Goal: Task Accomplishment & Management: Use online tool/utility

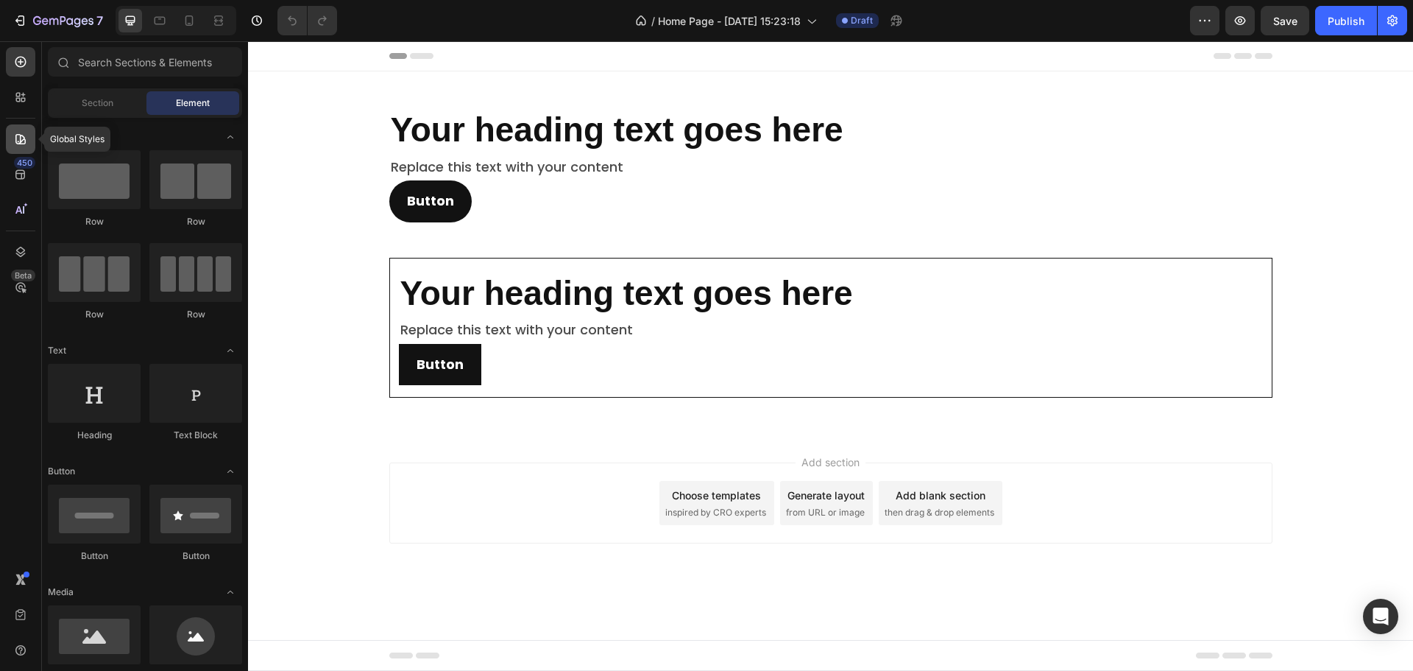
click at [16, 136] on icon at bounding box center [20, 139] width 10 height 10
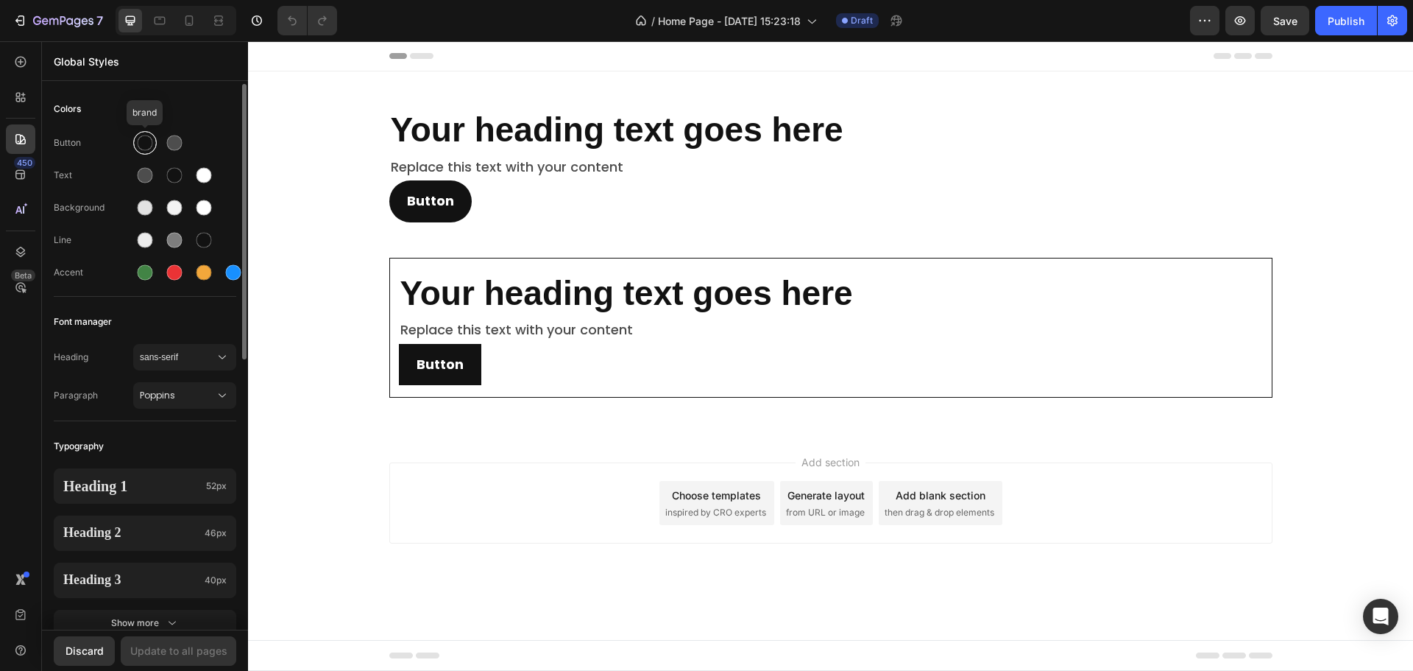
click at [138, 145] on div at bounding box center [145, 142] width 15 height 15
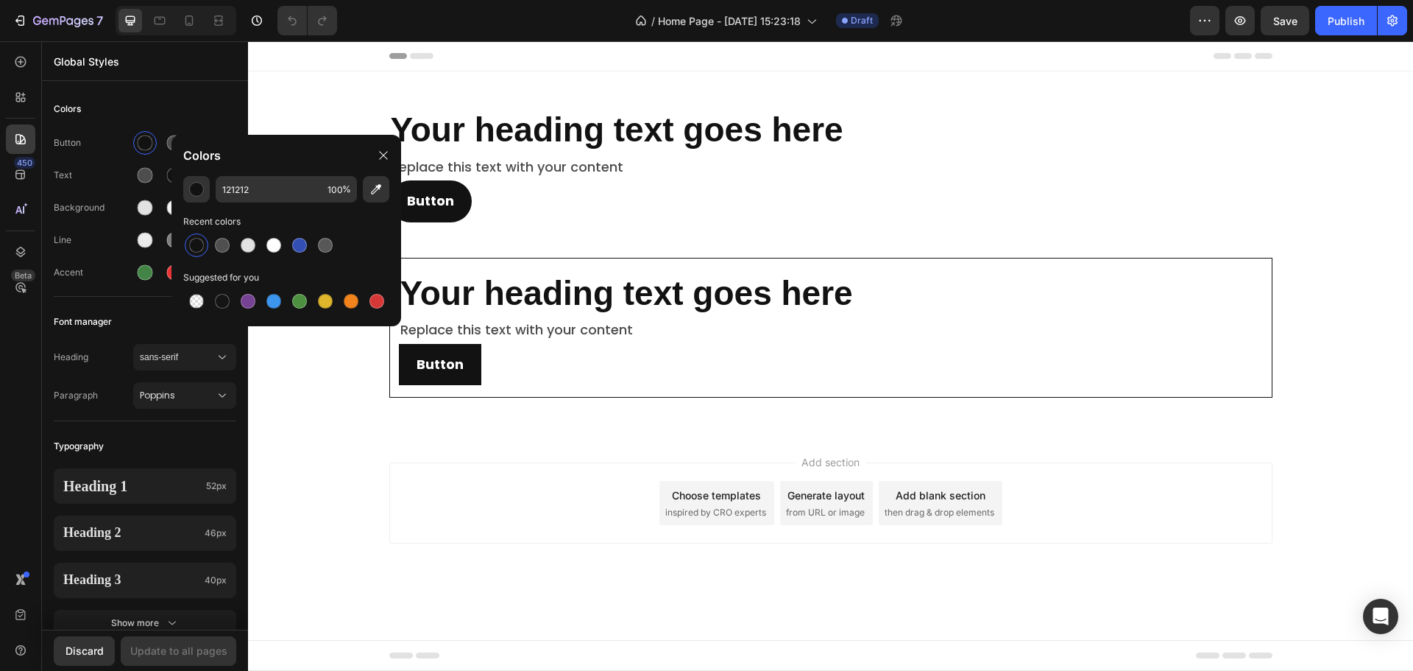
click at [257, 208] on div "121212 100 % Recent colors Suggested for you" at bounding box center [287, 245] width 230 height 138
click at [258, 196] on input "121212" at bounding box center [269, 189] width 106 height 27
paste input "B26E63"
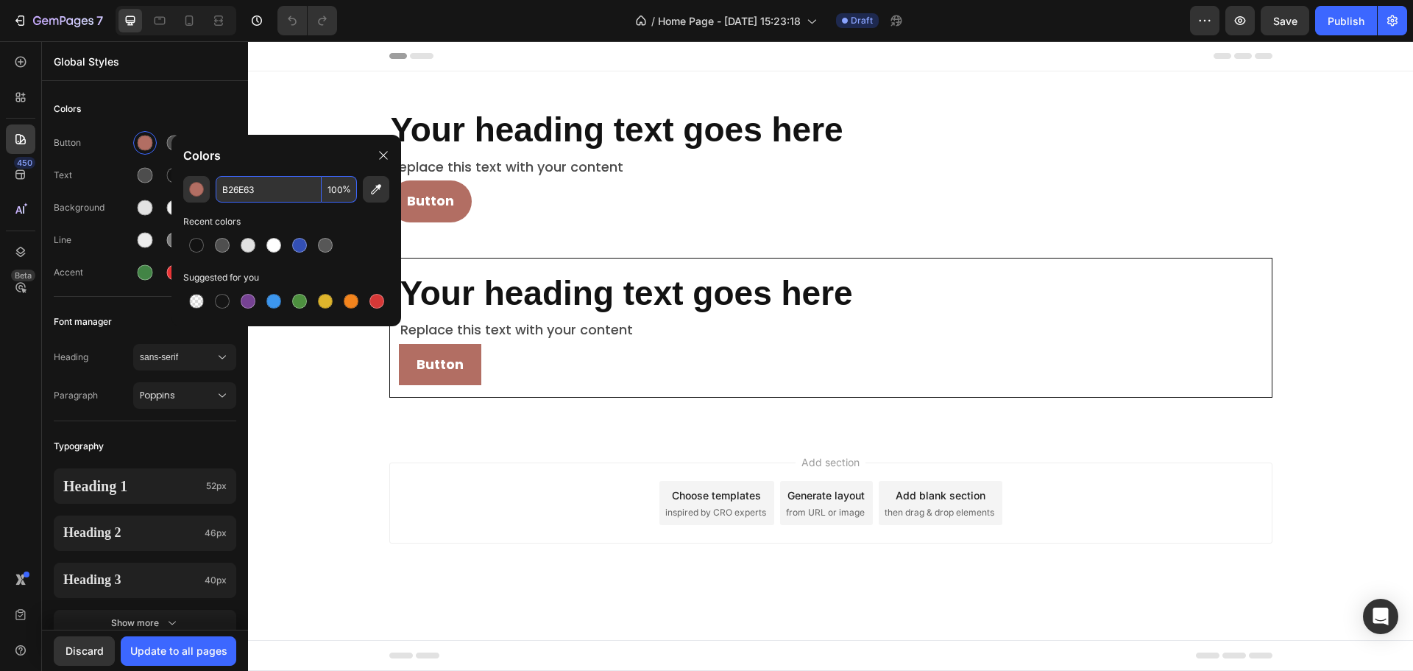
type input "B26E63"
drag, startPoint x: 177, startPoint y: 110, endPoint x: 173, endPoint y: 146, distance: 37.0
click at [178, 109] on div "Colors" at bounding box center [145, 109] width 183 height 27
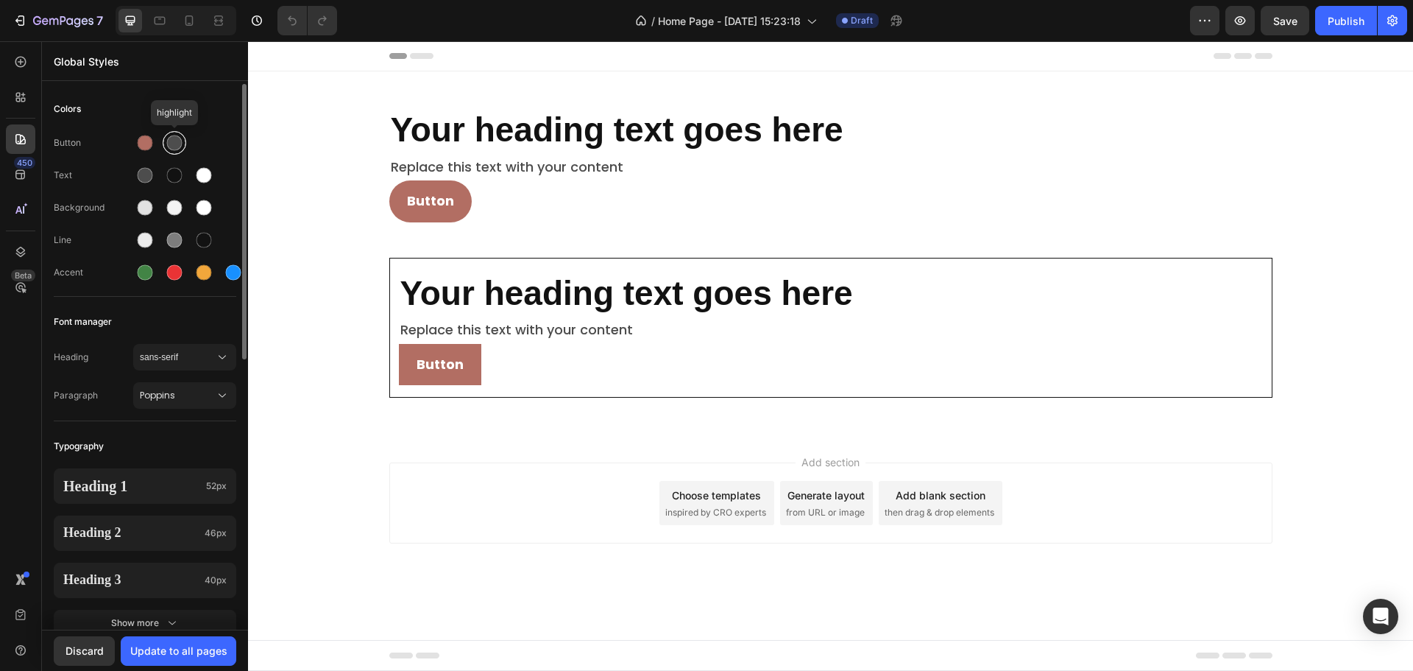
click at [173, 149] on div at bounding box center [174, 142] width 15 height 15
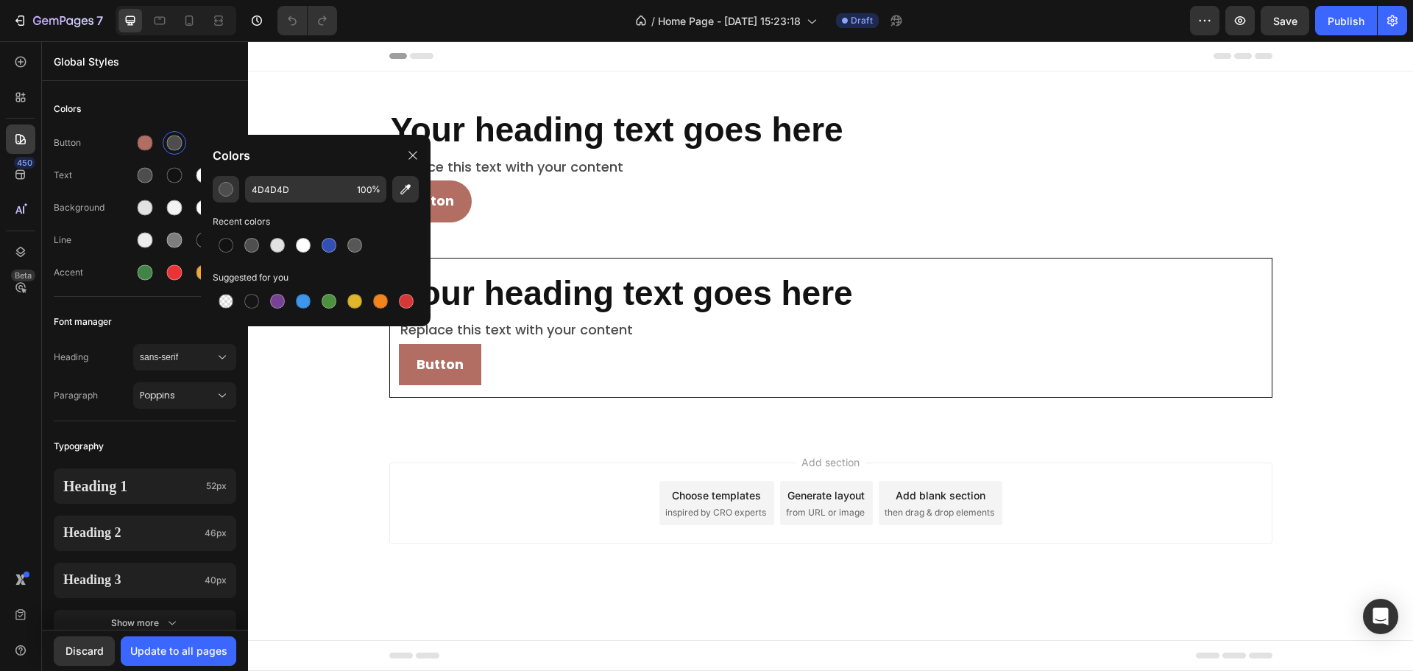
drag, startPoint x: 322, startPoint y: 208, endPoint x: 323, endPoint y: 197, distance: 11.1
click at [322, 205] on div "4D4D4D 100 % Recent colors Suggested for you" at bounding box center [316, 245] width 230 height 138
click at [323, 194] on input "4D4D4D" at bounding box center [298, 189] width 106 height 27
paste input "696E63"
type input "696E63"
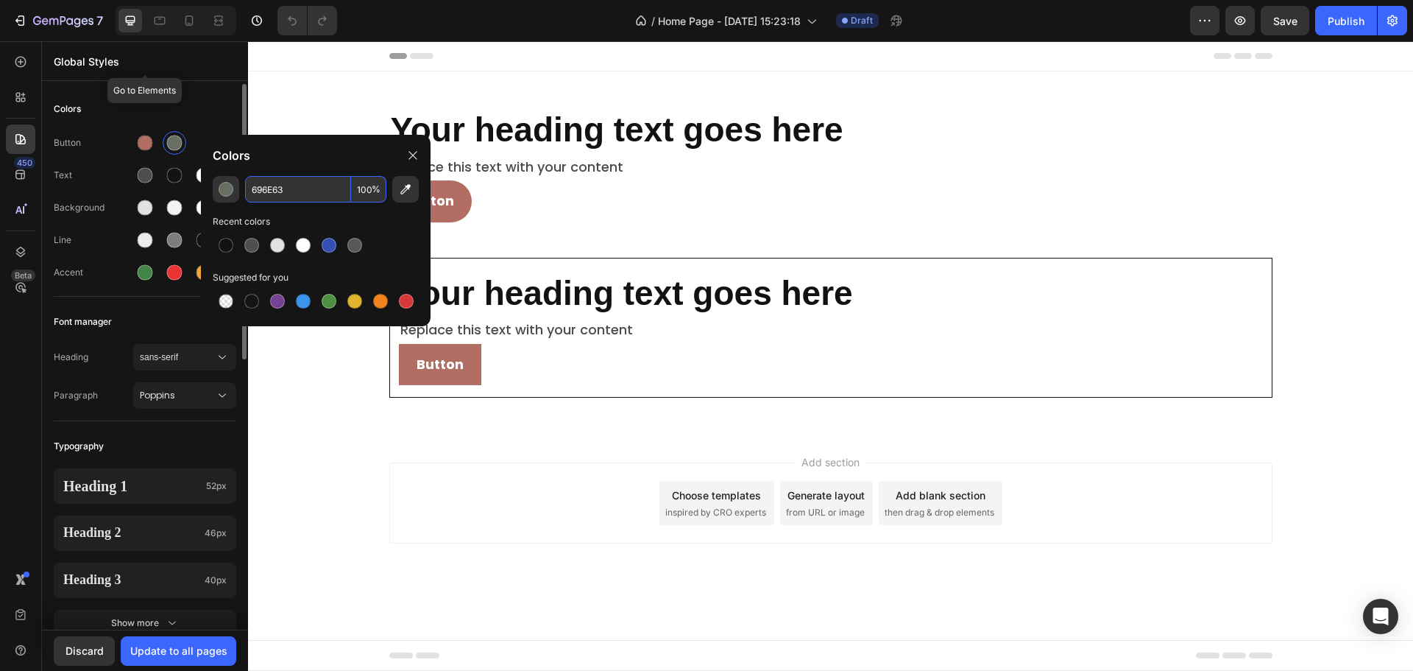
click at [186, 79] on div "Global Styles" at bounding box center [145, 61] width 206 height 38
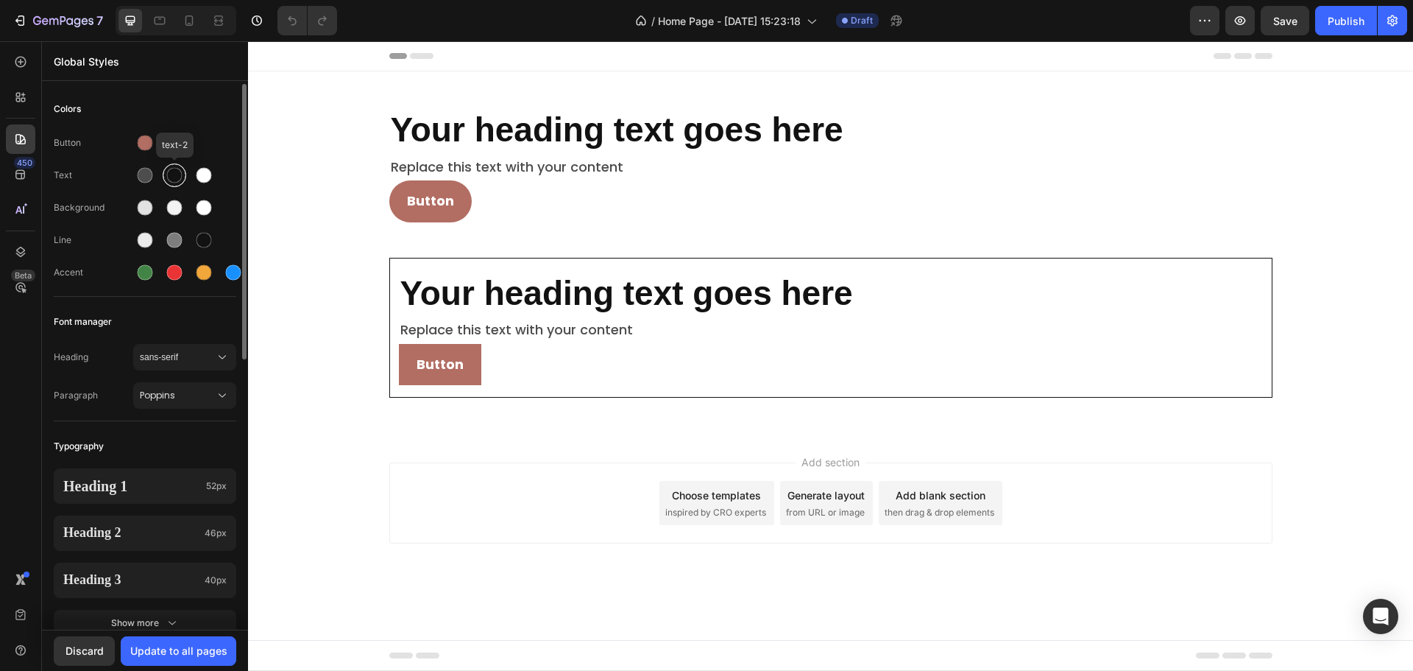
click at [174, 178] on div at bounding box center [174, 175] width 15 height 15
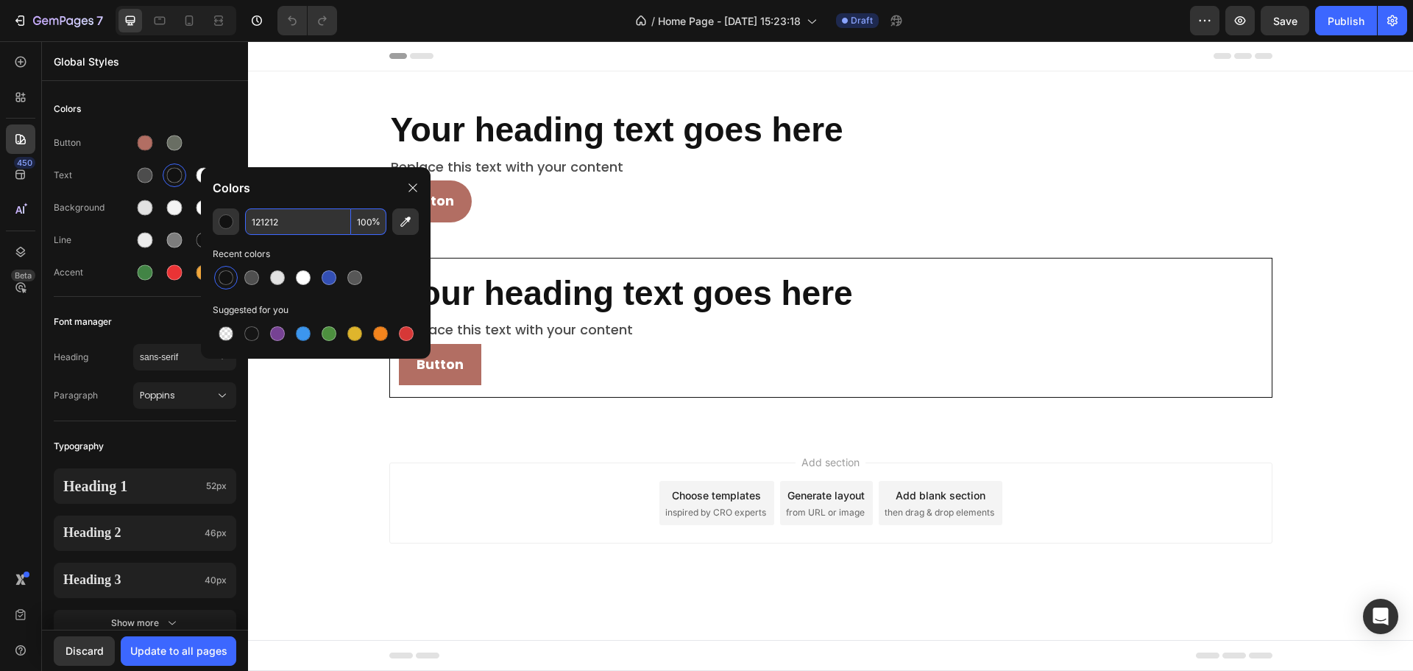
click at [311, 229] on input "121212" at bounding box center [298, 221] width 106 height 27
paste input "423E37"
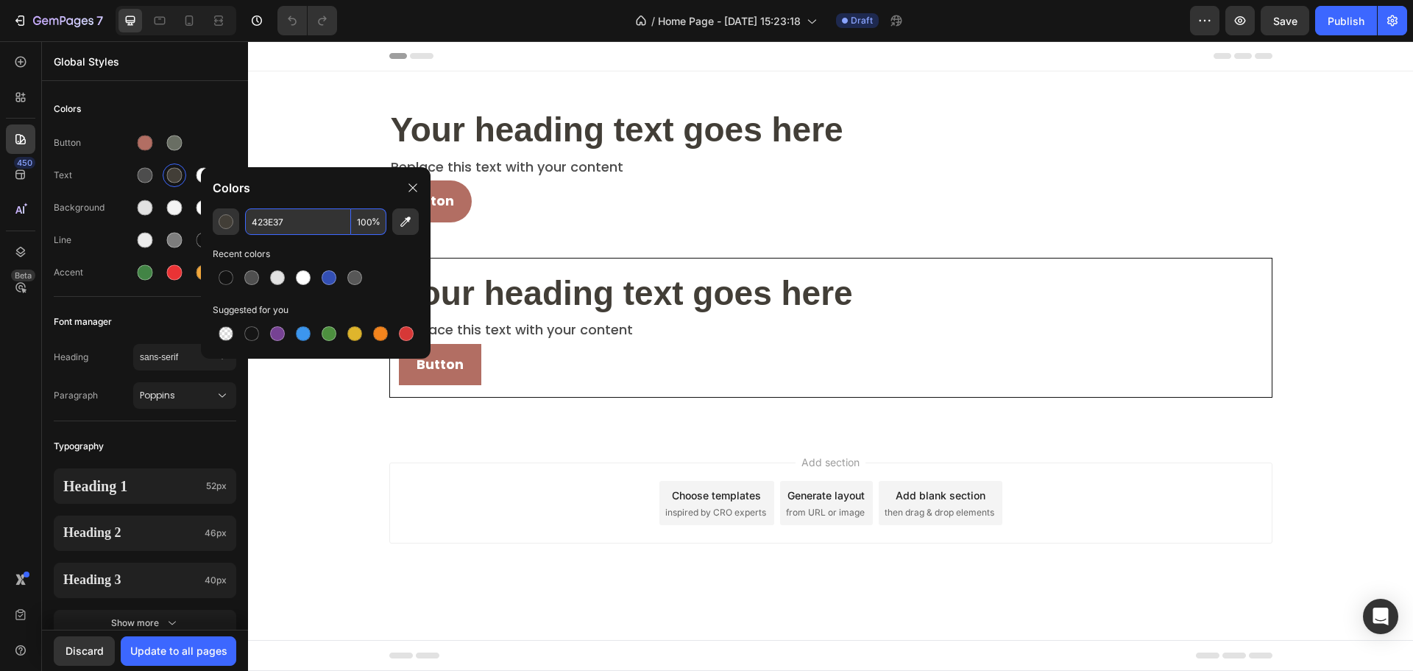
type input "423E37"
click at [141, 185] on div at bounding box center [145, 175] width 24 height 24
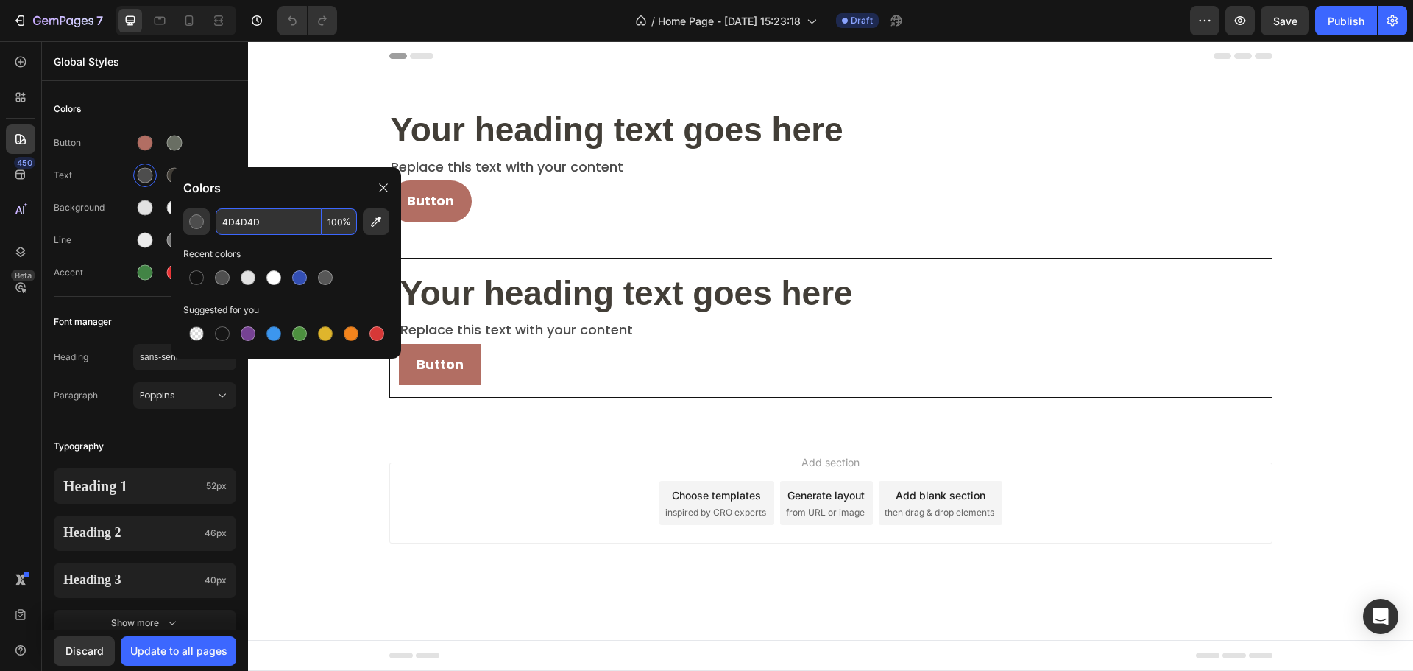
click at [262, 219] on input "4D4D4D" at bounding box center [269, 221] width 106 height 27
paste input "1C2321"
type input "1C2321"
click at [203, 116] on div "Colors" at bounding box center [145, 109] width 183 height 27
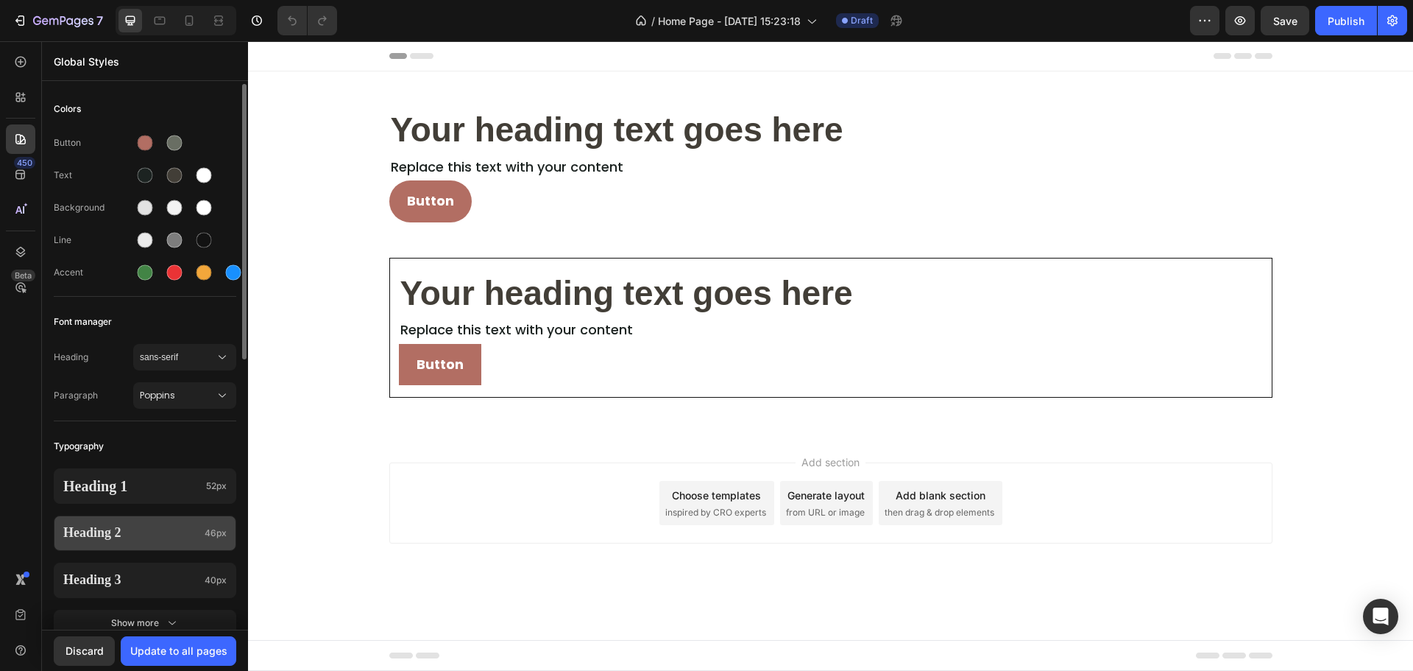
click at [119, 529] on p "Heading 2" at bounding box center [130, 532] width 135 height 17
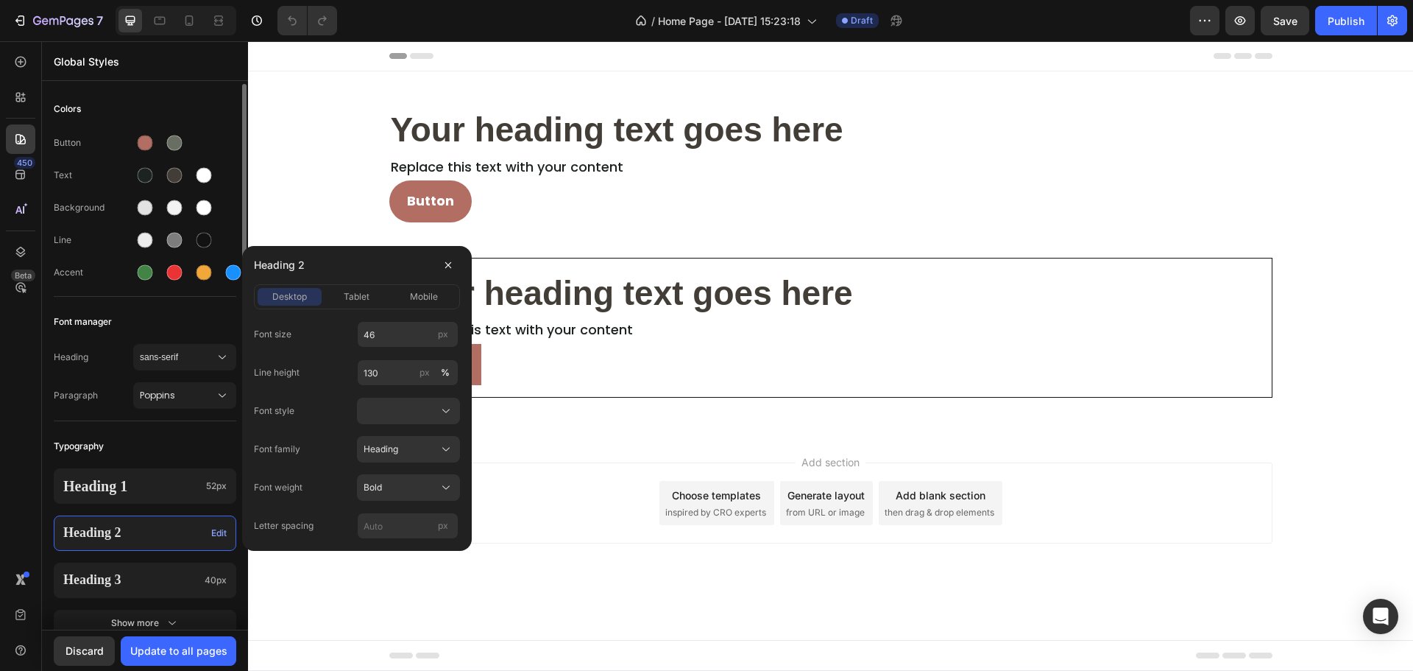
click at [179, 322] on div "Font manager" at bounding box center [145, 321] width 183 height 27
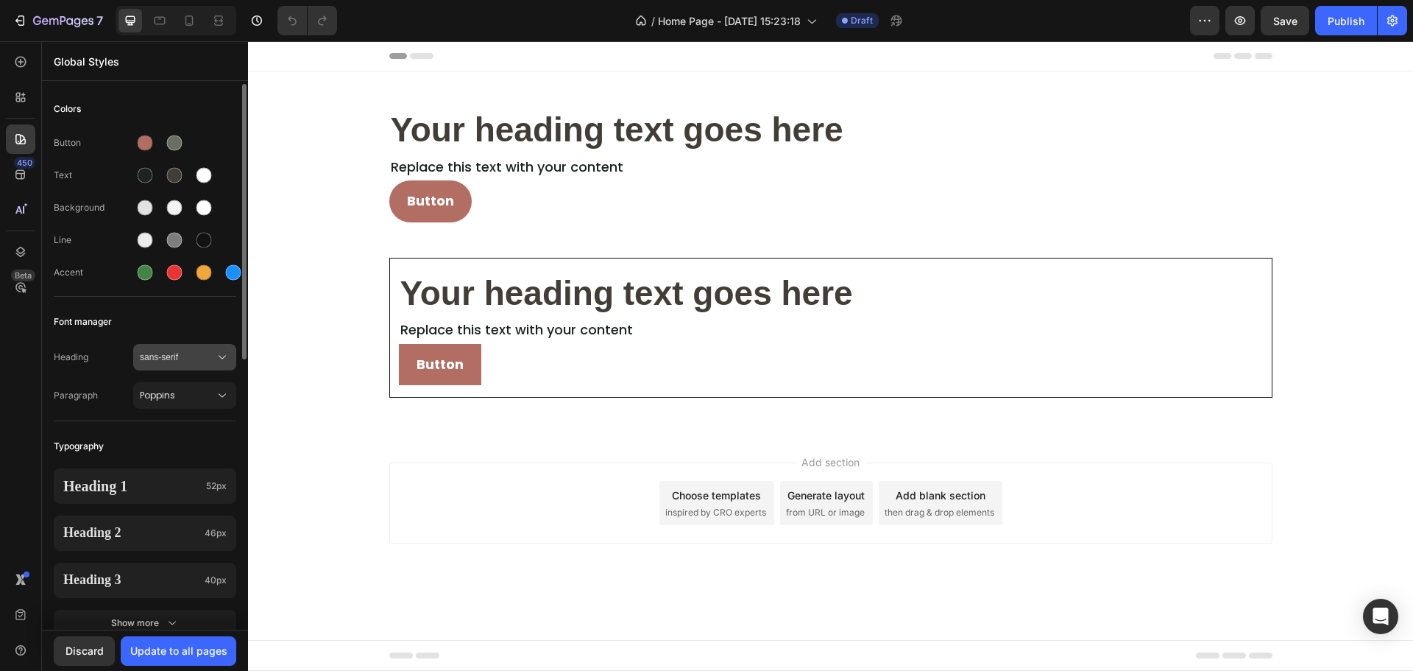
click at [177, 353] on span "sans-serif" at bounding box center [177, 356] width 75 height 13
click at [197, 319] on div "Font manager" at bounding box center [145, 321] width 183 height 27
click at [186, 649] on div "Update to all pages" at bounding box center [178, 650] width 97 height 15
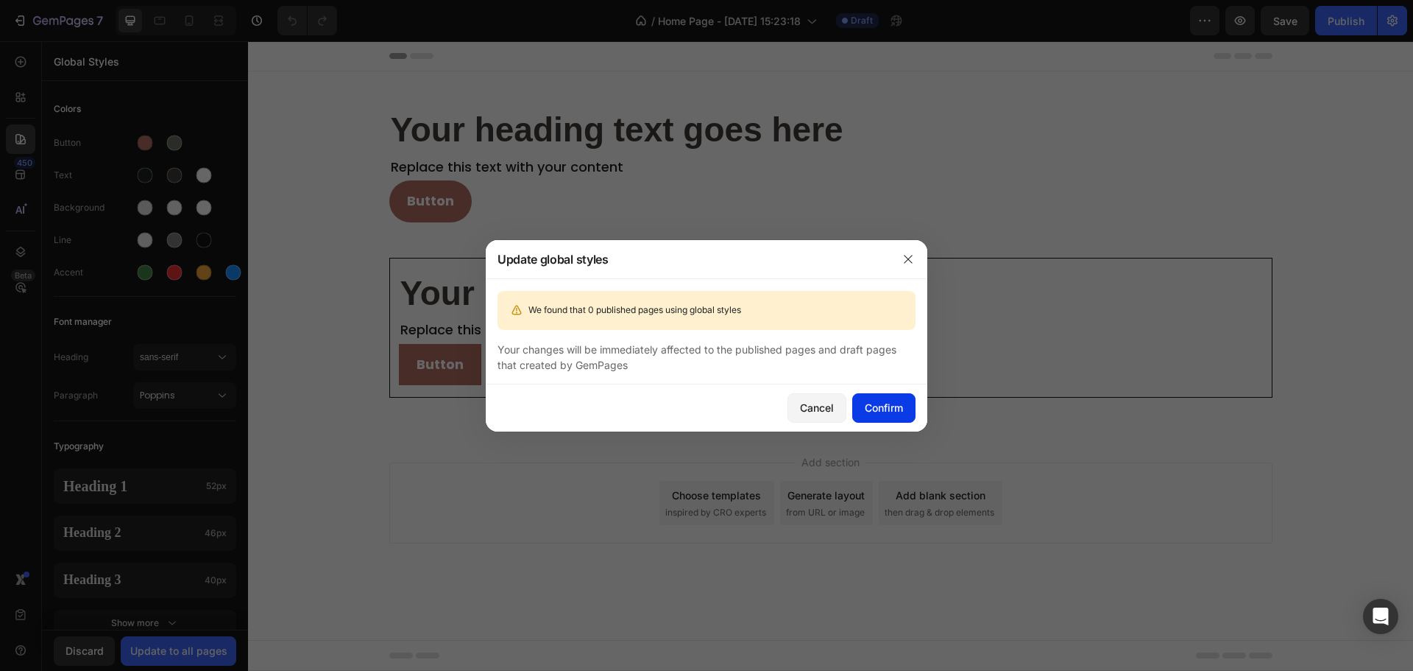
click at [883, 409] on div "Confirm" at bounding box center [884, 407] width 38 height 15
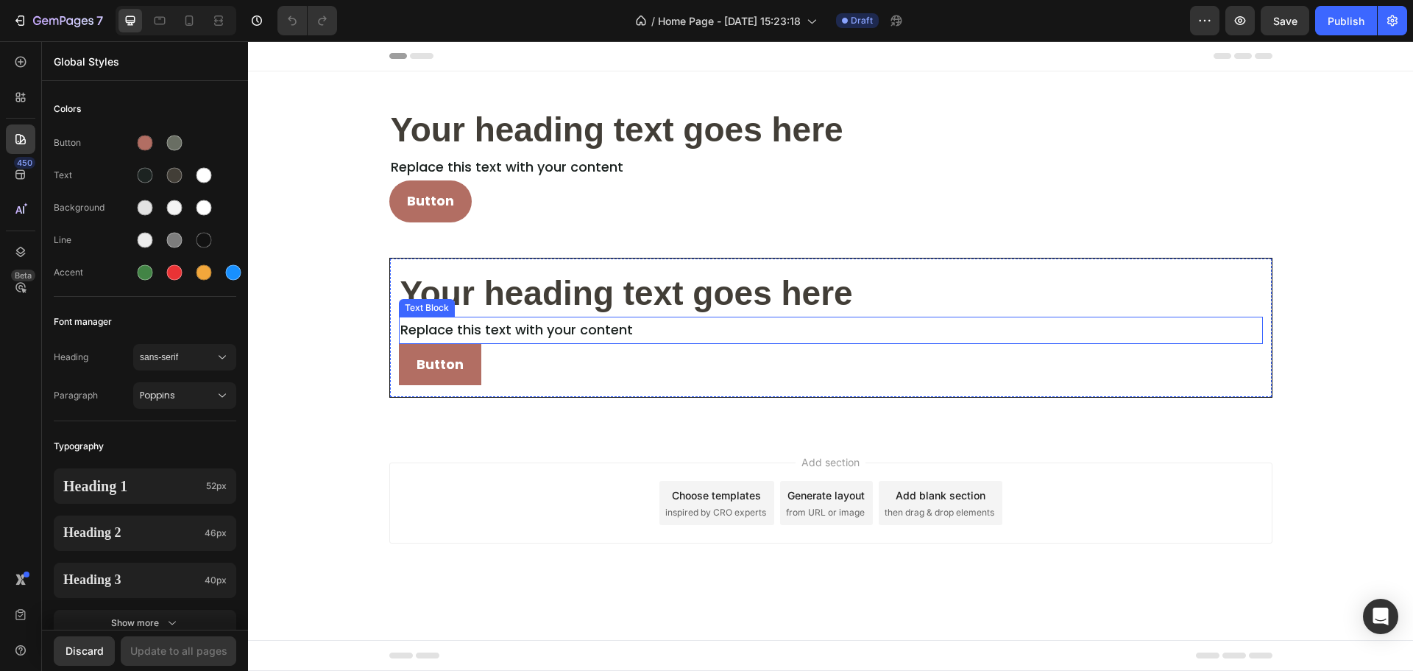
click at [447, 311] on div "Text Block" at bounding box center [427, 307] width 50 height 13
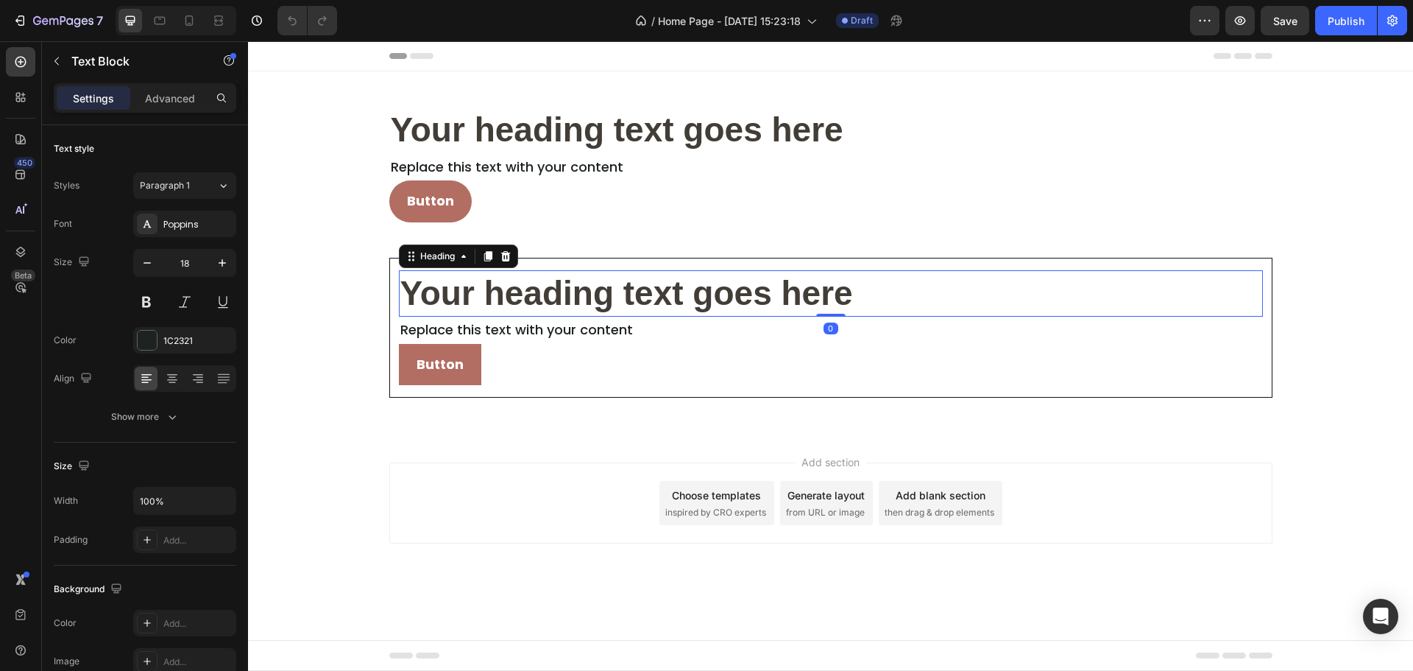
click at [671, 294] on h2 "Your heading text goes here" at bounding box center [831, 293] width 864 height 47
click at [409, 283] on h2 "Your heading text goes here" at bounding box center [831, 293] width 864 height 47
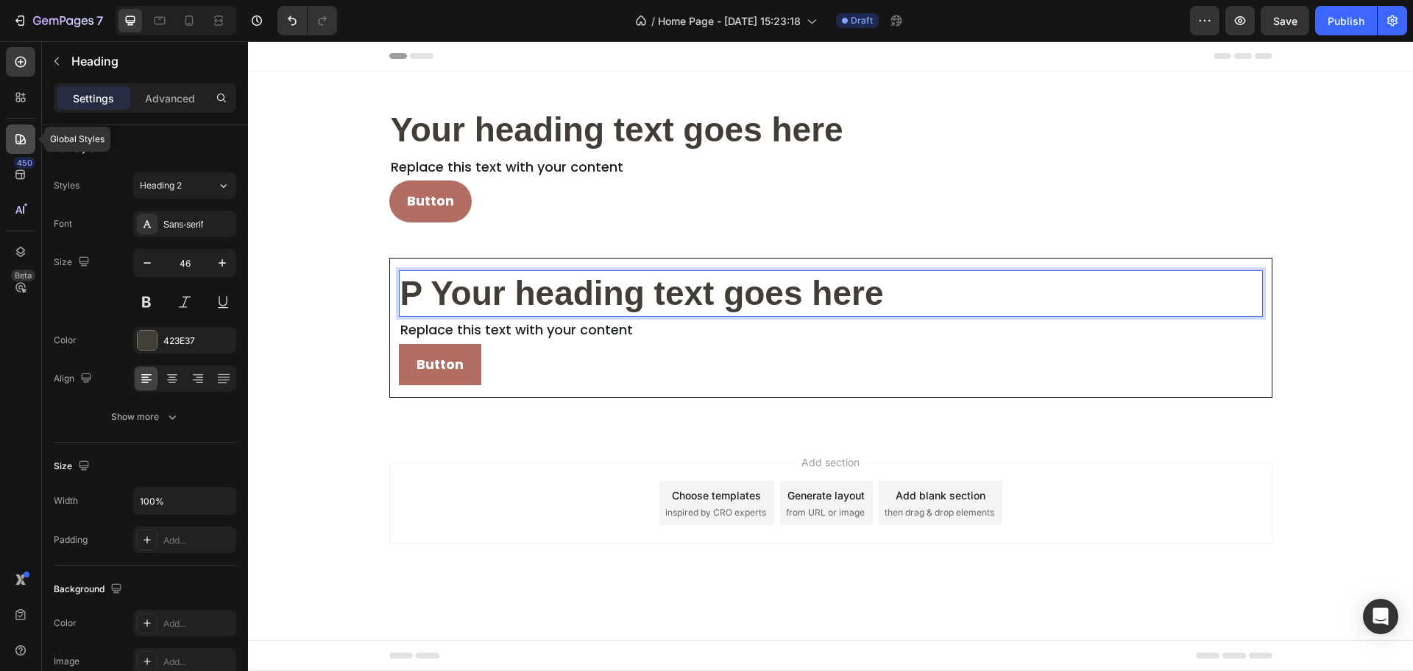
click at [18, 141] on icon at bounding box center [20, 139] width 15 height 15
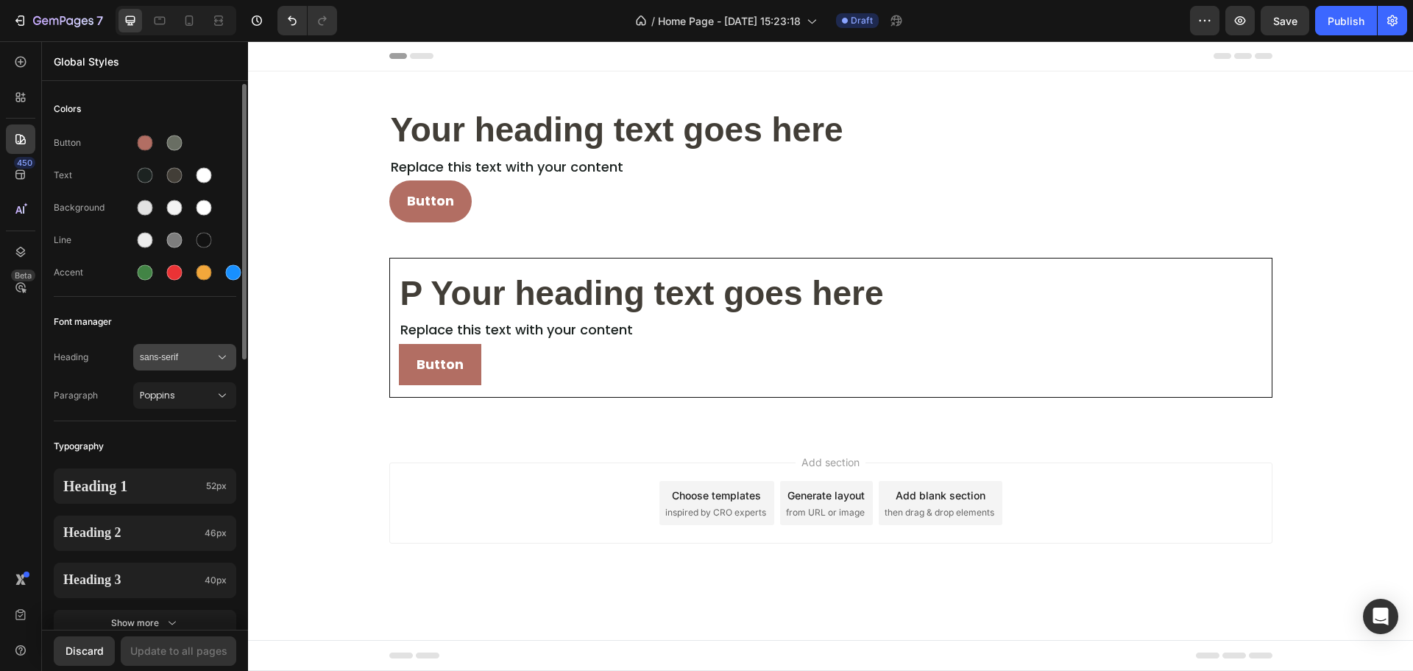
click at [160, 350] on div "sans-serif" at bounding box center [185, 357] width 90 height 15
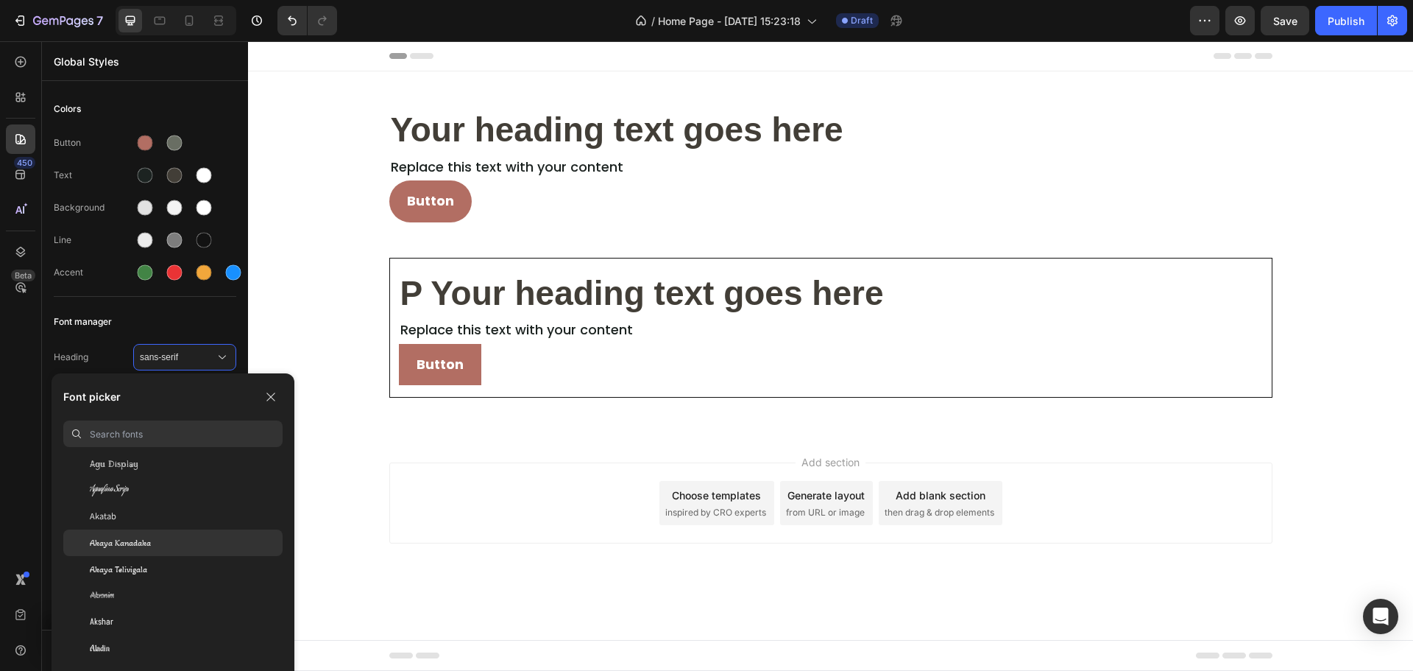
scroll to position [589, 0]
click at [143, 538] on div "Aguafina Script" at bounding box center [172, 531] width 219 height 27
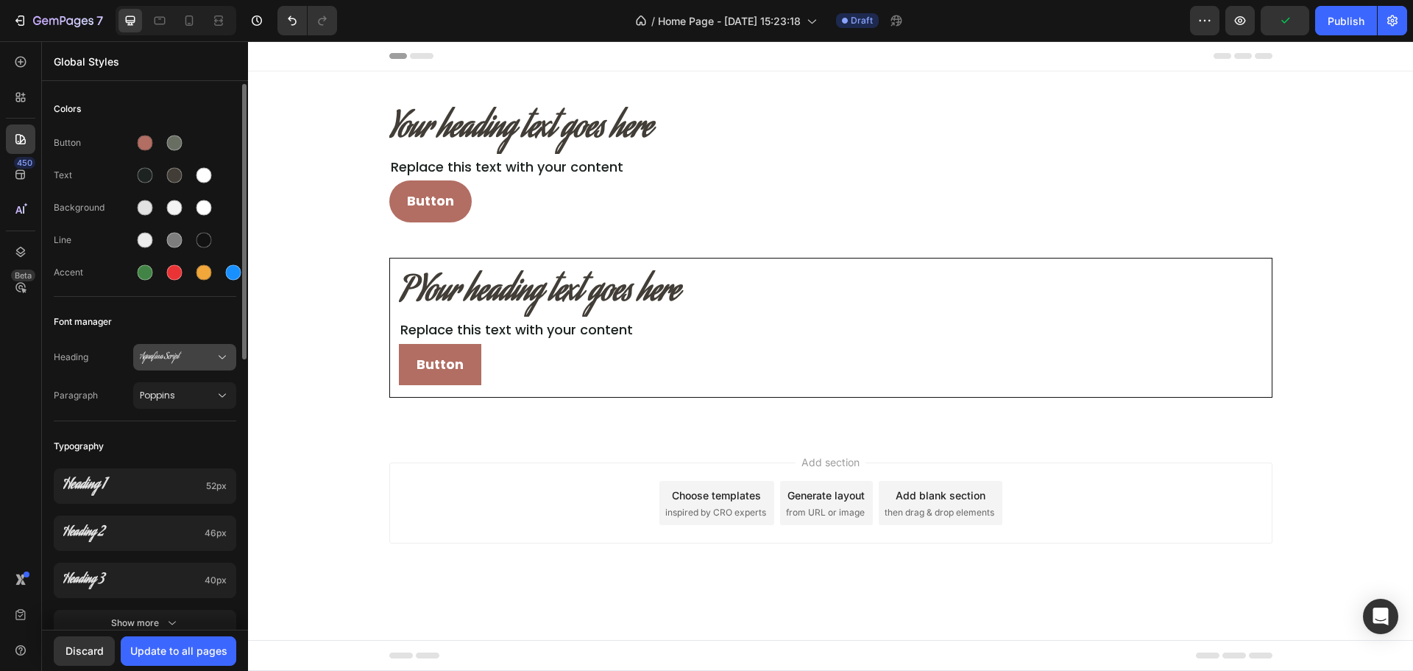
click at [205, 364] on div "Aguafina Script" at bounding box center [185, 357] width 90 height 15
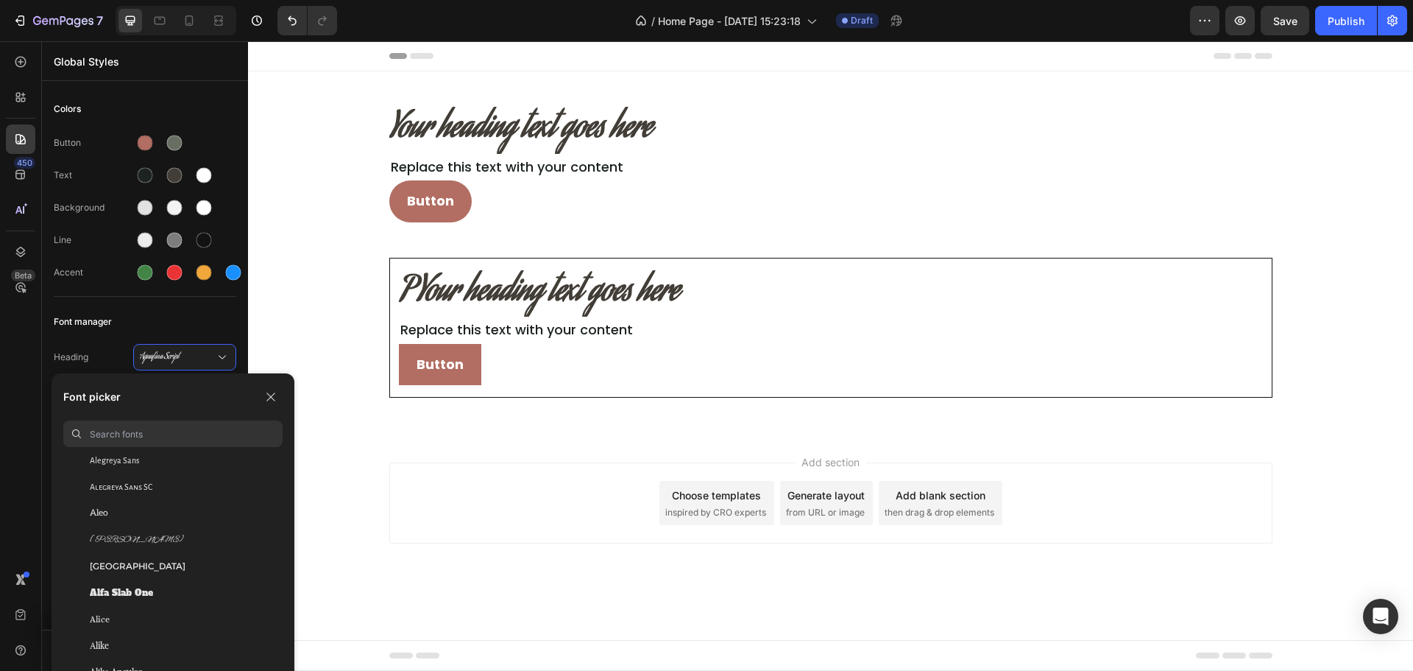
scroll to position [1104, 0]
click at [161, 465] on div "Alex Brush" at bounding box center [186, 465] width 193 height 13
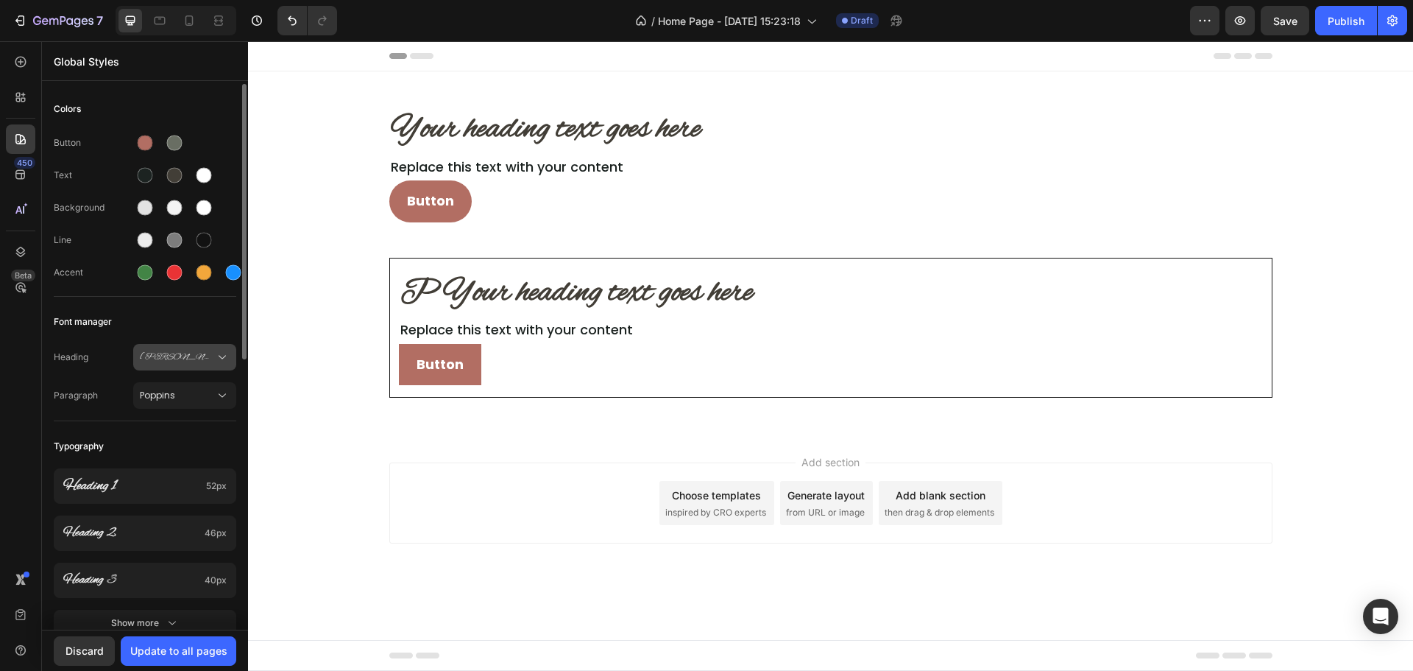
click at [204, 360] on span "Alex Brush" at bounding box center [177, 356] width 75 height 13
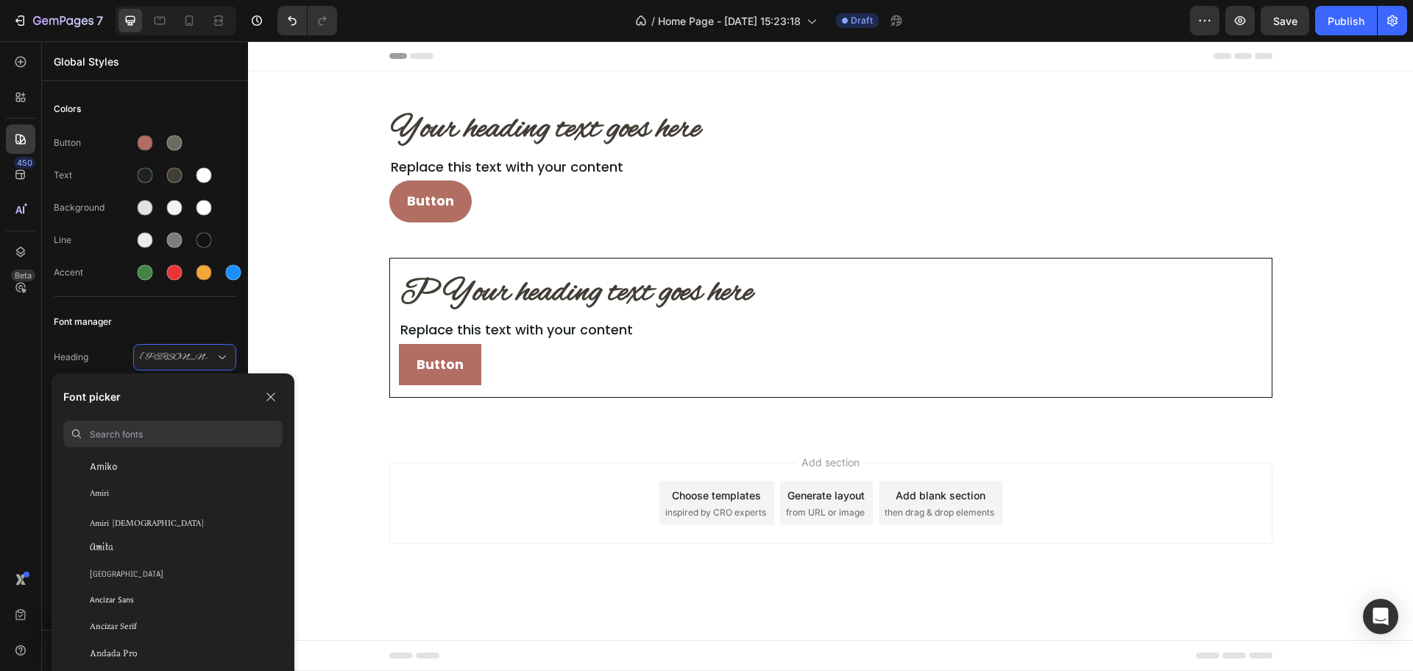
scroll to position [1767, 0]
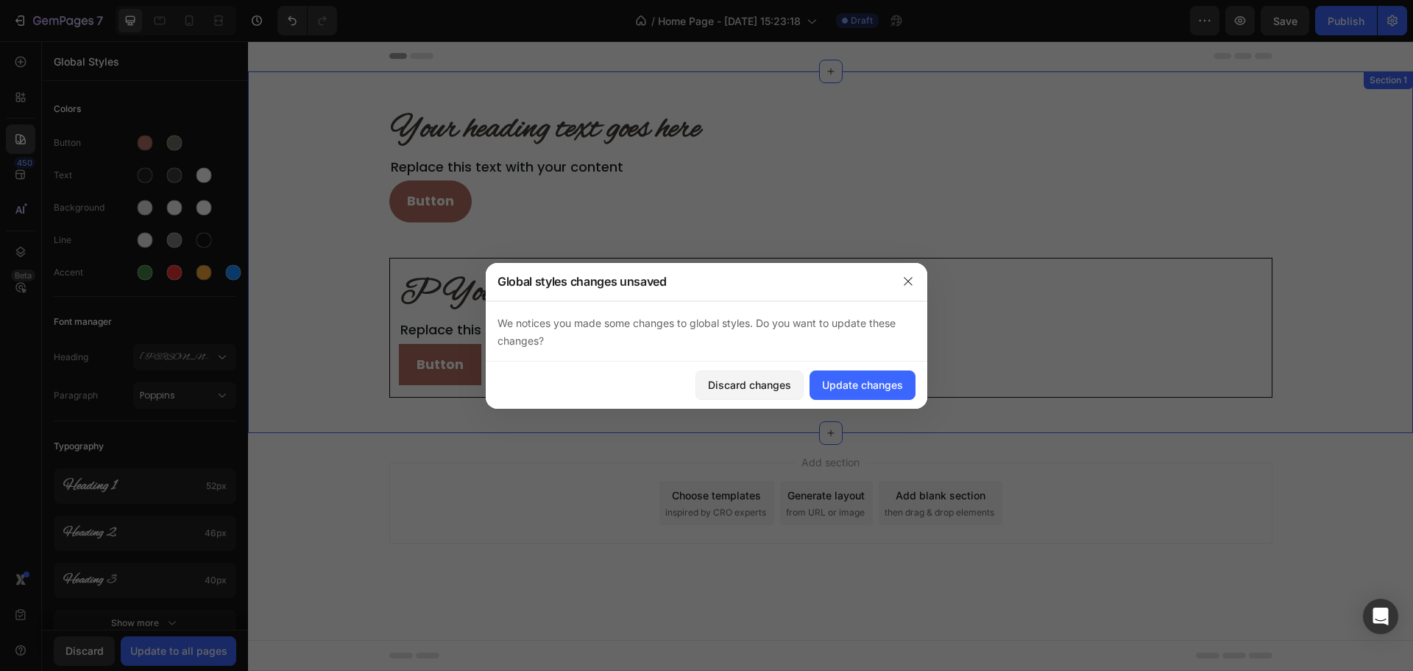
click at [331, 247] on div "Your heading text goes here Heading Replace this text with your content Text Bl…" at bounding box center [830, 252] width 1165 height 291
click at [756, 381] on div "Discard changes" at bounding box center [749, 384] width 83 height 15
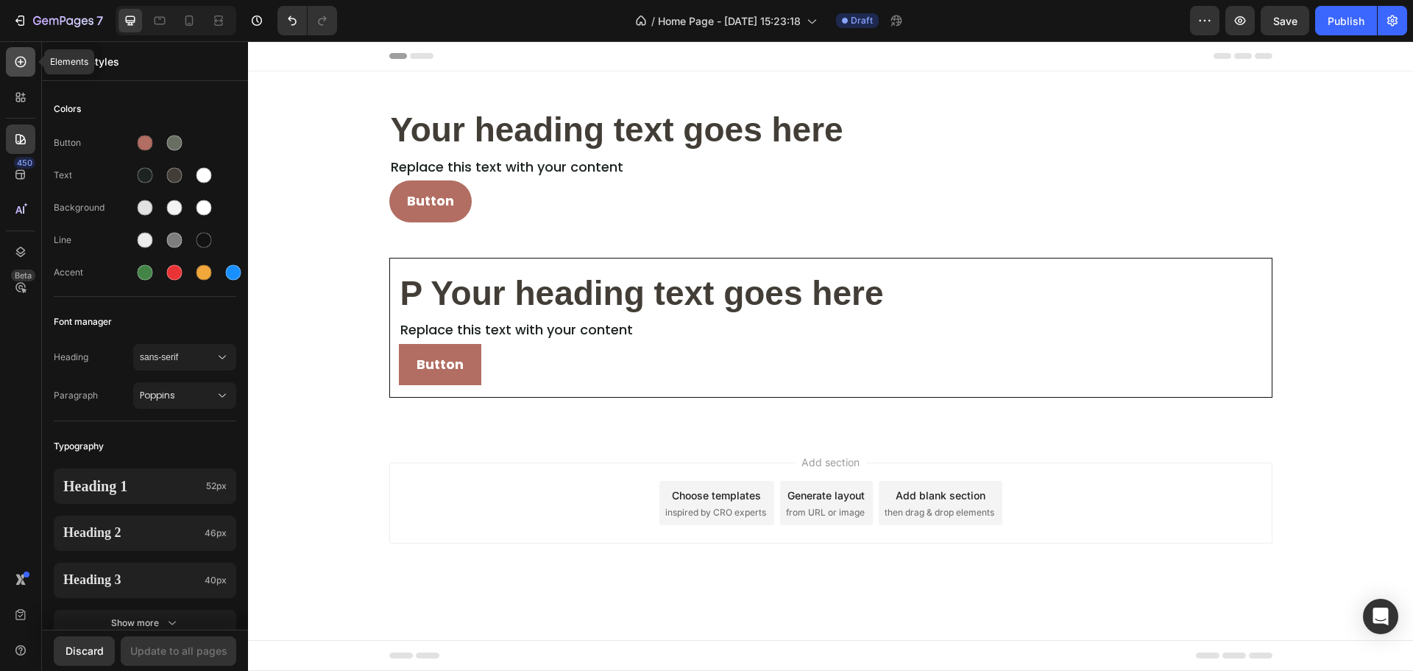
click at [33, 63] on div at bounding box center [20, 61] width 29 height 29
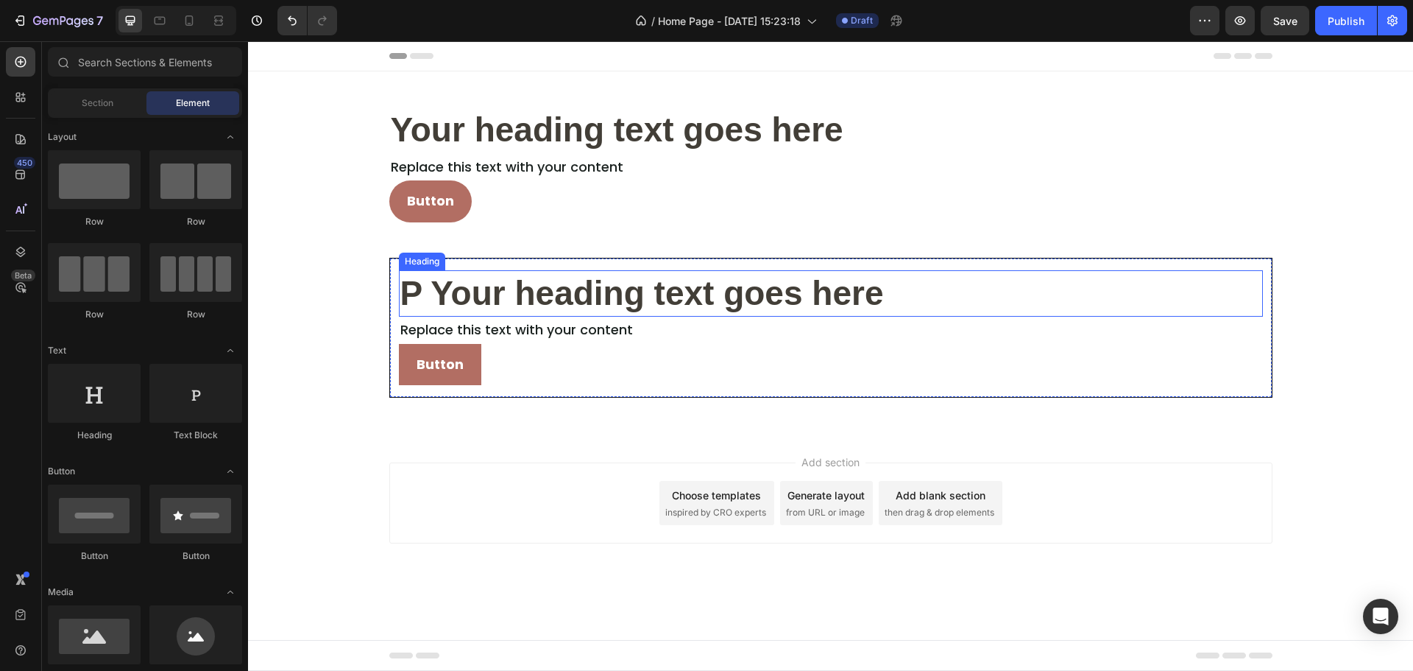
click at [556, 287] on p "P Your heading text goes here" at bounding box center [830, 294] width 861 height 44
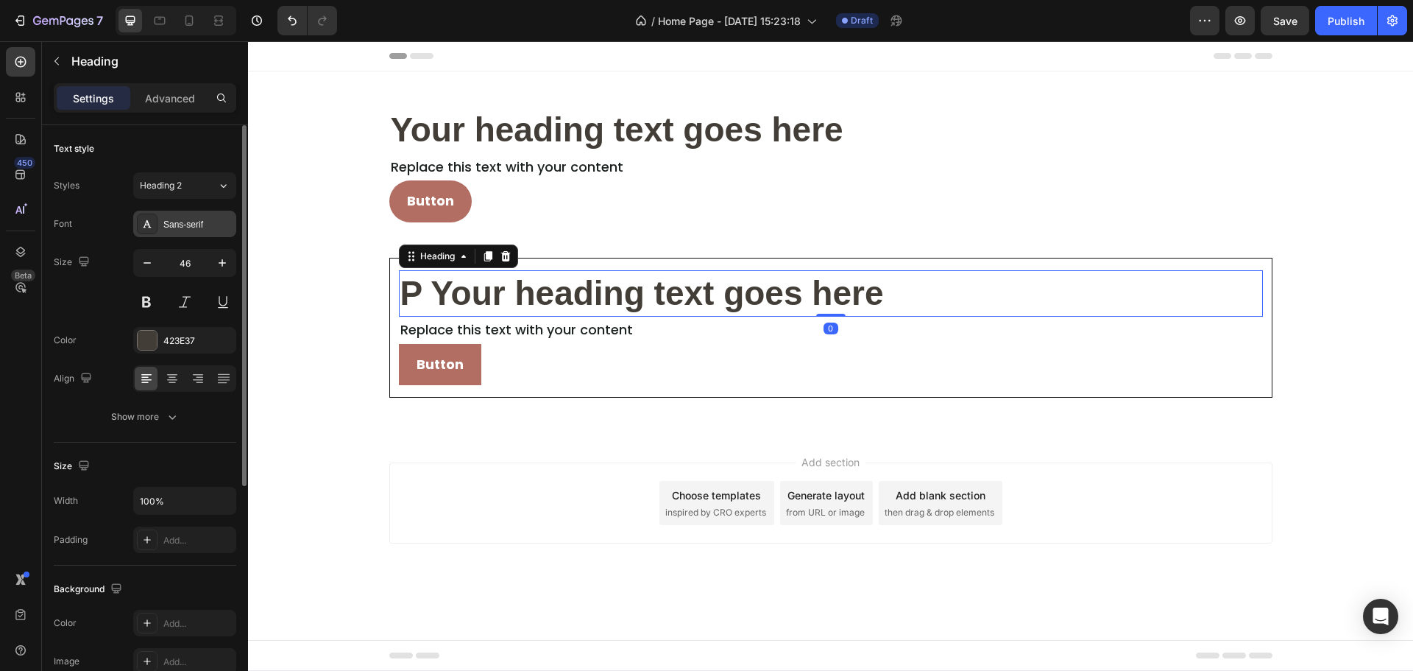
click at [185, 228] on div "Sans-serif" at bounding box center [197, 224] width 69 height 13
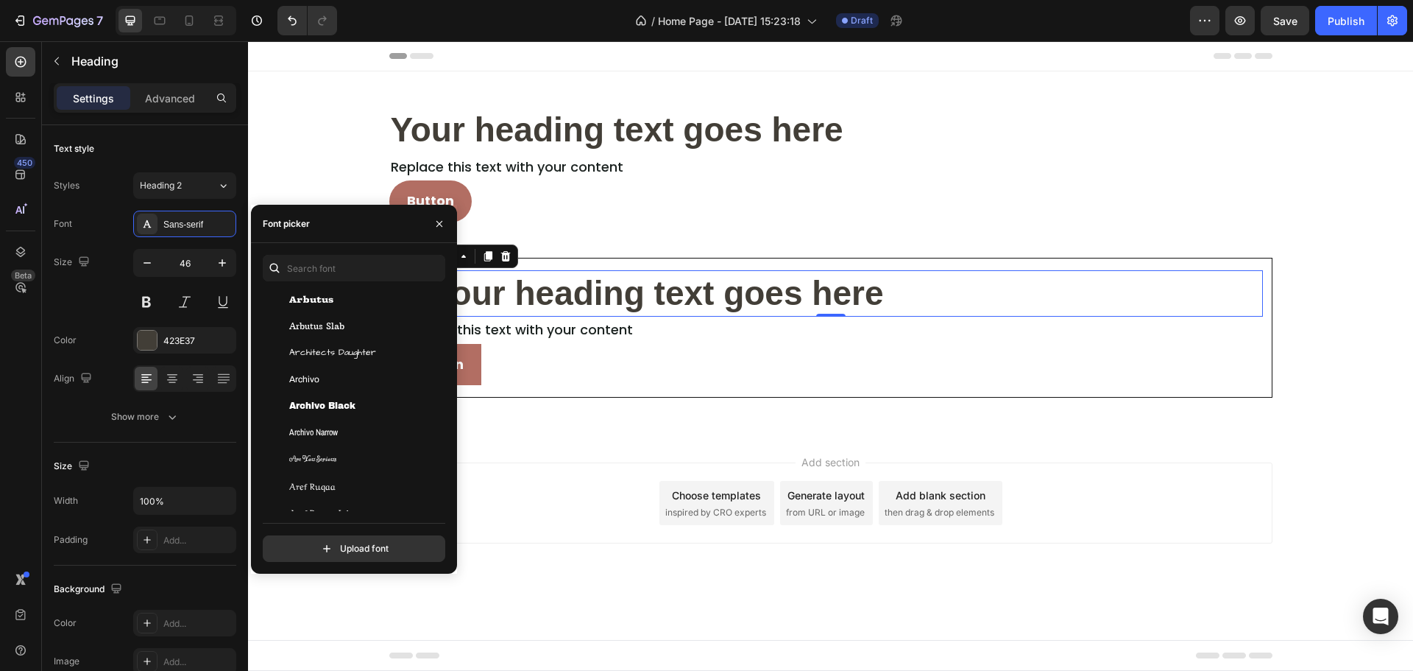
scroll to position [2724, 0]
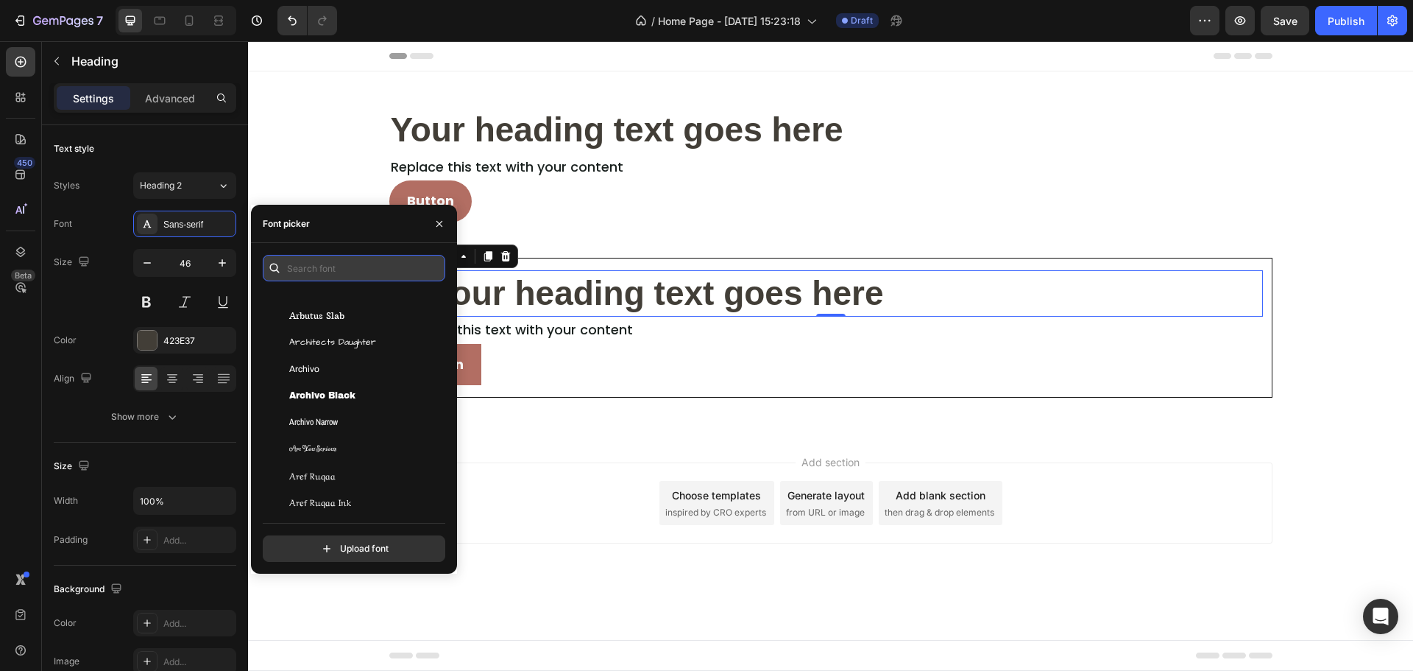
click at [341, 257] on input "text" at bounding box center [354, 268] width 183 height 27
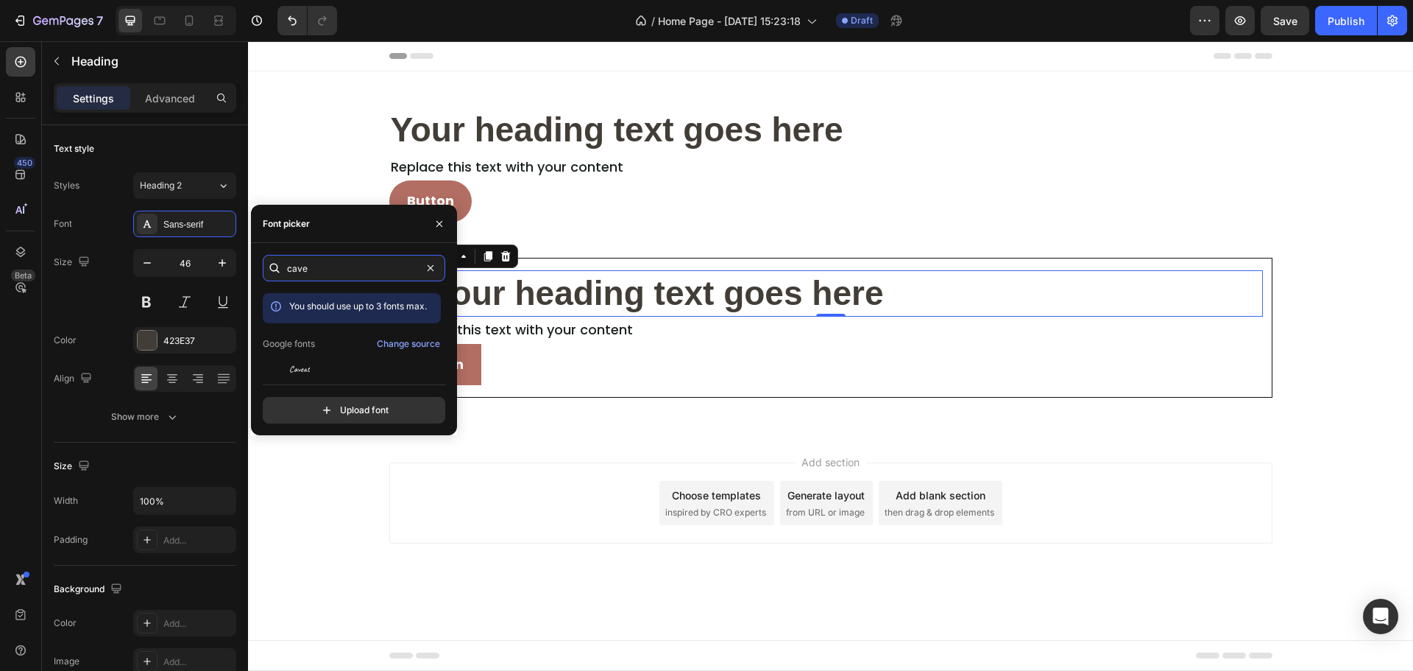
type input "cave"
click at [359, 372] on div "cave You should use up to 3 fonts max. Google fonts Change source Caveat Caveat…" at bounding box center [354, 339] width 183 height 169
click at [308, 367] on span "Caveat" at bounding box center [299, 368] width 21 height 13
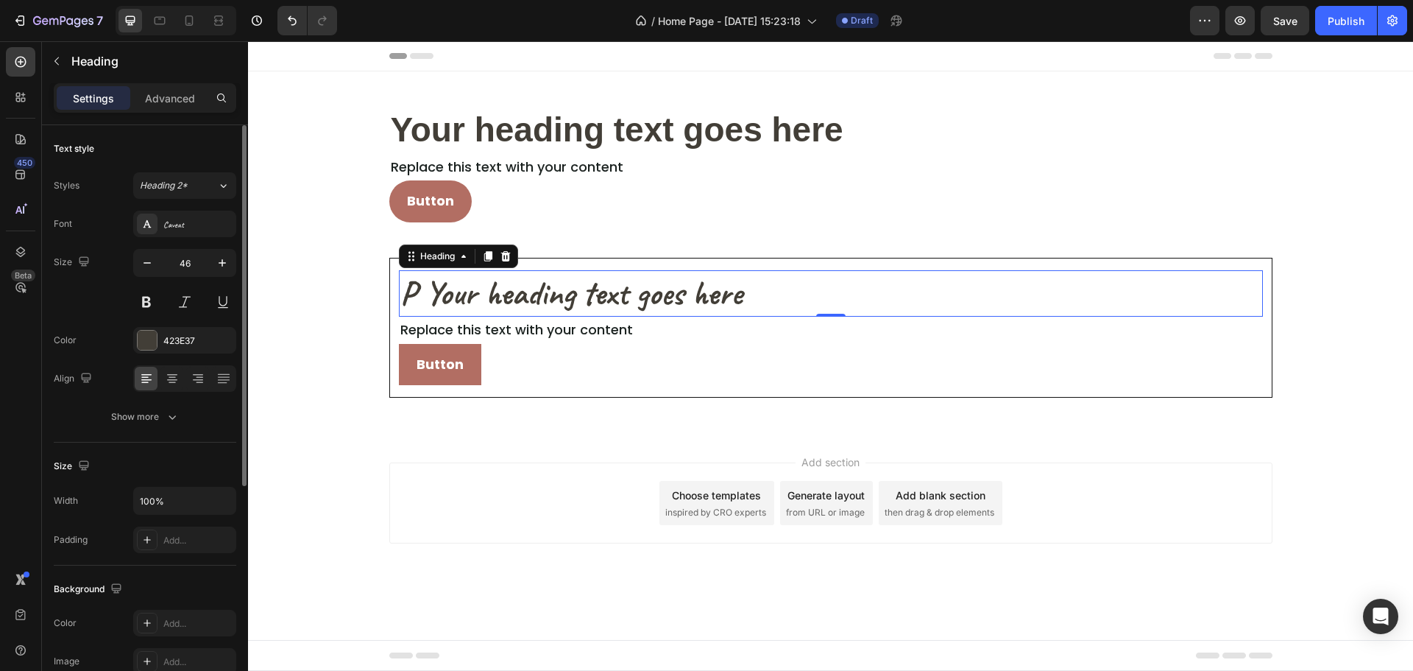
click at [180, 149] on div "Text style" at bounding box center [145, 149] width 183 height 24
click at [196, 345] on div "423E37" at bounding box center [184, 340] width 43 height 13
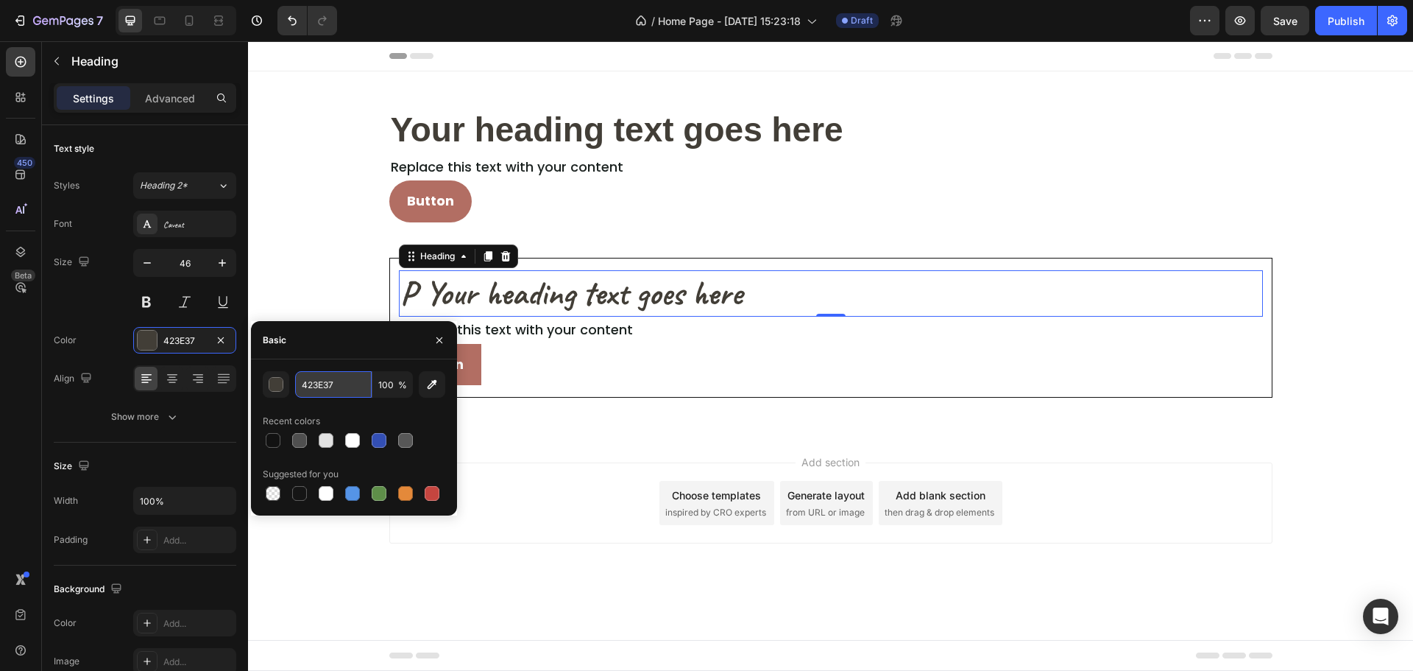
click at [325, 389] on input "423E37" at bounding box center [333, 384] width 77 height 27
drag, startPoint x: 132, startPoint y: 77, endPoint x: 170, endPoint y: 135, distance: 70.2
click at [133, 76] on div "Heading" at bounding box center [137, 61] width 191 height 38
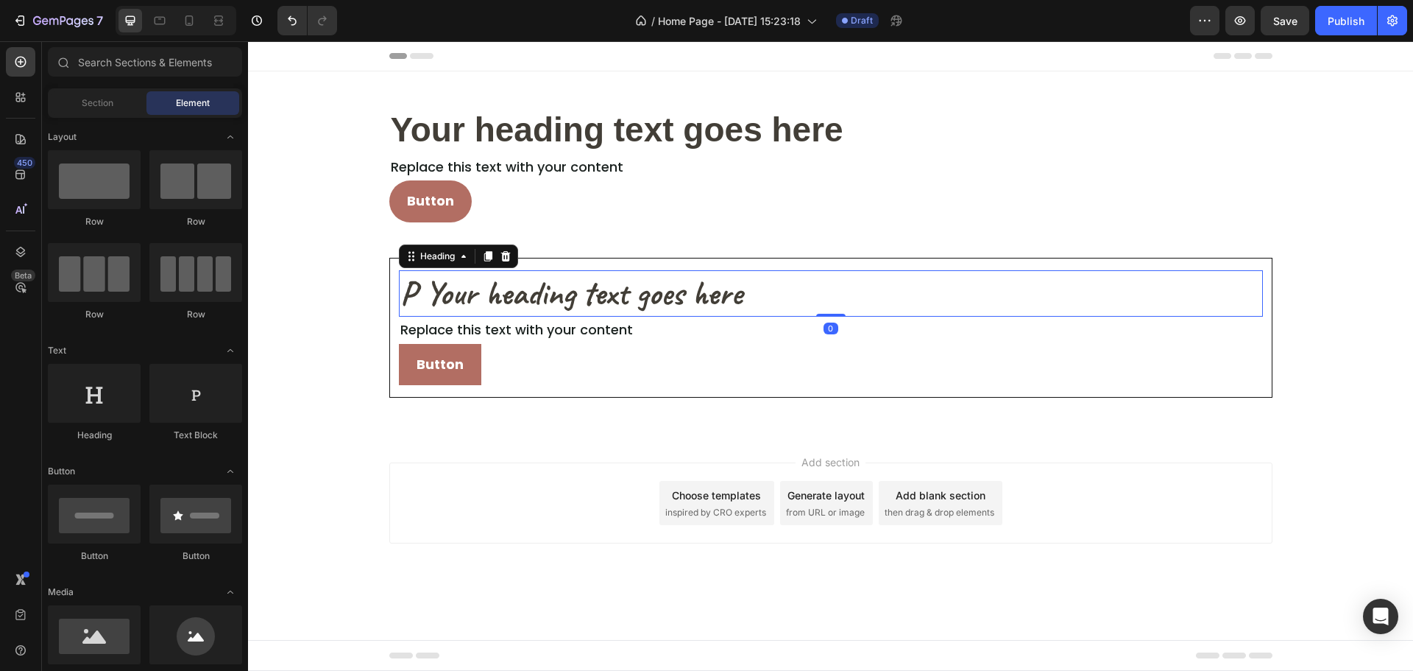
click at [619, 289] on p "P Your heading text goes here" at bounding box center [830, 294] width 861 height 44
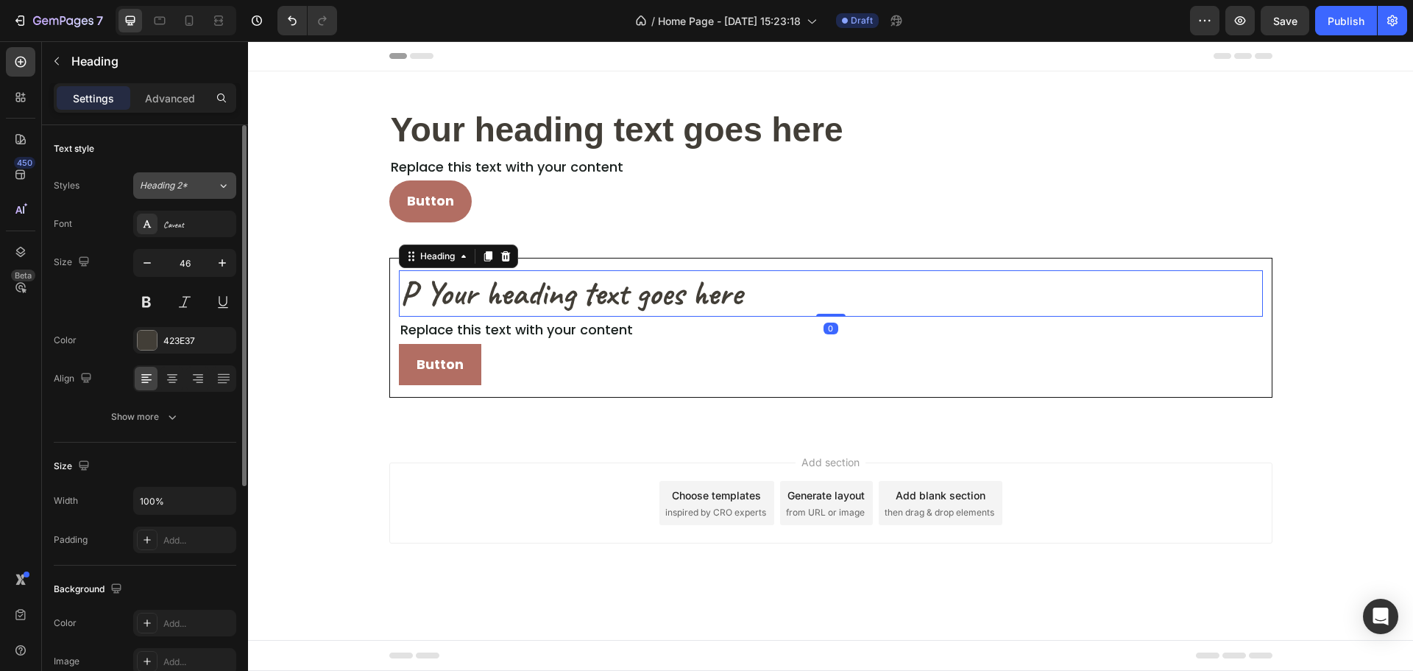
click at [177, 176] on button "Heading 2*" at bounding box center [184, 185] width 103 height 27
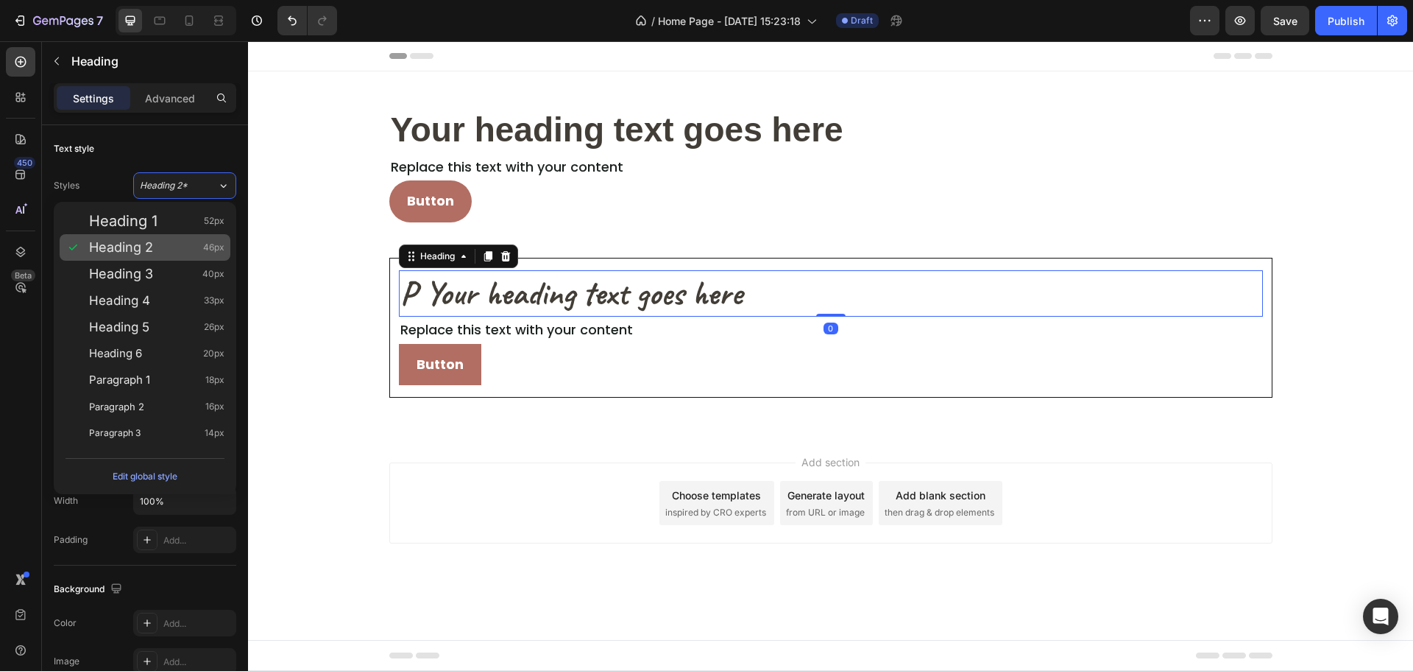
click at [148, 243] on span "Heading 2" at bounding box center [121, 247] width 64 height 15
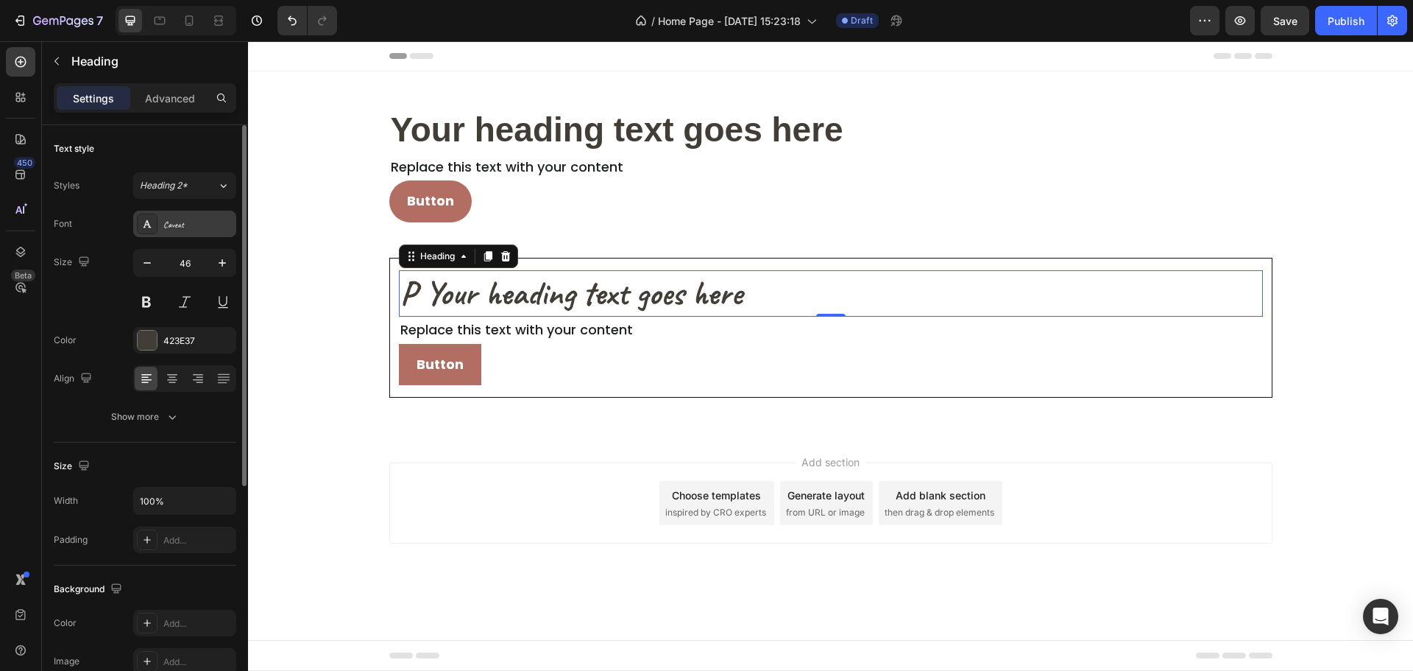
click at [186, 233] on div "Caveat" at bounding box center [184, 224] width 103 height 27
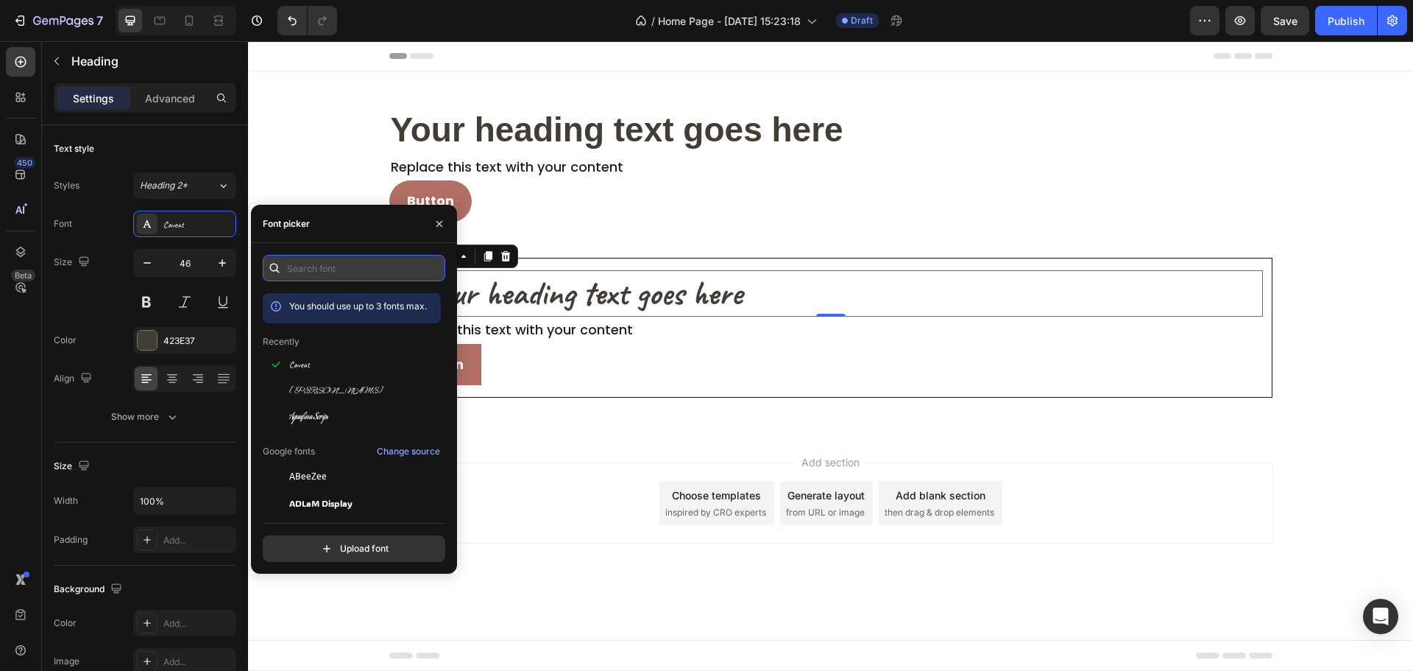
click at [350, 278] on input "text" at bounding box center [354, 268] width 183 height 27
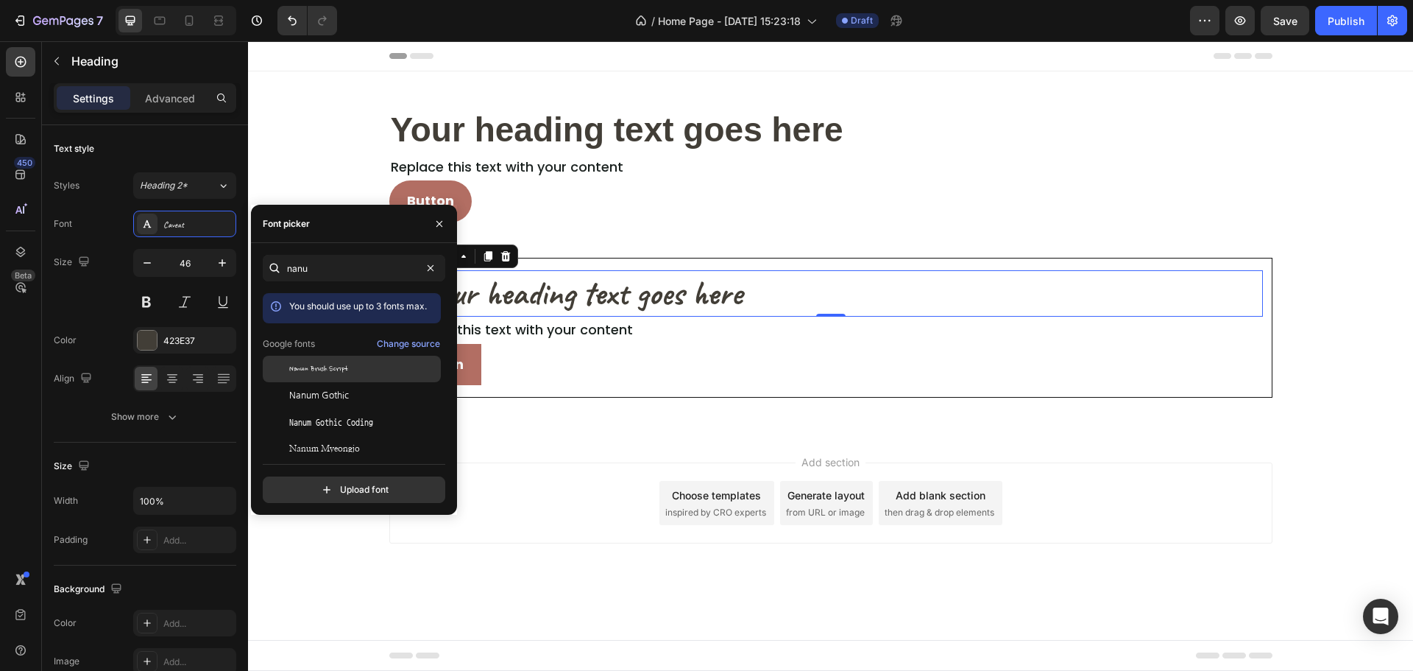
click at [329, 362] on span "Nanum Brush Script" at bounding box center [318, 368] width 59 height 13
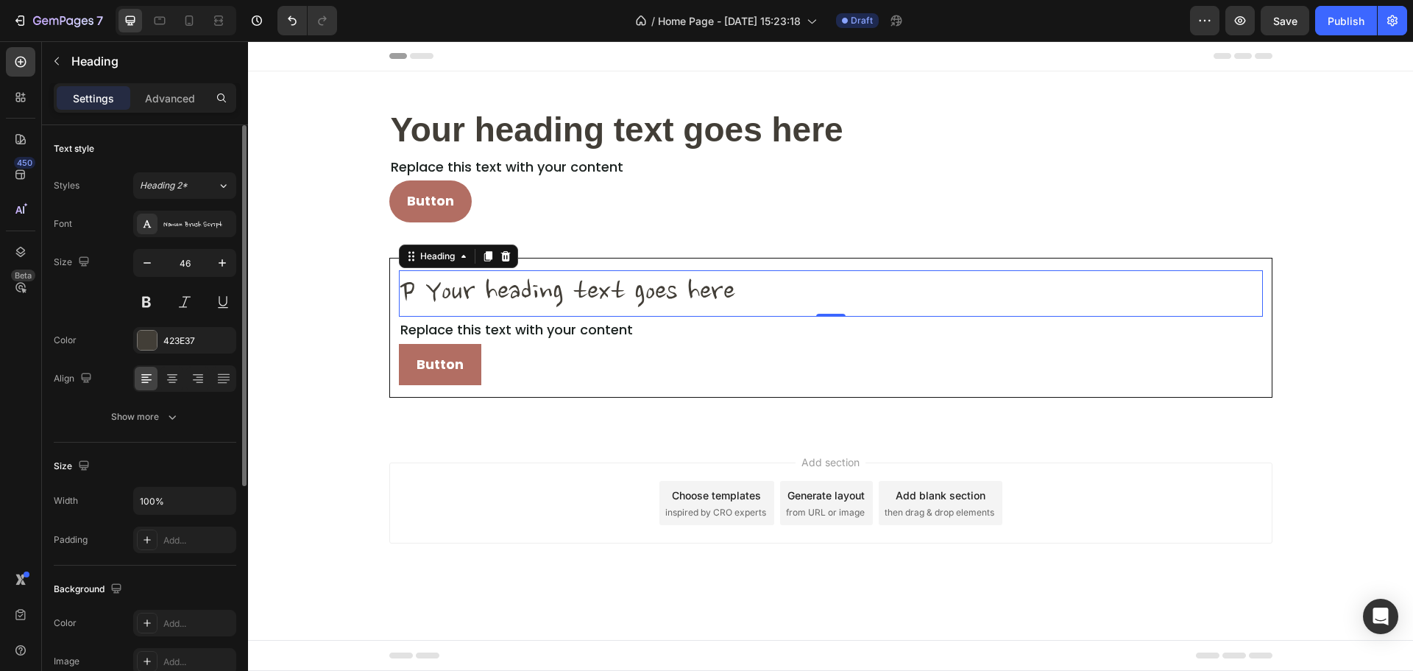
click at [198, 145] on div "Text style" at bounding box center [145, 149] width 183 height 24
click at [183, 234] on div "Nanum Brush Script" at bounding box center [184, 224] width 103 height 27
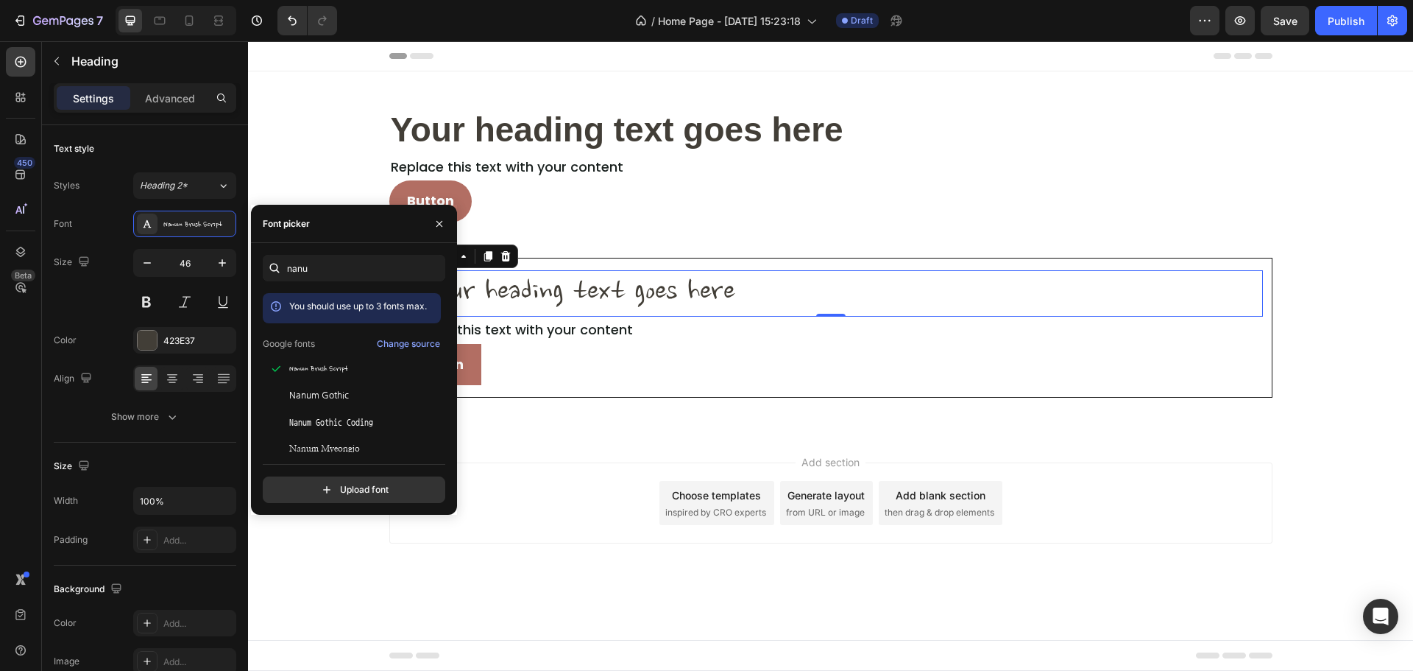
click at [389, 281] on div "nanu You should use up to 3 fonts max. Google fonts Change source Nanum Brush S…" at bounding box center [354, 379] width 183 height 248
click at [390, 276] on input "nanu" at bounding box center [354, 268] width 183 height 27
type input "b"
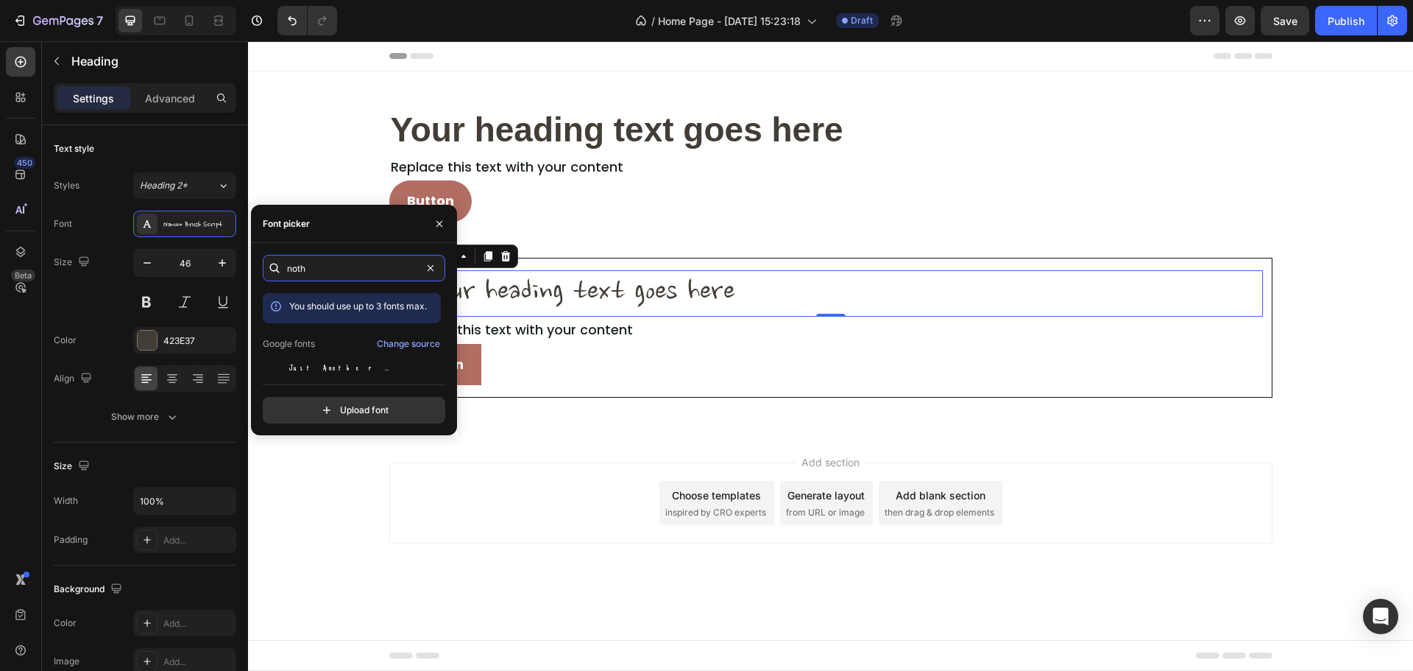
scroll to position [36, 0]
type input "noth"
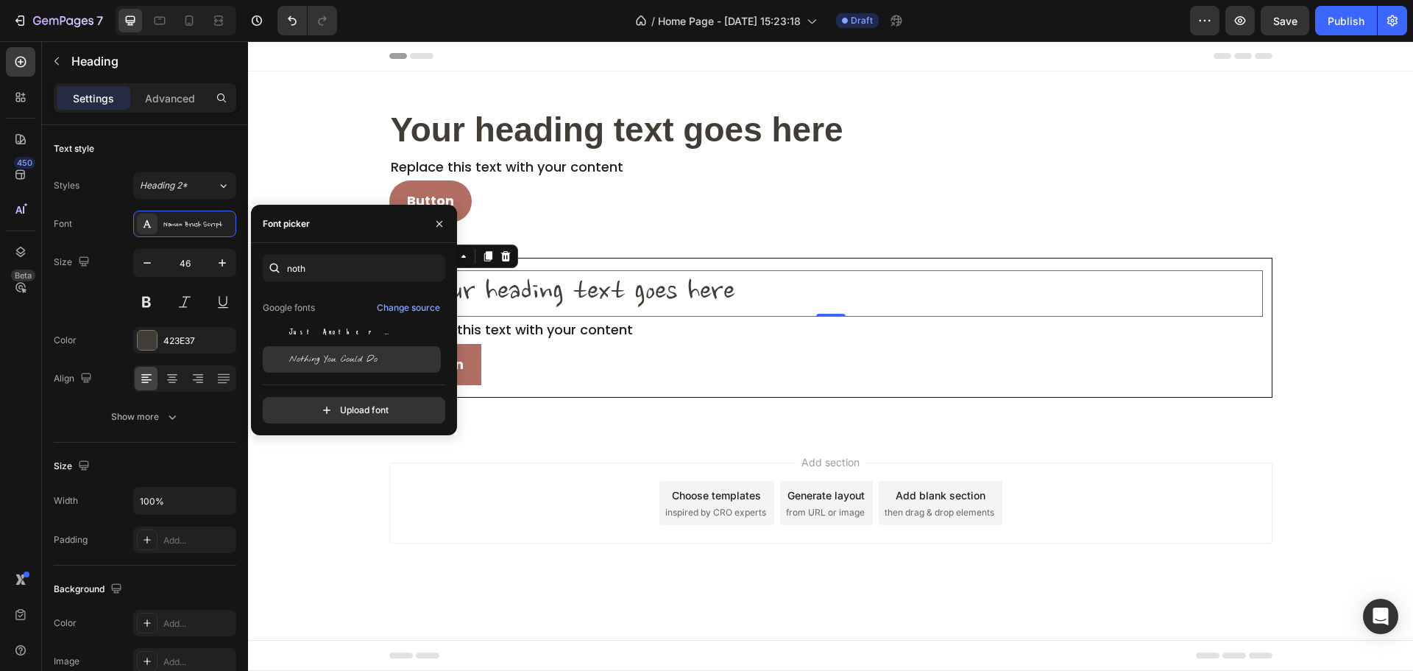
click at [344, 359] on span "Nothing You Could Do" at bounding box center [333, 359] width 88 height 13
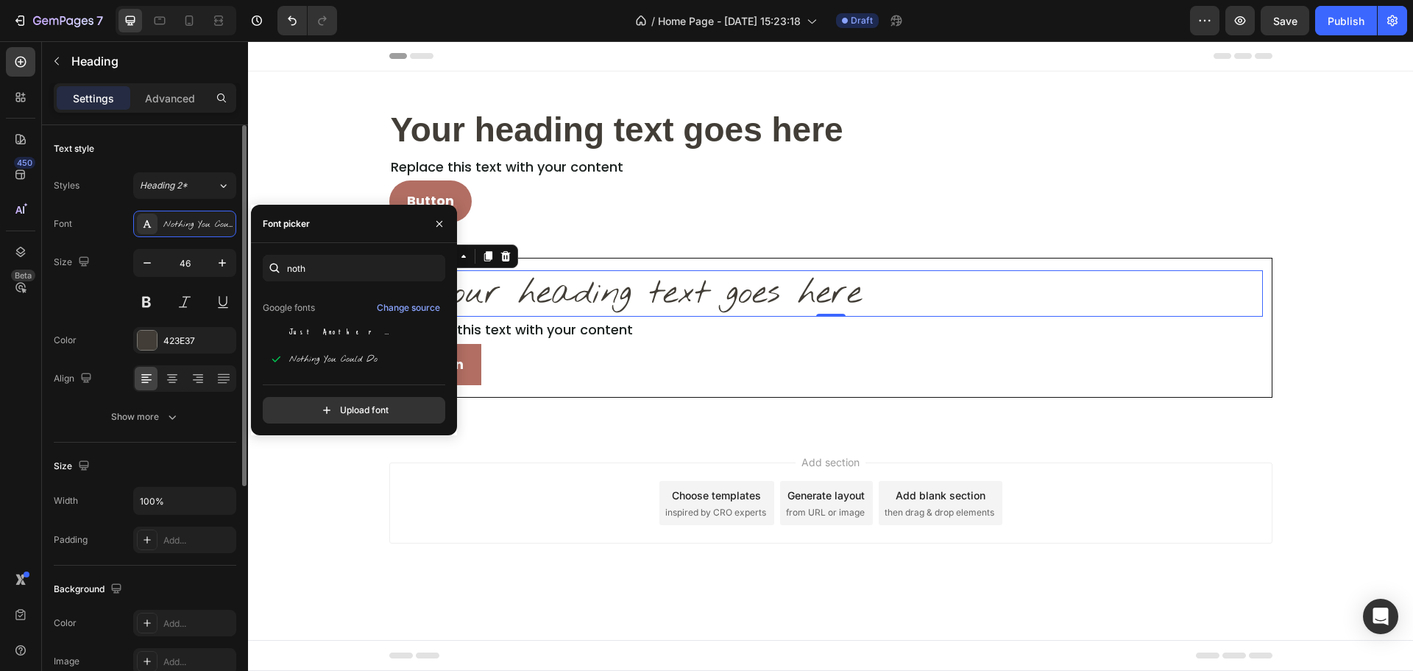
click at [163, 168] on div "Text style Styles Heading 2* Font Nothing You Could Do Size 46 Color 423E37 Ali…" at bounding box center [145, 283] width 183 height 317
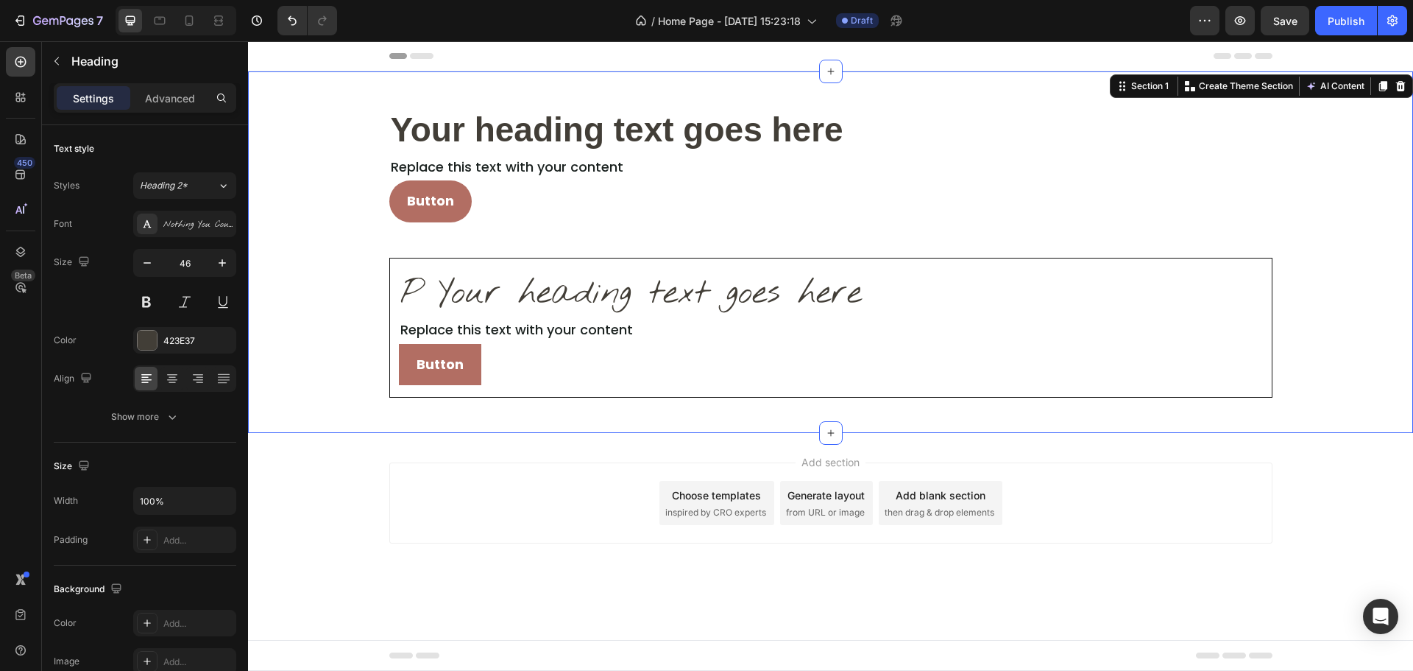
click at [350, 372] on div "Your heading text goes here Heading Replace this text with your content Text Bl…" at bounding box center [830, 252] width 1165 height 291
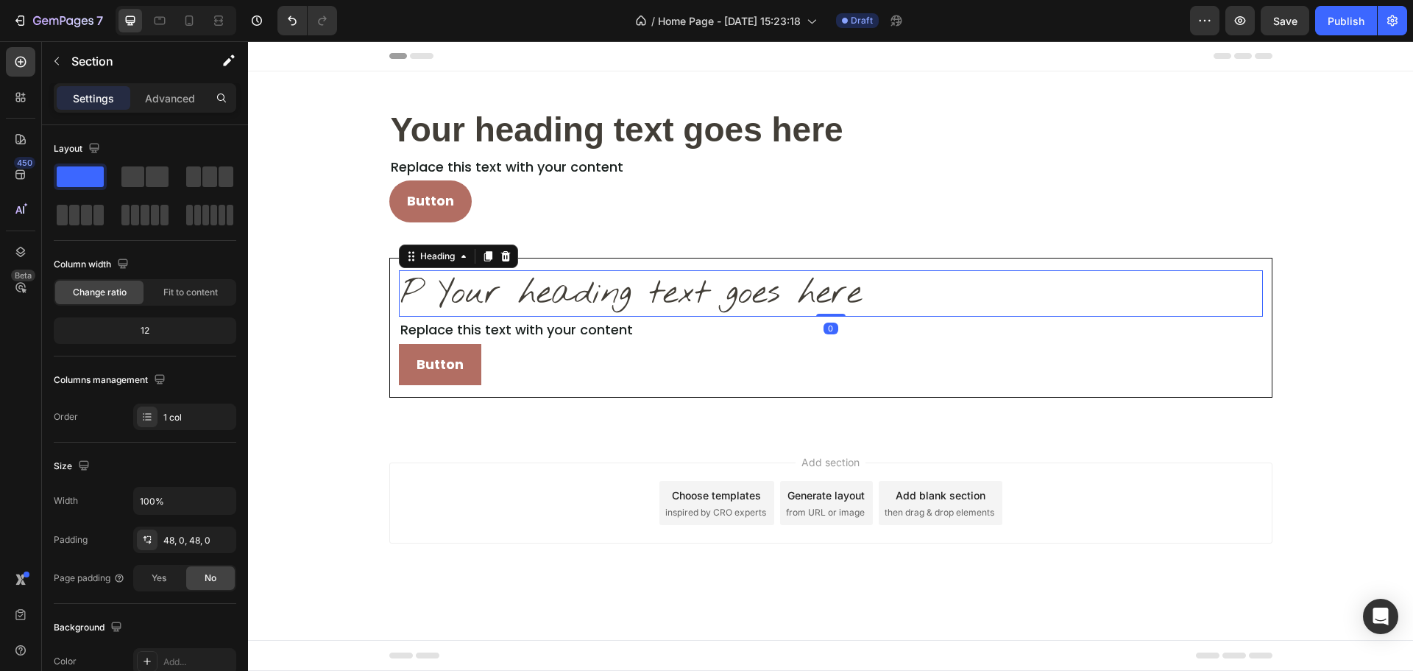
click at [684, 300] on p "P Your heading text goes here" at bounding box center [830, 294] width 861 height 44
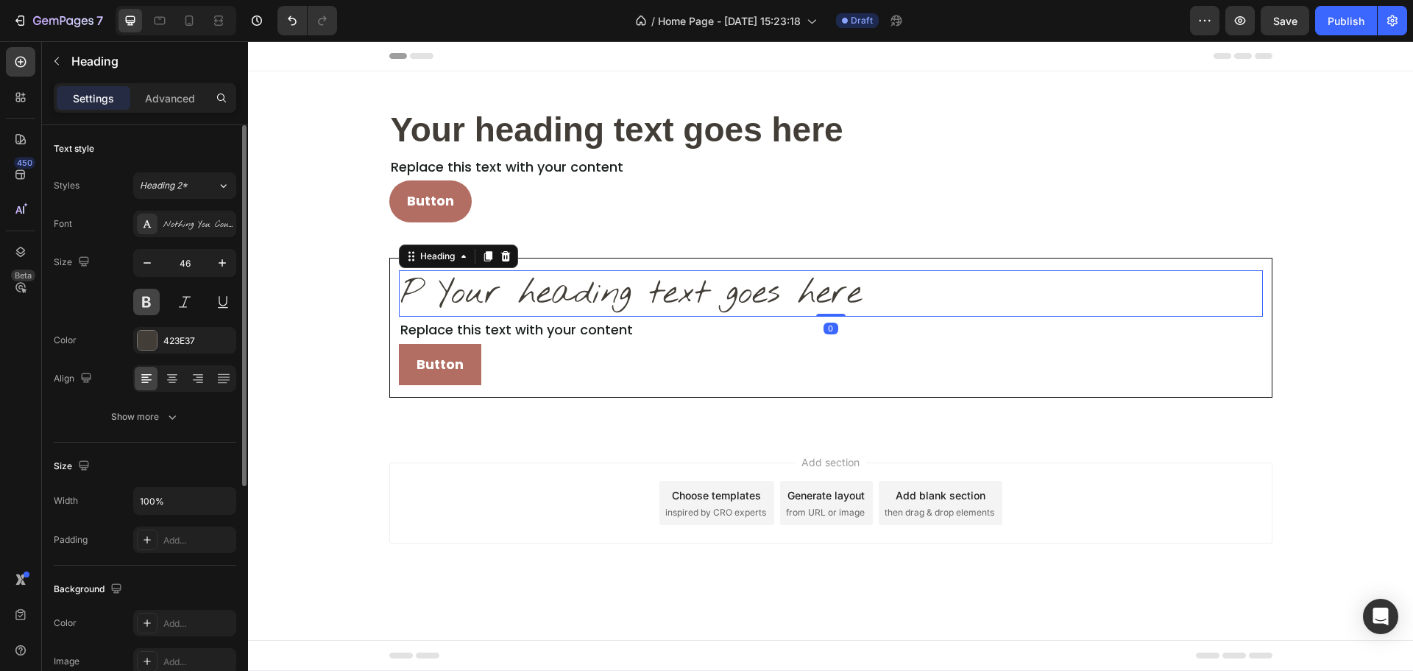
click at [151, 304] on button at bounding box center [146, 302] width 27 height 27
click at [183, 231] on div "Nothing You Could Do" at bounding box center [184, 224] width 103 height 27
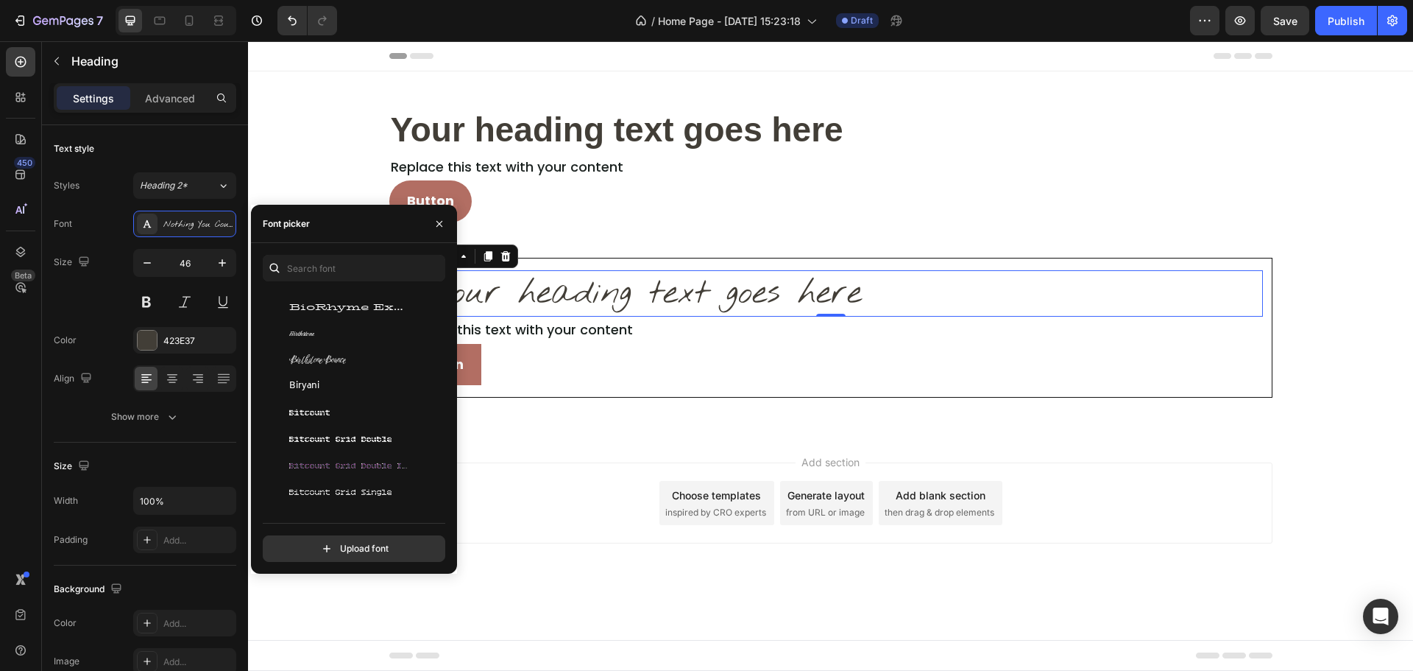
scroll to position [5521, 0]
click at [347, 327] on div "Bilbo Swash Caps" at bounding box center [363, 327] width 149 height 13
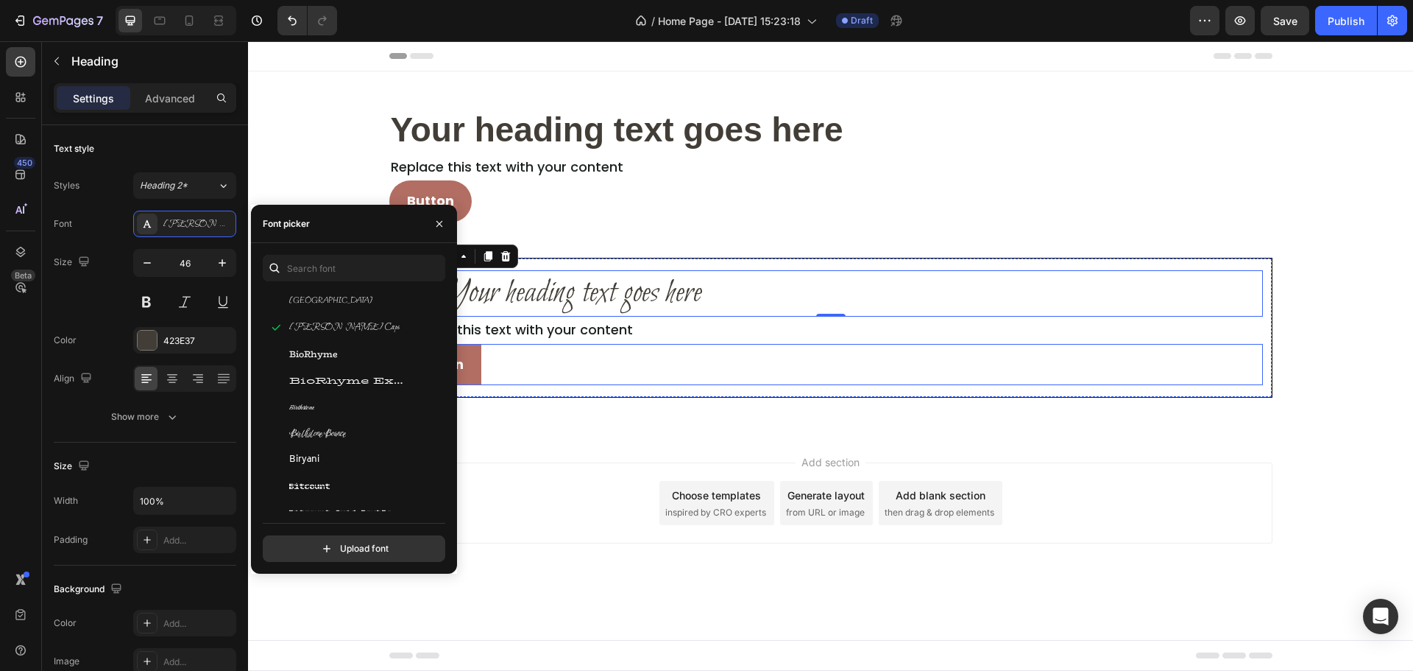
click at [598, 359] on div "Button Button" at bounding box center [831, 364] width 864 height 41
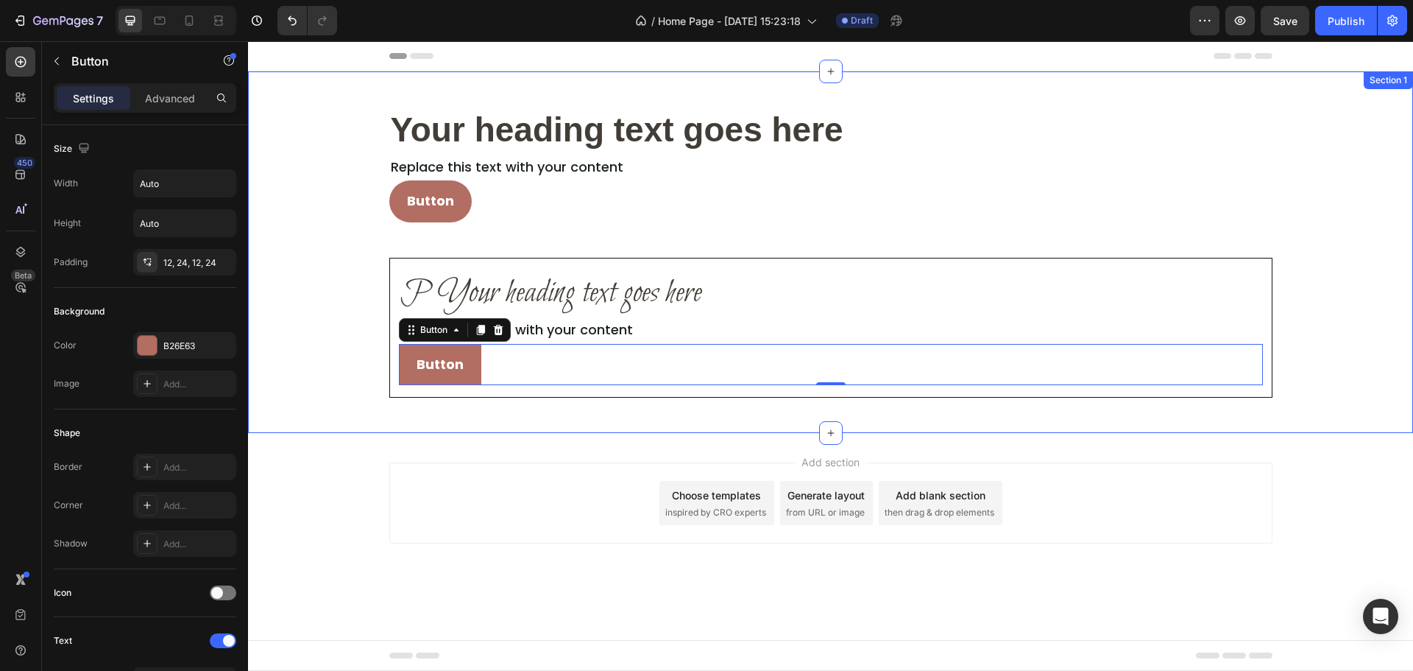
click at [1313, 146] on div "Your heading text goes here Heading Replace this text with your content Text Bl…" at bounding box center [830, 252] width 1165 height 291
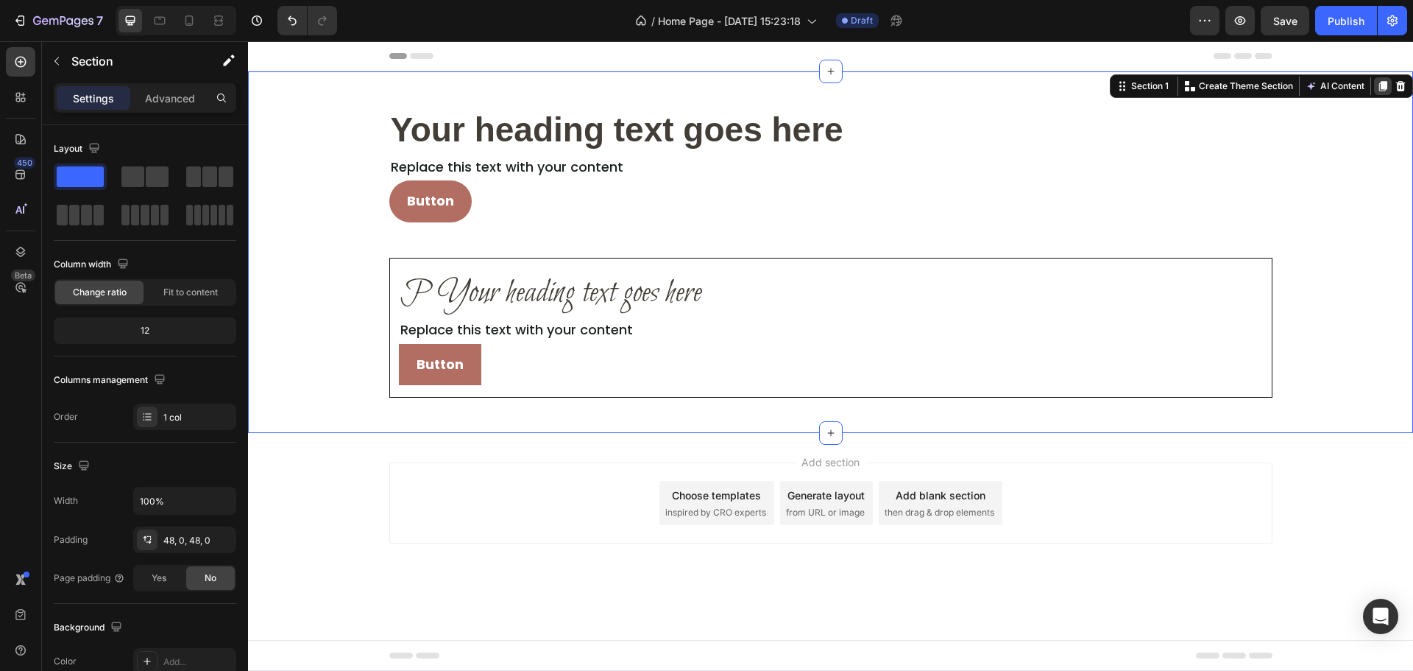
click at [1384, 92] on div at bounding box center [1383, 86] width 18 height 18
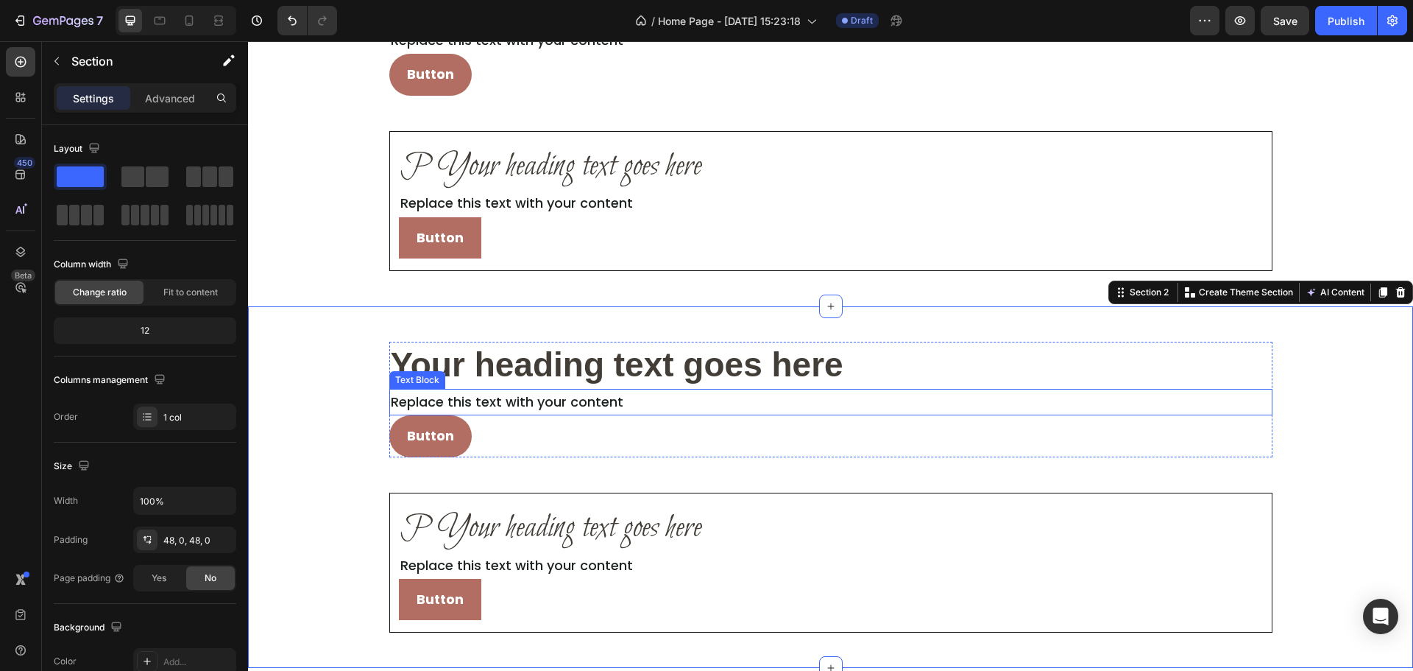
scroll to position [84, 0]
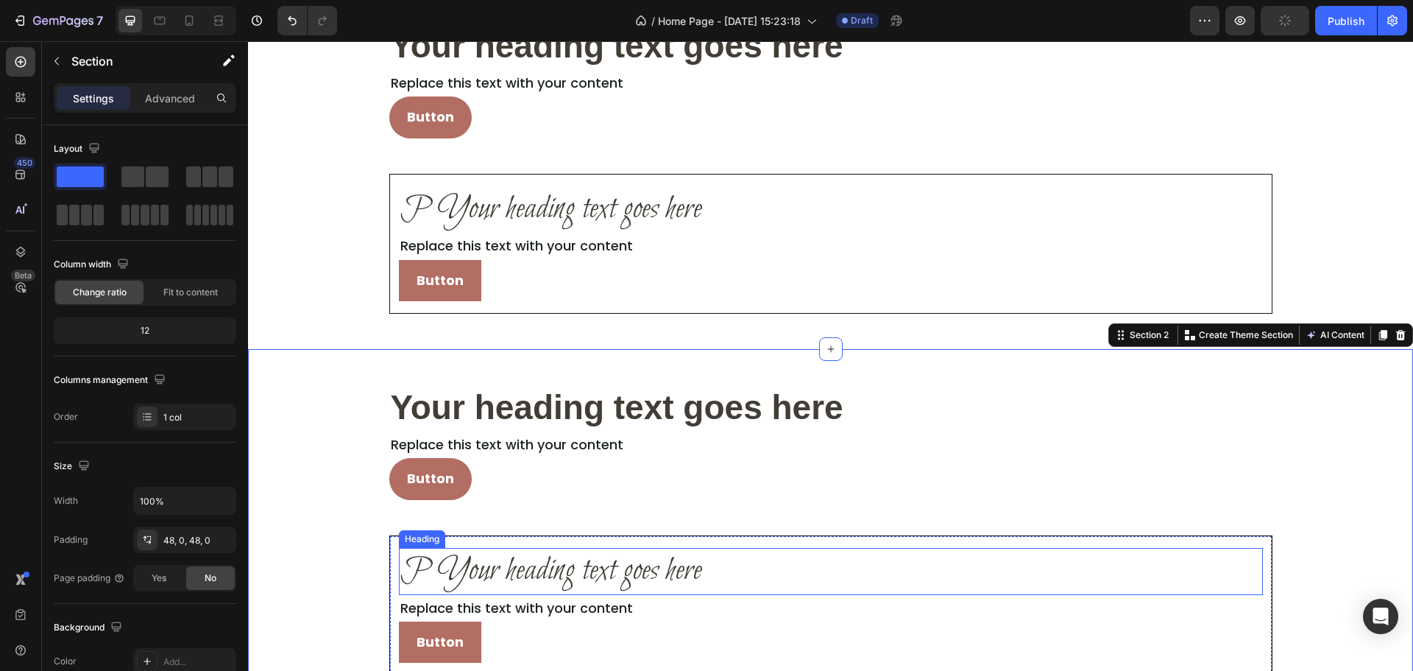
click at [557, 576] on h2 "P Your heading text goes here" at bounding box center [831, 571] width 864 height 47
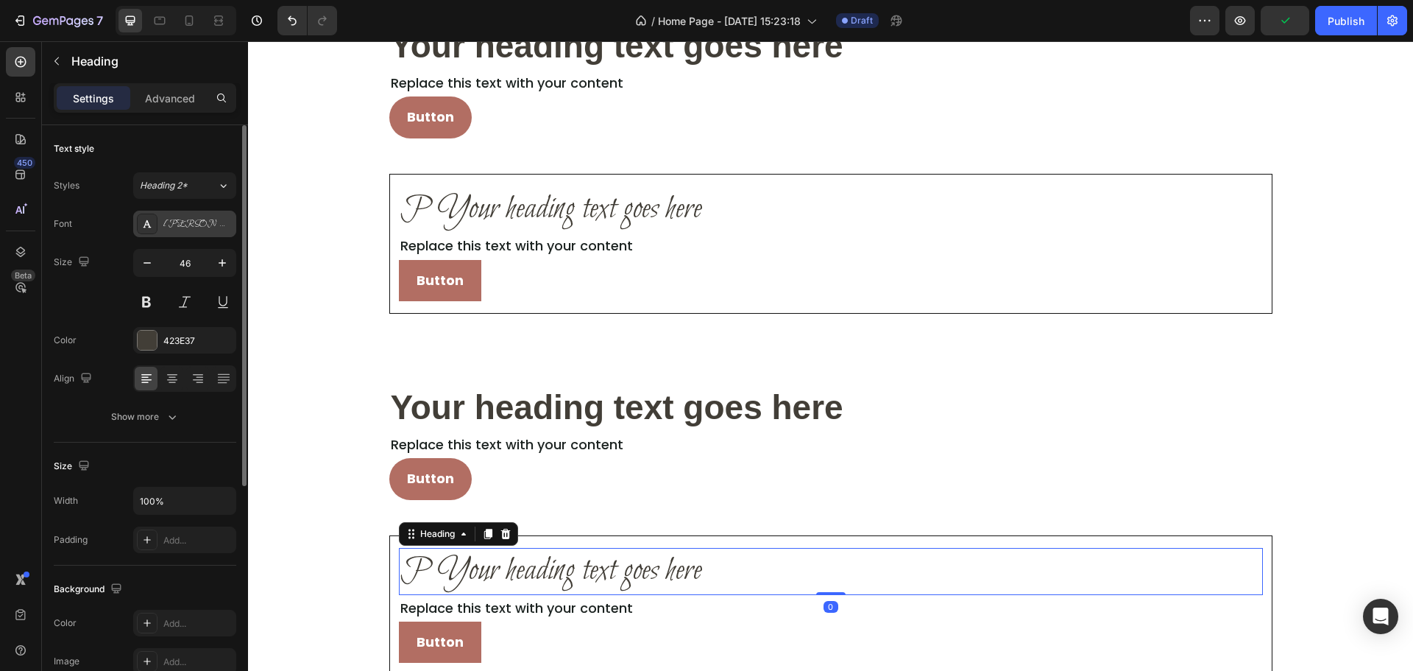
click at [195, 228] on div "Bilbo Swash Caps" at bounding box center [197, 224] width 69 height 13
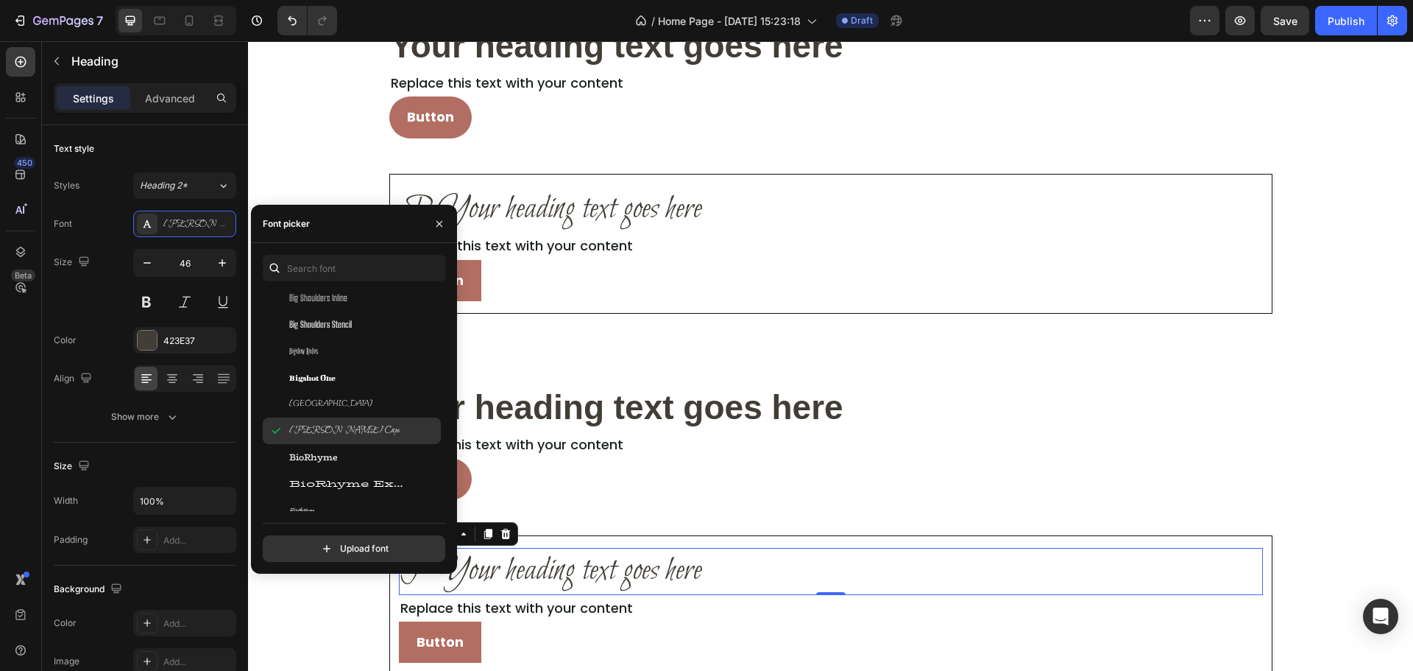
scroll to position [5595, 0]
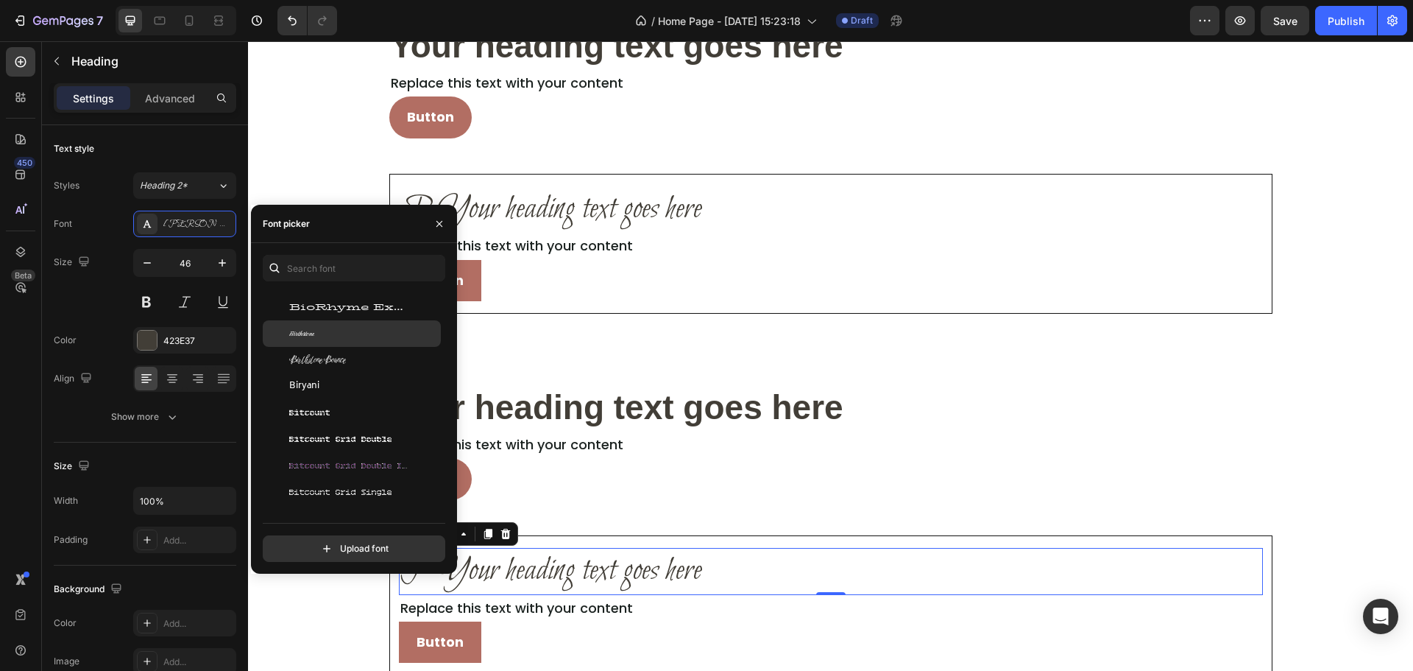
click at [342, 340] on div "Birthstone" at bounding box center [352, 333] width 178 height 27
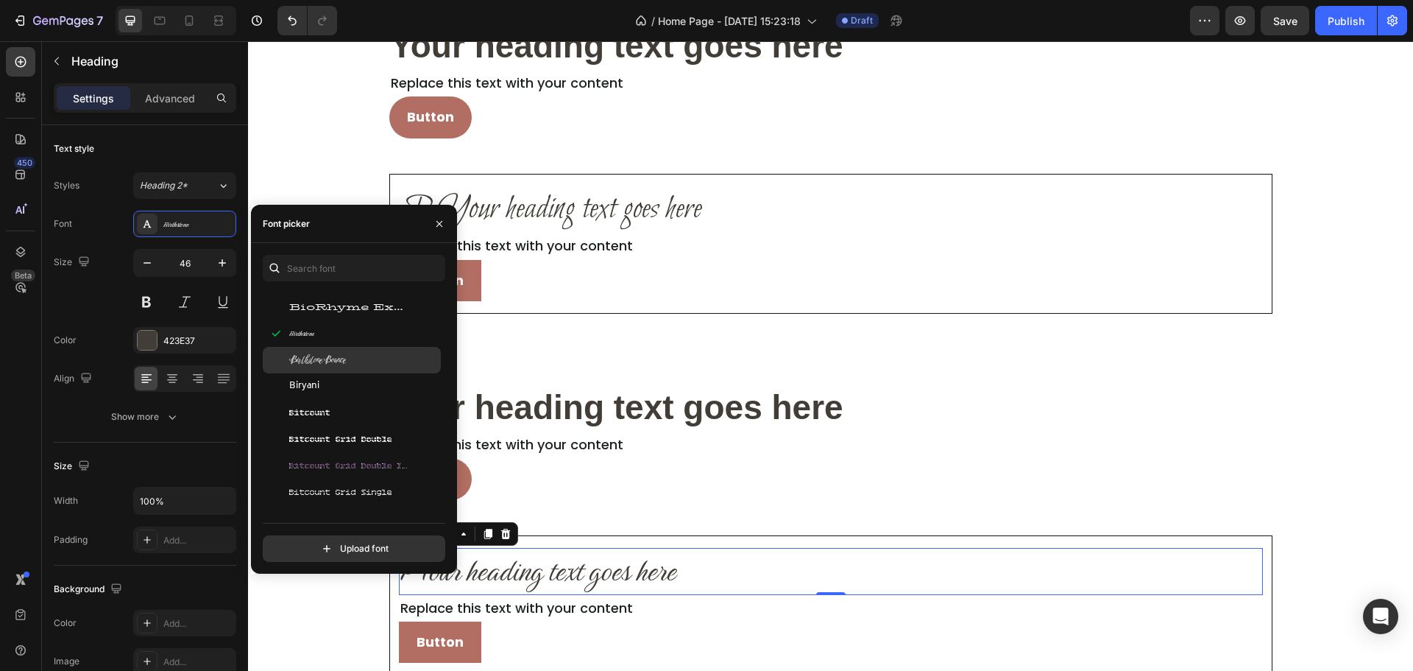
click at [344, 348] on div "Birthstone Bounce" at bounding box center [352, 360] width 178 height 27
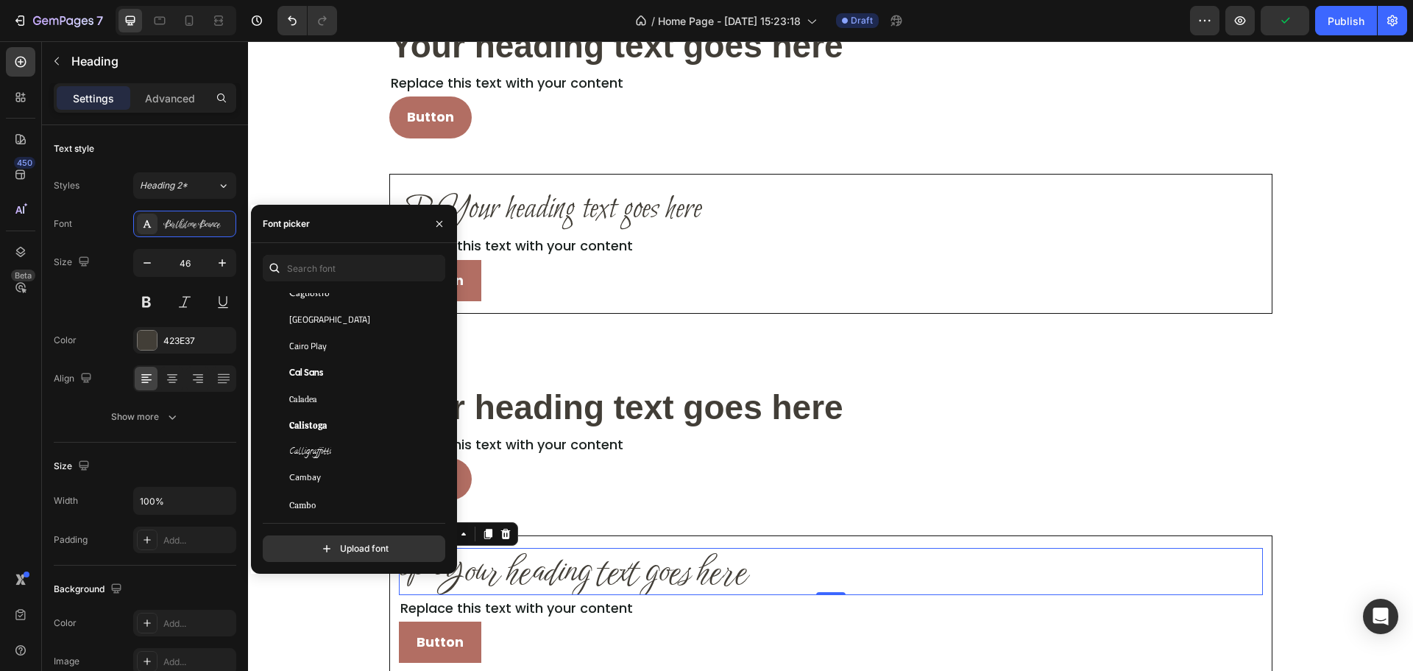
scroll to position [7288, 0]
click at [363, 421] on div "Calligraffitti" at bounding box center [363, 415] width 149 height 13
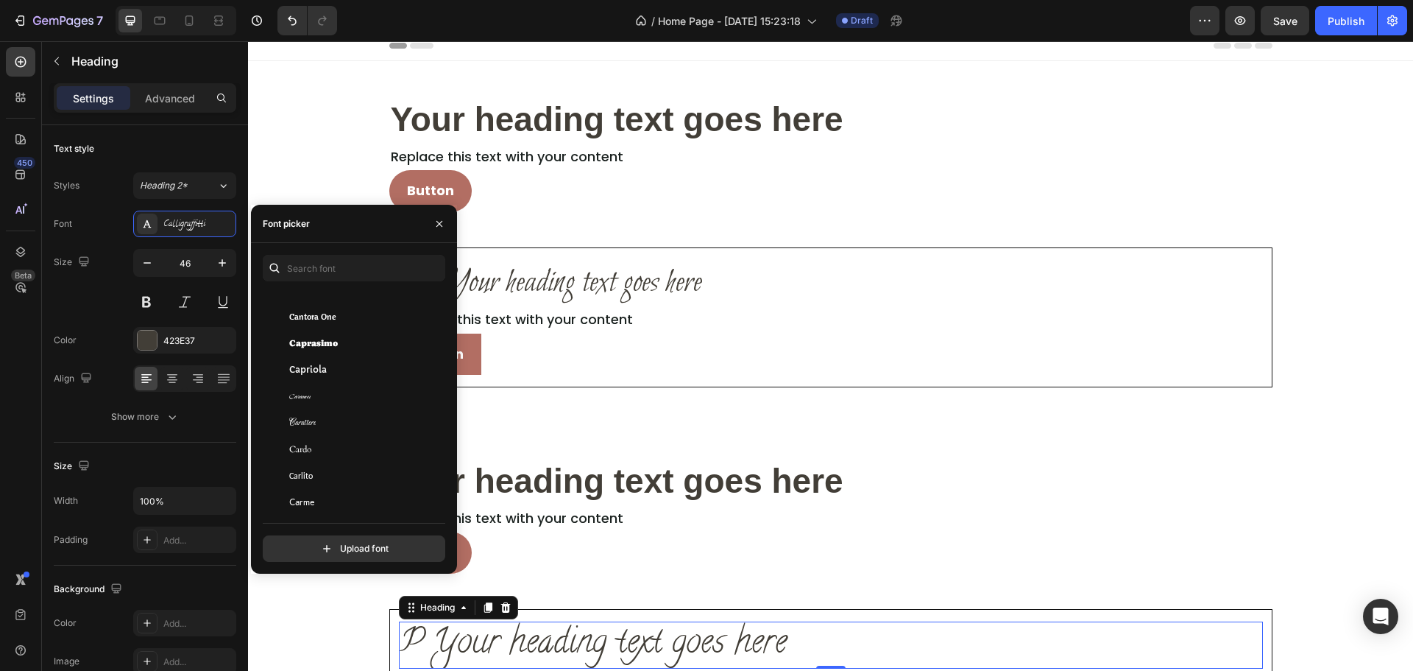
scroll to position [7582, 0]
click at [370, 372] on div "Caramel" at bounding box center [352, 360] width 178 height 27
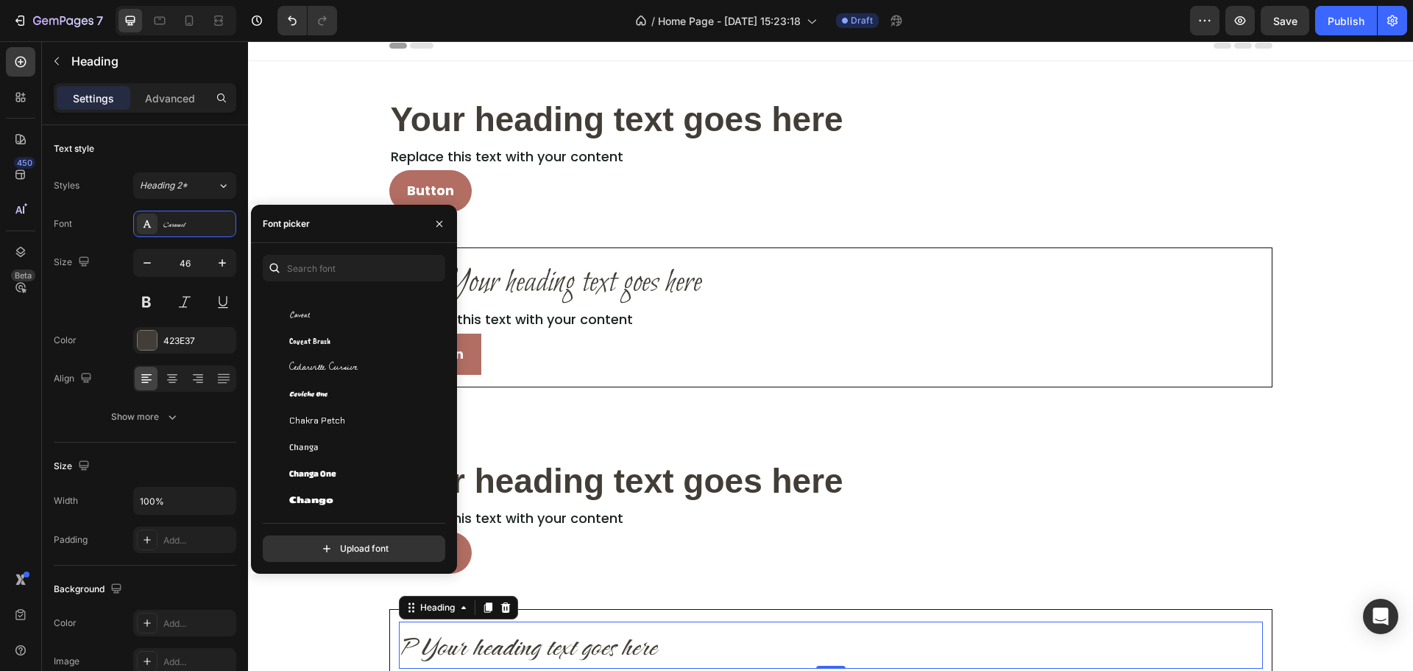
scroll to position [8024, 0]
click at [369, 343] on div "Cedarville Cursive" at bounding box center [363, 342] width 149 height 13
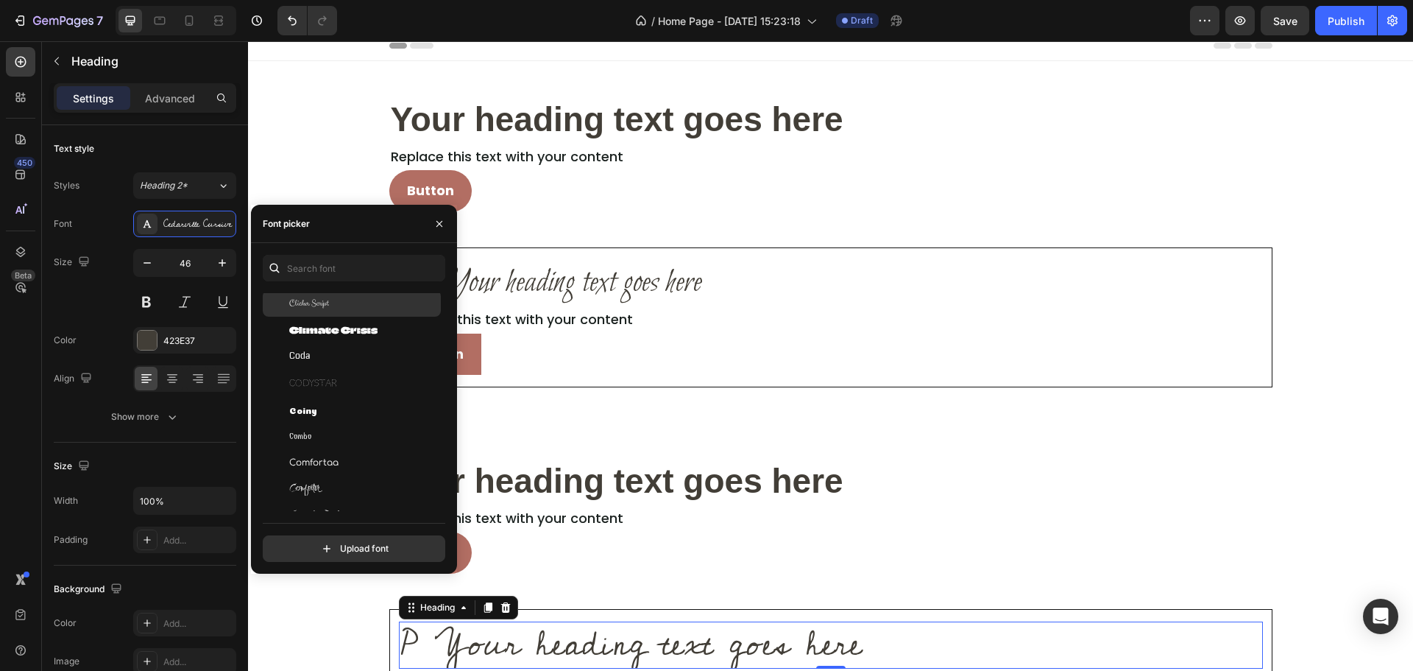
scroll to position [8981, 0]
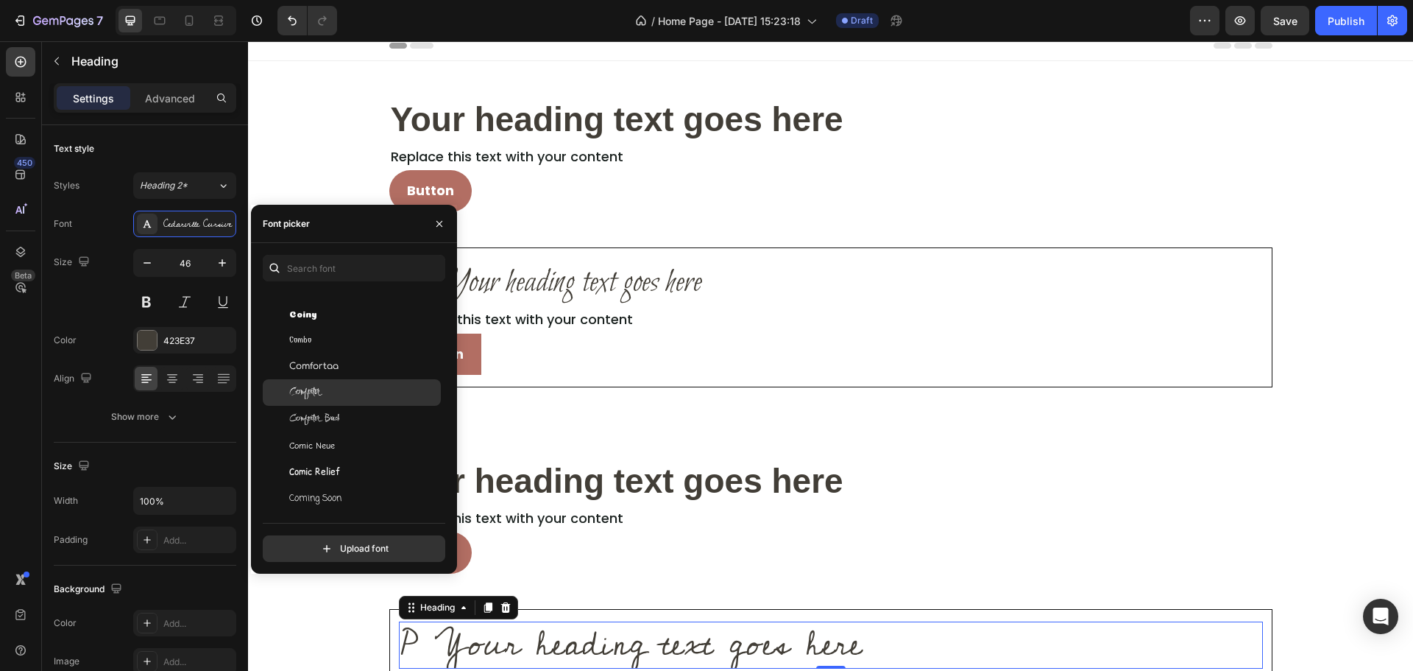
click at [350, 400] on div "Comforter" at bounding box center [352, 392] width 178 height 27
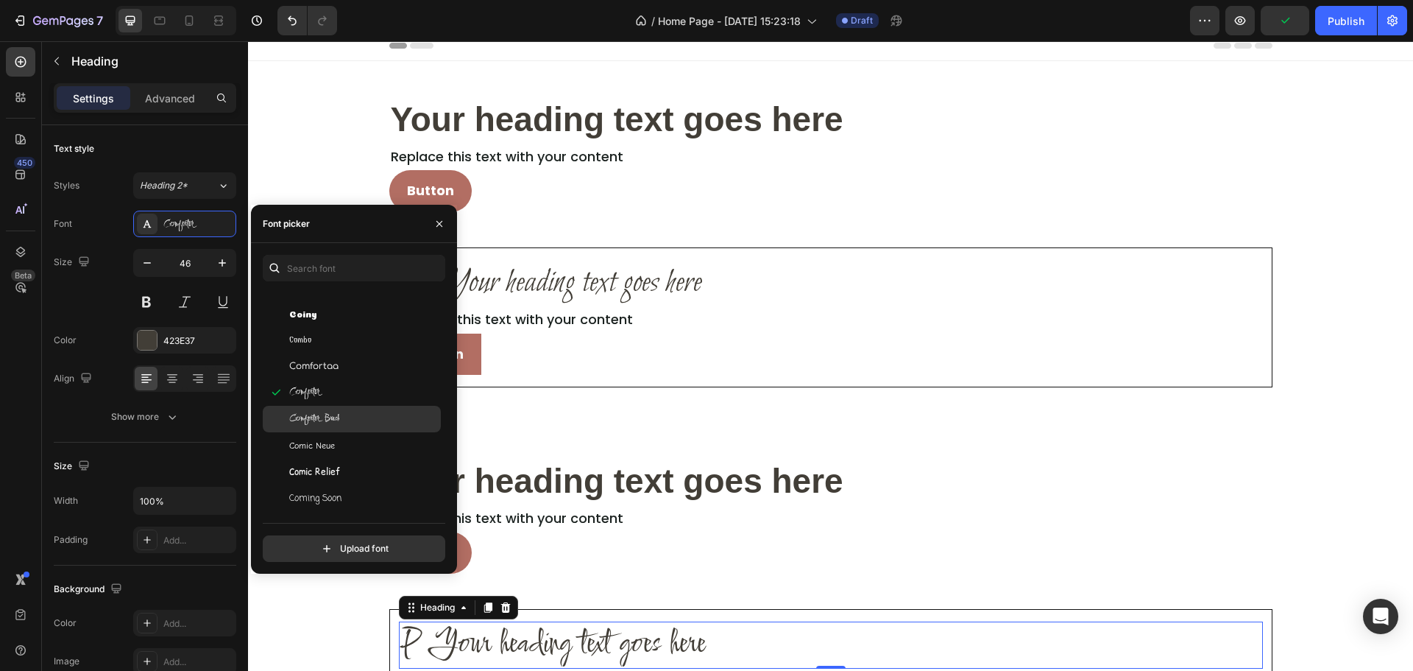
click at [347, 415] on div "Comforter Brush" at bounding box center [363, 418] width 149 height 13
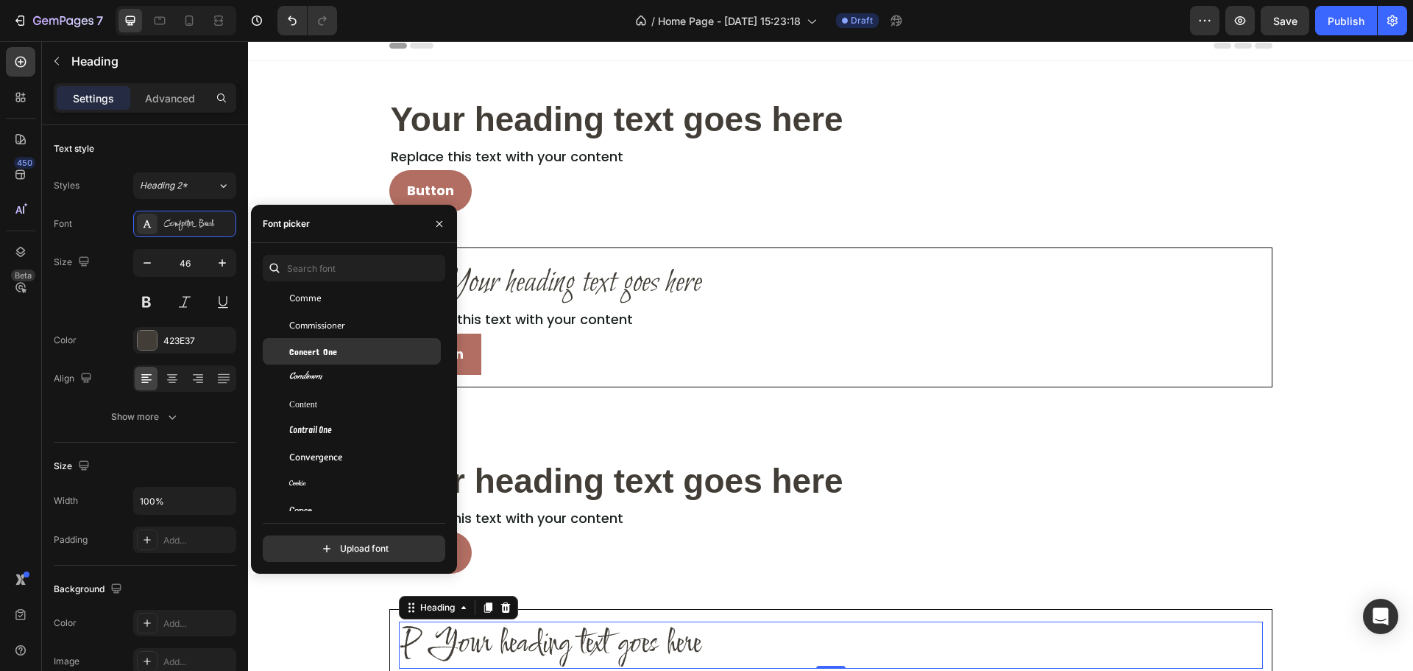
scroll to position [9202, 0]
click at [372, 375] on div "Condiment" at bounding box center [352, 383] width 178 height 27
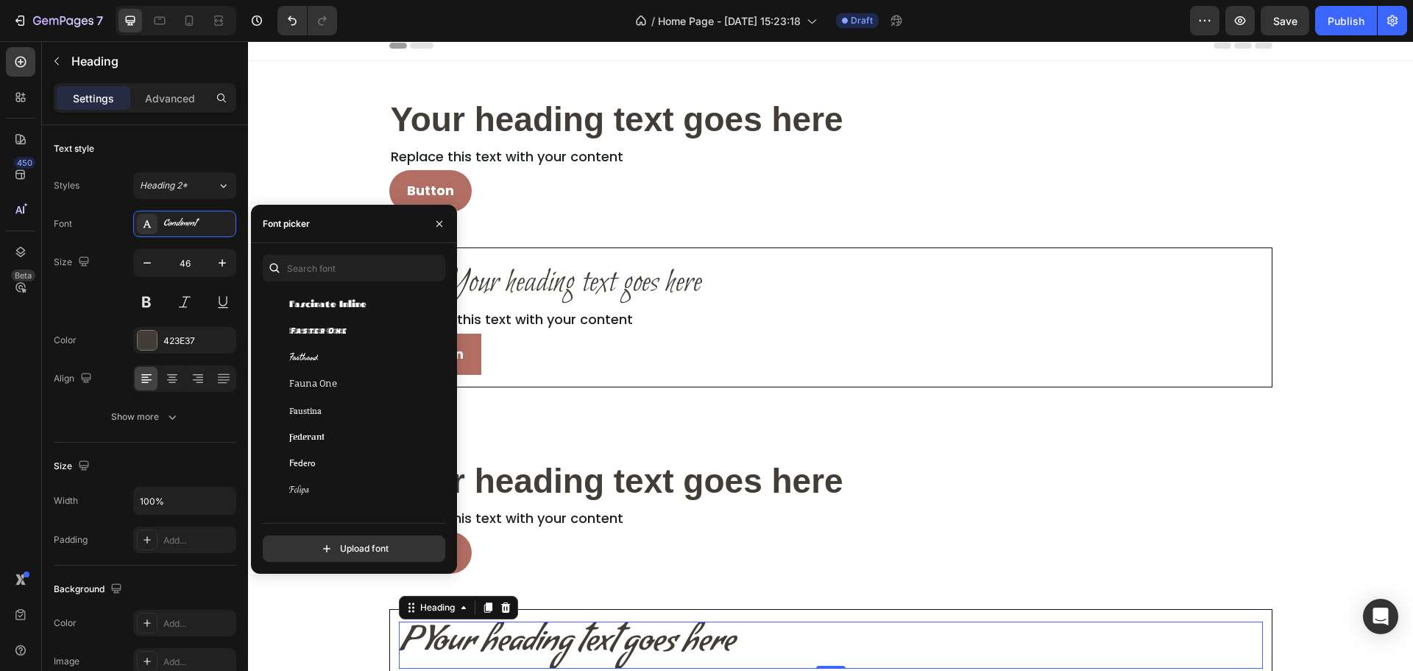
scroll to position [12809, 0]
click at [378, 353] on div "Fasthand" at bounding box center [363, 353] width 149 height 13
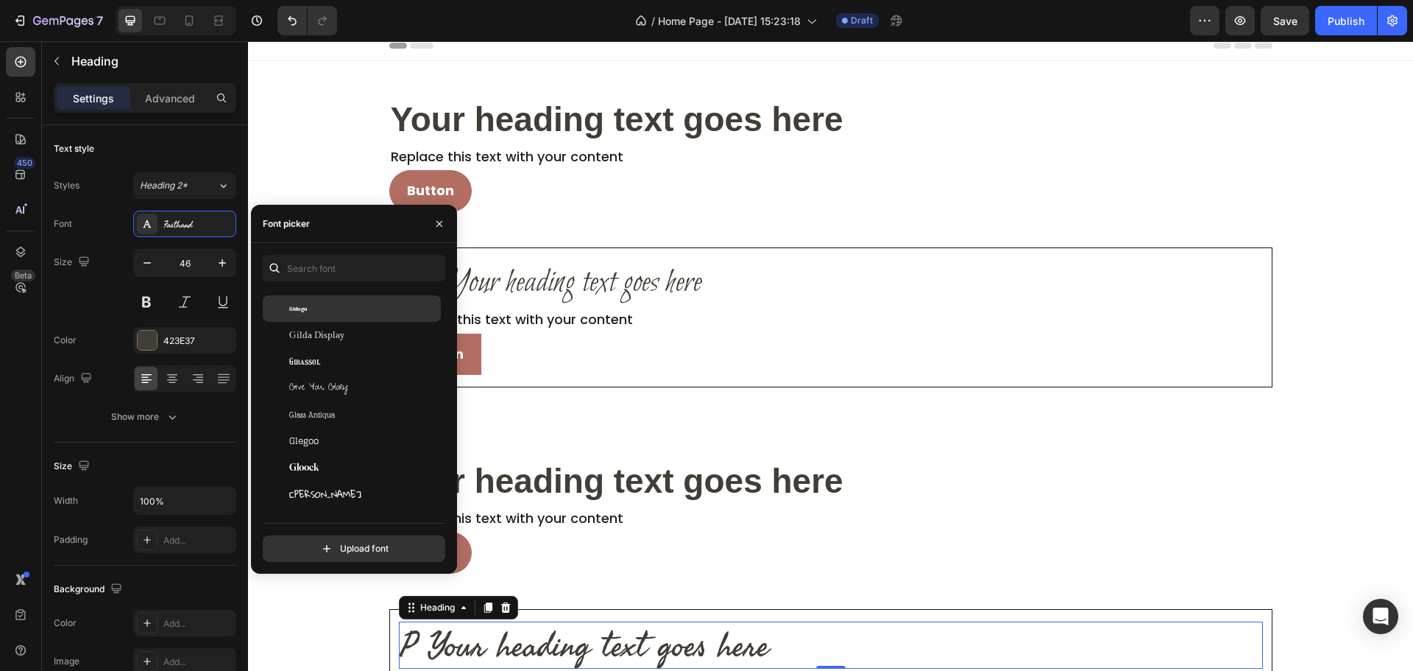
scroll to position [14870, 0]
click at [370, 380] on div "Give You Glory" at bounding box center [352, 386] width 178 height 27
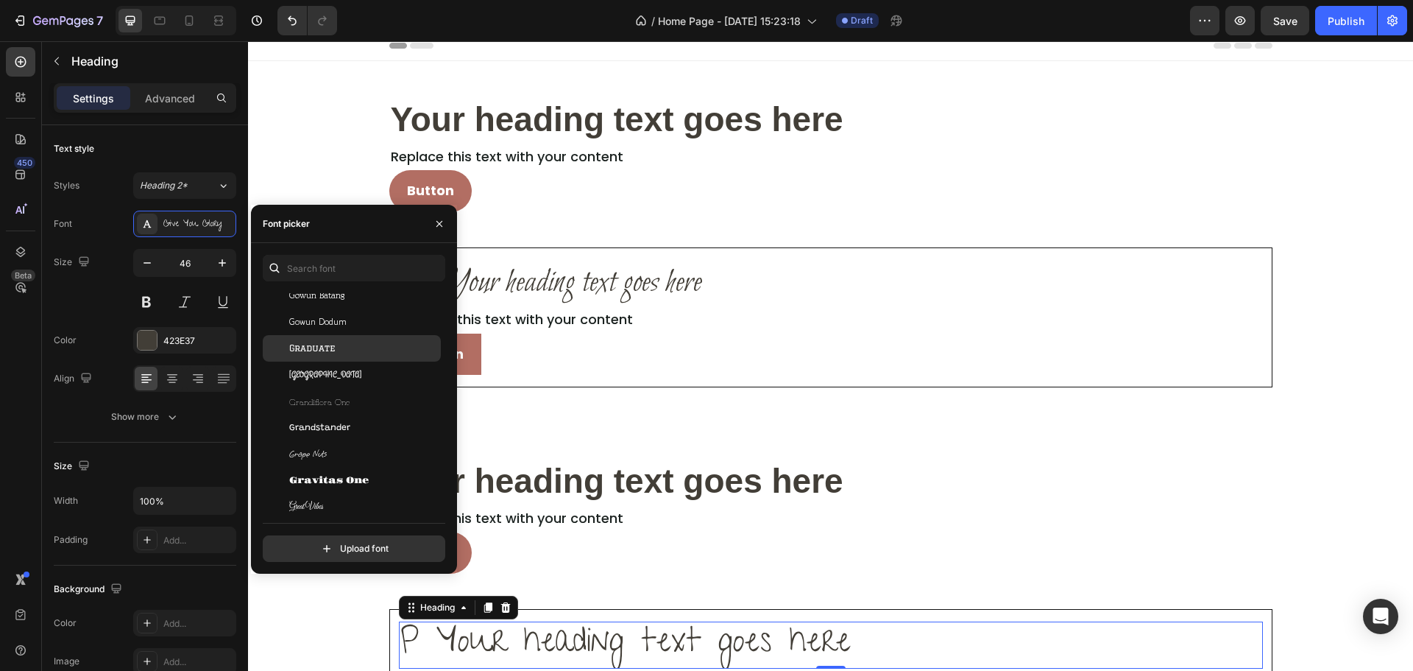
scroll to position [15459, 0]
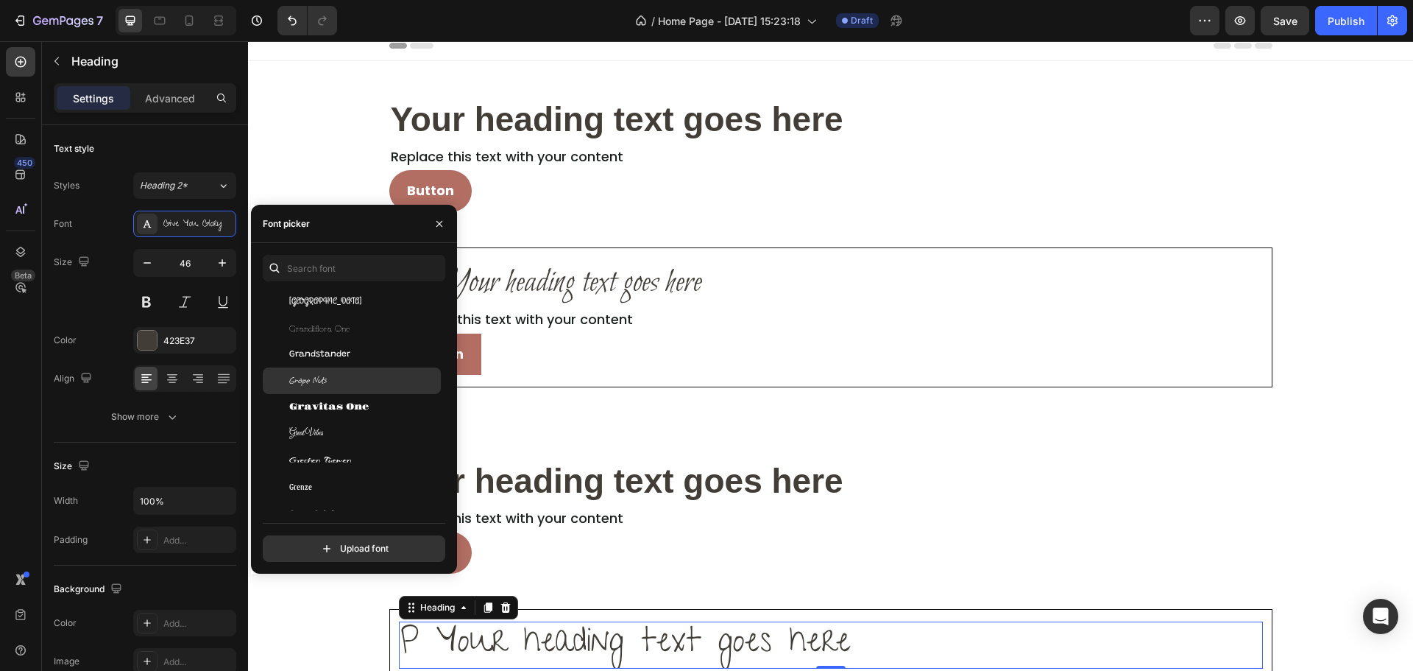
click at [375, 370] on div "Grape Nuts" at bounding box center [352, 380] width 178 height 27
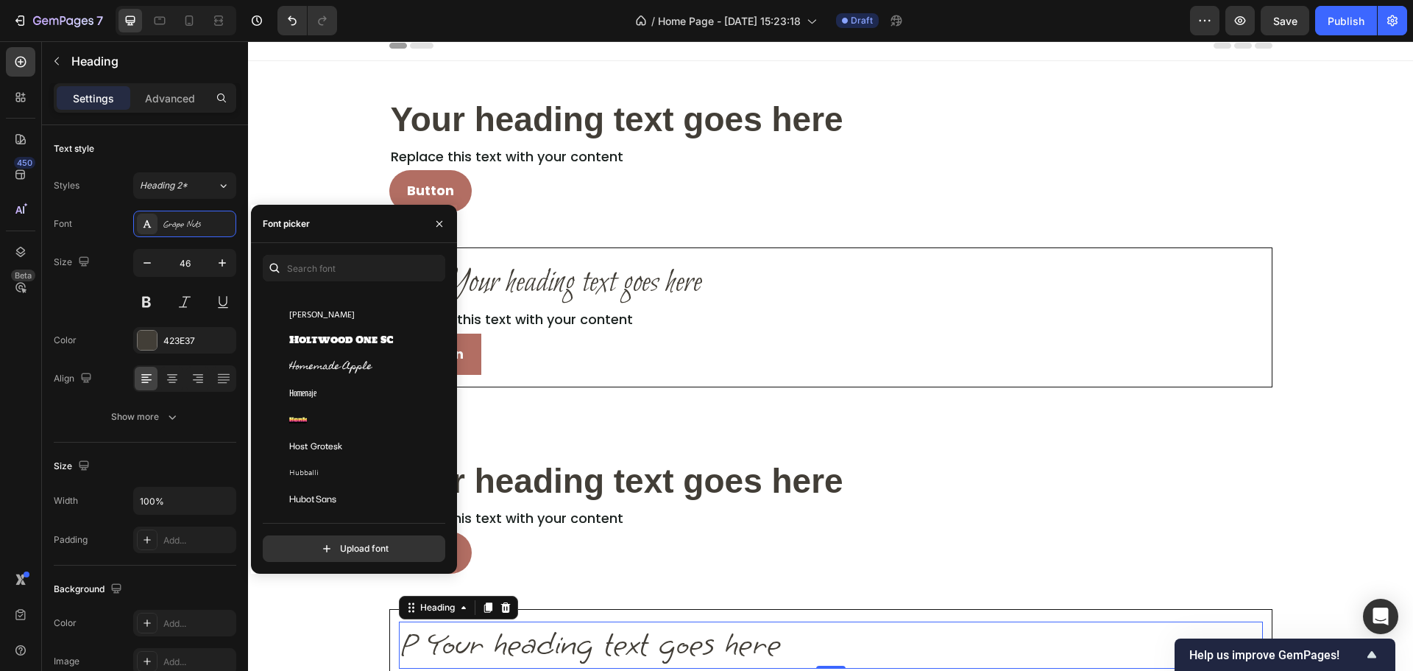
scroll to position [16637, 0]
click at [356, 359] on div "Homemade Apple" at bounding box center [352, 369] width 178 height 27
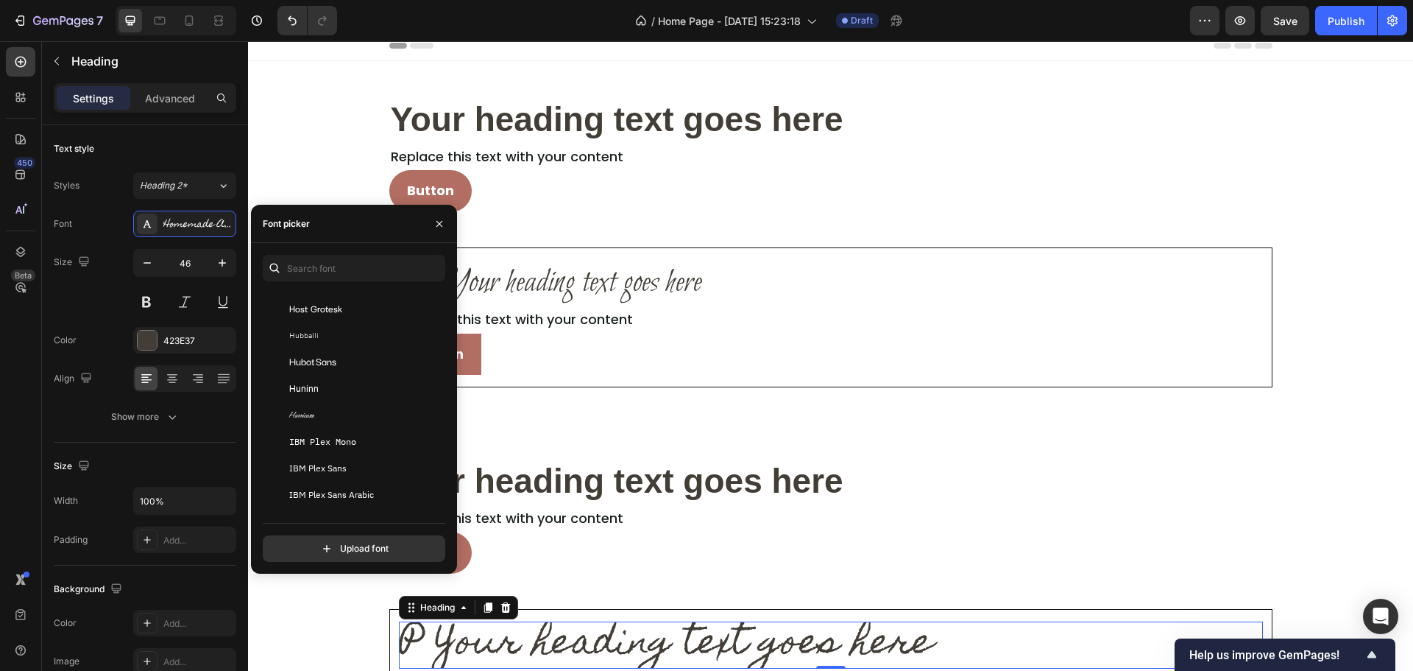
scroll to position [16784, 0]
click at [347, 395] on div "Hurricane" at bounding box center [352, 407] width 178 height 27
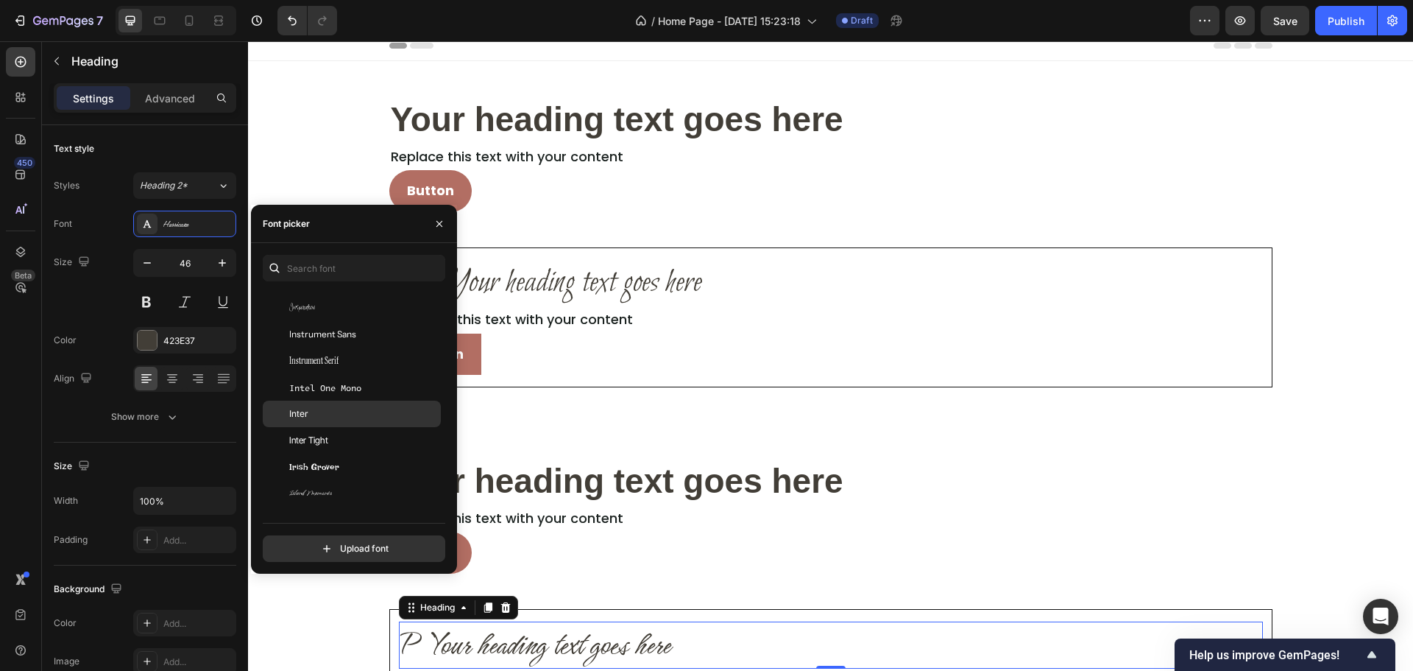
scroll to position [17888, 0]
click at [364, 311] on div "Inspiration" at bounding box center [363, 309] width 149 height 13
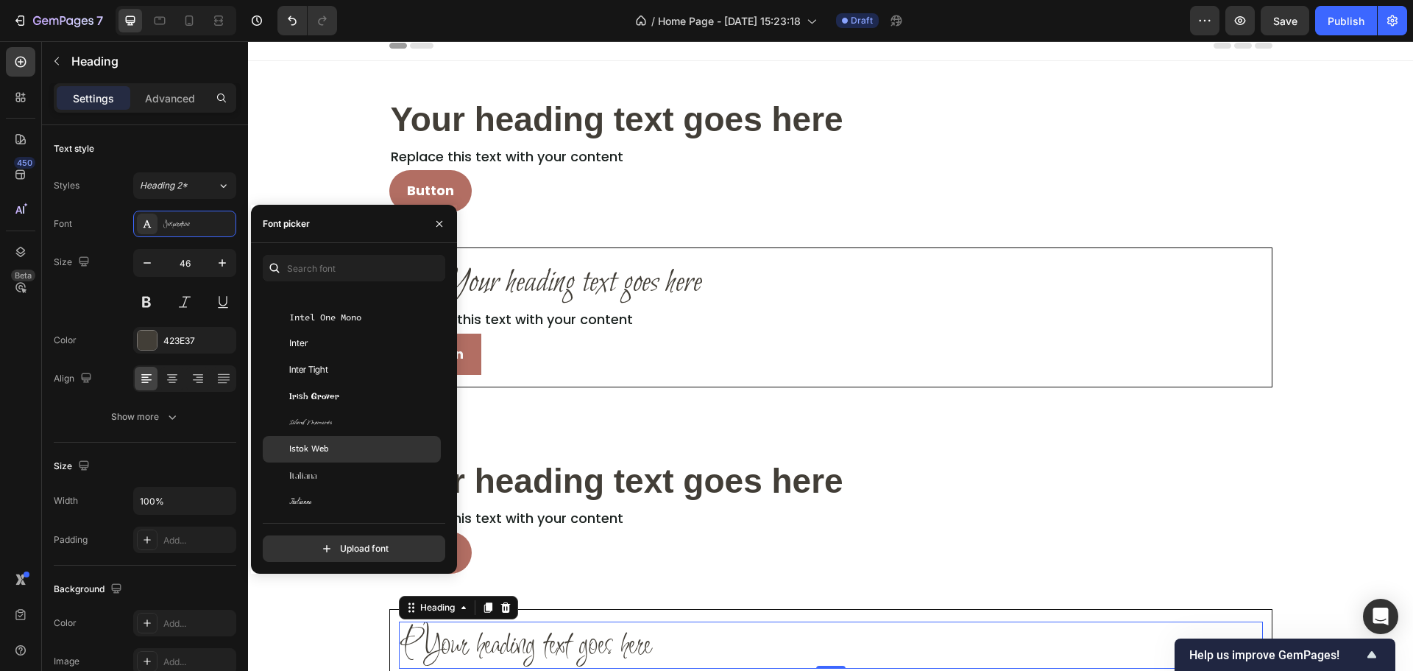
scroll to position [17962, 0]
click at [372, 419] on div "Island Moments" at bounding box center [363, 421] width 149 height 13
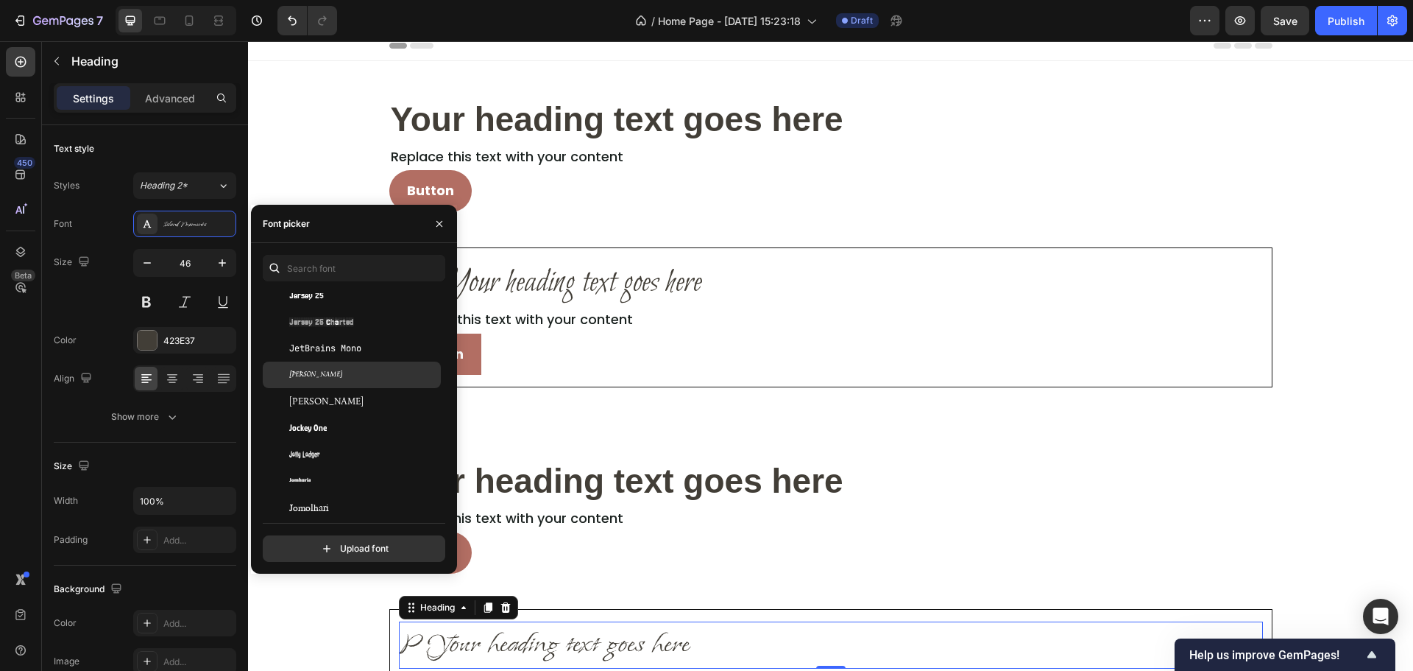
click at [366, 378] on div "Jim Nightshade" at bounding box center [363, 374] width 149 height 13
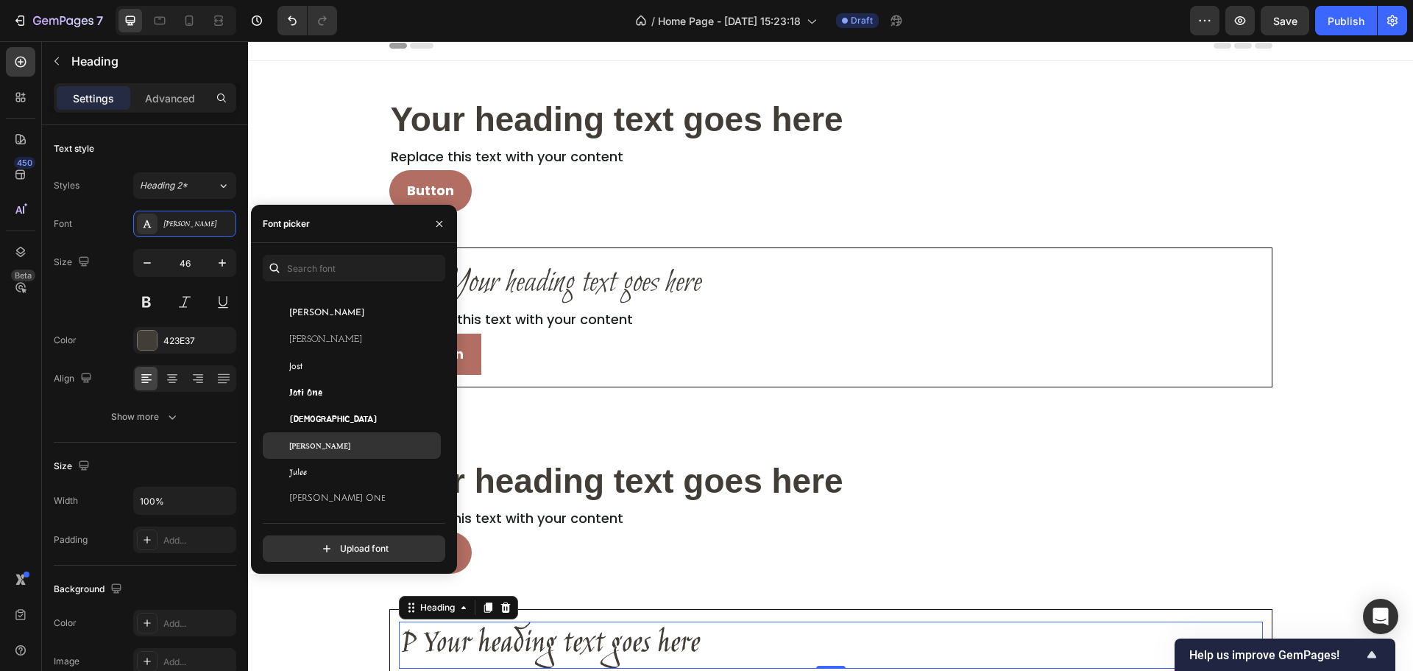
scroll to position [19066, 0]
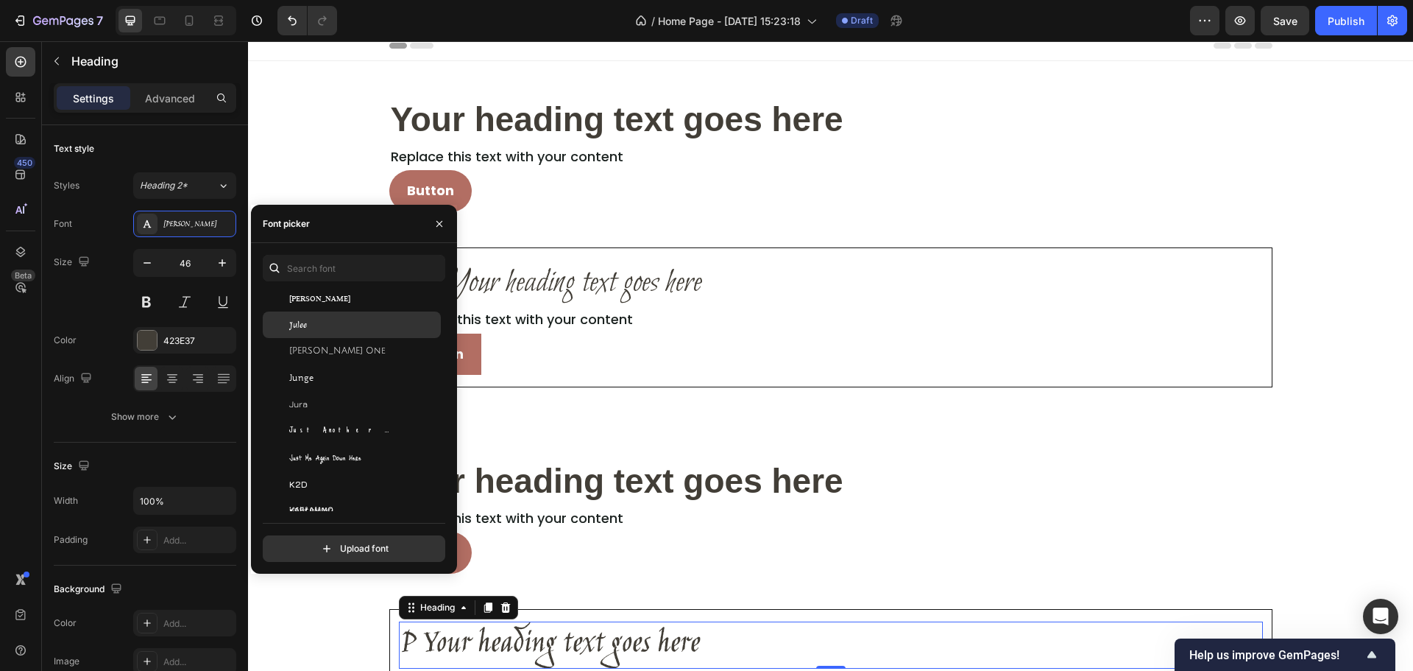
click at [361, 329] on div "Julee" at bounding box center [363, 324] width 149 height 13
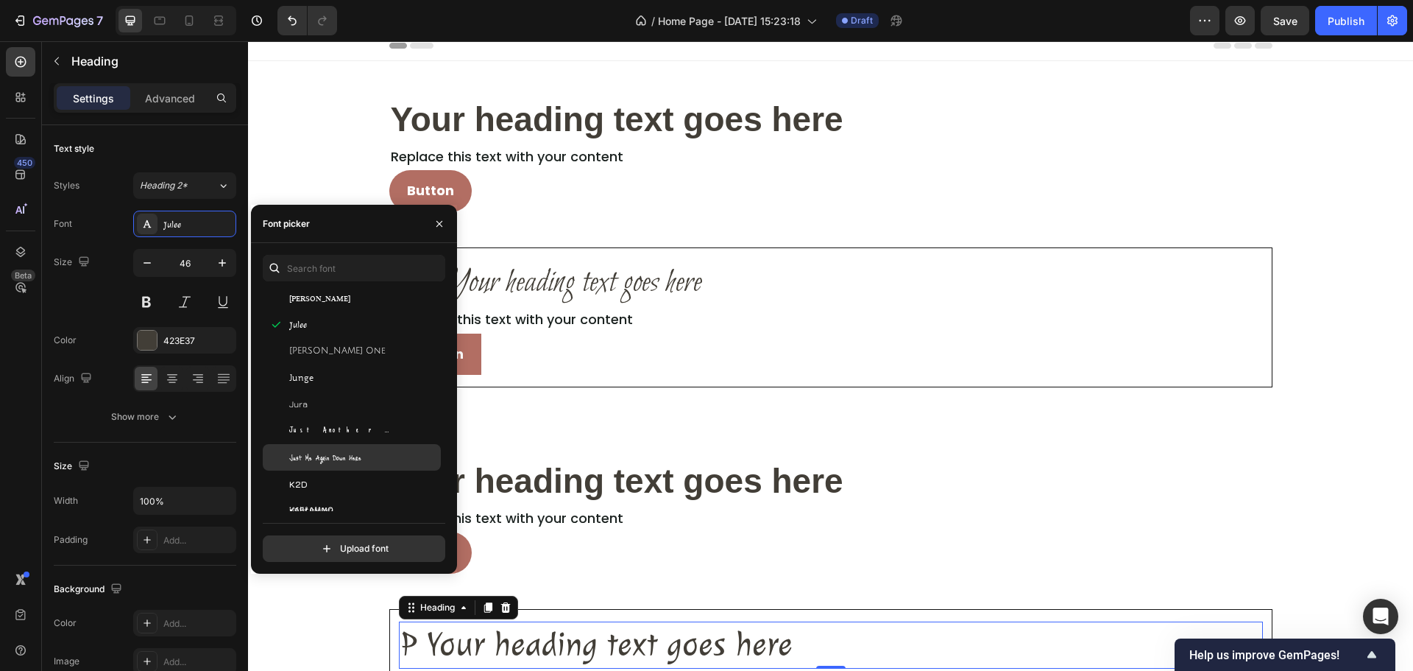
click at [352, 451] on span "Just Me Again Down Here" at bounding box center [325, 457] width 72 height 13
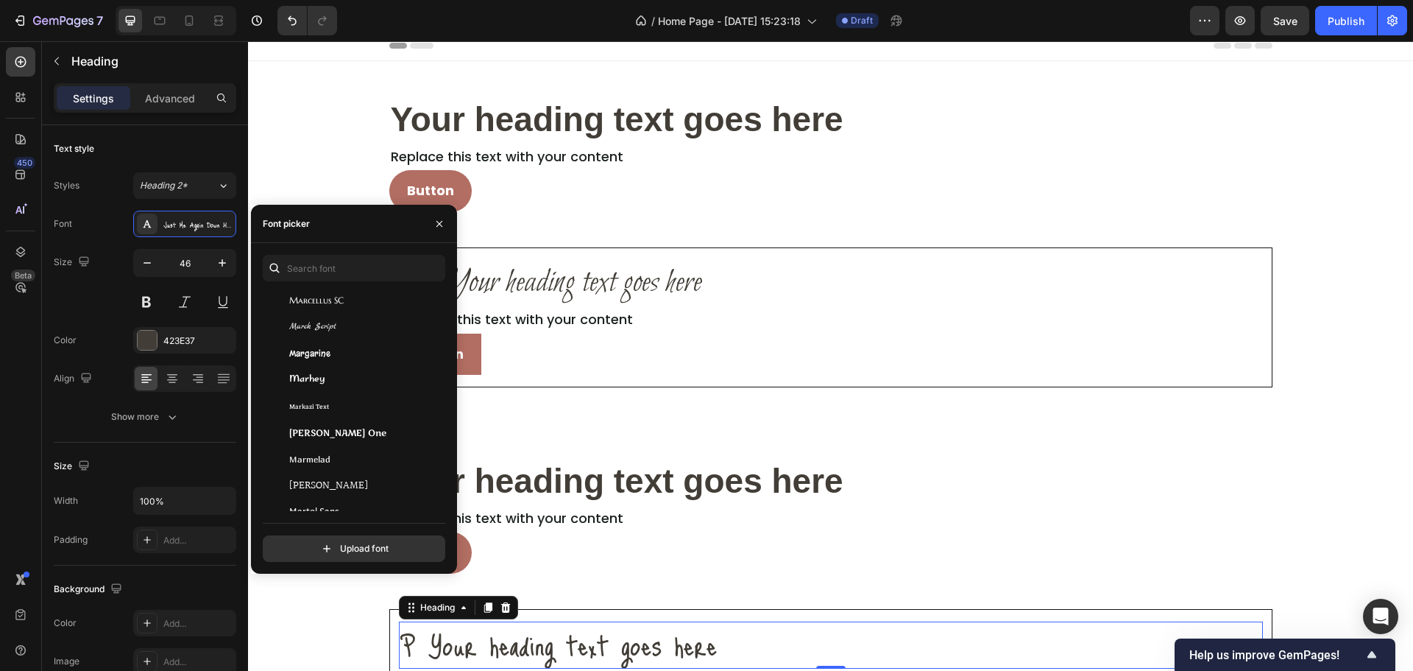
scroll to position [23630, 0]
click at [389, 331] on div "Marck Script" at bounding box center [352, 319] width 178 height 27
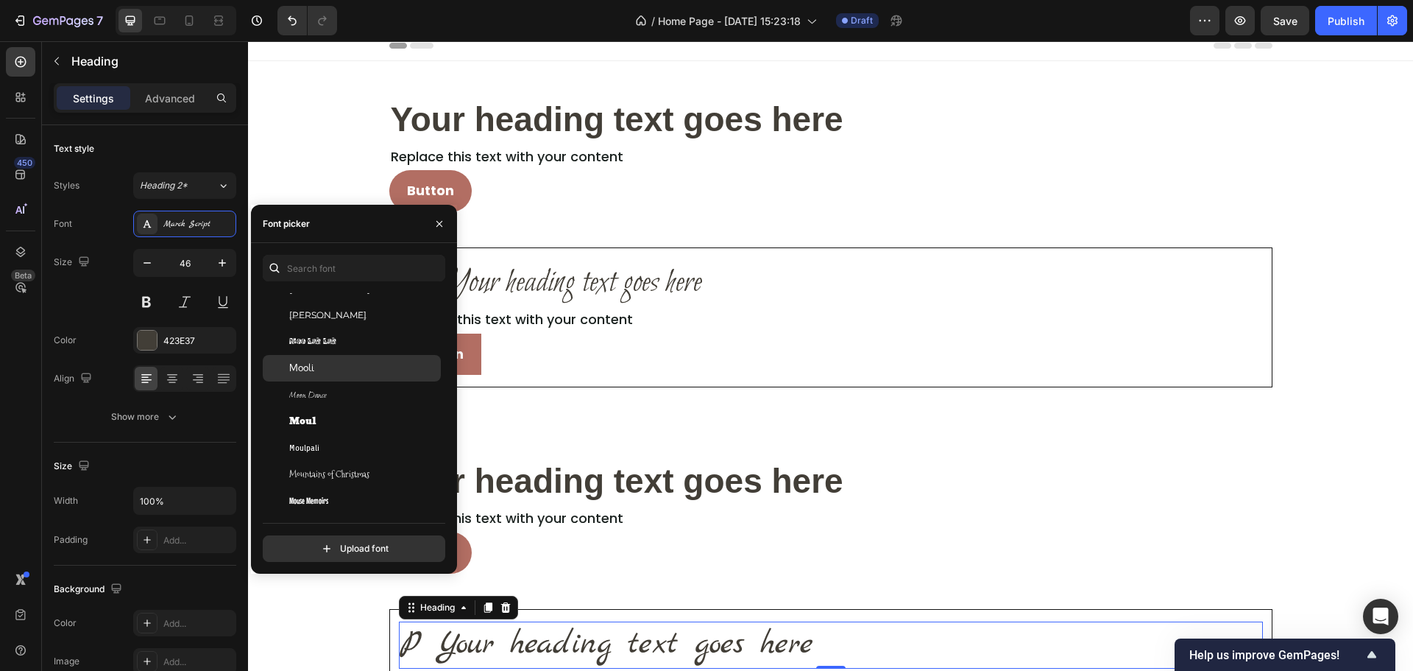
scroll to position [25765, 0]
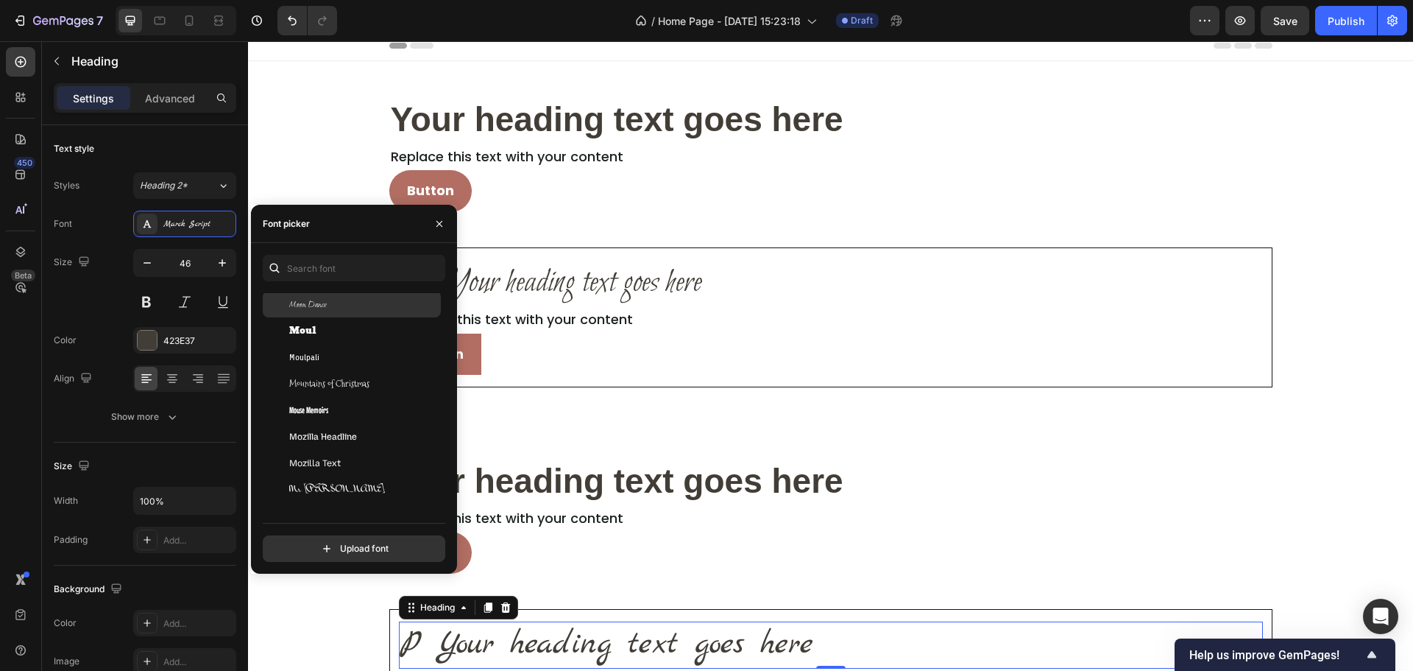
click at [359, 311] on div "Moon Dance" at bounding box center [352, 304] width 178 height 27
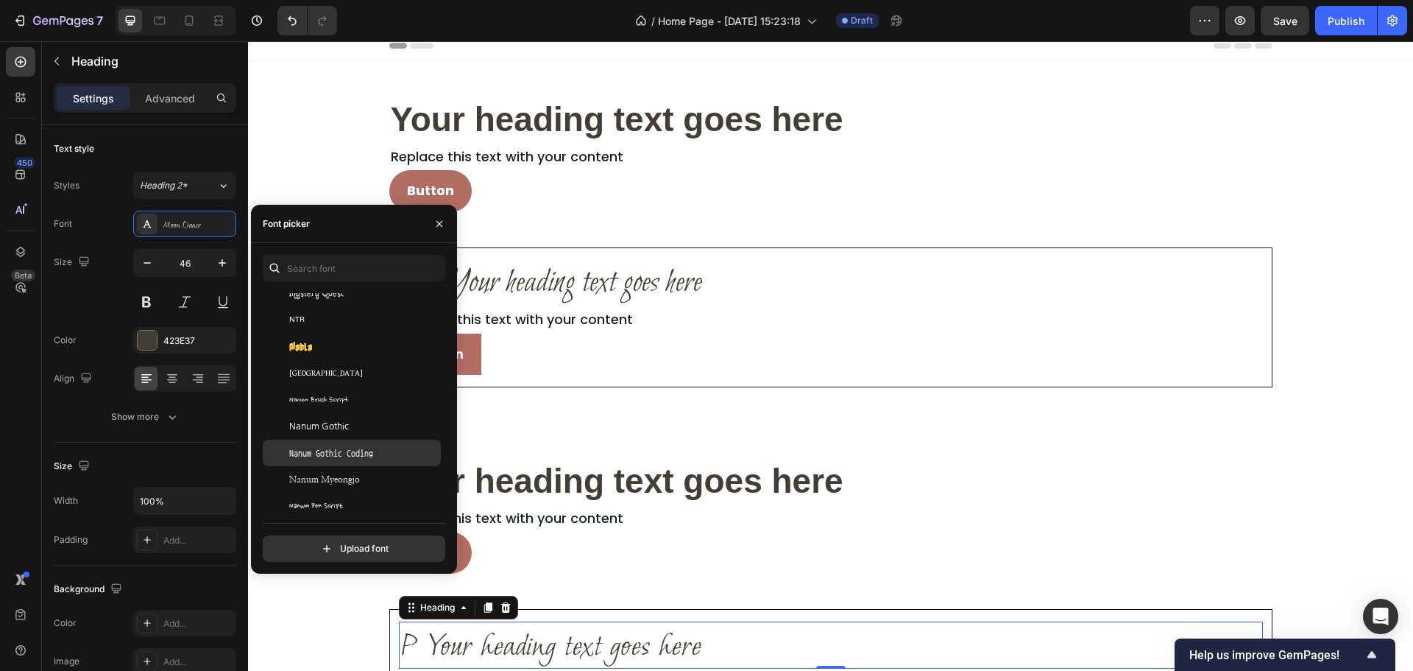
scroll to position [26354, 0]
click at [337, 340] on div "Nabla" at bounding box center [352, 351] width 178 height 27
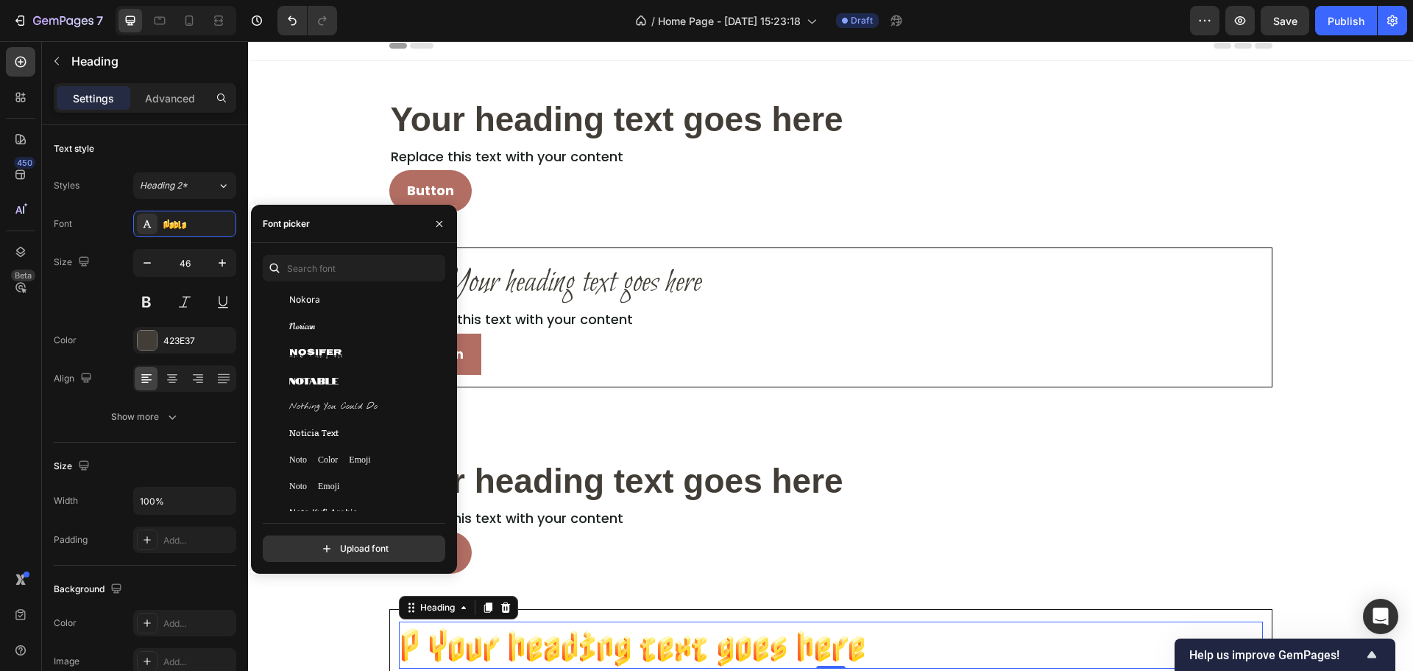
scroll to position [27017, 0]
click at [387, 394] on div "Nothing You Could Do" at bounding box center [352, 404] width 178 height 27
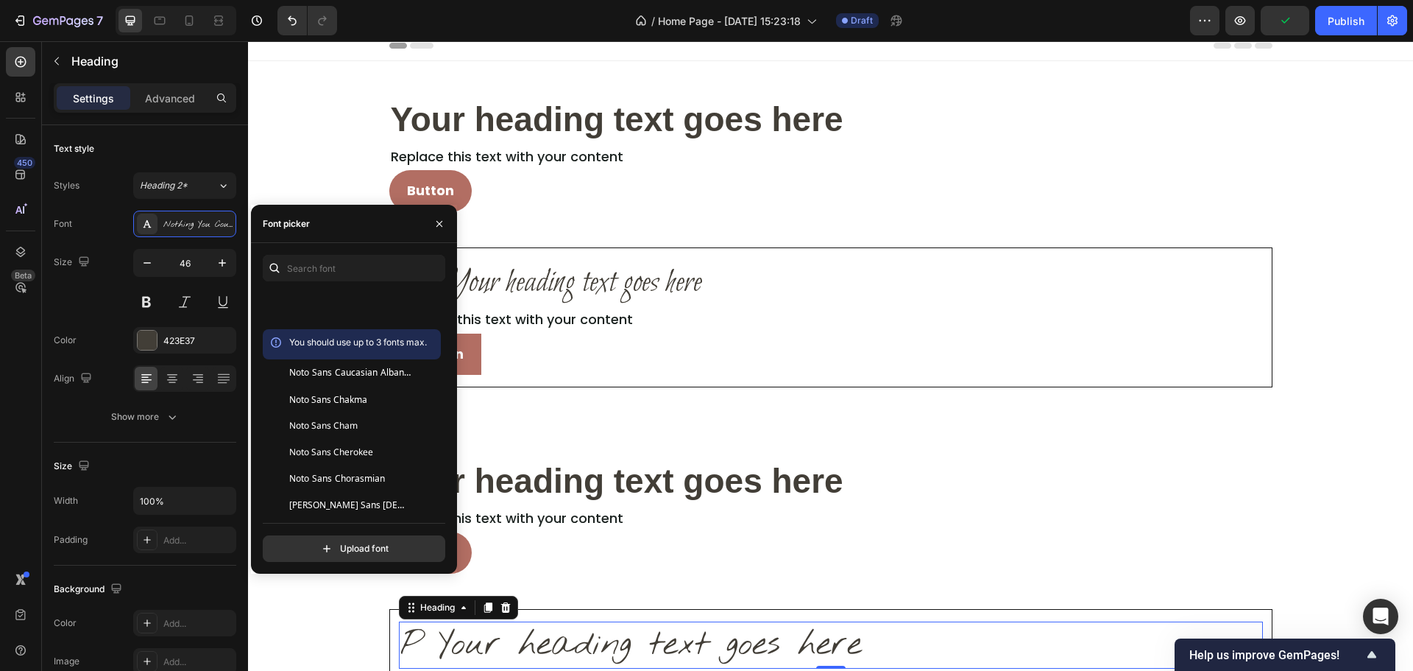
scroll to position [28047, 0]
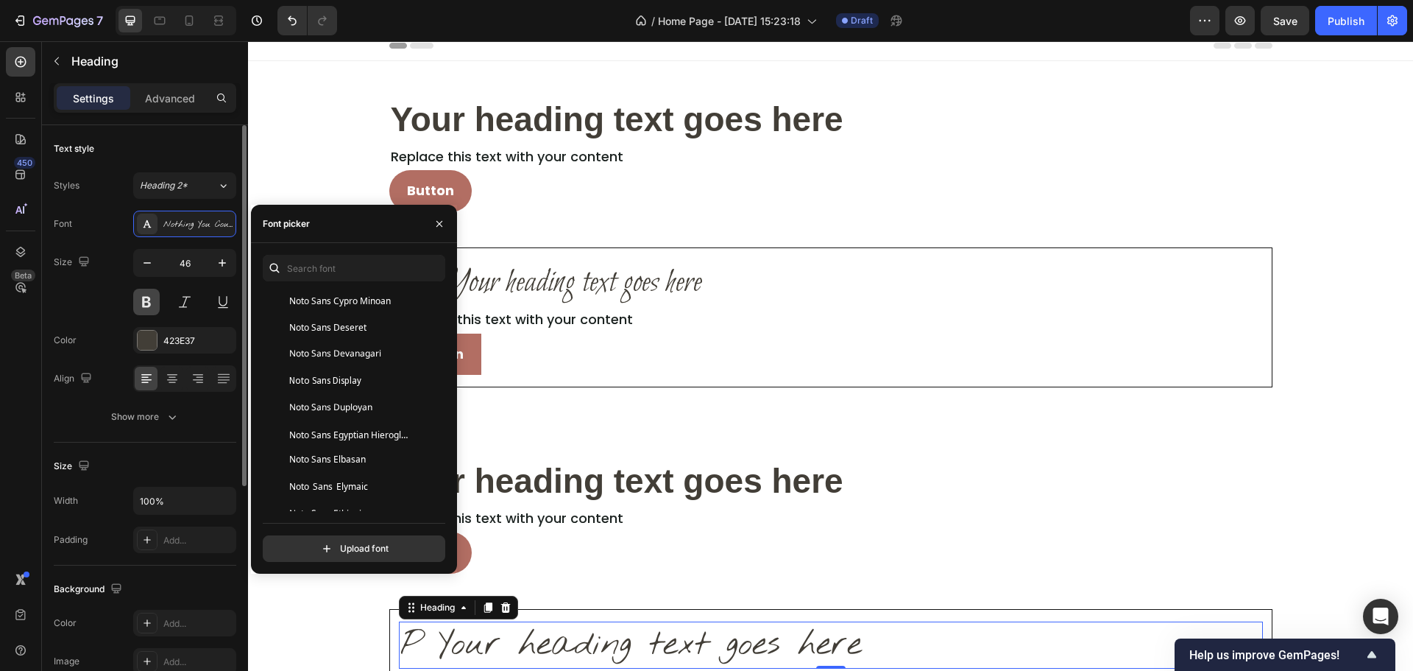
click at [152, 298] on button at bounding box center [146, 302] width 27 height 27
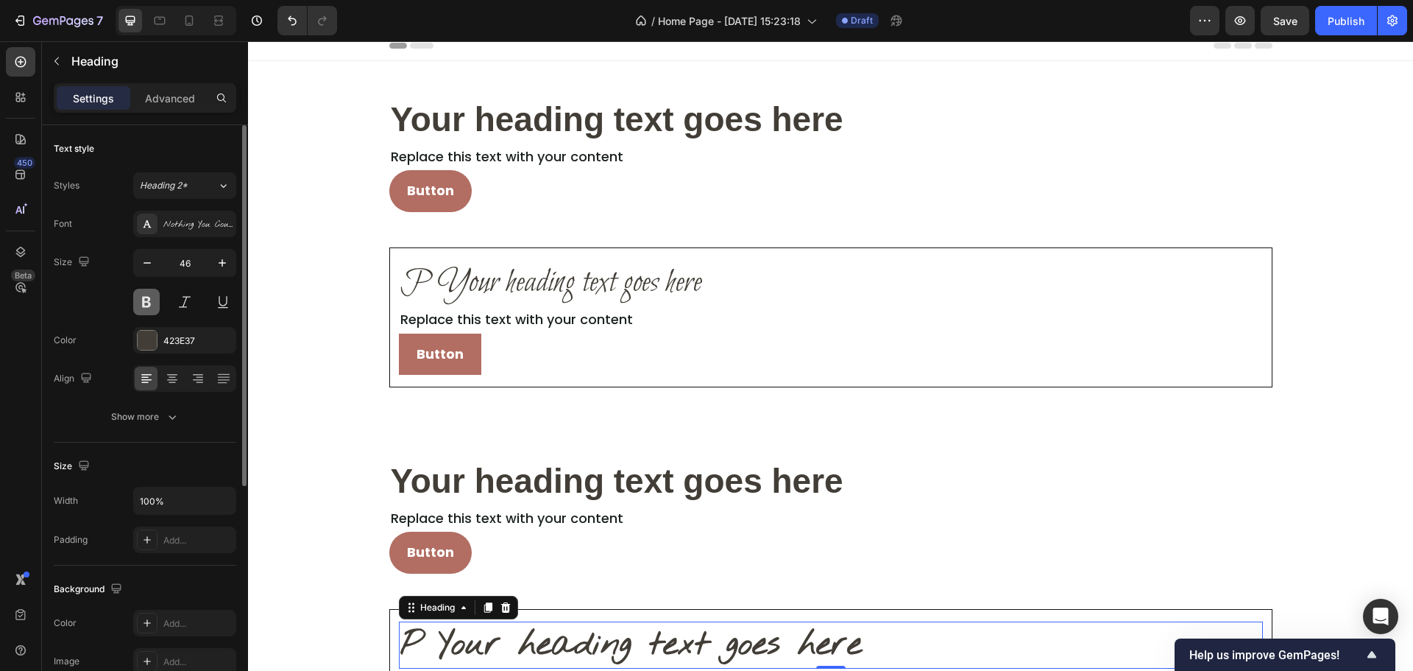
click at [152, 298] on button at bounding box center [146, 302] width 27 height 27
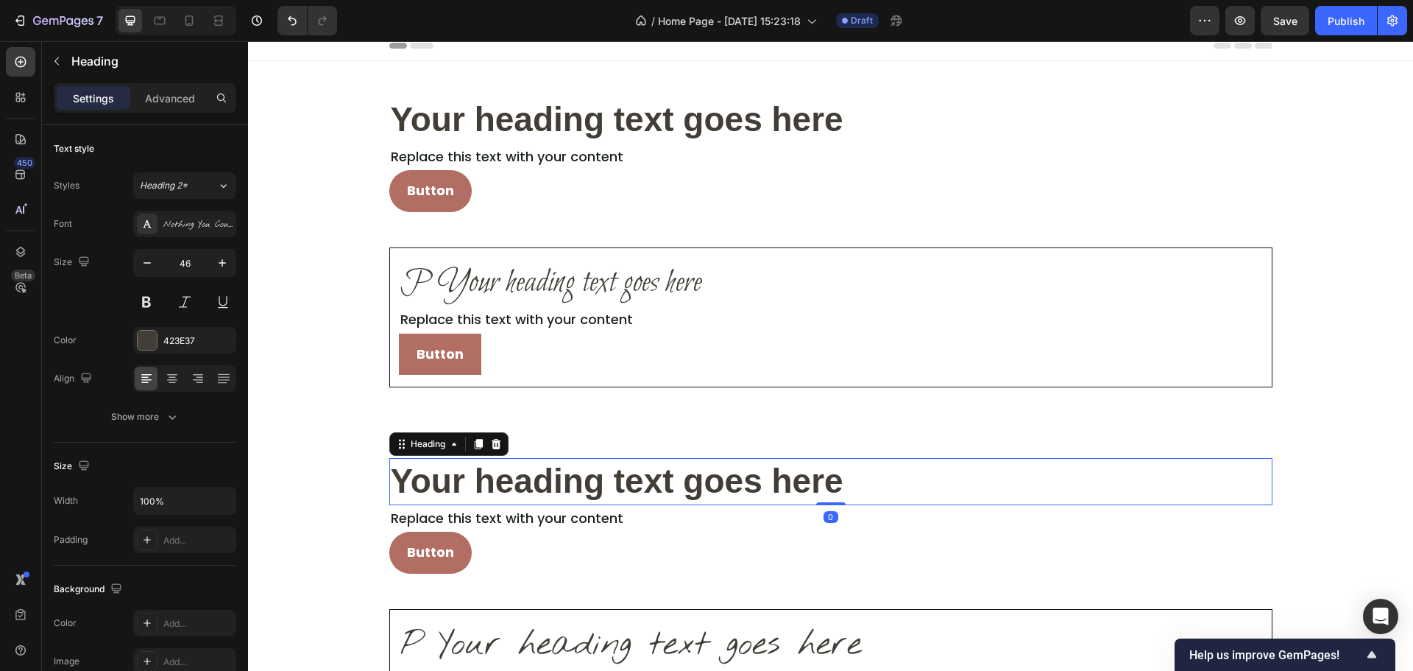
click at [553, 478] on h2 "Your heading text goes here" at bounding box center [830, 481] width 883 height 47
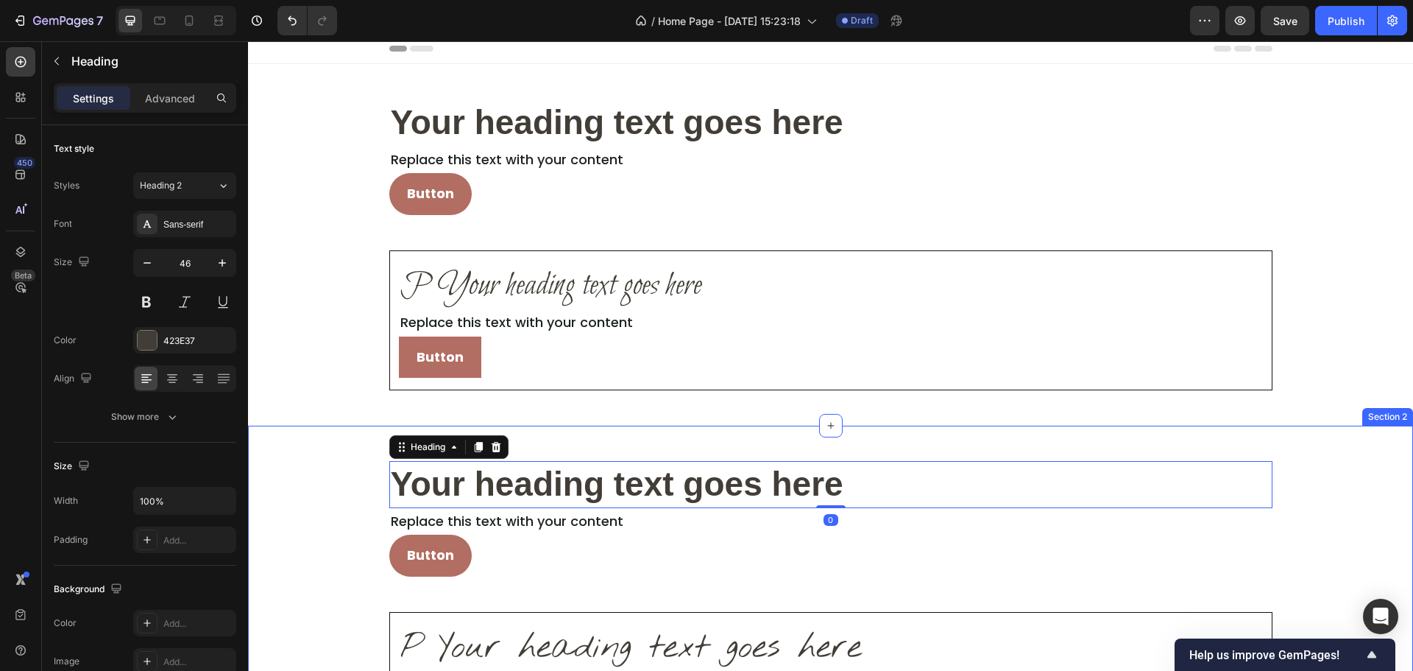
scroll to position [0, 0]
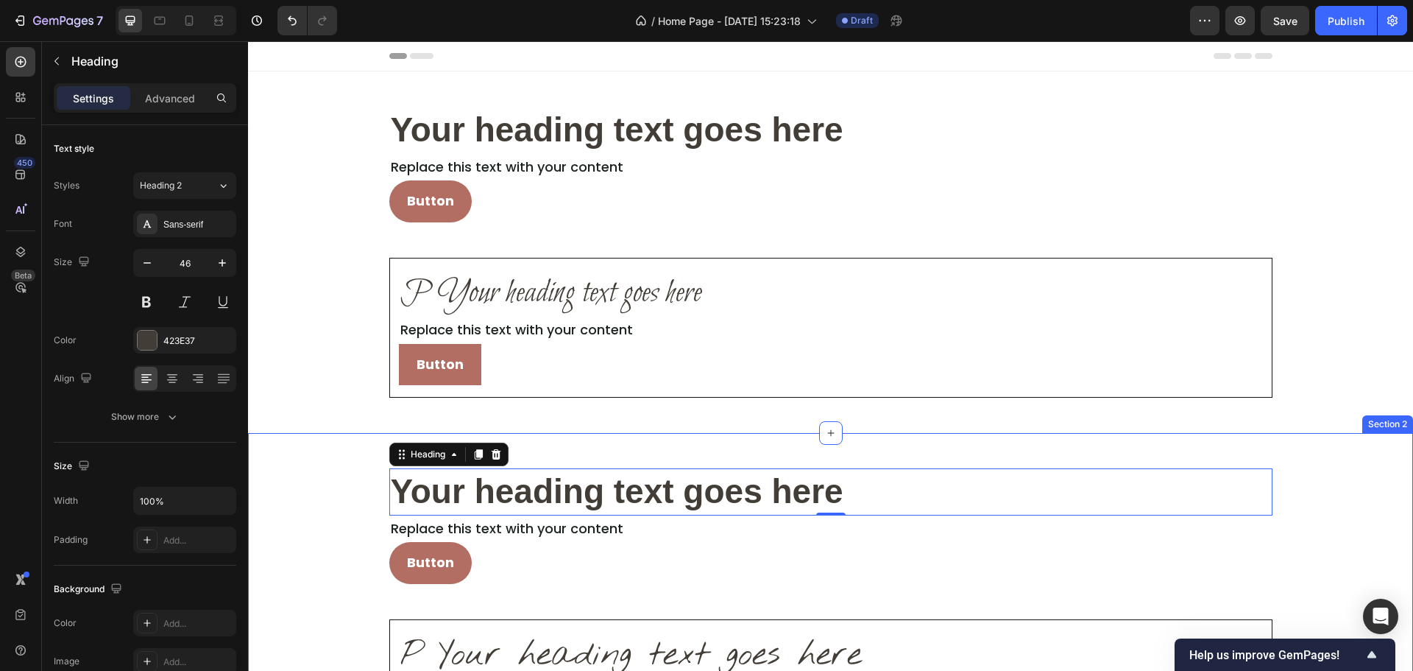
click at [1338, 506] on div "Your heading text goes here Heading 0 Replace this text with your content Text …" at bounding box center [830, 613] width 1165 height 291
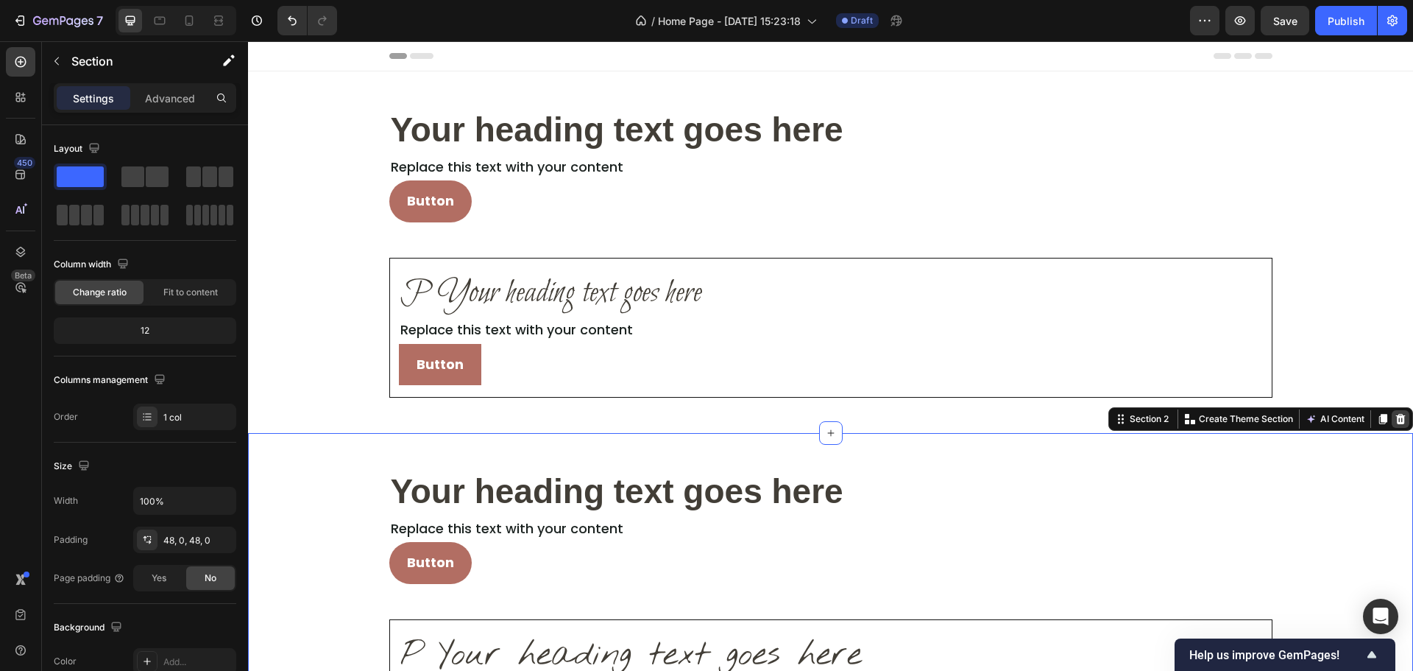
click at [1394, 412] on div at bounding box center [1401, 419] width 18 height 18
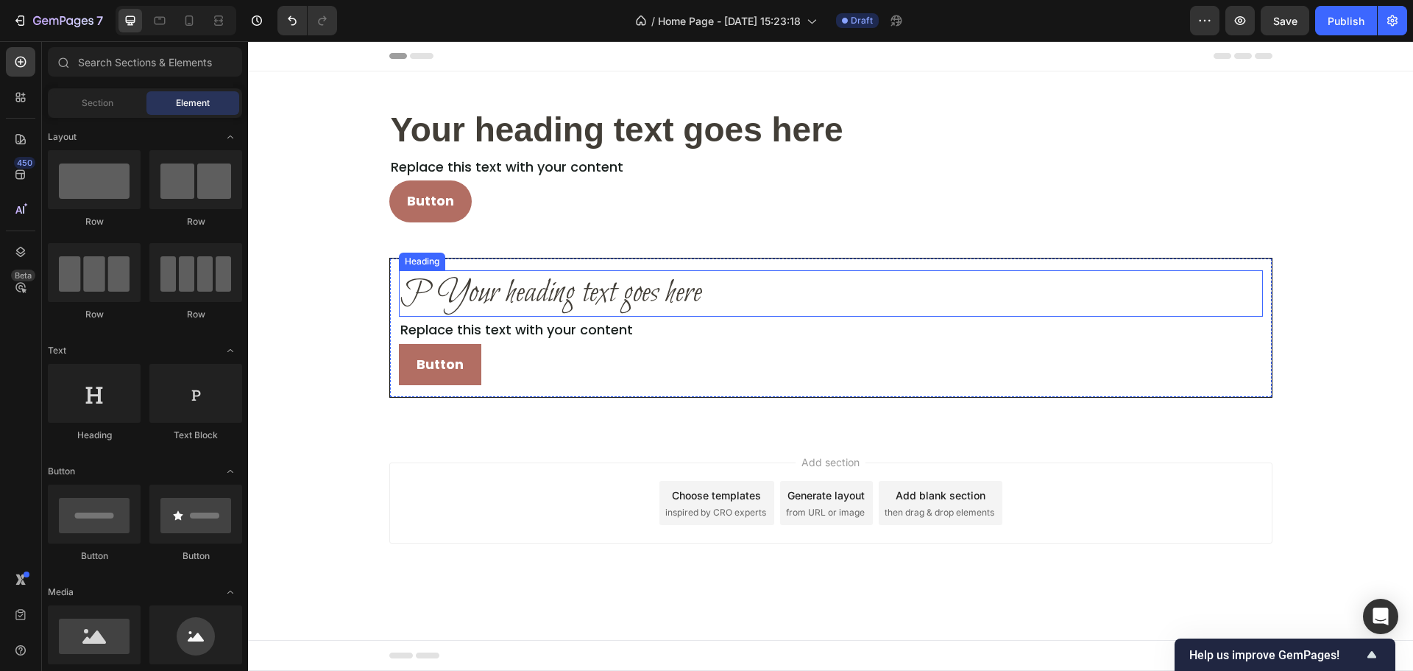
click at [541, 294] on p "P Your heading text goes here" at bounding box center [830, 294] width 861 height 44
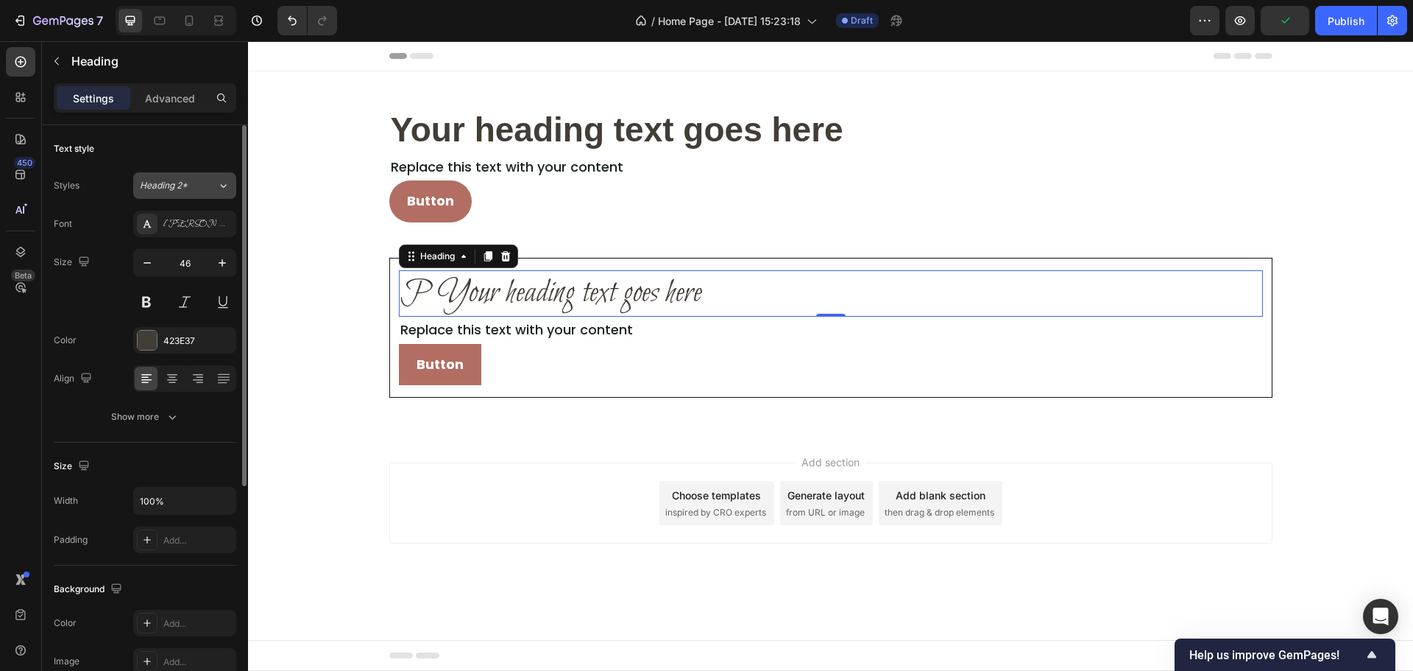
click at [183, 191] on span "Heading 2*" at bounding box center [164, 185] width 48 height 13
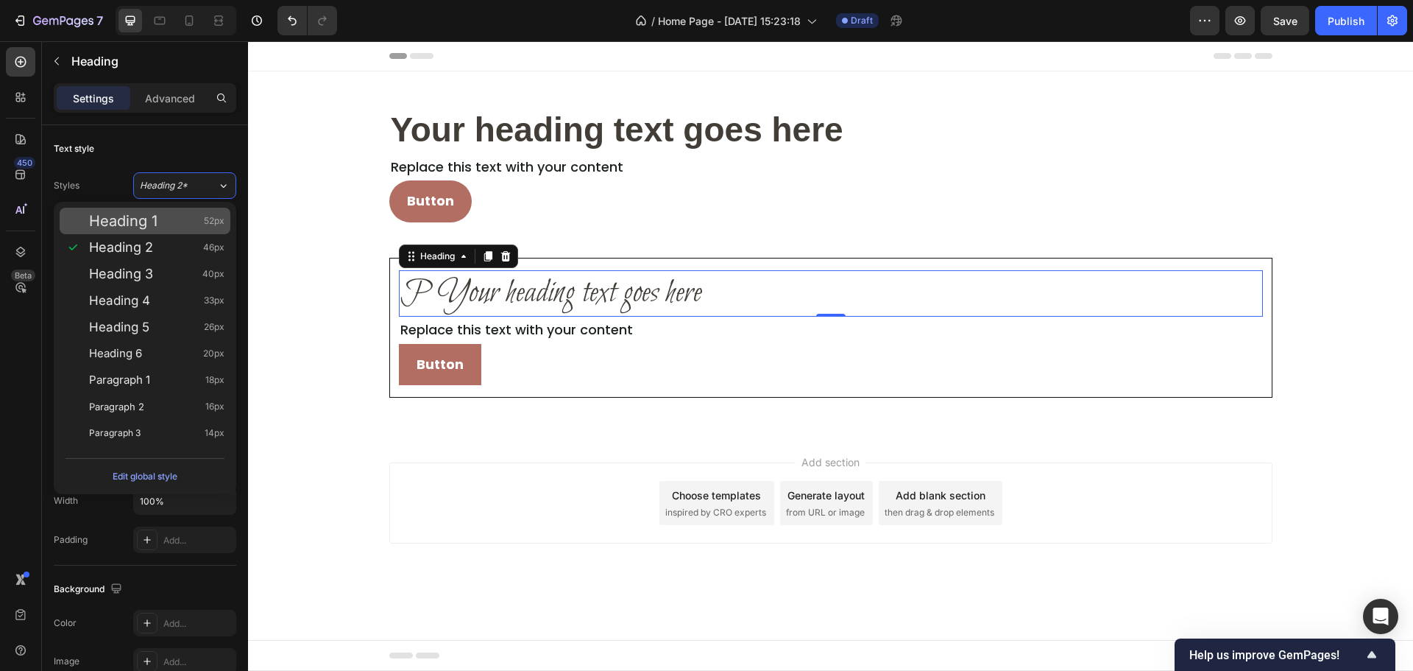
click at [151, 223] on span "Heading 1" at bounding box center [123, 220] width 68 height 15
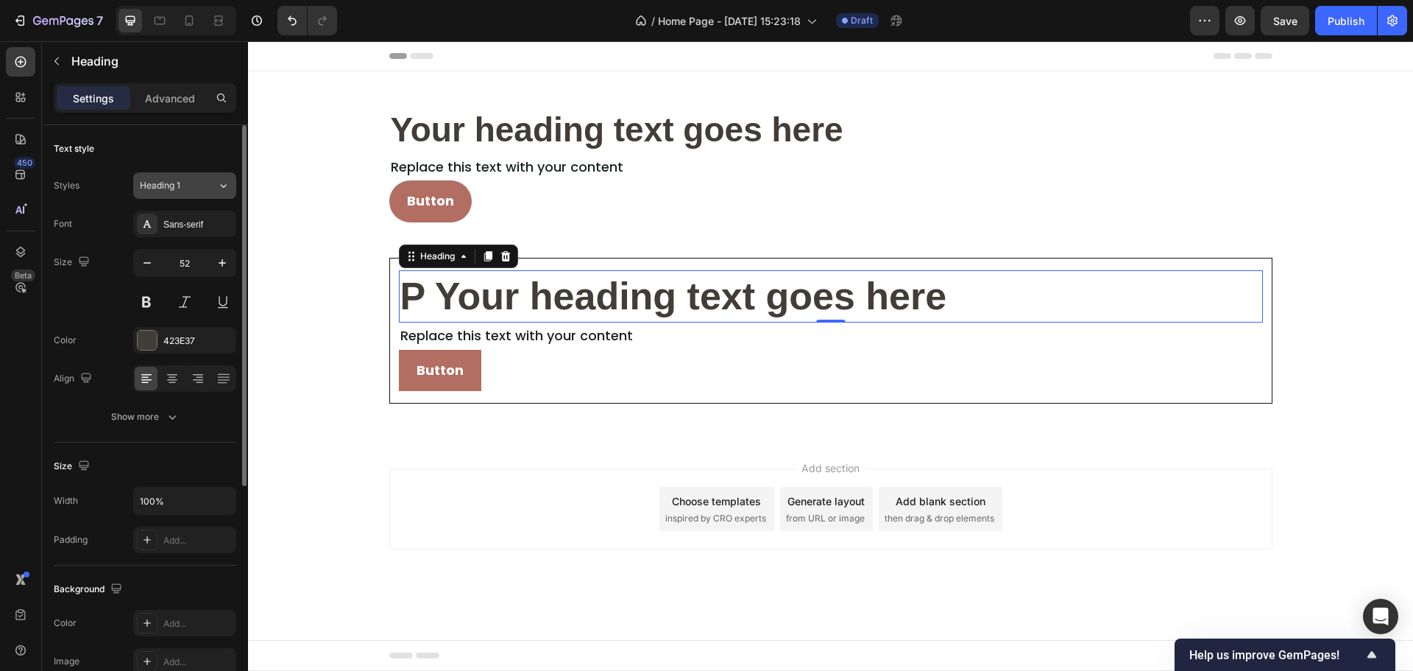
click at [182, 183] on div "Heading 1" at bounding box center [170, 185] width 60 height 13
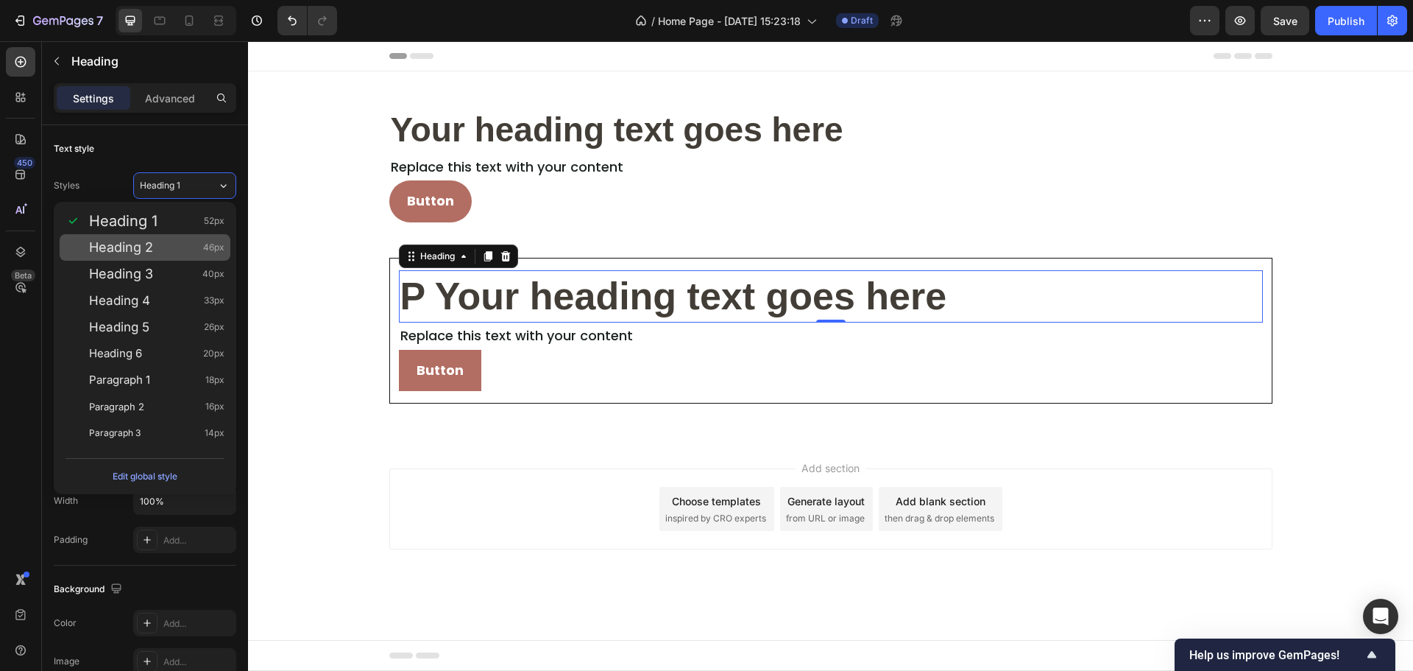
click at [154, 258] on div "Heading 2 46px" at bounding box center [145, 247] width 171 height 27
type input "46"
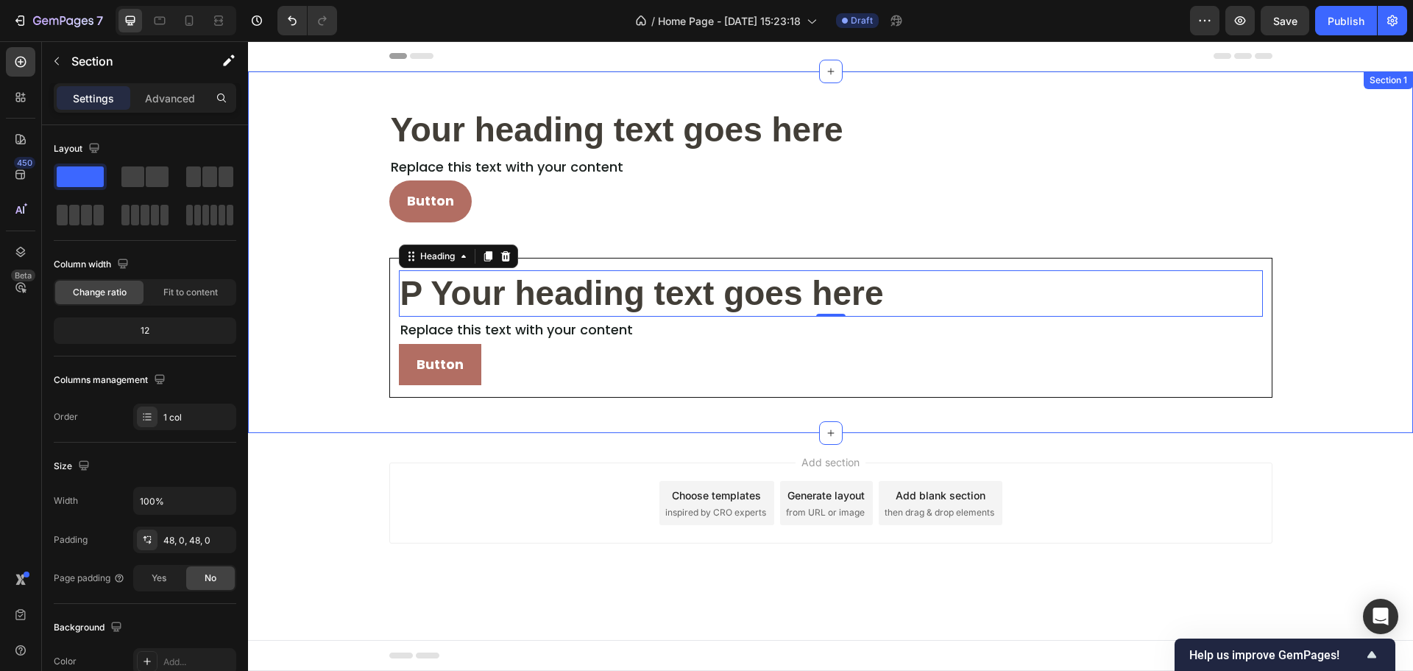
click at [295, 268] on div "Your heading text goes here Heading Replace this text with your content Text Bl…" at bounding box center [830, 252] width 1165 height 291
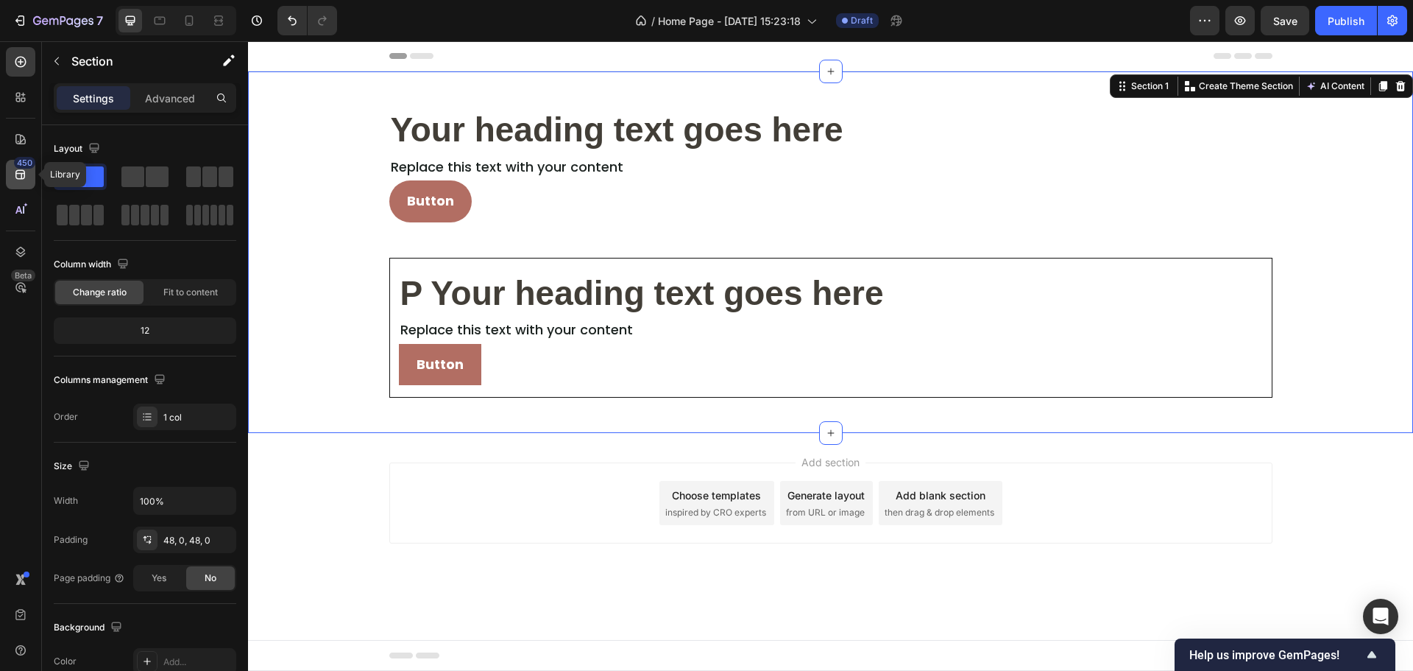
click at [22, 182] on div "450" at bounding box center [20, 174] width 29 height 29
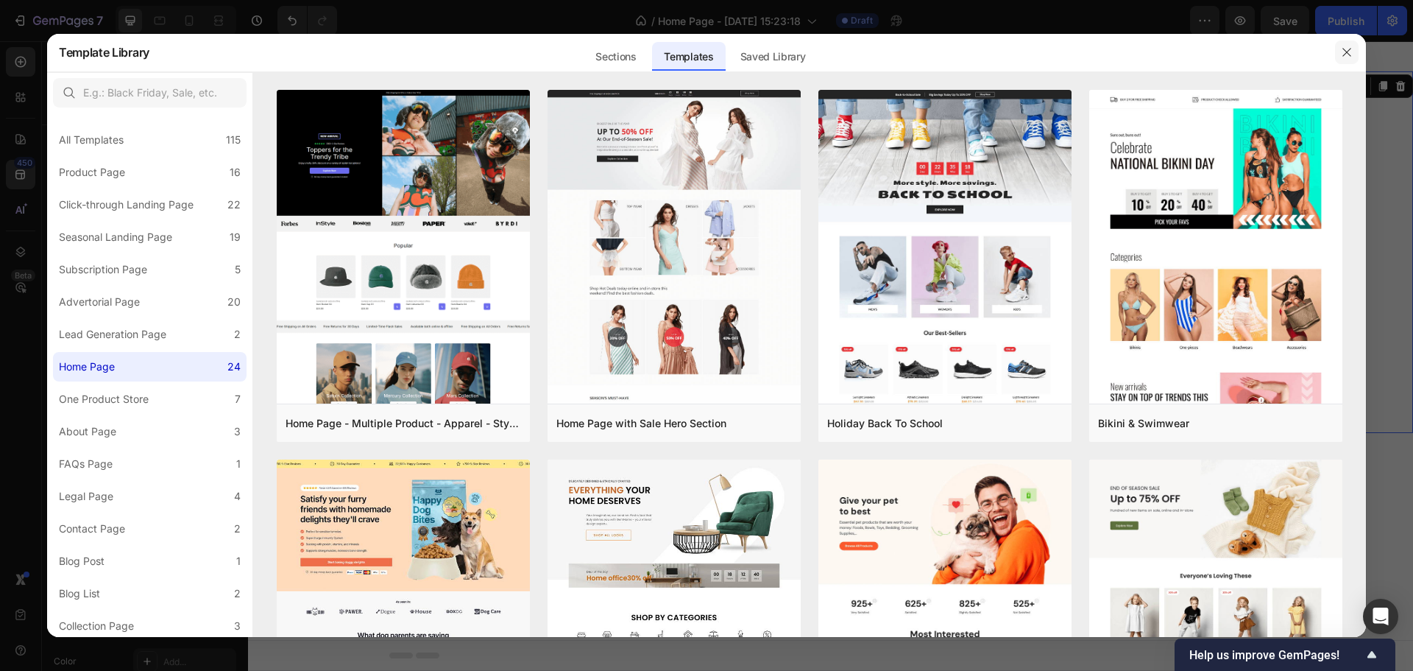
click at [1343, 56] on icon "button" at bounding box center [1347, 52] width 8 height 8
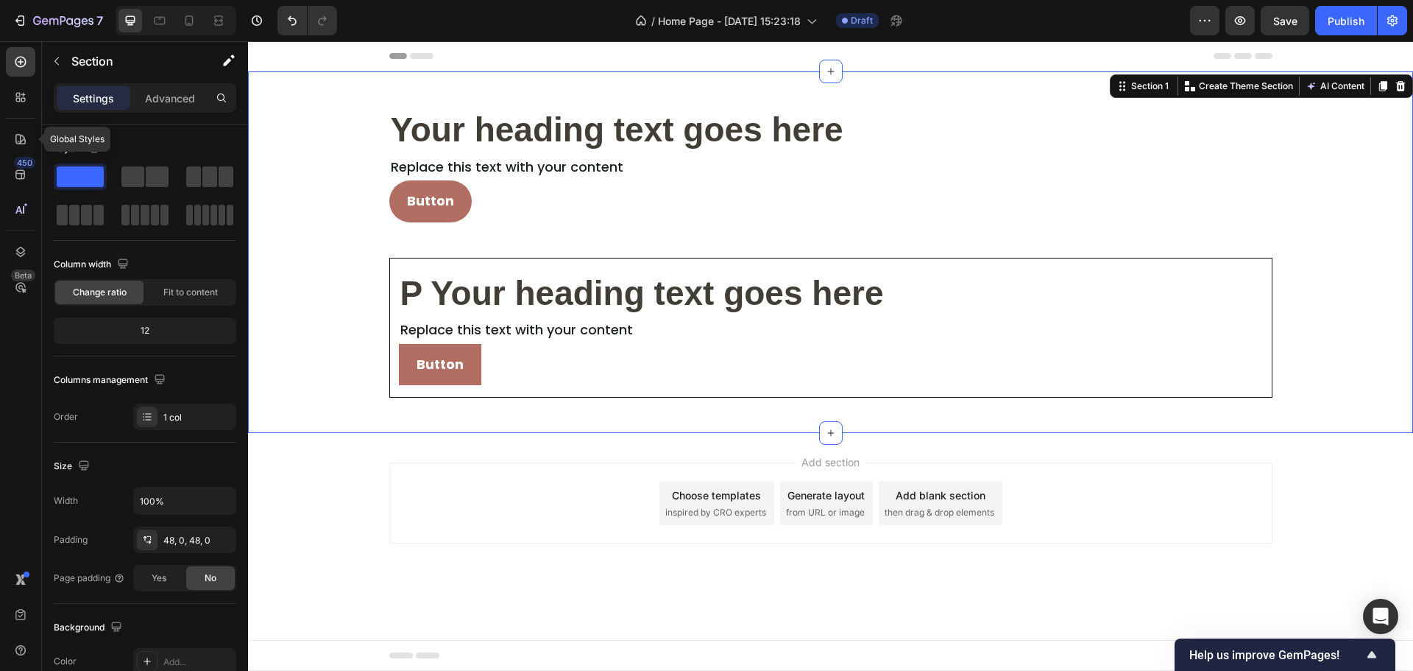
drag, startPoint x: 24, startPoint y: 141, endPoint x: 38, endPoint y: 161, distance: 24.9
click at [24, 140] on icon at bounding box center [20, 139] width 15 height 15
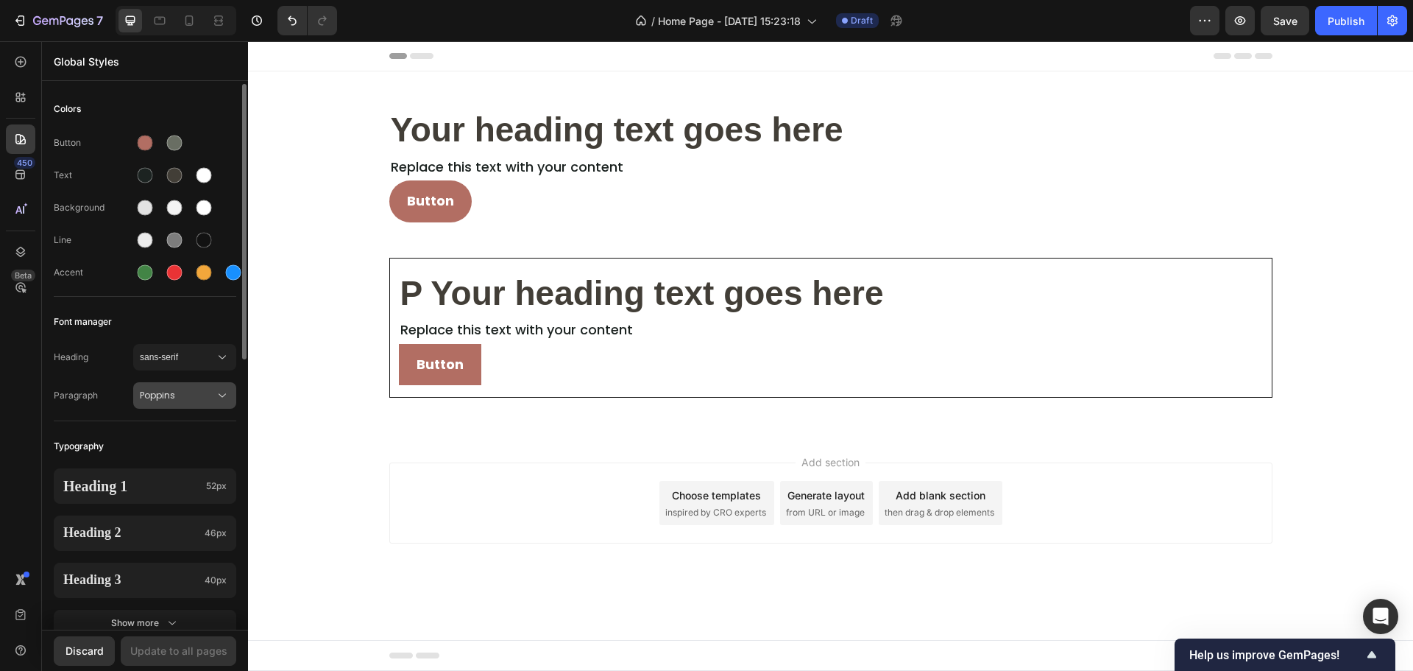
click at [175, 403] on button "Poppins" at bounding box center [184, 395] width 103 height 27
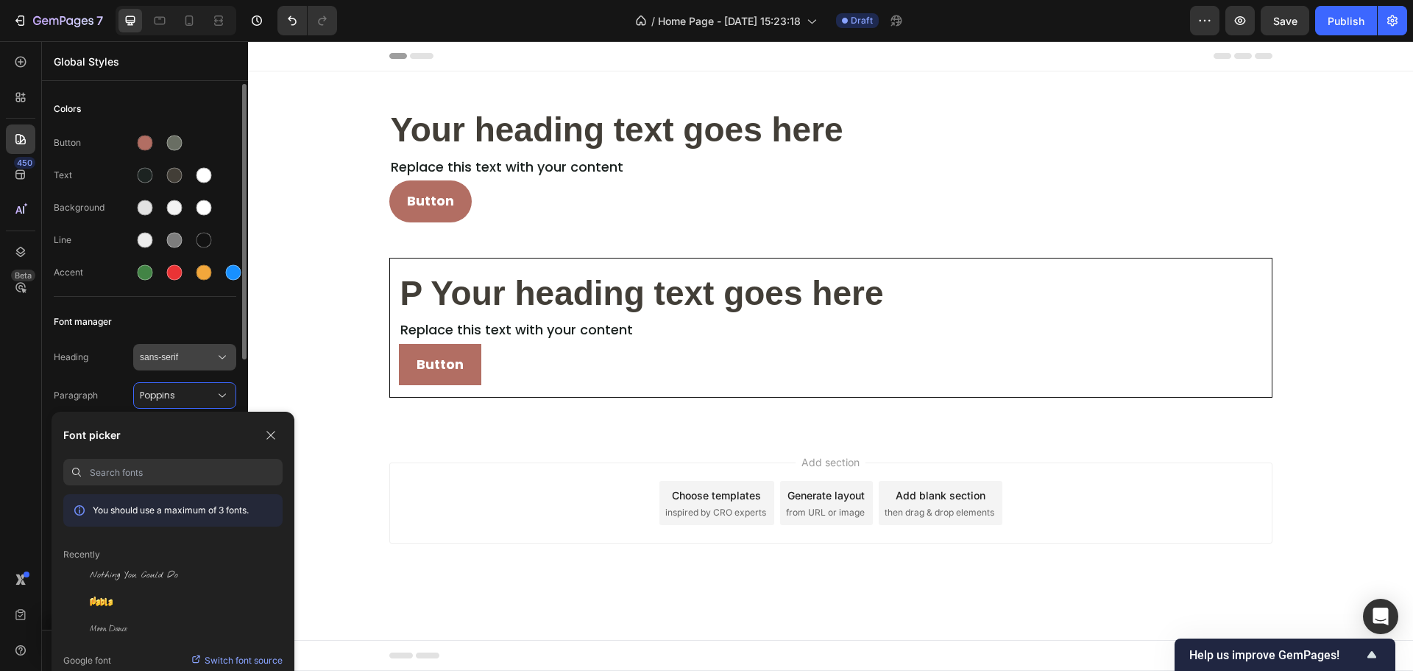
click at [186, 368] on button "sans-serif" at bounding box center [184, 357] width 103 height 27
click at [188, 349] on button "sans-serif" at bounding box center [184, 357] width 103 height 27
click at [146, 328] on div "Font manager" at bounding box center [145, 321] width 183 height 27
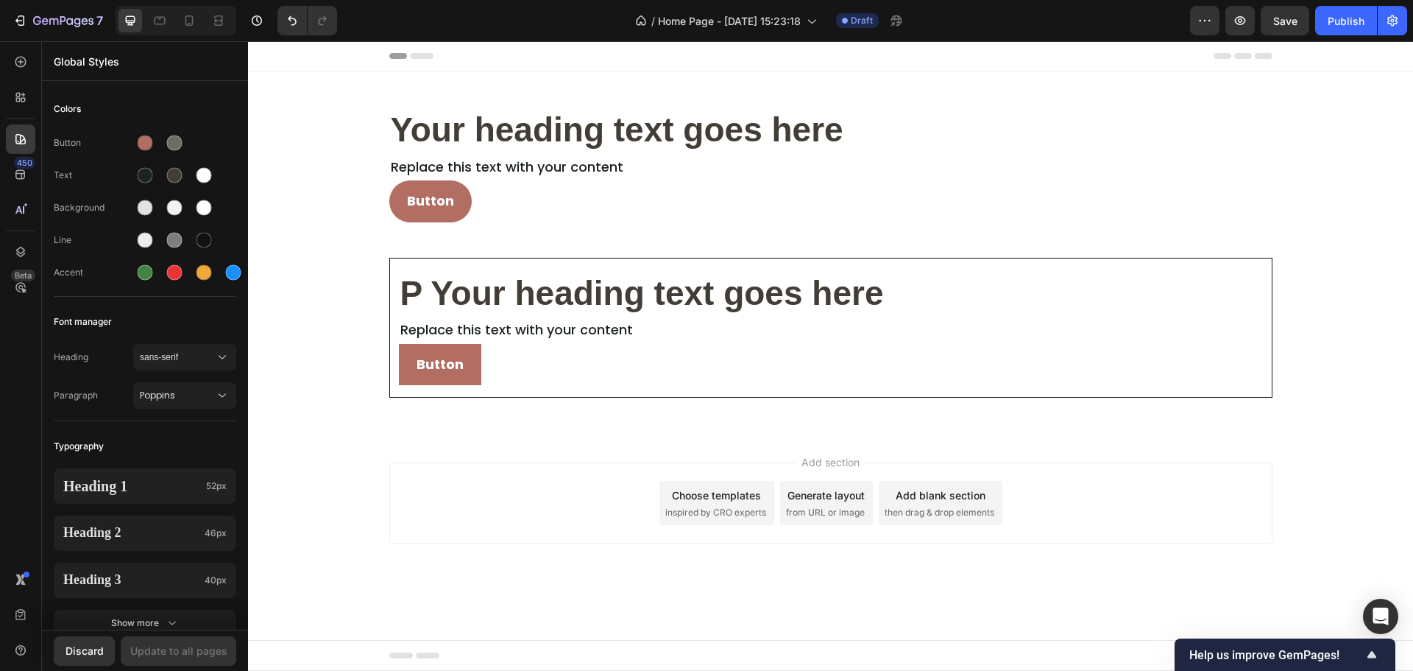
drag, startPoint x: 169, startPoint y: 363, endPoint x: 150, endPoint y: 425, distance: 65.2
click at [169, 363] on span "sans-serif" at bounding box center [177, 356] width 75 height 13
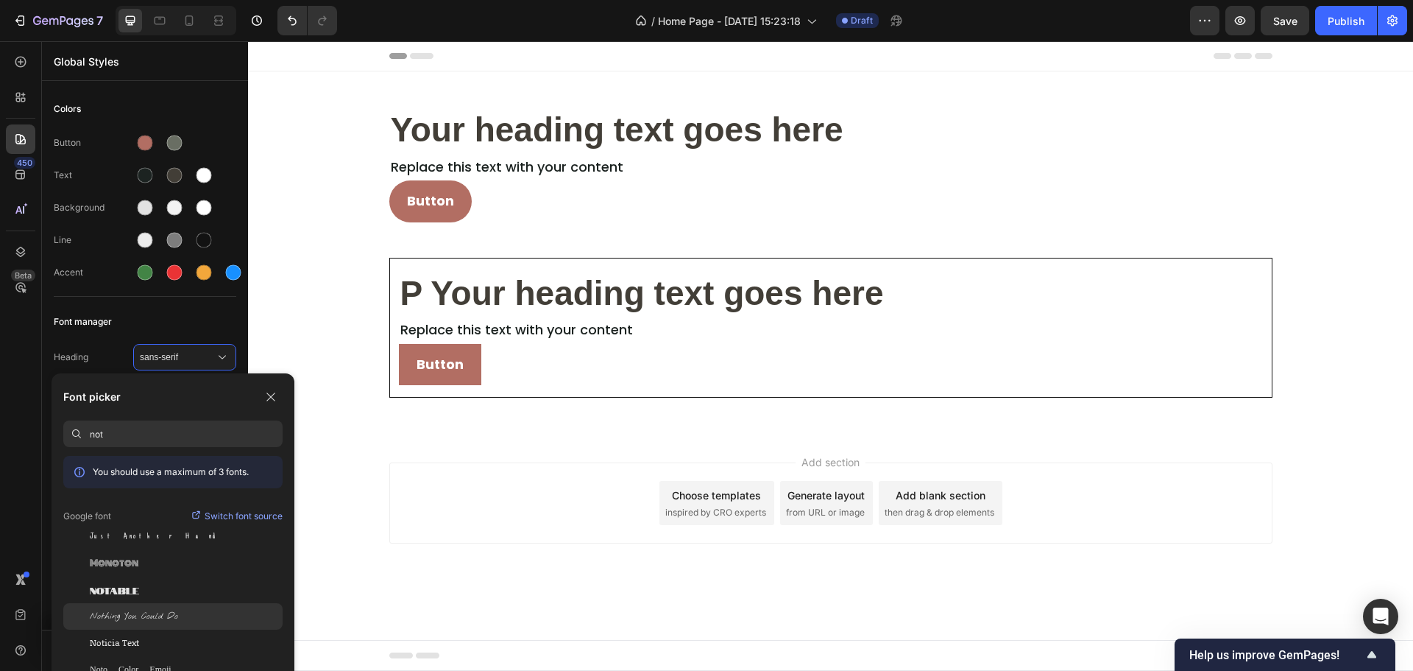
type input "not"
click at [172, 624] on div "Nothing You Could Do" at bounding box center [172, 616] width 219 height 27
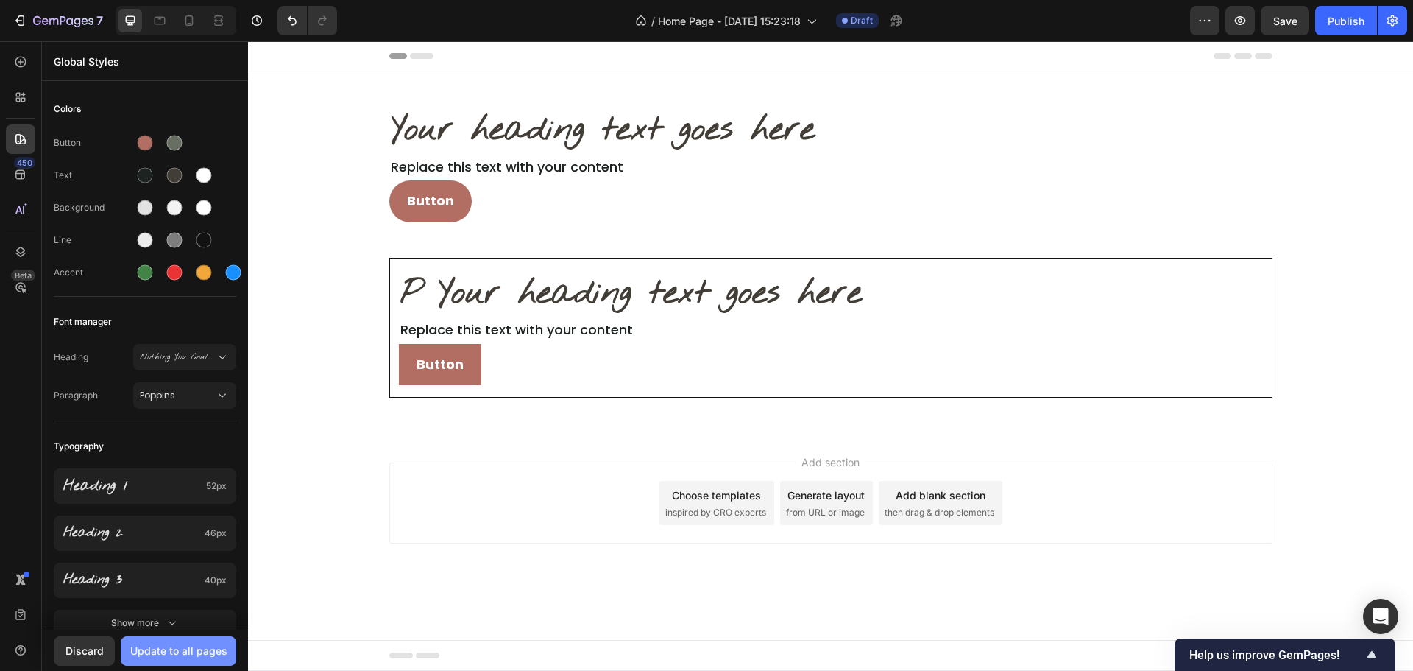
click at [185, 651] on div "Update to all pages" at bounding box center [178, 650] width 97 height 15
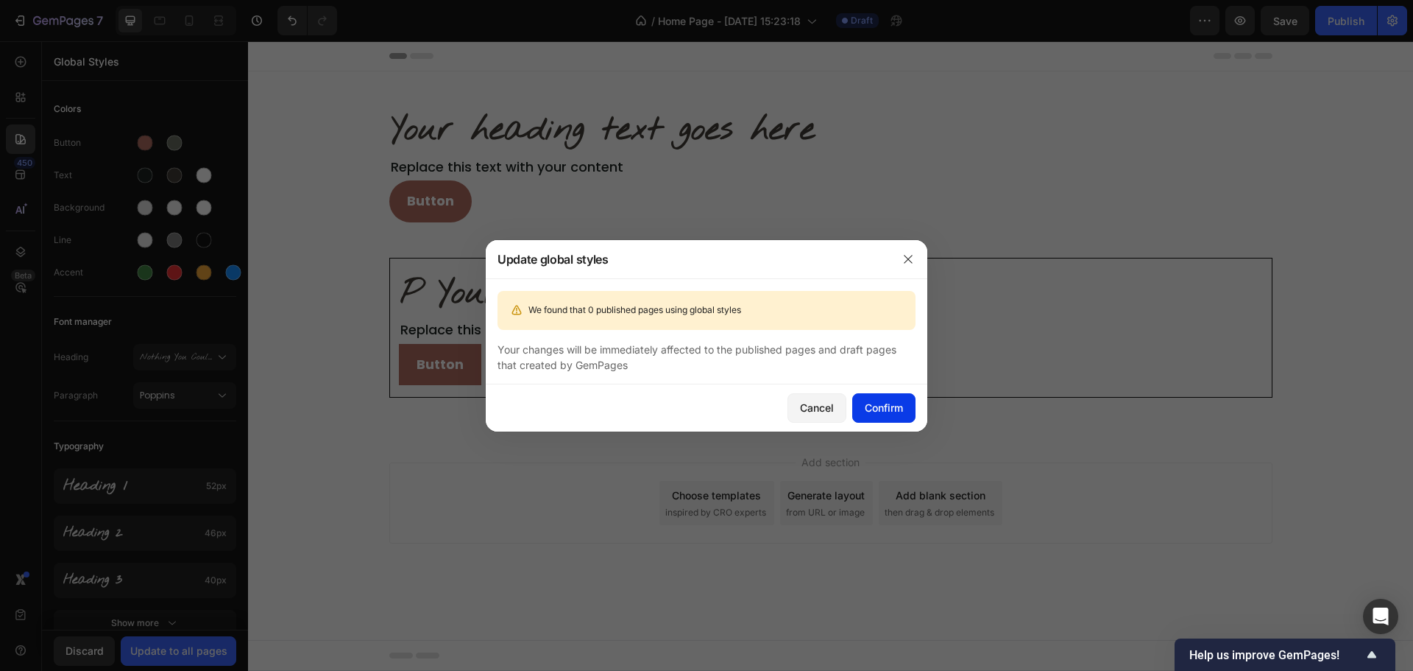
click at [890, 403] on div "Confirm" at bounding box center [884, 407] width 38 height 15
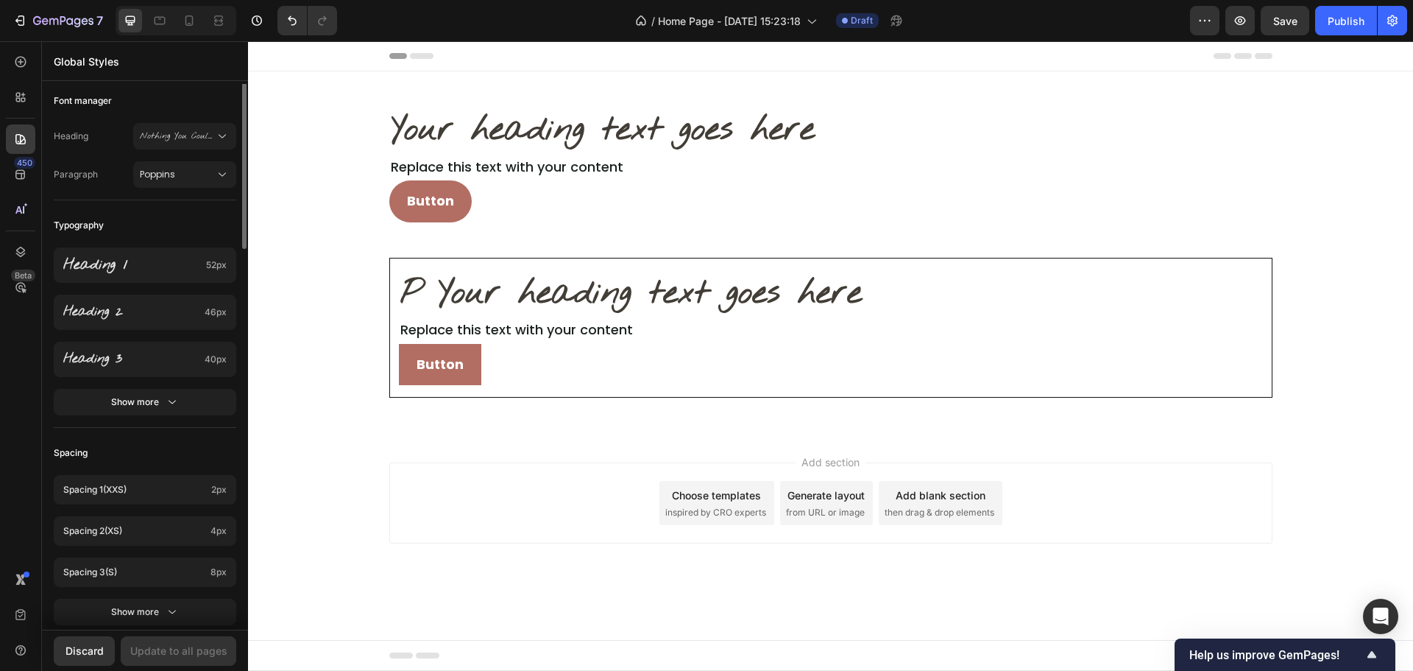
scroll to position [74, 0]
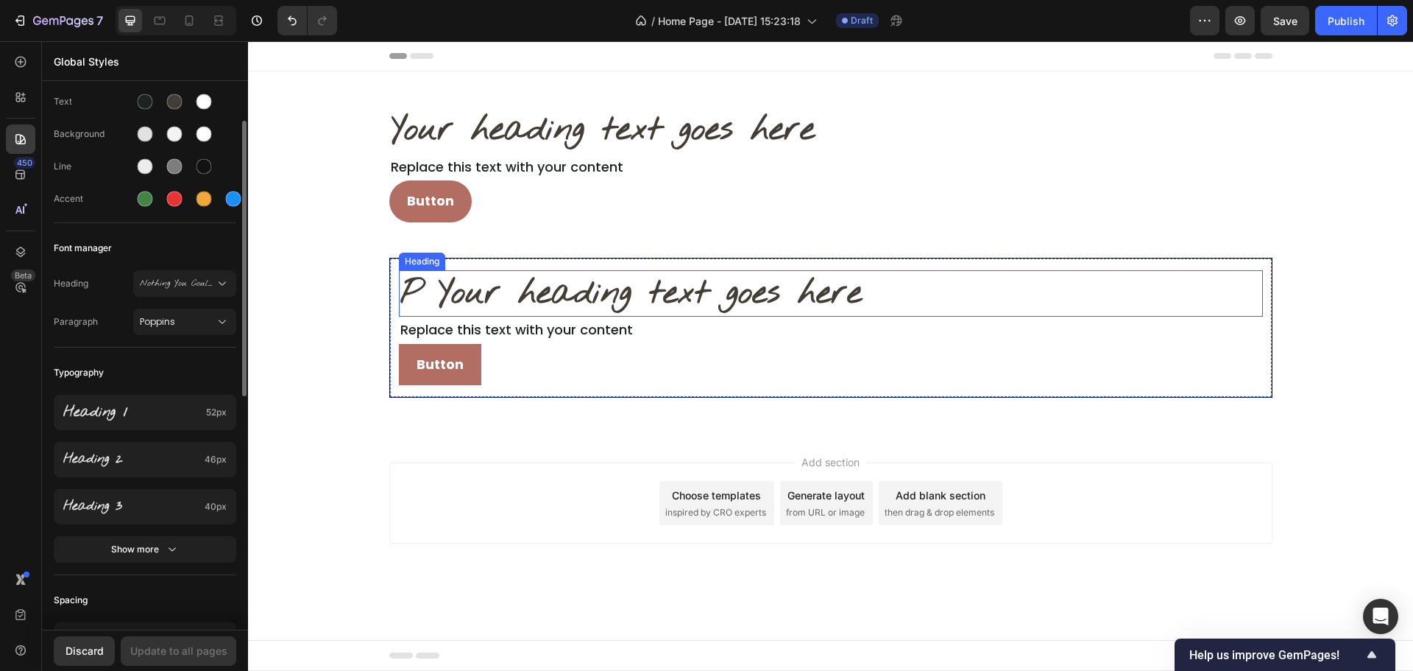
click at [646, 286] on p "P Your heading text goes here" at bounding box center [830, 294] width 861 height 44
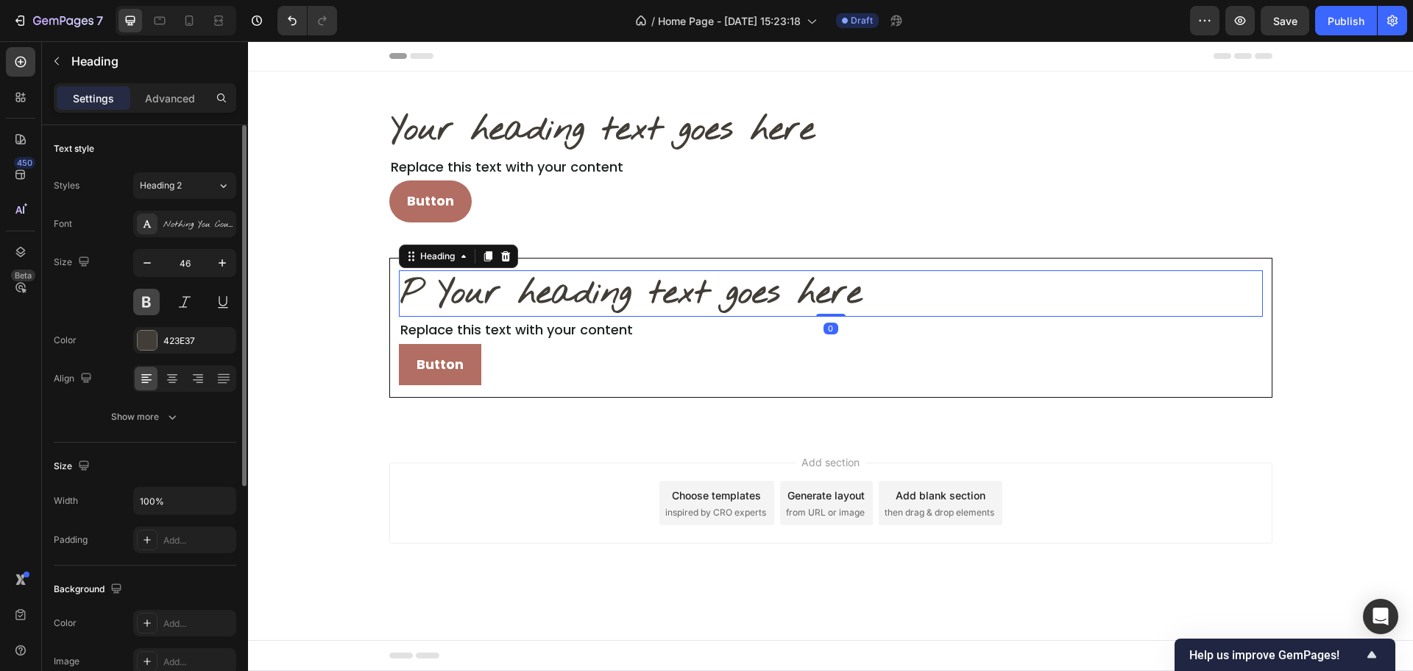
click at [142, 301] on button at bounding box center [146, 302] width 27 height 27
click at [144, 297] on button at bounding box center [146, 302] width 27 height 27
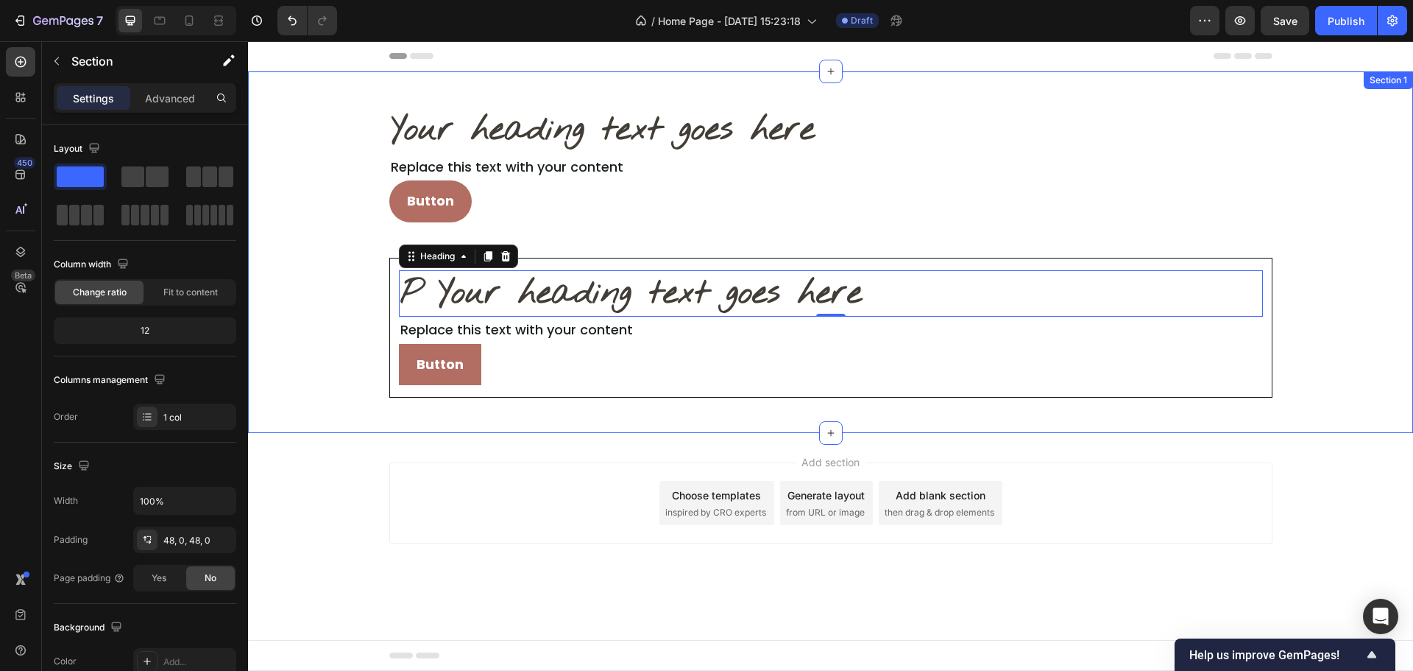
click at [288, 331] on div "Your heading text goes here Heading Replace this text with your content Text Bl…" at bounding box center [830, 252] width 1165 height 291
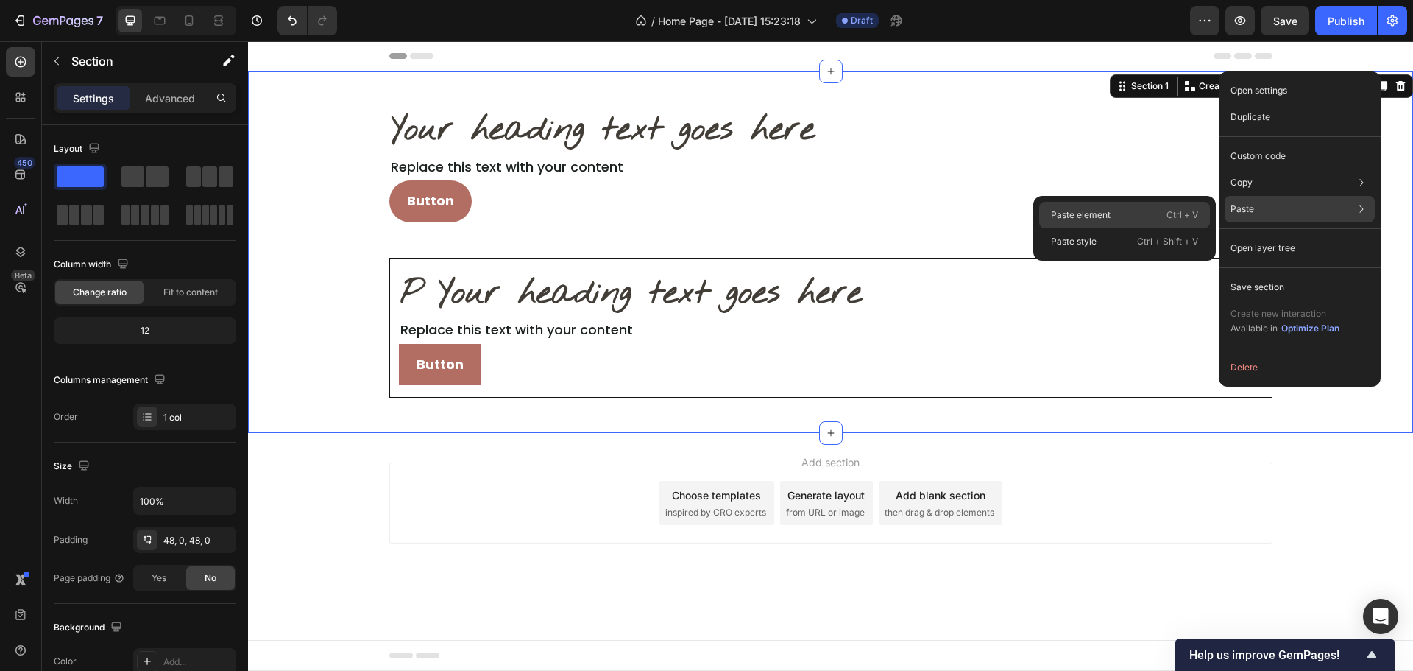
click at [1134, 218] on div "Paste element Ctrl + V" at bounding box center [1124, 215] width 171 height 27
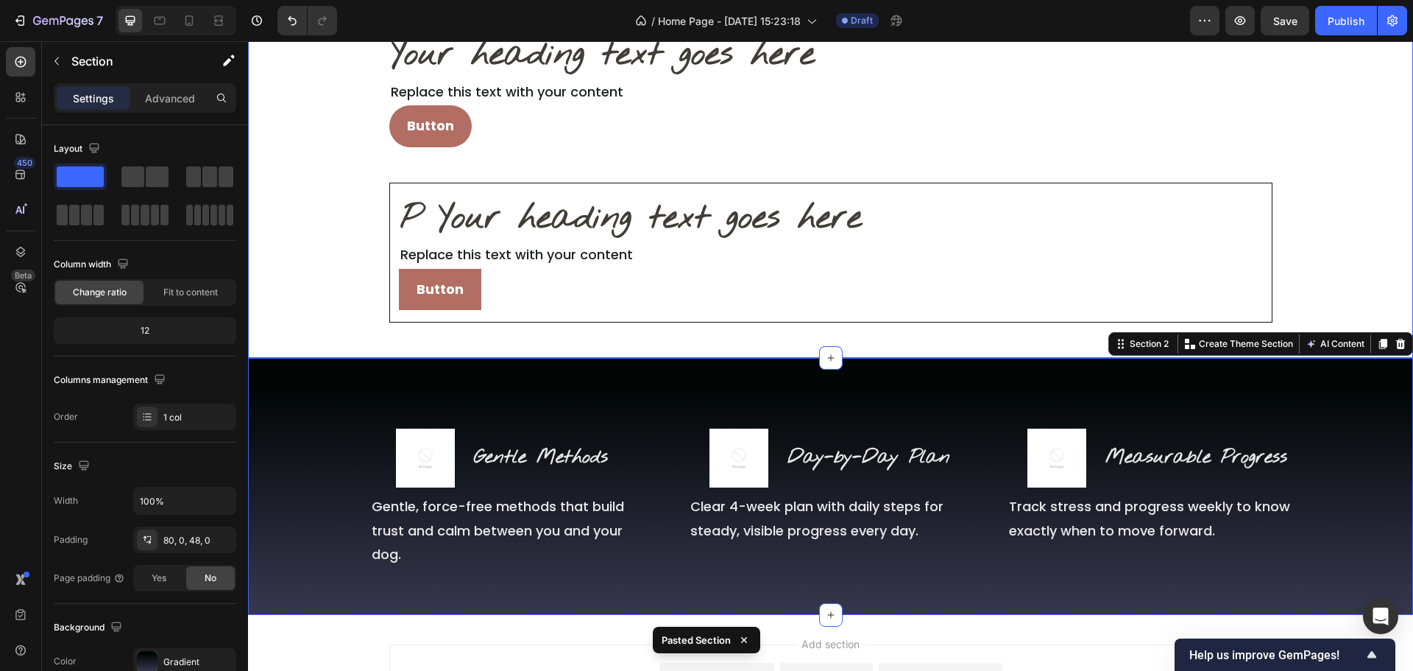
scroll to position [221, 0]
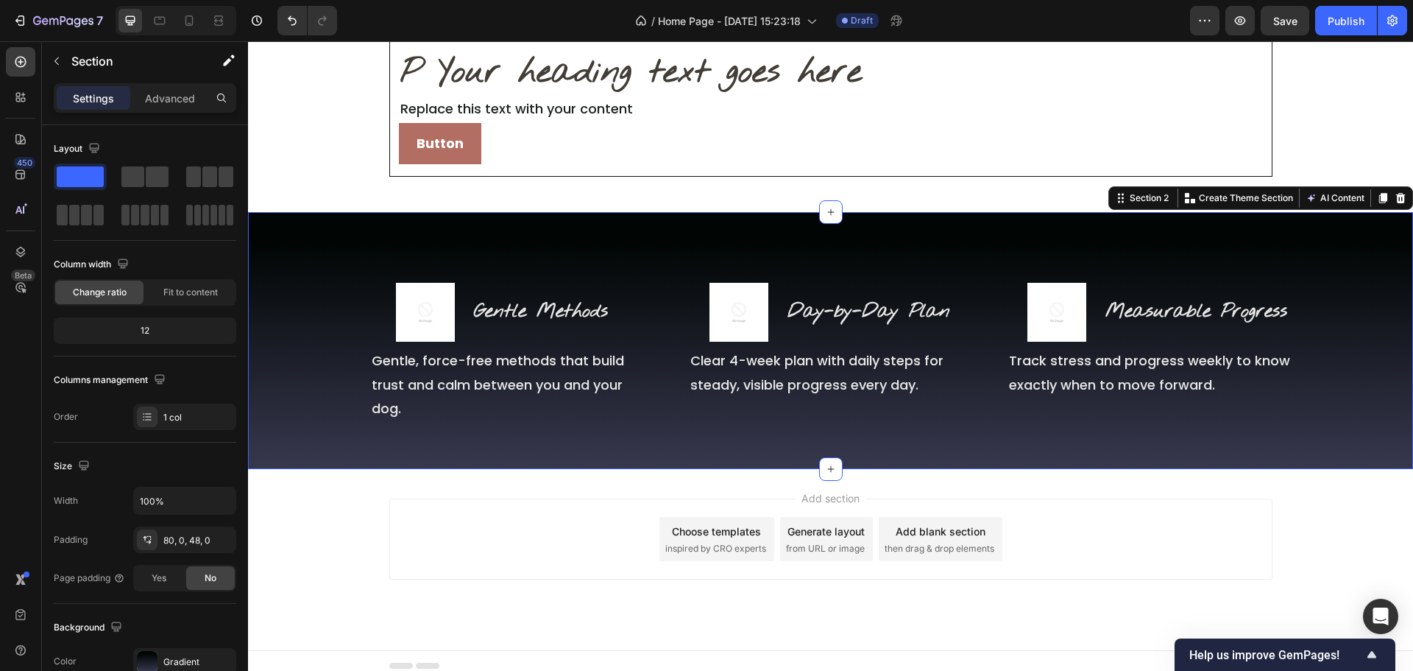
click at [505, 442] on div "Image Gentle Methods Heading Row Gentle, force-free methods that build trust an…" at bounding box center [830, 340] width 1165 height 257
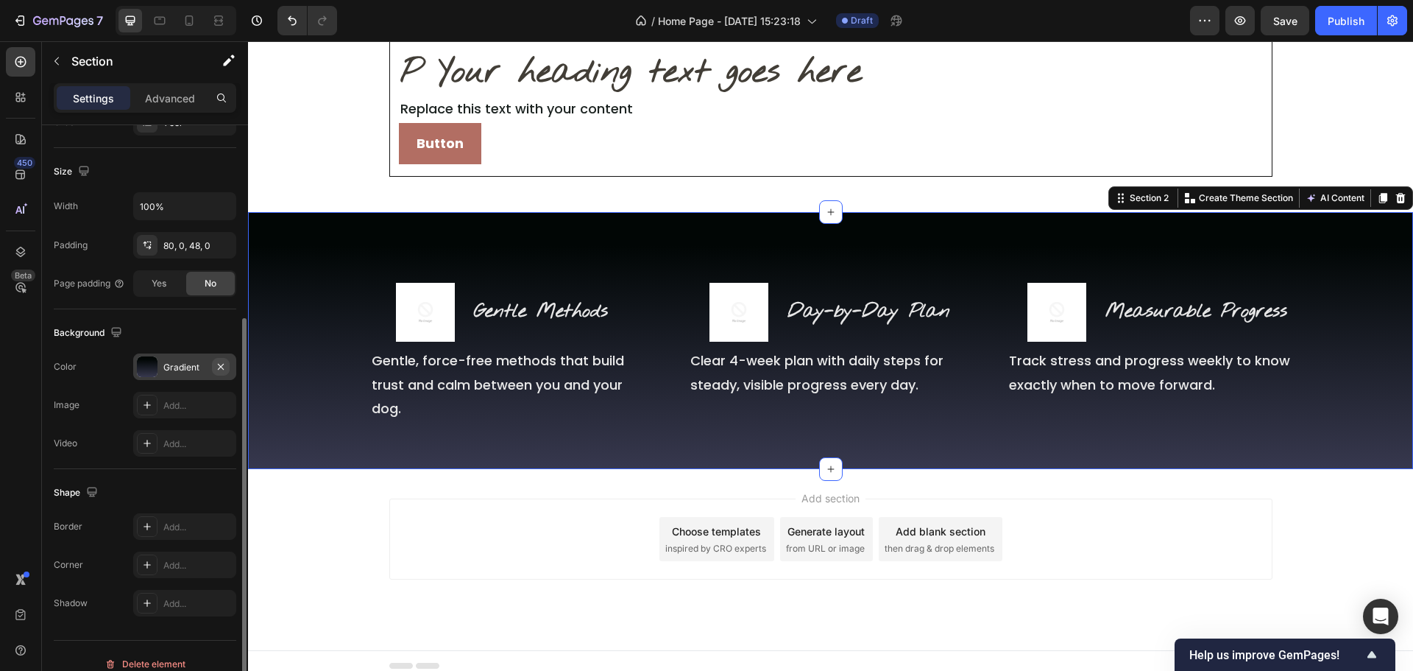
click at [225, 363] on icon "button" at bounding box center [221, 367] width 12 height 12
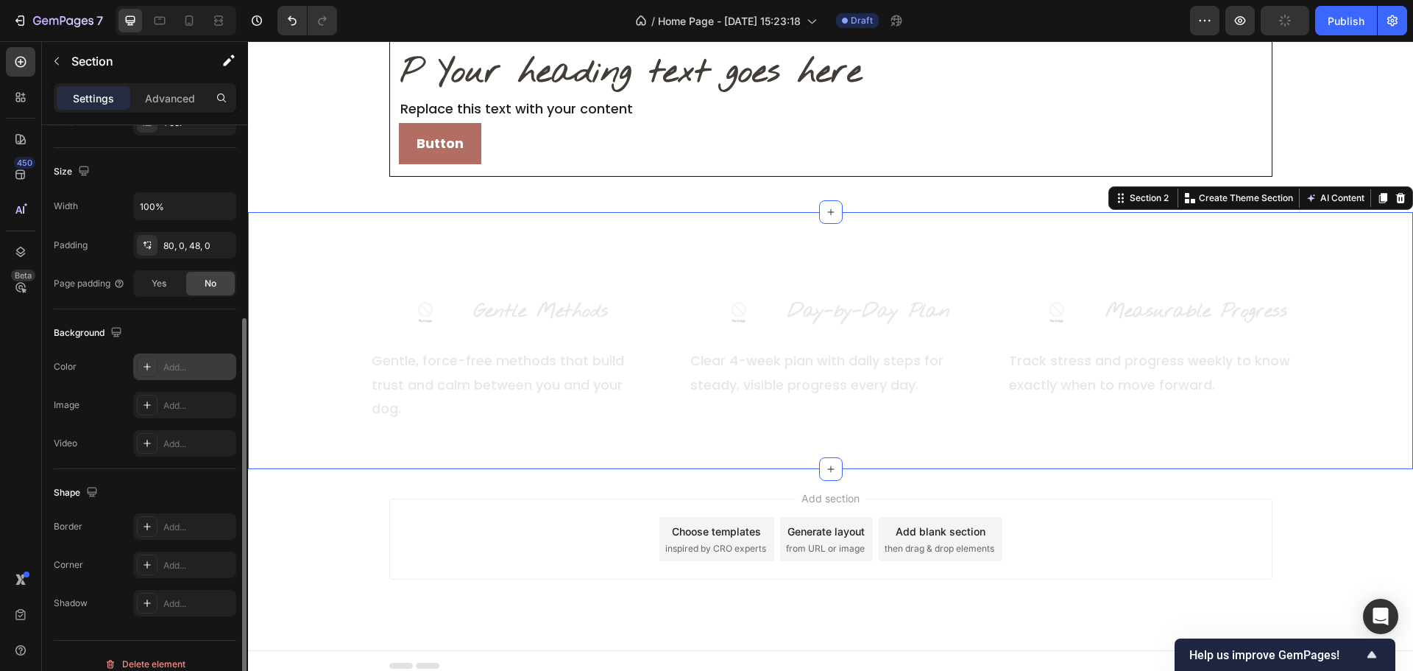
click at [166, 363] on div "Add..." at bounding box center [197, 367] width 69 height 13
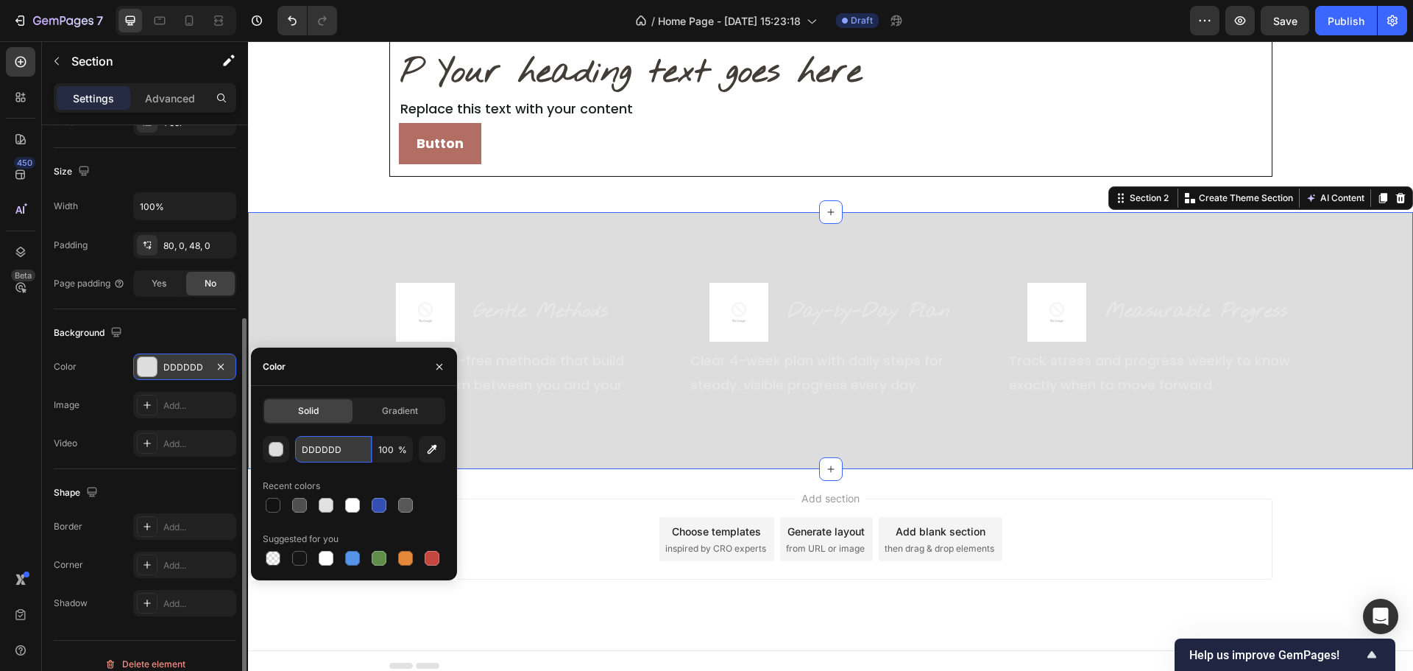
click at [338, 452] on input "DDDDDD" at bounding box center [333, 449] width 77 height 27
paste input "B6B9A4"
type input "B6B9A4"
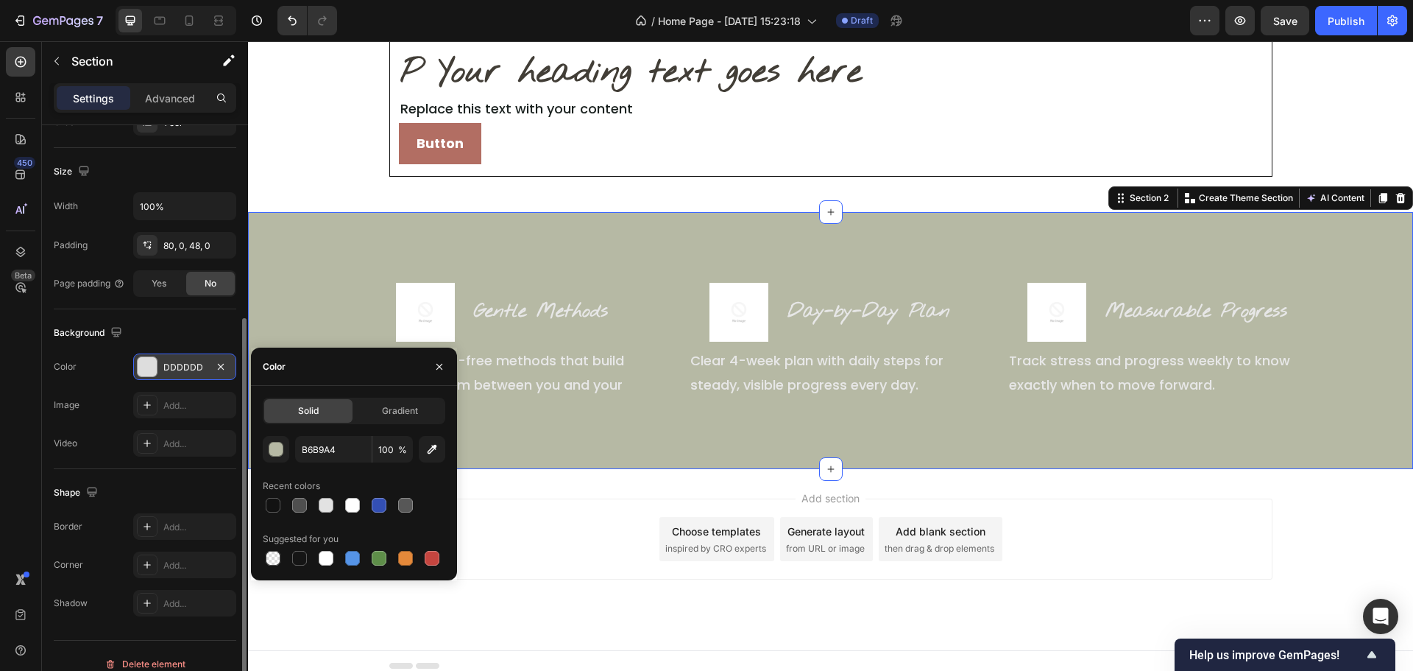
click at [596, 590] on div "Add section Choose templates inspired by CRO experts Generate layout from URL o…" at bounding box center [830, 559] width 1165 height 181
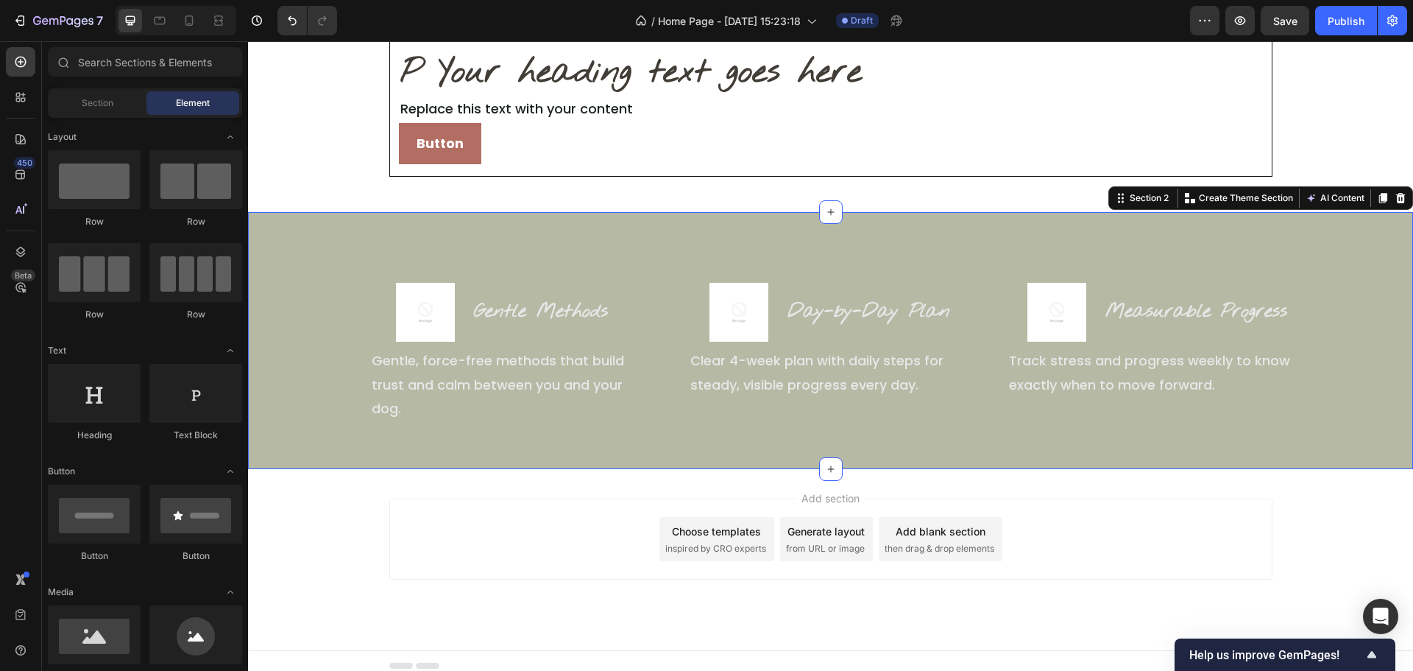
click at [639, 235] on div "Image Gentle Methods Heading Row Gentle, force-free methods that build trust an…" at bounding box center [830, 340] width 1165 height 257
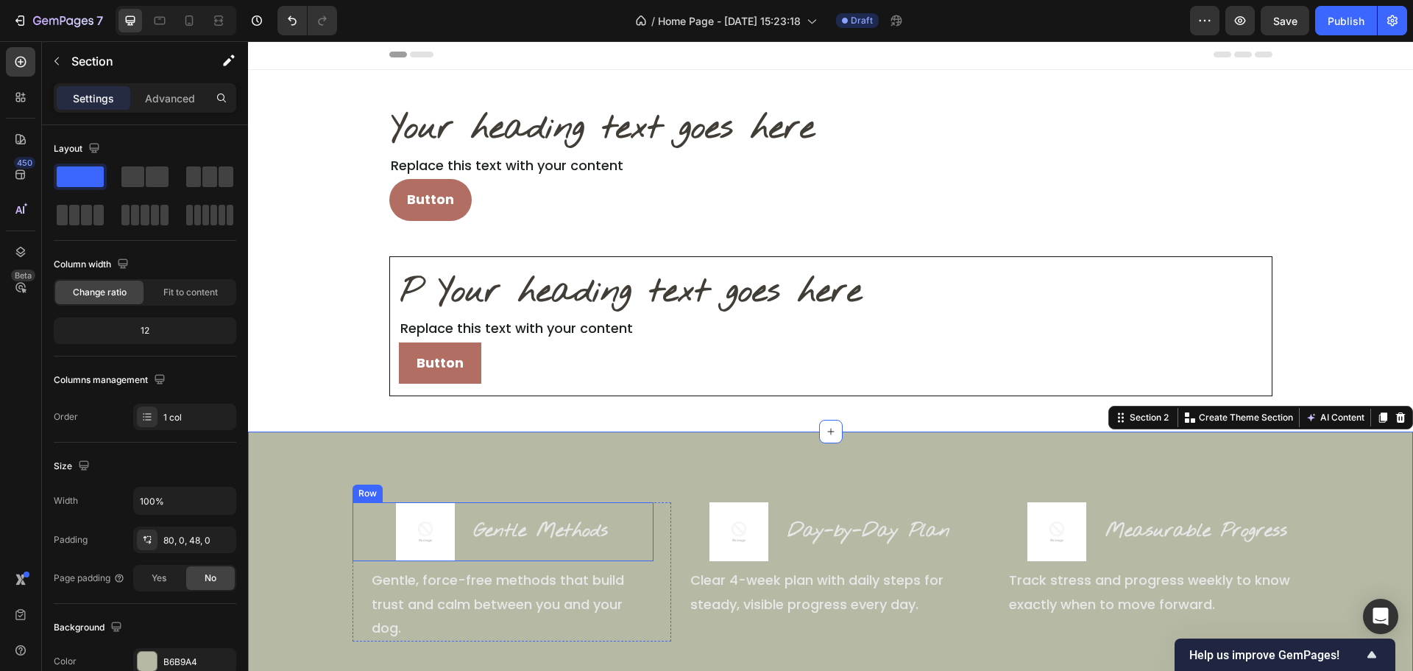
scroll to position [0, 0]
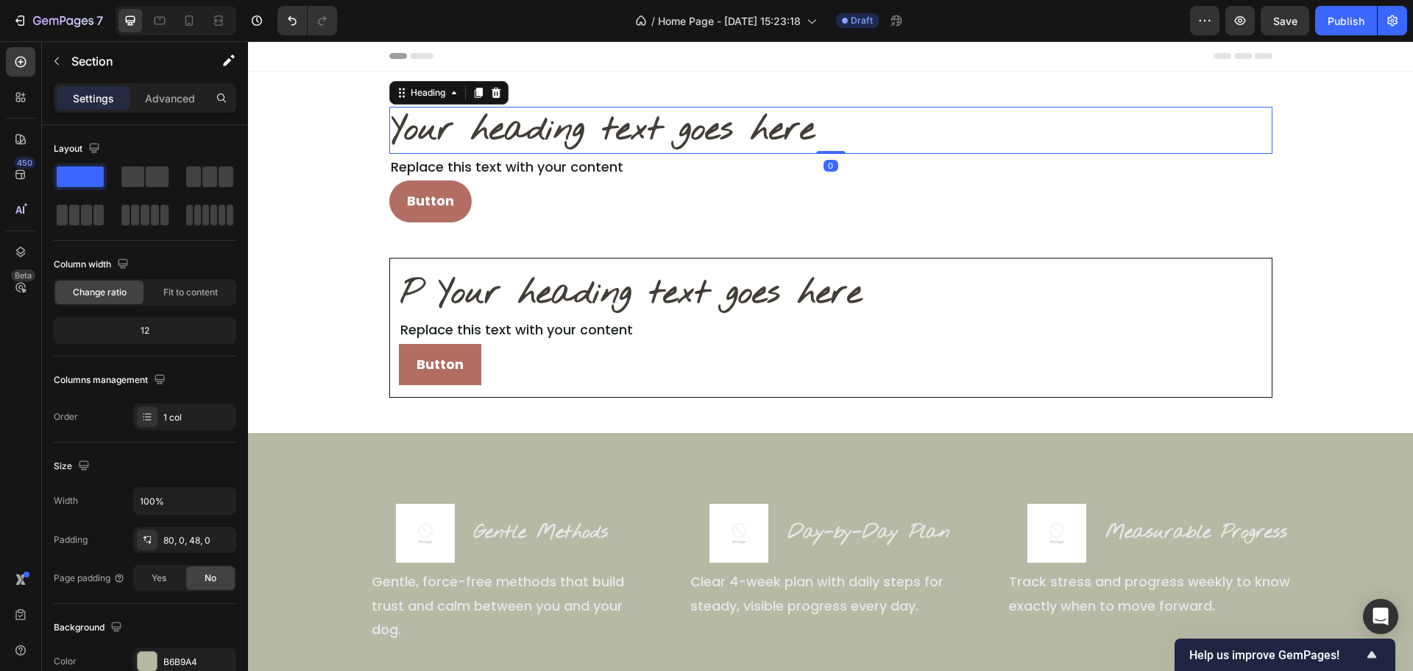
click at [683, 130] on h2 "Your heading text goes here" at bounding box center [830, 130] width 883 height 47
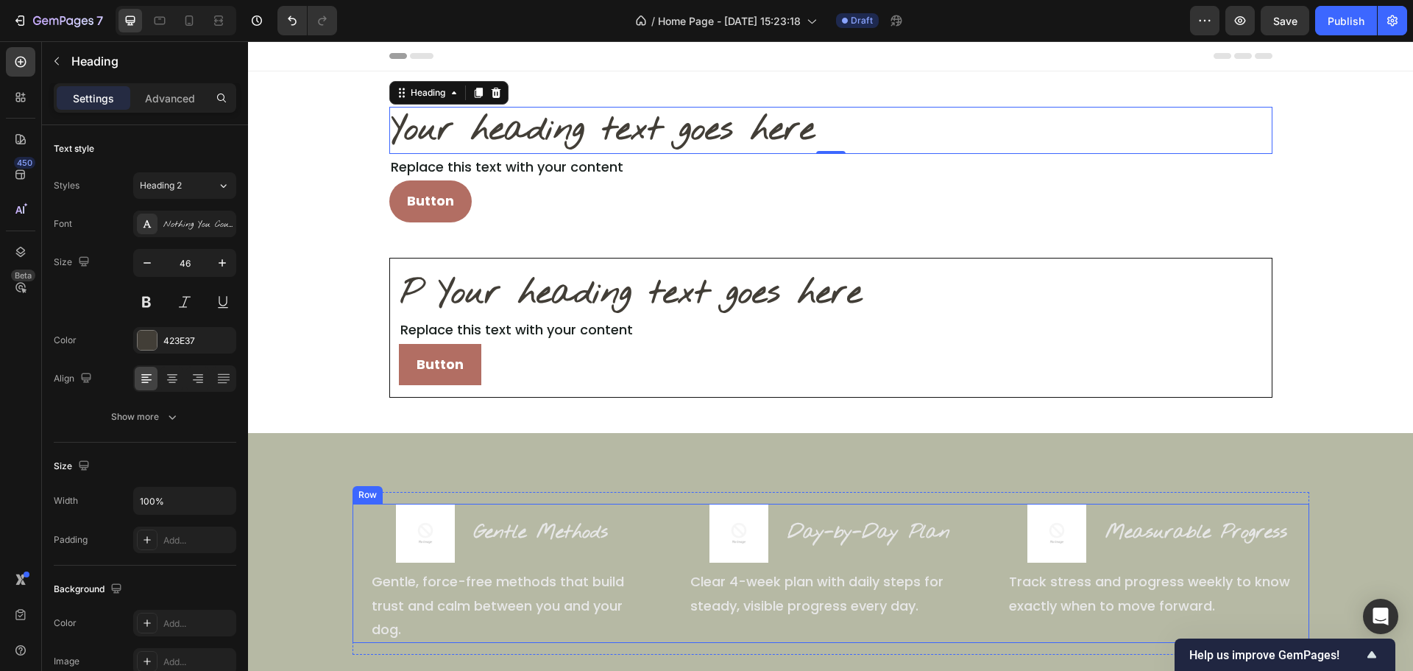
click at [680, 624] on div "Image Day-by-Day Plan Heading Row Clear 4-week plan with daily steps for steady…" at bounding box center [830, 573] width 319 height 139
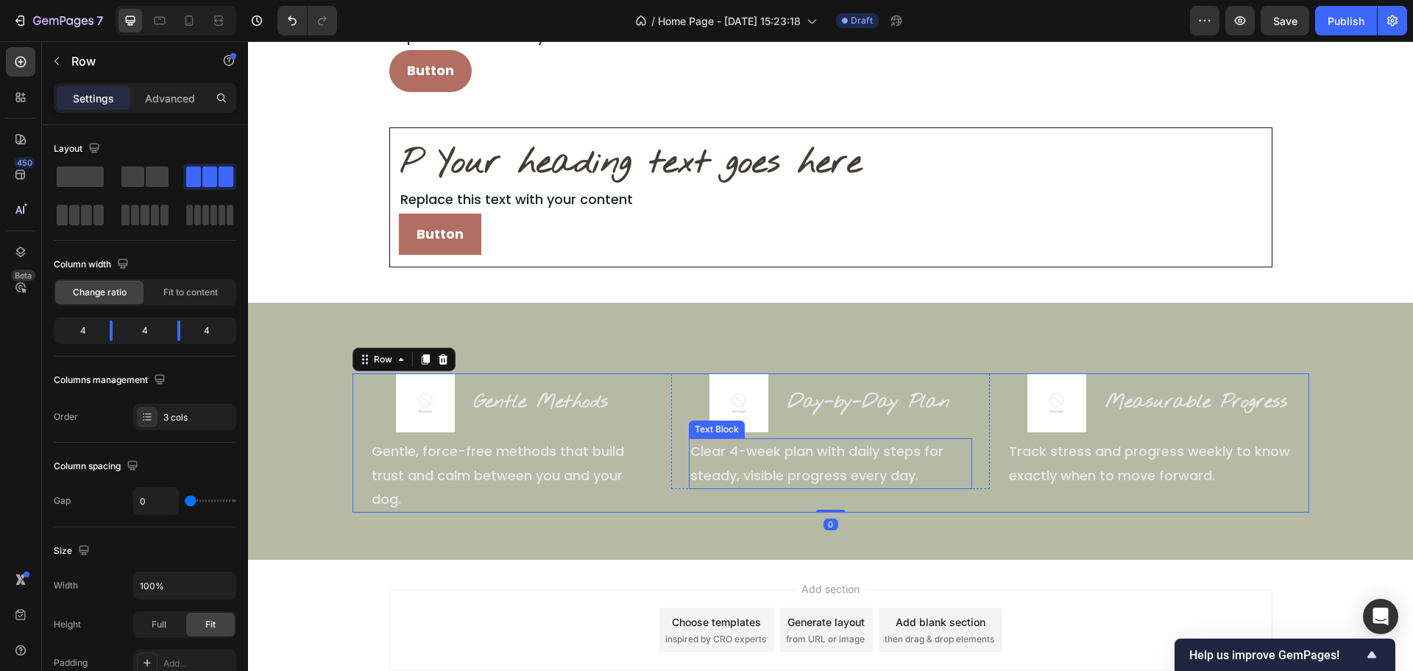
scroll to position [147, 0]
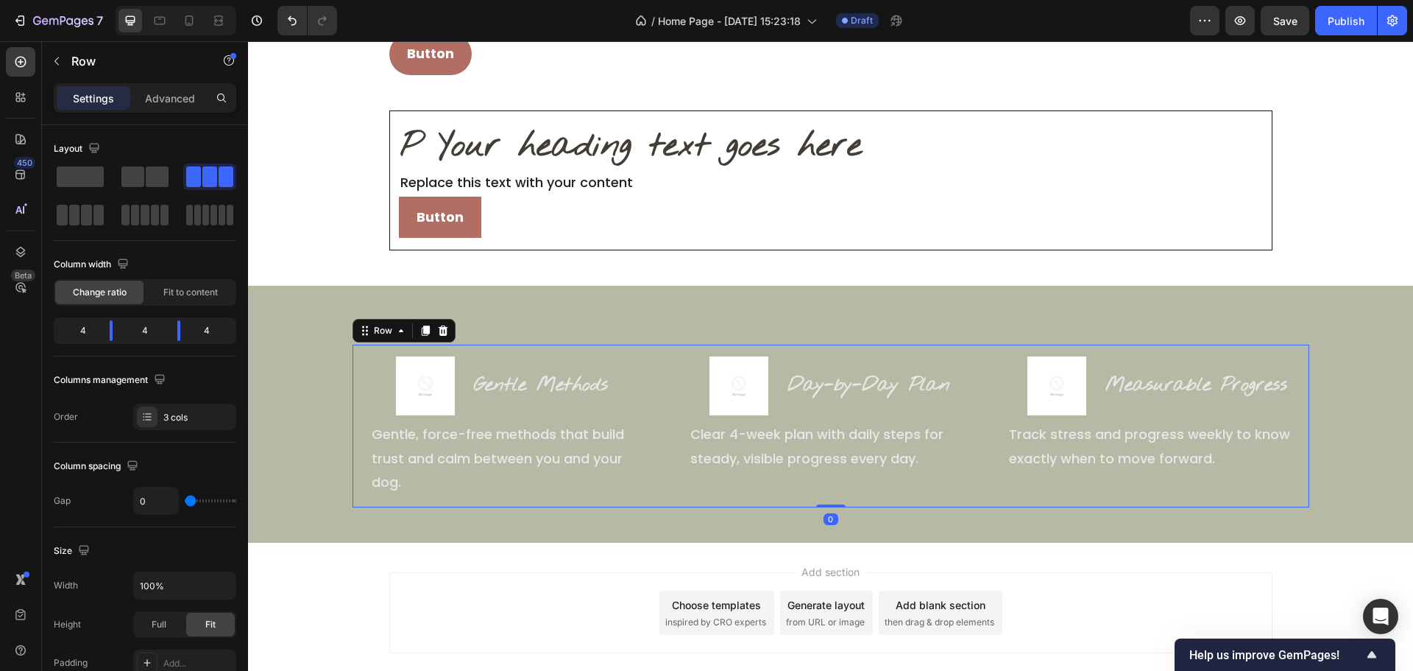
click at [725, 497] on div "Image Gentle Methods Heading Row Gentle, force-free methods that build trust an…" at bounding box center [831, 426] width 957 height 163
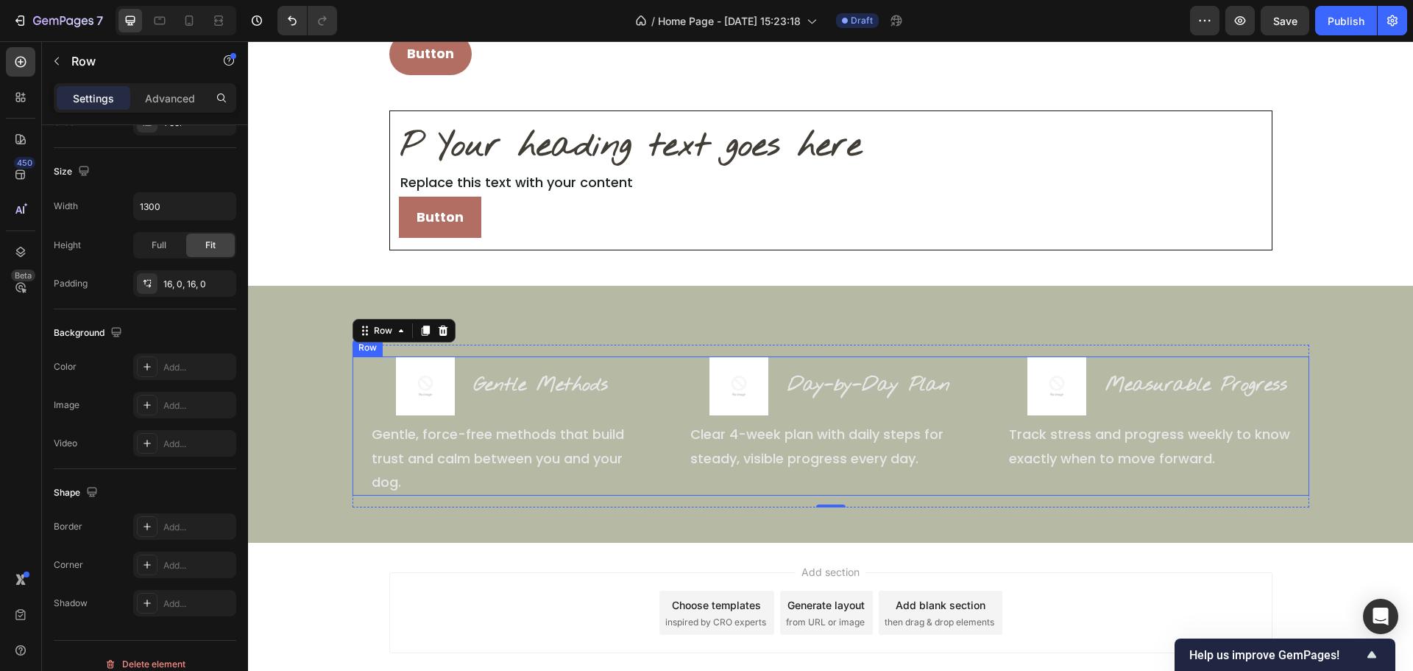
click at [692, 476] on div "Image Day-by-Day Plan Heading Row Clear 4-week plan with daily steps for steady…" at bounding box center [830, 425] width 319 height 139
click at [682, 501] on div "Image Gentle Methods Heading Row Gentle, force-free methods that build trust an…" at bounding box center [831, 426] width 957 height 163
click at [420, 329] on icon at bounding box center [426, 331] width 12 height 12
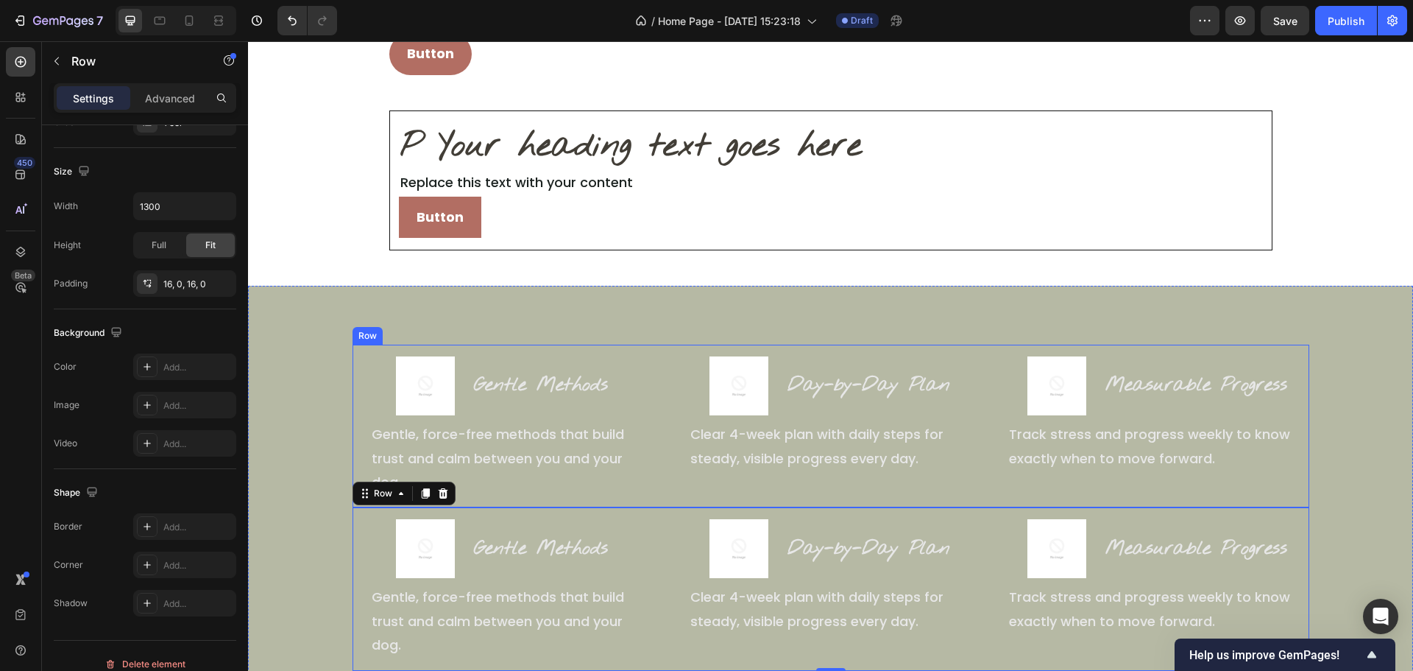
scroll to position [221, 0]
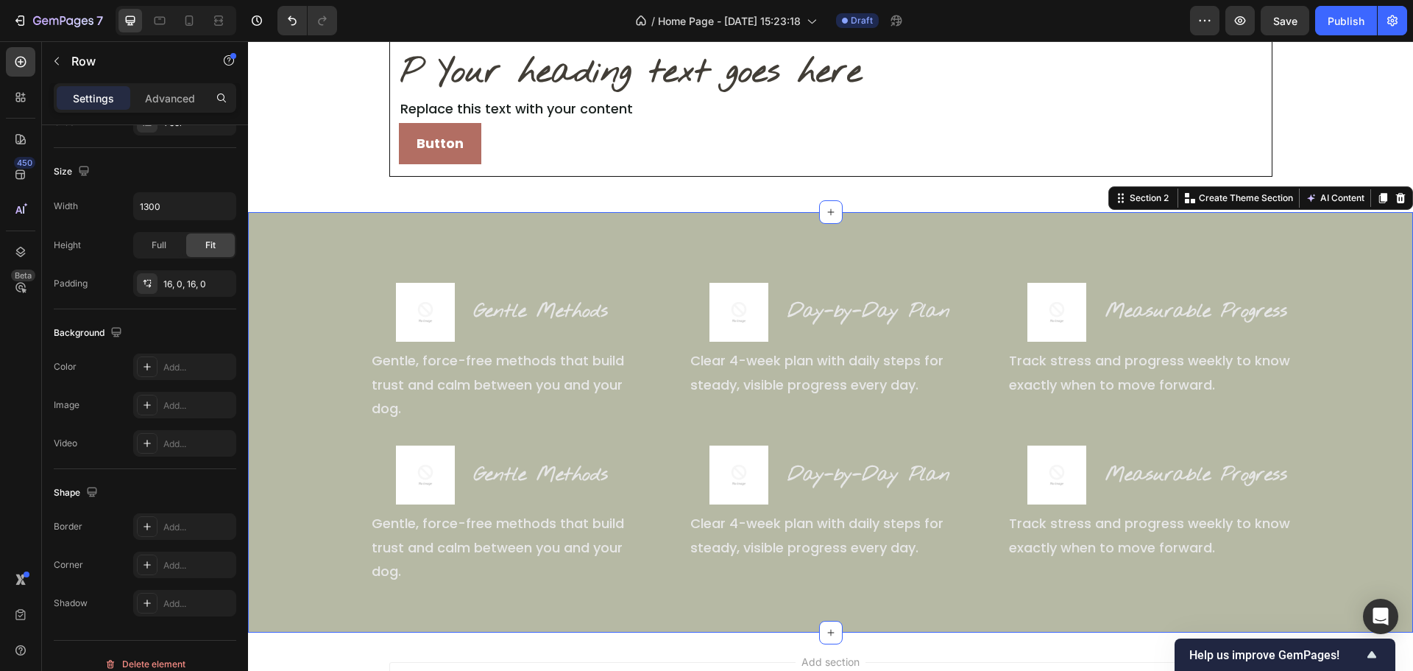
click at [677, 269] on div "Image Gentle Methods Heading Row Gentle, force-free methods that build trust an…" at bounding box center [830, 422] width 1165 height 420
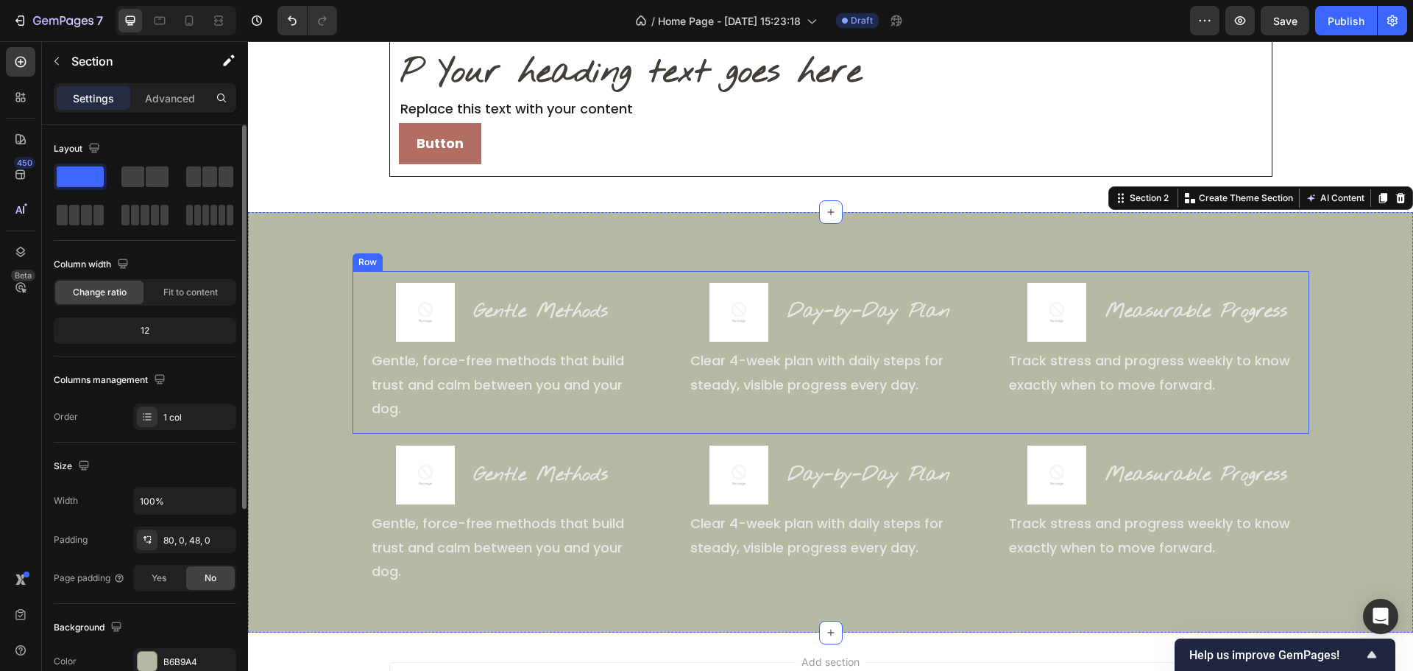
click at [677, 276] on div "Image Gentle Methods Heading Row Gentle, force-free methods that build trust an…" at bounding box center [831, 352] width 957 height 163
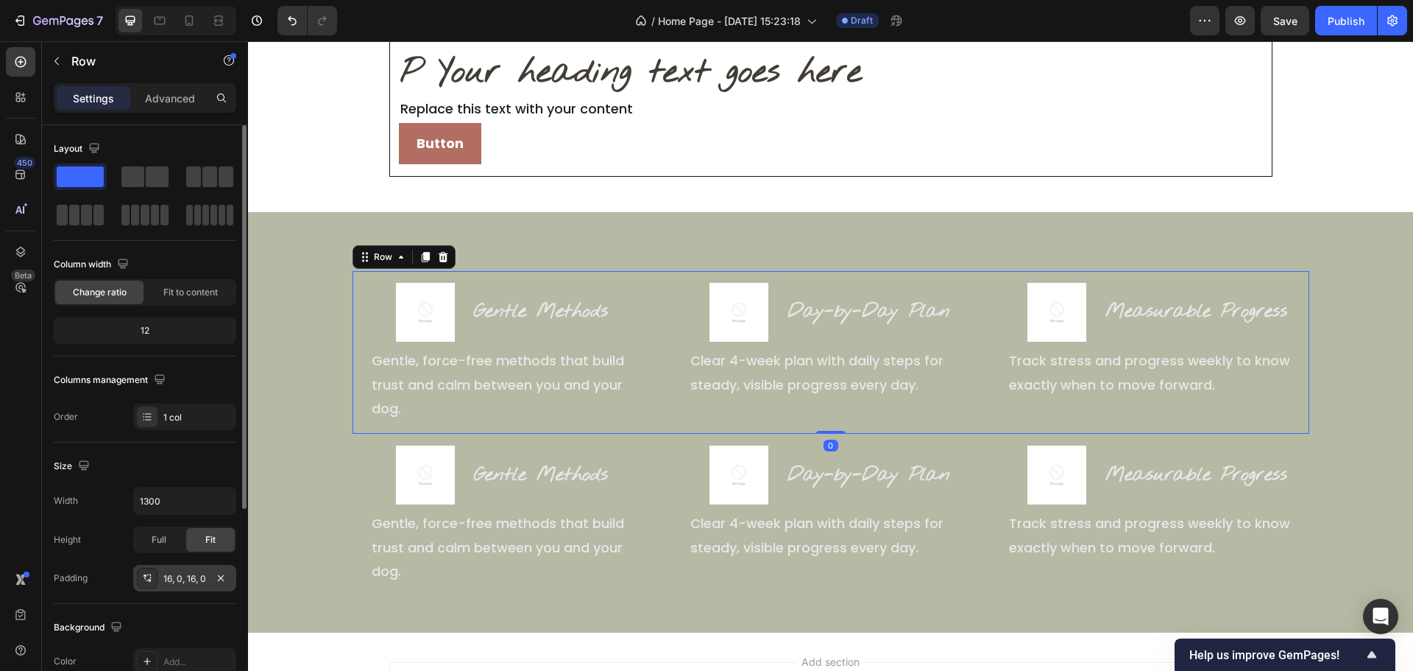
click at [171, 584] on div "16, 0, 16, 0" at bounding box center [184, 578] width 43 height 13
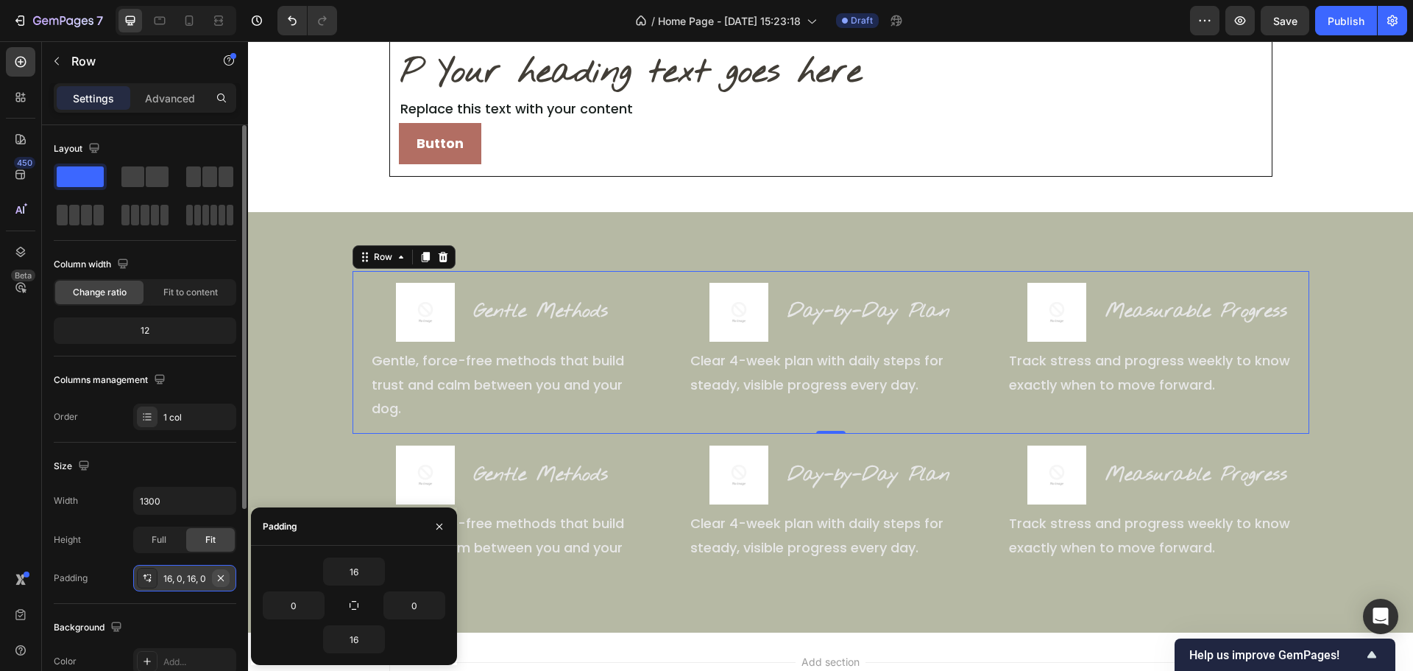
click at [223, 578] on icon "button" at bounding box center [221, 578] width 12 height 12
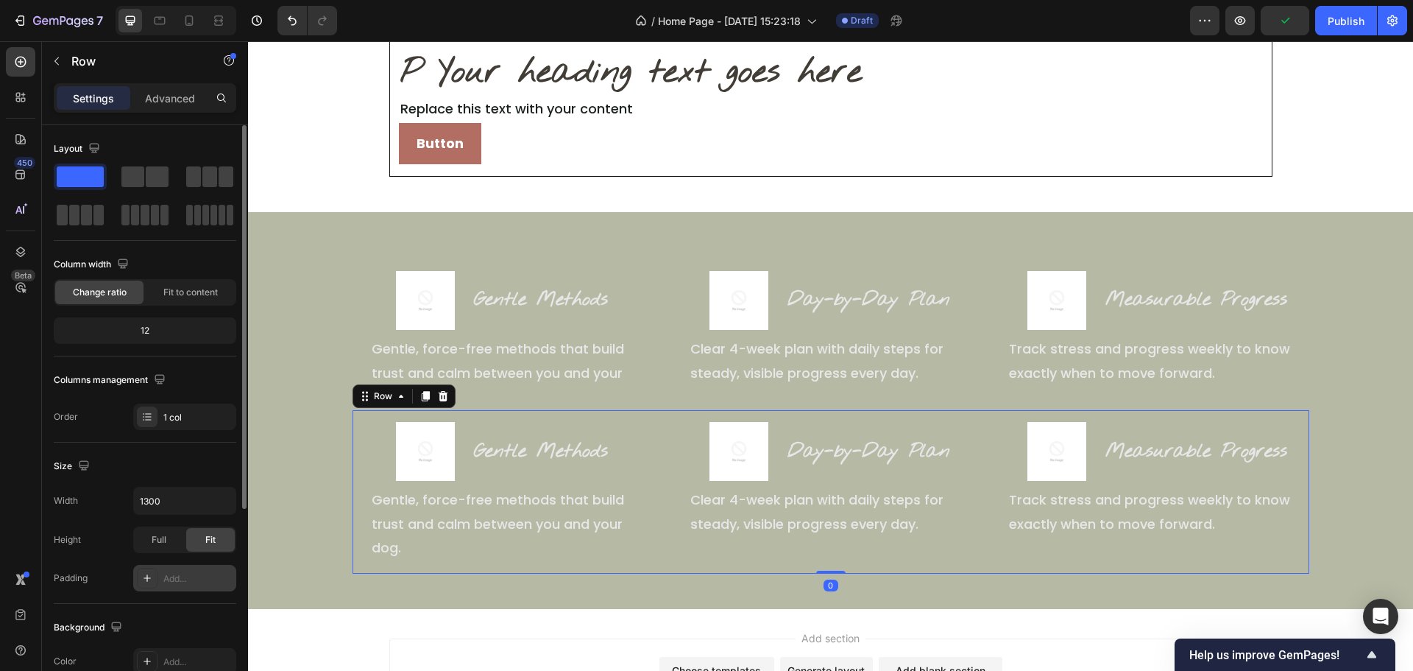
click at [677, 562] on div "Image Gentle Methods Heading Row Gentle, force-free methods that build trust an…" at bounding box center [831, 491] width 957 height 163
click at [225, 576] on icon "button" at bounding box center [221, 578] width 12 height 12
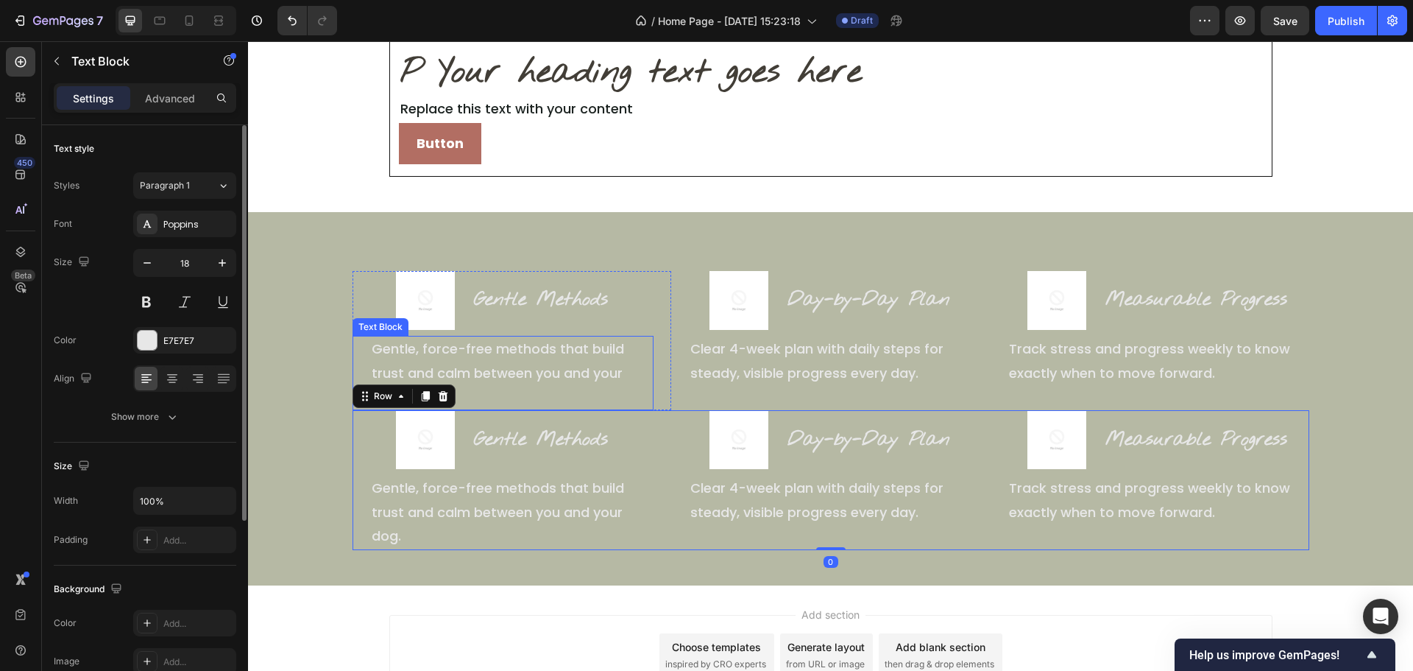
click at [582, 378] on p "Gentle, force-free methods that build trust and calm between you and your dog." at bounding box center [512, 372] width 280 height 71
click at [646, 406] on p "Gentle, force-free methods that build trust and calm between you and your dog." at bounding box center [512, 372] width 280 height 71
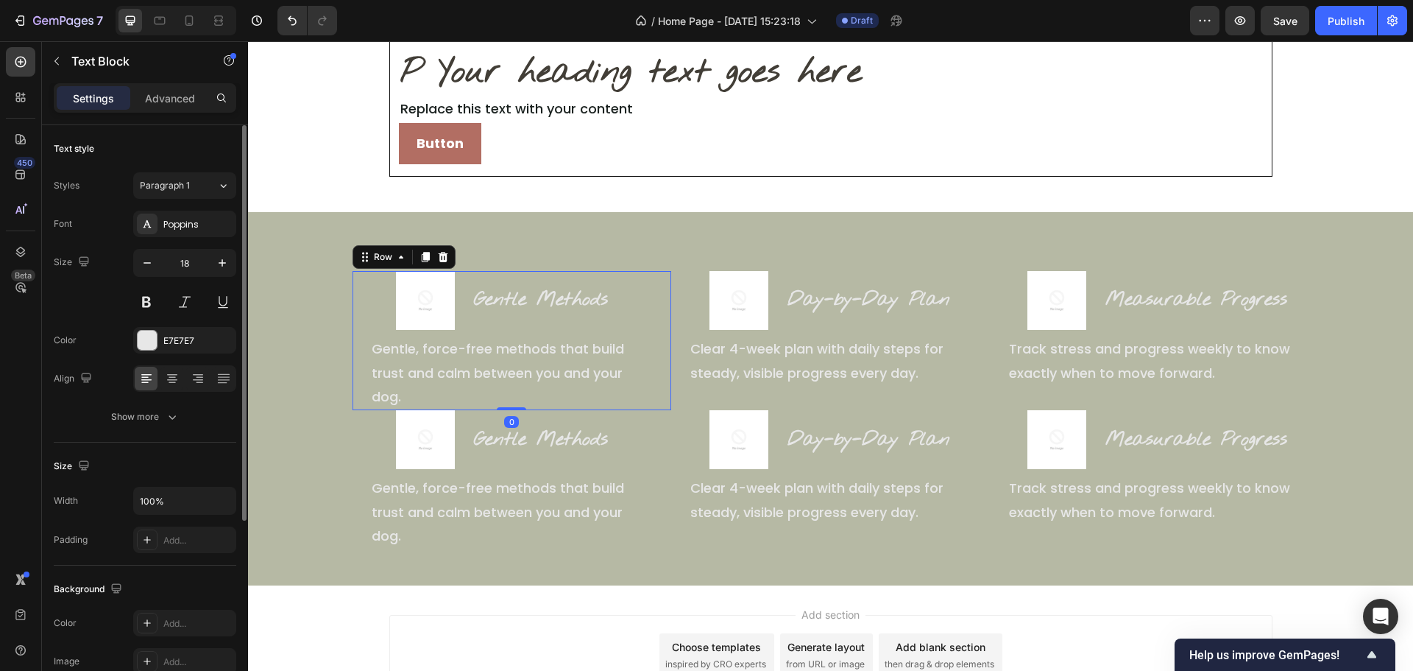
click at [651, 403] on div "Image Gentle Methods Heading Row Gentle, force-free methods that build trust an…" at bounding box center [512, 340] width 319 height 139
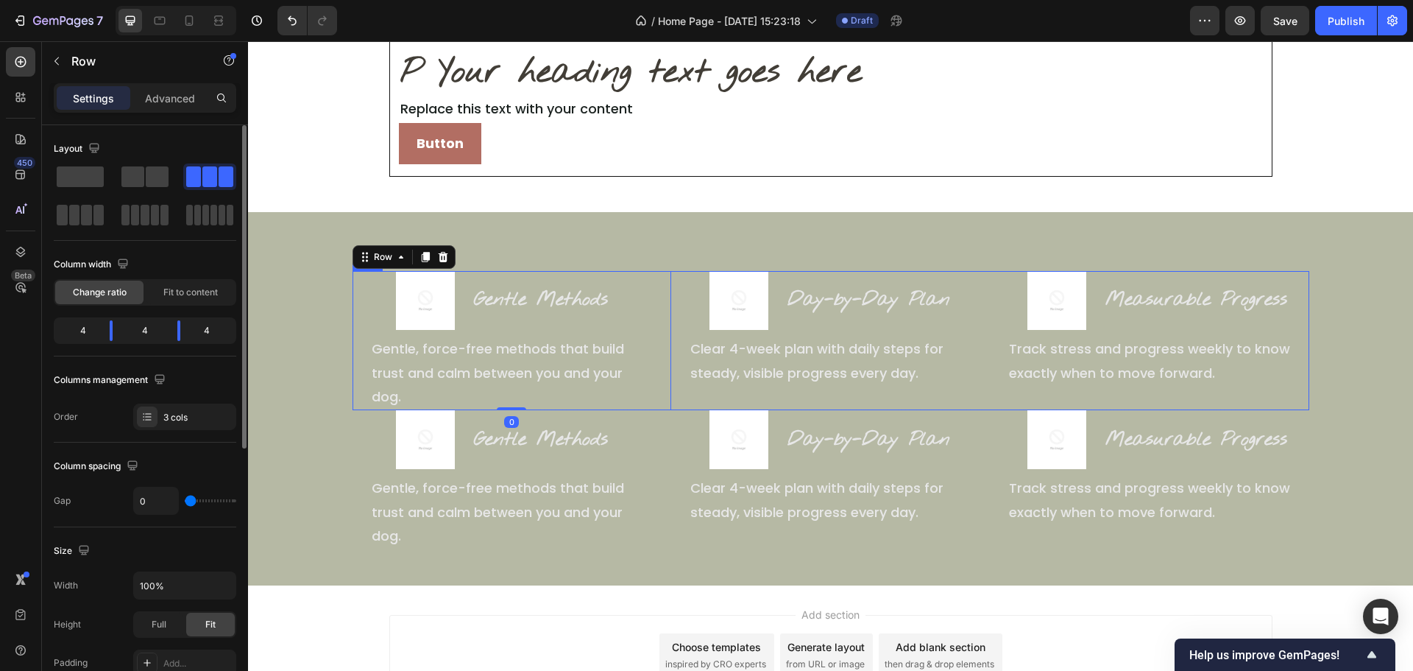
click at [671, 403] on div "Image Day-by-Day Plan Heading Row Clear 4-week plan with daily steps for steady…" at bounding box center [830, 340] width 319 height 139
click at [169, 91] on p "Advanced" at bounding box center [170, 98] width 50 height 15
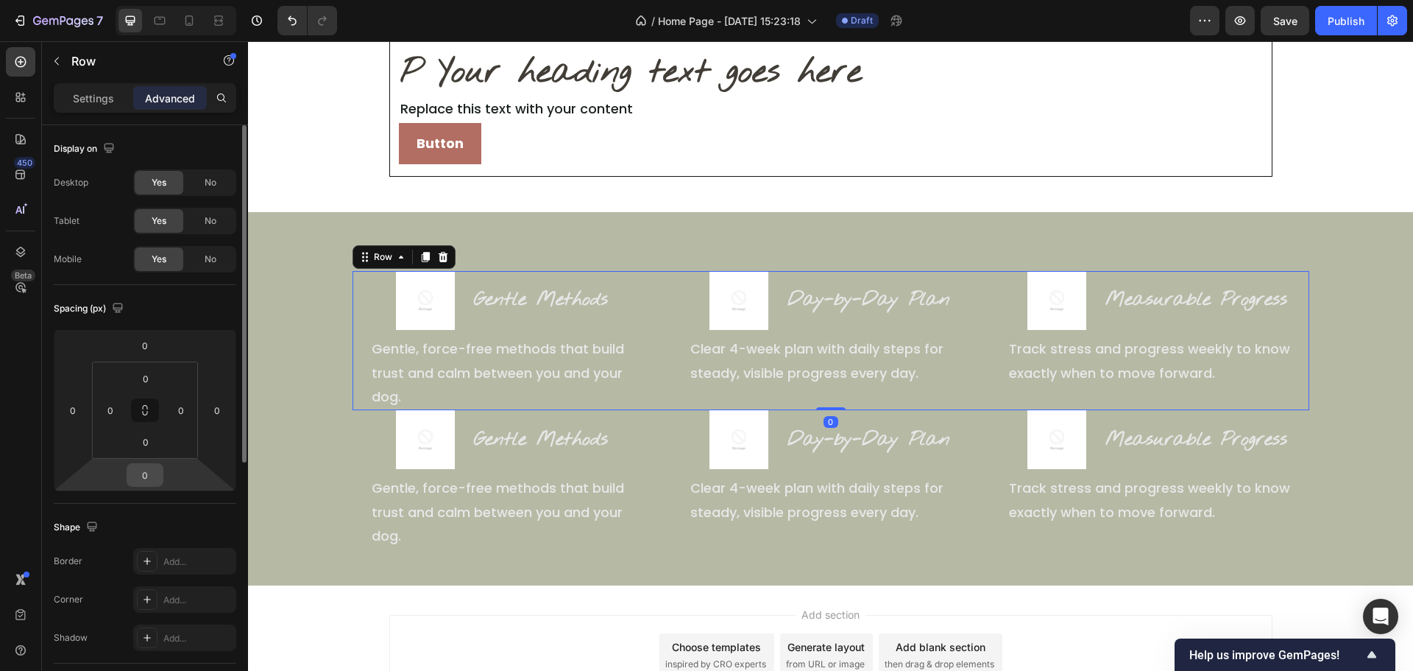
click at [146, 484] on div "0" at bounding box center [145, 475] width 37 height 24
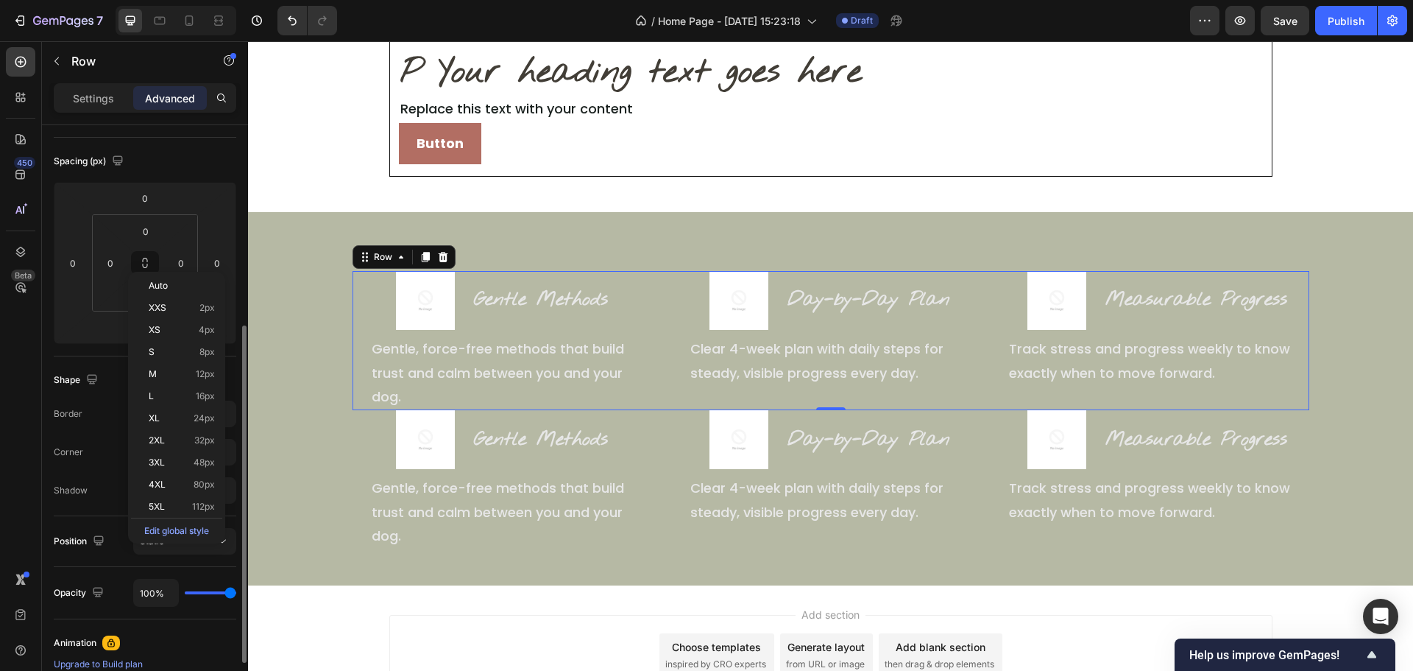
scroll to position [221, 0]
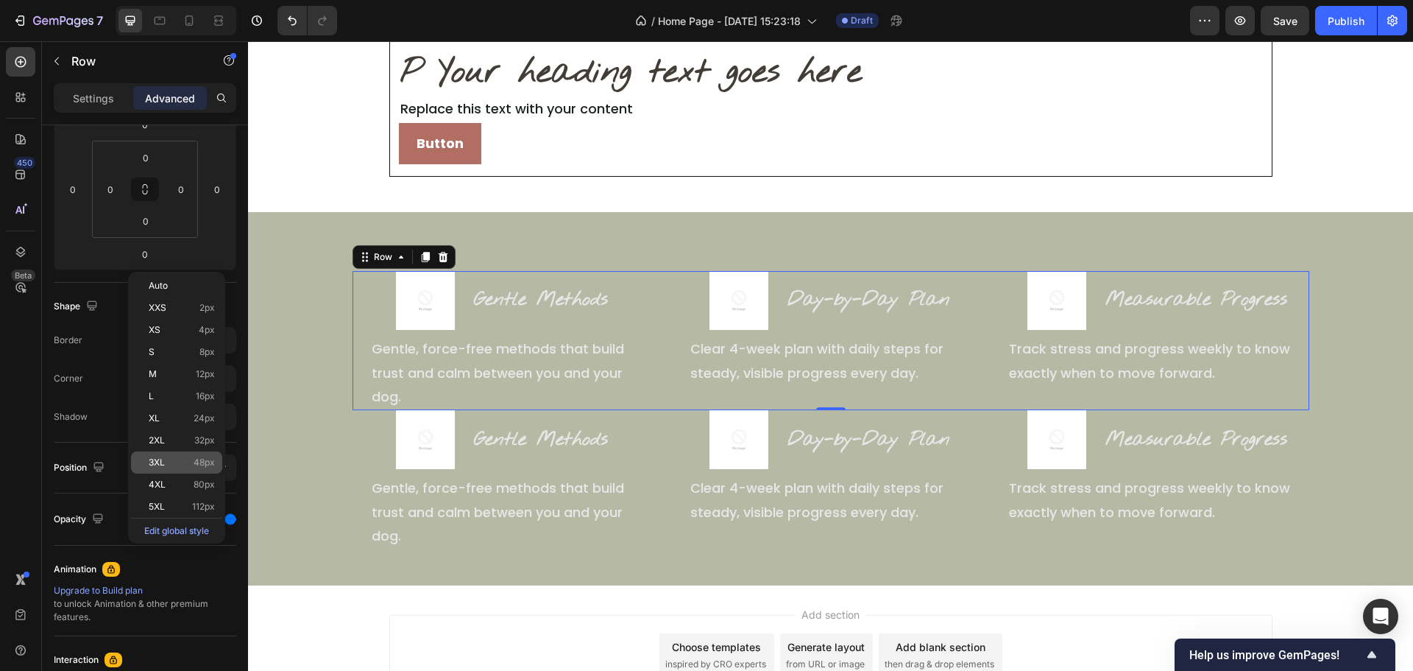
click at [172, 461] on p "3XL 48px" at bounding box center [182, 462] width 66 height 10
type input "48"
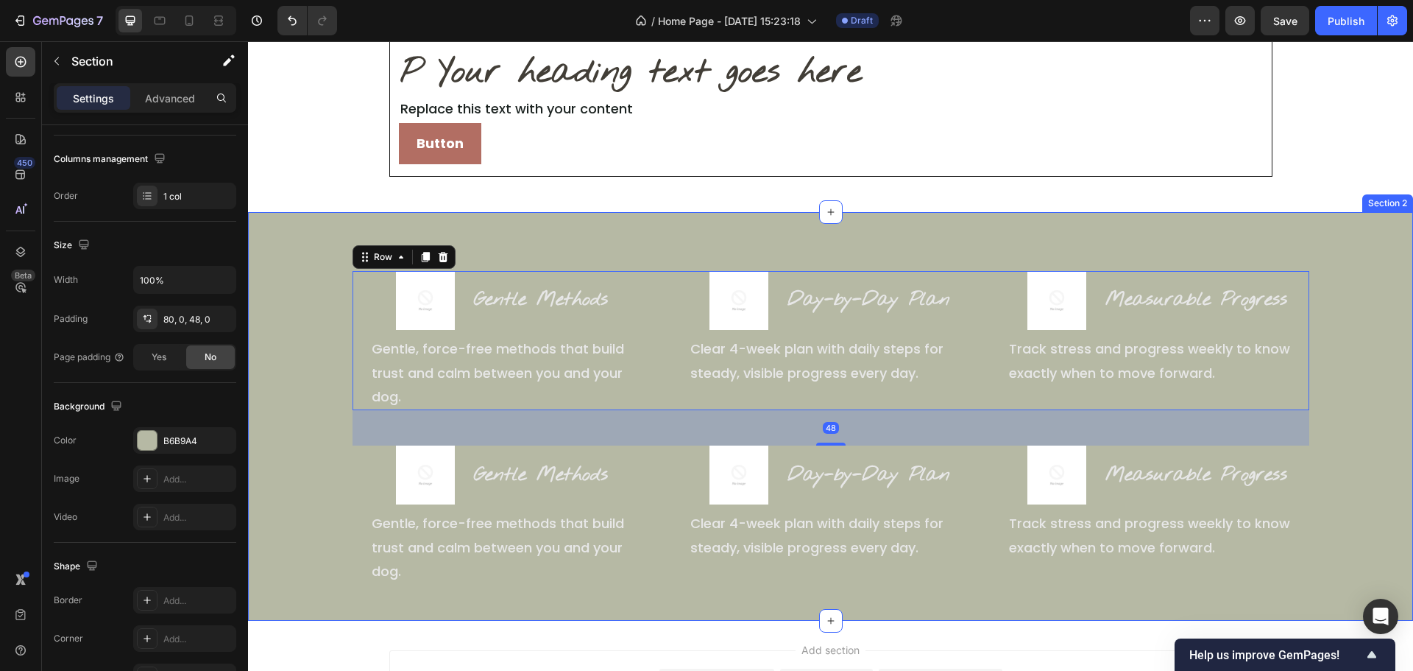
click at [1354, 283] on div "Image Gentle Methods Heading Row Gentle, force-free methods that build trust an…" at bounding box center [830, 428] width 1165 height 314
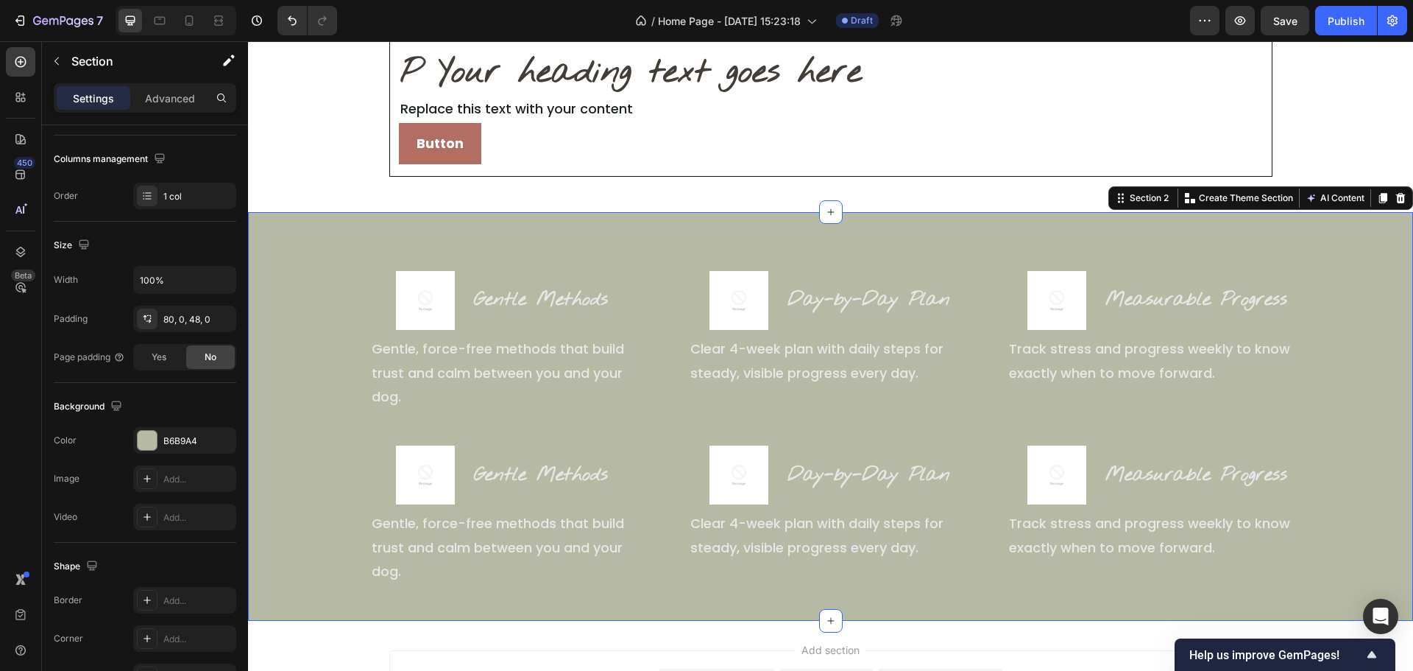
scroll to position [0, 0]
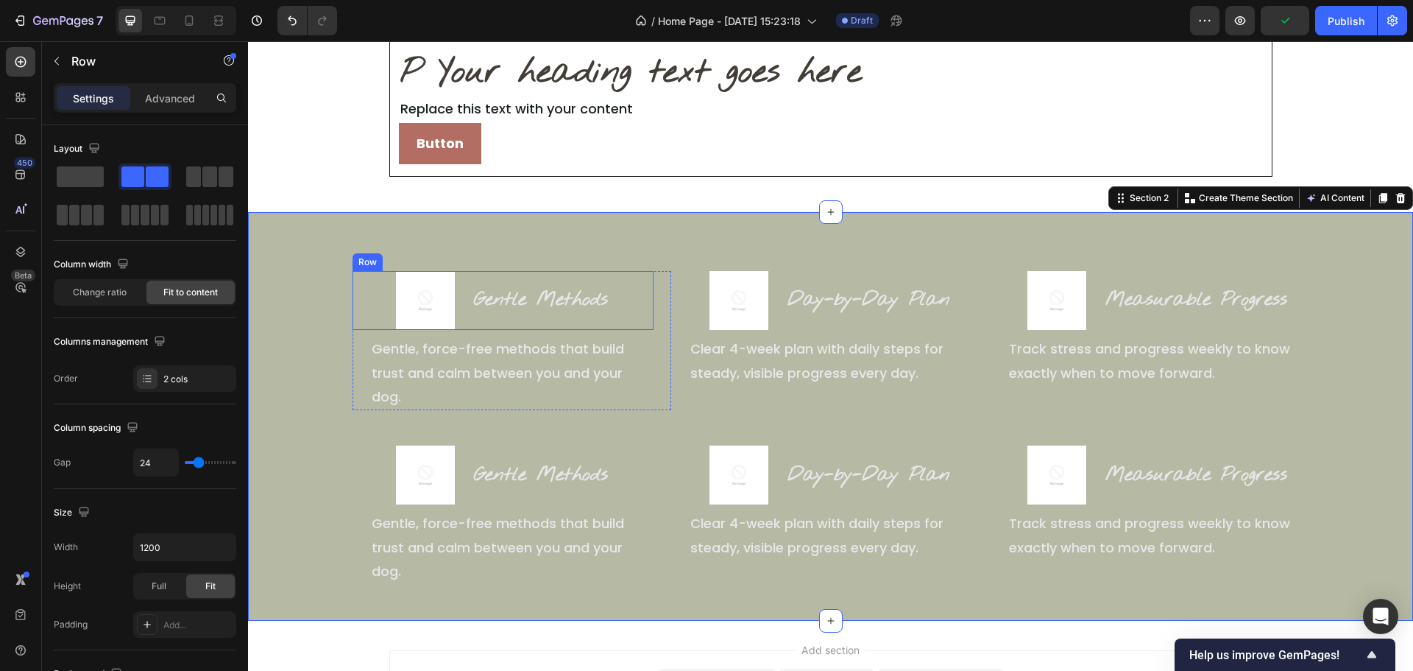
click at [562, 274] on div "Gentle Methods Heading" at bounding box center [541, 300] width 137 height 59
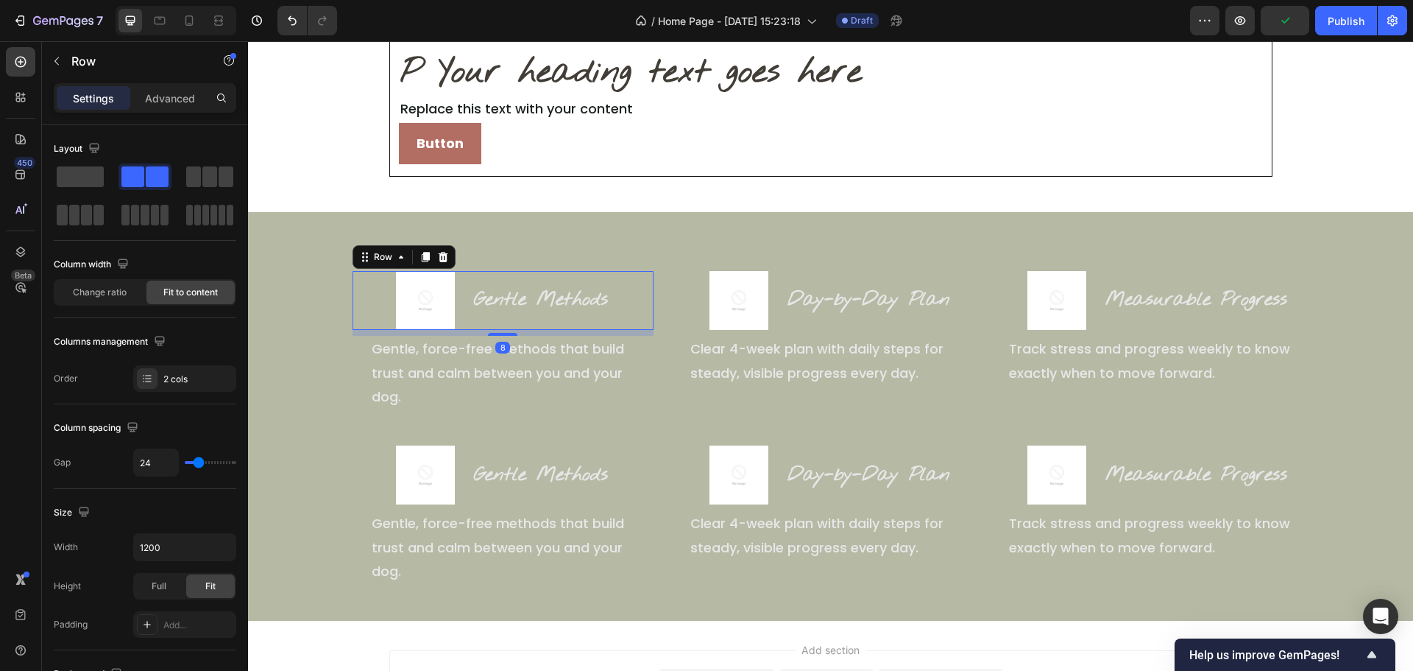
click at [78, 94] on p "Settings" at bounding box center [93, 98] width 41 height 15
click at [498, 303] on h2 "Gentle Methods" at bounding box center [541, 300] width 137 height 28
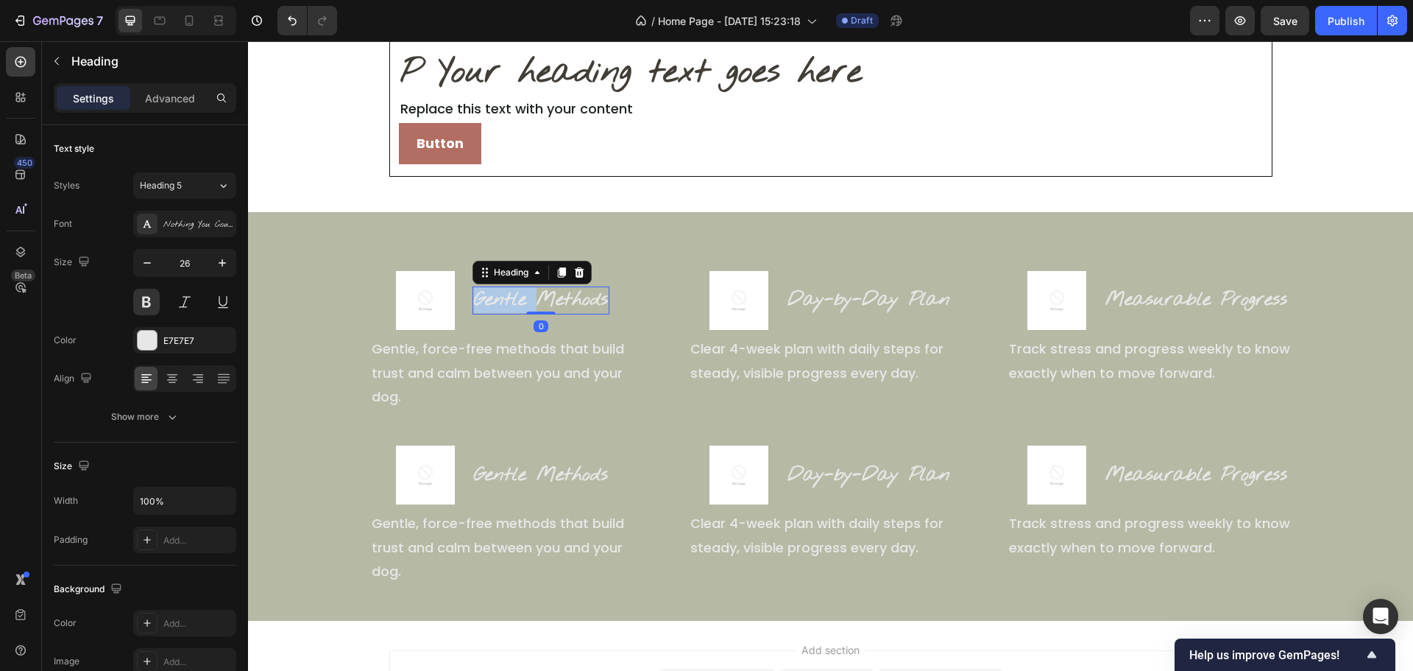
click at [498, 303] on h2 "Gentle Methods" at bounding box center [541, 300] width 137 height 28
click at [498, 303] on p "Gentle Methods" at bounding box center [541, 300] width 134 height 25
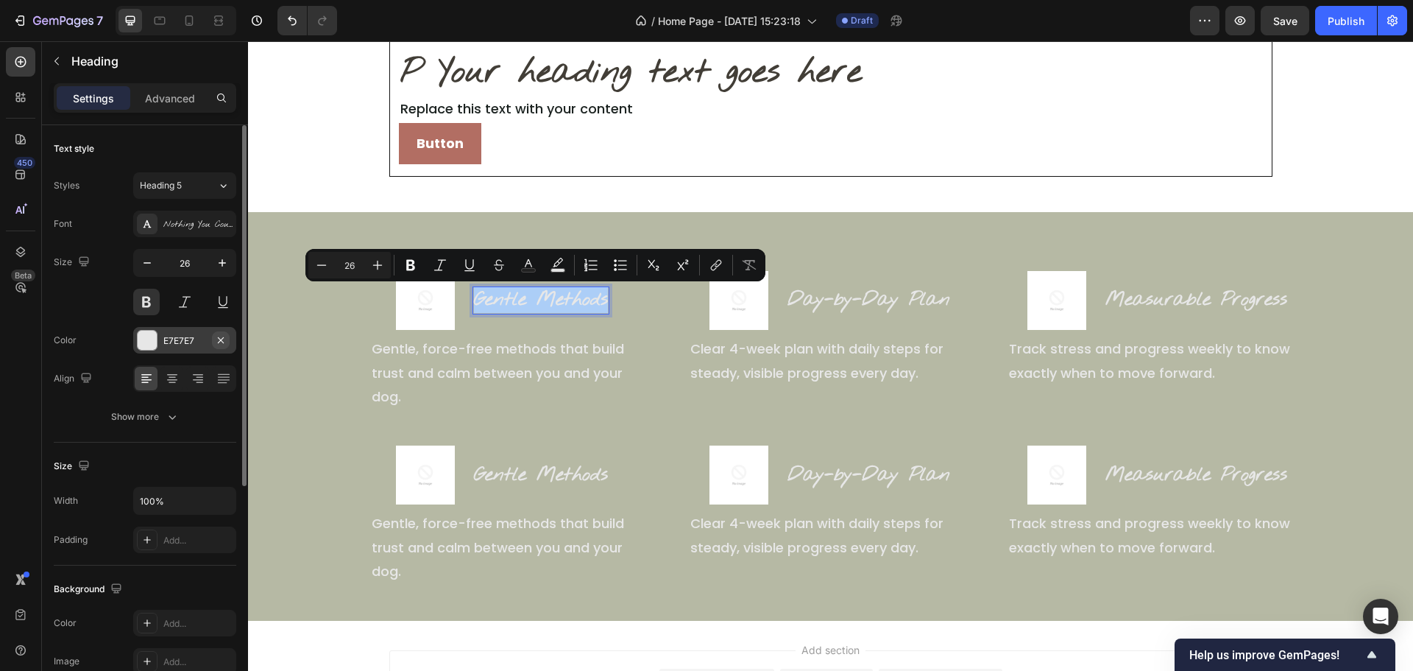
click at [220, 339] on icon "button" at bounding box center [221, 340] width 12 height 12
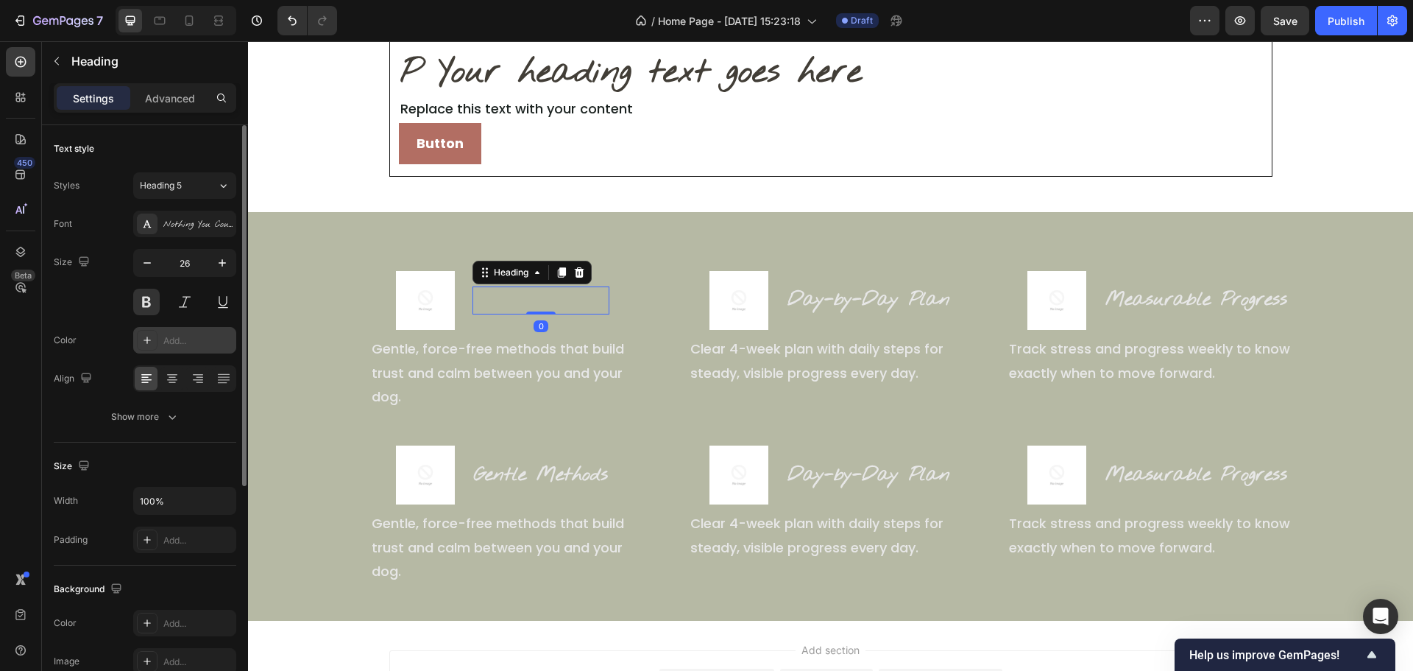
click at [196, 343] on div "Add..." at bounding box center [197, 340] width 69 height 13
click at [631, 557] on p "Gentle, force-free methods that build trust and calm between you and your dog." at bounding box center [512, 547] width 280 height 71
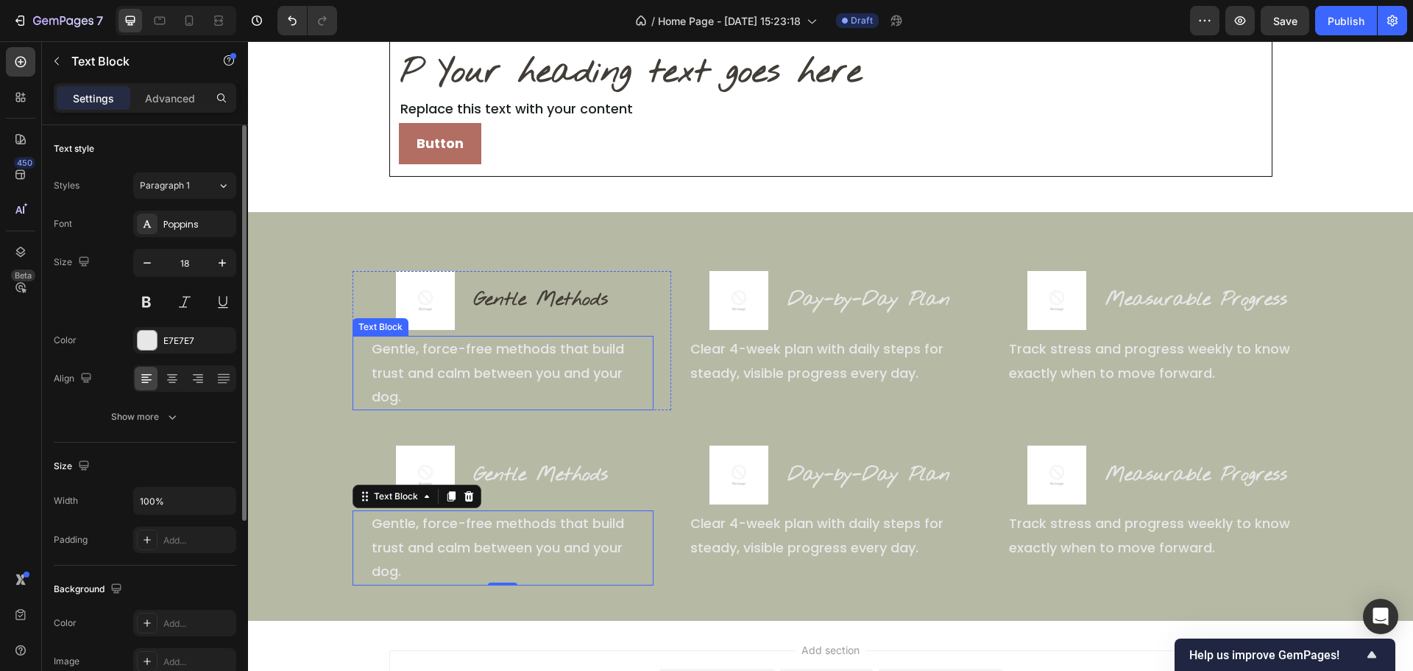
click at [515, 350] on p "Gentle, force-free methods that build trust and calm between you and your dog." at bounding box center [512, 372] width 280 height 71
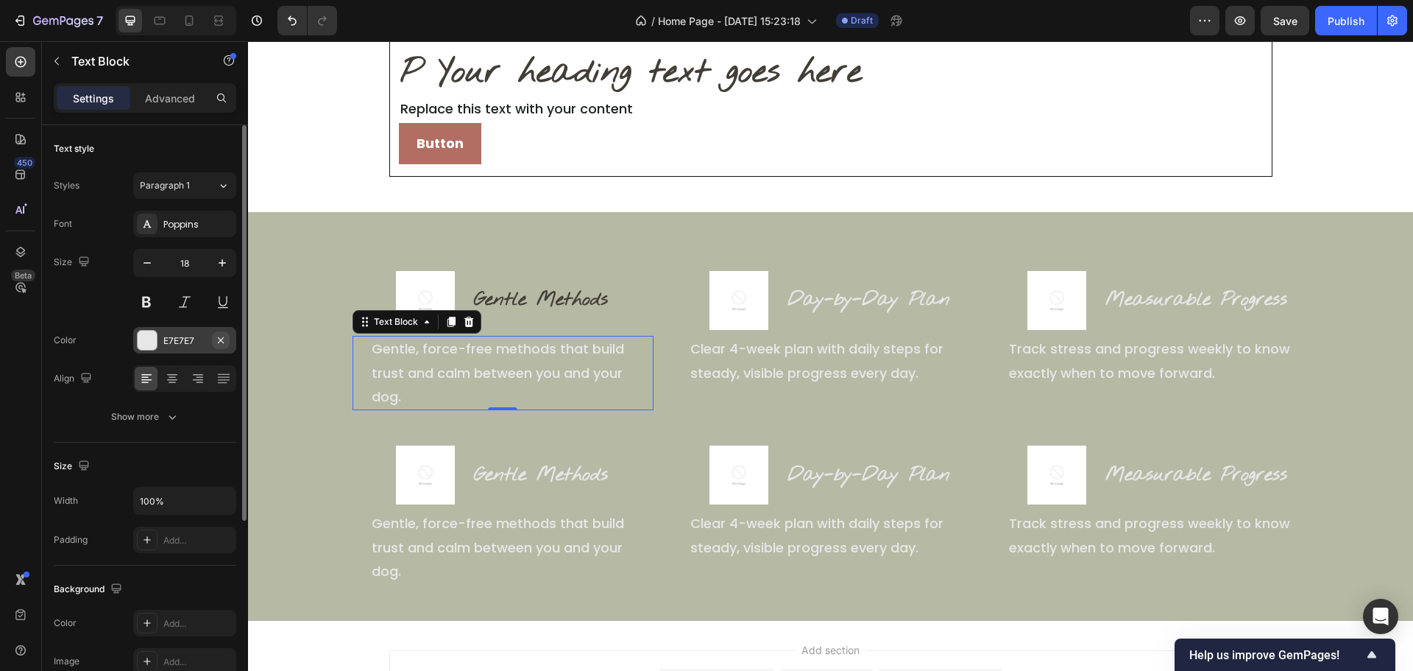
click at [220, 341] on icon "button" at bounding box center [221, 339] width 6 height 6
click at [167, 339] on div "Add..." at bounding box center [197, 340] width 69 height 13
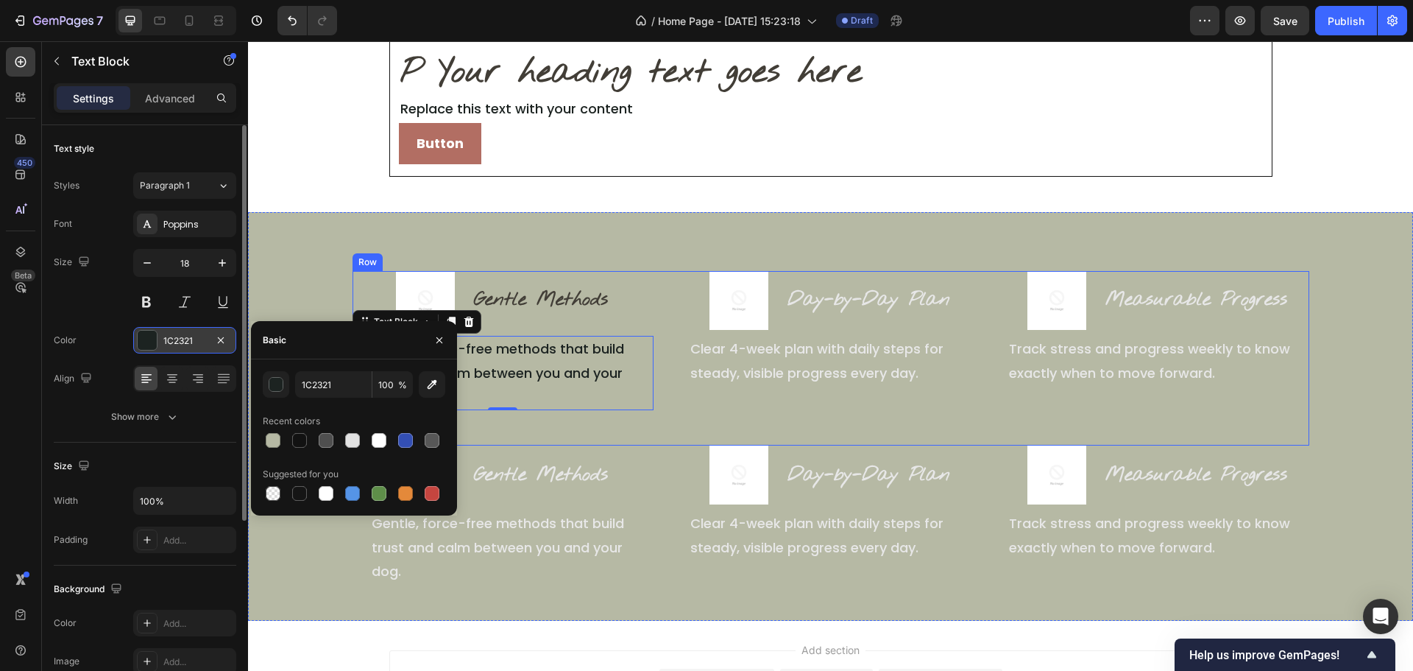
click at [662, 428] on div "Image Gentle Methods Heading Row Gentle, force-free methods that build trust an…" at bounding box center [831, 358] width 957 height 174
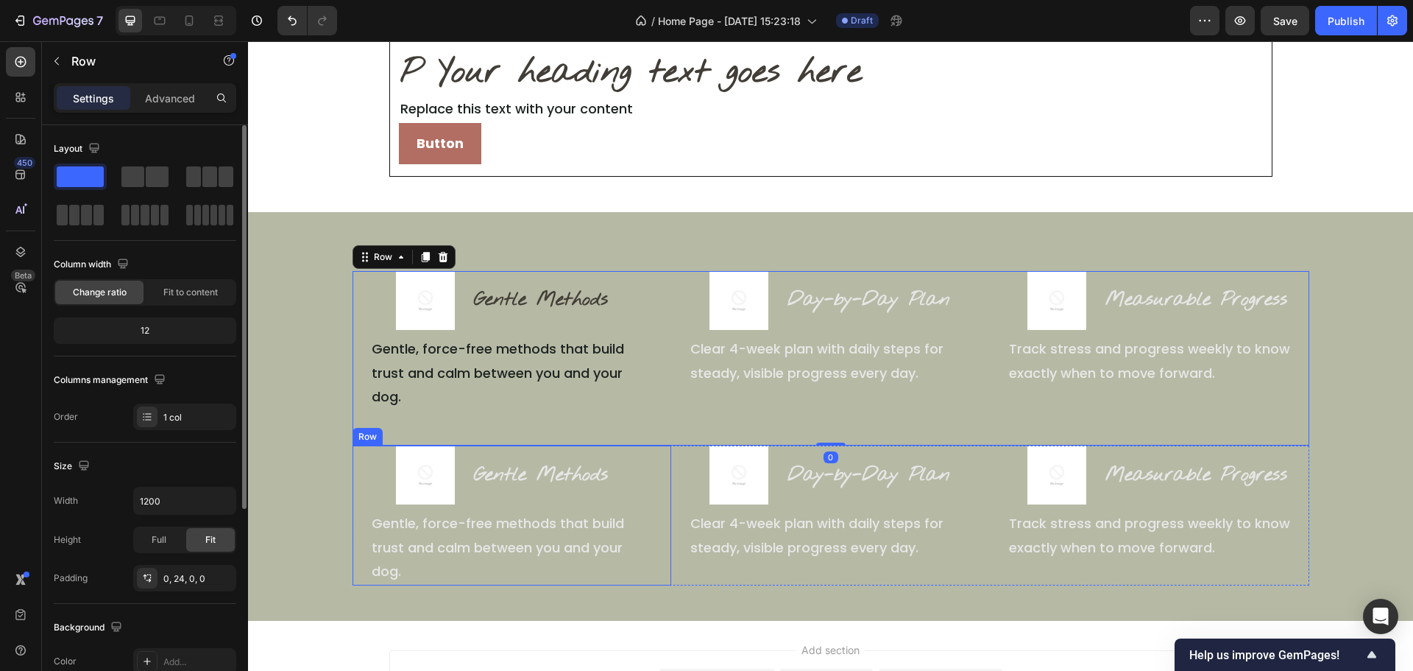
click at [658, 520] on div "Image Gentle Methods Heading Row Gentle, force-free methods that build trust an…" at bounding box center [512, 514] width 319 height 139
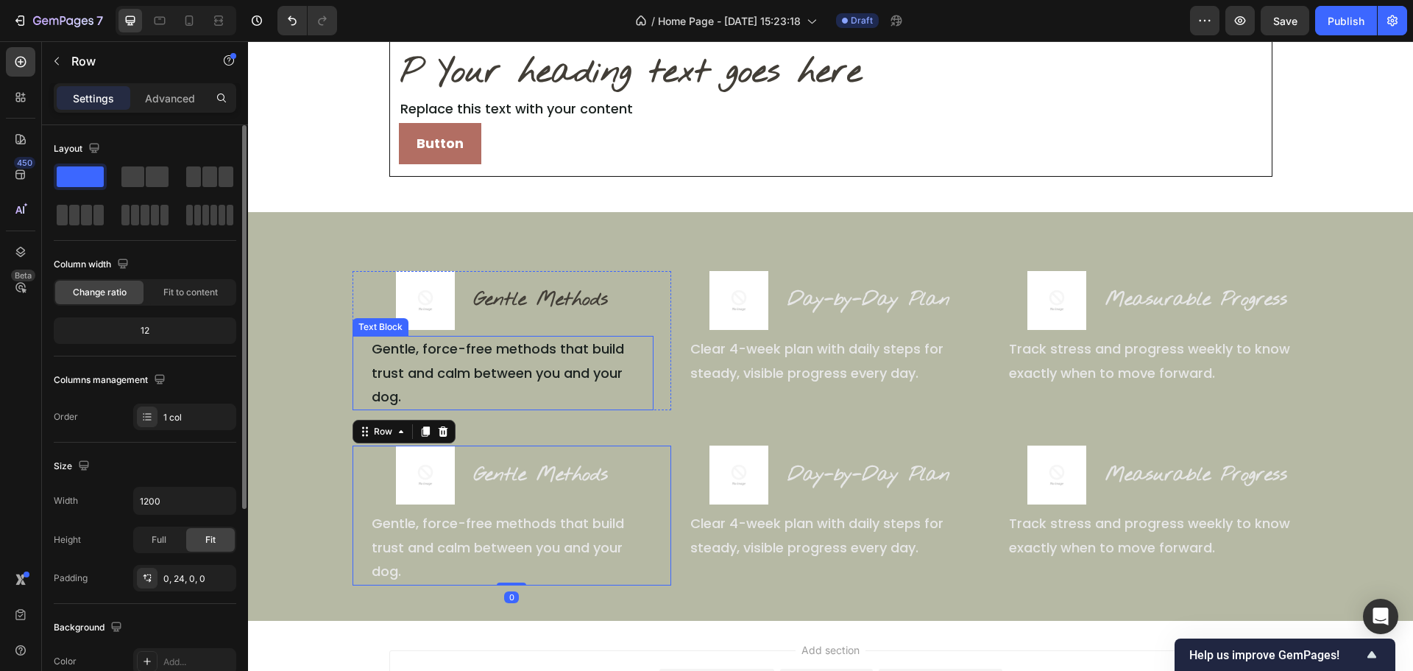
click at [487, 354] on p "Gentle, force-free methods that build trust and calm between you and your dog." at bounding box center [512, 372] width 280 height 71
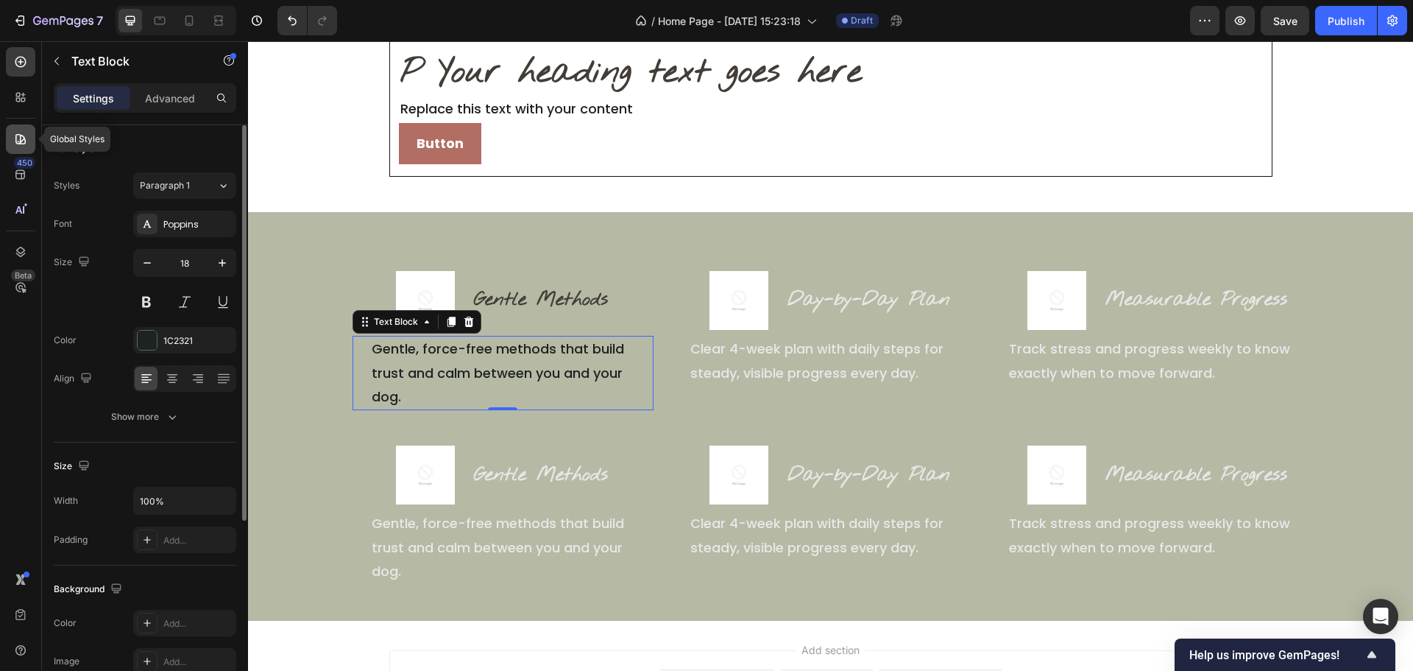
click at [29, 143] on div at bounding box center [20, 138] width 29 height 29
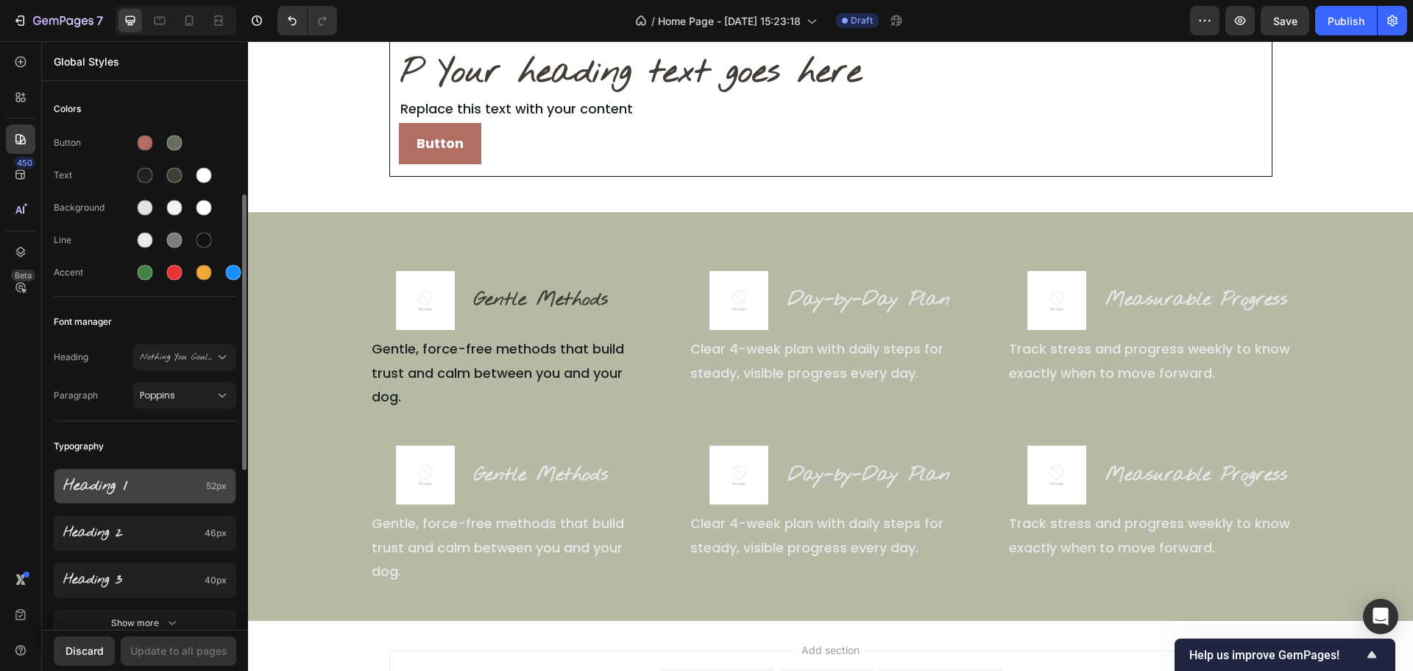
scroll to position [147, 0]
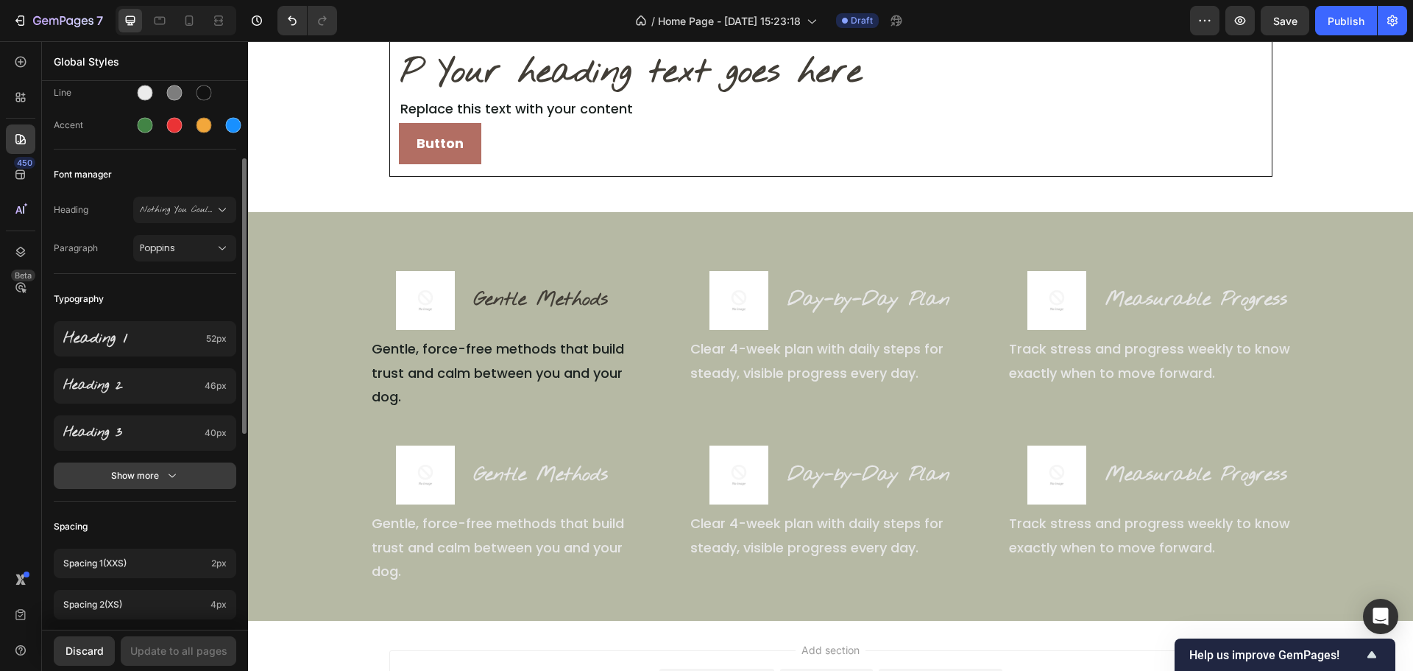
click at [170, 476] on icon "button" at bounding box center [172, 475] width 15 height 15
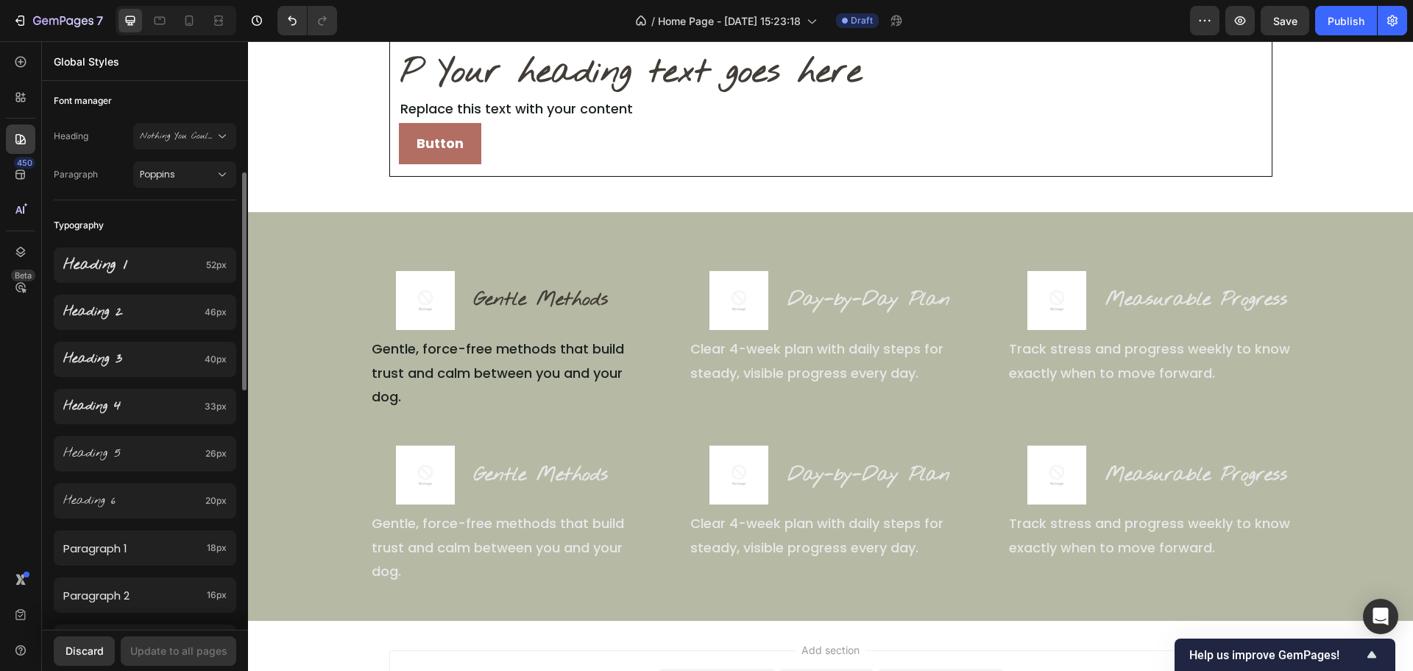
scroll to position [442, 0]
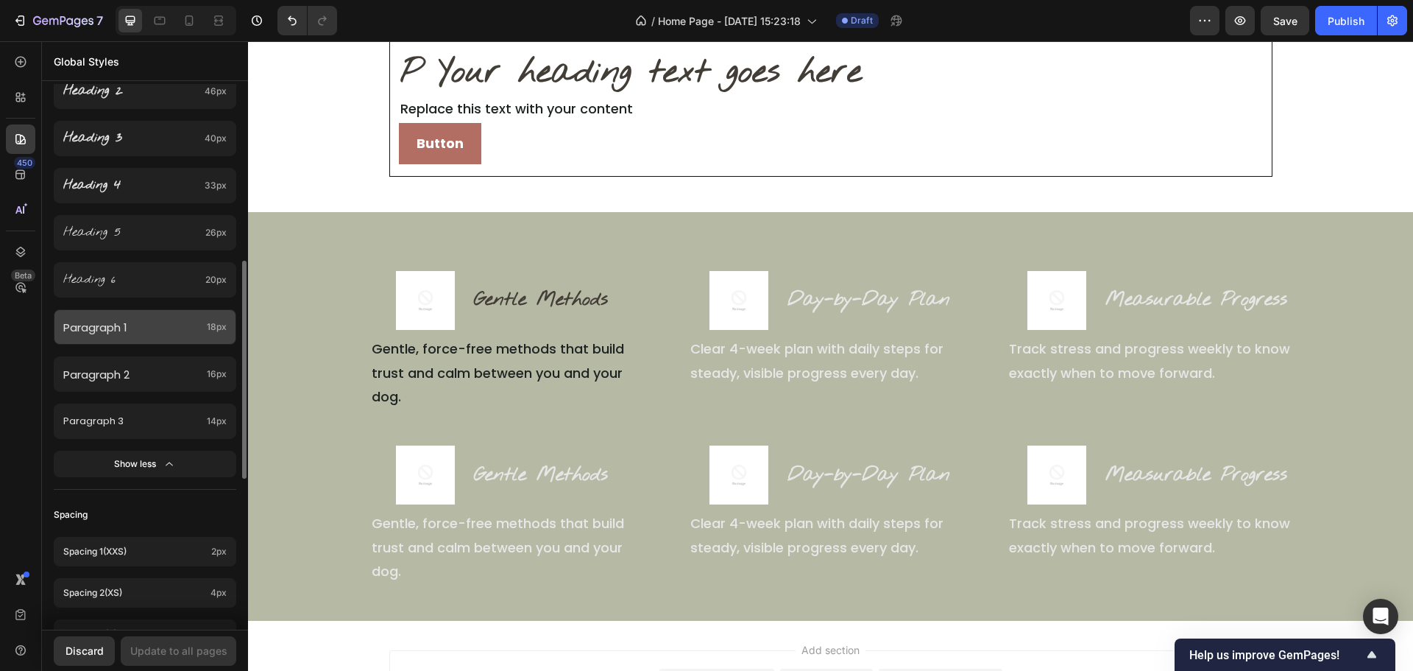
click at [199, 323] on p "Paragraph 1" at bounding box center [132, 327] width 138 height 20
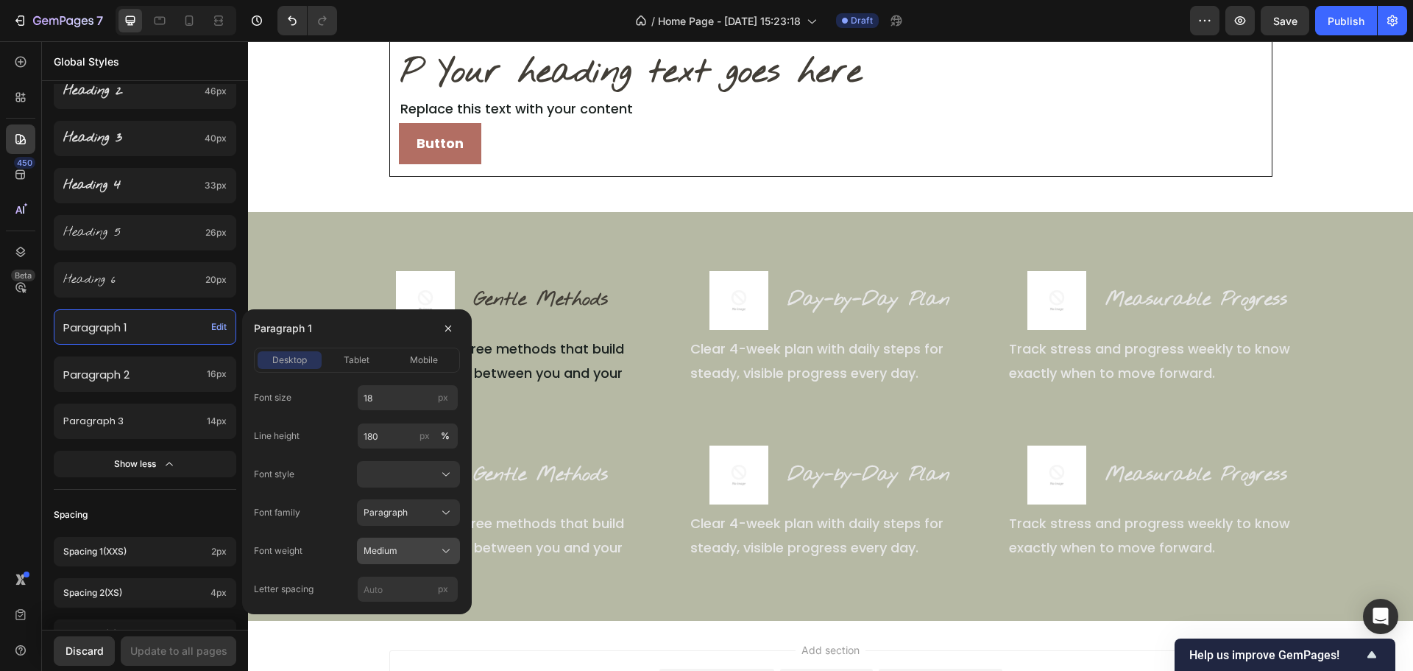
click at [391, 551] on span "Medium" at bounding box center [381, 550] width 34 height 13
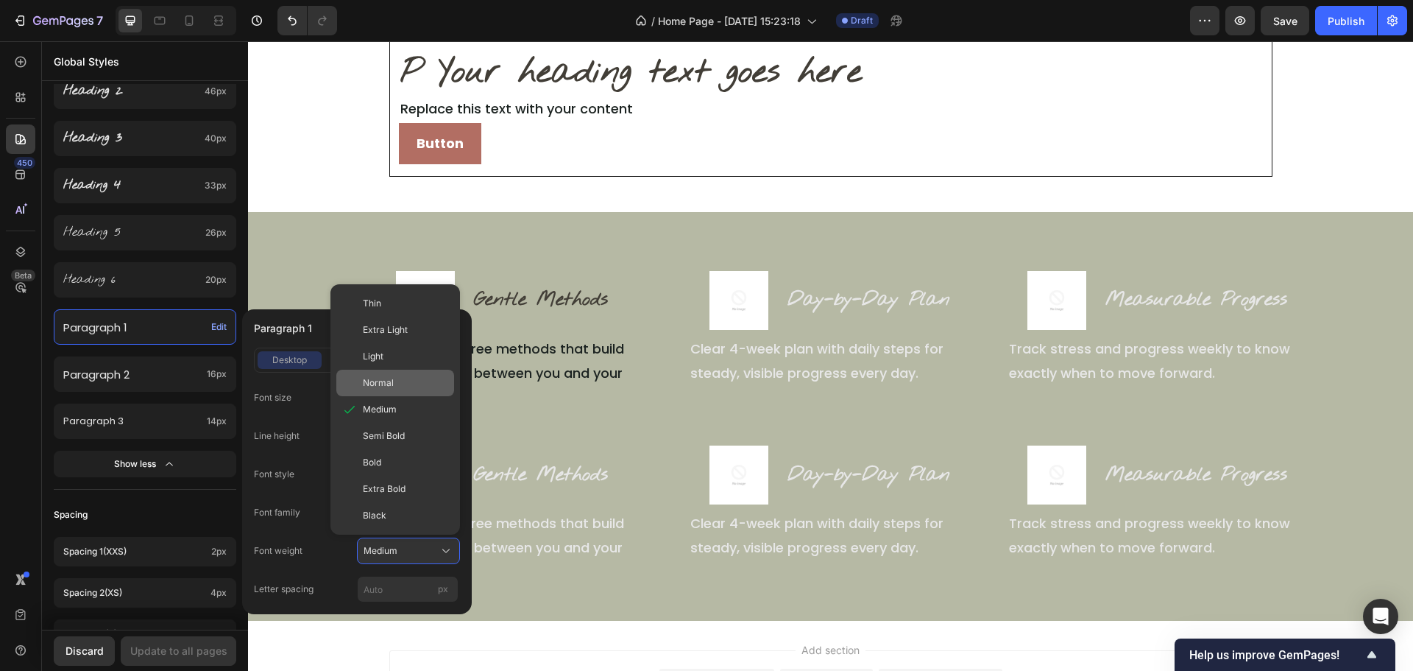
click at [414, 386] on div "Normal" at bounding box center [405, 382] width 85 height 13
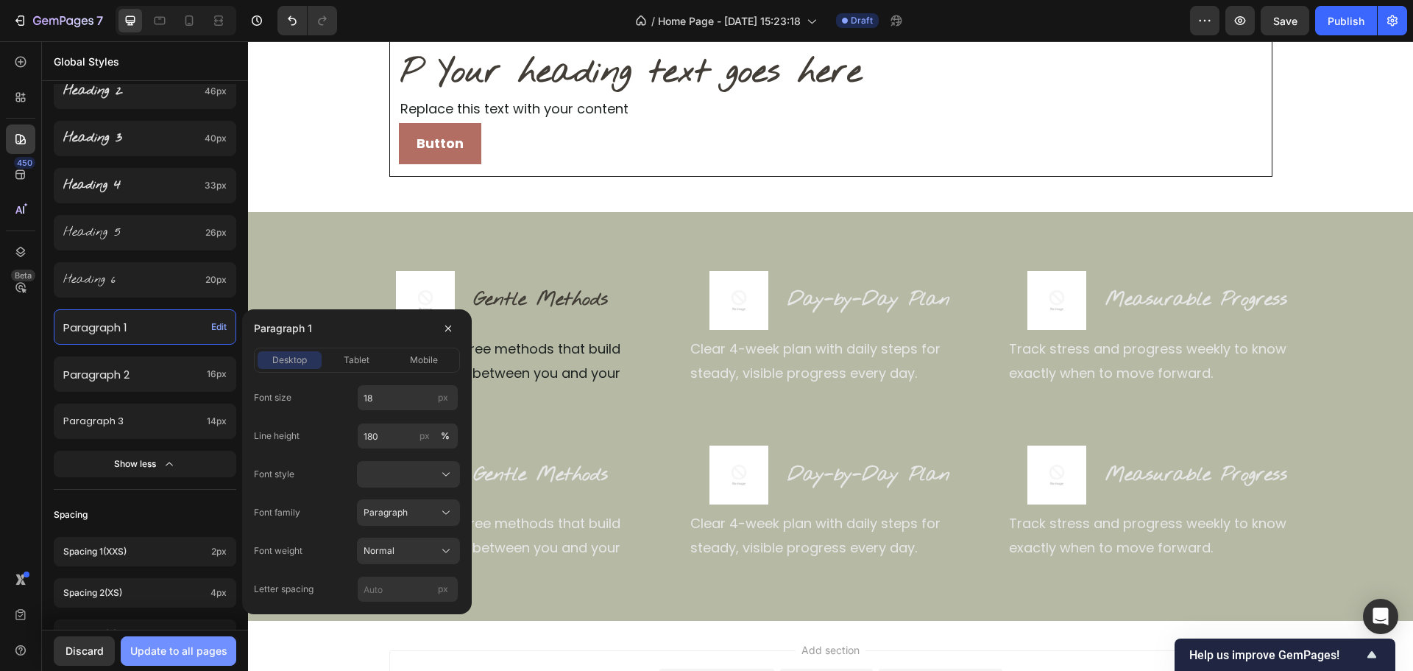
click at [164, 648] on div "Update to all pages" at bounding box center [178, 650] width 97 height 15
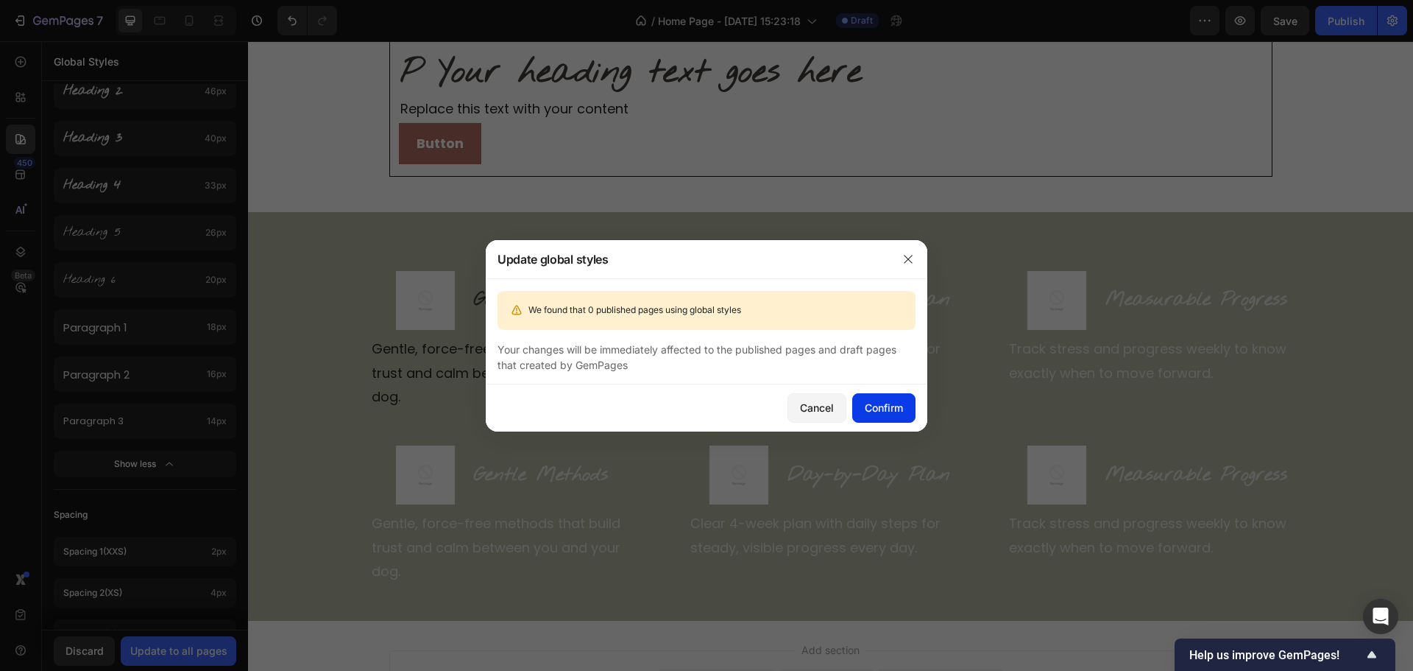
click at [891, 414] on div "Confirm" at bounding box center [884, 407] width 38 height 15
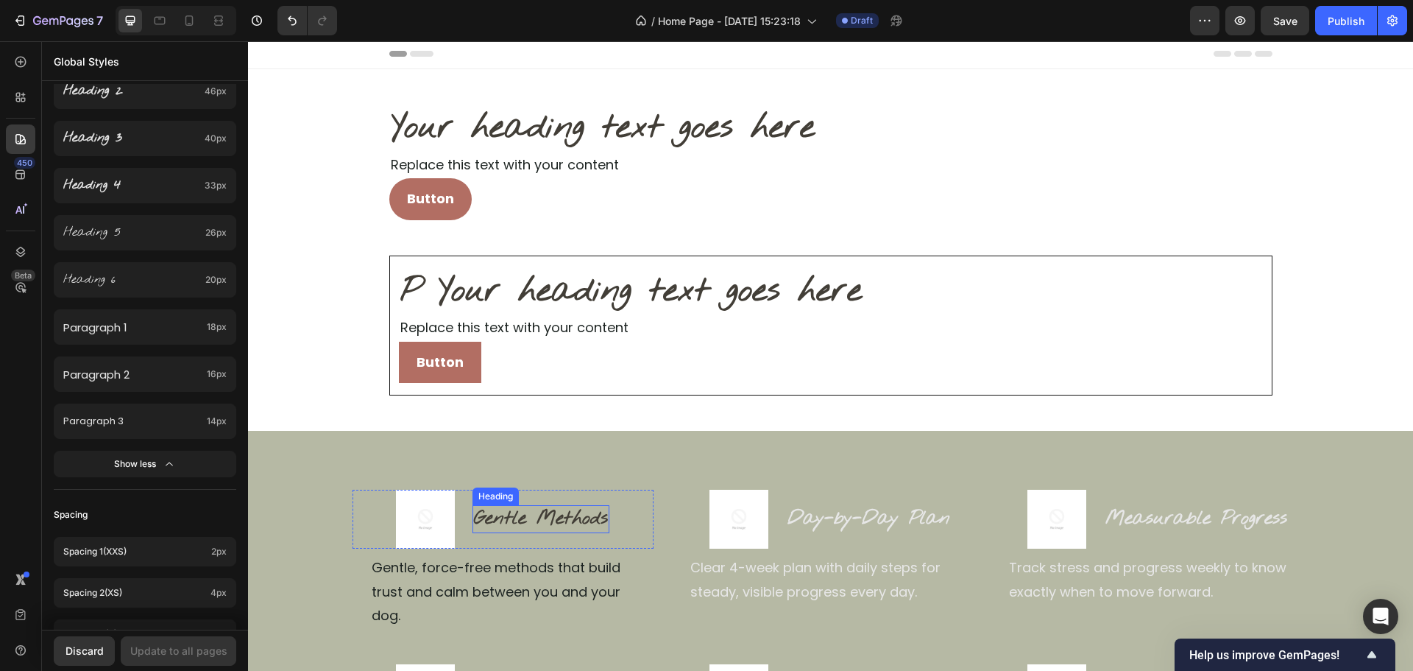
scroll to position [0, 0]
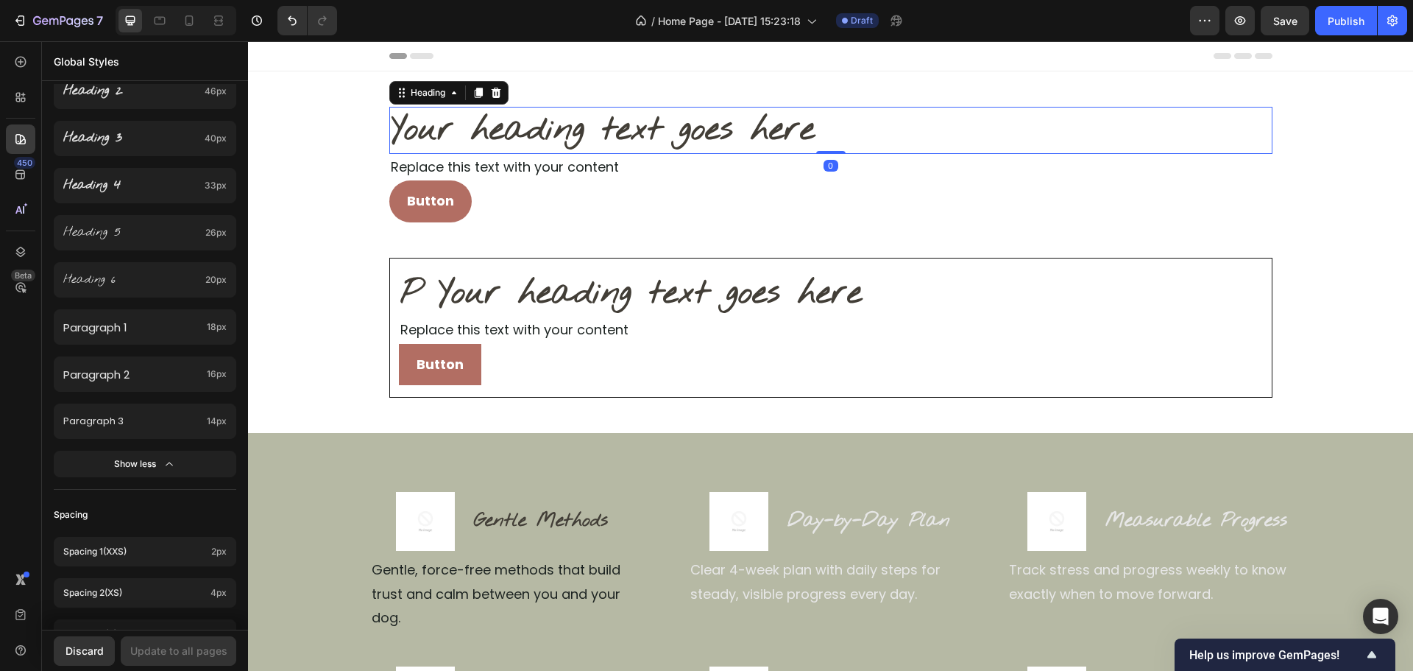
click at [735, 133] on h2 "Your heading text goes here" at bounding box center [830, 130] width 883 height 47
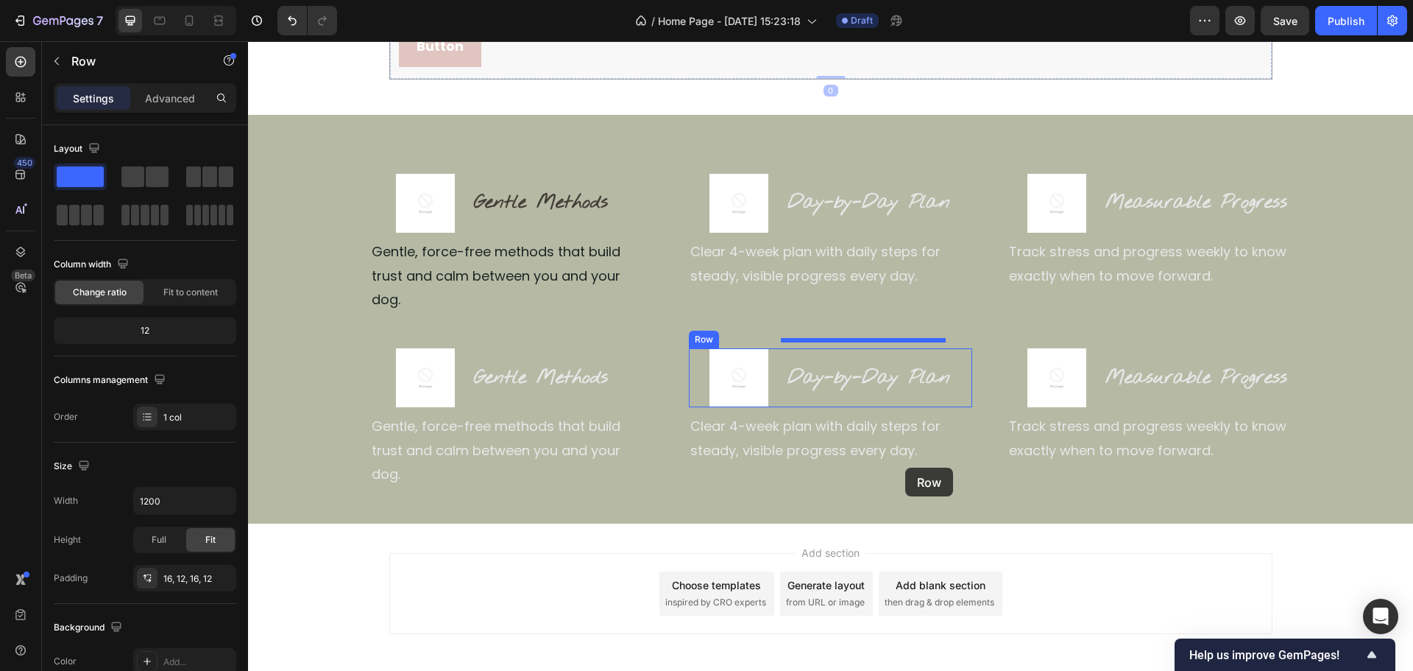
scroll to position [335, 0]
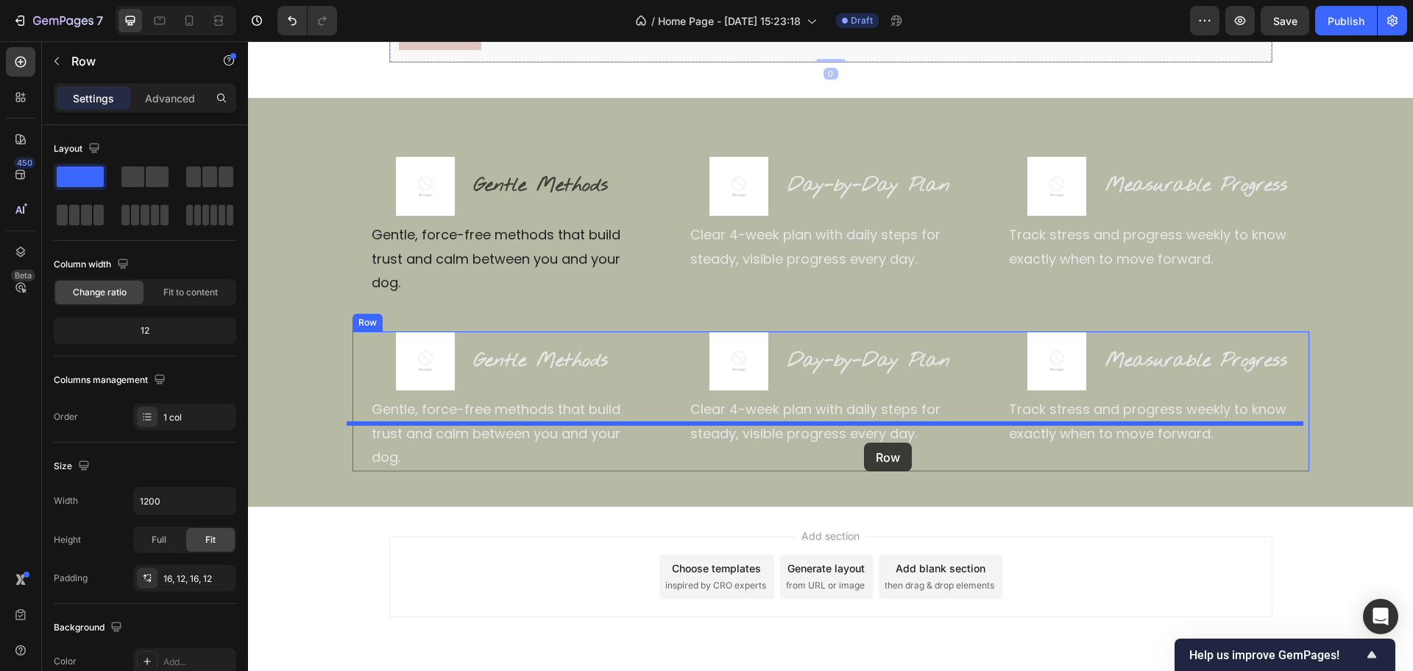
drag, startPoint x: 707, startPoint y: 264, endPoint x: 864, endPoint y: 442, distance: 237.3
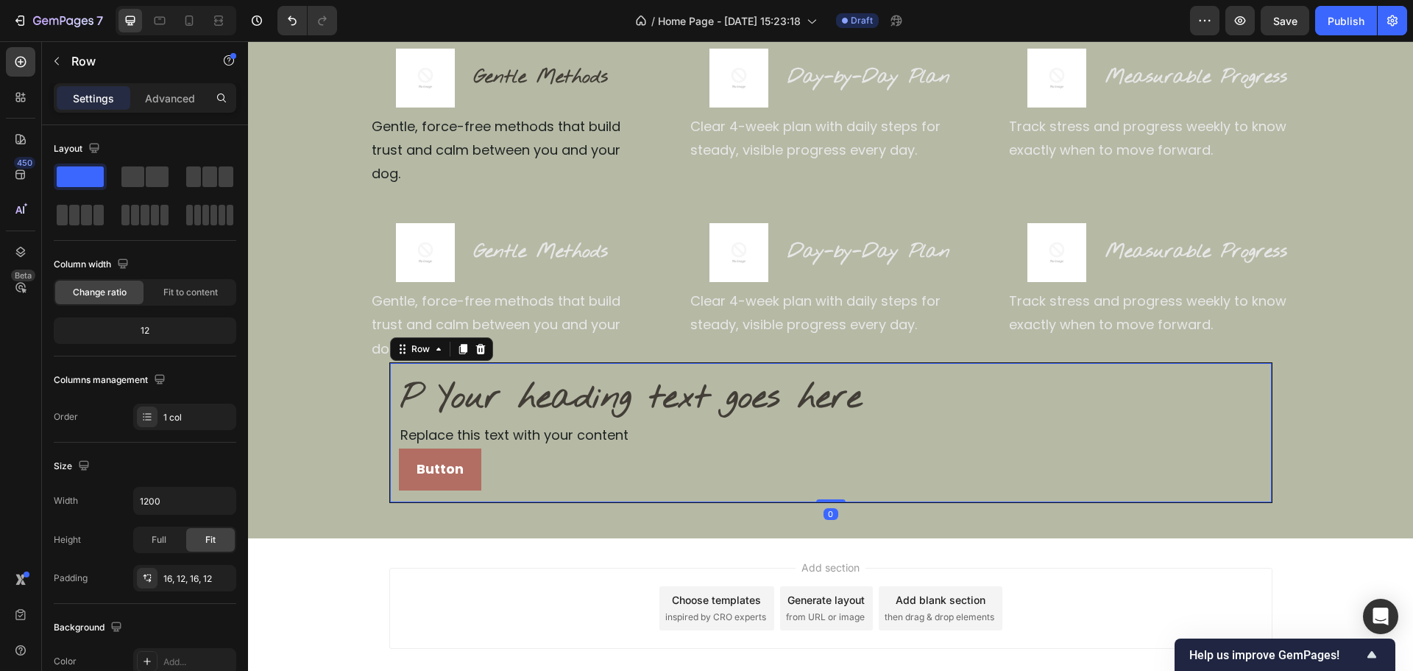
scroll to position [188, 0]
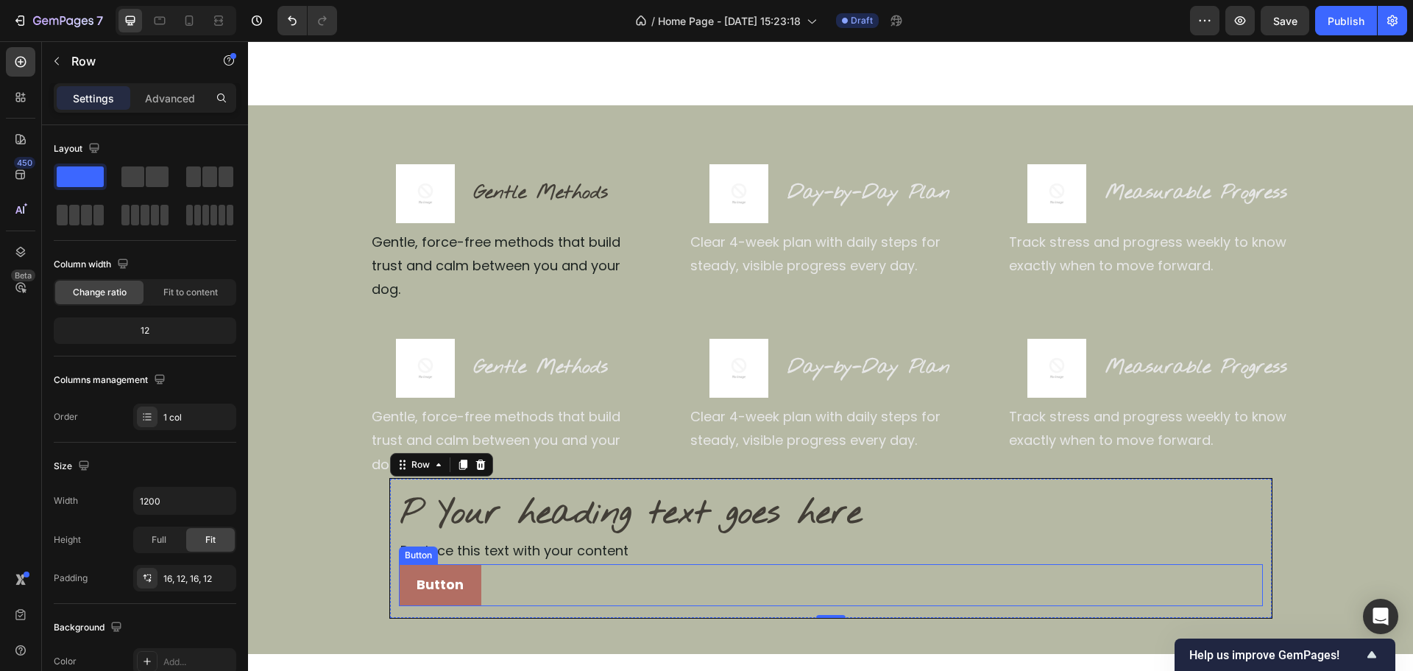
drag, startPoint x: 679, startPoint y: 523, endPoint x: 584, endPoint y: 526, distance: 95.7
click at [680, 564] on div "Button Button" at bounding box center [831, 584] width 864 height 41
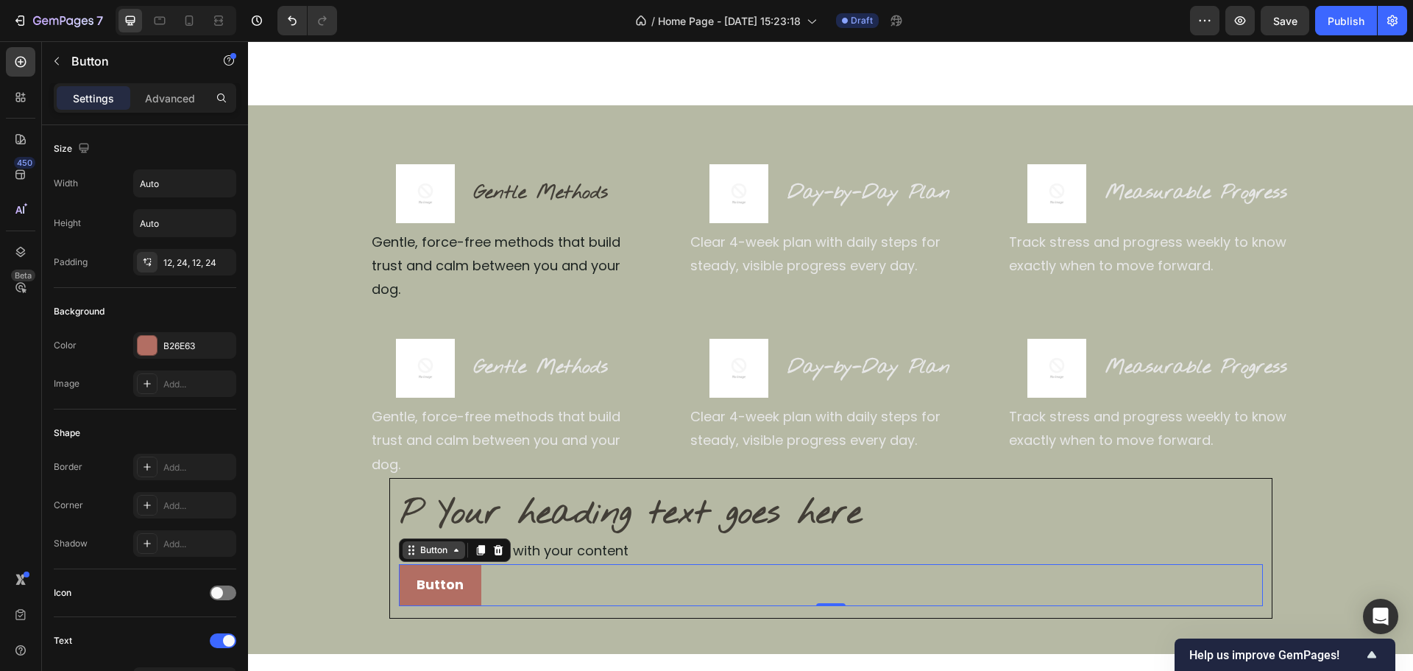
click at [459, 541] on div "Button" at bounding box center [434, 550] width 63 height 18
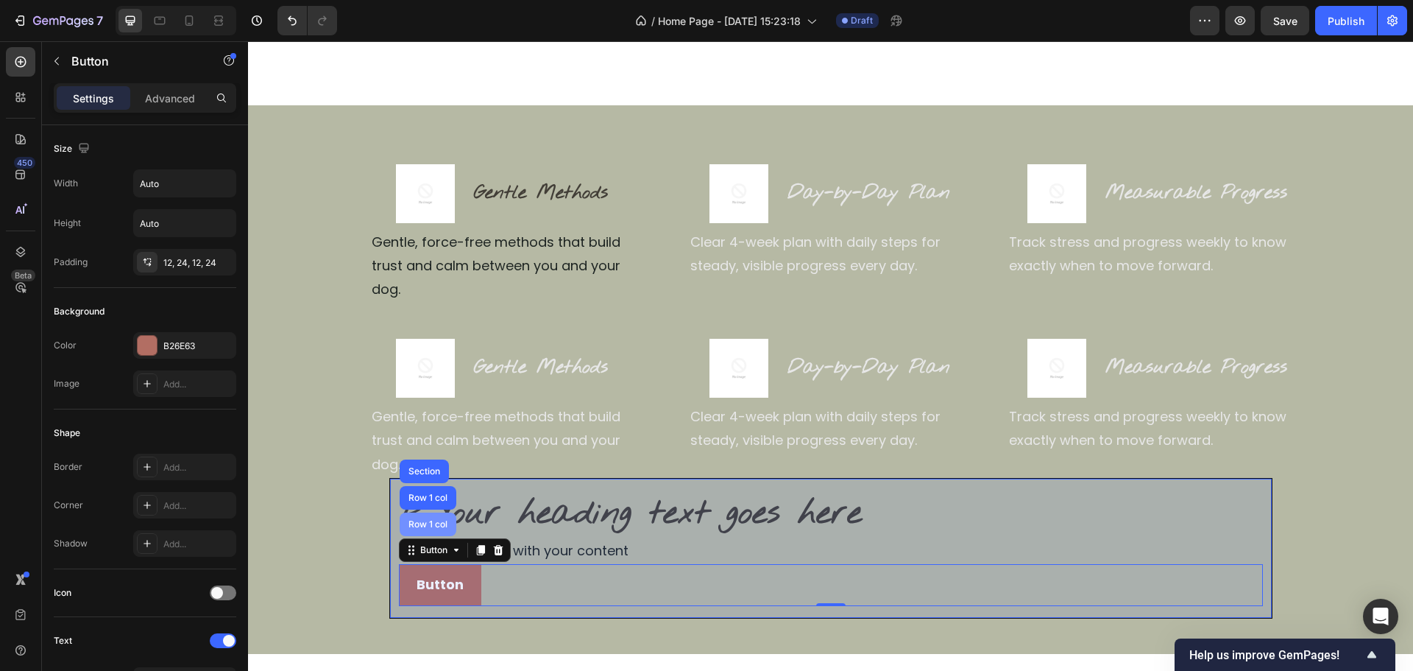
click at [423, 520] on div "Row 1 col" at bounding box center [428, 524] width 45 height 9
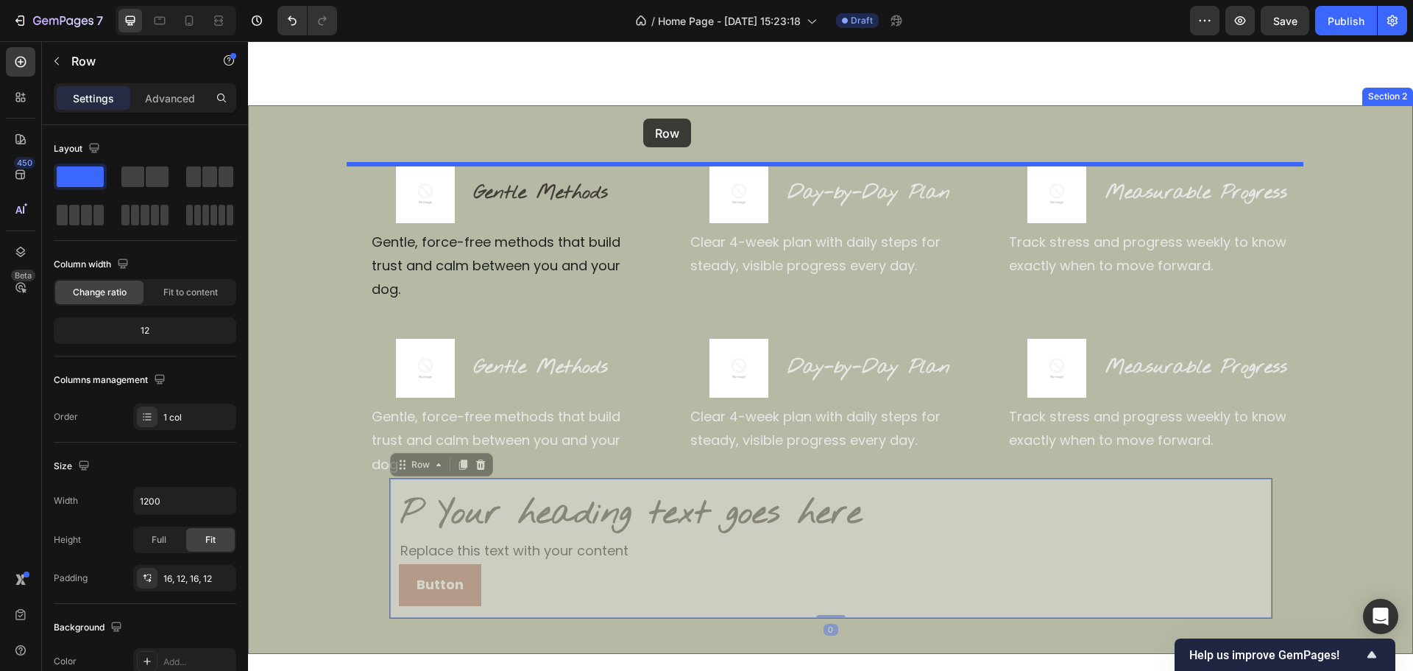
drag, startPoint x: 428, startPoint y: 420, endPoint x: 643, endPoint y: 119, distance: 369.9
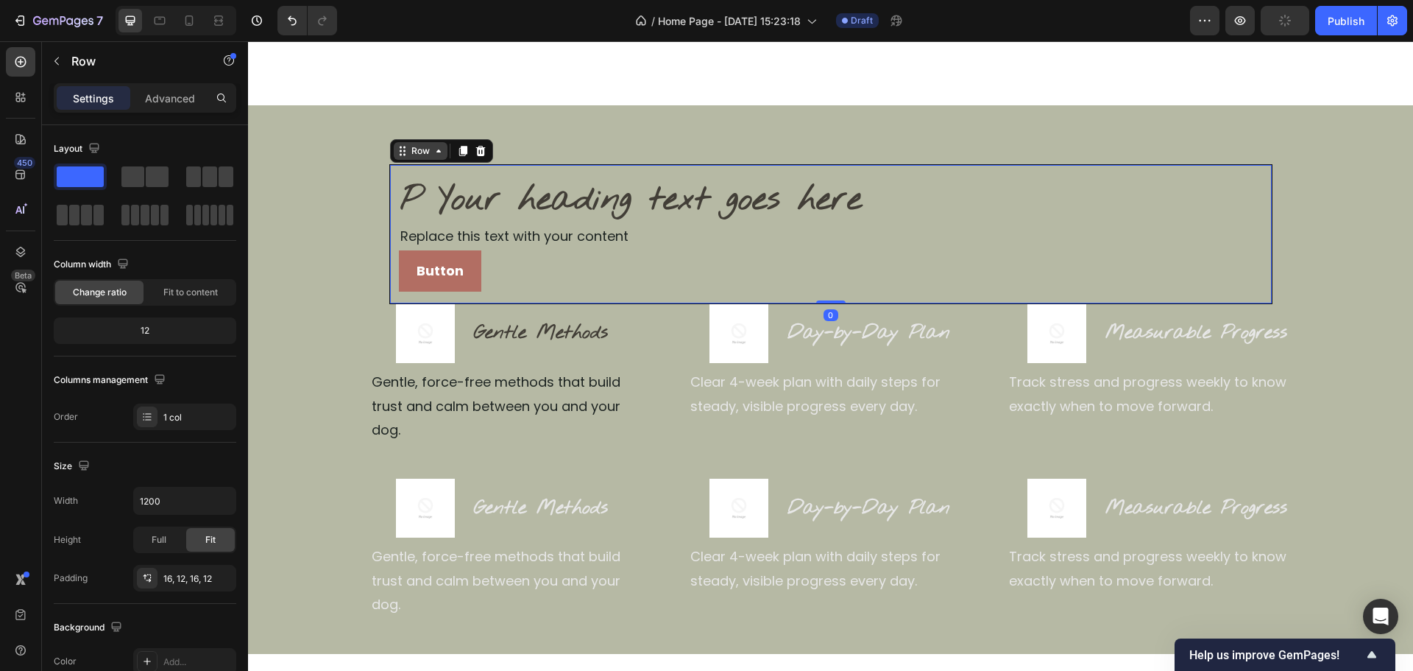
click at [400, 155] on icon at bounding box center [403, 151] width 12 height 12
click at [291, 288] on div "P Your heading text goes here Heading Replace this text with your content Text …" at bounding box center [830, 391] width 1165 height 454
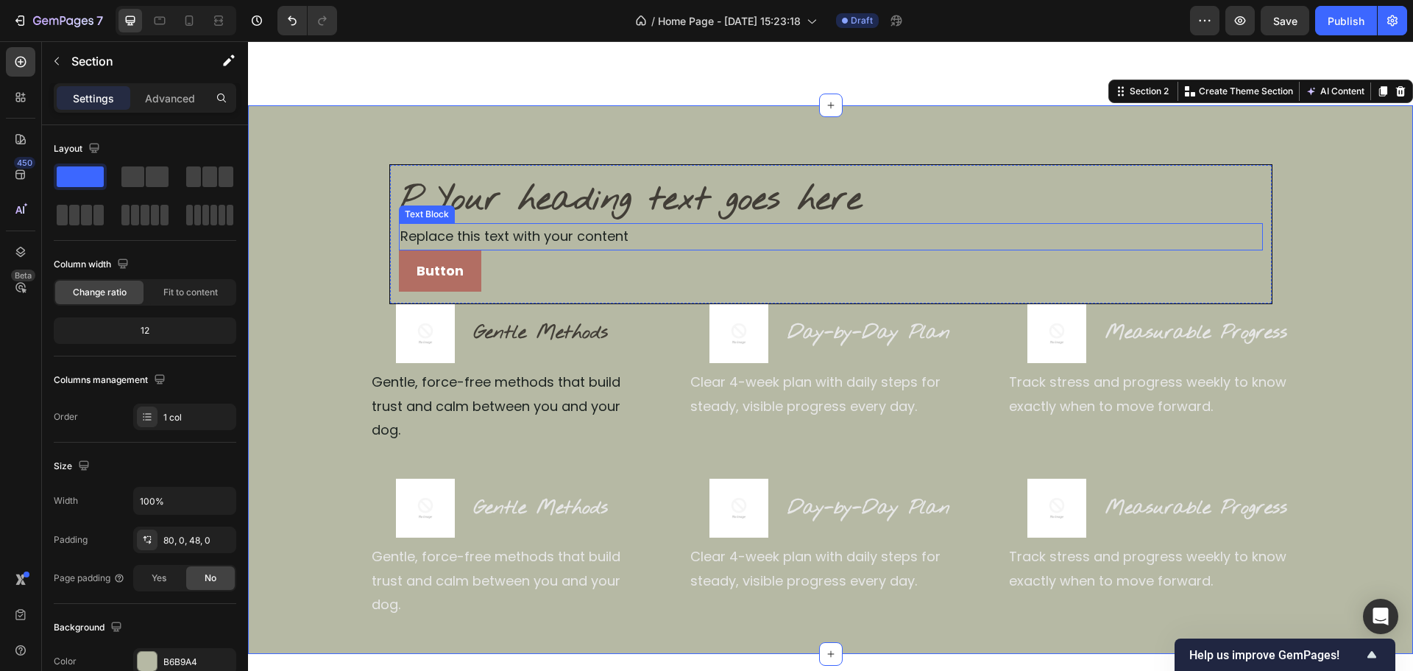
click at [490, 262] on div "Button Button" at bounding box center [831, 270] width 864 height 41
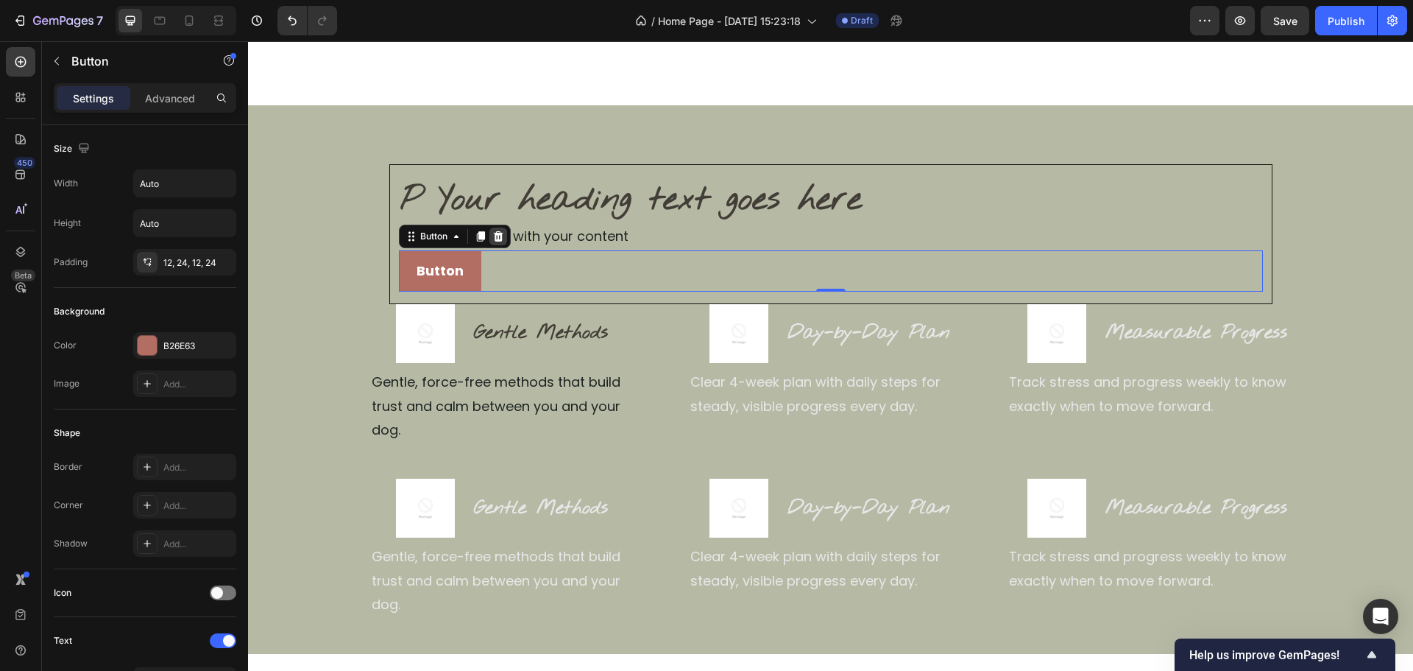
click at [498, 239] on icon at bounding box center [498, 236] width 12 height 12
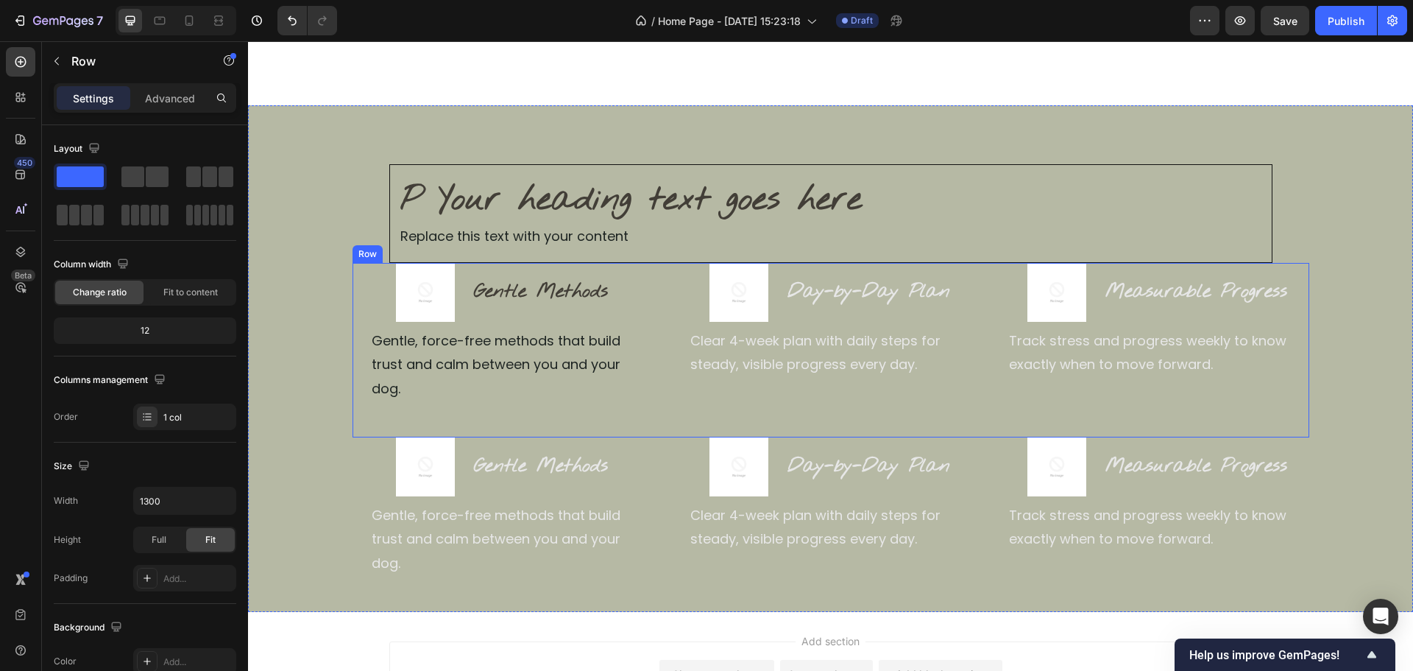
click at [353, 396] on div "Image Gentle Methods Heading Row Gentle, force-free methods that build trust an…" at bounding box center [831, 350] width 957 height 174
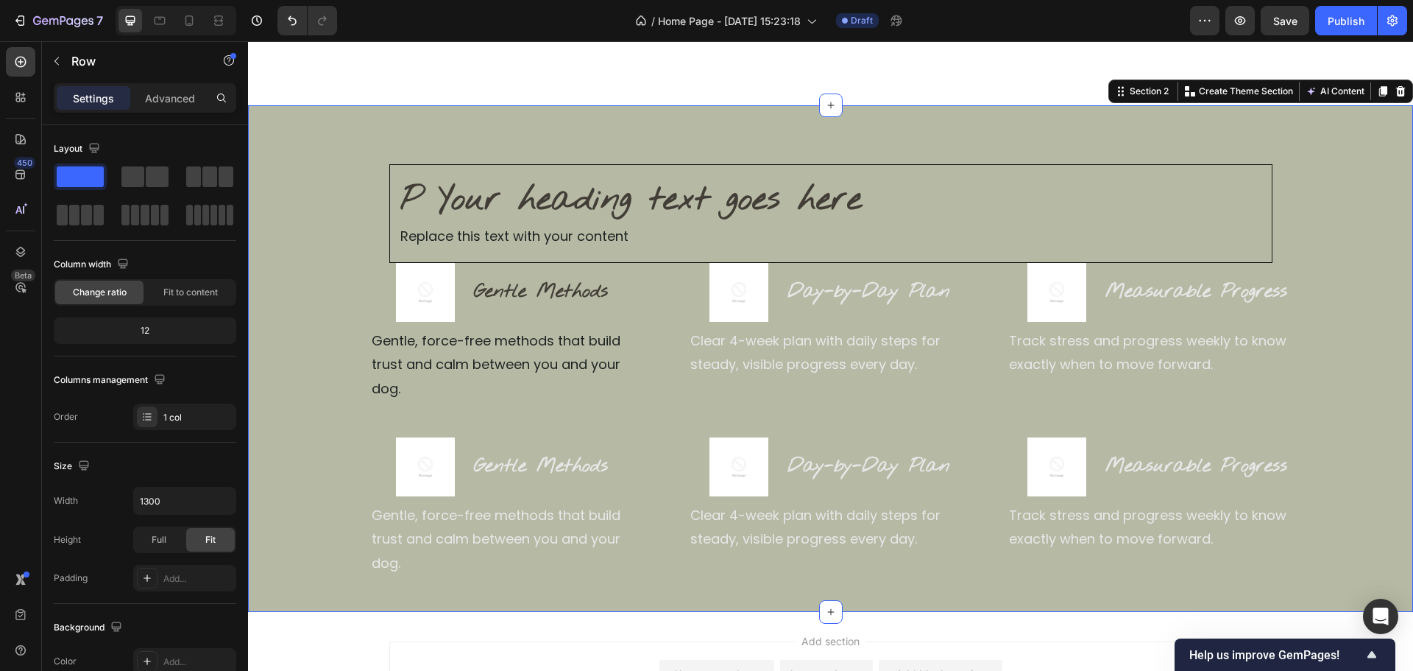
click at [370, 177] on div "P Your heading text goes here Heading Replace this text with your content Text …" at bounding box center [830, 370] width 1165 height 413
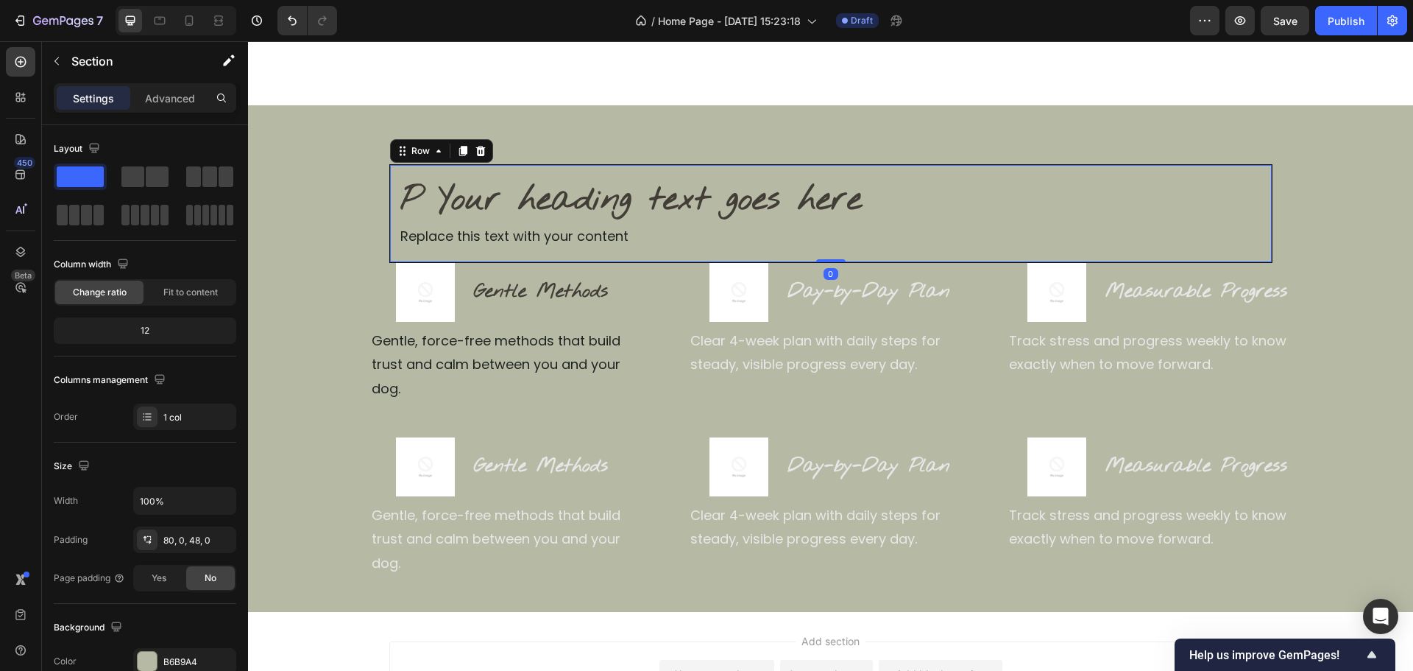
click at [393, 166] on div "P Your heading text goes here Heading Replace this text with your content Text …" at bounding box center [830, 213] width 883 height 99
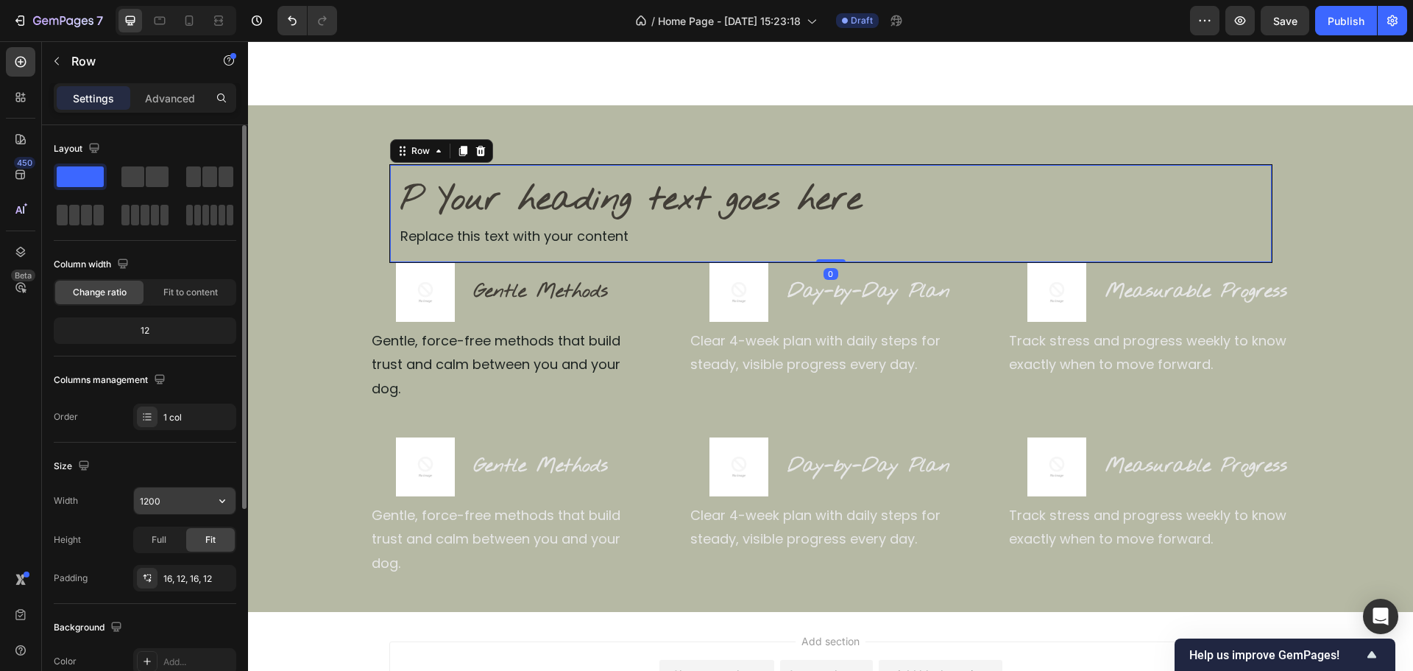
click at [158, 502] on input "1200" at bounding box center [185, 500] width 102 height 27
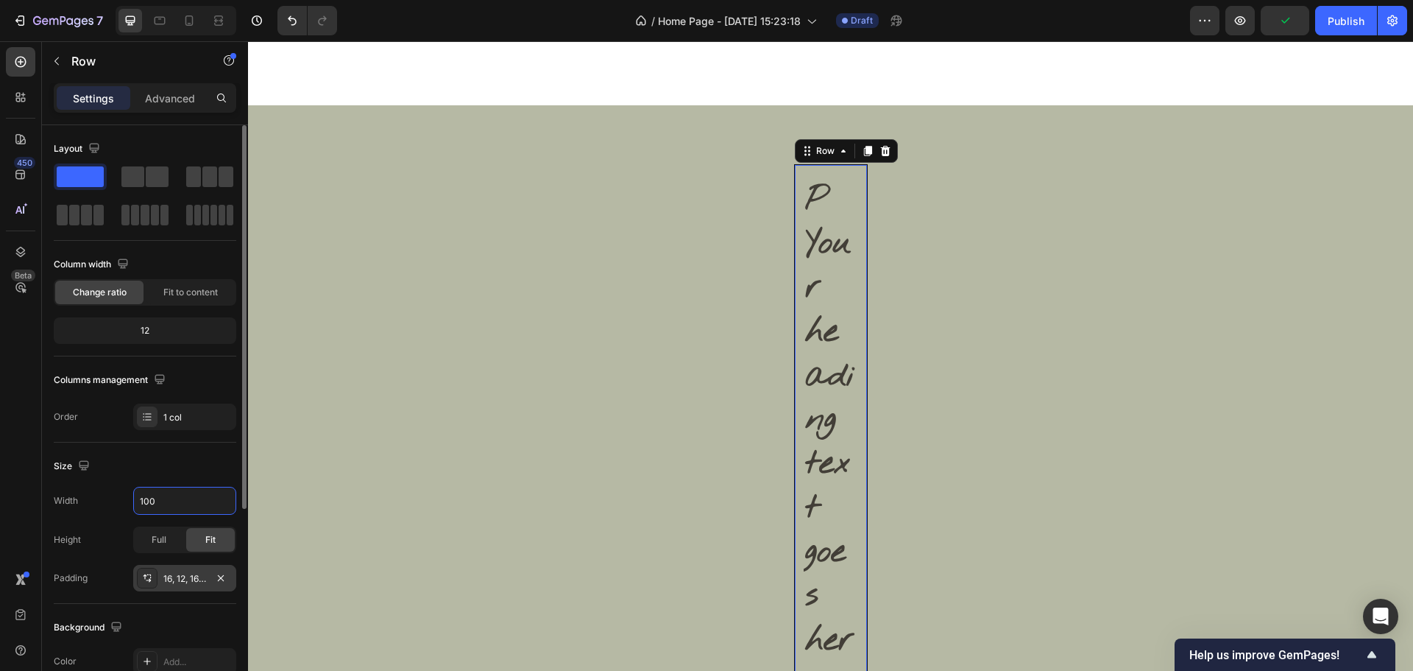
type input "1400"
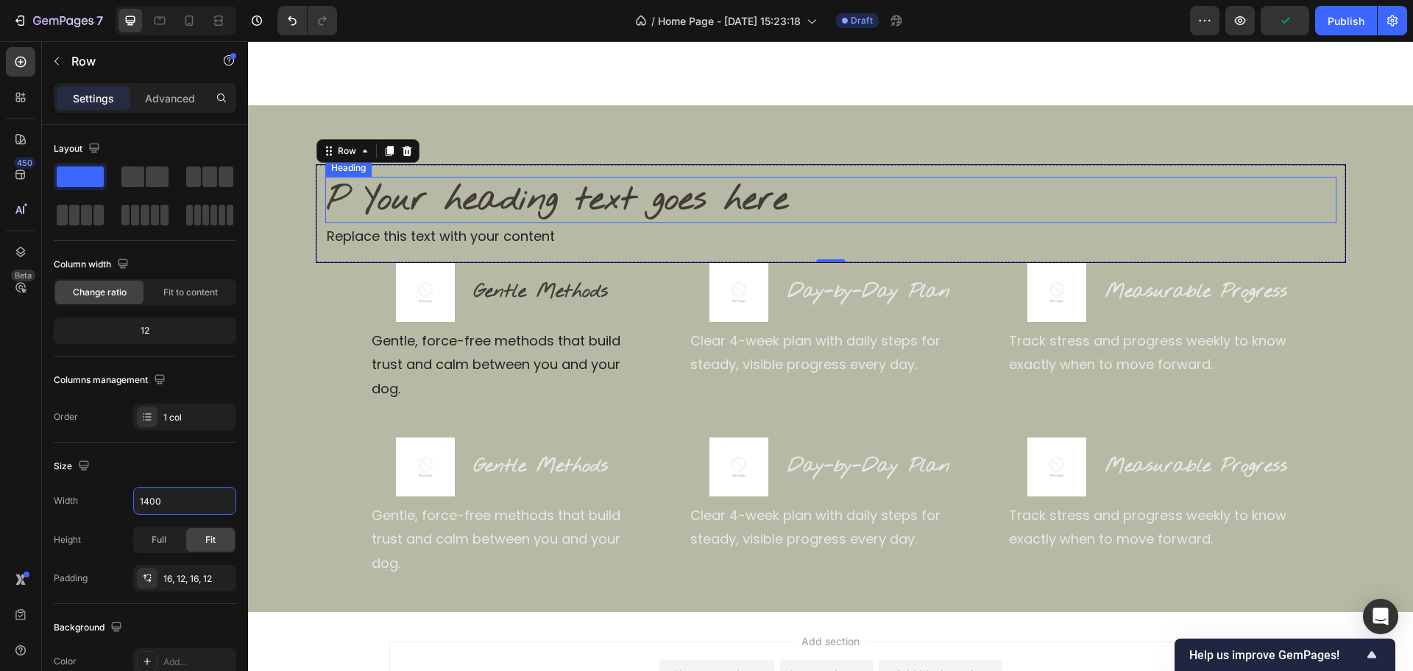
click at [530, 200] on h2 "P Your heading text goes here" at bounding box center [830, 200] width 1011 height 47
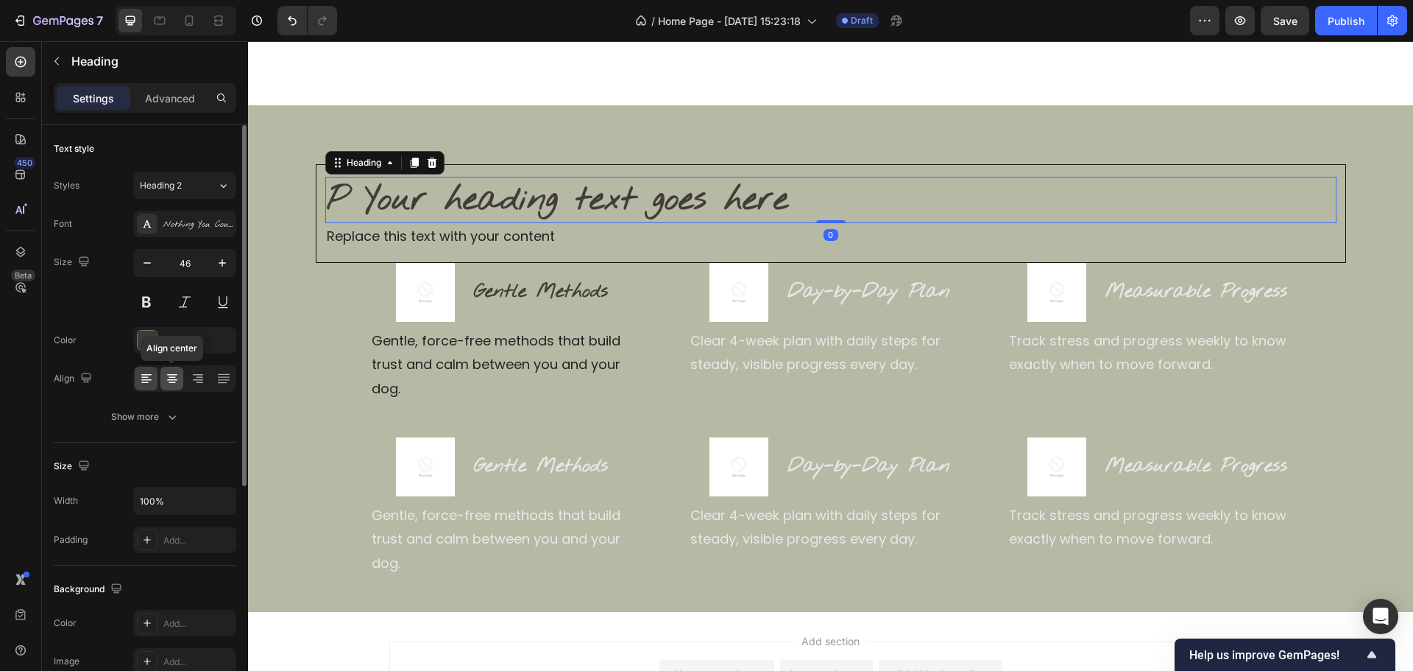
click at [172, 372] on icon at bounding box center [172, 378] width 15 height 15
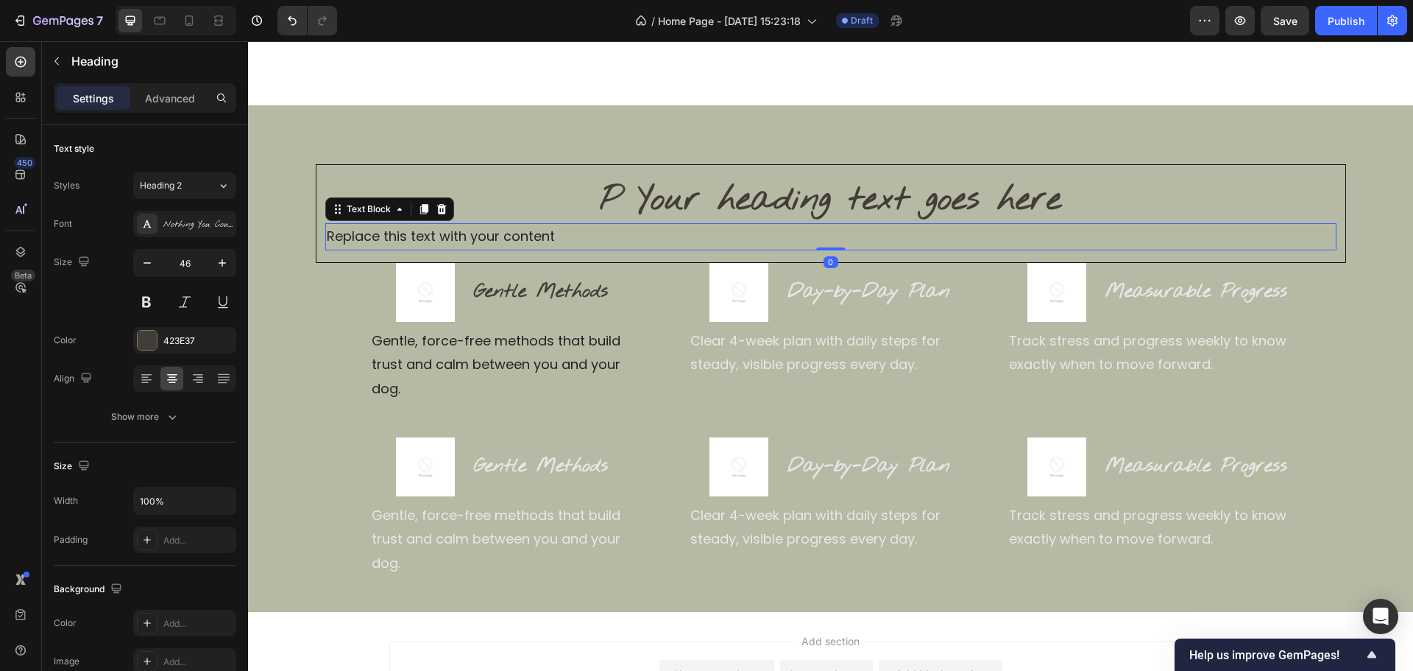
click at [620, 242] on div "Replace this text with your content" at bounding box center [830, 236] width 1011 height 27
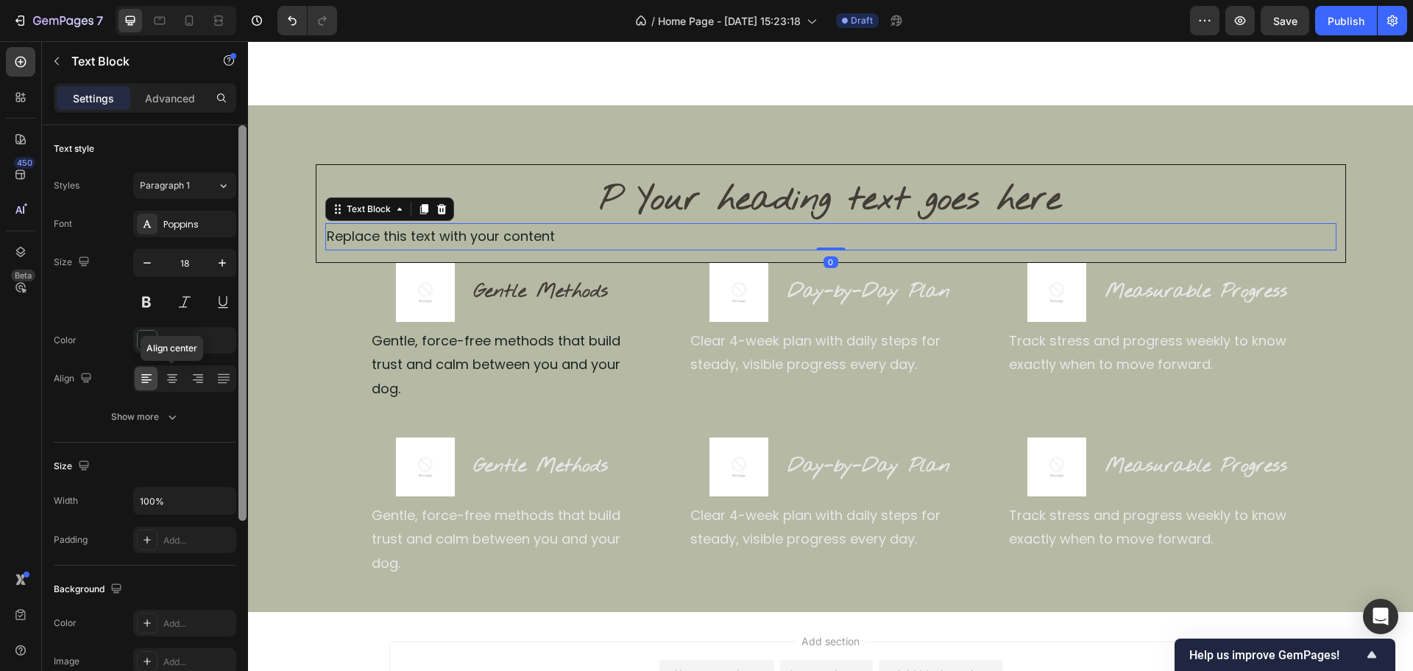
drag, startPoint x: 176, startPoint y: 369, endPoint x: 245, endPoint y: 390, distance: 72.4
click at [175, 370] on div at bounding box center [171, 379] width 23 height 24
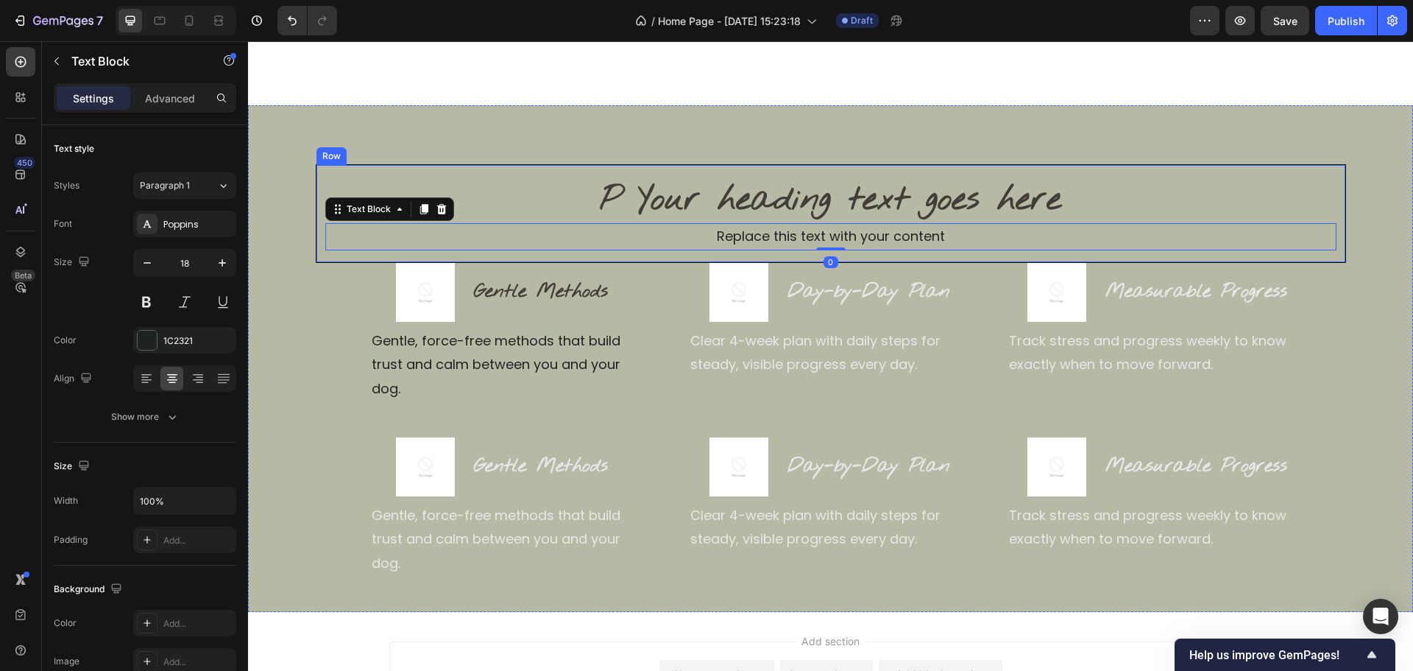
click at [1234, 258] on div "P Your heading text goes here Heading Replace this text with your content Text …" at bounding box center [831, 213] width 1031 height 99
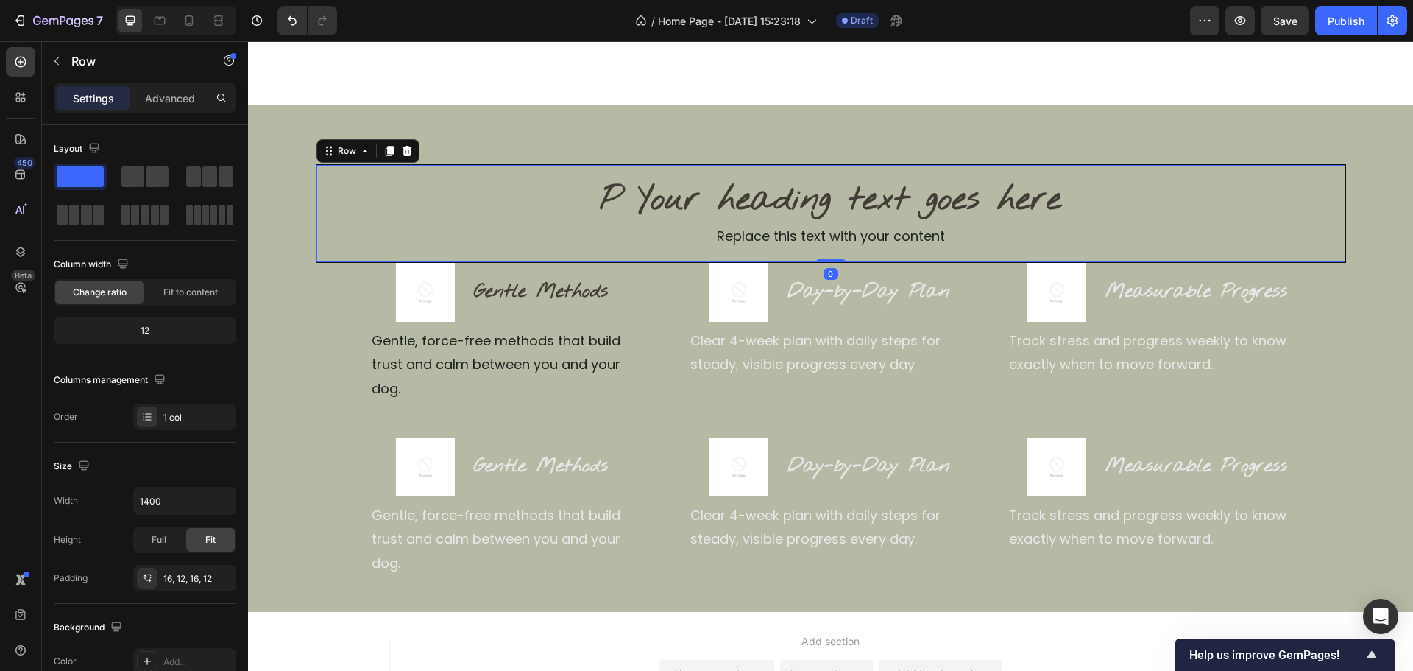
click at [817, 251] on div "P Your heading text goes here Heading Replace this text with your content Text …" at bounding box center [831, 213] width 1031 height 99
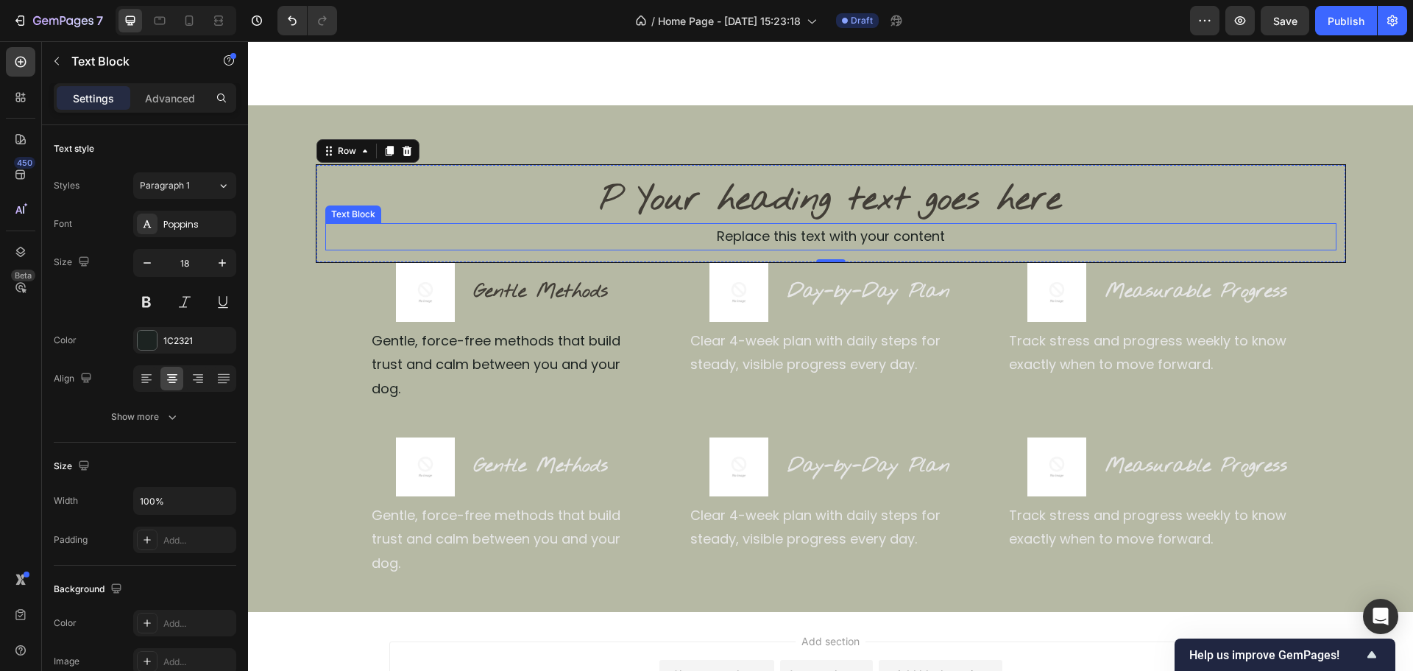
click at [822, 245] on div "Replace this text with your content" at bounding box center [830, 236] width 1011 height 27
click at [774, 208] on h2 "P Your heading text goes here" at bounding box center [830, 200] width 1011 height 47
click at [774, 242] on div "Replace this text with your content" at bounding box center [830, 236] width 1011 height 27
click at [830, 168] on div "P Your heading text goes here Heading Replace this text with your content Text …" at bounding box center [831, 213] width 1031 height 99
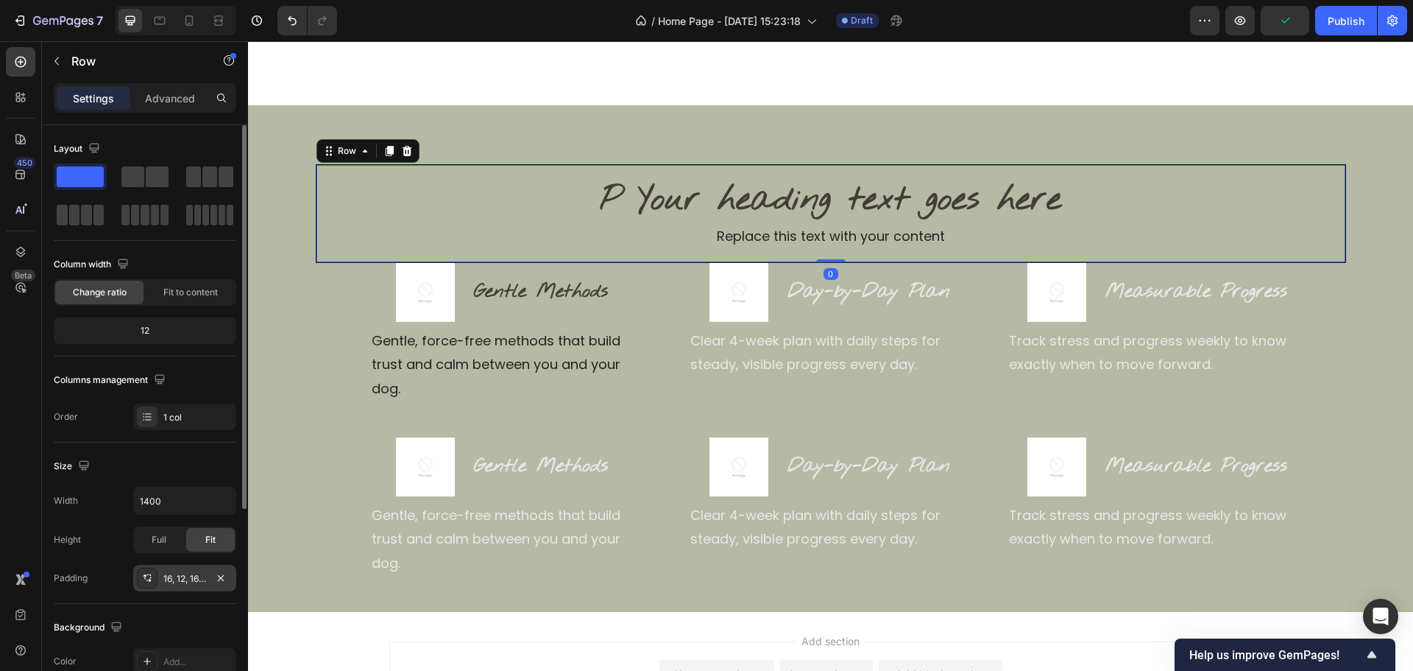
click at [175, 576] on div "16, 12, 16, 12" at bounding box center [184, 578] width 43 height 13
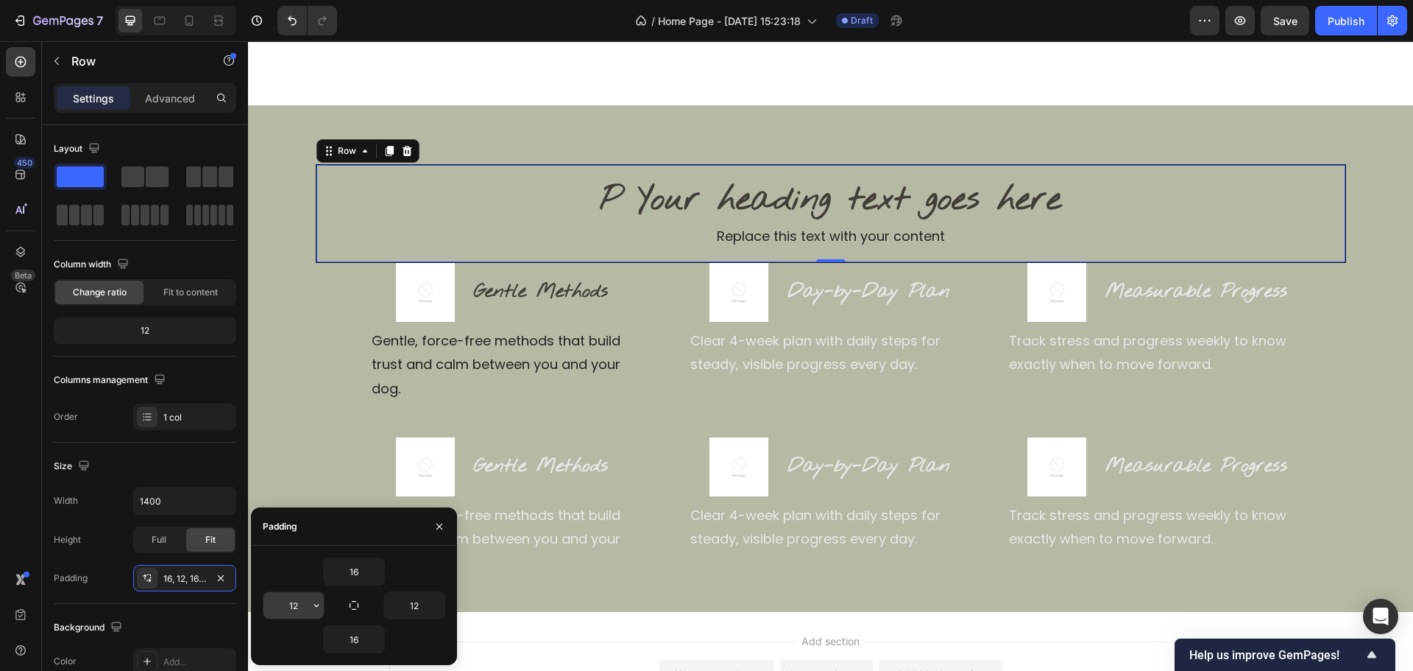
click at [289, 608] on input "12" at bounding box center [294, 605] width 60 height 27
type input "0"
click at [411, 612] on input "12" at bounding box center [414, 605] width 60 height 27
type input "0"
click at [350, 569] on input "16" at bounding box center [354, 571] width 60 height 27
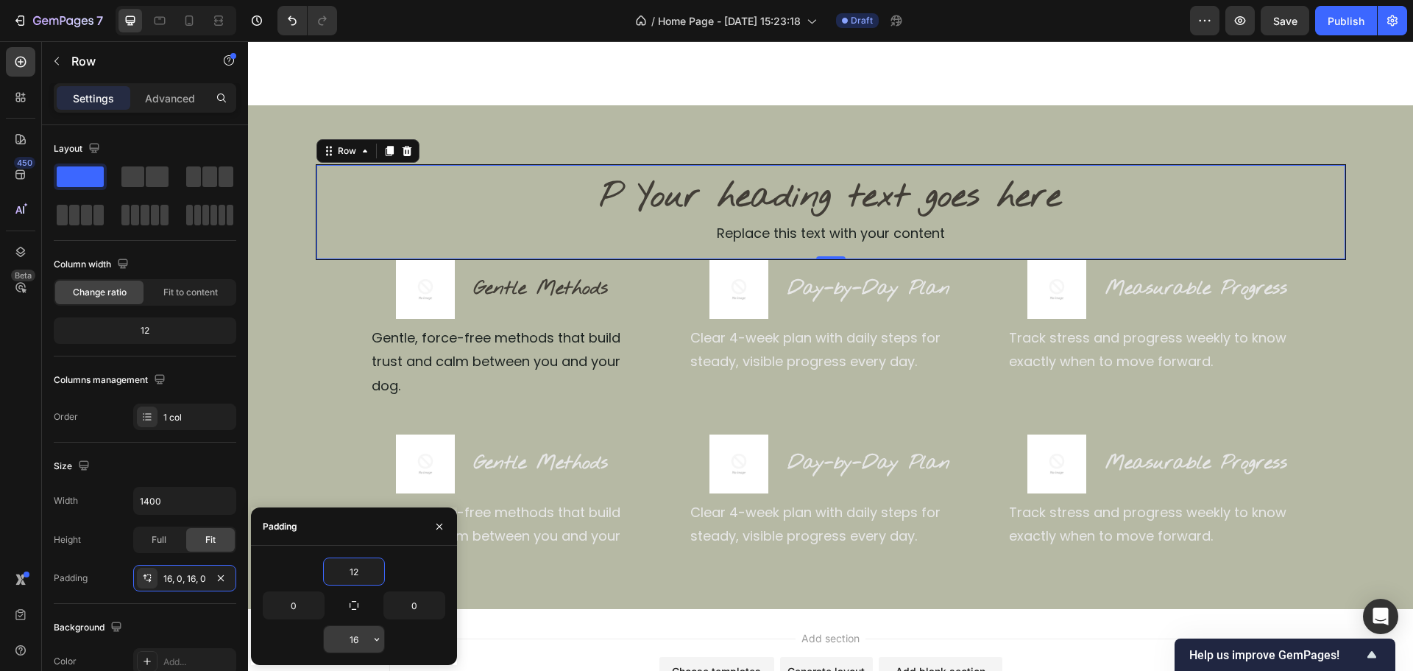
type input "12"
click at [352, 645] on input "16" at bounding box center [354, 639] width 60 height 27
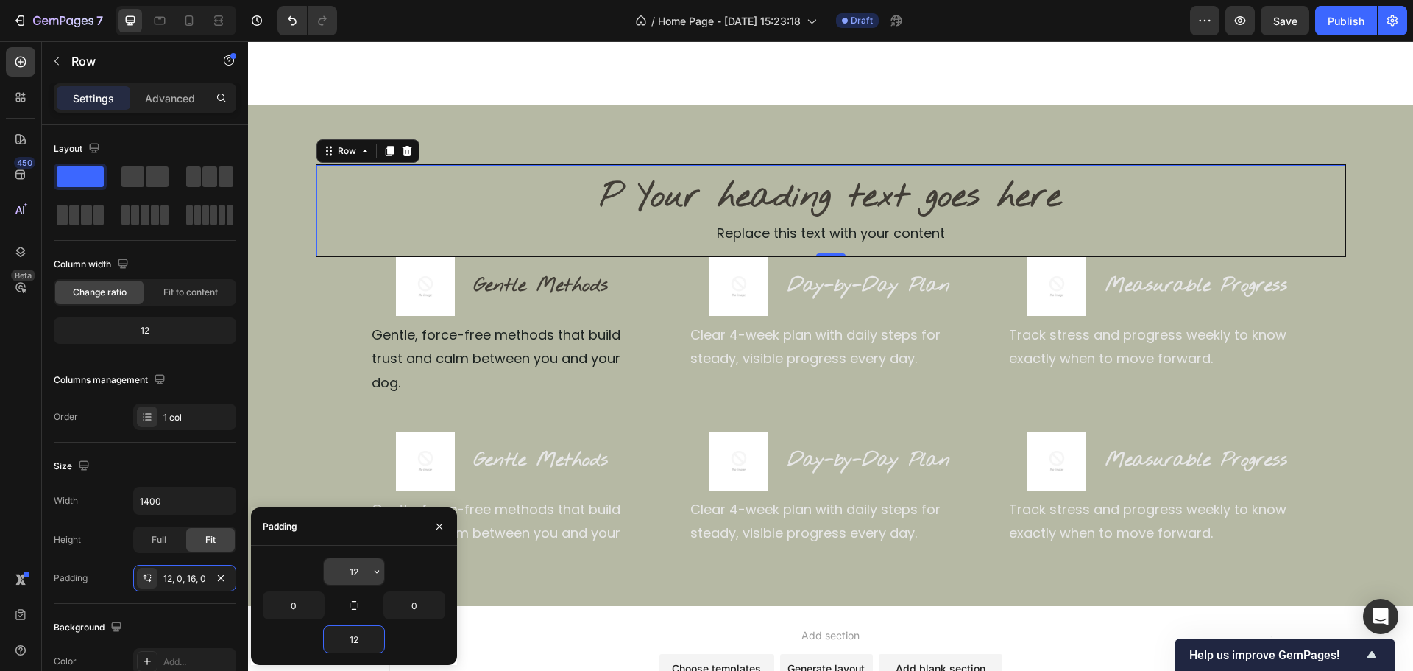
type input "12"
click at [350, 571] on input "12" at bounding box center [354, 571] width 60 height 27
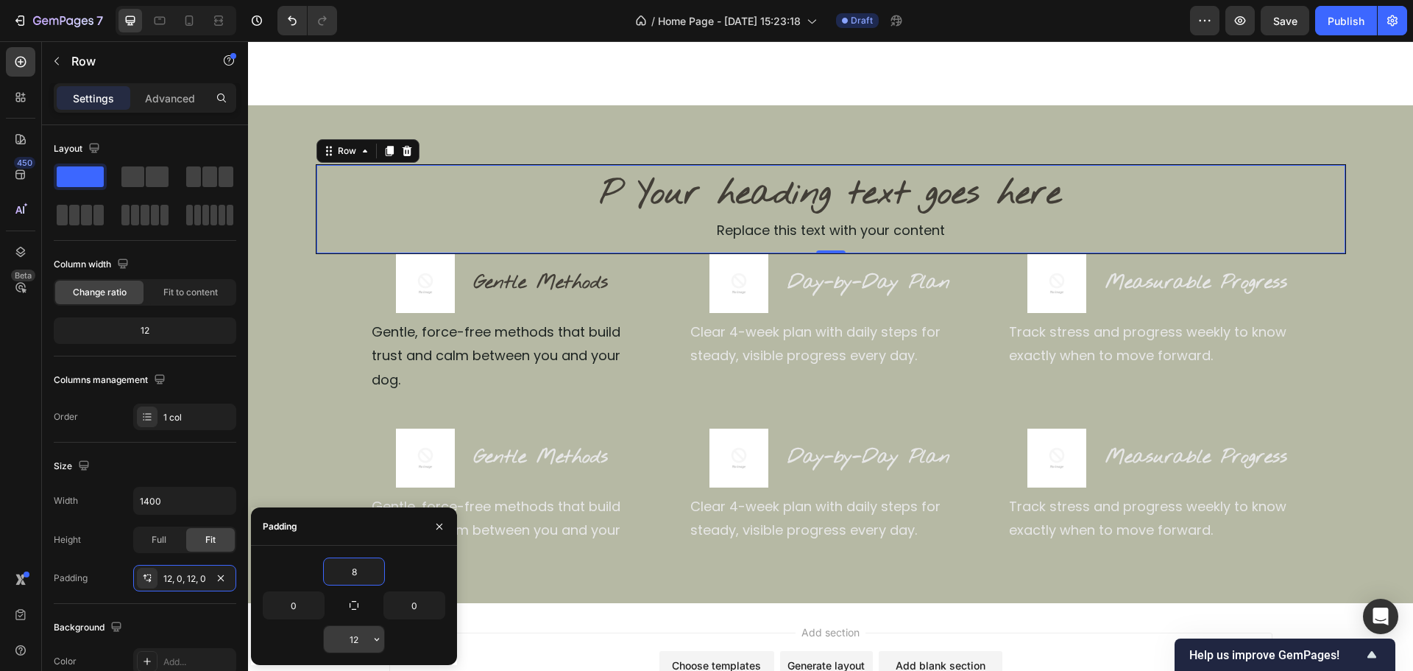
type input "8"
click at [354, 632] on input "12" at bounding box center [354, 639] width 60 height 27
type input "8"
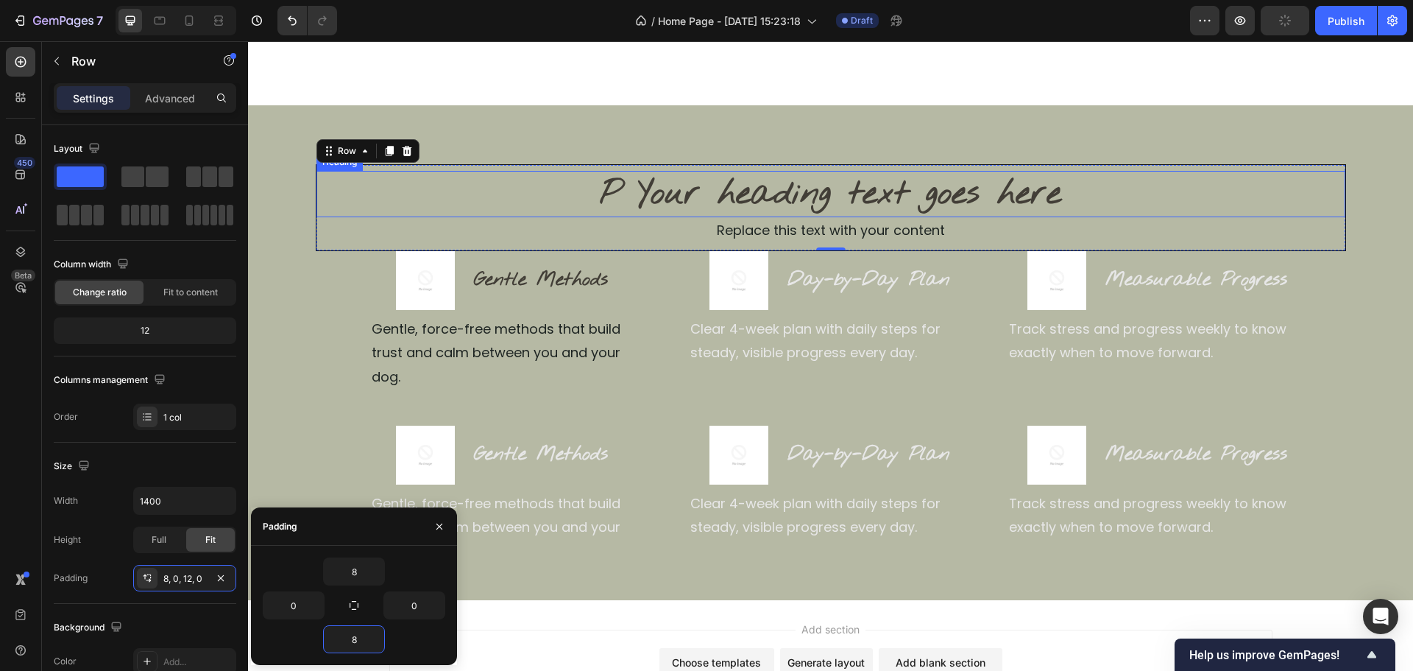
click at [920, 182] on h2 "P Your heading text goes here" at bounding box center [831, 194] width 1029 height 47
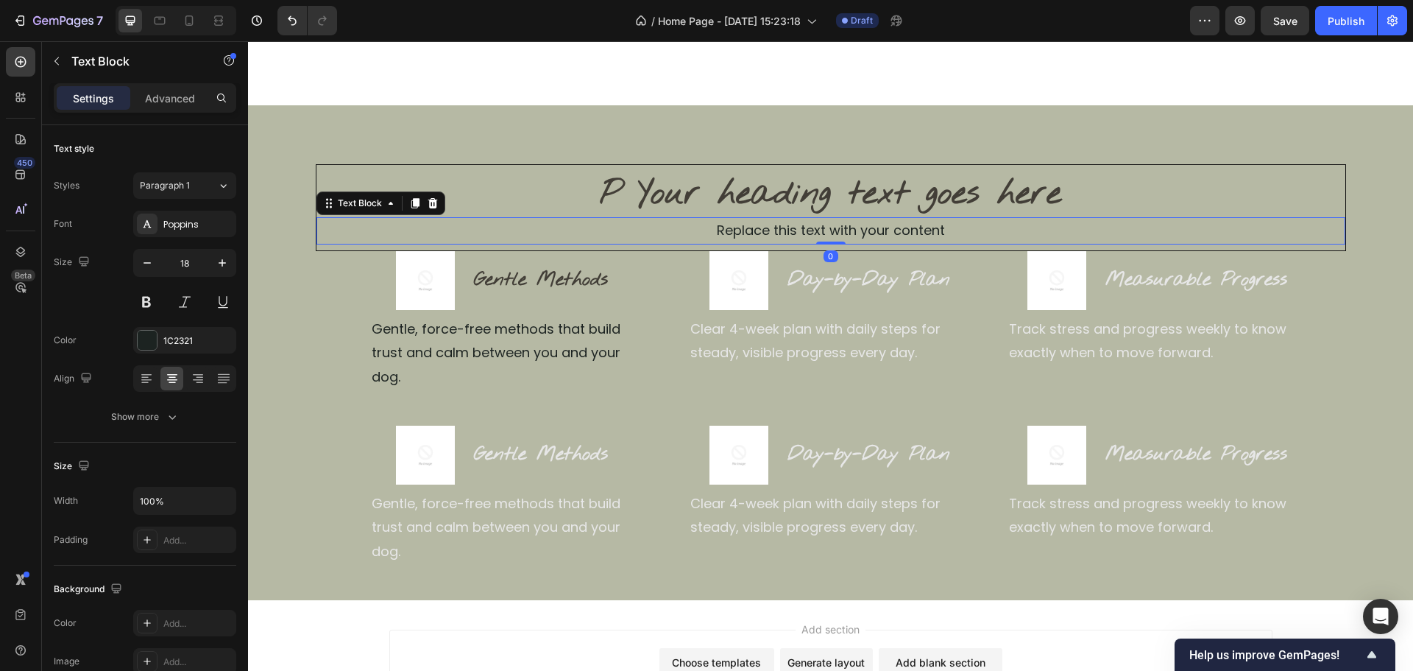
click at [964, 234] on div "Replace this text with your content" at bounding box center [831, 230] width 1029 height 27
click at [935, 207] on h2 "P Your heading text goes here" at bounding box center [831, 194] width 1029 height 47
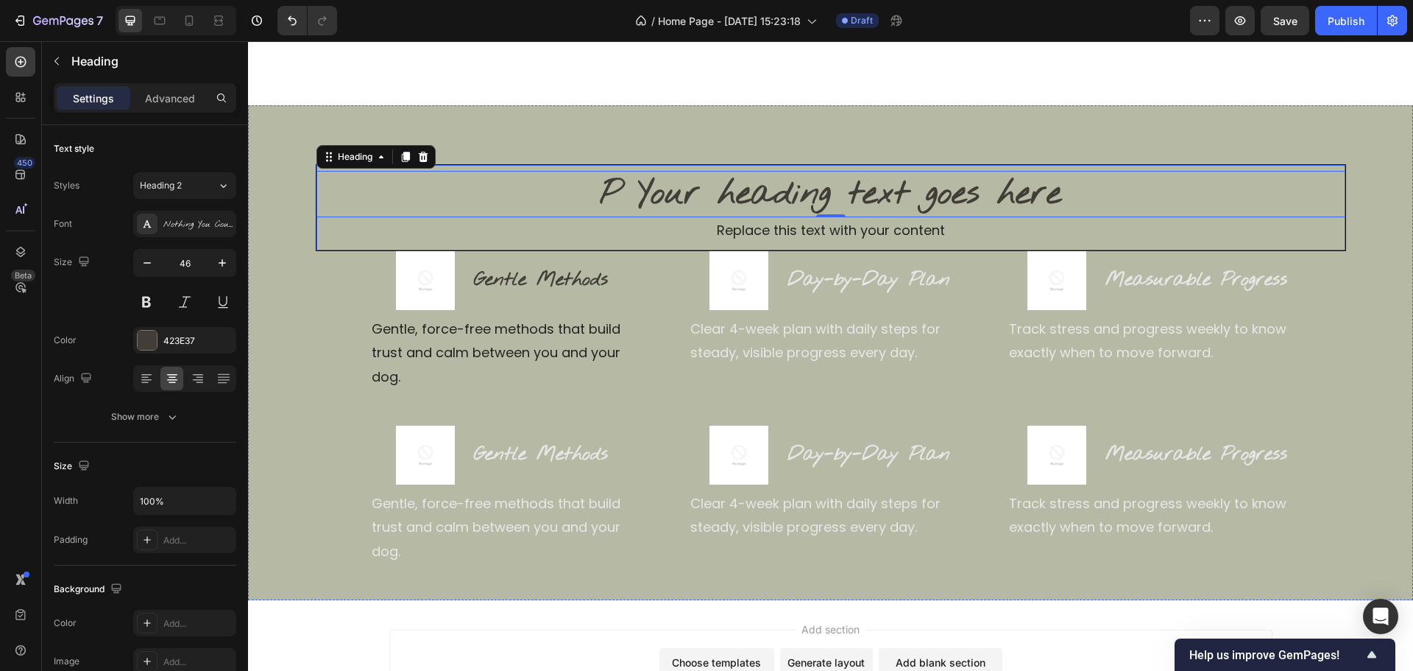
click at [660, 245] on div "P Your heading text goes here Heading 0 Replace this text with your content Tex…" at bounding box center [831, 207] width 1031 height 87
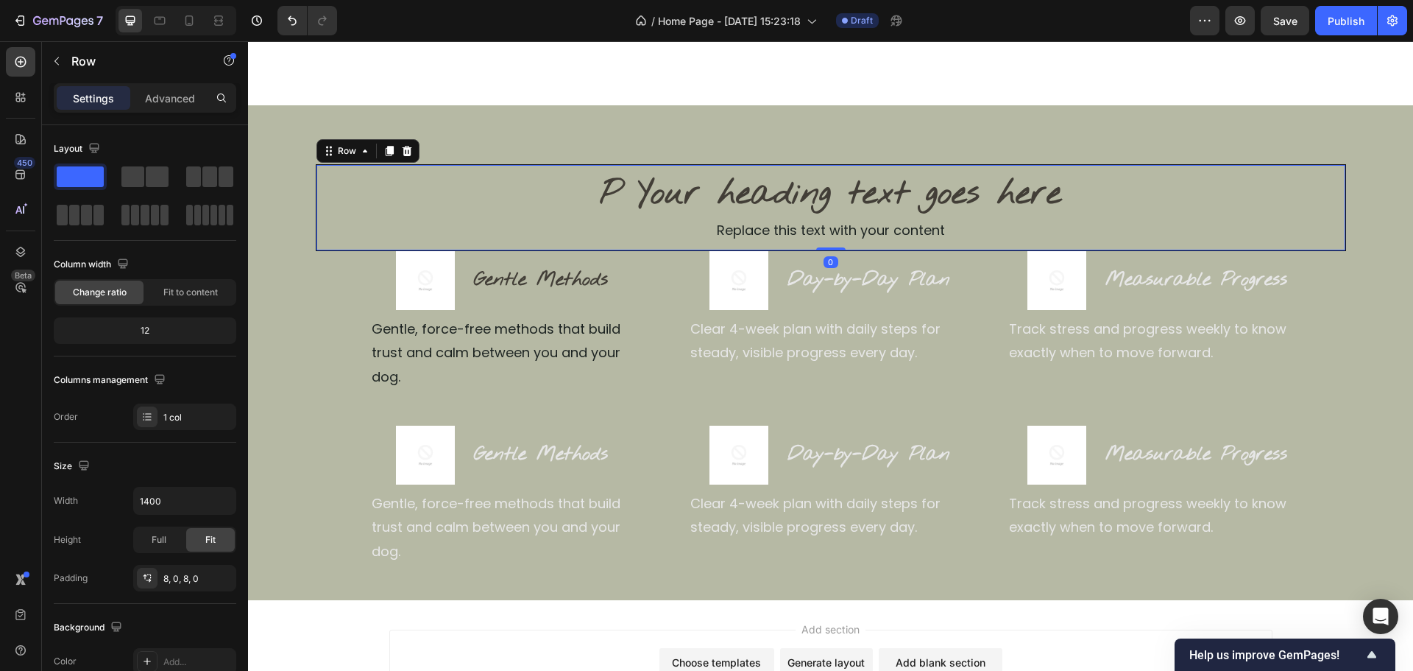
click at [187, 110] on div "Settings Advanced" at bounding box center [145, 97] width 183 height 29
drag, startPoint x: 198, startPoint y: 97, endPoint x: 186, endPoint y: 318, distance: 221.2
click at [197, 97] on div "Advanced" at bounding box center [170, 98] width 74 height 24
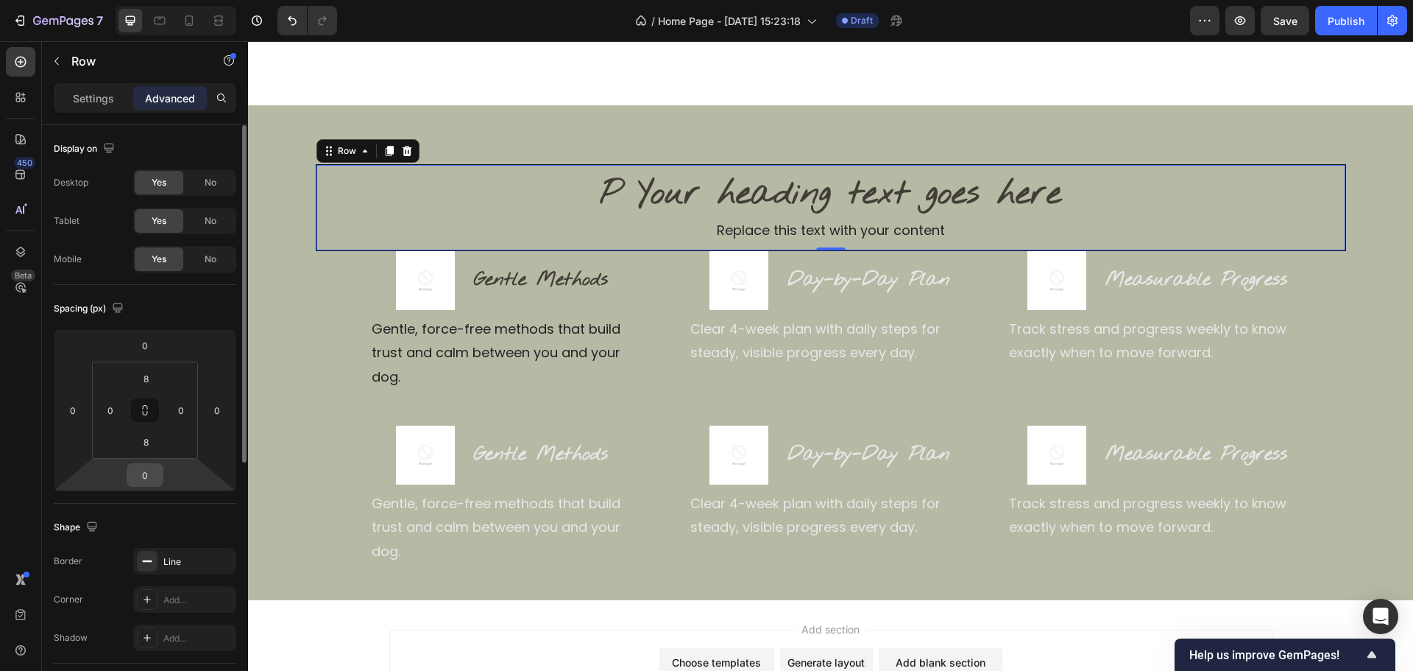
click at [140, 467] on input "0" at bounding box center [144, 475] width 29 height 22
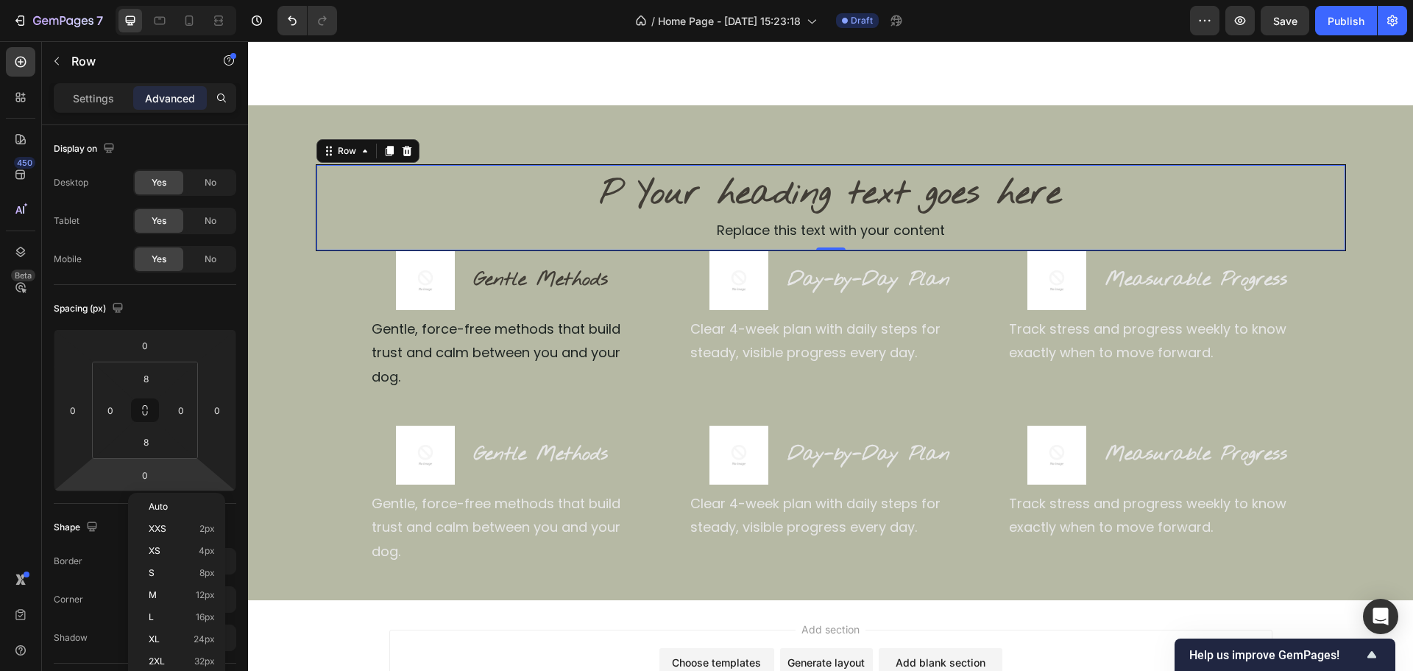
drag, startPoint x: 160, startPoint y: 639, endPoint x: 224, endPoint y: 618, distance: 67.3
click at [160, 639] on p "XL 24px" at bounding box center [182, 639] width 66 height 10
type input "24"
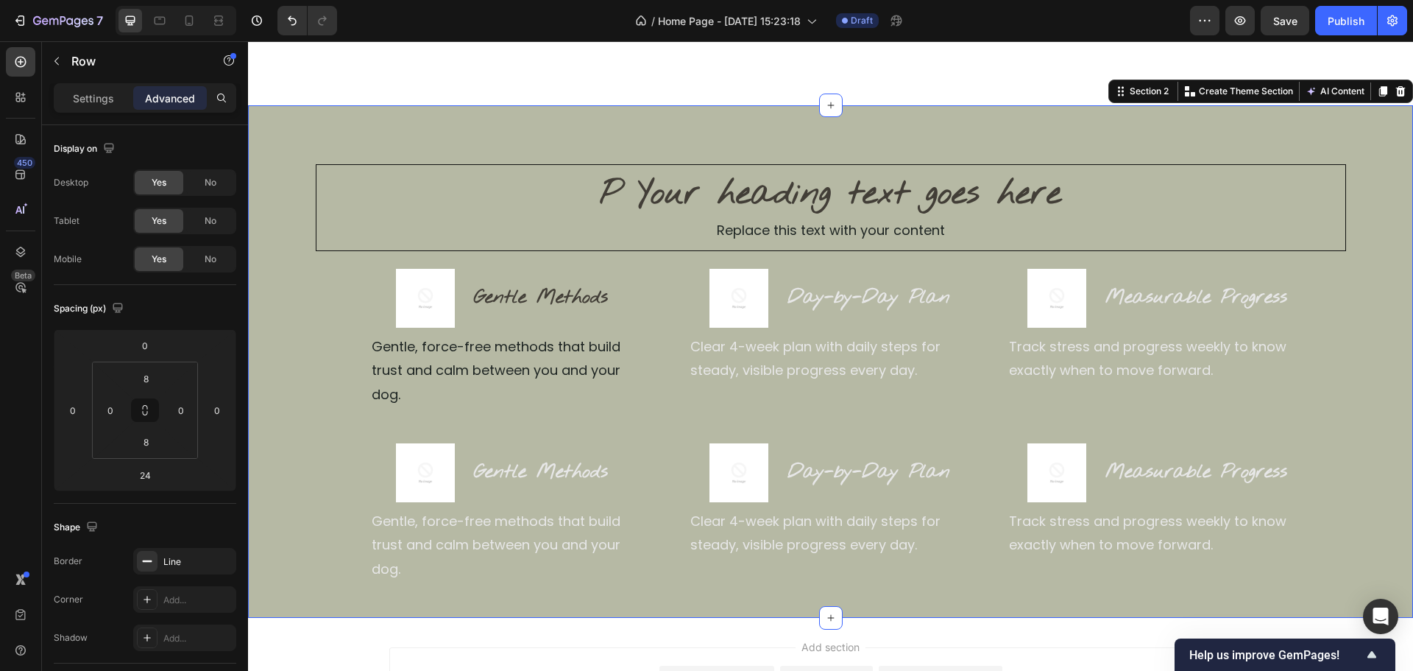
click at [1354, 280] on div "P Your heading text goes here Heading Replace this text with your content Text …" at bounding box center [830, 373] width 1165 height 419
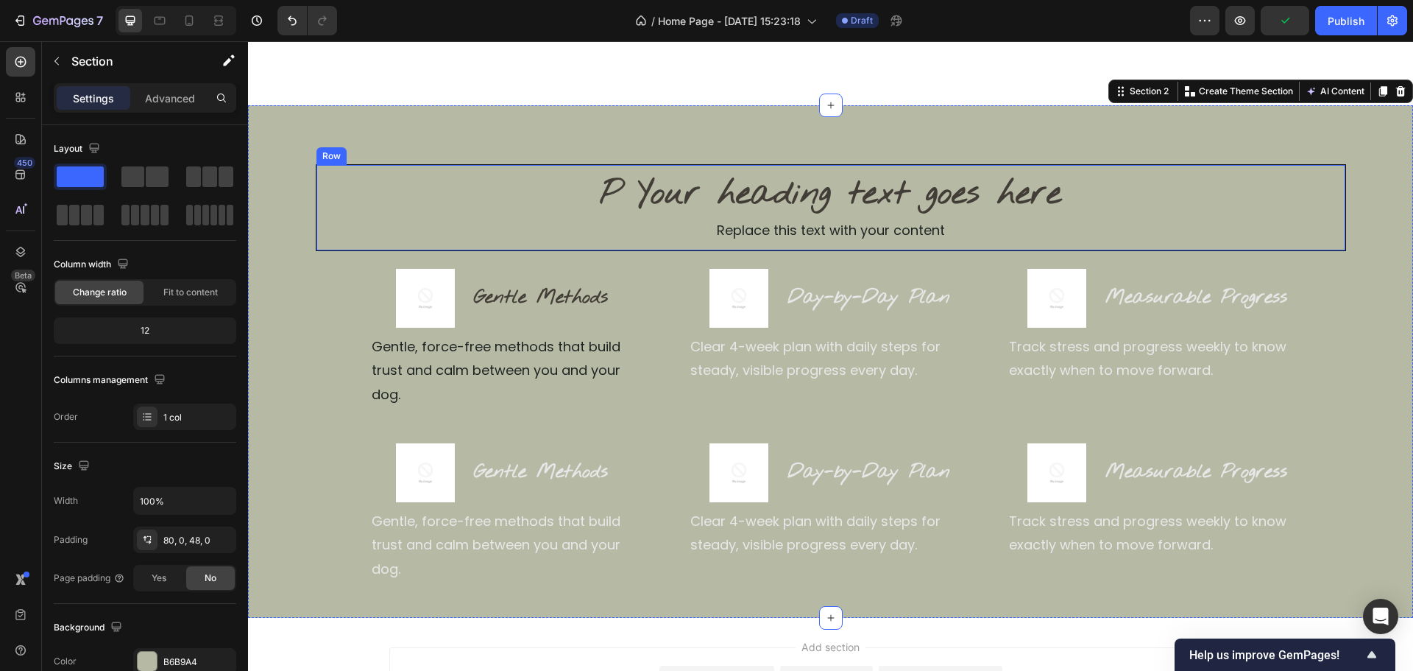
click at [465, 169] on div "P Your heading text goes here Heading Replace this text with your content Text …" at bounding box center [831, 207] width 1031 height 87
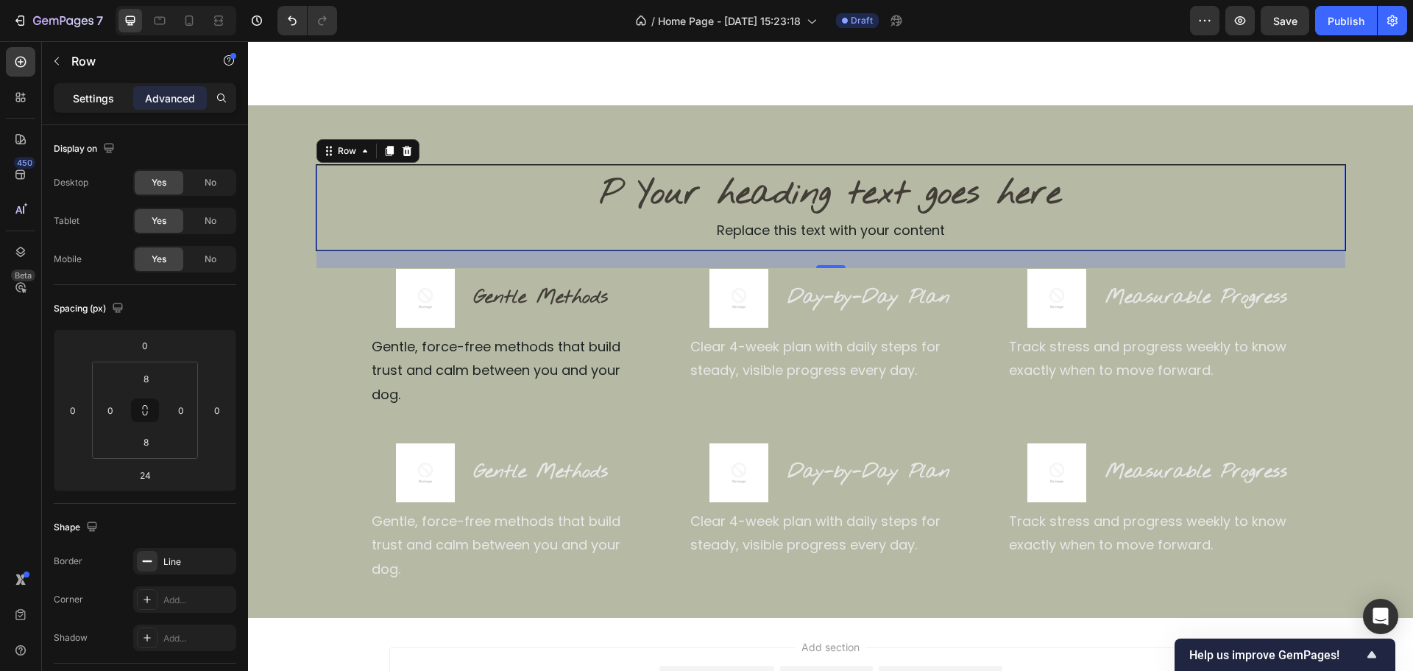
click at [110, 95] on p "Settings" at bounding box center [93, 98] width 41 height 15
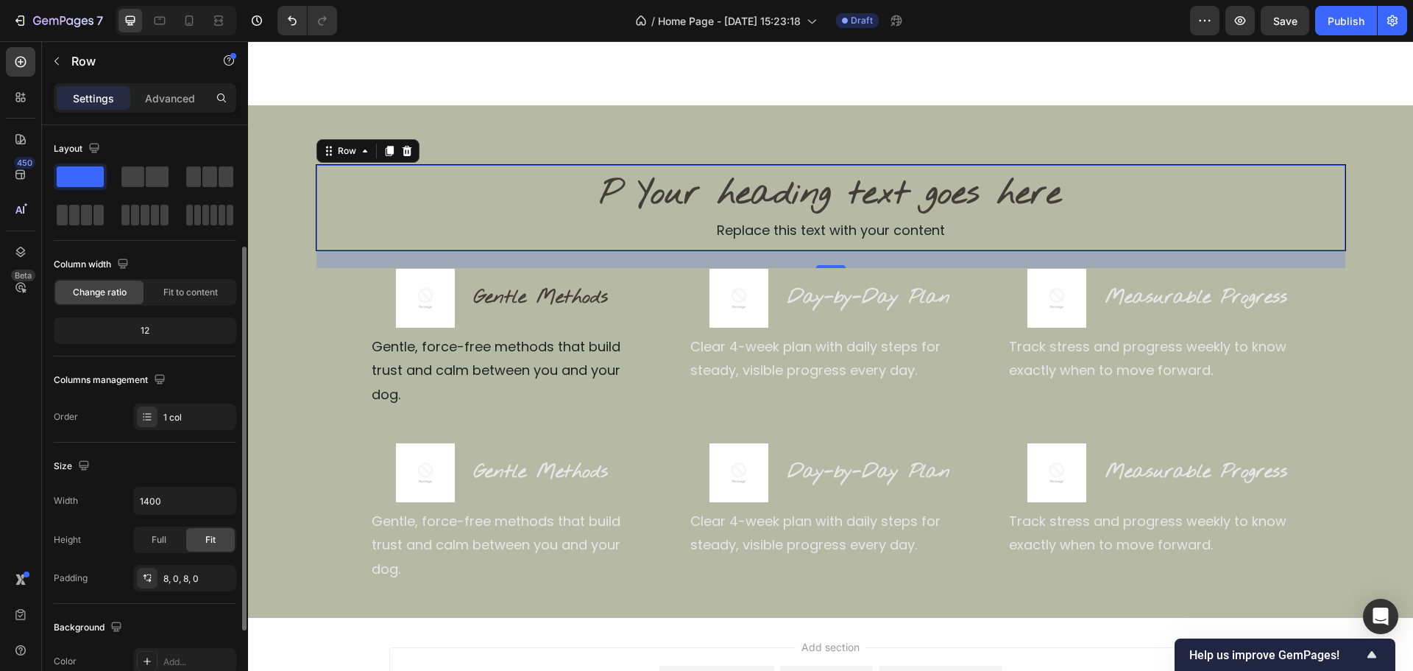
scroll to position [294, 0]
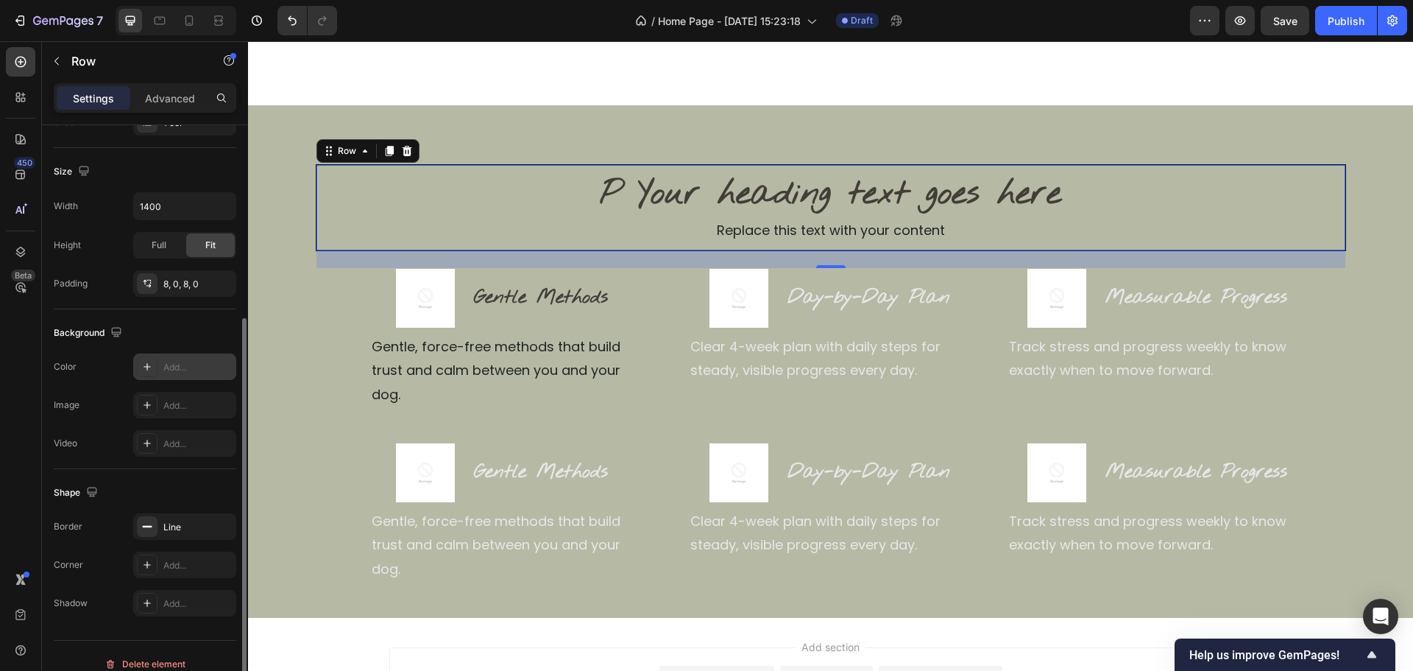
drag, startPoint x: 169, startPoint y: 367, endPoint x: 171, endPoint y: 375, distance: 8.2
click at [170, 367] on div "Add..." at bounding box center [197, 367] width 69 height 13
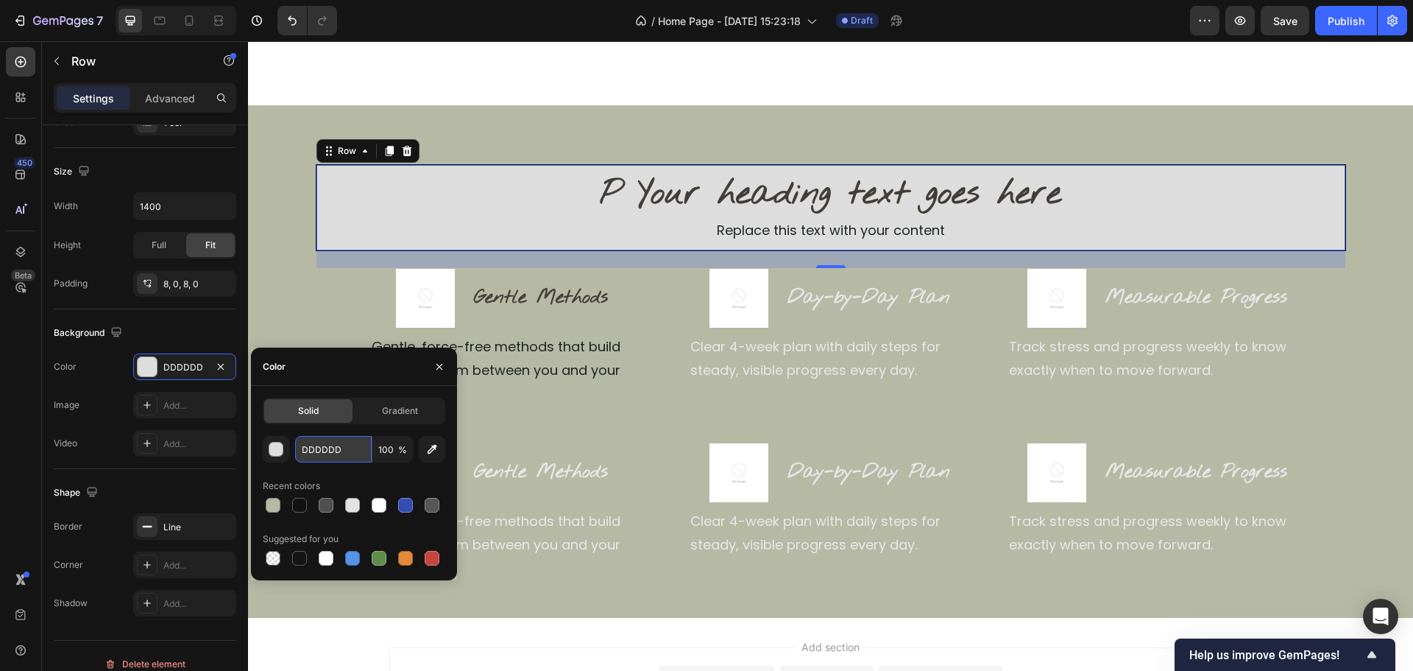
click at [331, 452] on input "DDDDDD" at bounding box center [333, 449] width 77 height 27
paste input "696E63"
type input "696E63"
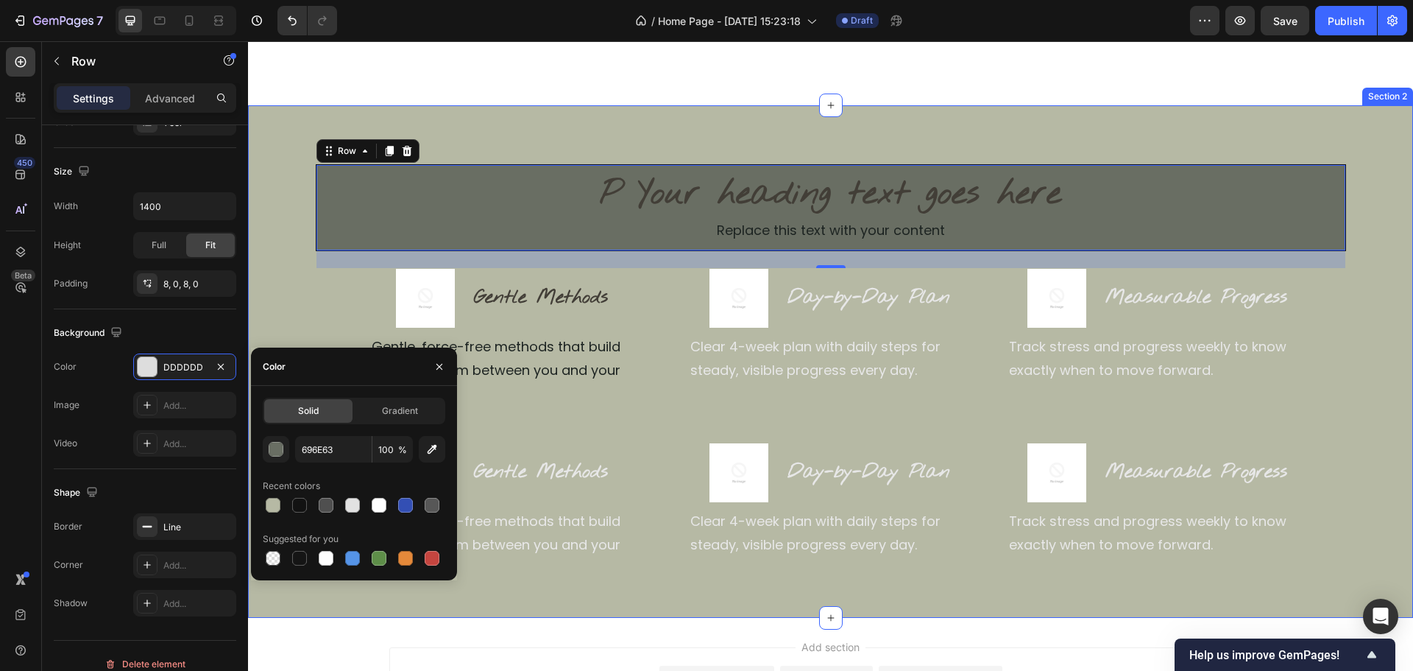
click at [777, 136] on div "P Your heading text goes here Heading Replace this text with your content Text …" at bounding box center [830, 361] width 1165 height 513
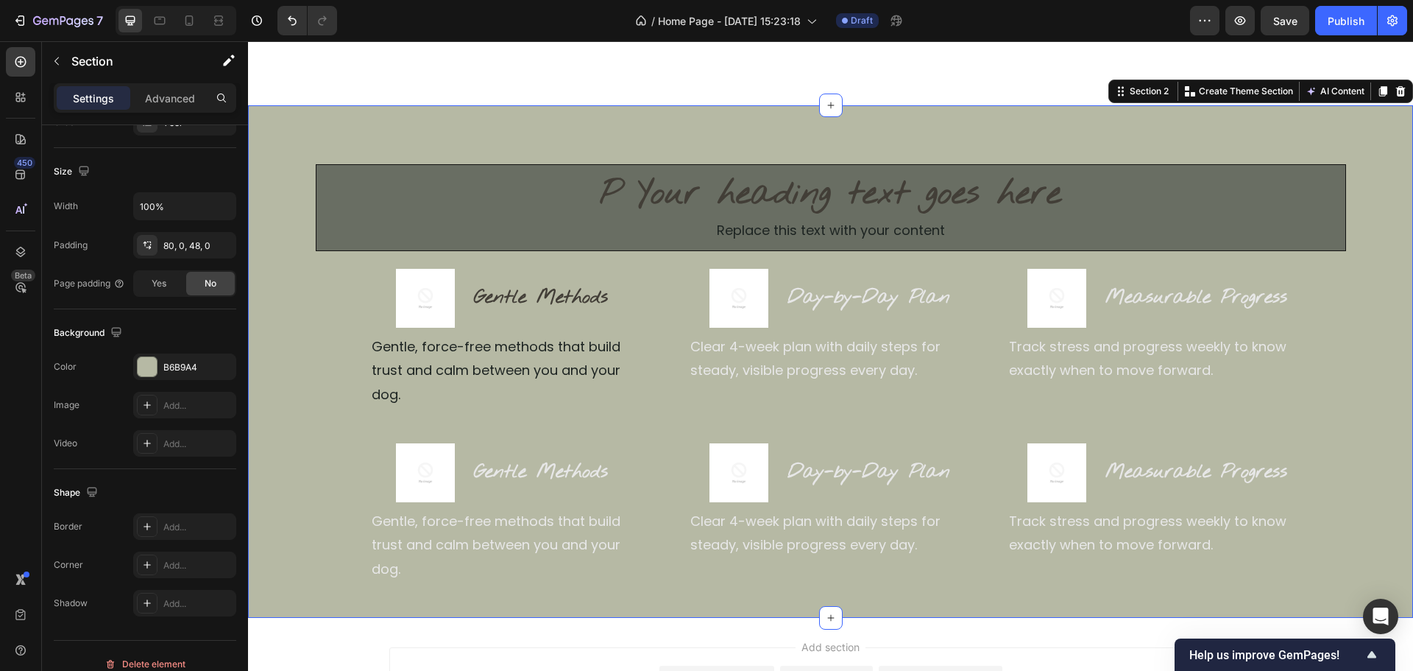
scroll to position [0, 0]
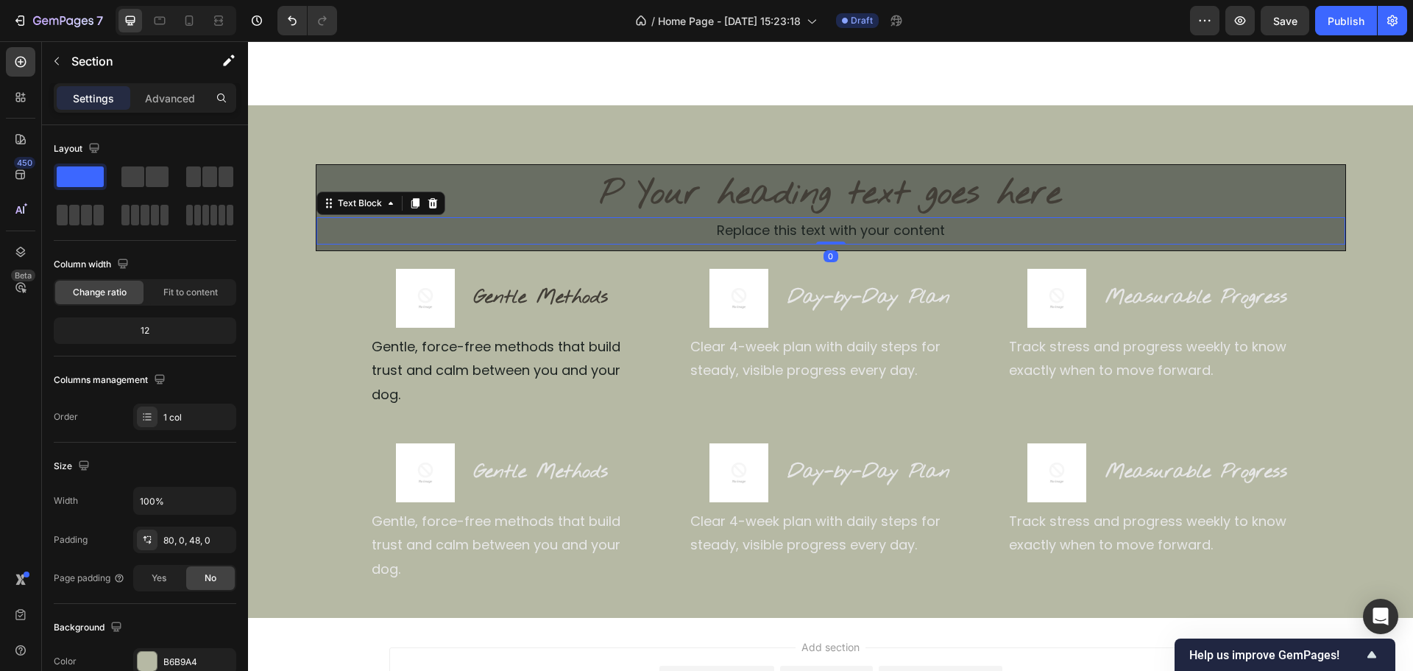
click at [317, 241] on div "Replace this text with your content" at bounding box center [831, 230] width 1029 height 27
click at [316, 249] on div "P Your heading text goes here Heading Replace this text with your content Text …" at bounding box center [831, 207] width 1031 height 87
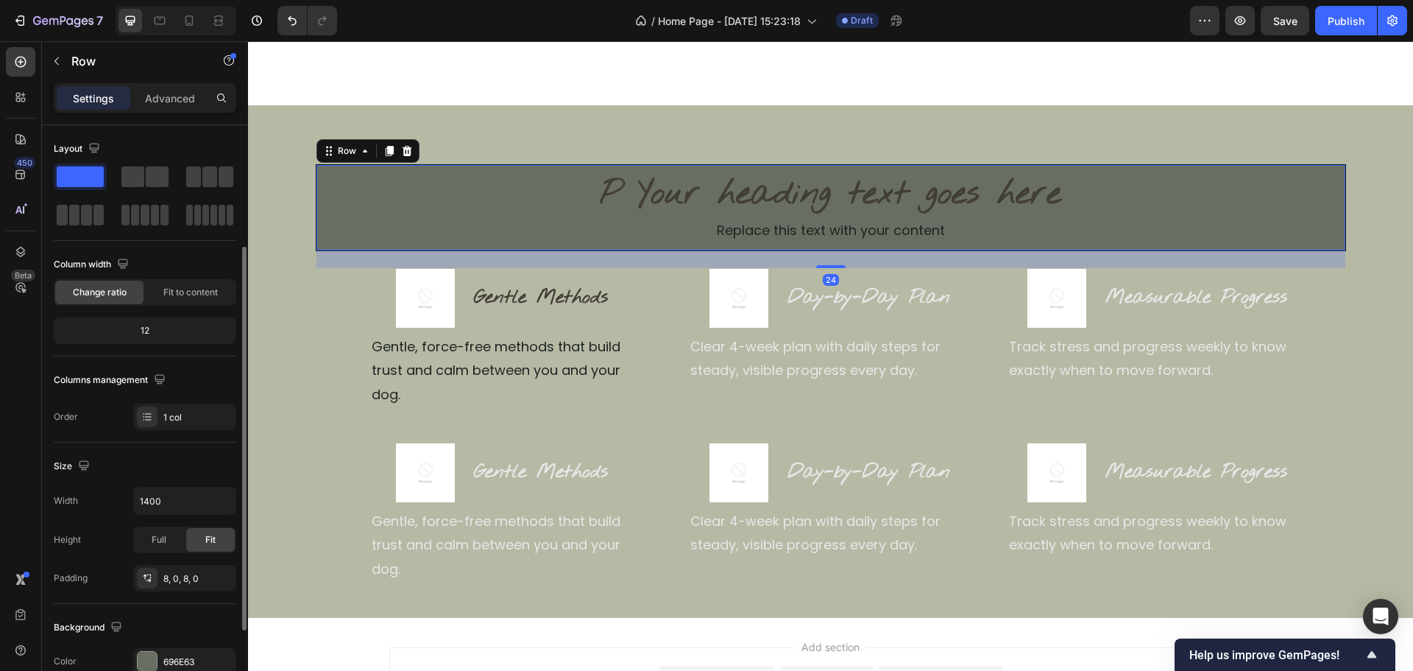
scroll to position [294, 0]
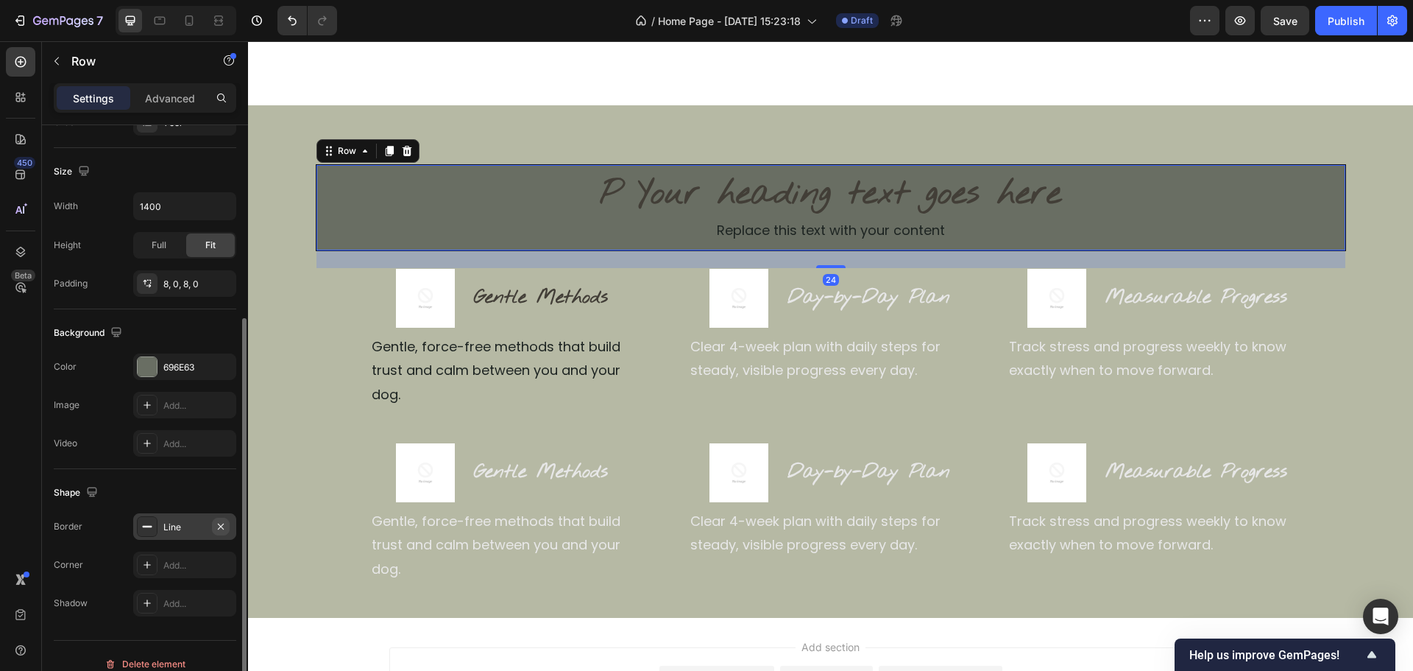
click at [221, 526] on icon "button" at bounding box center [221, 526] width 6 height 6
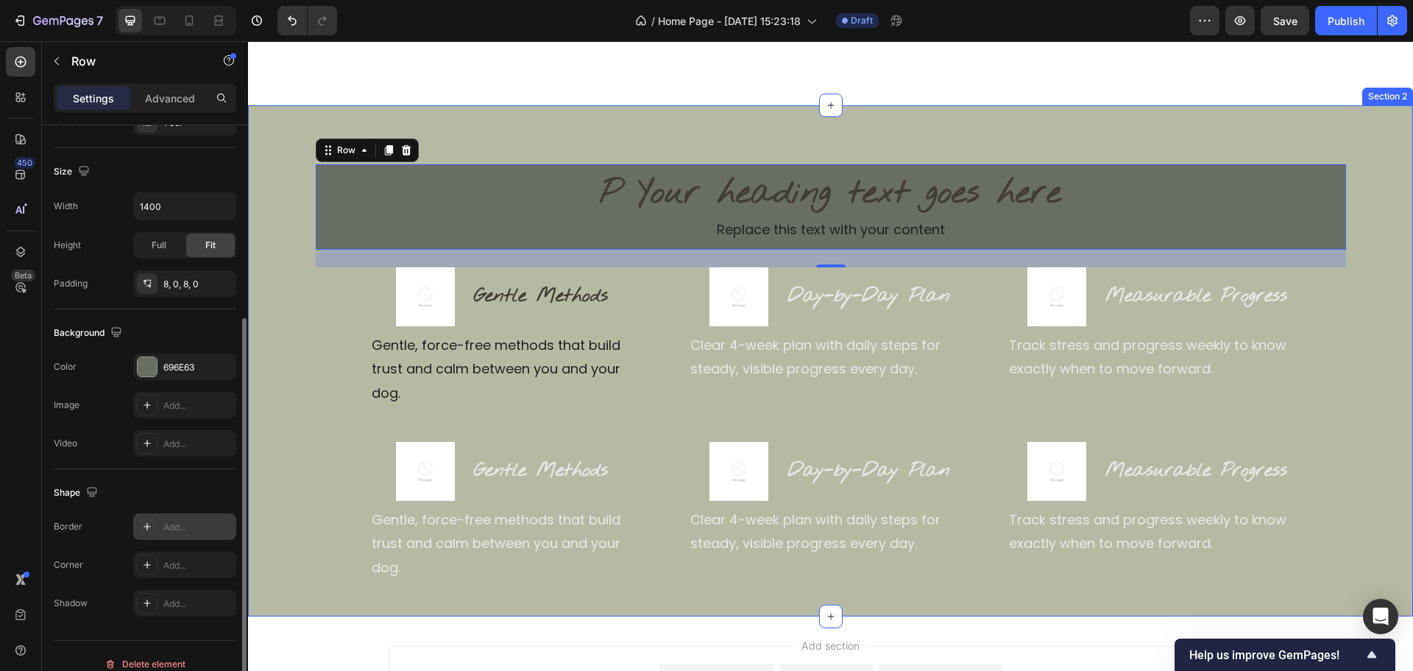
click at [306, 392] on div "P Your heading text goes here Heading Replace this text with your content Text …" at bounding box center [830, 372] width 1165 height 417
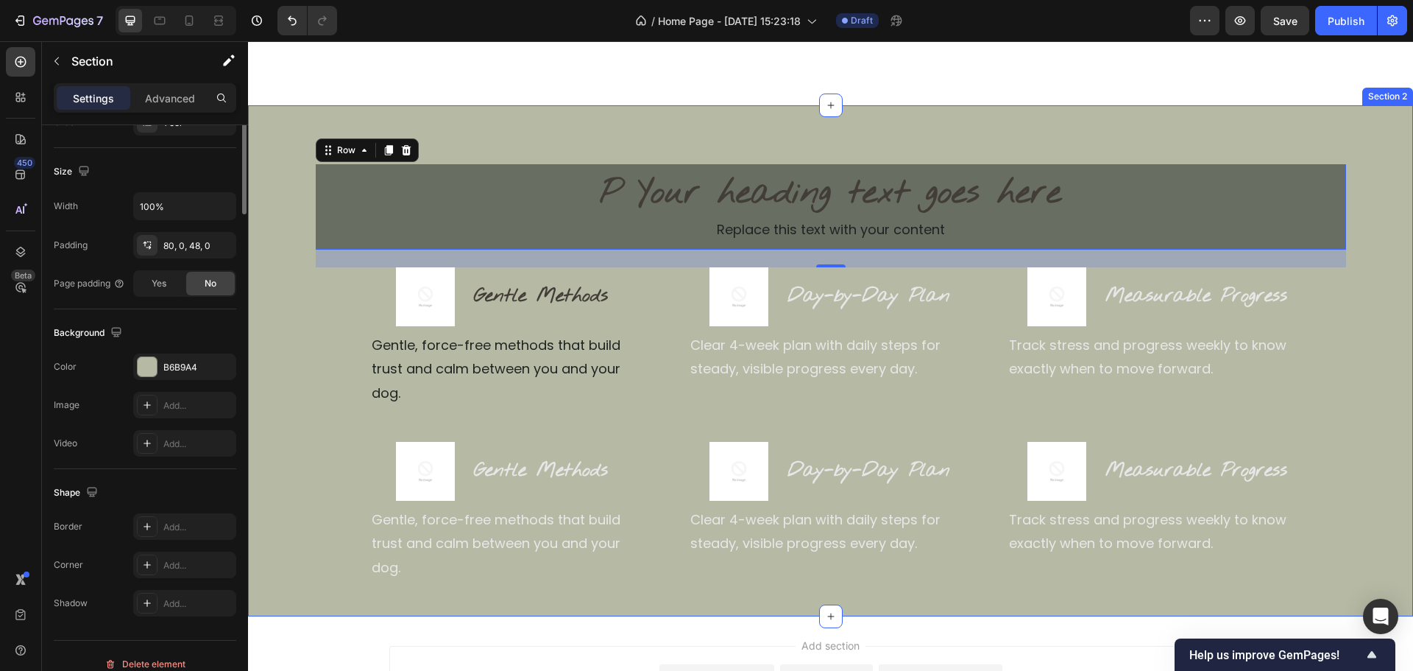
scroll to position [0, 0]
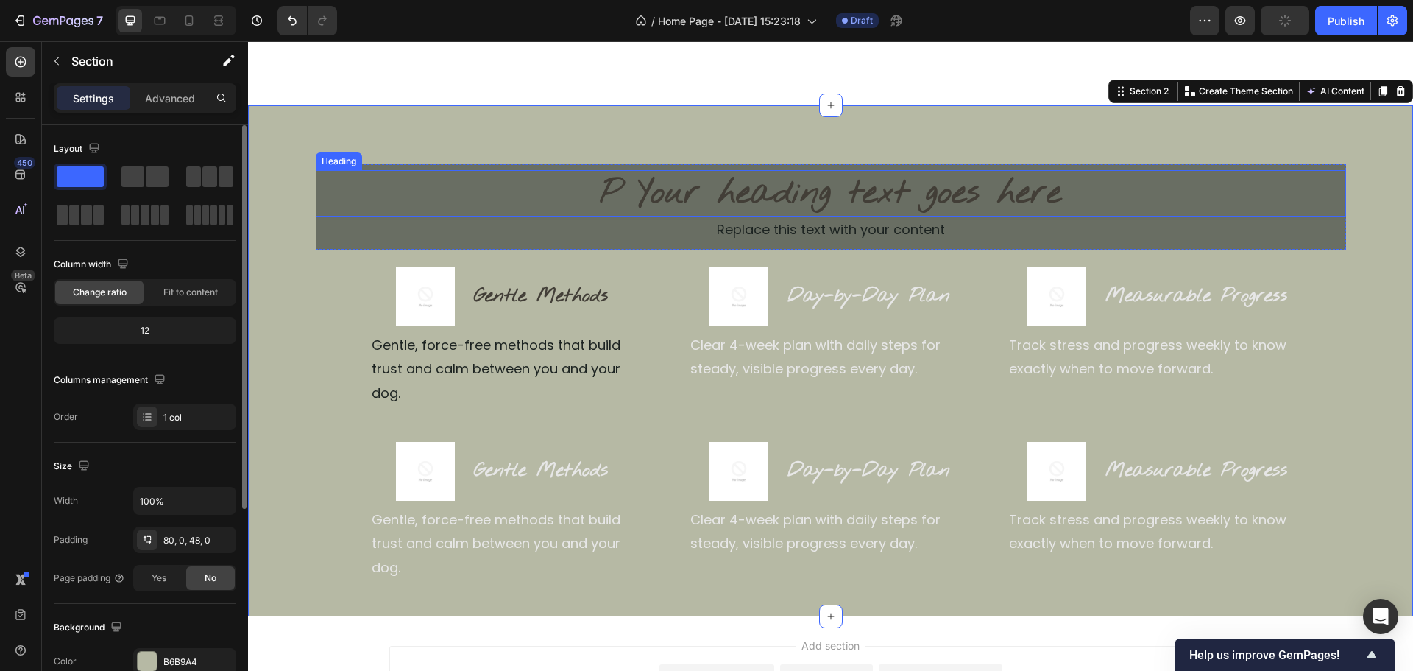
click at [807, 199] on h2 "P Your heading text goes here" at bounding box center [831, 193] width 1031 height 47
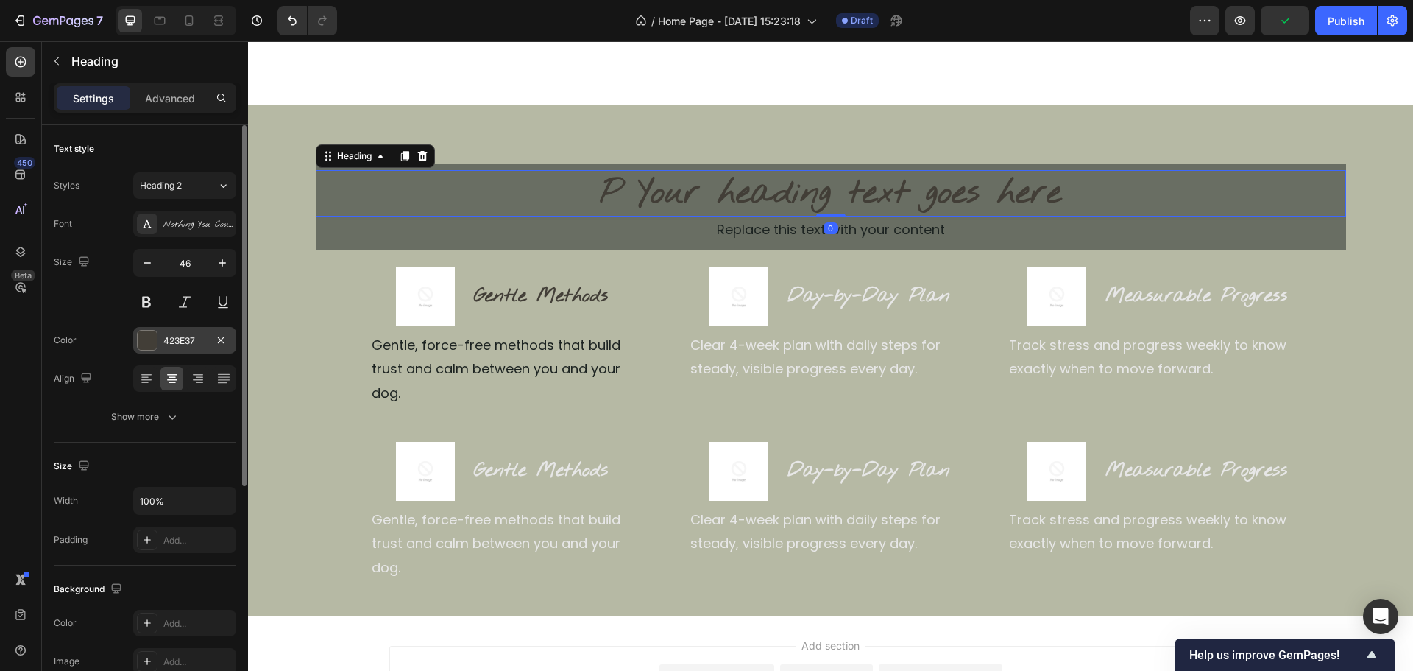
drag, startPoint x: 230, startPoint y: 340, endPoint x: 203, endPoint y: 345, distance: 27.0
click at [229, 340] on div "423E37" at bounding box center [184, 340] width 103 height 27
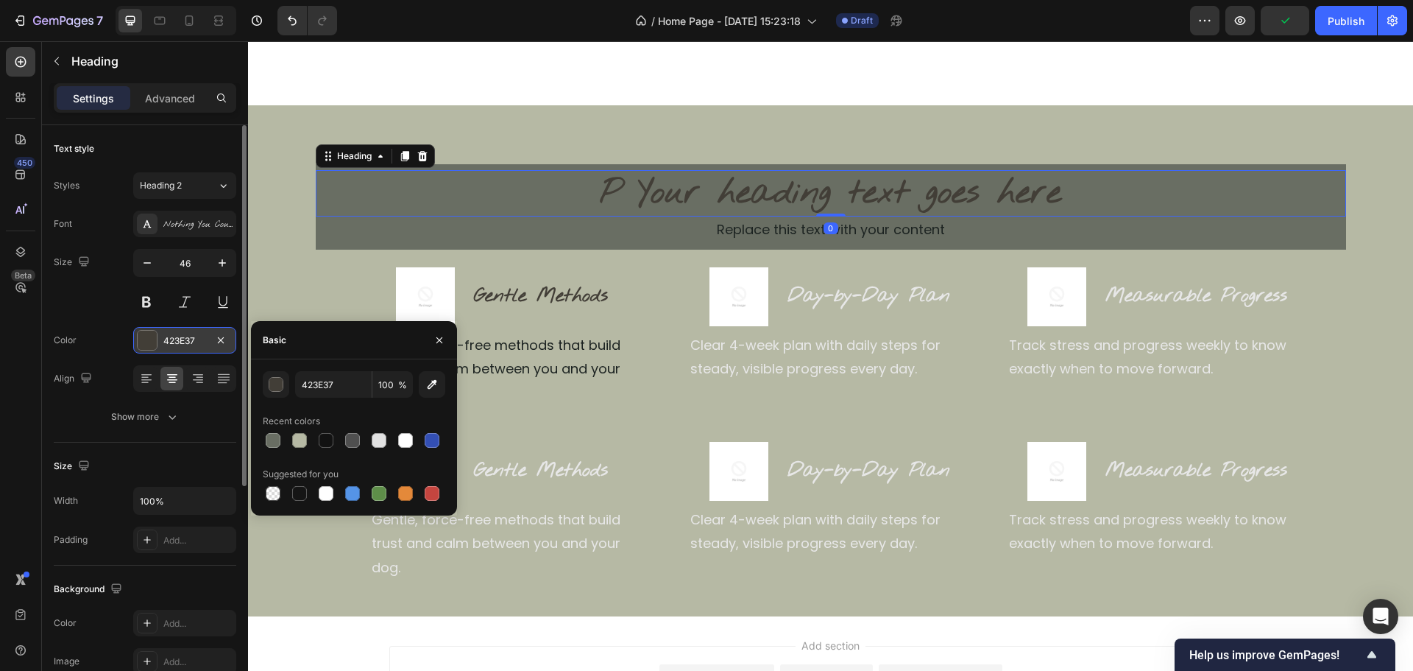
click at [185, 339] on div "423E37" at bounding box center [184, 340] width 43 height 13
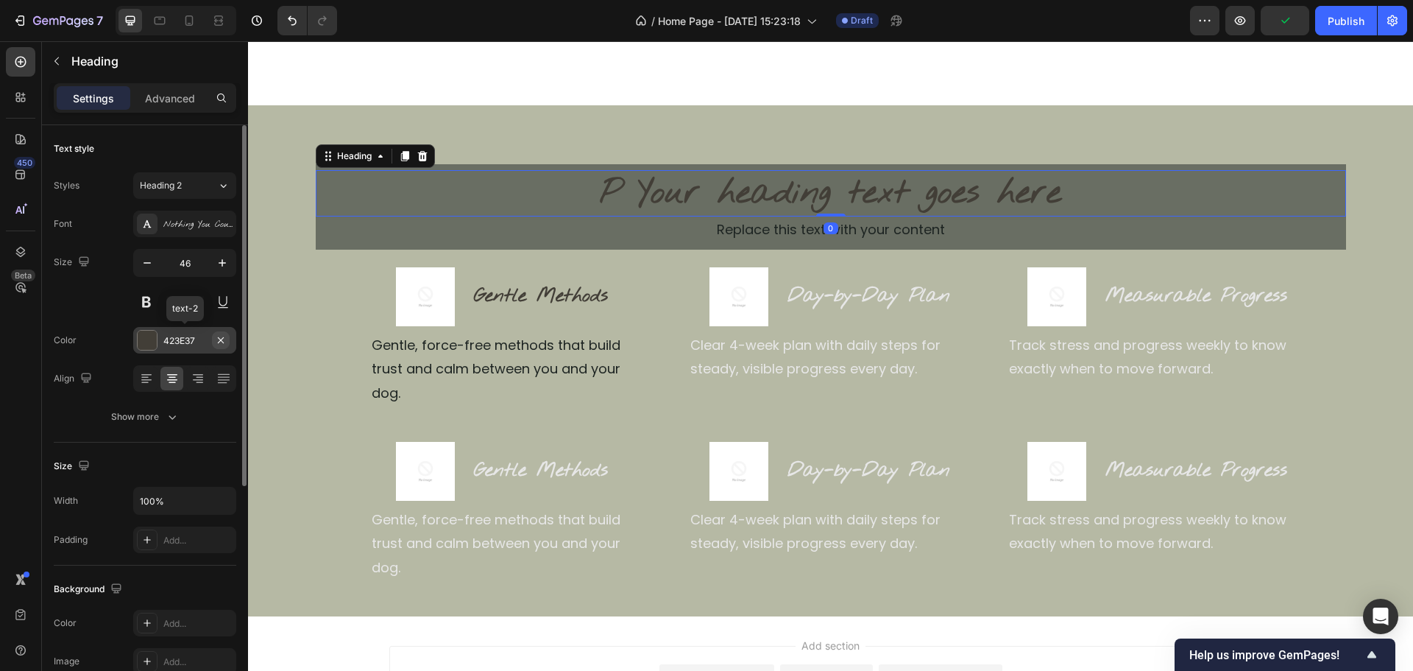
click at [217, 341] on icon "button" at bounding box center [221, 340] width 12 height 12
click at [192, 340] on div "Add..." at bounding box center [197, 340] width 69 height 13
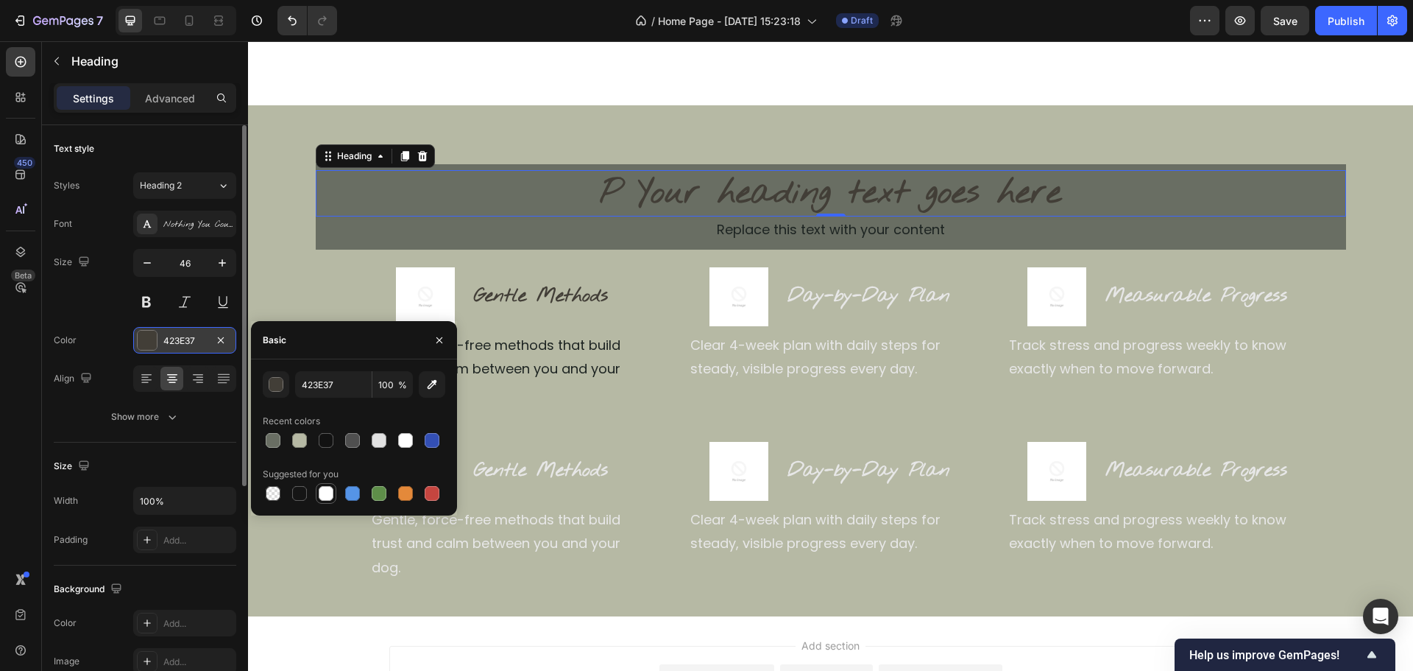
click at [329, 495] on div at bounding box center [326, 493] width 15 height 15
type input "FFFFFF"
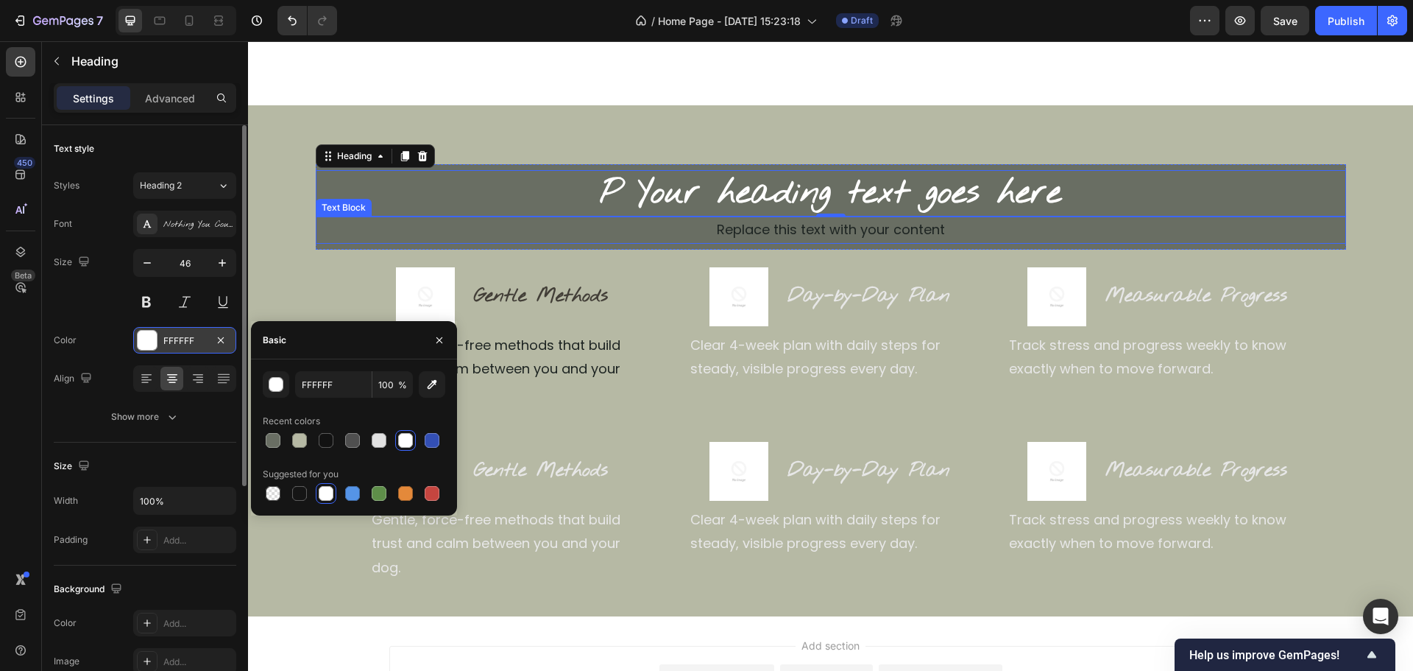
click at [769, 225] on div "Replace this text with your content" at bounding box center [831, 229] width 1031 height 27
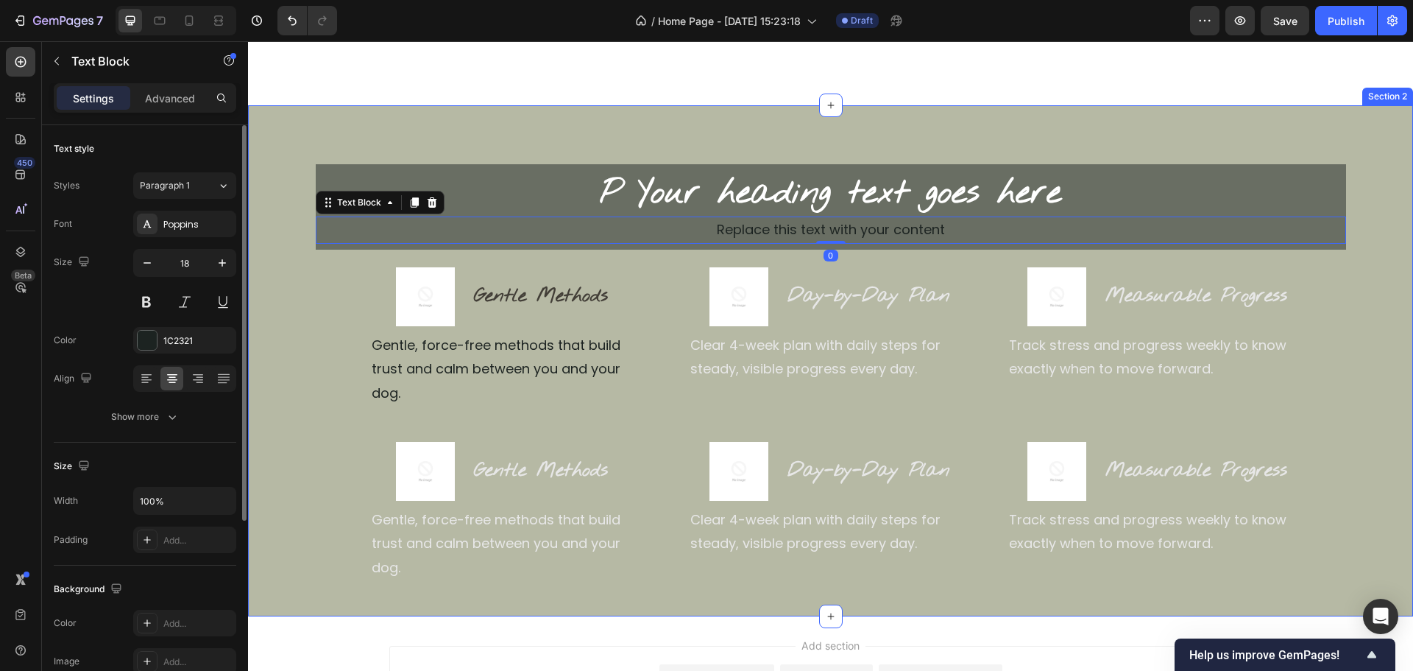
click at [329, 409] on div "P Your heading text goes here Heading Replace this text with your content Text …" at bounding box center [830, 372] width 1165 height 417
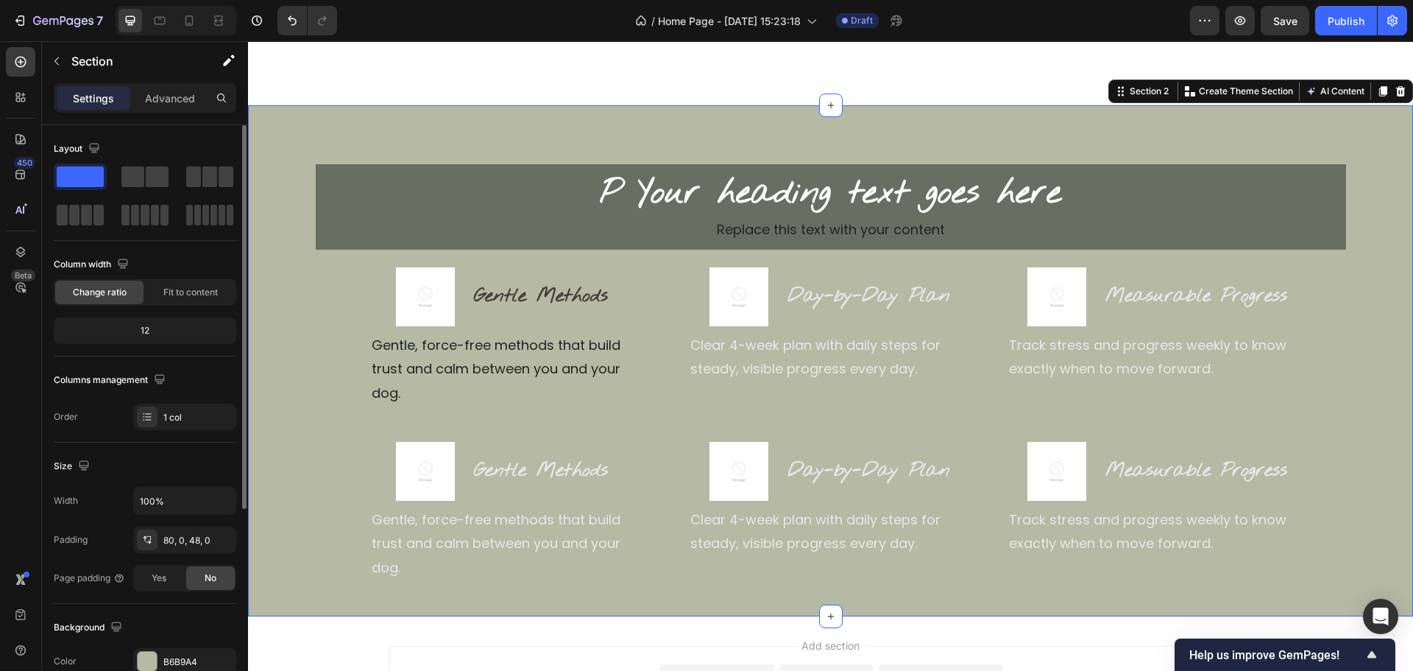
click at [553, 129] on div "P Your heading text goes here Heading Replace this text with your content Text …" at bounding box center [830, 361] width 1165 height 512
click at [174, 544] on div "80, 0, 48, 0" at bounding box center [184, 540] width 43 height 13
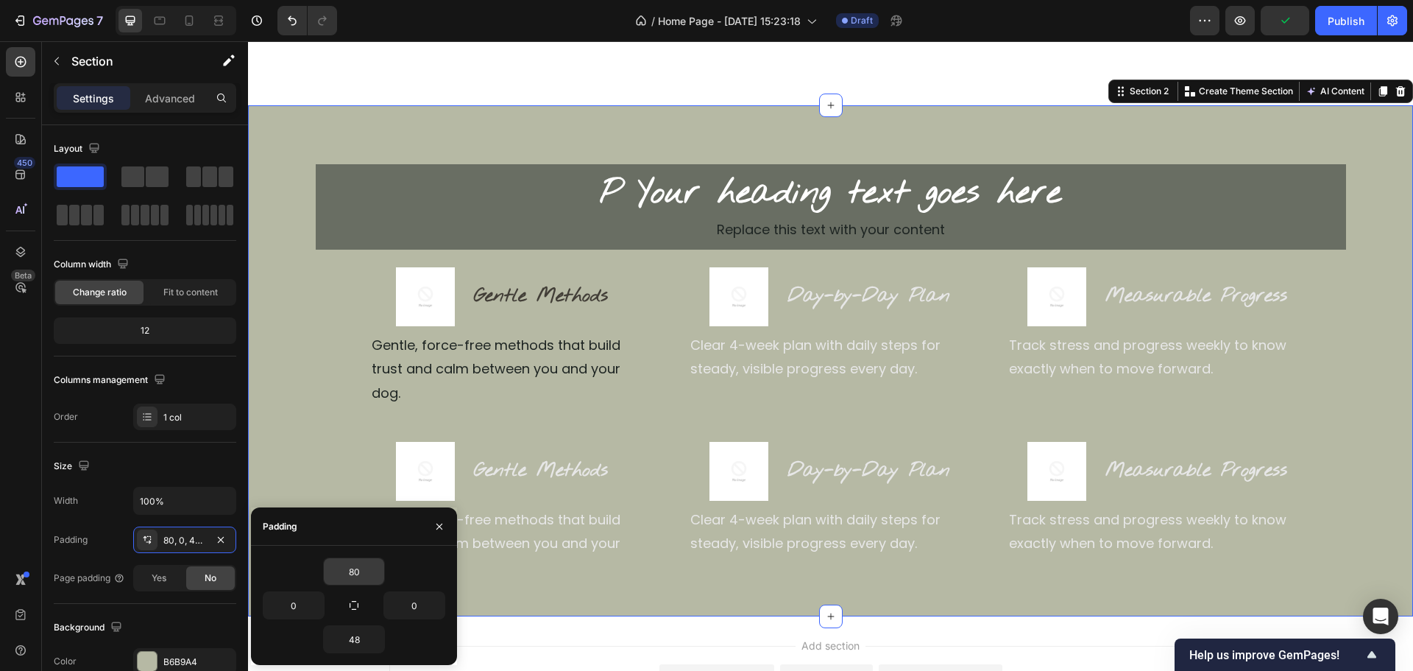
click at [358, 571] on input "80" at bounding box center [354, 571] width 60 height 27
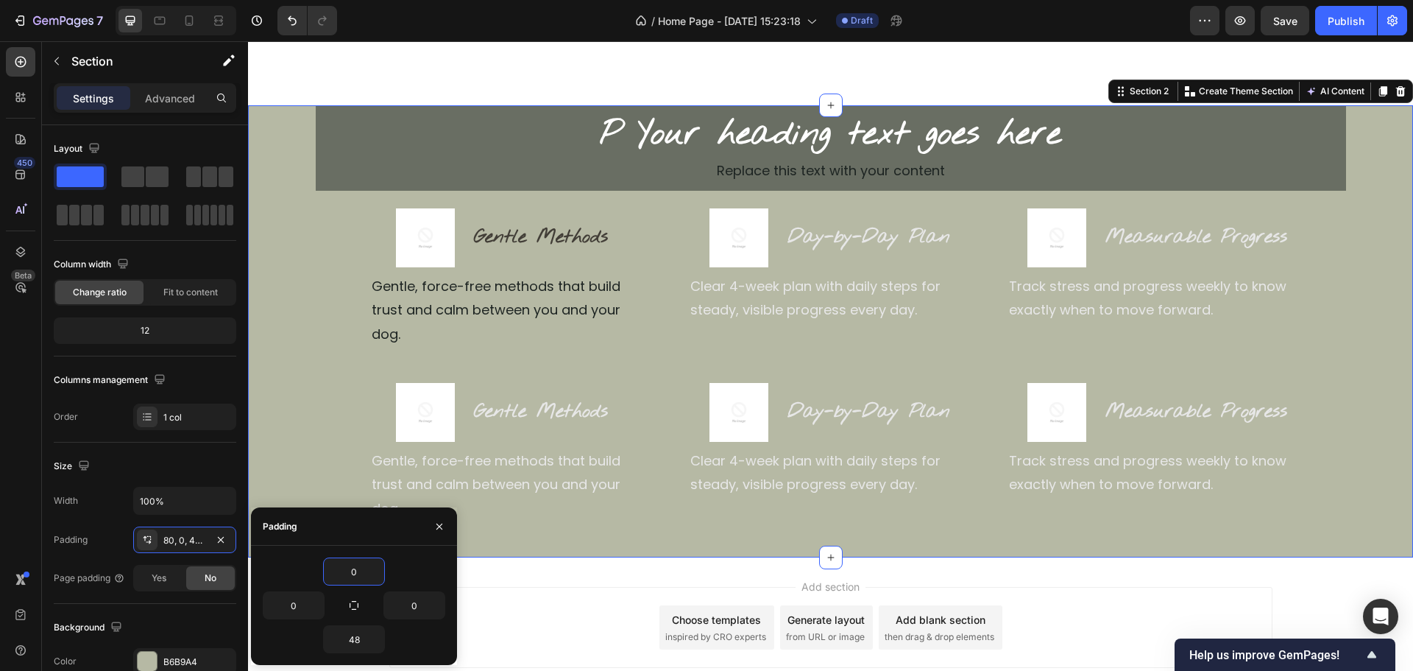
type input "0"
click at [307, 267] on div "P Your heading text goes here Heading Replace this text with your content Text …" at bounding box center [830, 313] width 1165 height 417
click at [1247, 23] on icon "button" at bounding box center [1240, 20] width 15 height 15
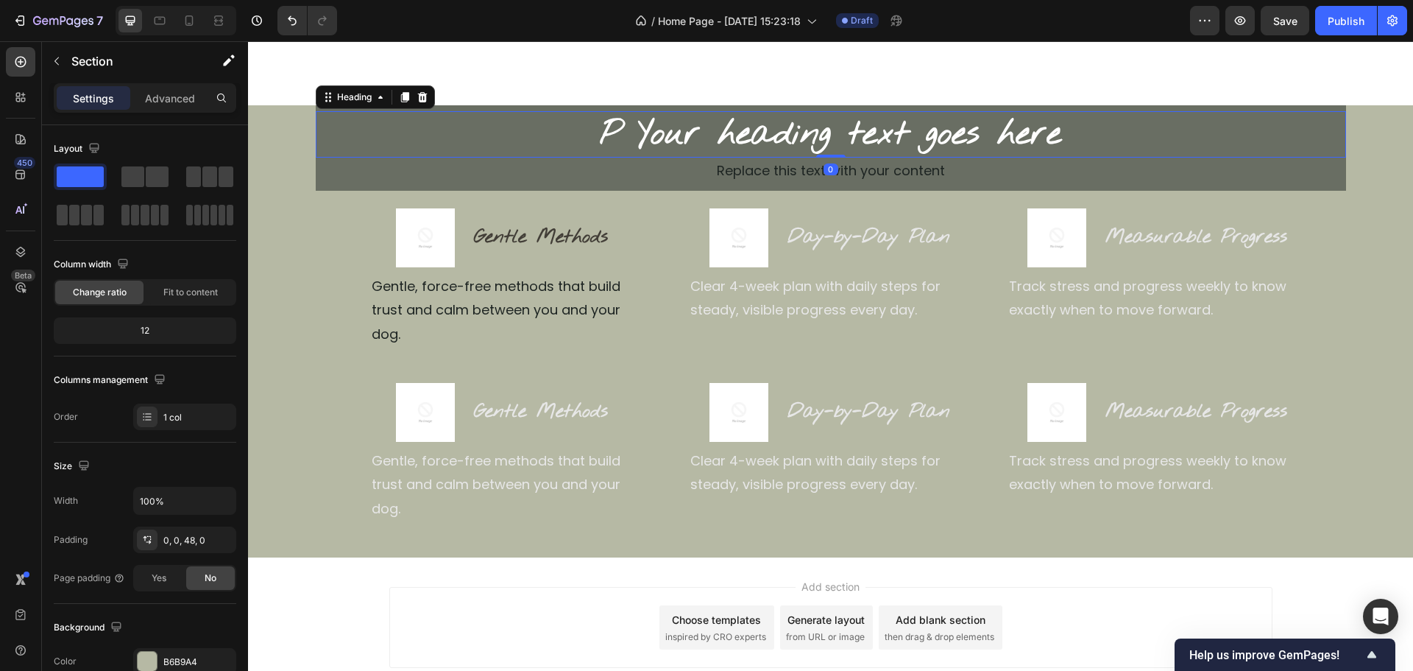
click at [317, 146] on h2 "P Your heading text goes here" at bounding box center [831, 134] width 1031 height 47
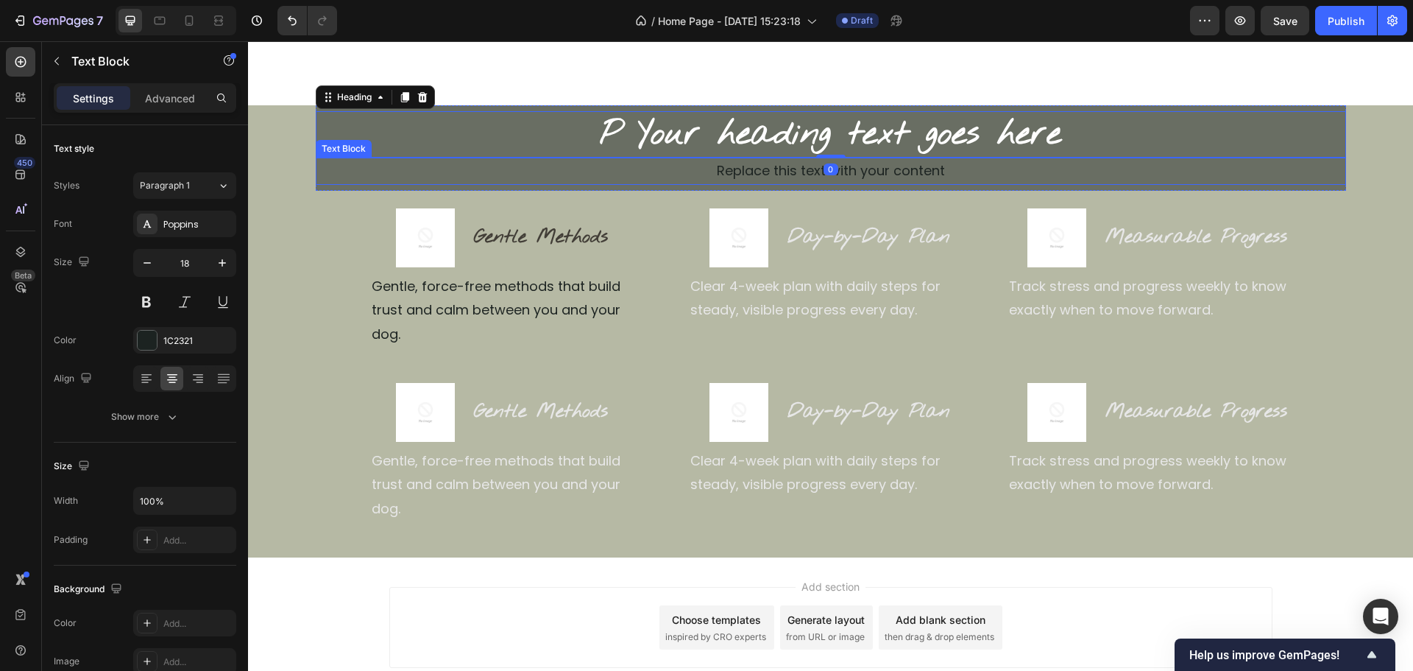
click at [316, 173] on div "Replace this text with your content" at bounding box center [831, 171] width 1031 height 27
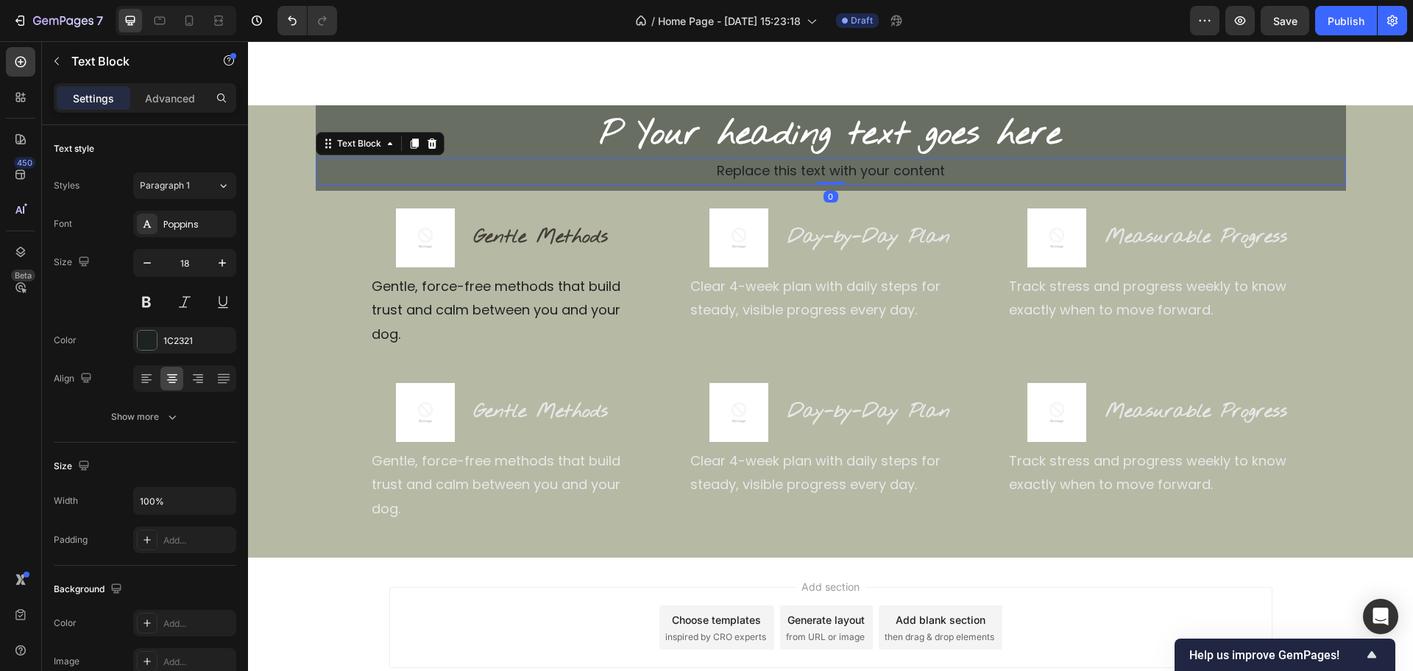
click at [316, 182] on div "Replace this text with your content" at bounding box center [831, 171] width 1031 height 27
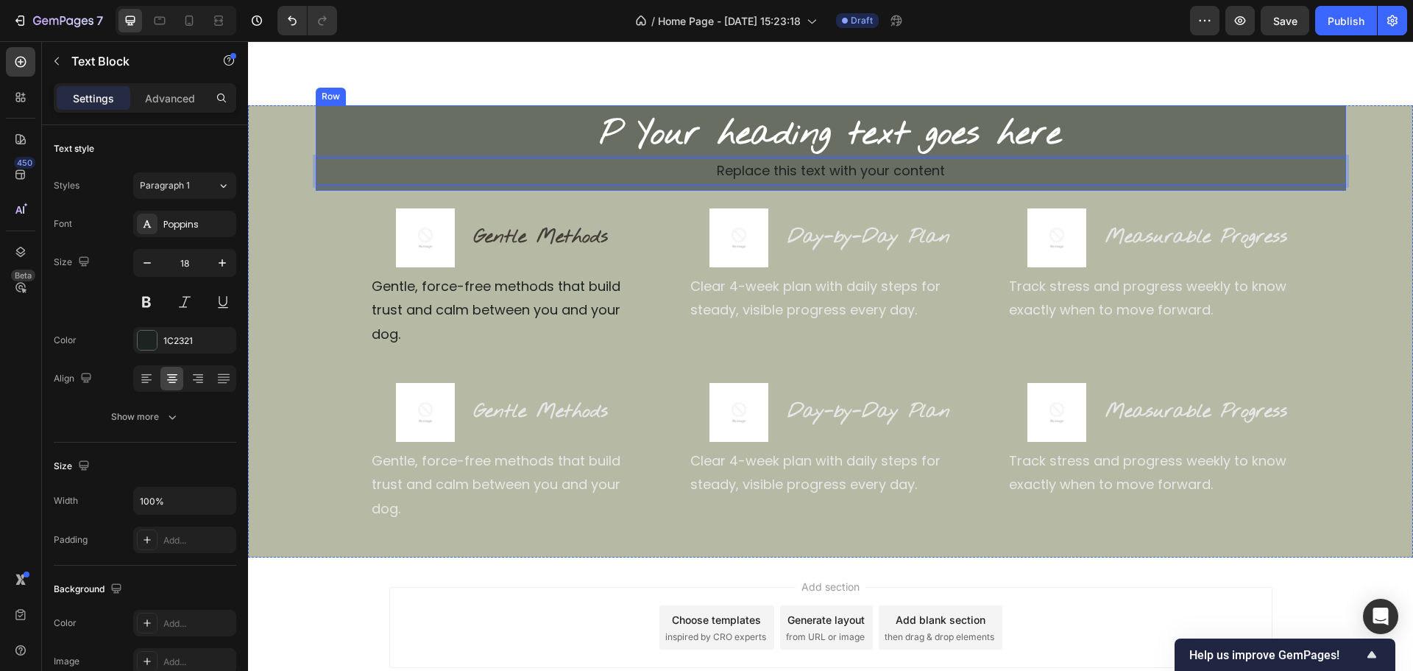
click at [318, 187] on div "P Your heading text goes here Heading Replace this text with your content Text …" at bounding box center [831, 147] width 1031 height 85
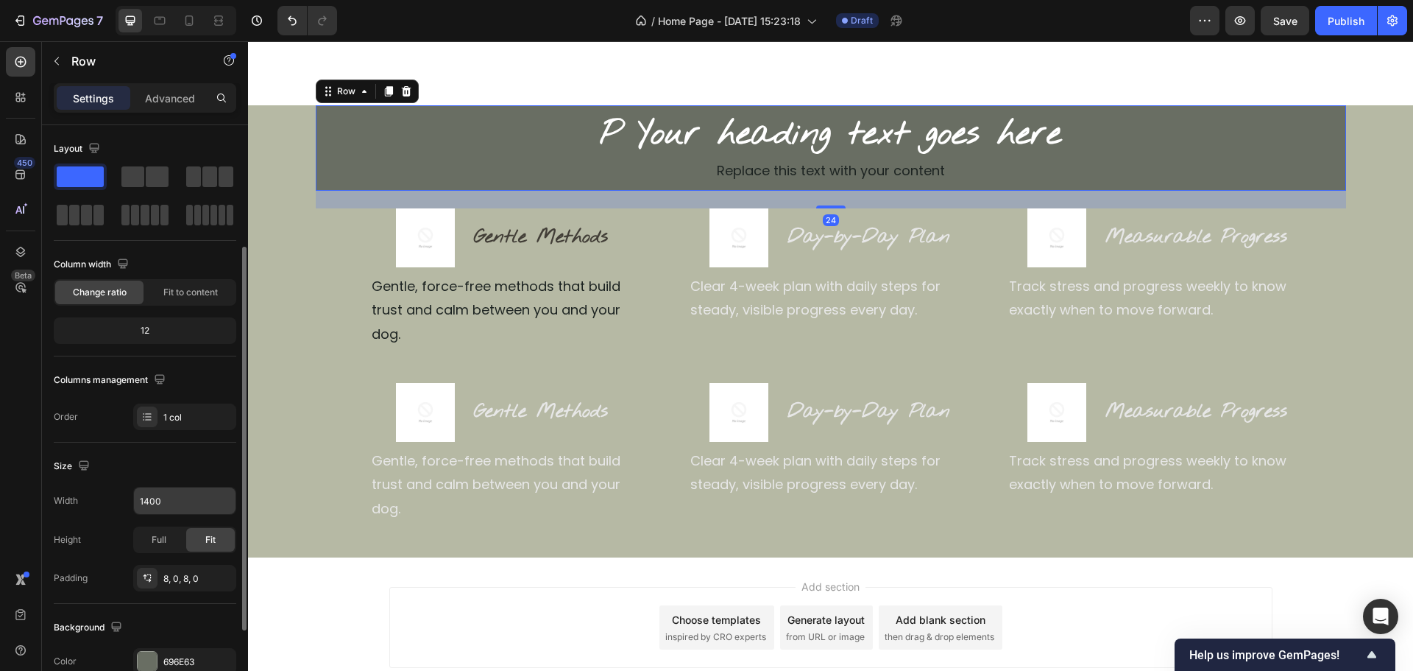
scroll to position [74, 0]
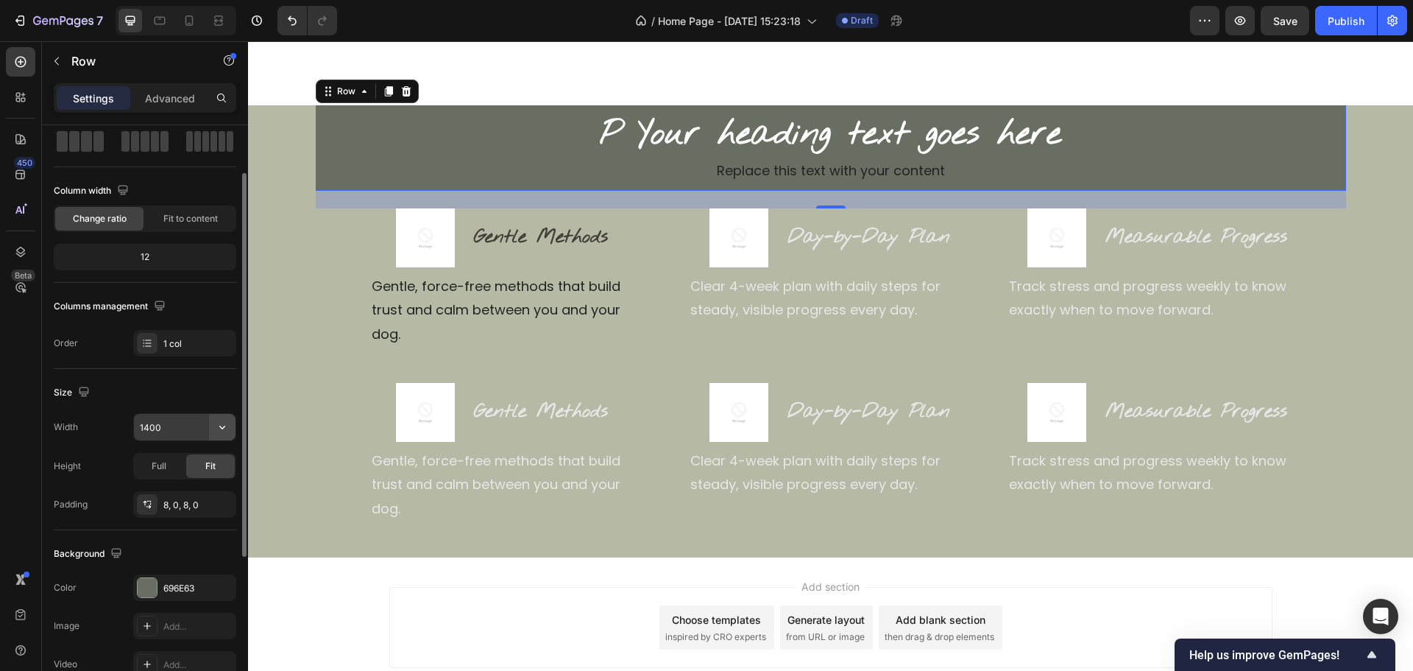
click at [226, 422] on icon "button" at bounding box center [222, 427] width 15 height 15
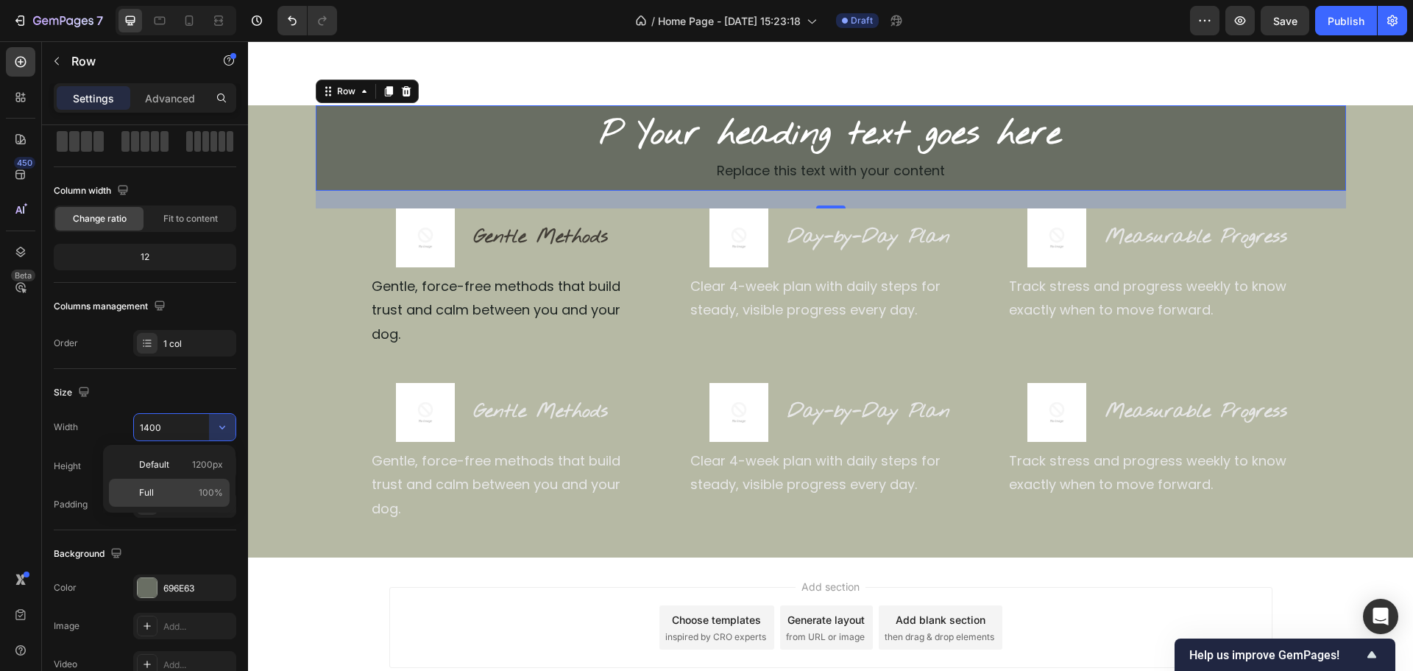
click at [160, 491] on p "Full 100%" at bounding box center [181, 492] width 84 height 13
type input "100%"
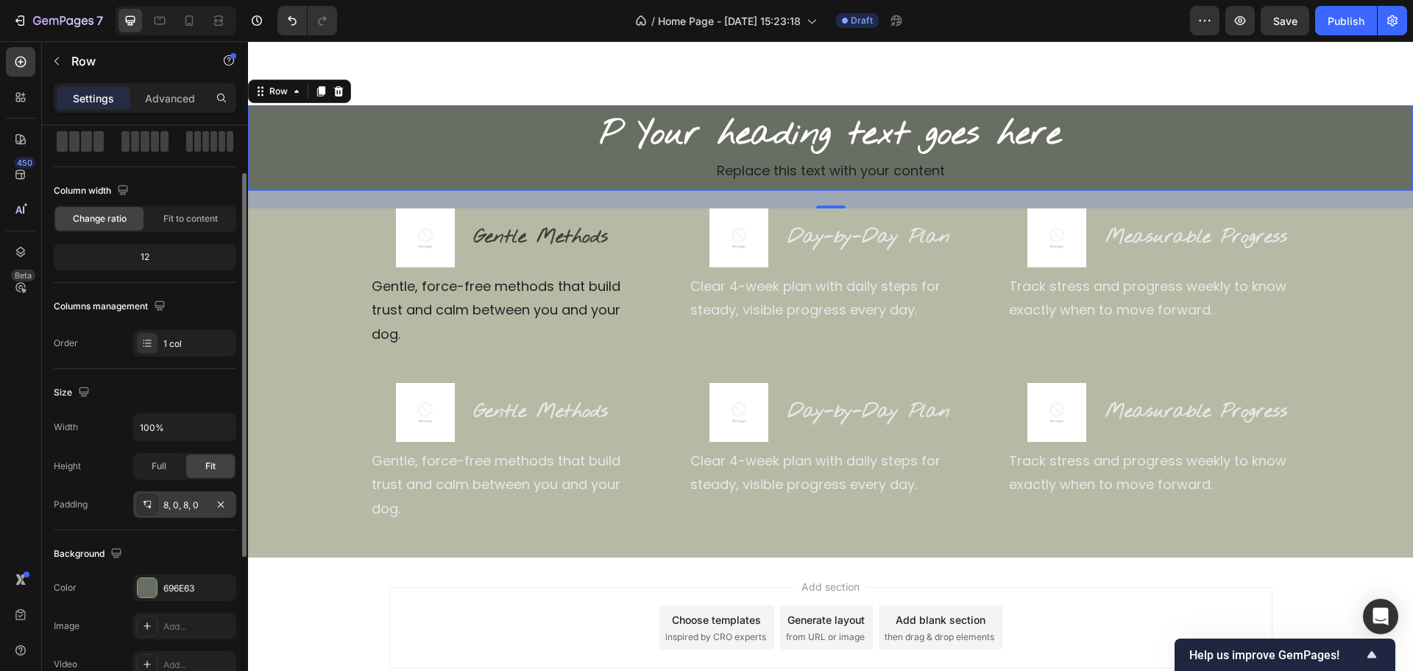
click at [174, 504] on div "8, 0, 8, 0" at bounding box center [184, 504] width 43 height 13
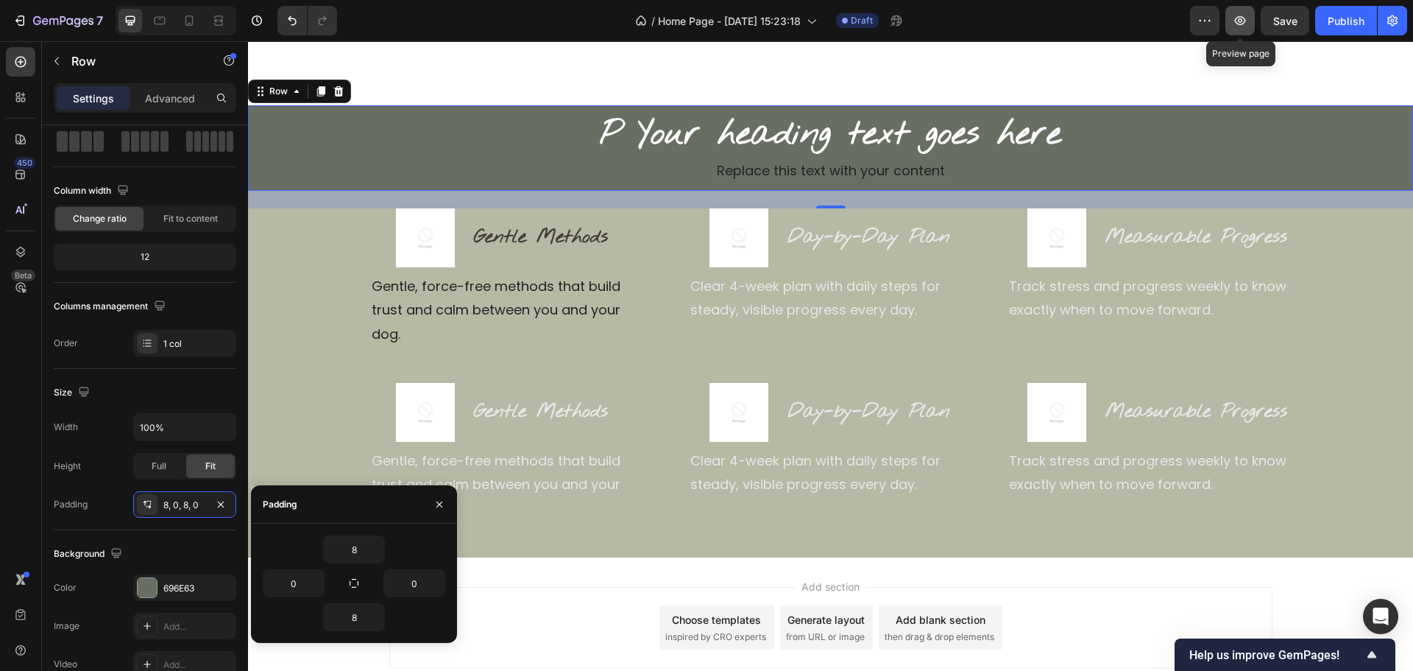
click at [1253, 27] on button "button" at bounding box center [1240, 20] width 29 height 29
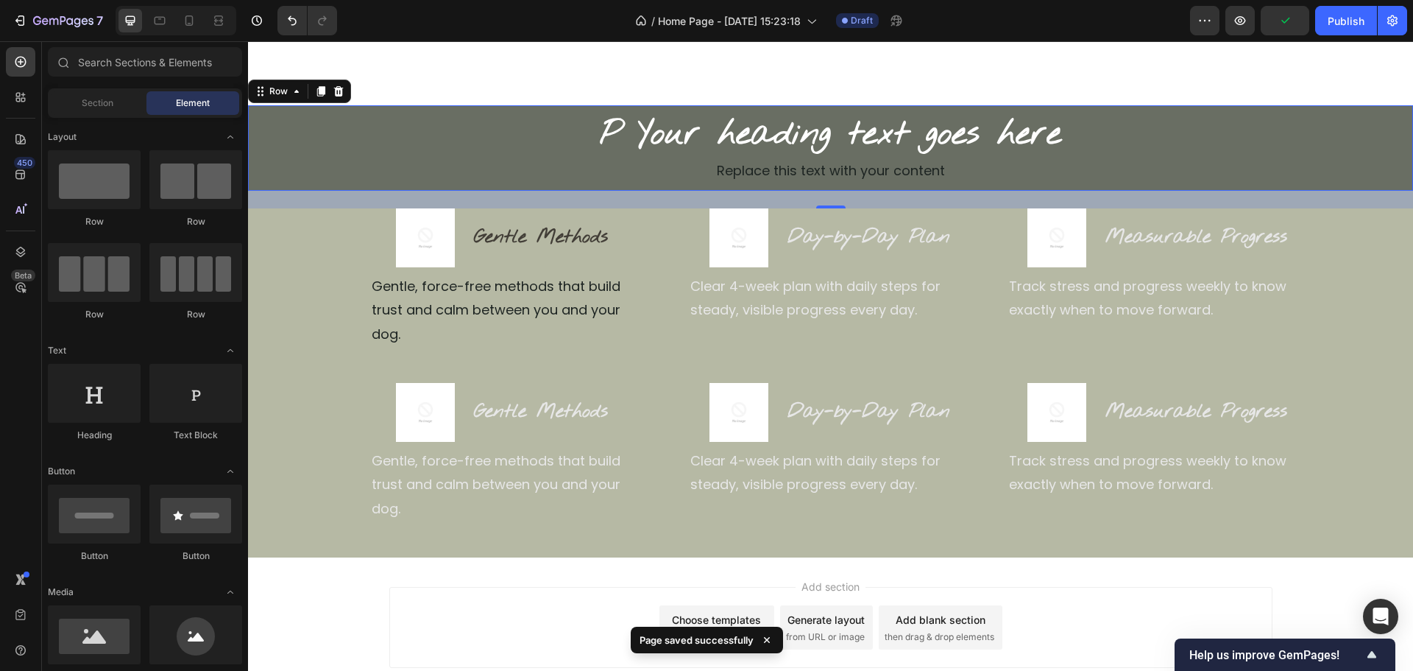
click at [1140, 587] on div "Add section Choose templates inspired by CRO experts Generate layout from URL o…" at bounding box center [830, 627] width 883 height 81
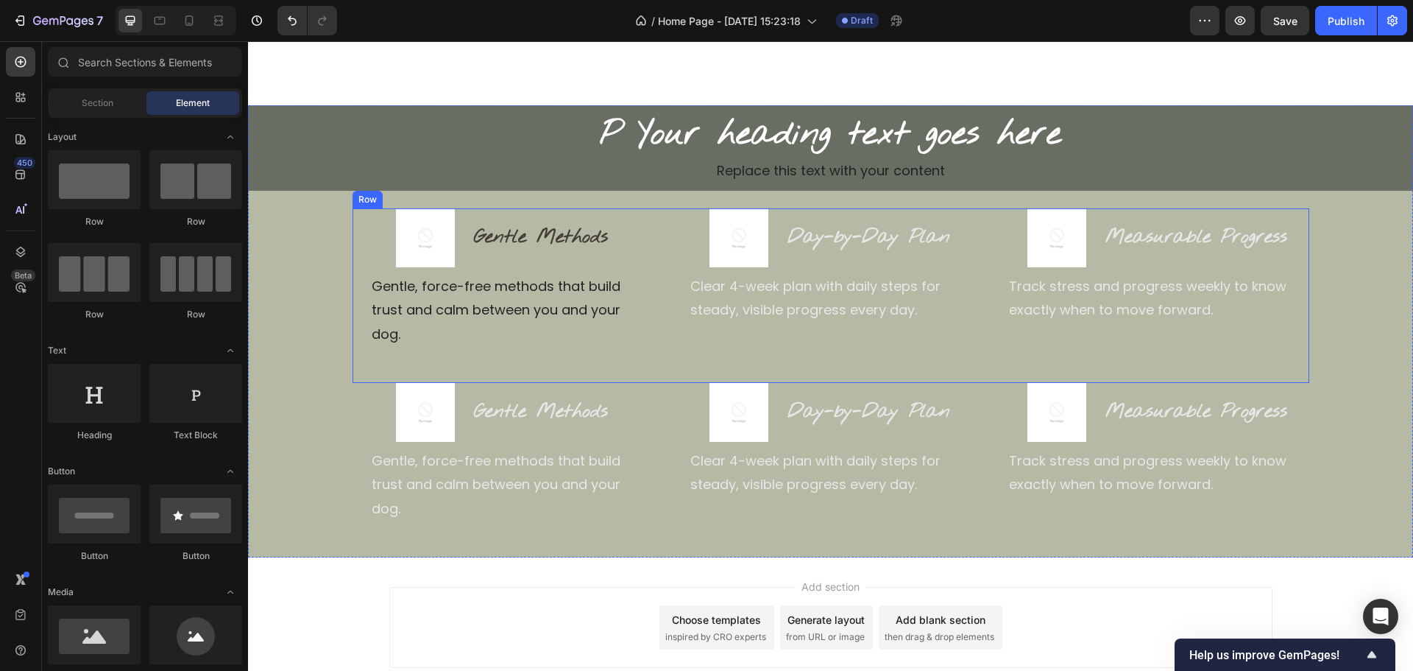
click at [367, 354] on div "Image Gentle Methods Heading Row Gentle, force-free methods that build trust an…" at bounding box center [831, 295] width 957 height 174
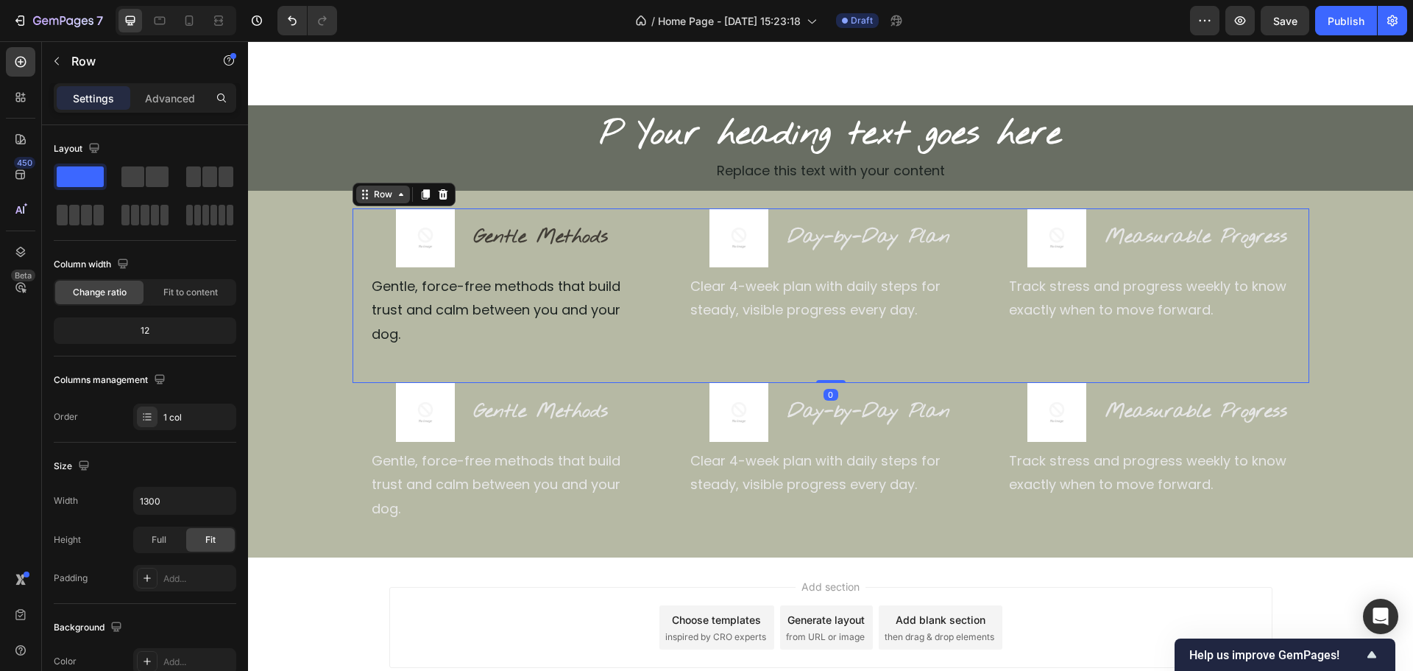
click at [383, 188] on div "Row" at bounding box center [383, 194] width 24 height 13
click at [377, 202] on div "Row" at bounding box center [383, 195] width 54 height 18
click at [378, 191] on div "Row" at bounding box center [383, 194] width 24 height 13
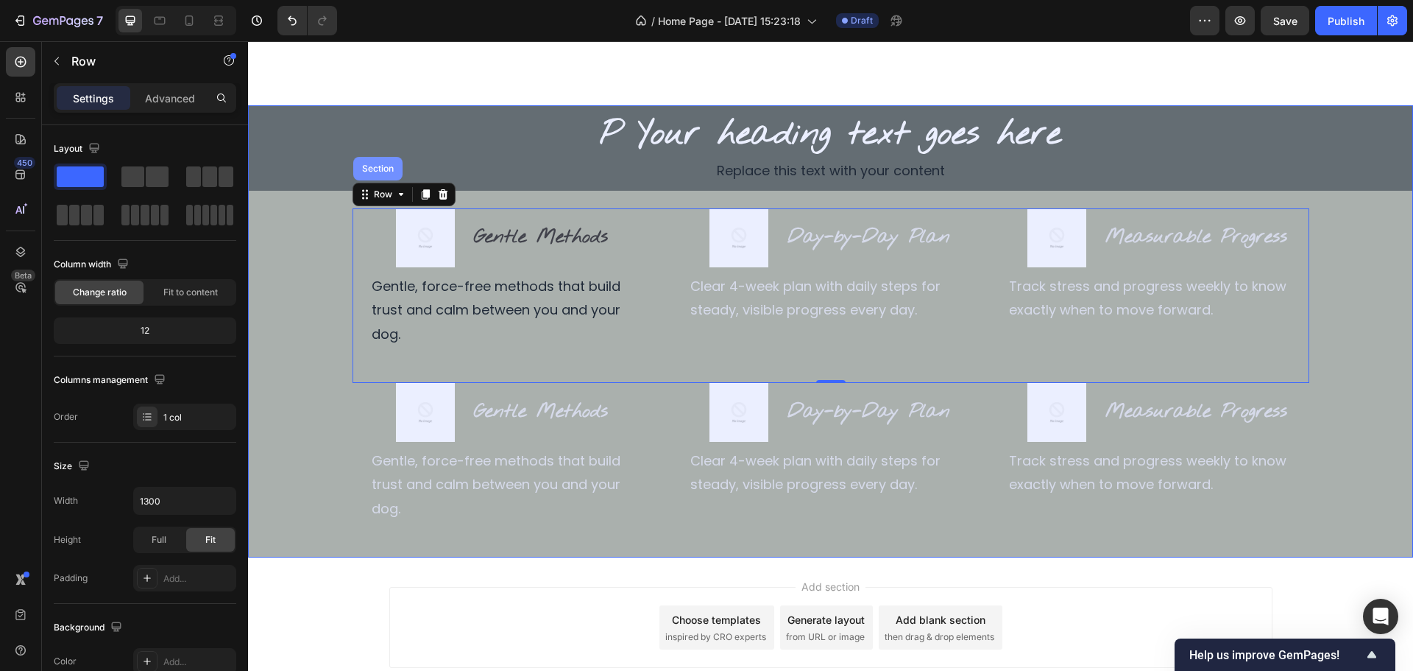
click at [378, 175] on div "Section" at bounding box center [377, 169] width 49 height 24
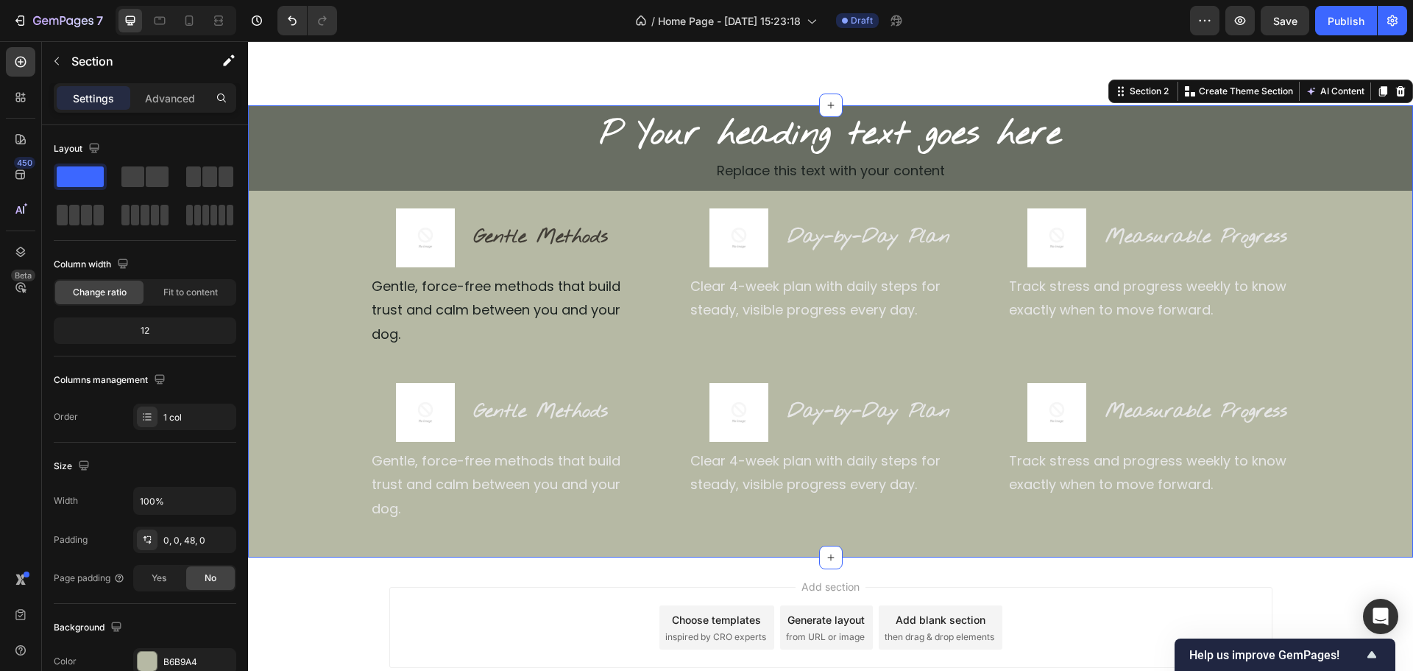
click at [672, 502] on div "P Your heading text goes here Heading Replace this text with your content Text …" at bounding box center [830, 331] width 1165 height 453
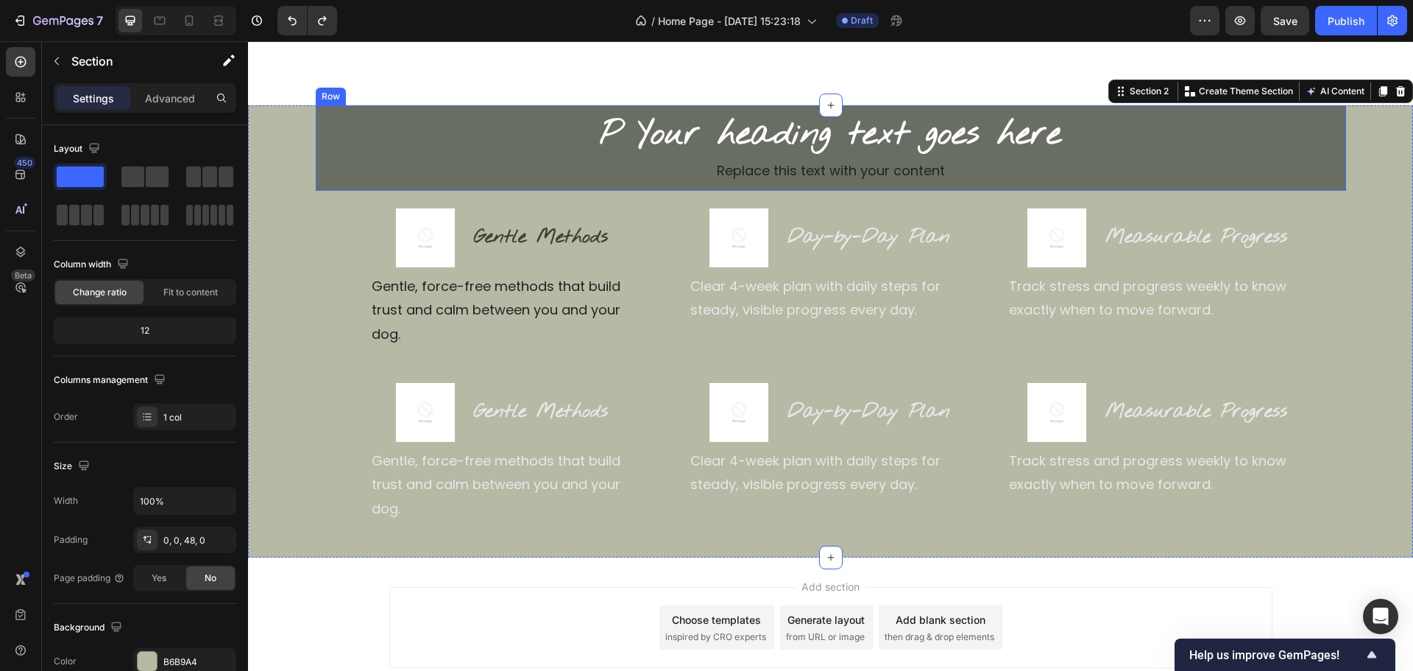
click at [583, 186] on div "P Your heading text goes here Heading Replace this text with your content Text …" at bounding box center [831, 147] width 1031 height 85
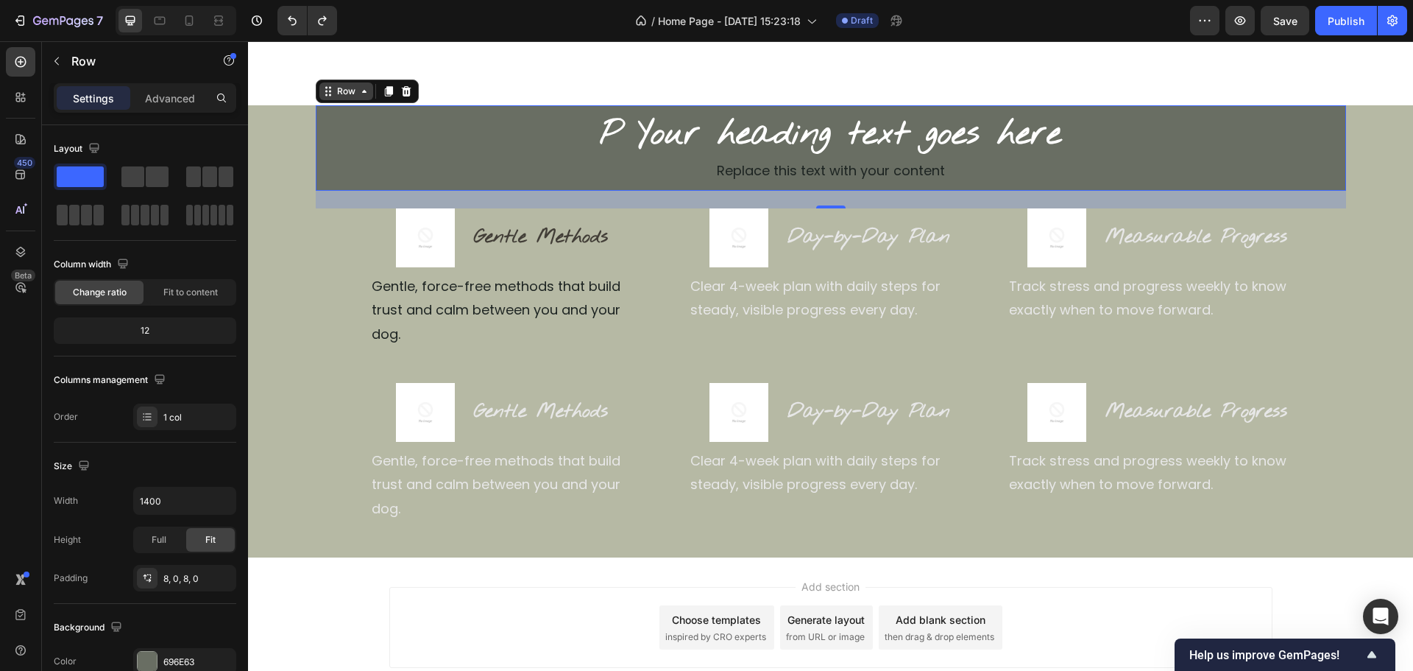
click at [359, 91] on icon at bounding box center [365, 91] width 12 height 12
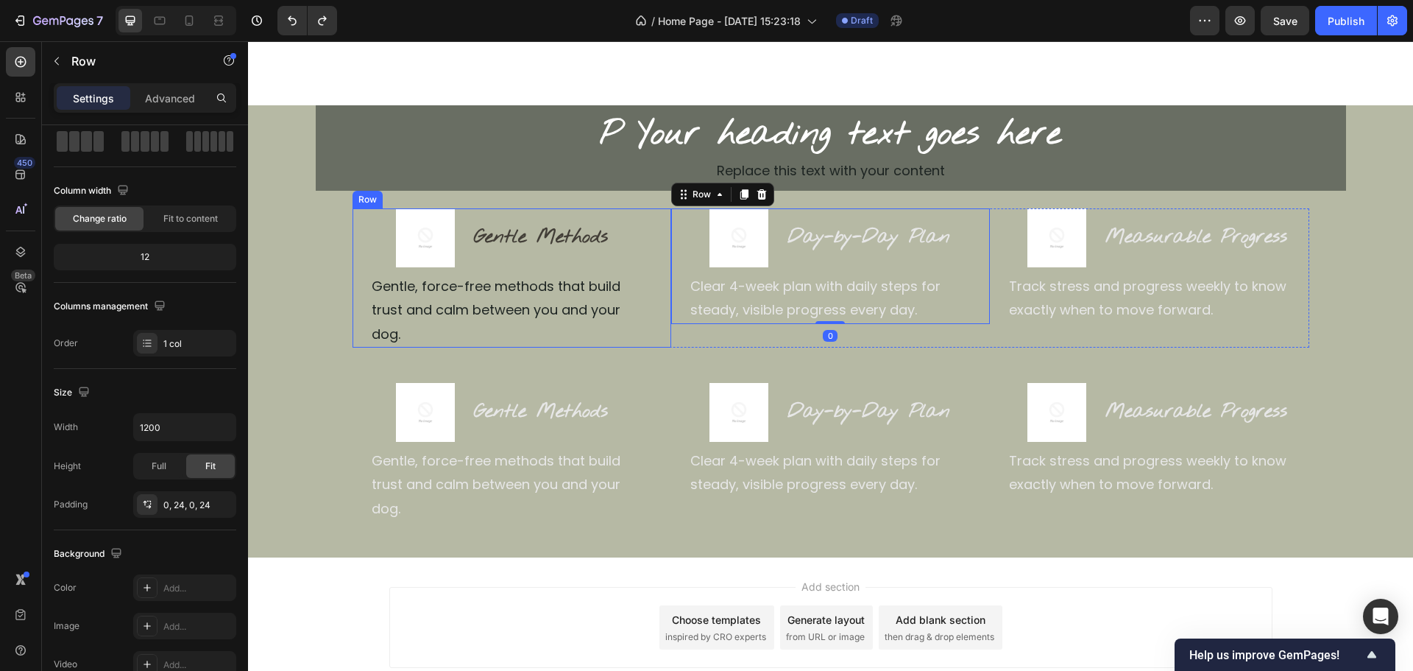
click at [660, 318] on div "Image Gentle Methods Heading Row Gentle, force-free methods that build trust an…" at bounding box center [512, 277] width 319 height 139
click at [371, 197] on div "Row" at bounding box center [383, 194] width 24 height 13
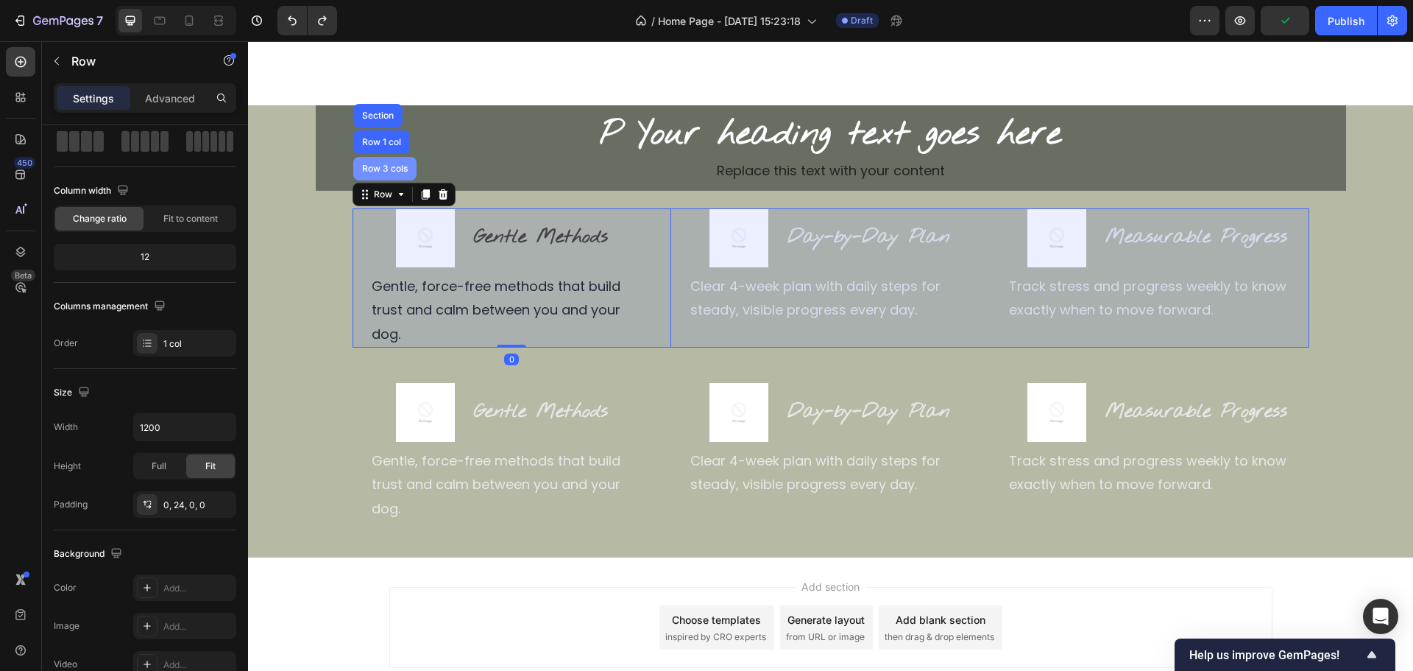
click at [374, 169] on div "Row 3 cols" at bounding box center [385, 168] width 52 height 9
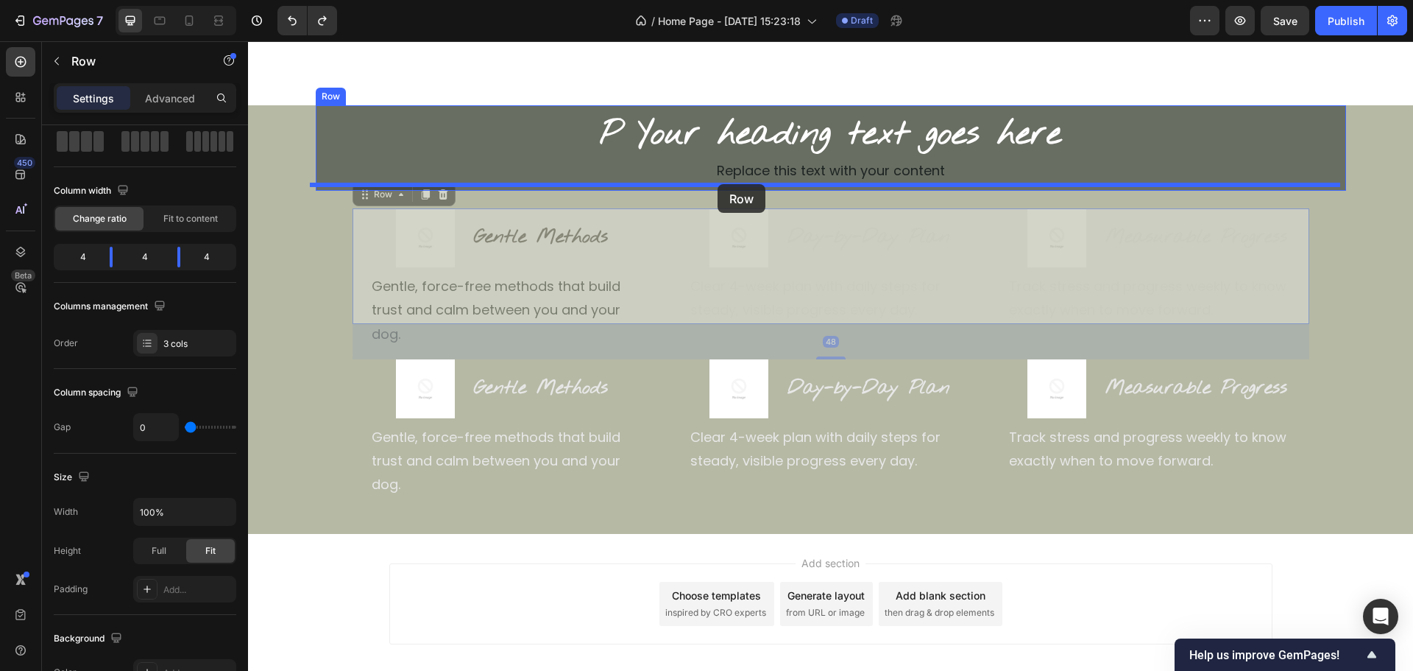
drag, startPoint x: 385, startPoint y: 197, endPoint x: 718, endPoint y: 184, distance: 333.0
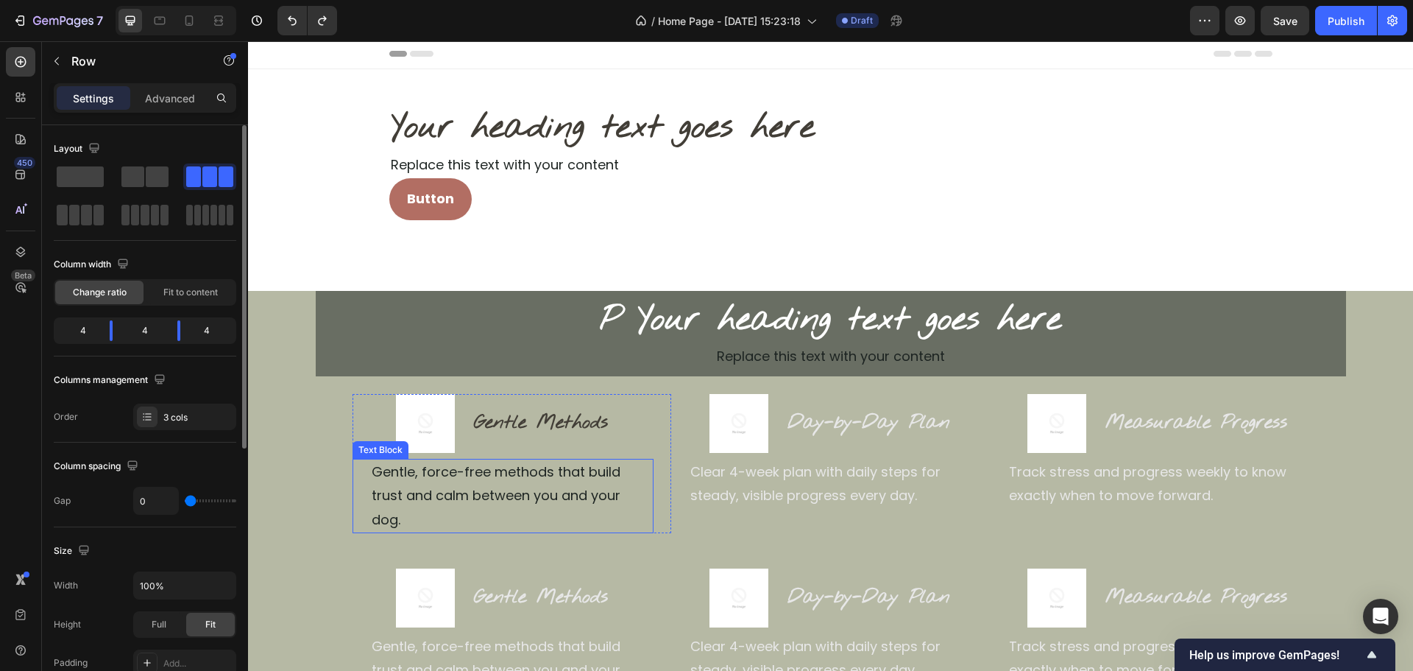
scroll to position [0, 0]
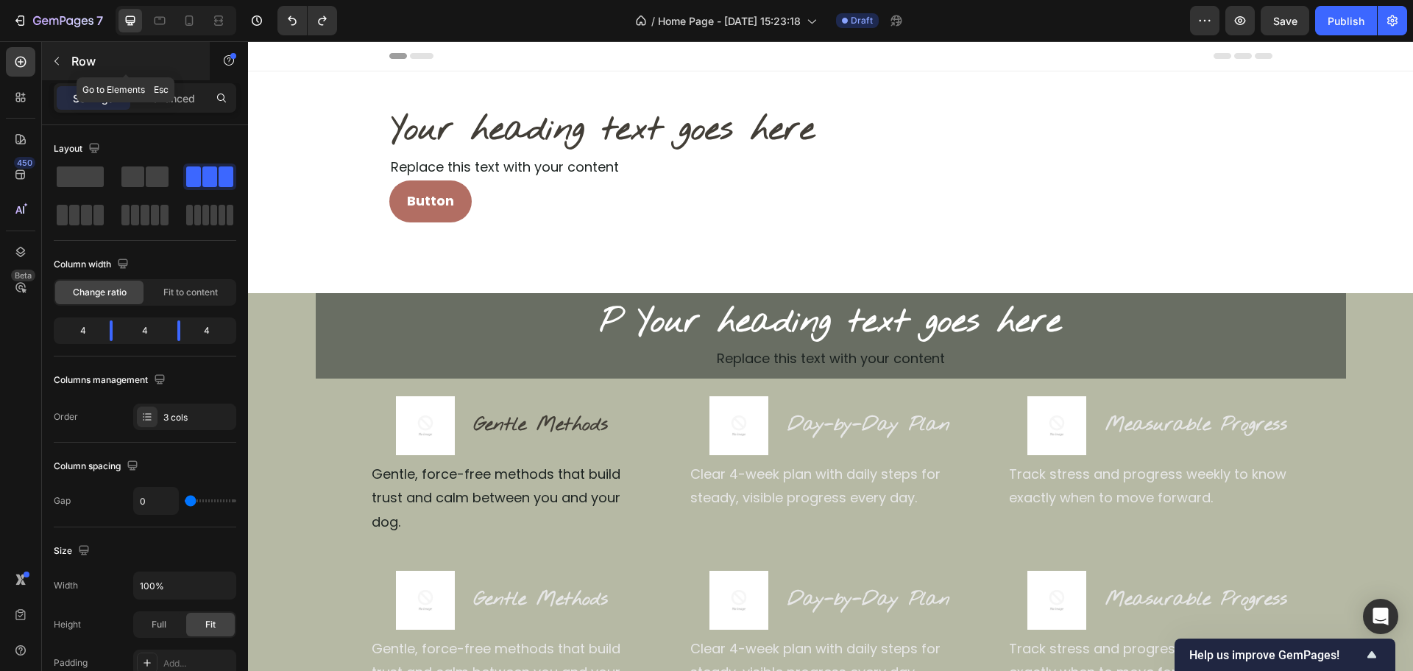
click at [50, 56] on button "button" at bounding box center [57, 61] width 24 height 24
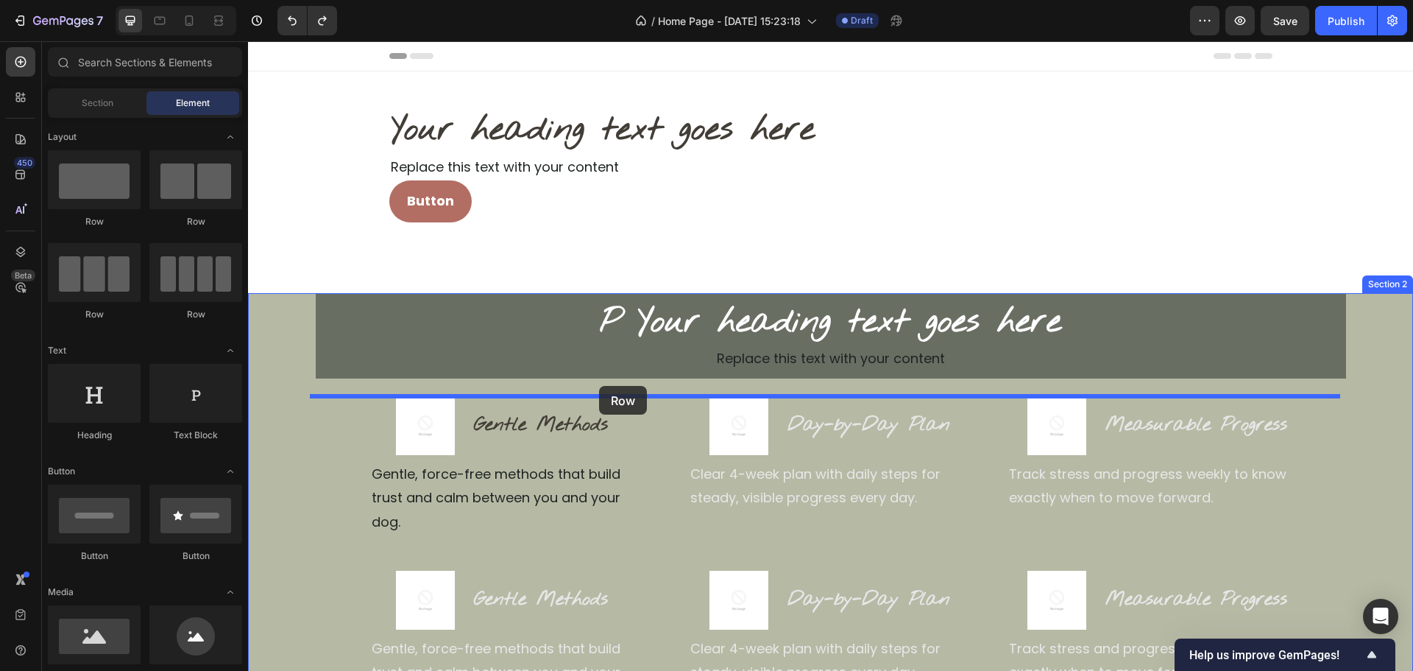
drag, startPoint x: 347, startPoint y: 246, endPoint x: 599, endPoint y: 386, distance: 288.7
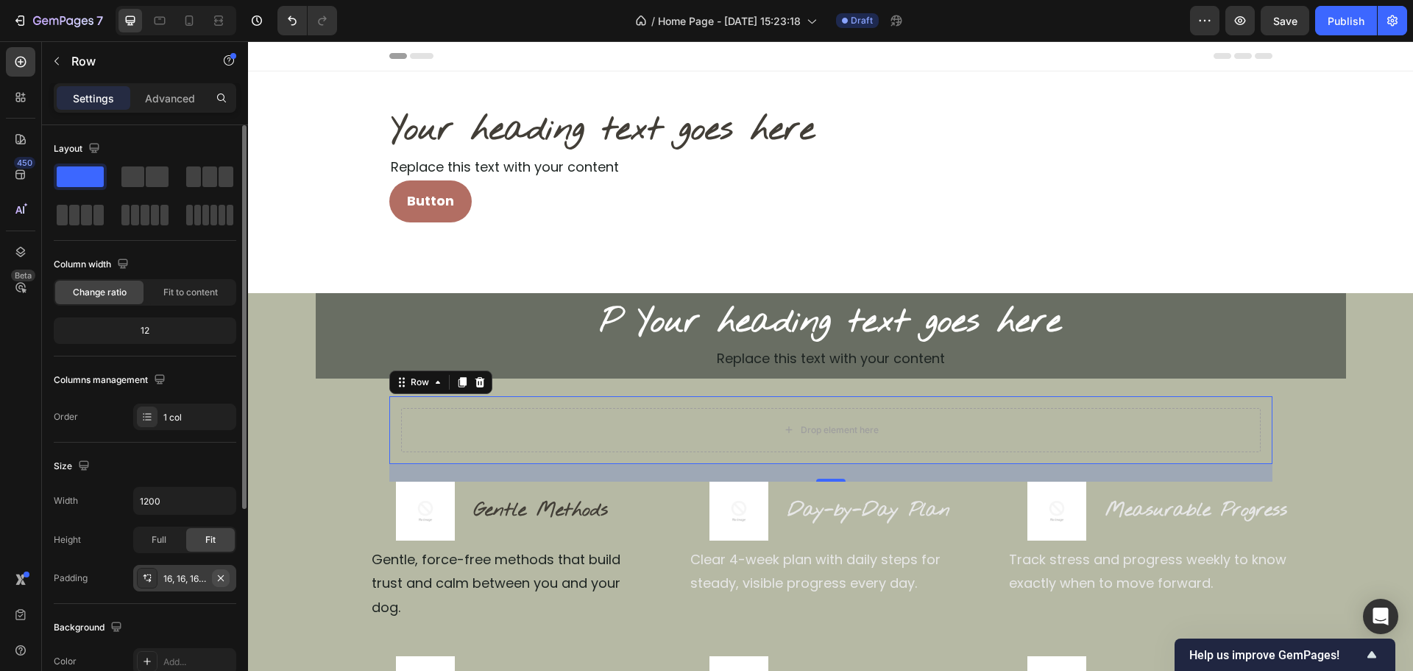
click at [216, 582] on icon "button" at bounding box center [221, 578] width 12 height 12
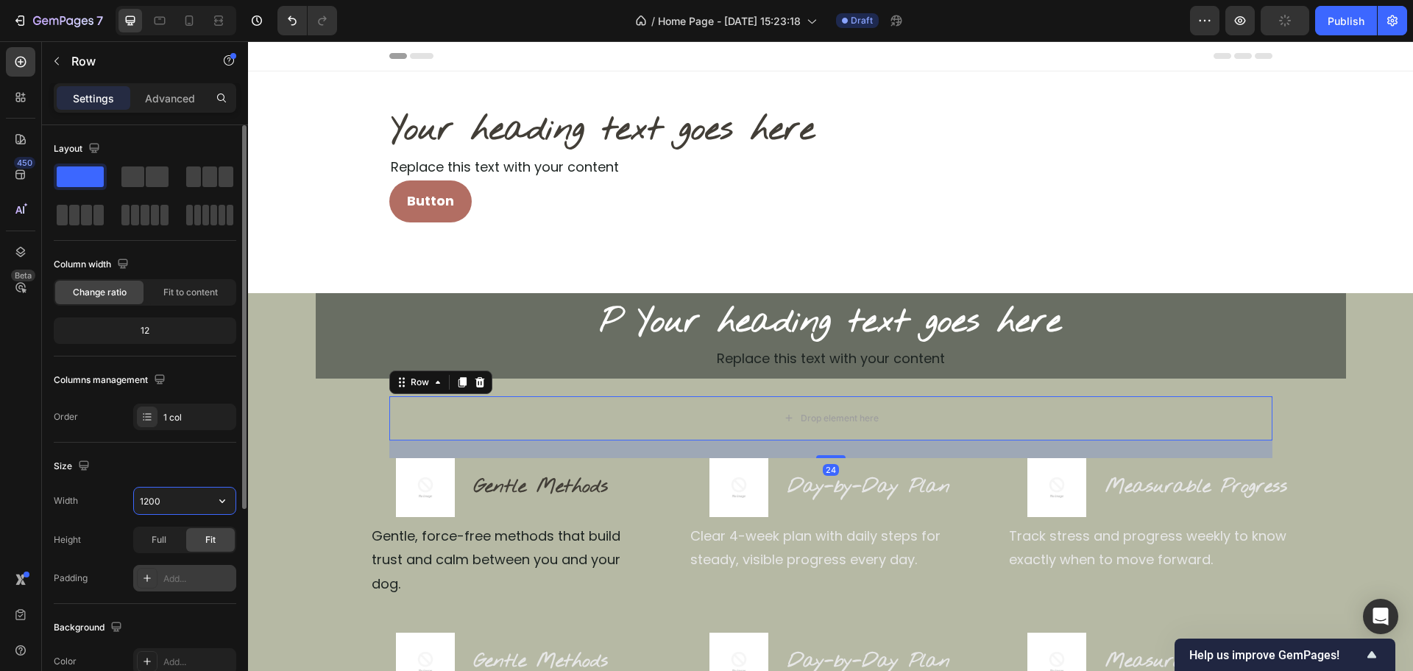
click at [146, 499] on input "1200" at bounding box center [185, 500] width 102 height 27
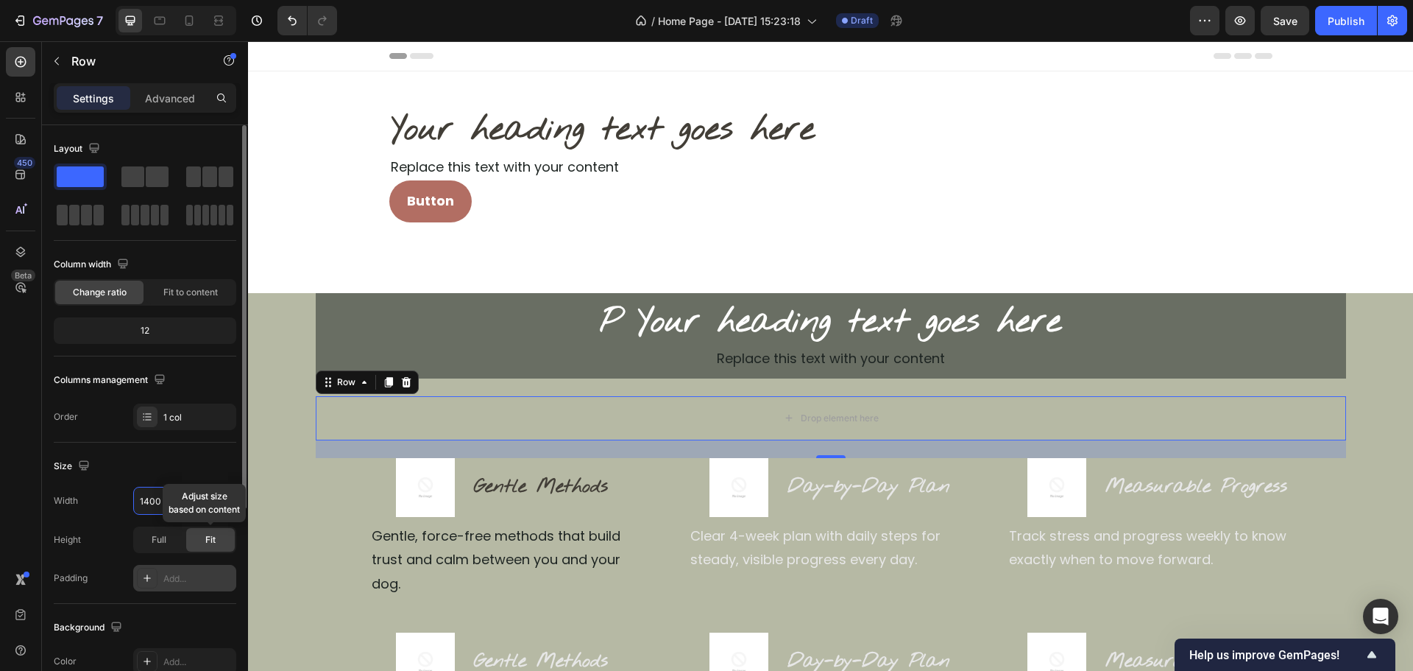
type input "1400"
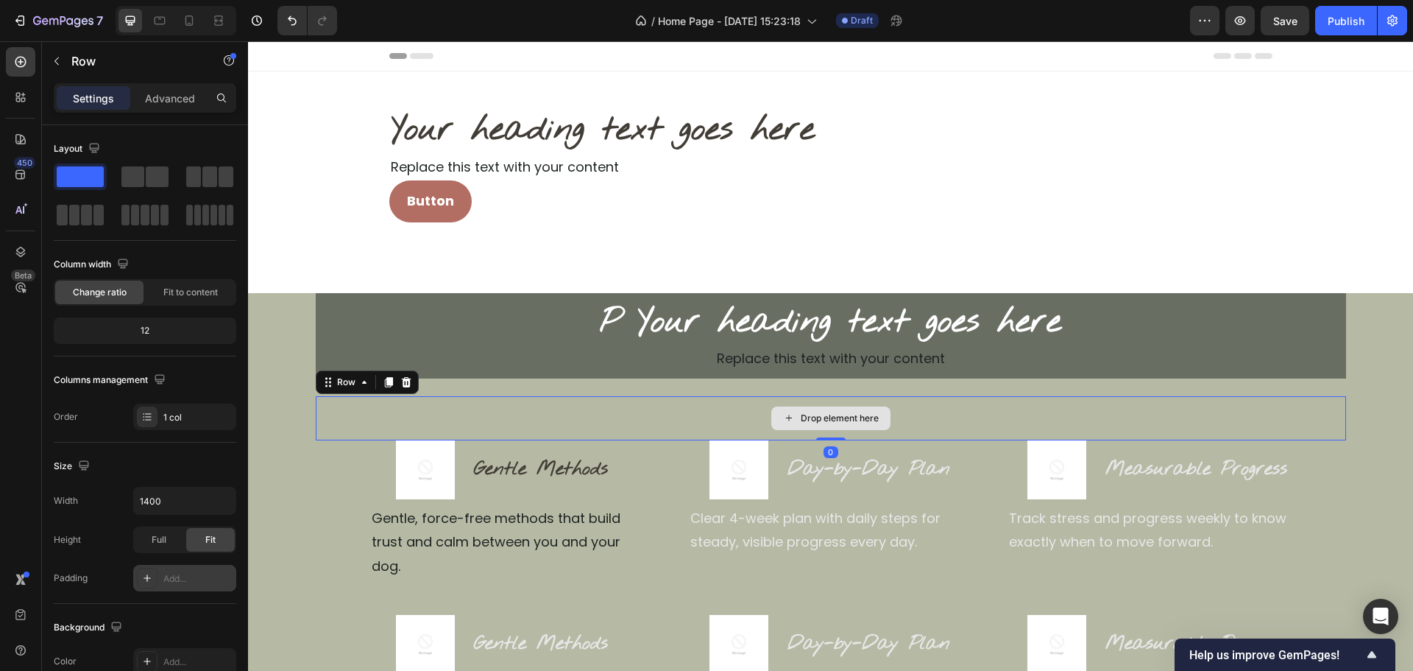
drag, startPoint x: 826, startPoint y: 454, endPoint x: 690, endPoint y: 385, distance: 152.8
click at [833, 421] on div "Drop element here Row 0" at bounding box center [831, 418] width 1031 height 44
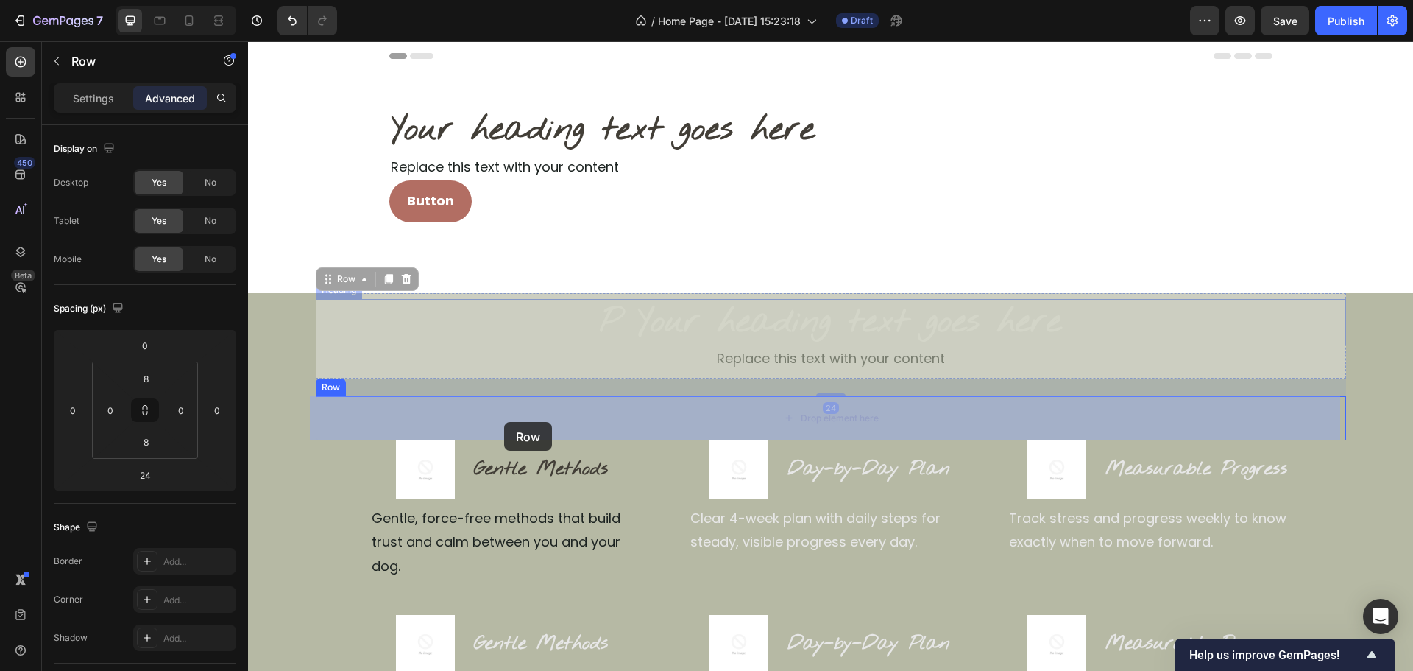
drag, startPoint x: 412, startPoint y: 292, endPoint x: 504, endPoint y: 422, distance: 158.9
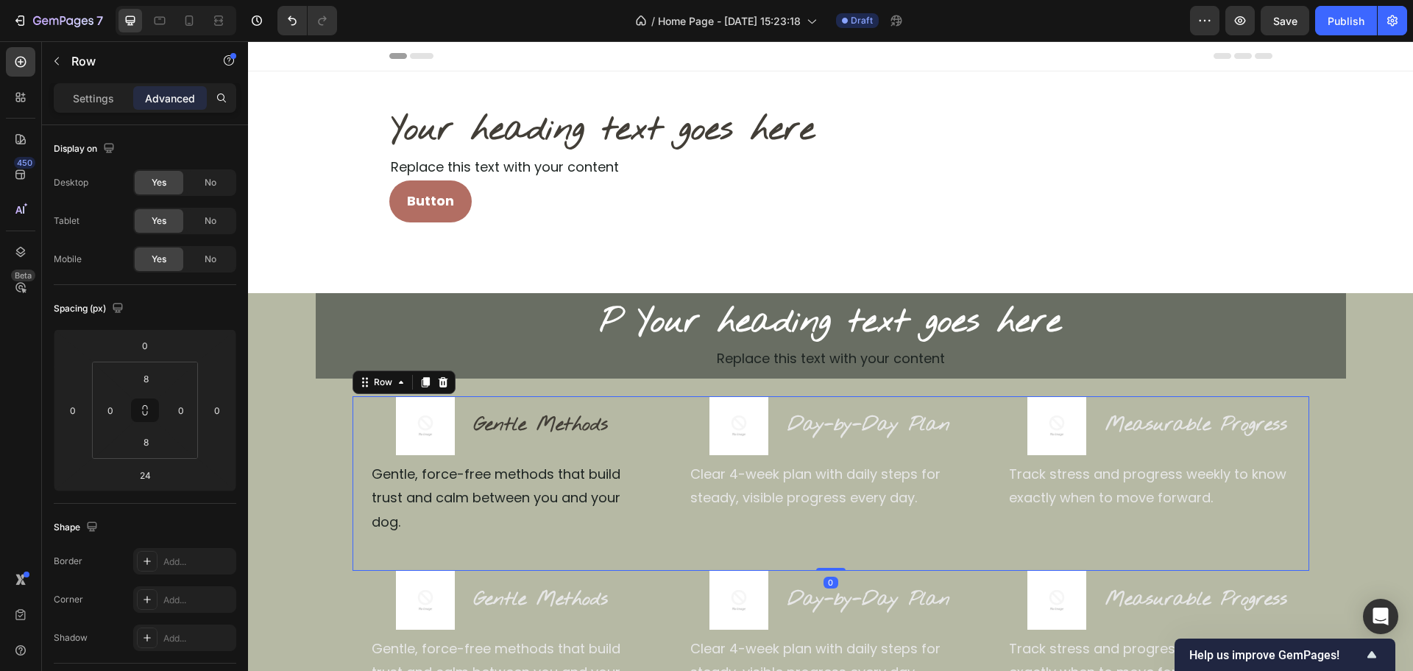
click at [668, 512] on div "Image Gentle Methods Heading Row Gentle, force-free methods that build trust an…" at bounding box center [831, 483] width 957 height 174
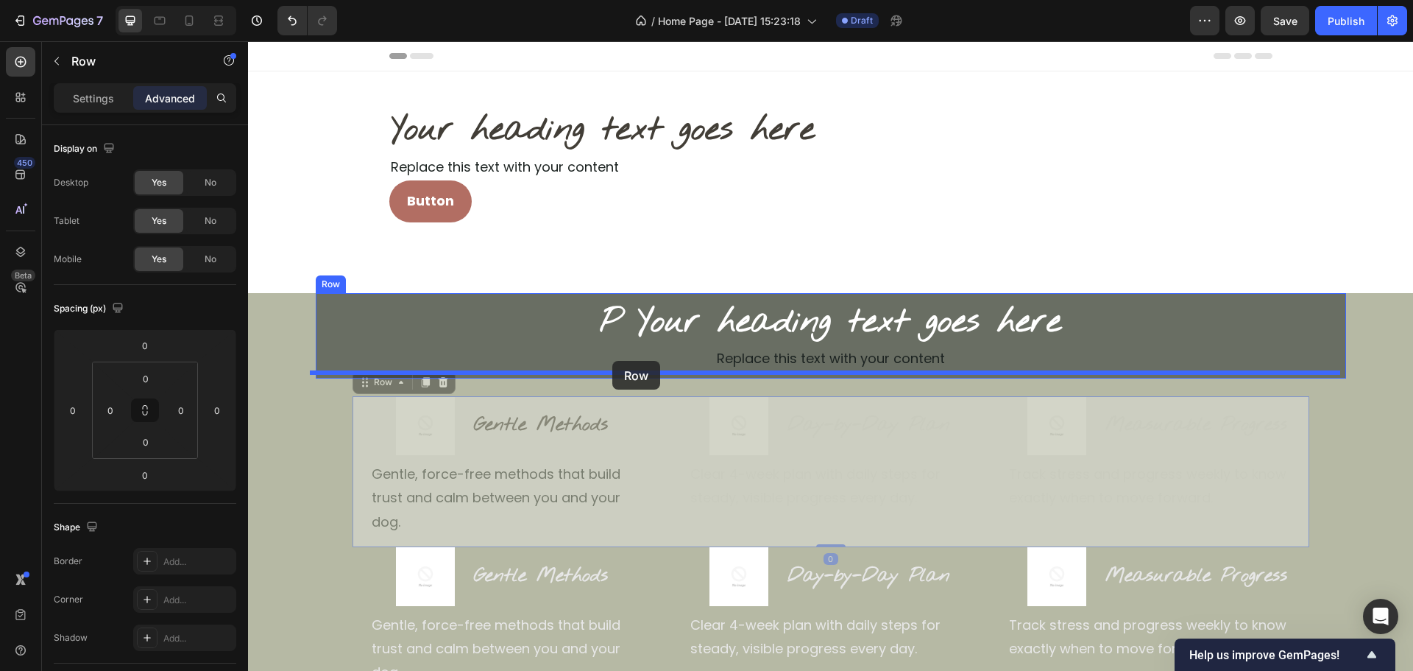
drag, startPoint x: 387, startPoint y: 384, endPoint x: 612, endPoint y: 361, distance: 226.4
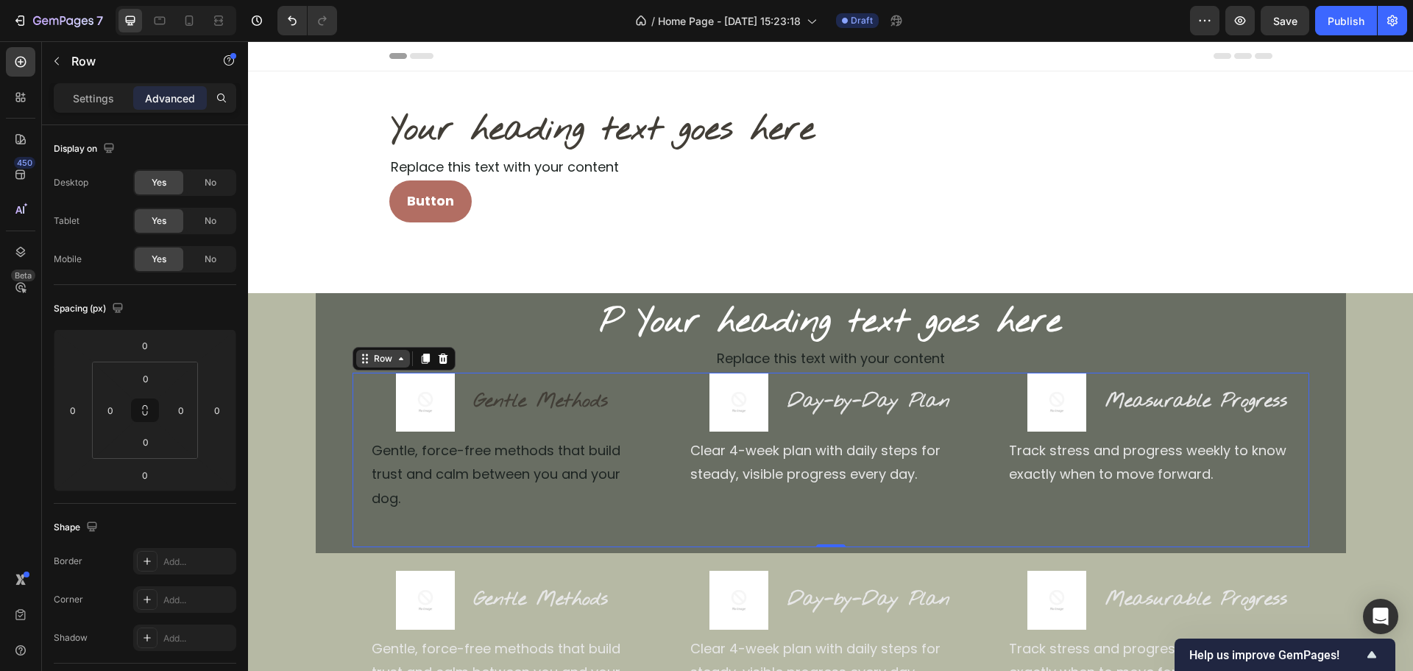
click at [374, 356] on div "Row" at bounding box center [383, 358] width 24 height 13
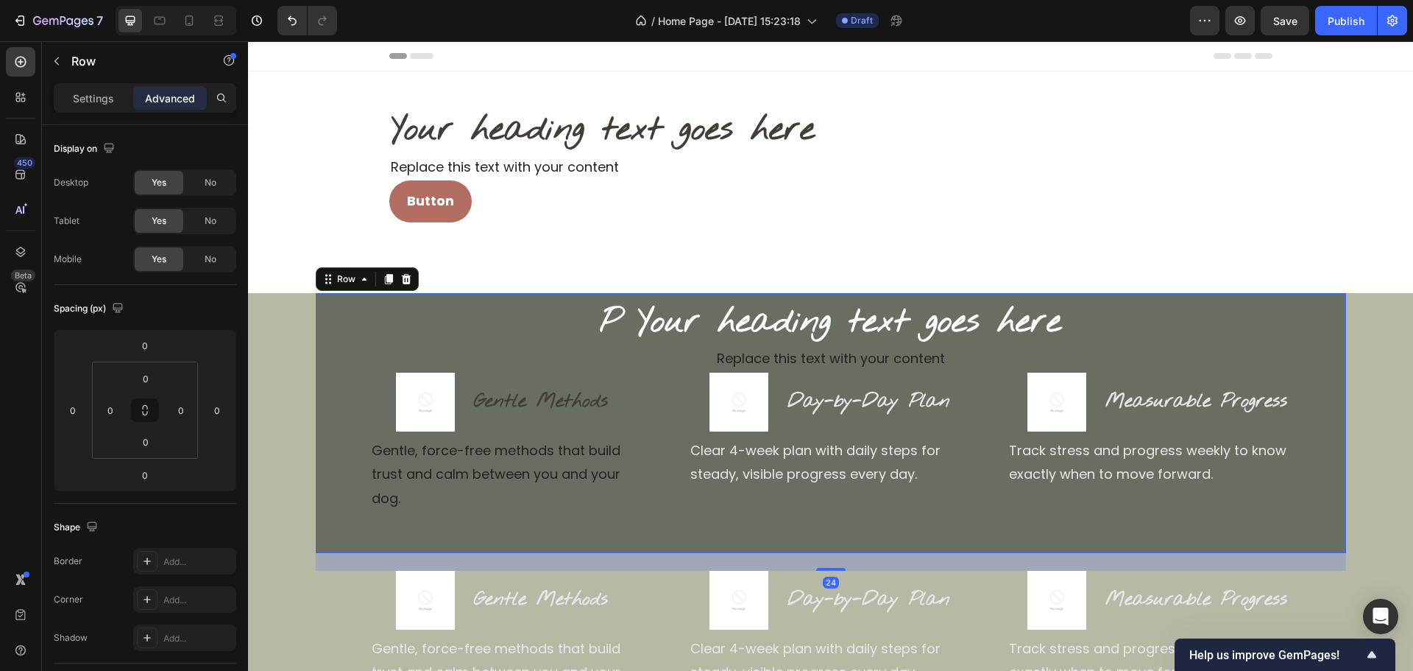
click at [316, 415] on div "P Your heading text goes here Heading Replace this text with your content Text …" at bounding box center [831, 423] width 1031 height 248
click at [427, 397] on img at bounding box center [425, 401] width 59 height 59
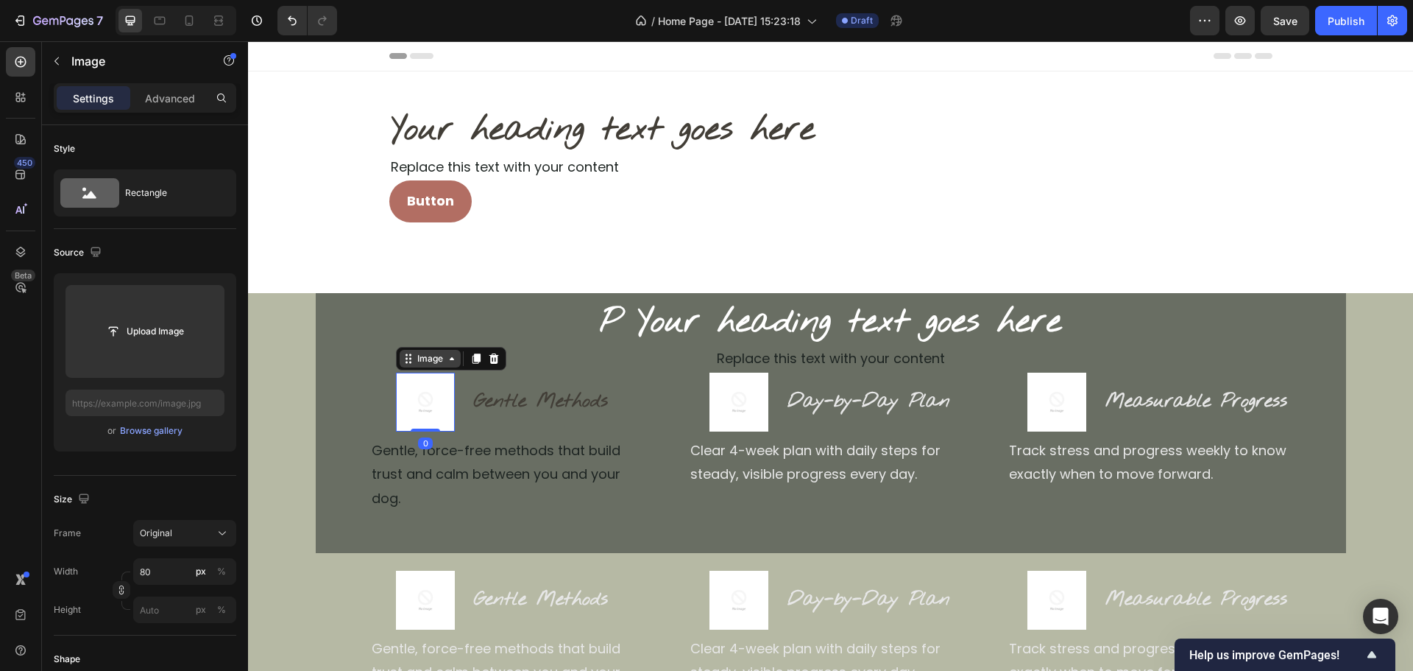
click at [417, 363] on div "Image" at bounding box center [430, 358] width 32 height 13
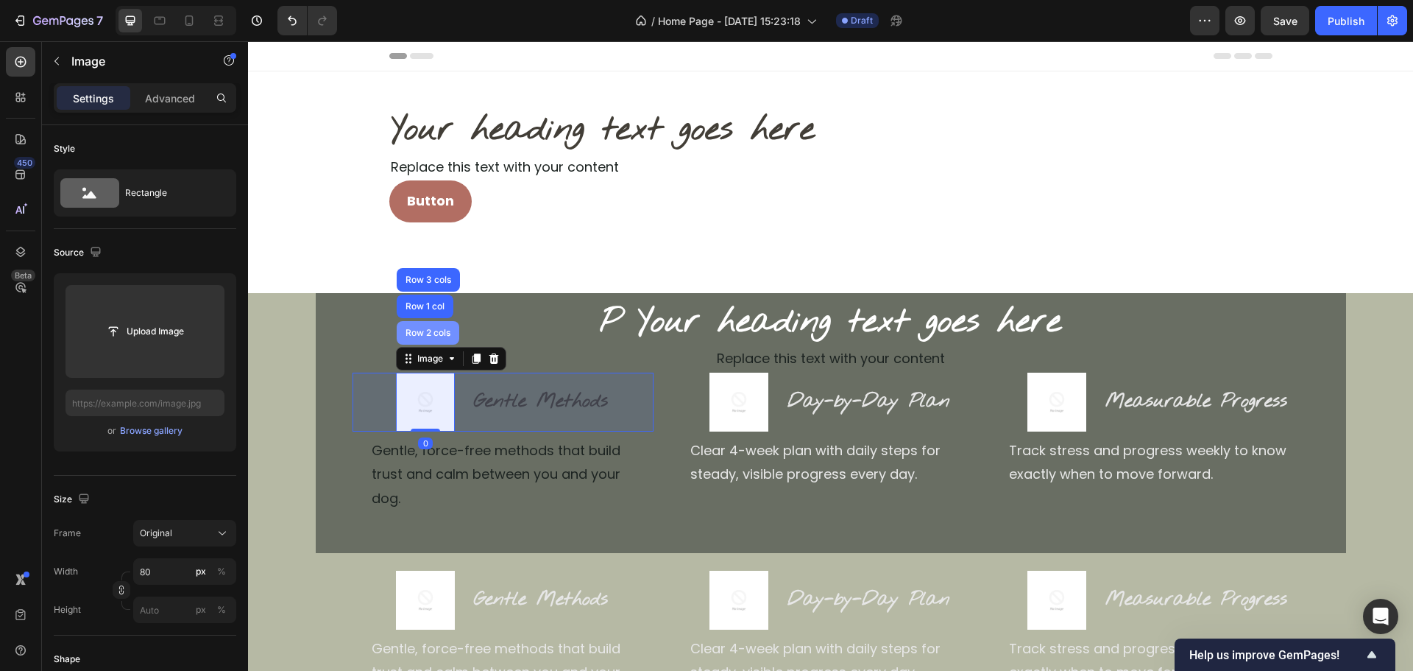
click at [424, 338] on div "Row 2 cols" at bounding box center [428, 333] width 63 height 24
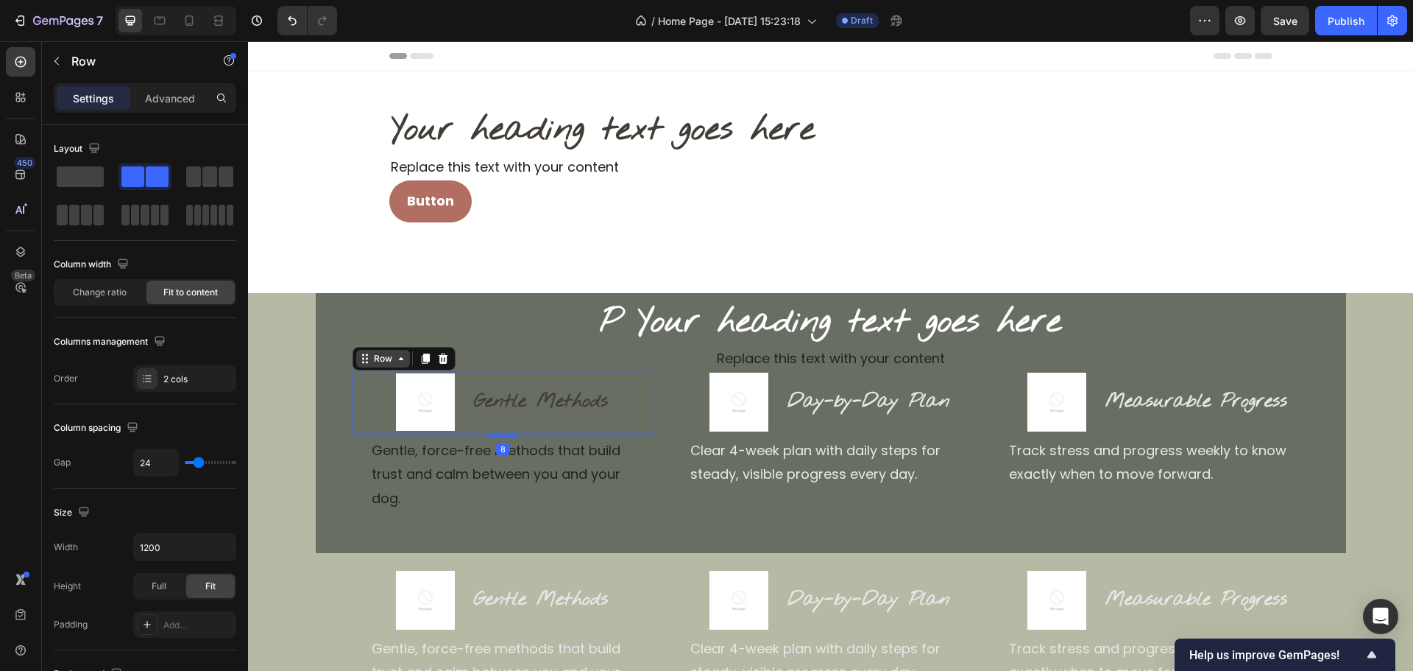
drag, startPoint x: 373, startPoint y: 360, endPoint x: 376, endPoint y: 352, distance: 8.6
click at [373, 358] on div "Row" at bounding box center [383, 358] width 24 height 13
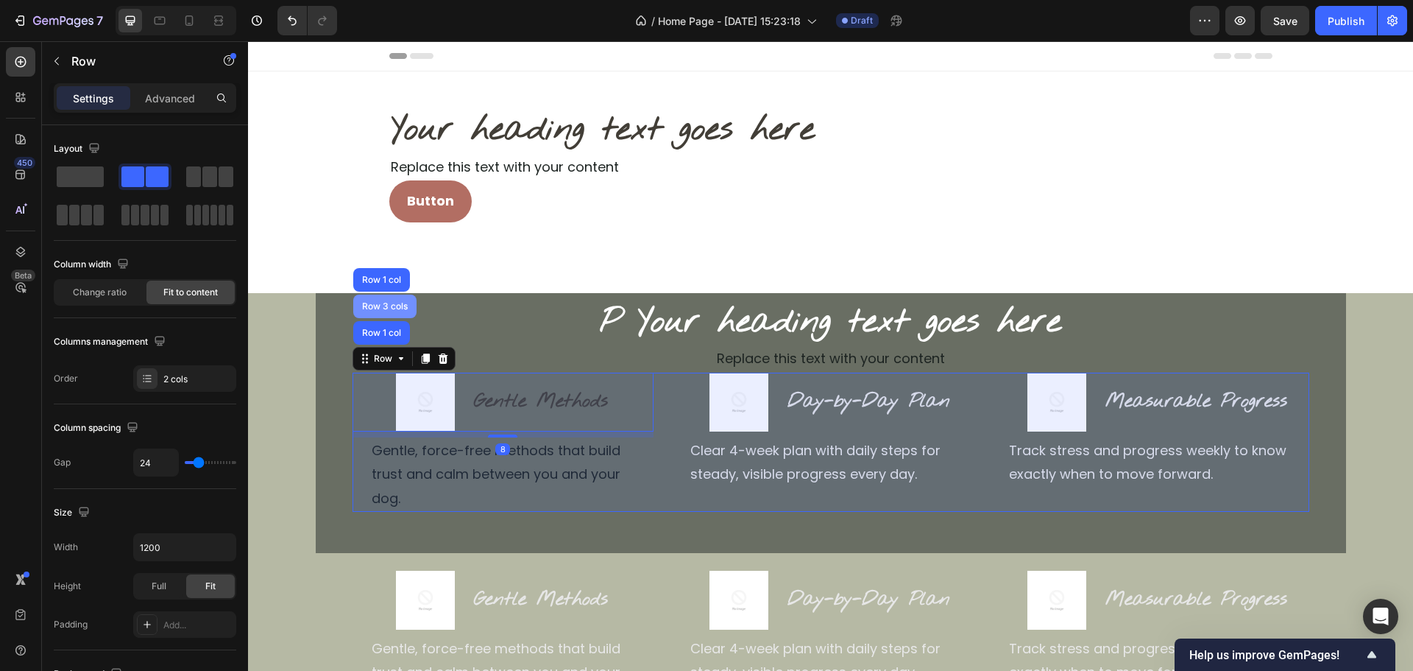
click at [389, 315] on div "Row 3 cols" at bounding box center [384, 306] width 63 height 24
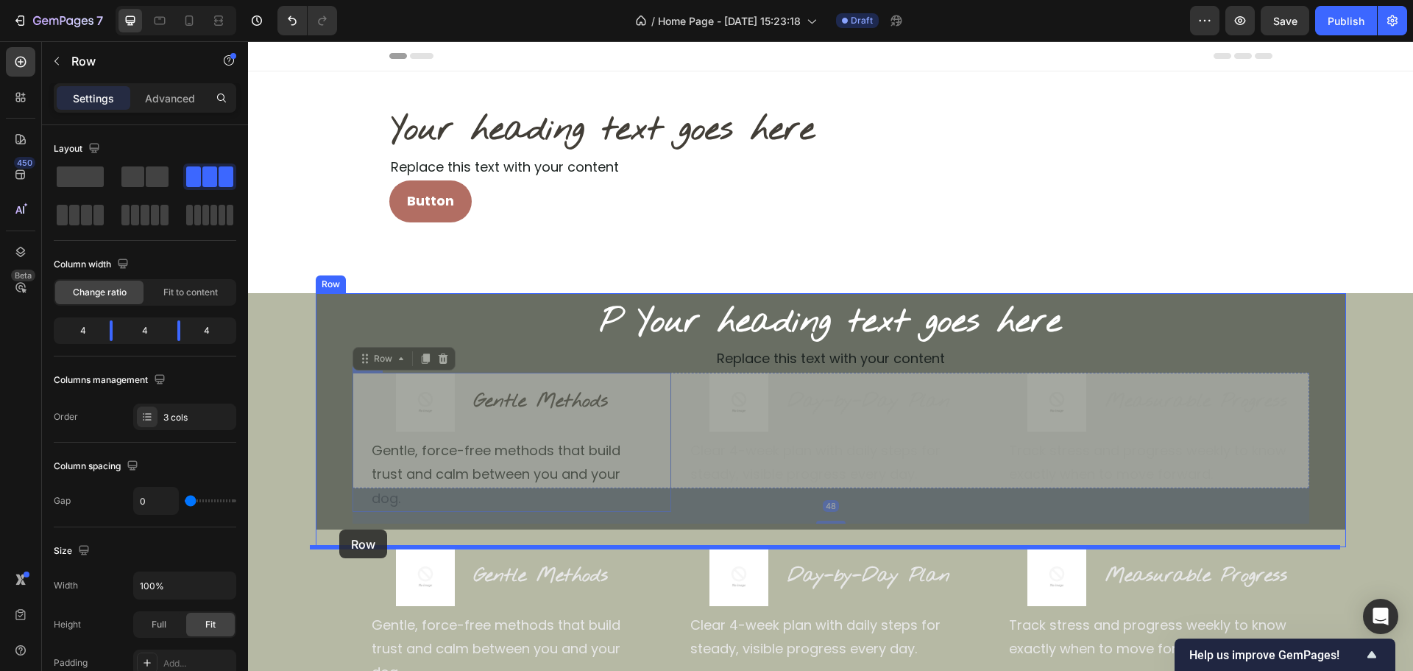
drag, startPoint x: 375, startPoint y: 372, endPoint x: 339, endPoint y: 529, distance: 160.9
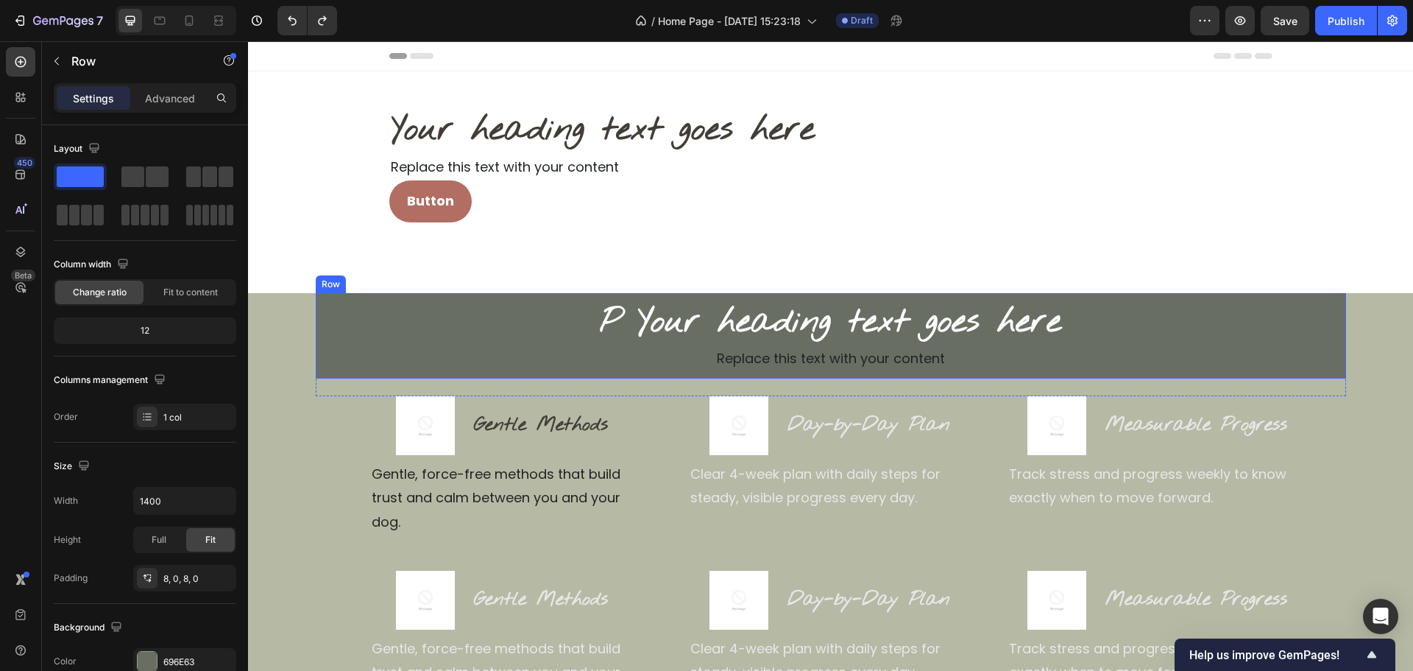
click at [413, 375] on div "P Your heading text goes here Heading Replace this text with your content Text …" at bounding box center [831, 335] width 1031 height 85
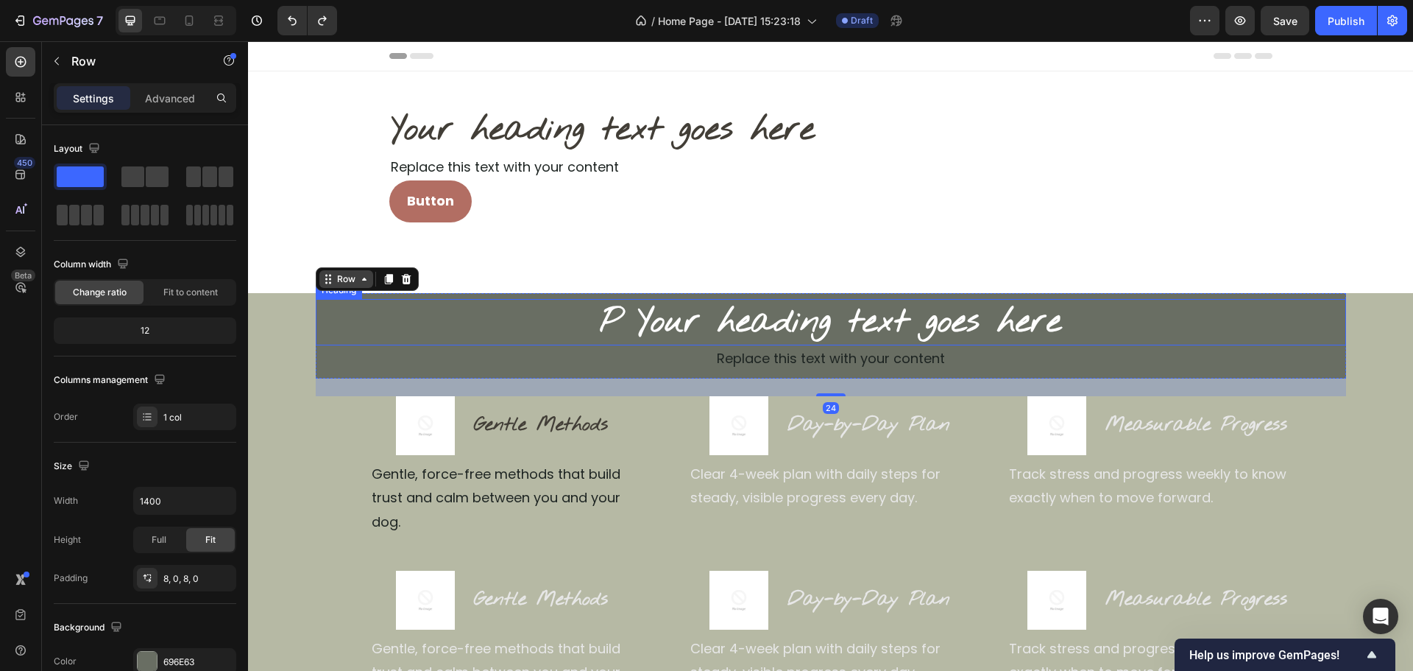
click at [345, 284] on div "Row" at bounding box center [346, 278] width 24 height 13
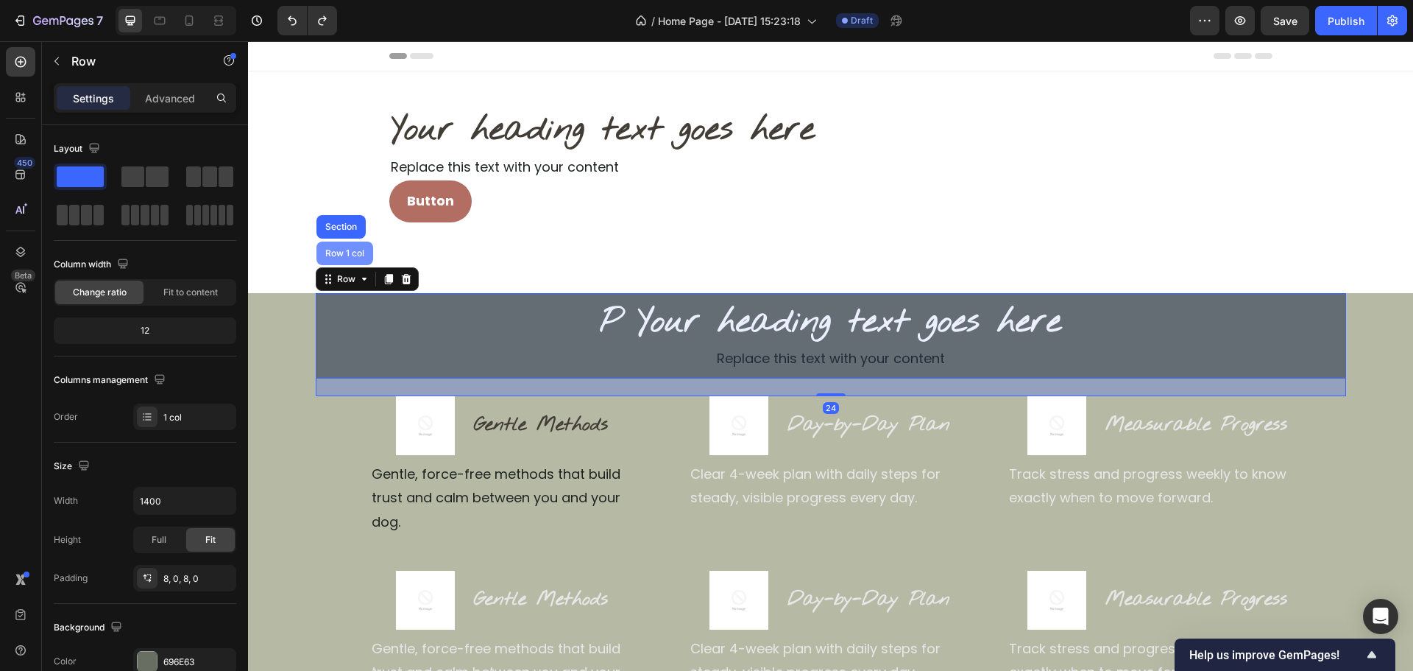
click at [351, 258] on div "Row 1 col" at bounding box center [345, 253] width 57 height 24
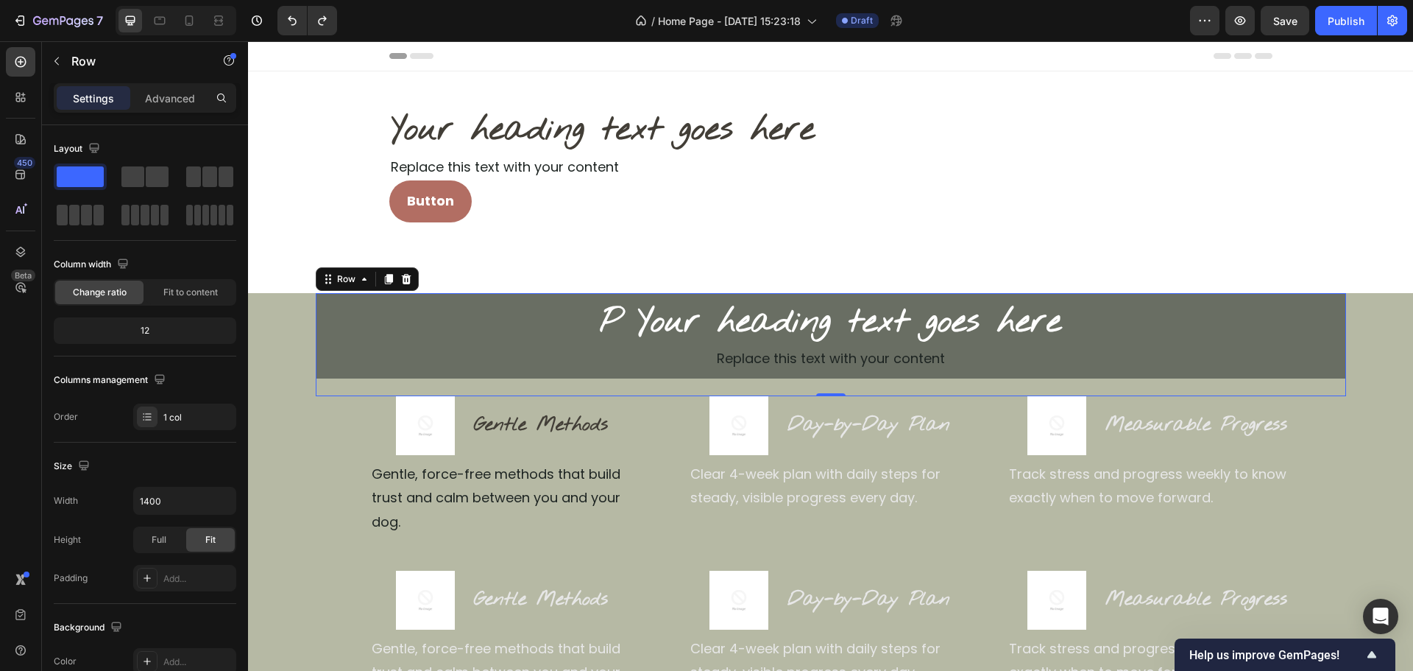
click at [445, 355] on div "Replace this text with your content" at bounding box center [831, 358] width 1031 height 27
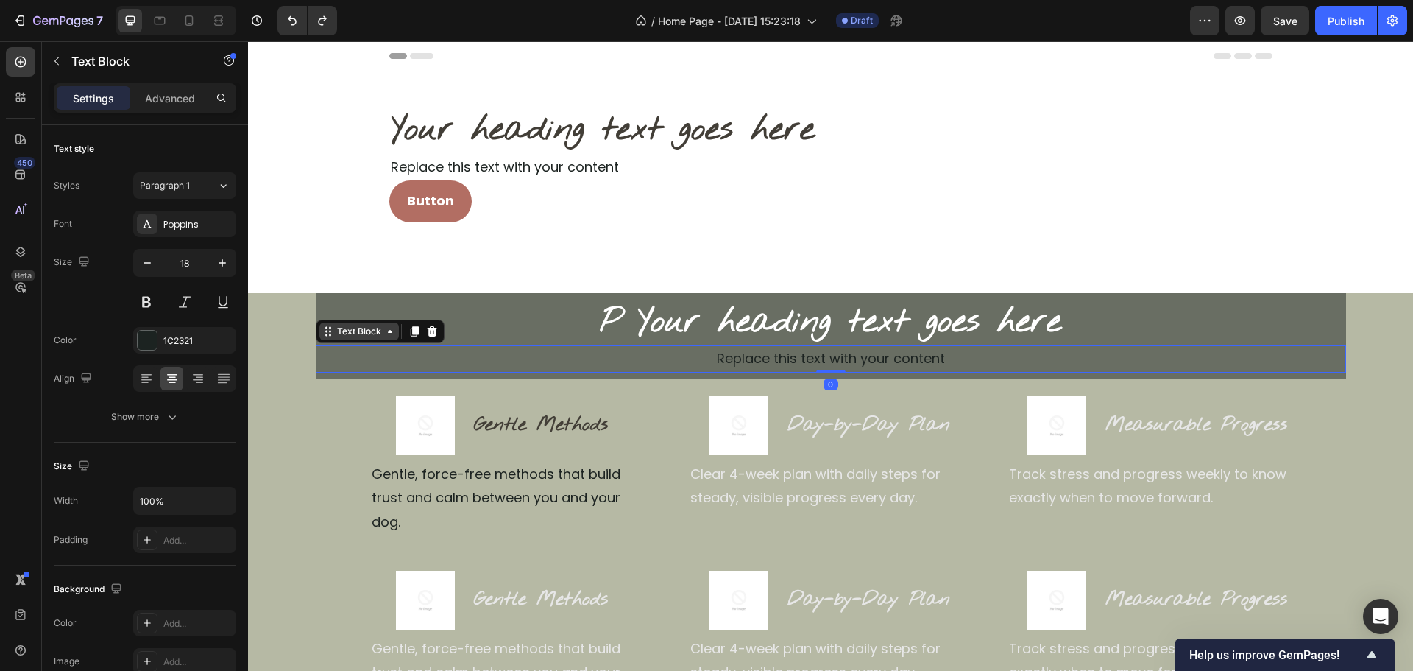
click at [353, 339] on div "Text Block" at bounding box center [359, 331] width 80 height 18
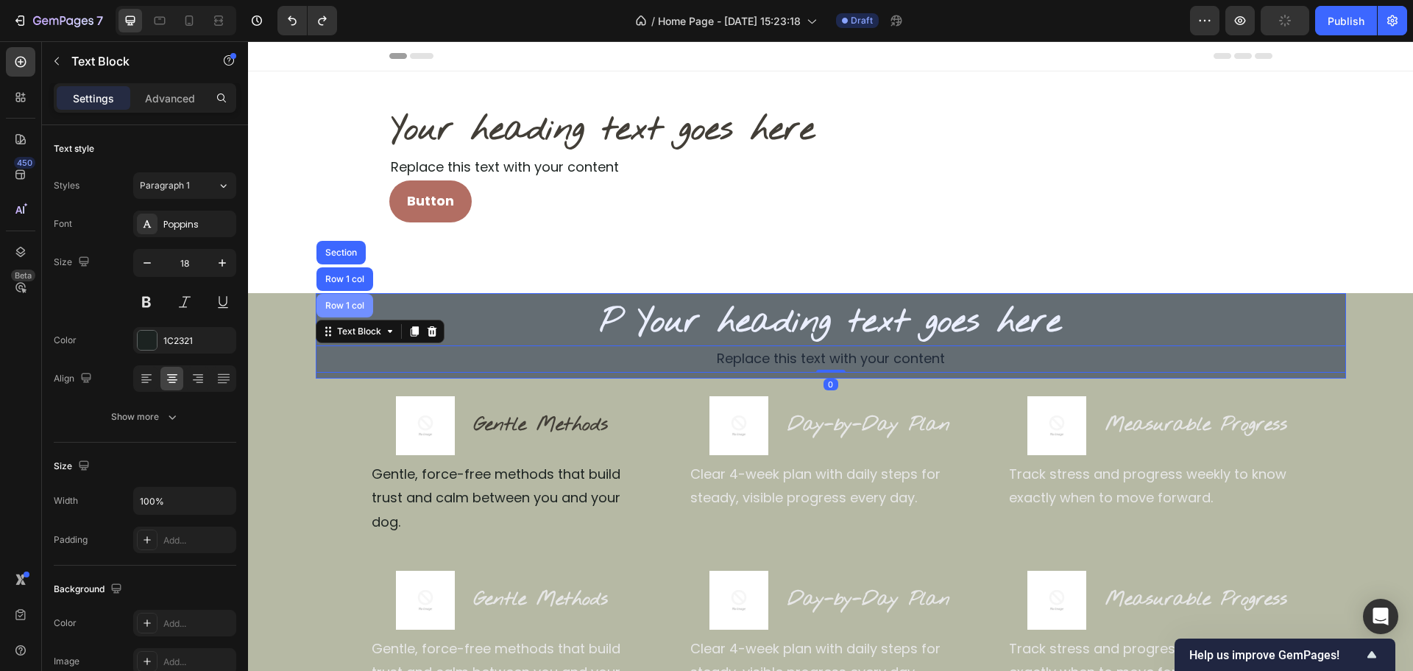
click at [356, 305] on div "Row 1 col" at bounding box center [344, 305] width 45 height 9
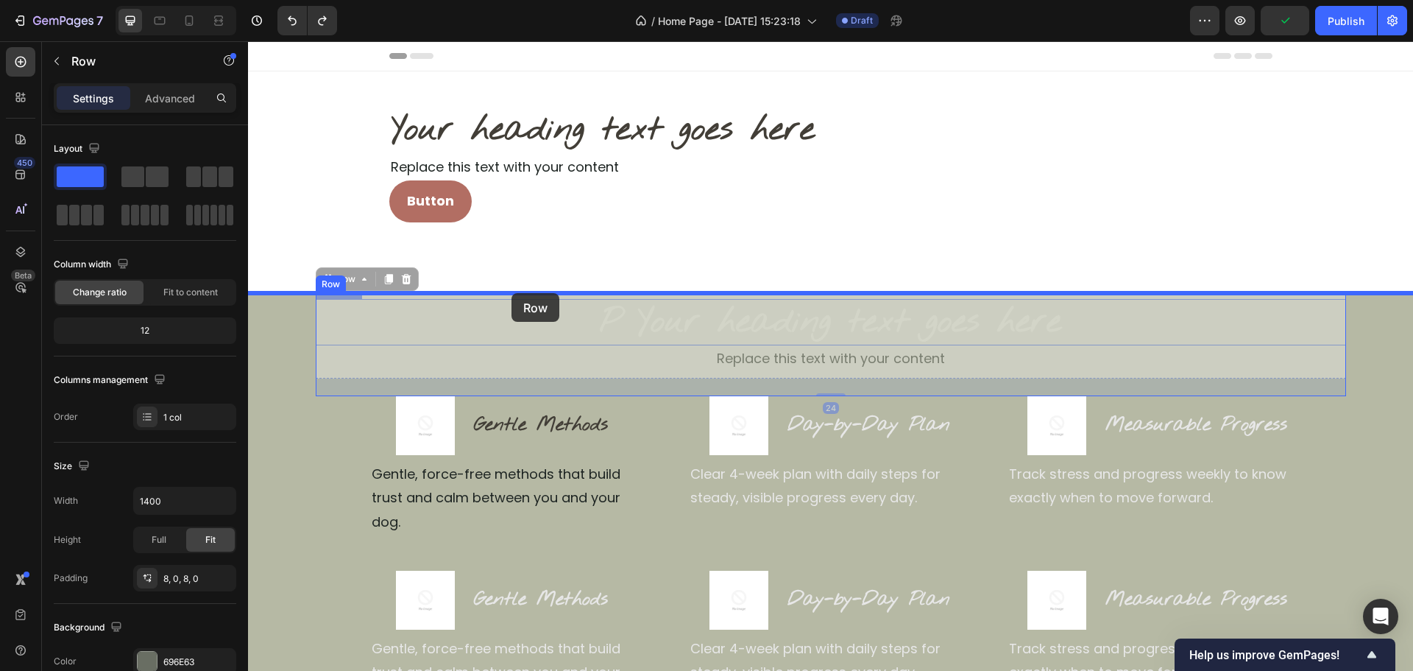
drag, startPoint x: 350, startPoint y: 285, endPoint x: 509, endPoint y: 295, distance: 158.6
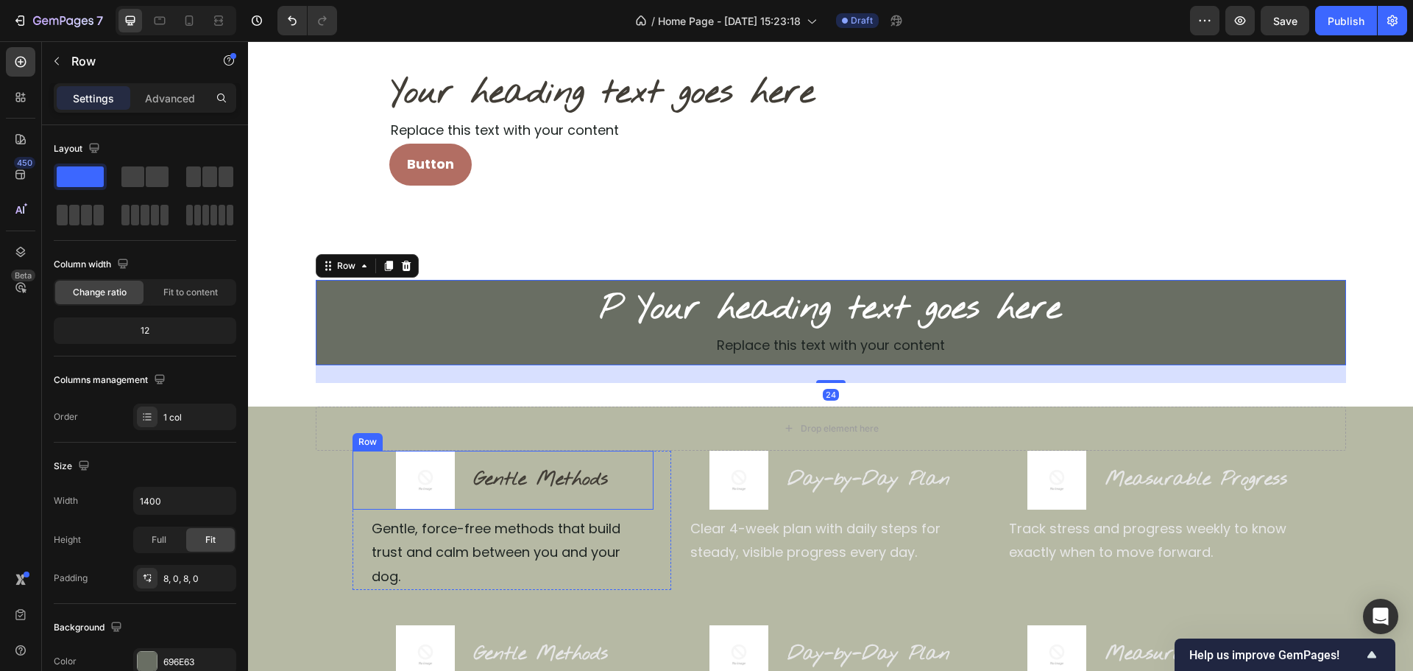
scroll to position [60, 0]
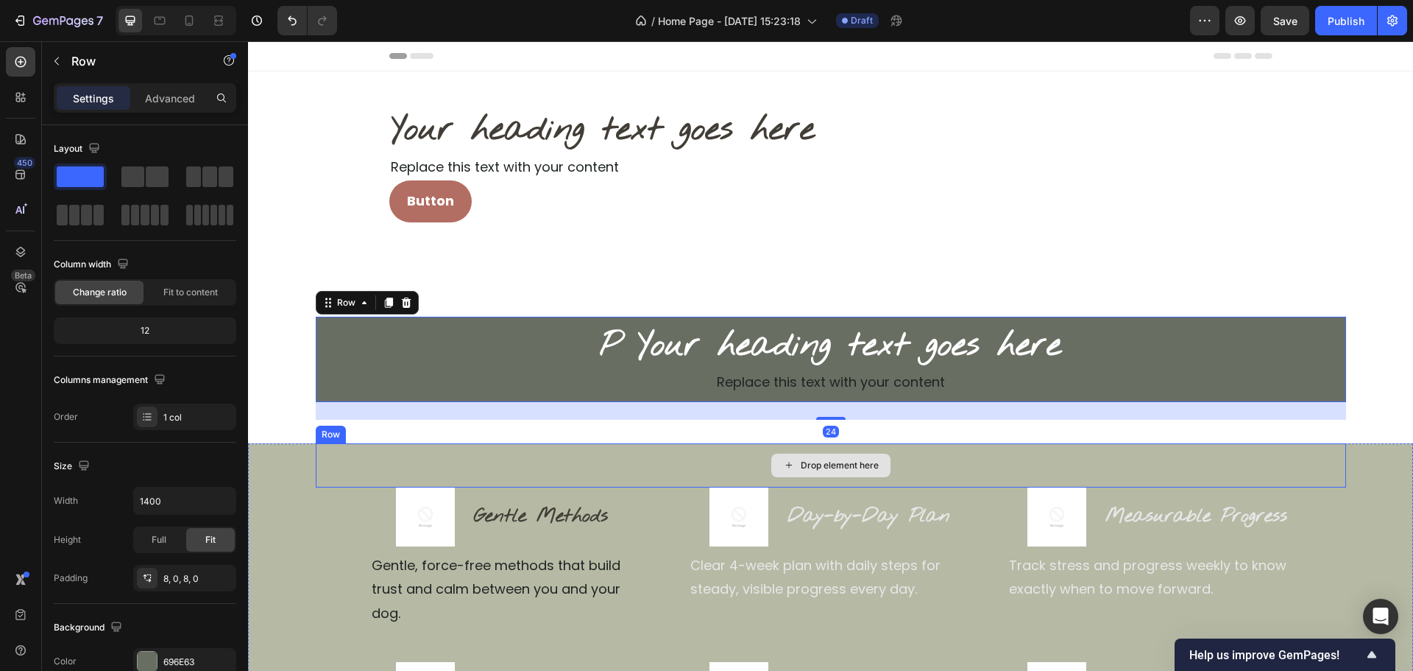
scroll to position [74, 0]
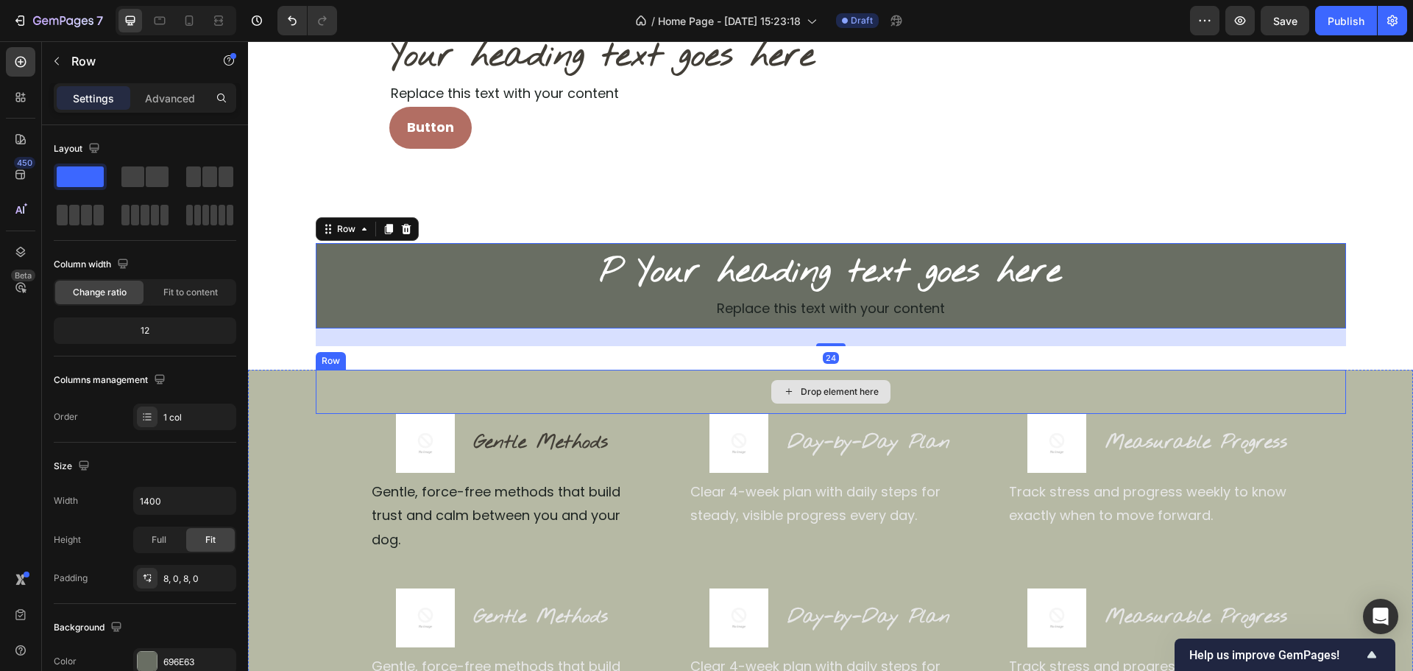
click at [639, 393] on div "Drop element here" at bounding box center [831, 392] width 1031 height 44
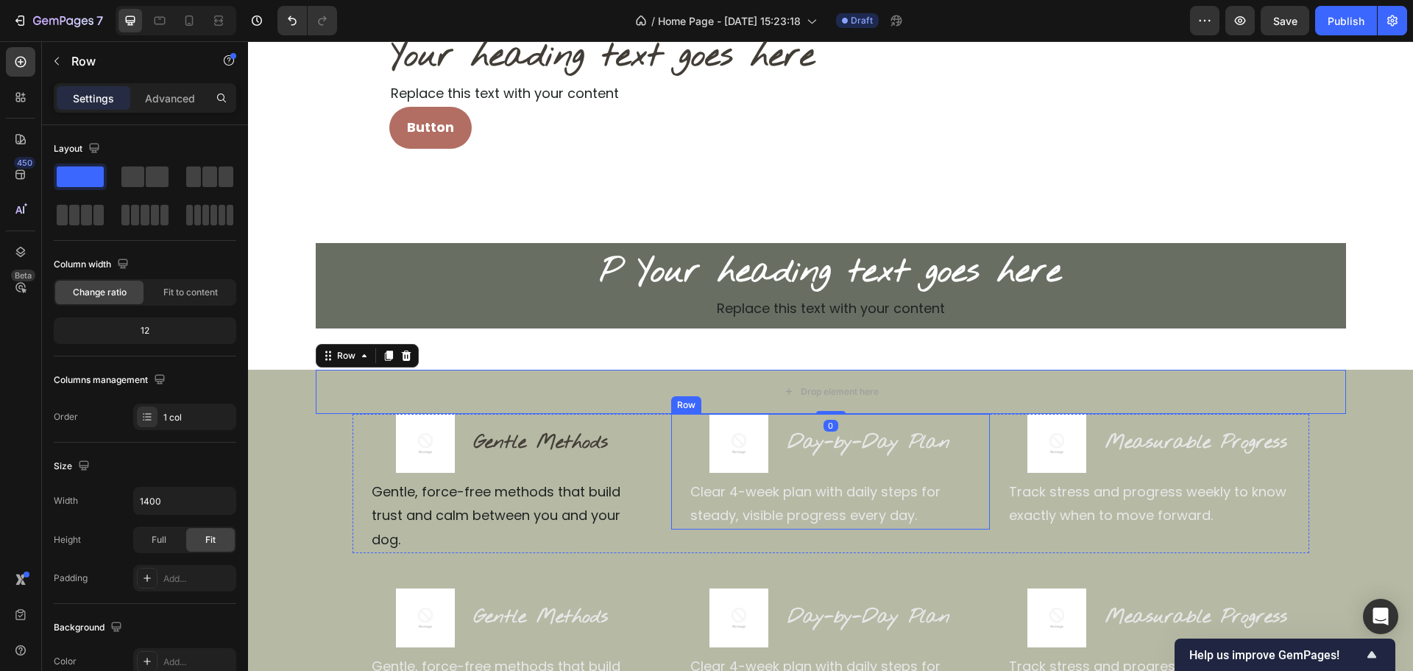
click at [671, 523] on div "Image Day-by-Day Plan Heading Row Clear 4-week plan with daily steps for steady…" at bounding box center [830, 472] width 319 height 116
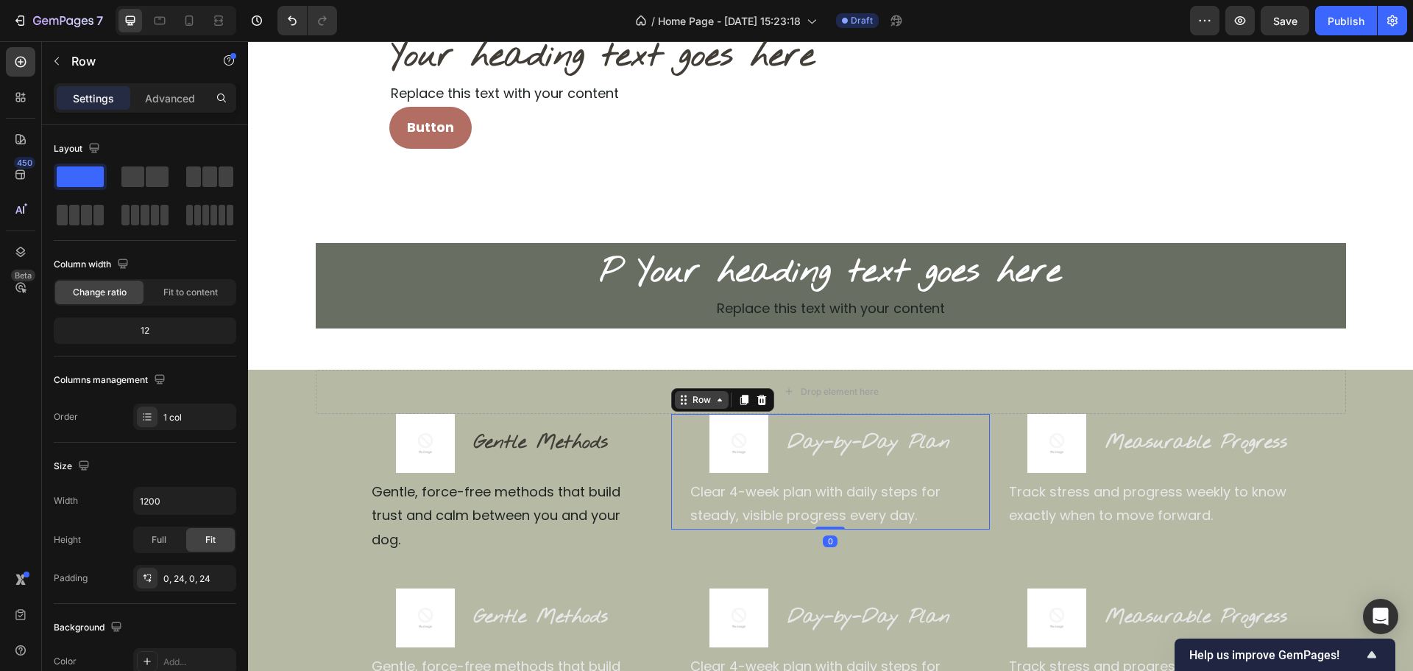
click at [685, 399] on icon at bounding box center [686, 399] width 2 height 2
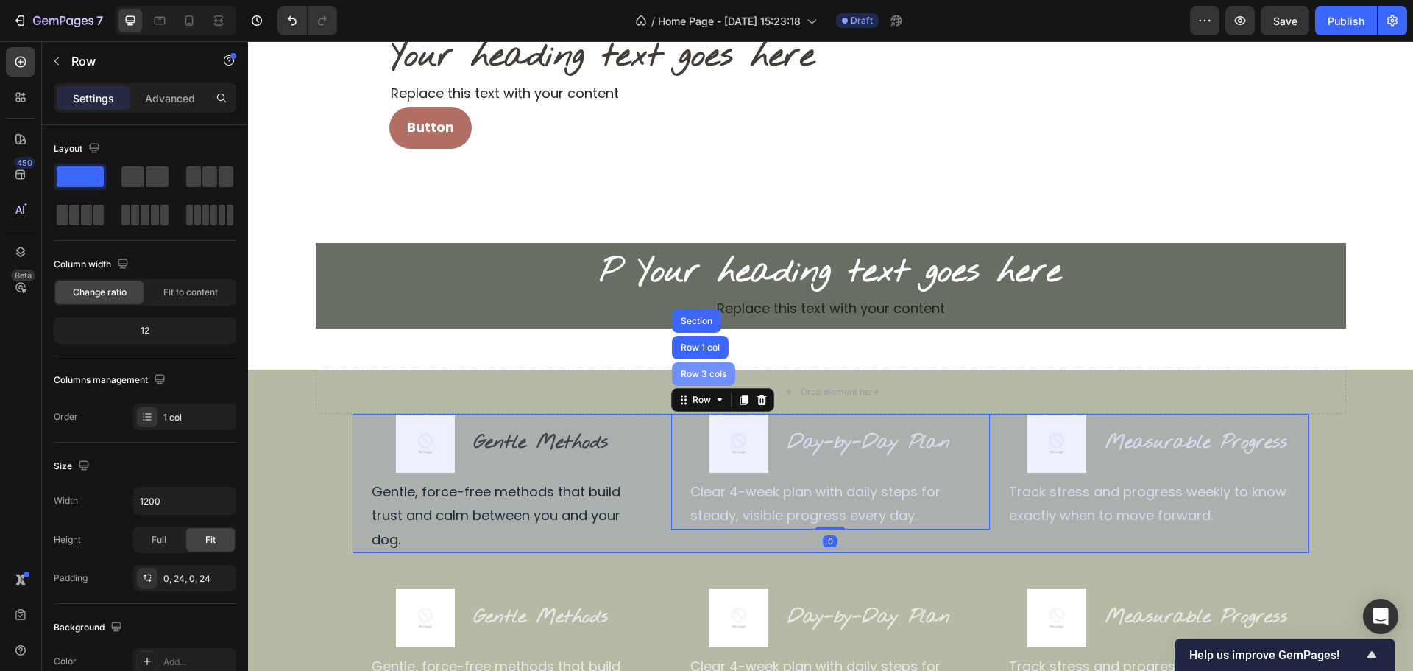
click at [697, 377] on div "Row 3 cols" at bounding box center [704, 374] width 52 height 9
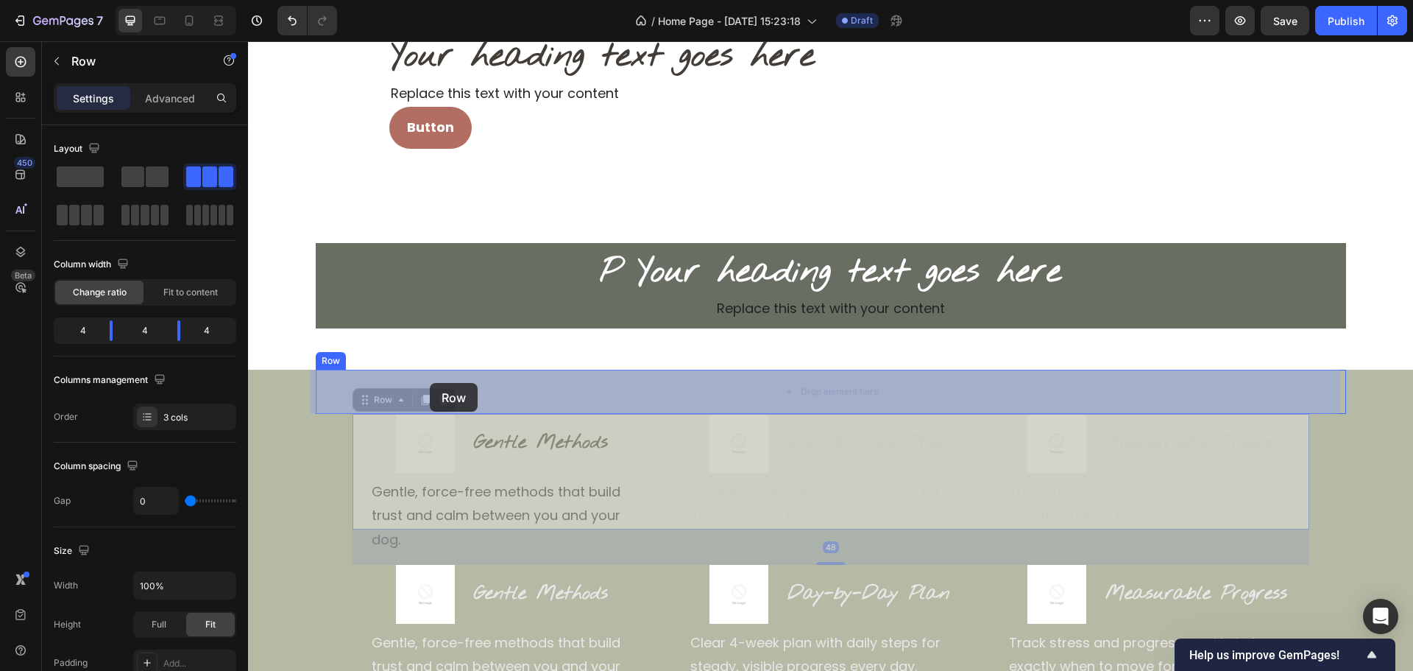
drag, startPoint x: 376, startPoint y: 401, endPoint x: 429, endPoint y: 375, distance: 58.9
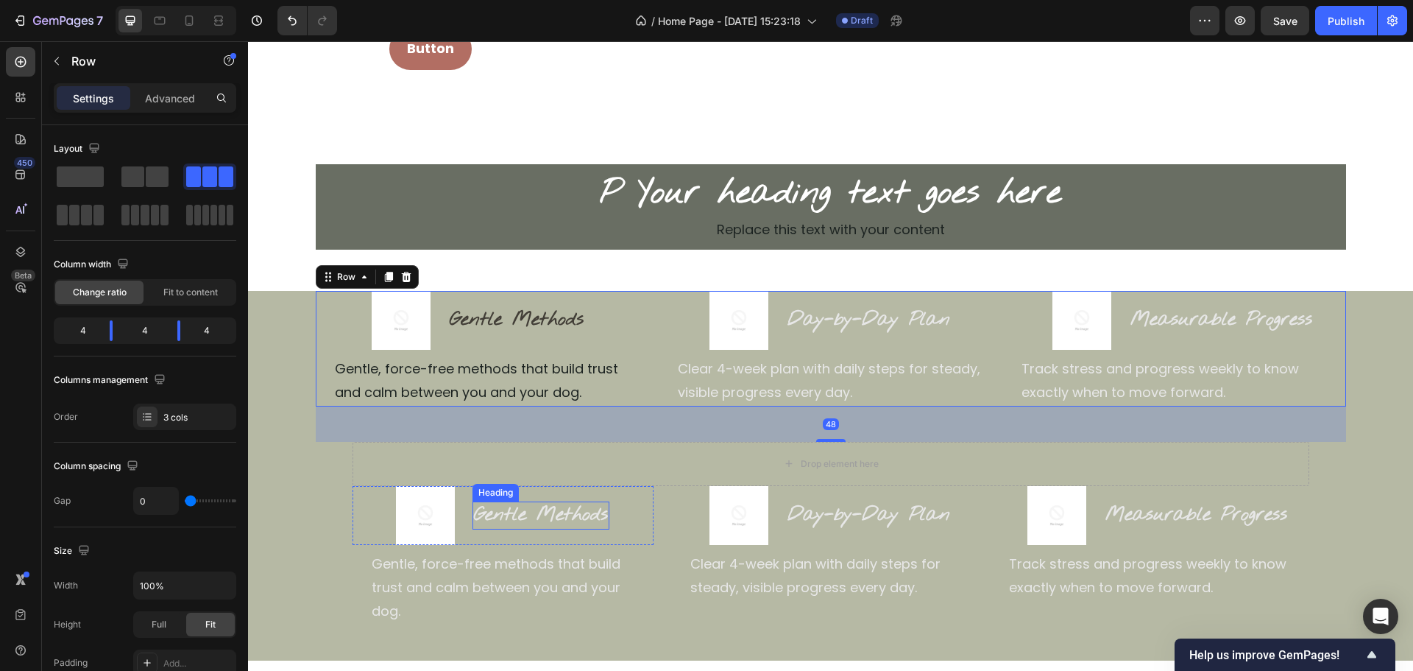
scroll to position [221, 0]
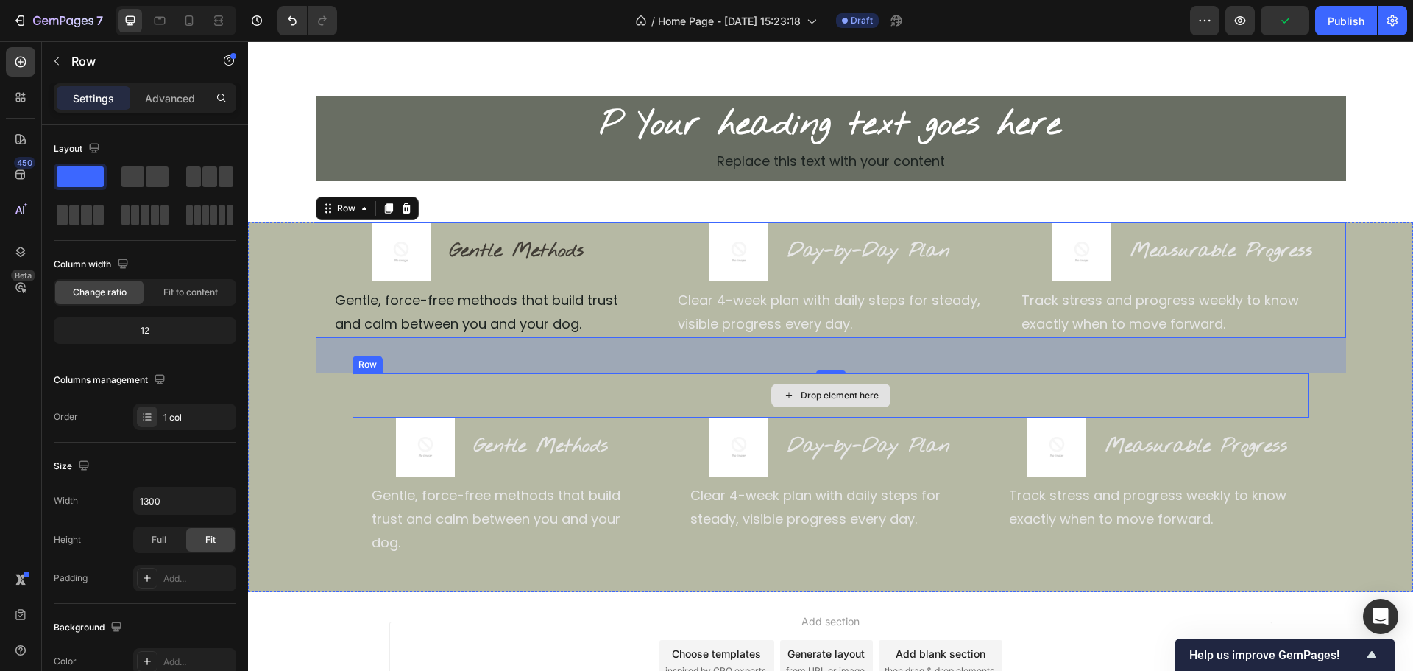
click at [647, 384] on div "Drop element here" at bounding box center [831, 395] width 957 height 44
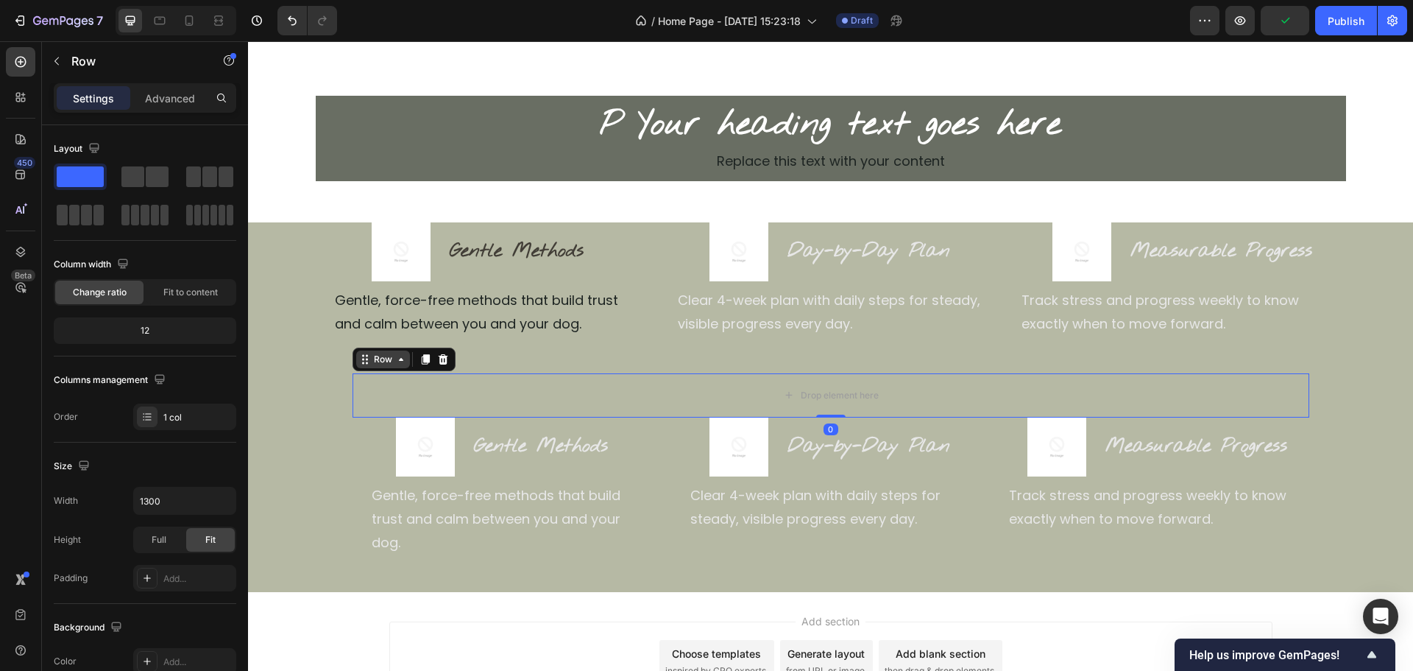
click at [374, 357] on div "Row" at bounding box center [383, 359] width 24 height 13
click at [596, 255] on div "Image Gentle Methods Heading Row" at bounding box center [479, 251] width 326 height 59
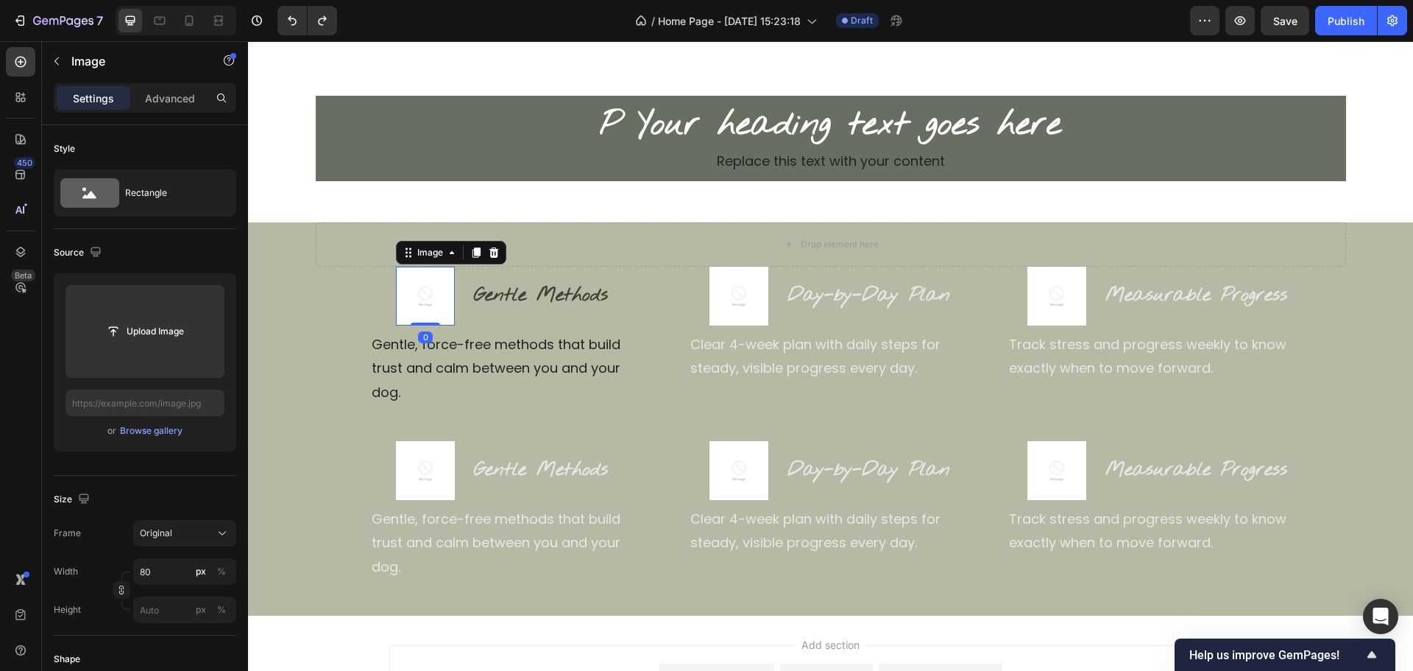
click at [404, 303] on img at bounding box center [425, 295] width 59 height 59
click at [413, 260] on div "Image" at bounding box center [430, 253] width 61 height 18
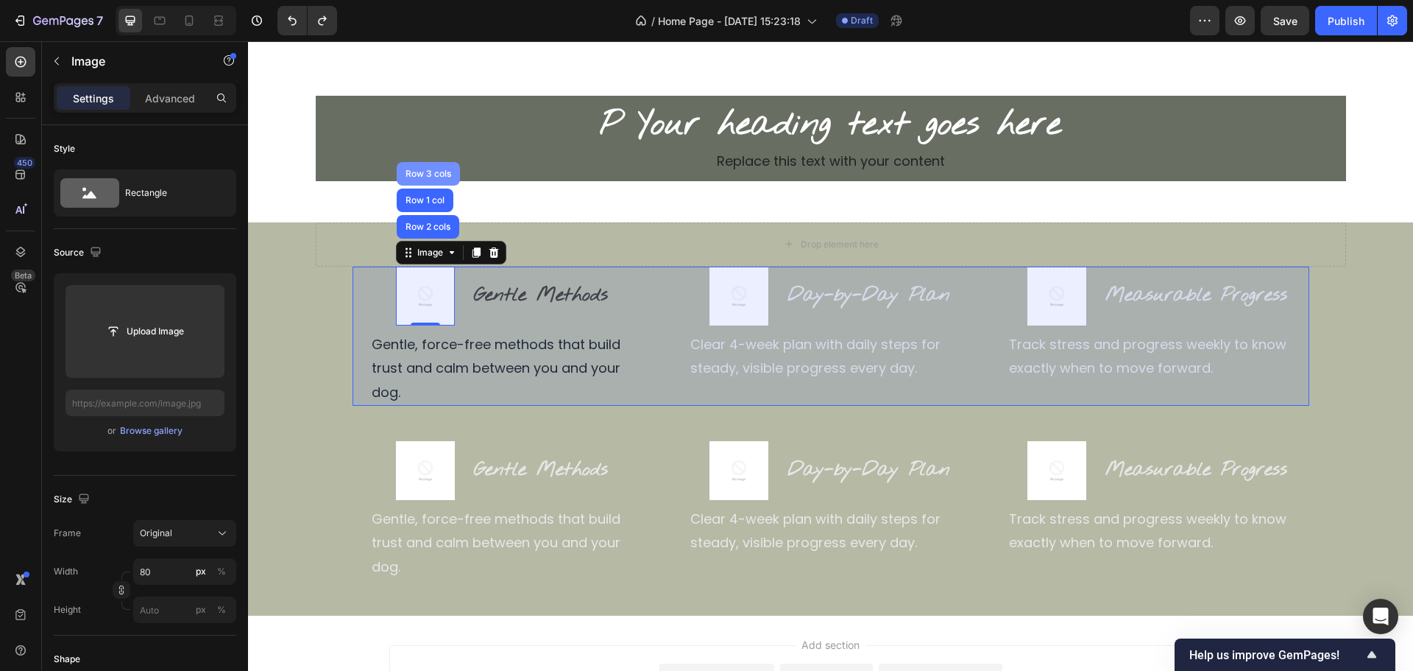
click at [435, 178] on div "Row 3 cols" at bounding box center [428, 174] width 63 height 24
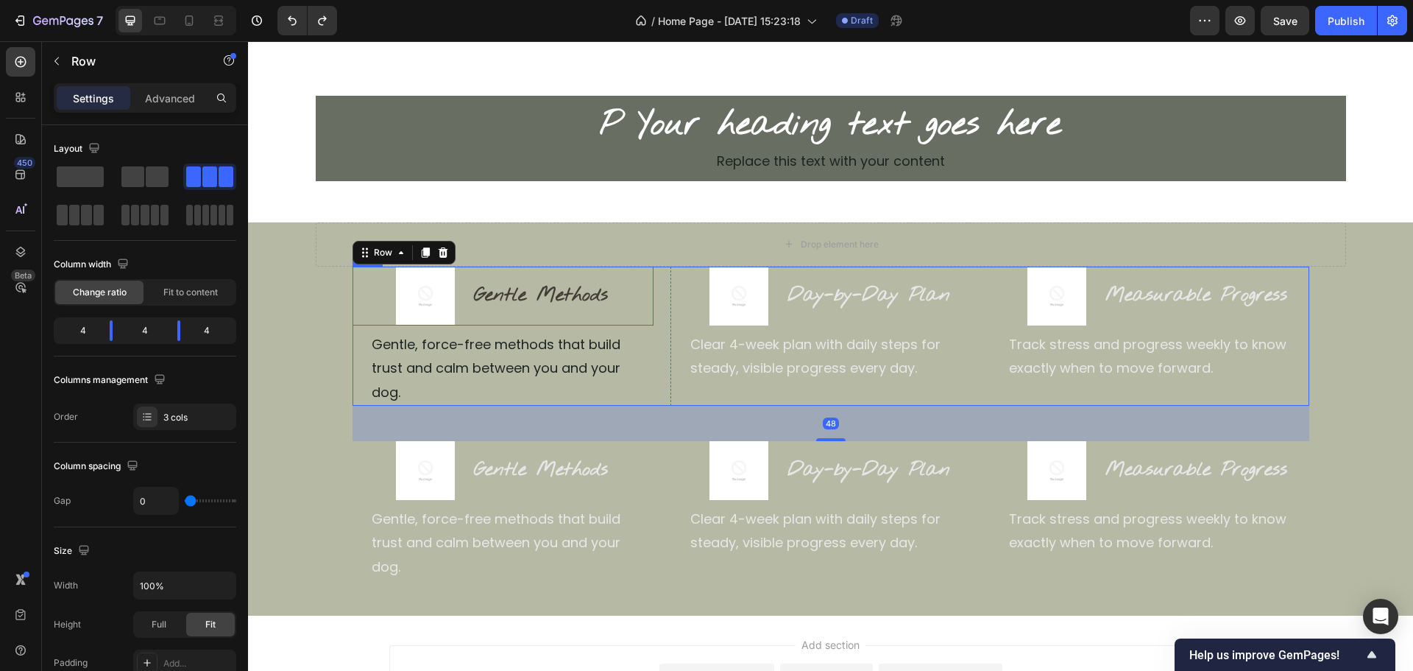
click at [381, 266] on div "Image Gentle Methods Heading Row" at bounding box center [503, 295] width 301 height 59
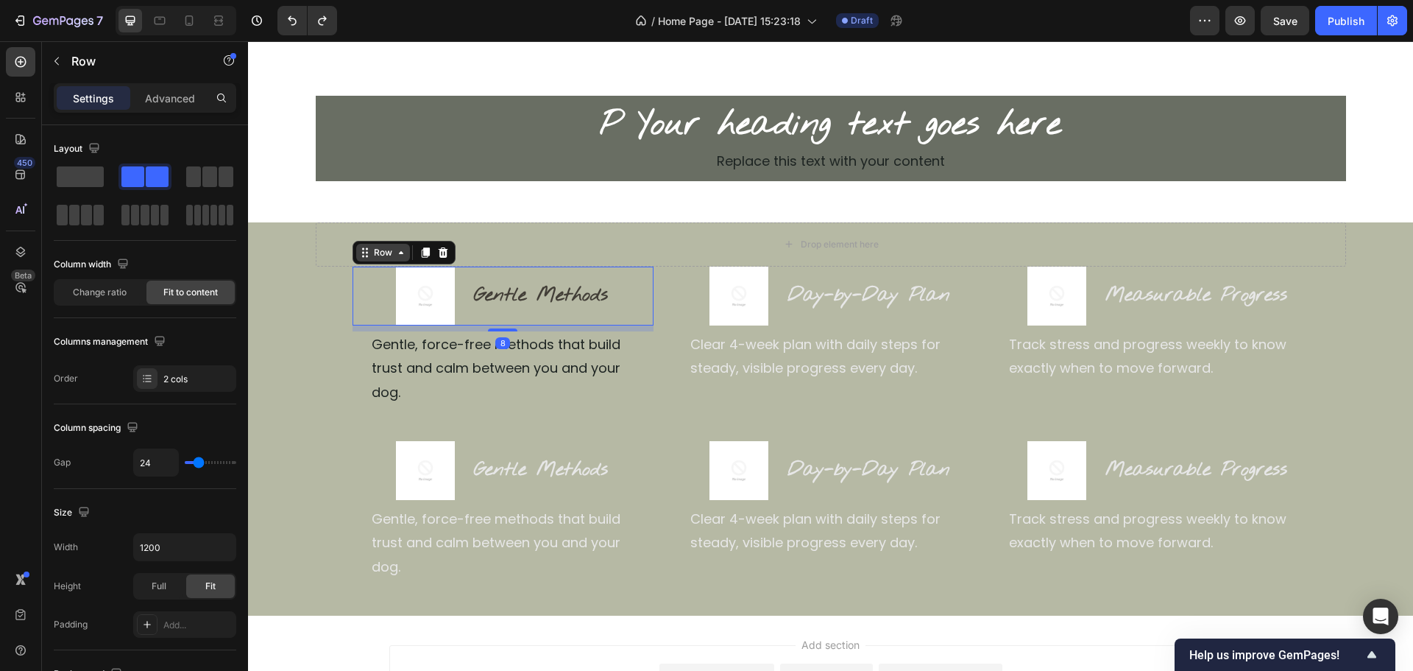
click at [395, 255] on icon at bounding box center [401, 253] width 12 height 12
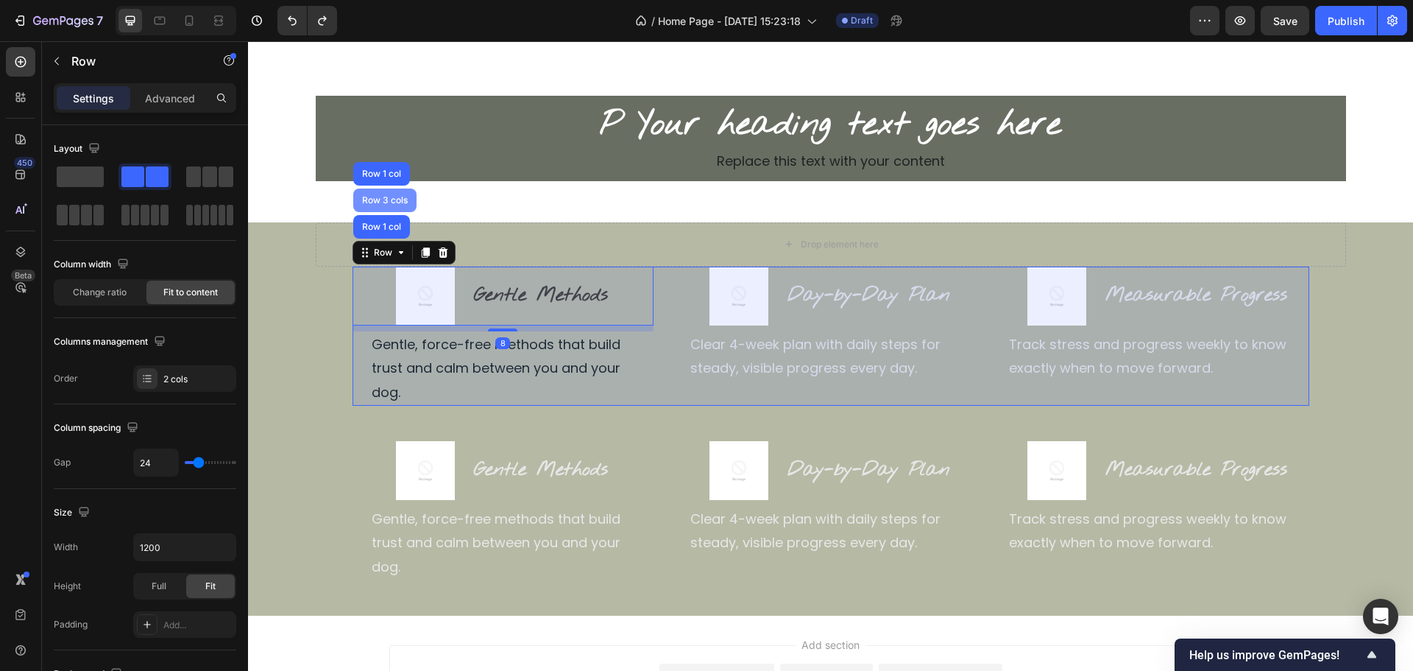
click at [386, 199] on div "Row 3 cols" at bounding box center [385, 200] width 52 height 9
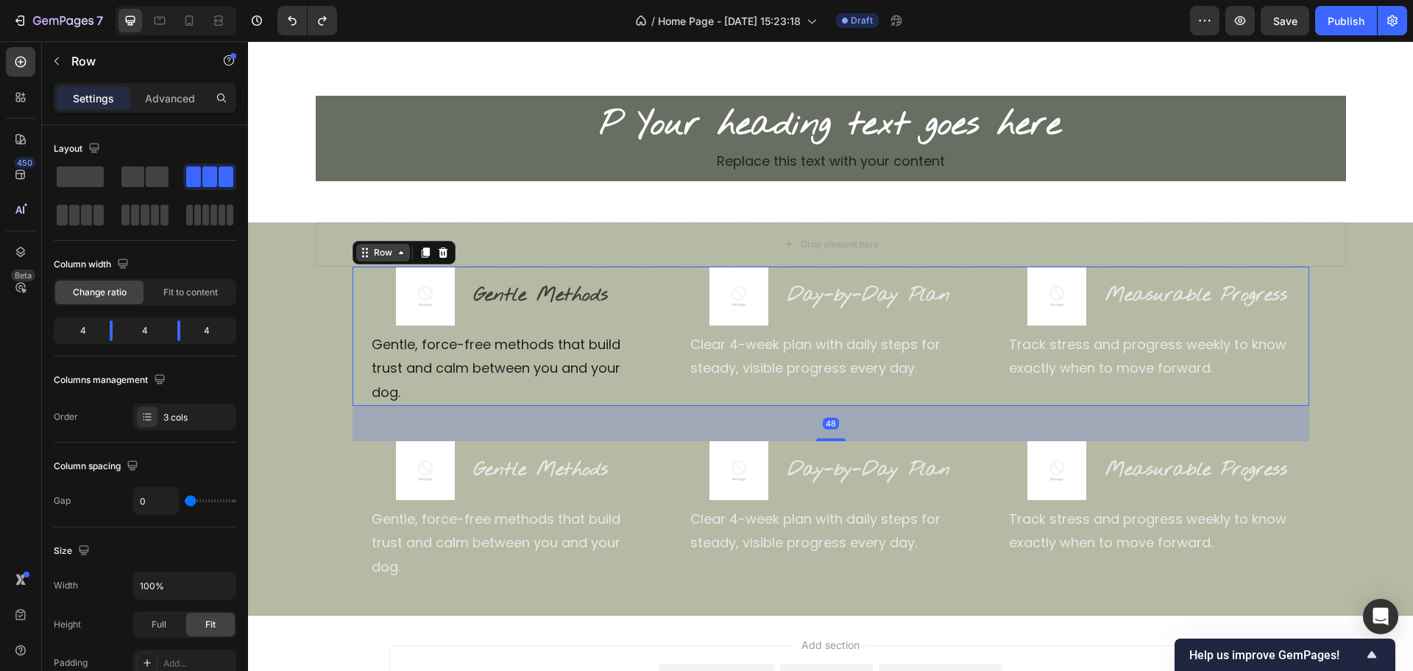
click at [375, 260] on div "Row" at bounding box center [383, 253] width 54 height 18
click at [526, 456] on h2 "Gentle Methods" at bounding box center [541, 470] width 137 height 28
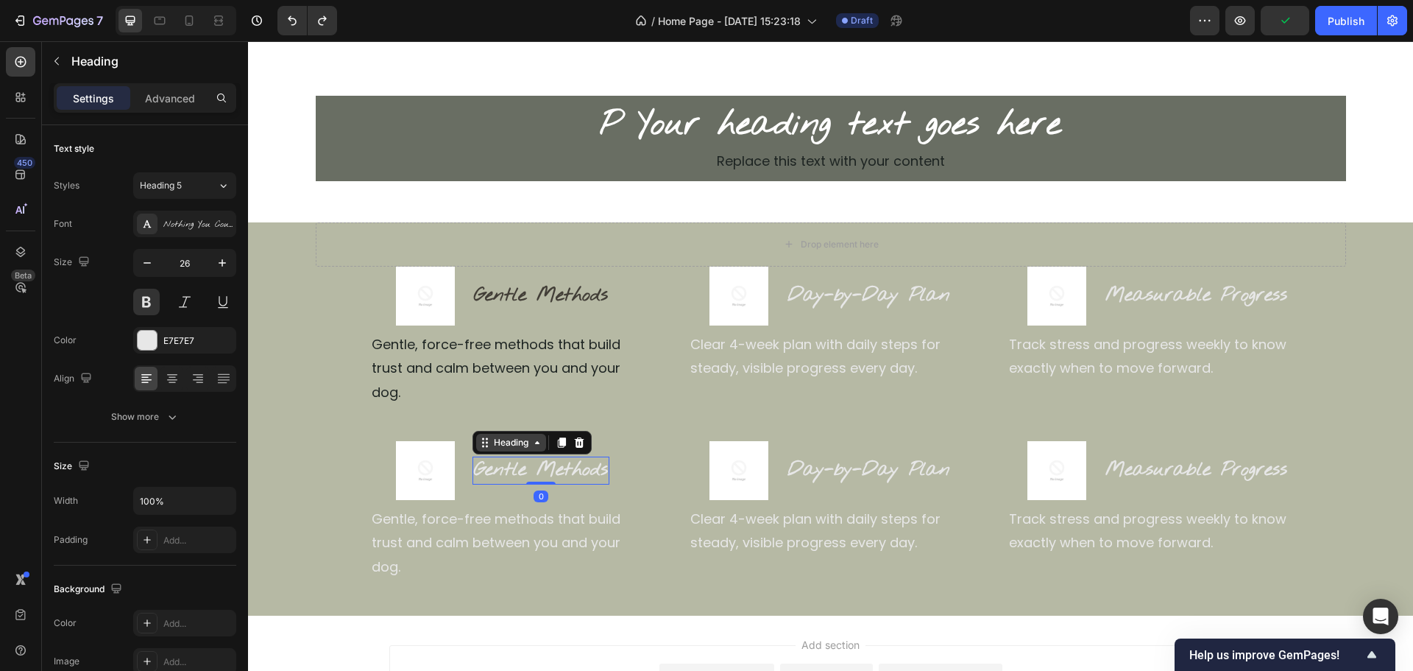
click at [501, 436] on div "Heading" at bounding box center [511, 442] width 40 height 13
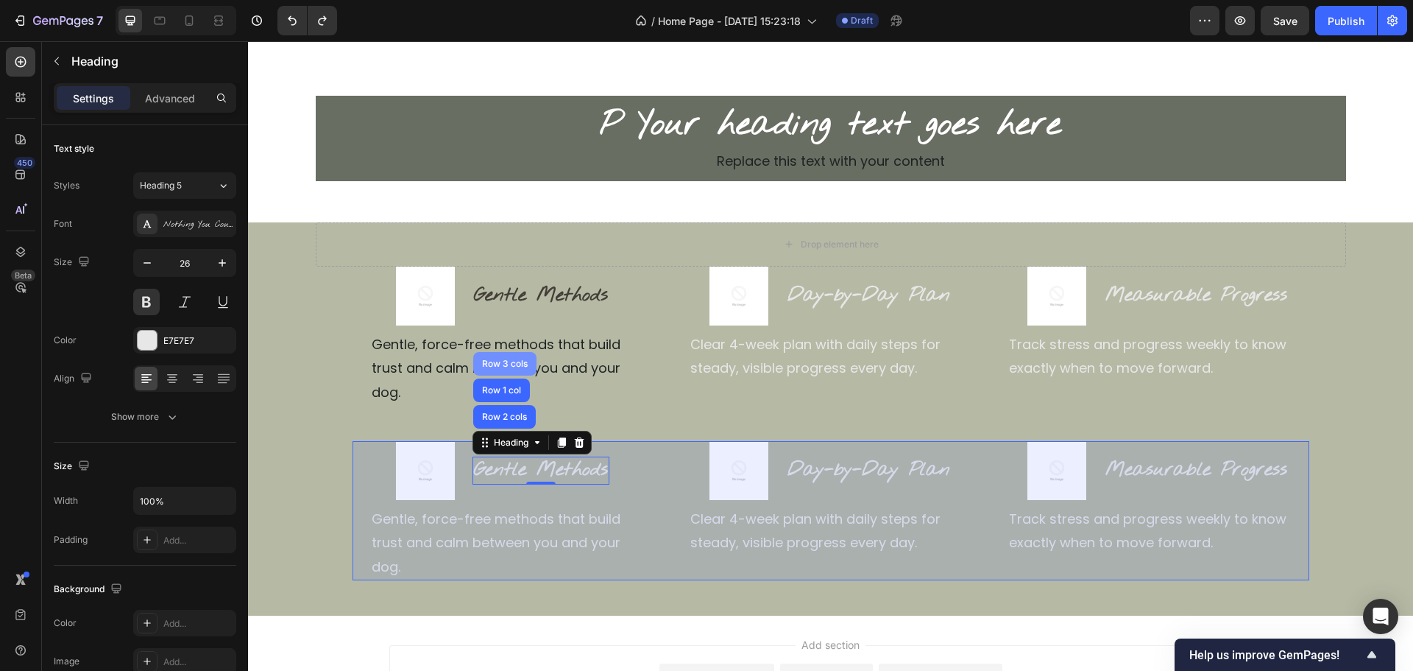
click at [508, 359] on div "Row 3 cols" at bounding box center [505, 363] width 52 height 9
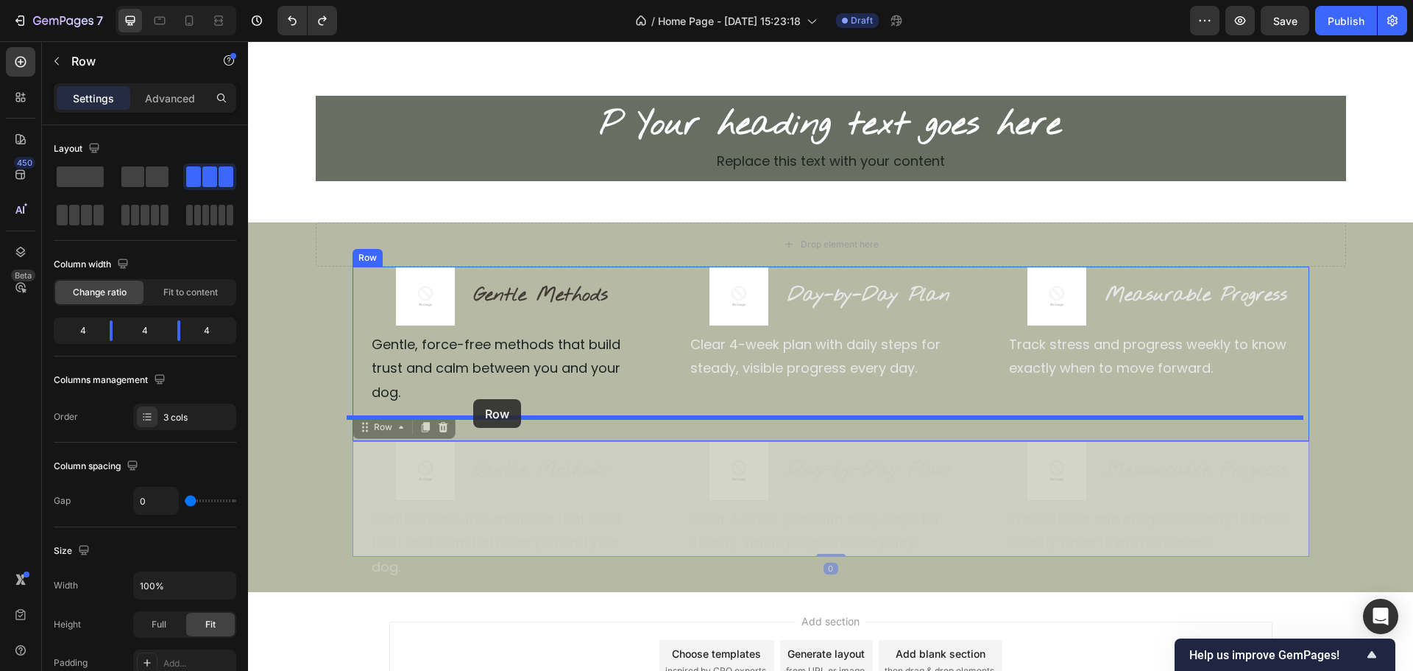
drag, startPoint x: 377, startPoint y: 404, endPoint x: 473, endPoint y: 399, distance: 96.6
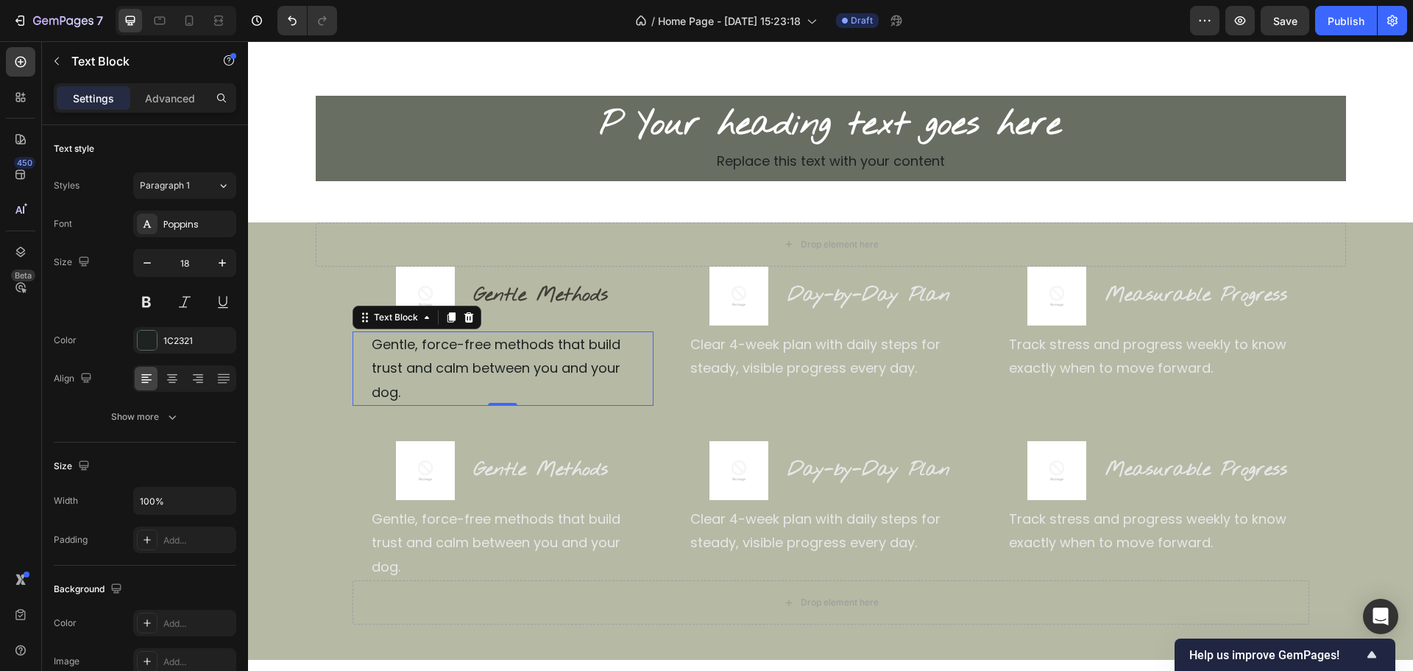
click at [359, 346] on div "Gentle, force-free methods that build trust and calm between you and your dog. …" at bounding box center [503, 368] width 301 height 74
click at [688, 247] on div "Drop element here" at bounding box center [831, 244] width 1031 height 44
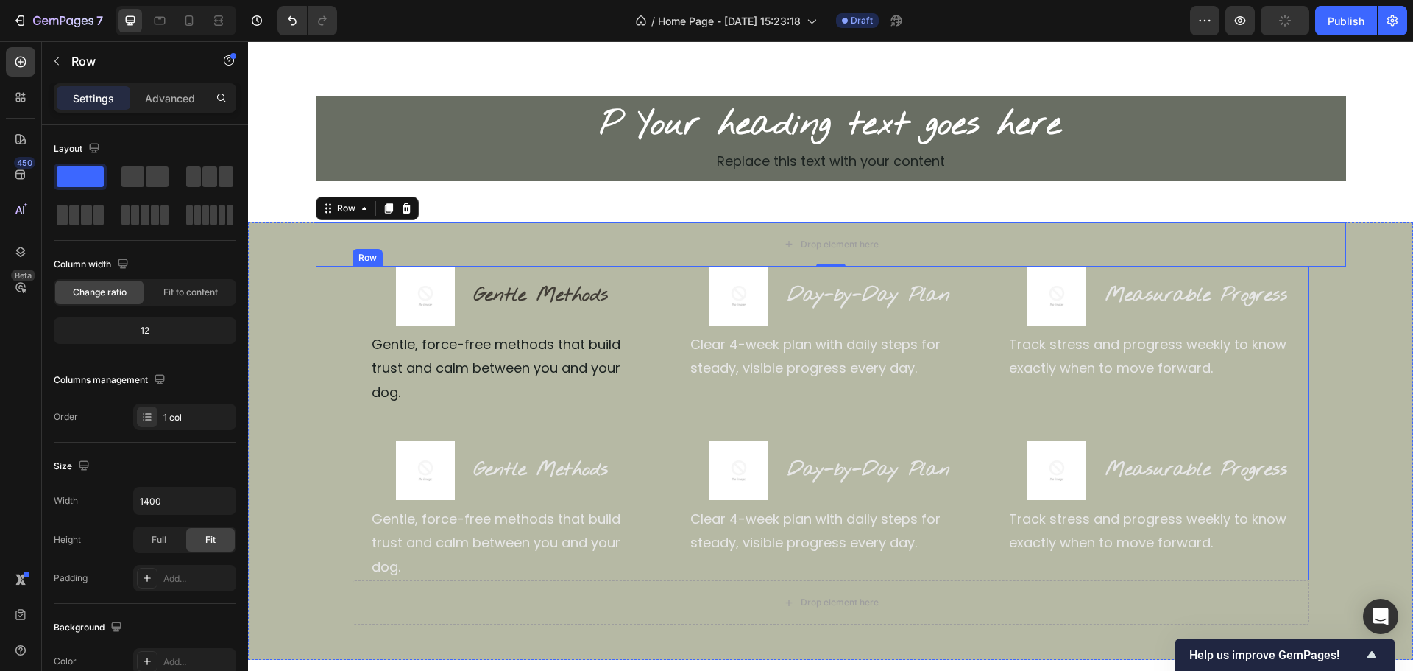
click at [418, 400] on div "Image Gentle Methods Heading Row Gentle, force-free methods that build trust an…" at bounding box center [831, 423] width 957 height 314
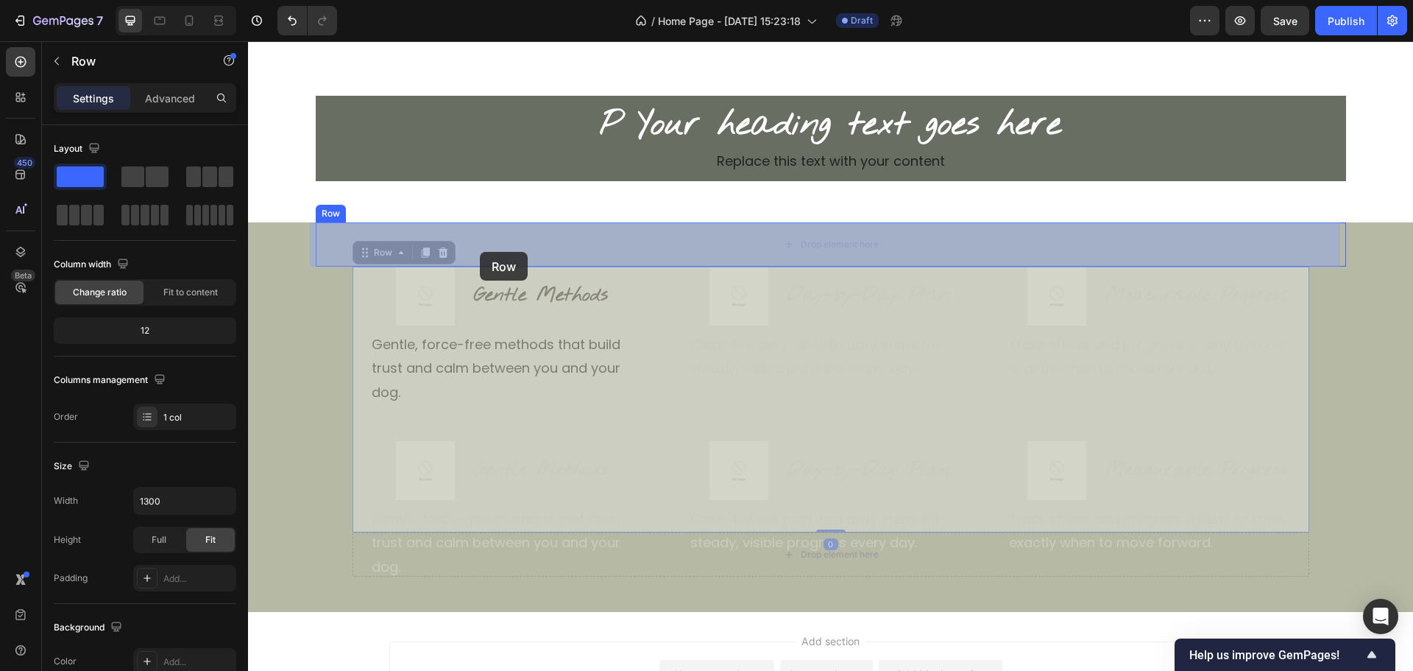
drag, startPoint x: 381, startPoint y: 257, endPoint x: 480, endPoint y: 252, distance: 99.5
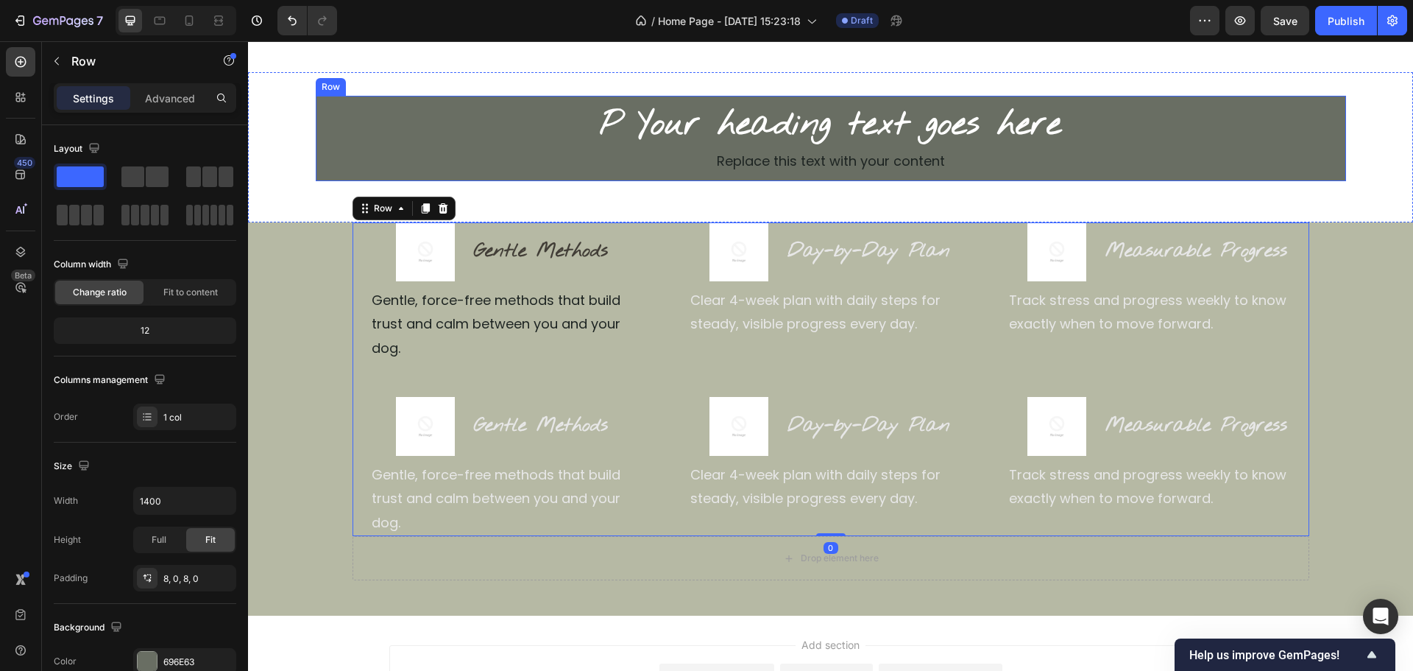
click at [428, 96] on div "P Your heading text goes here Heading Replace this text with your content Text …" at bounding box center [831, 138] width 1031 height 85
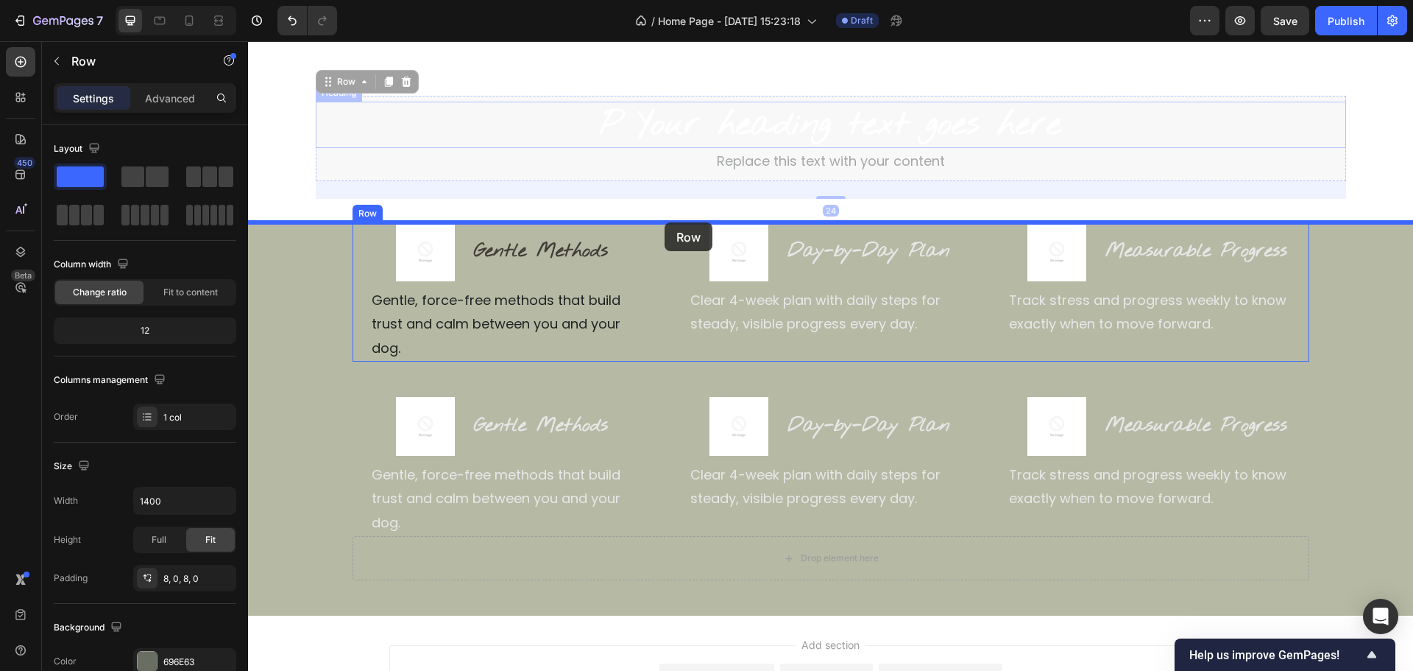
drag, startPoint x: 344, startPoint y: 84, endPoint x: 665, endPoint y: 224, distance: 350.8
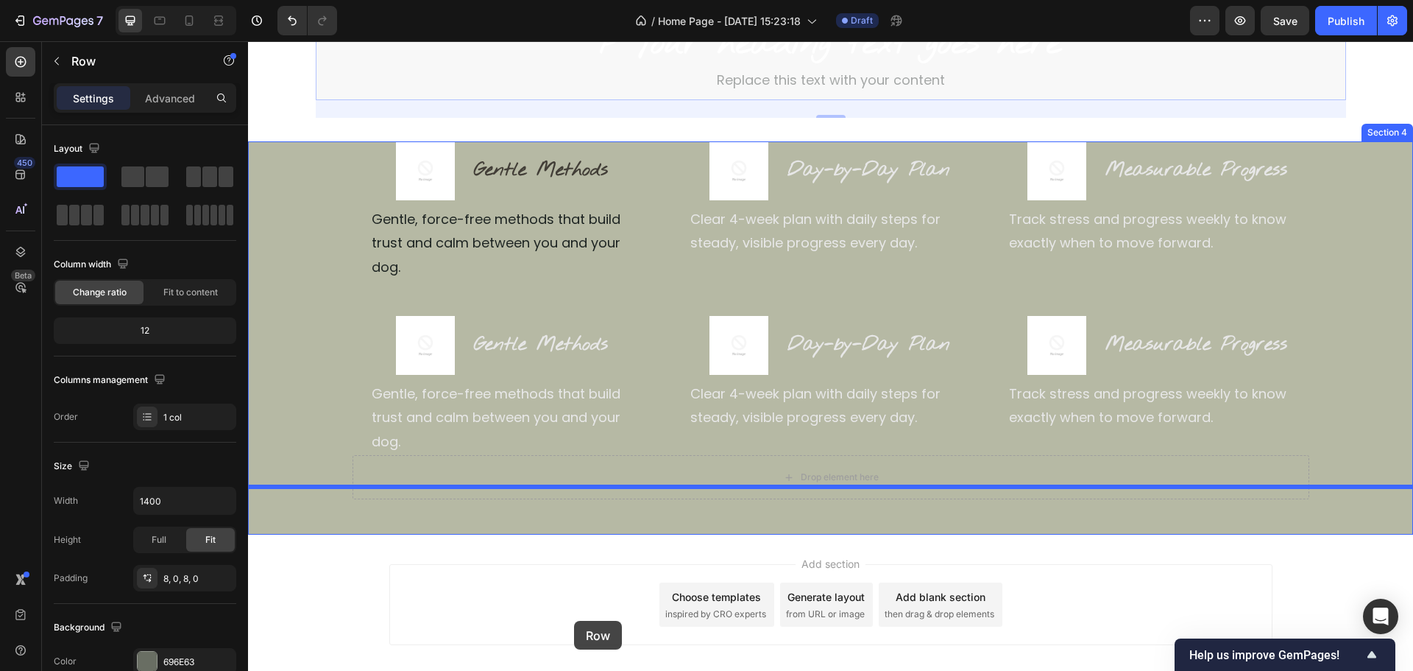
scroll to position [421, 0]
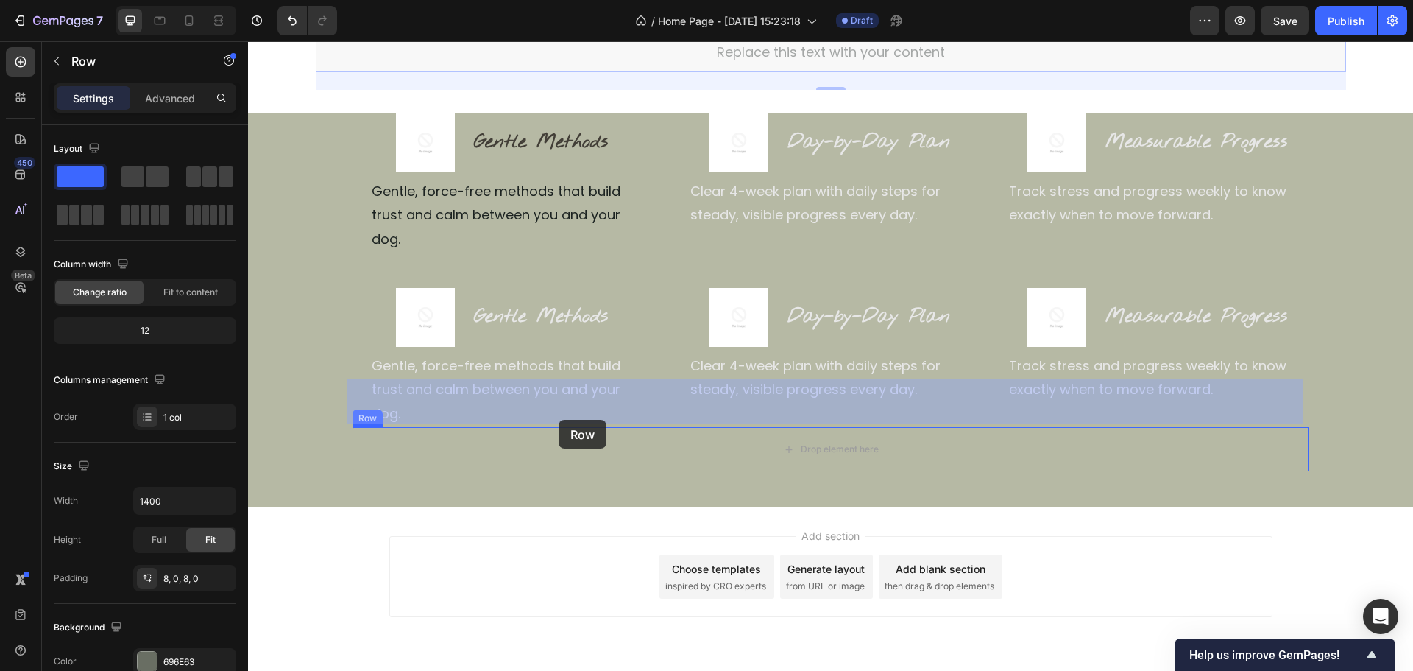
drag, startPoint x: 356, startPoint y: 174, endPoint x: 559, endPoint y: 420, distance: 318.4
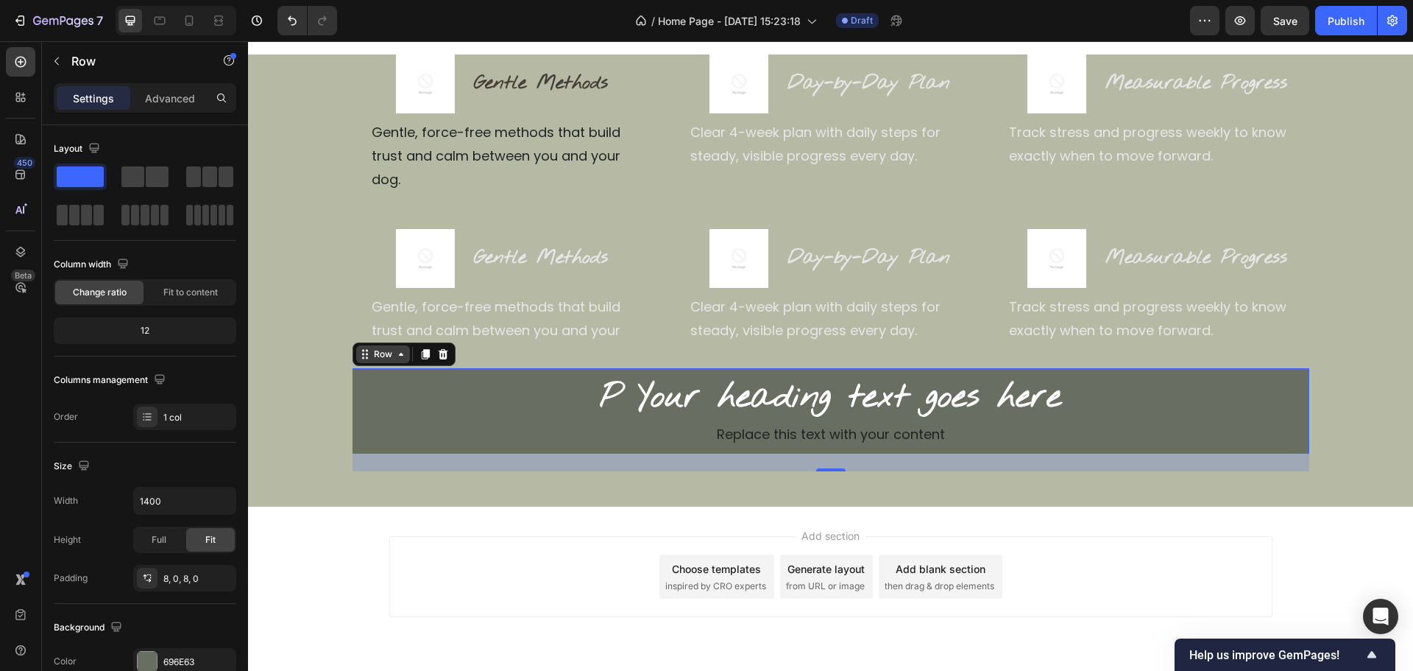
click at [373, 347] on div "Row" at bounding box center [383, 353] width 24 height 13
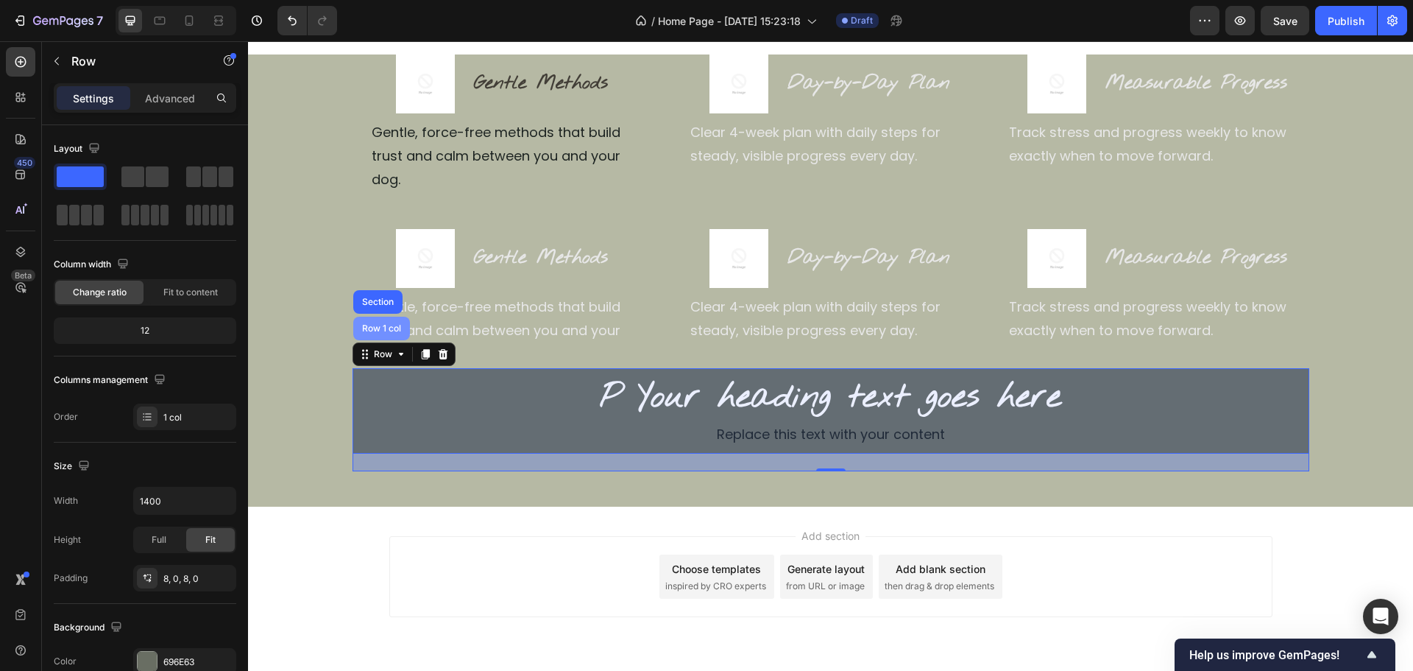
click at [388, 324] on div "Row 1 col" at bounding box center [381, 328] width 45 height 9
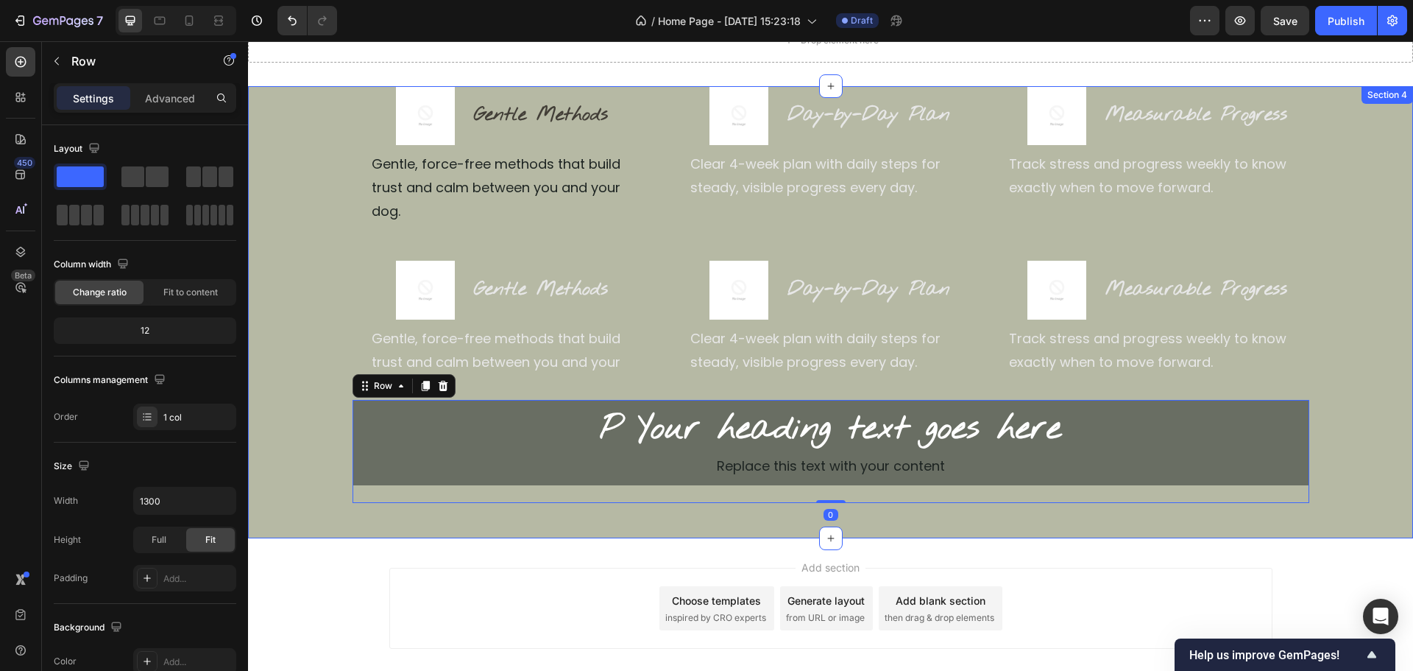
scroll to position [200, 0]
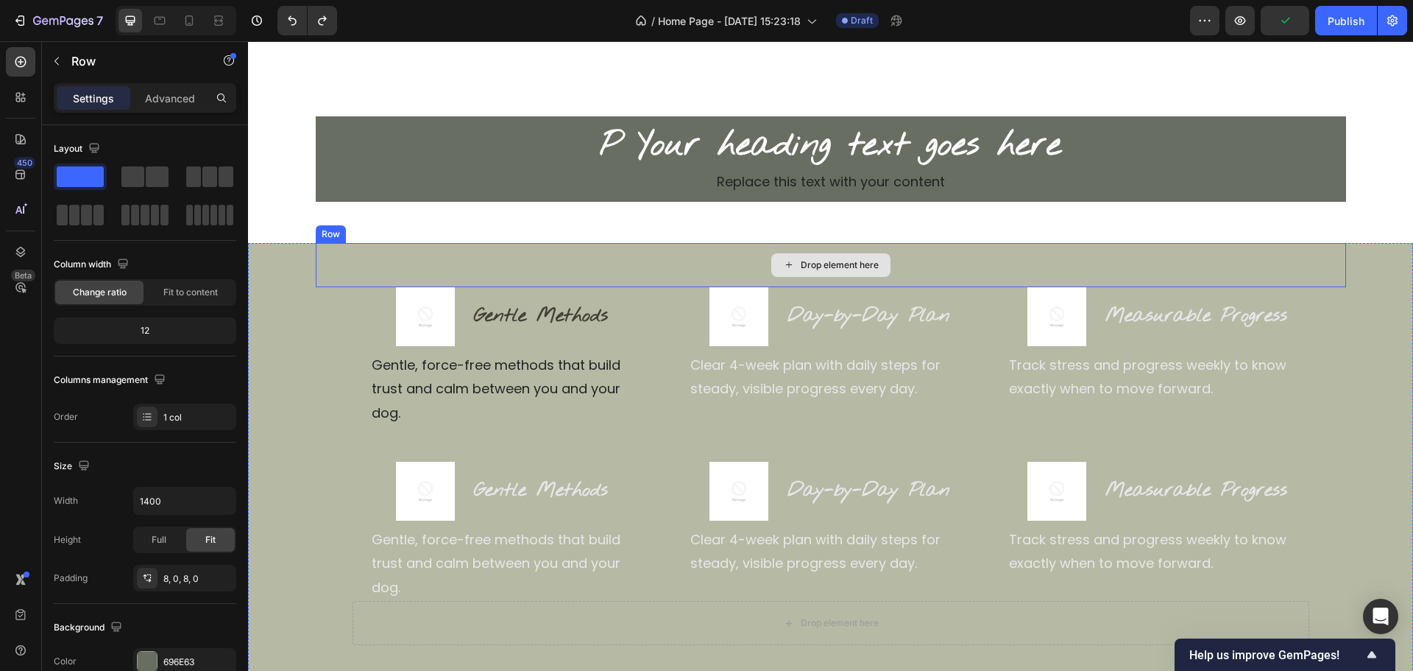
click at [368, 270] on div "Drop element here" at bounding box center [831, 265] width 1031 height 44
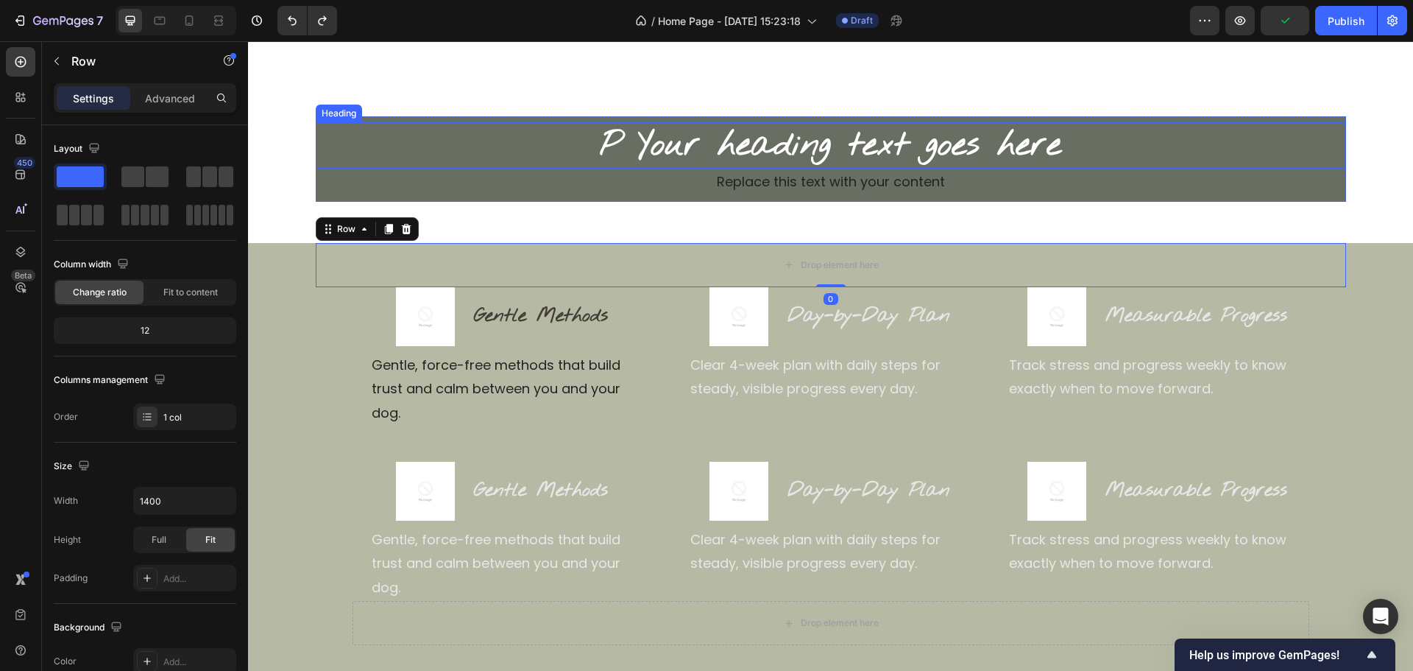
click at [458, 122] on h2 "P Your heading text goes here" at bounding box center [831, 145] width 1031 height 47
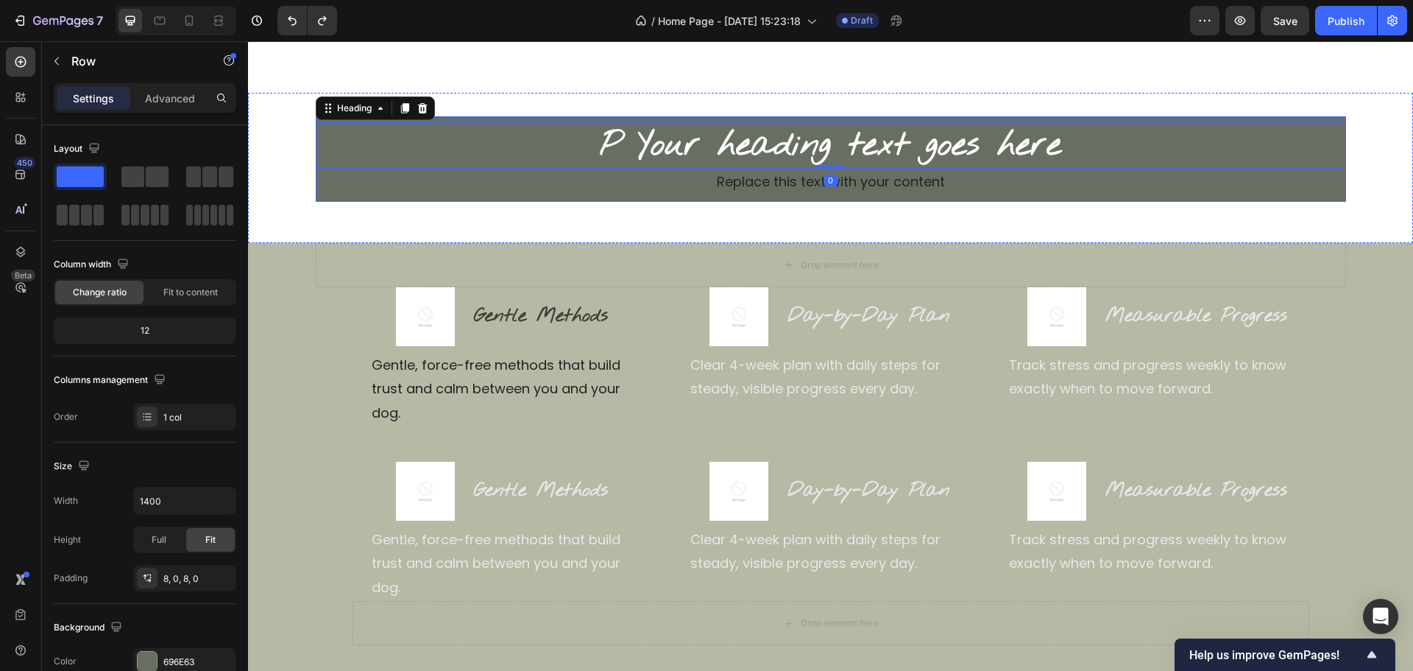
click at [484, 119] on div "P Your heading text goes here Heading 0 Replace this text with your content Tex…" at bounding box center [831, 158] width 1031 height 85
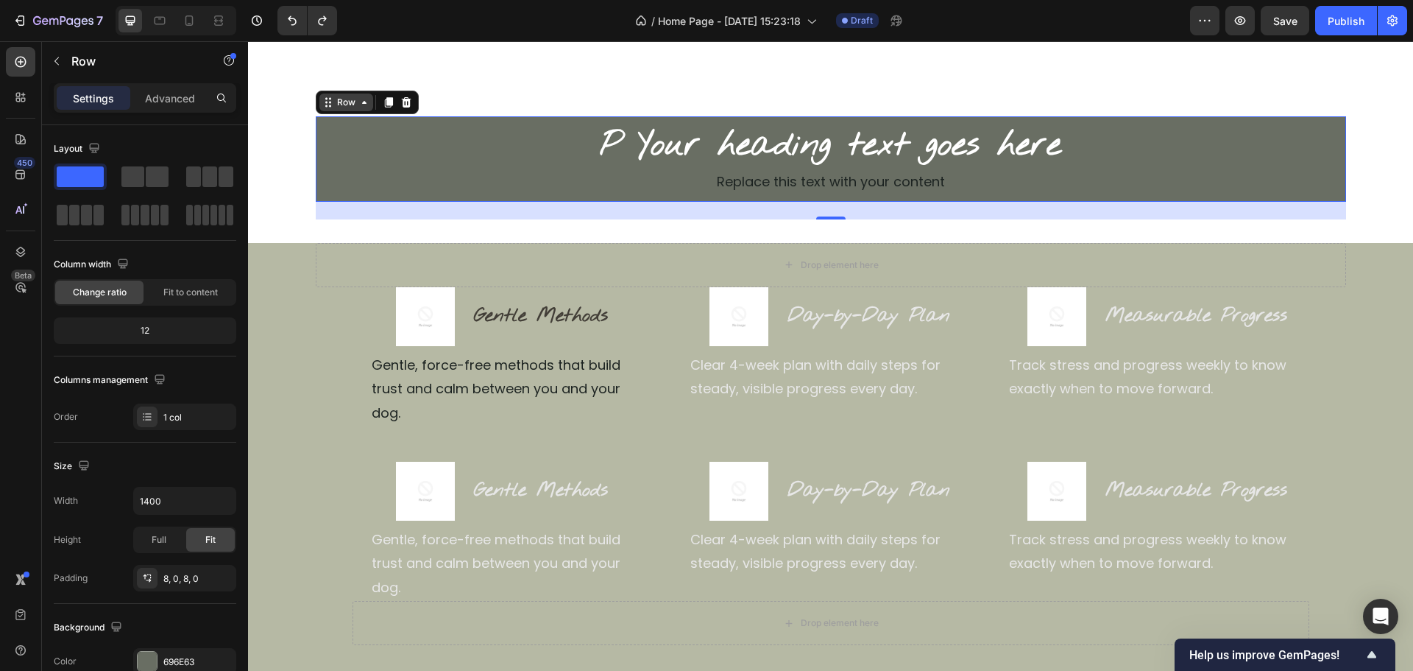
click at [350, 104] on div "Row" at bounding box center [346, 102] width 24 height 13
click at [351, 158] on h2 "P Your heading text goes here" at bounding box center [831, 145] width 1031 height 47
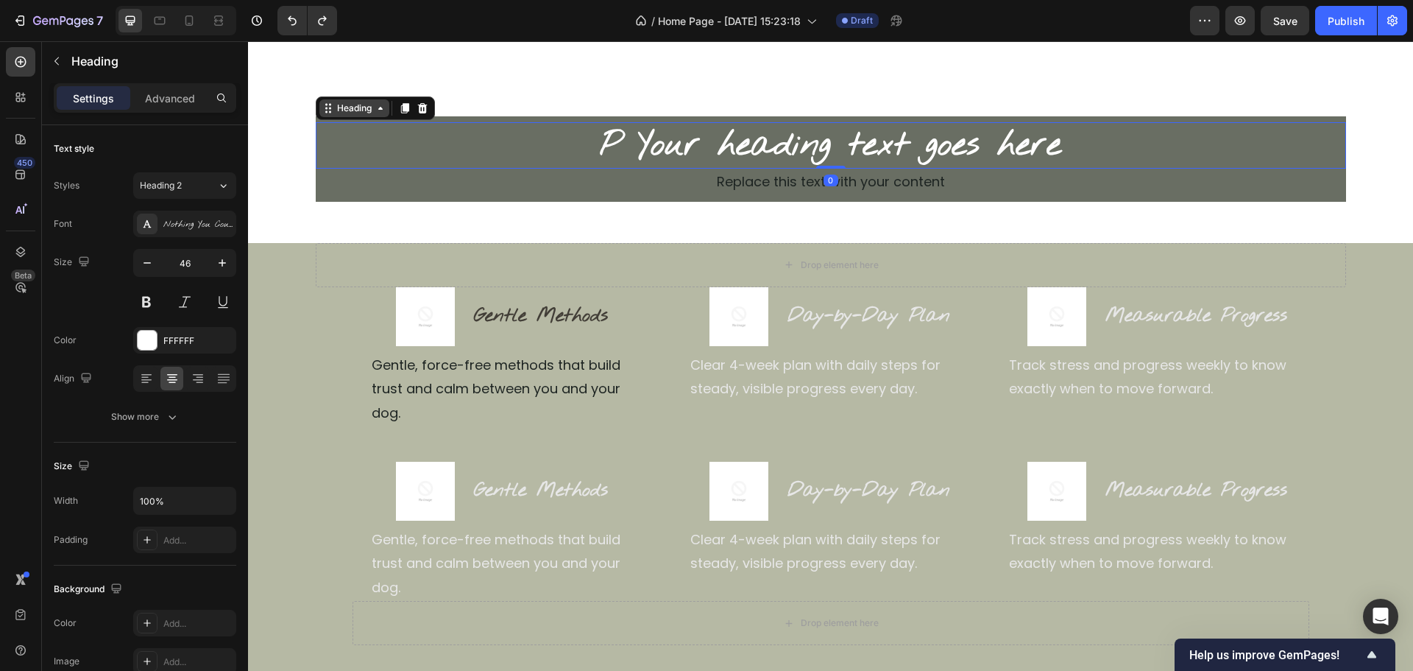
click at [357, 113] on div "Heading" at bounding box center [354, 108] width 40 height 13
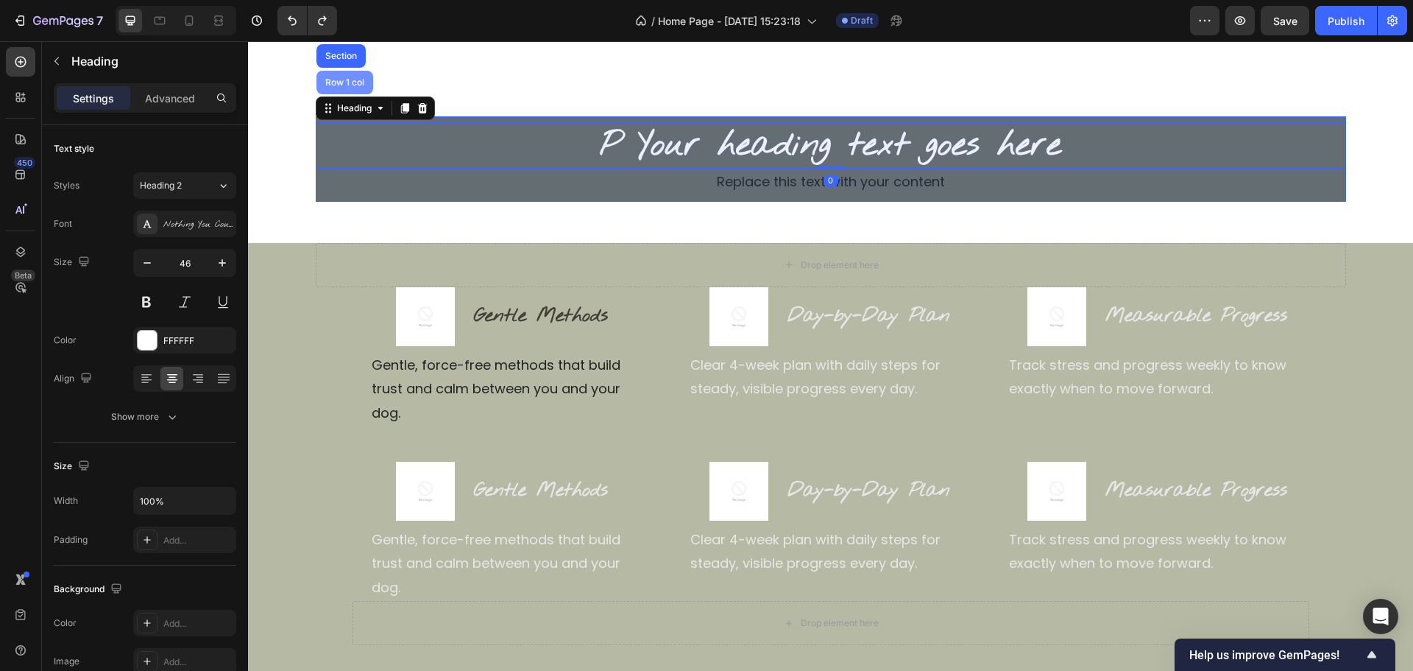
click at [353, 92] on div "Row 1 col" at bounding box center [345, 83] width 57 height 24
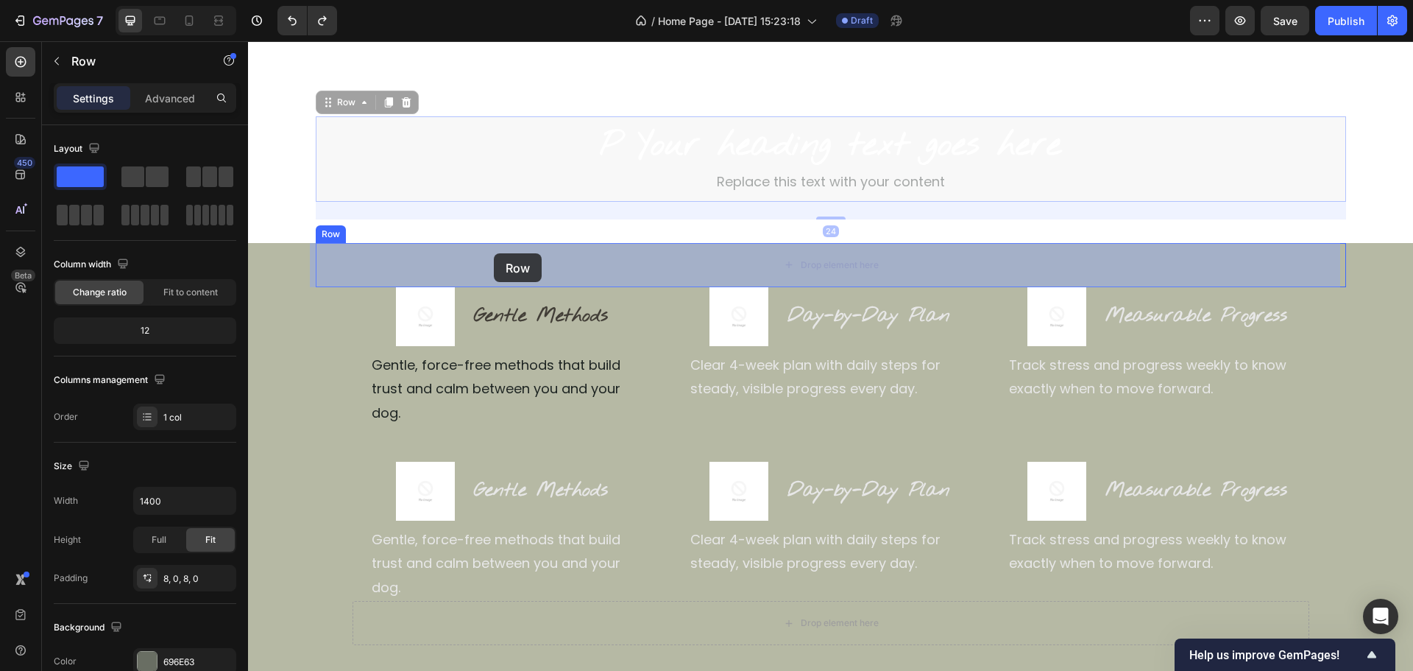
drag, startPoint x: 331, startPoint y: 105, endPoint x: 494, endPoint y: 255, distance: 221.9
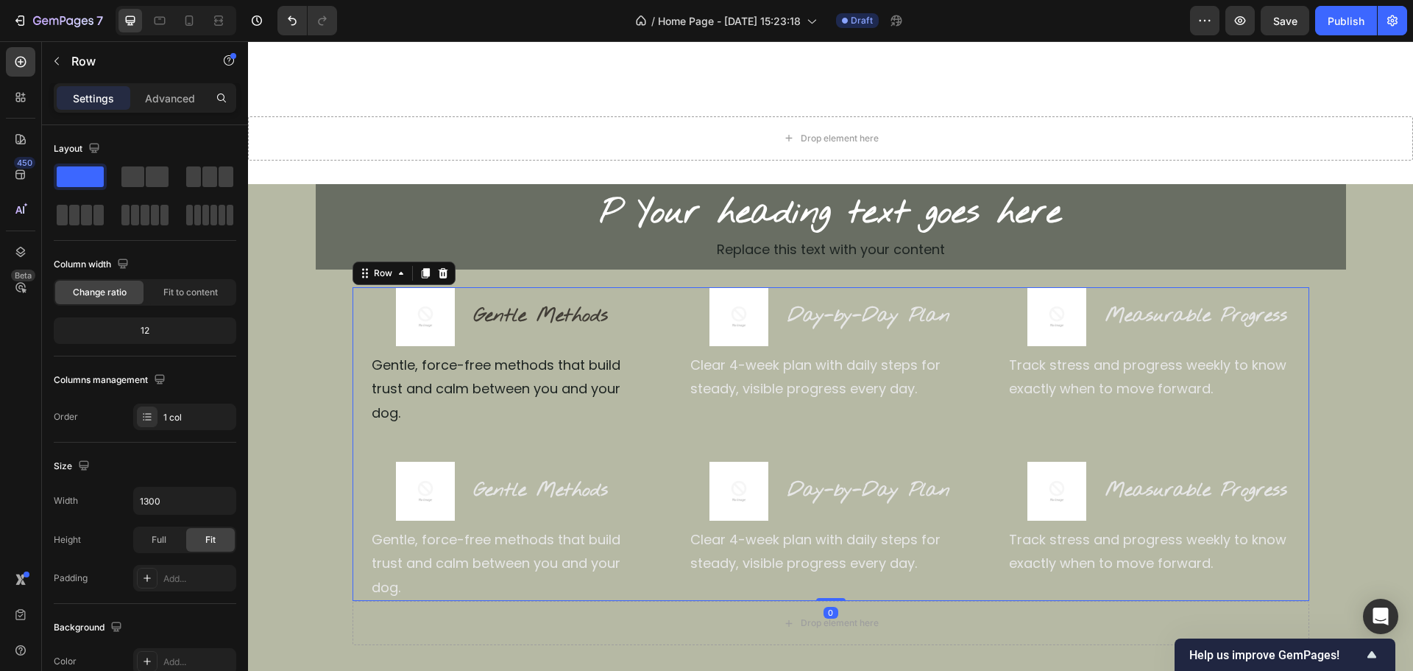
click at [668, 406] on div "Image Gentle Methods Heading Row Gentle, force-free methods that build trust an…" at bounding box center [831, 444] width 957 height 314
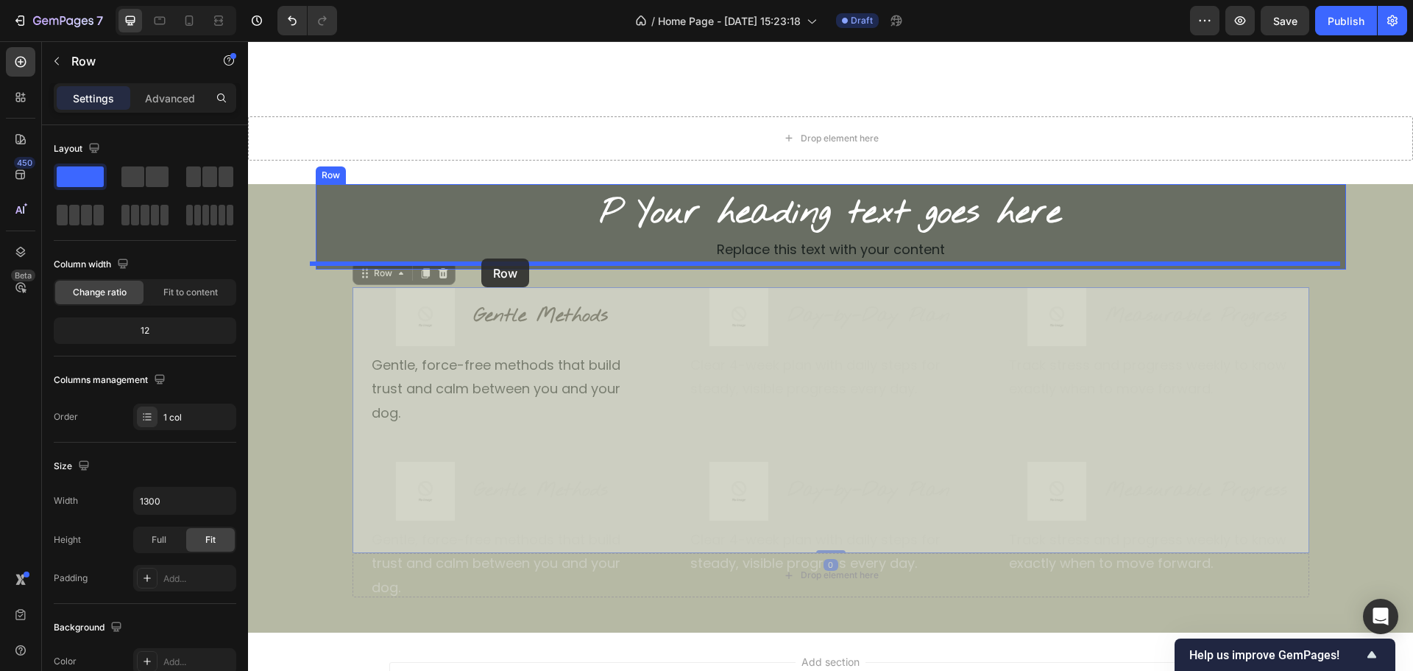
drag, startPoint x: 389, startPoint y: 275, endPoint x: 481, endPoint y: 258, distance: 93.6
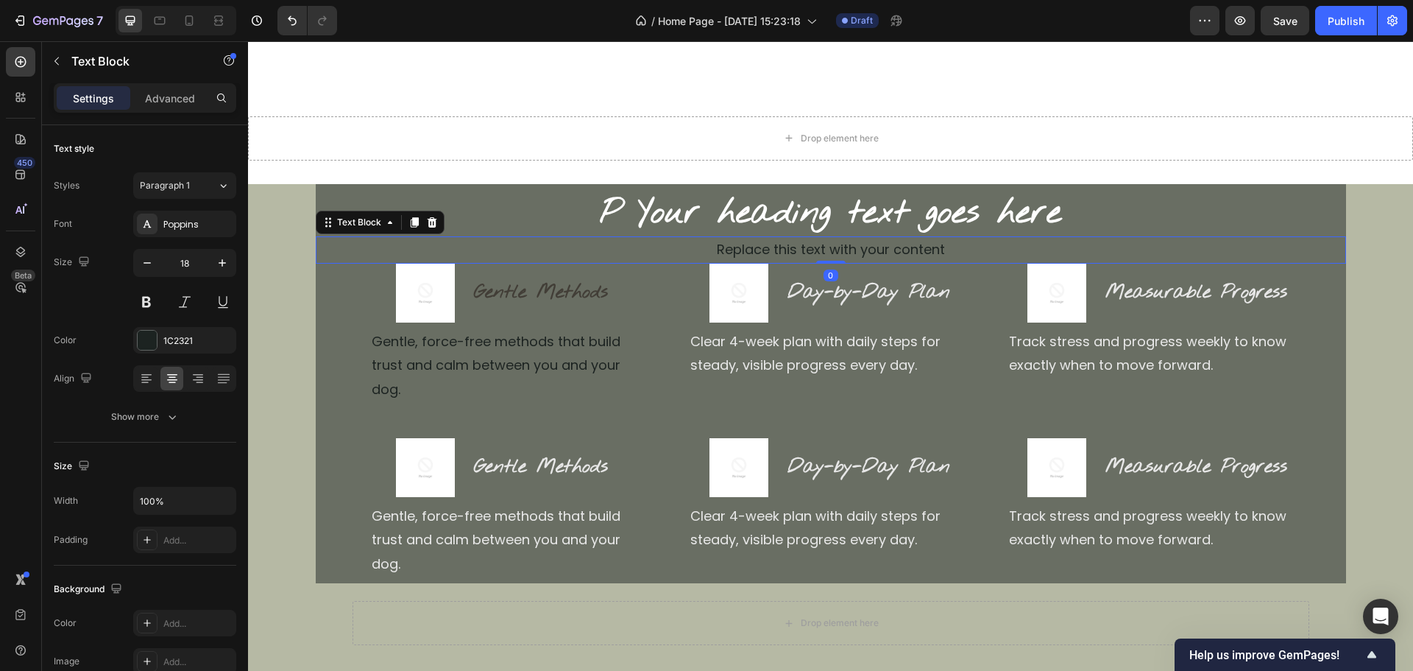
click at [579, 249] on div "Replace this text with your content" at bounding box center [831, 249] width 1031 height 27
click at [339, 225] on div "Text Block" at bounding box center [359, 222] width 50 height 13
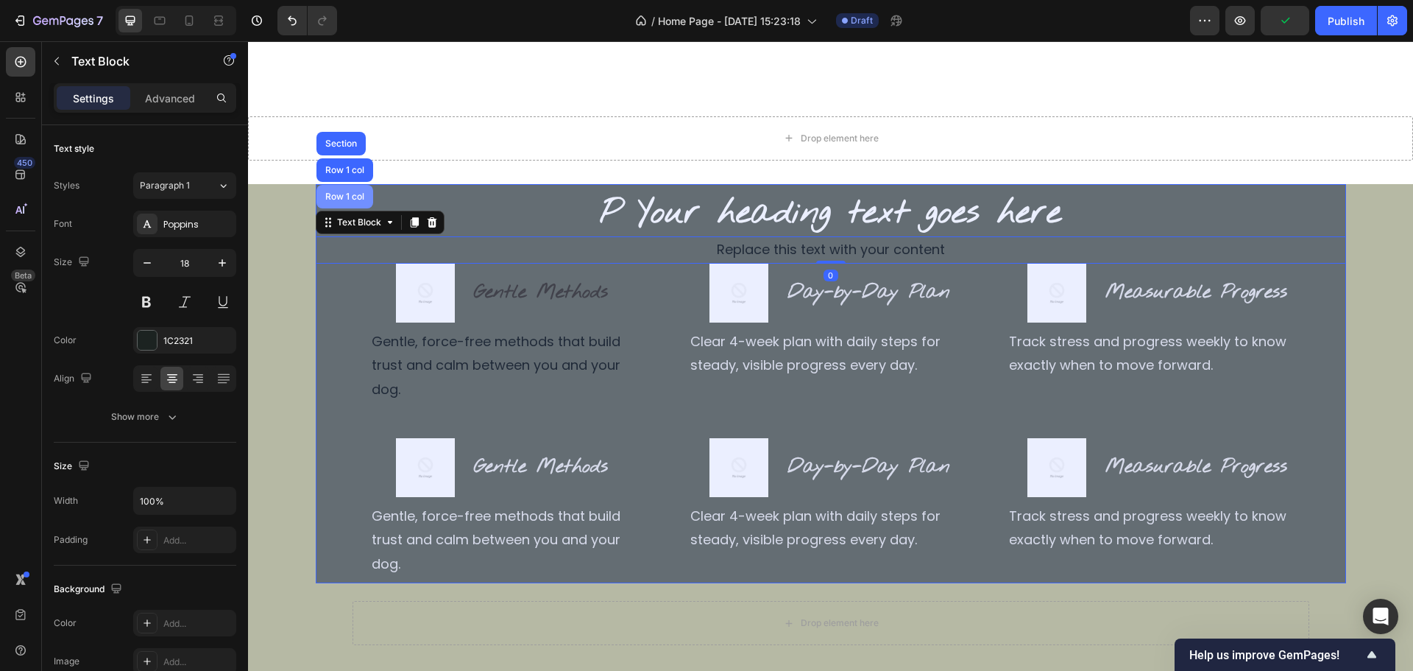
click at [359, 196] on div "Row 1 col" at bounding box center [344, 196] width 45 height 9
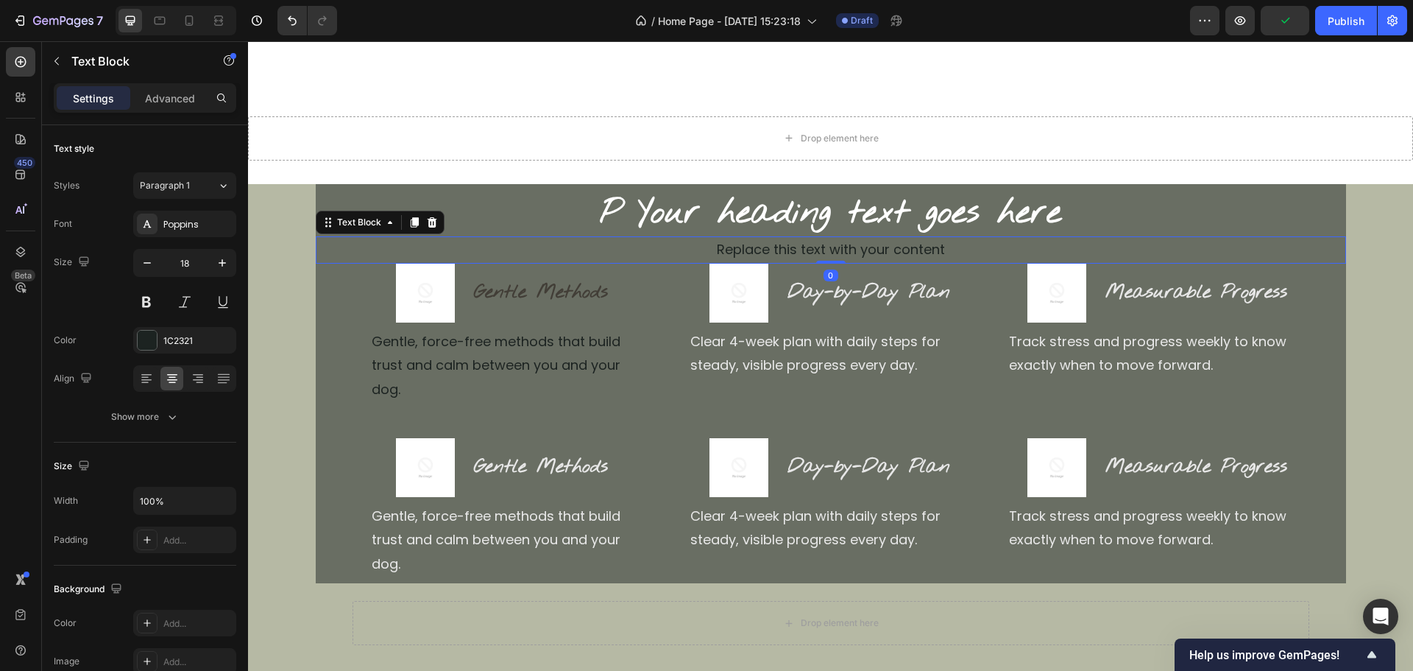
click at [660, 254] on div "Replace this text with your content" at bounding box center [831, 249] width 1031 height 27
click at [367, 228] on div "Text Block" at bounding box center [359, 222] width 50 height 13
click at [660, 217] on h2 "P Your heading text goes here" at bounding box center [831, 213] width 1031 height 47
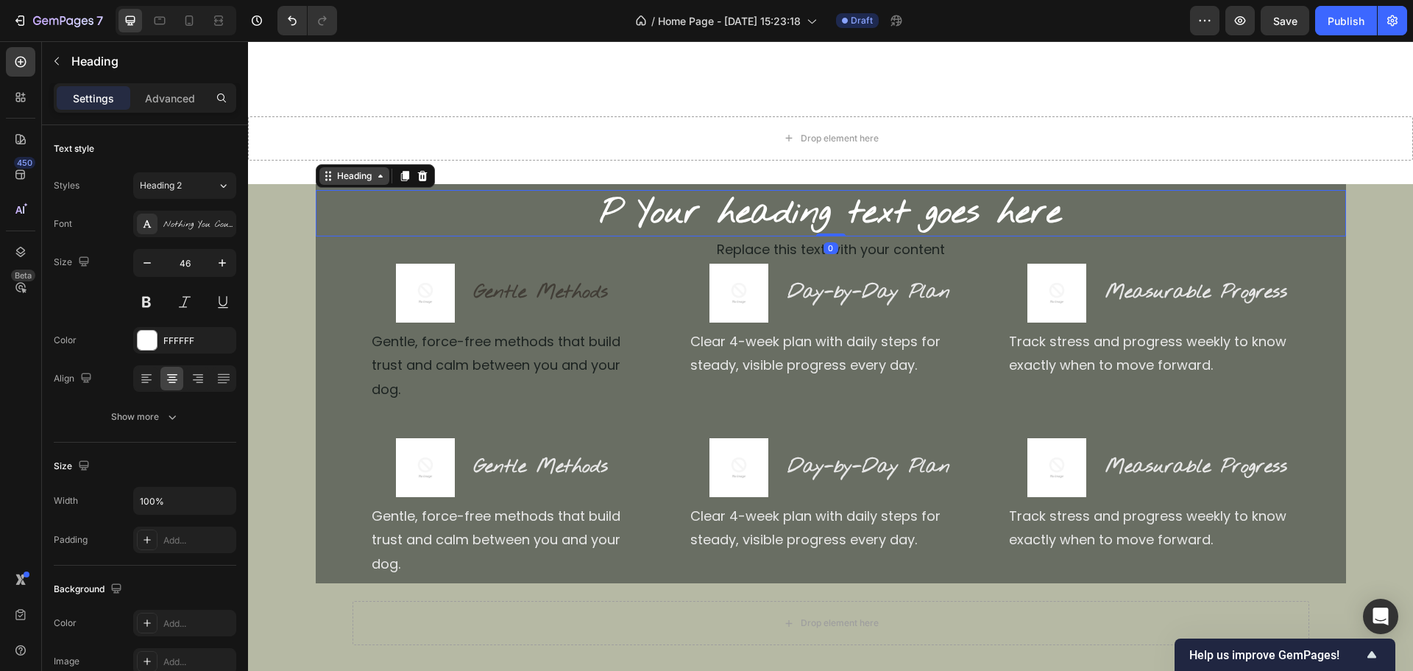
click at [348, 175] on div "Heading" at bounding box center [354, 175] width 40 height 13
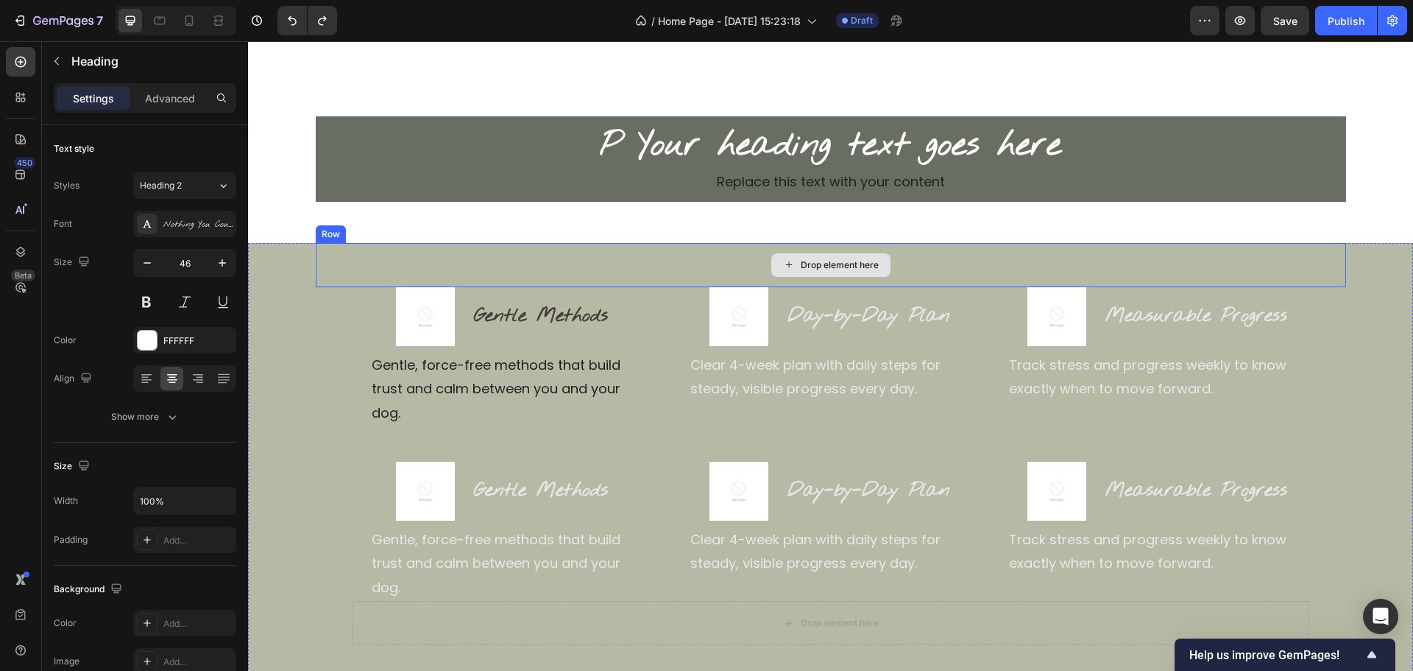
click at [518, 266] on div "Drop element here" at bounding box center [831, 265] width 1031 height 44
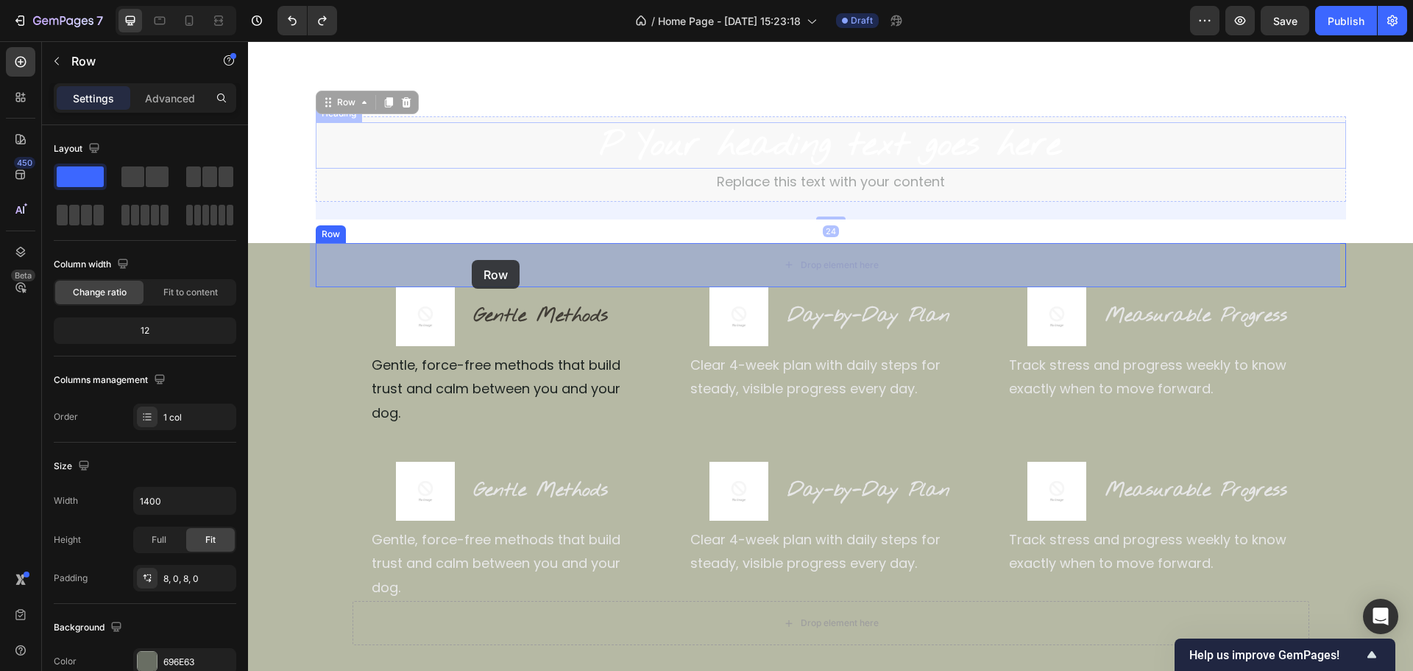
drag, startPoint x: 464, startPoint y: 119, endPoint x: 472, endPoint y: 259, distance: 140.1
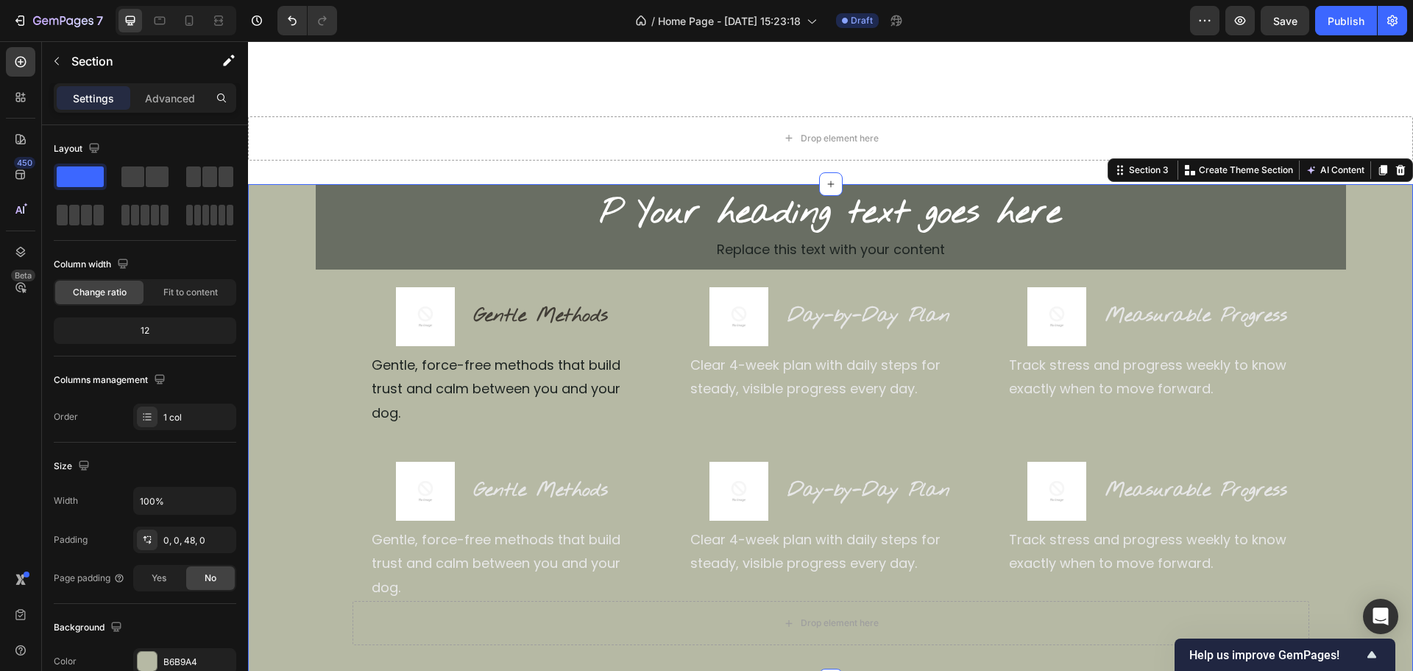
click at [309, 335] on div "P Your heading text goes here Heading Replace this text with your content Text …" at bounding box center [830, 415] width 1165 height 462
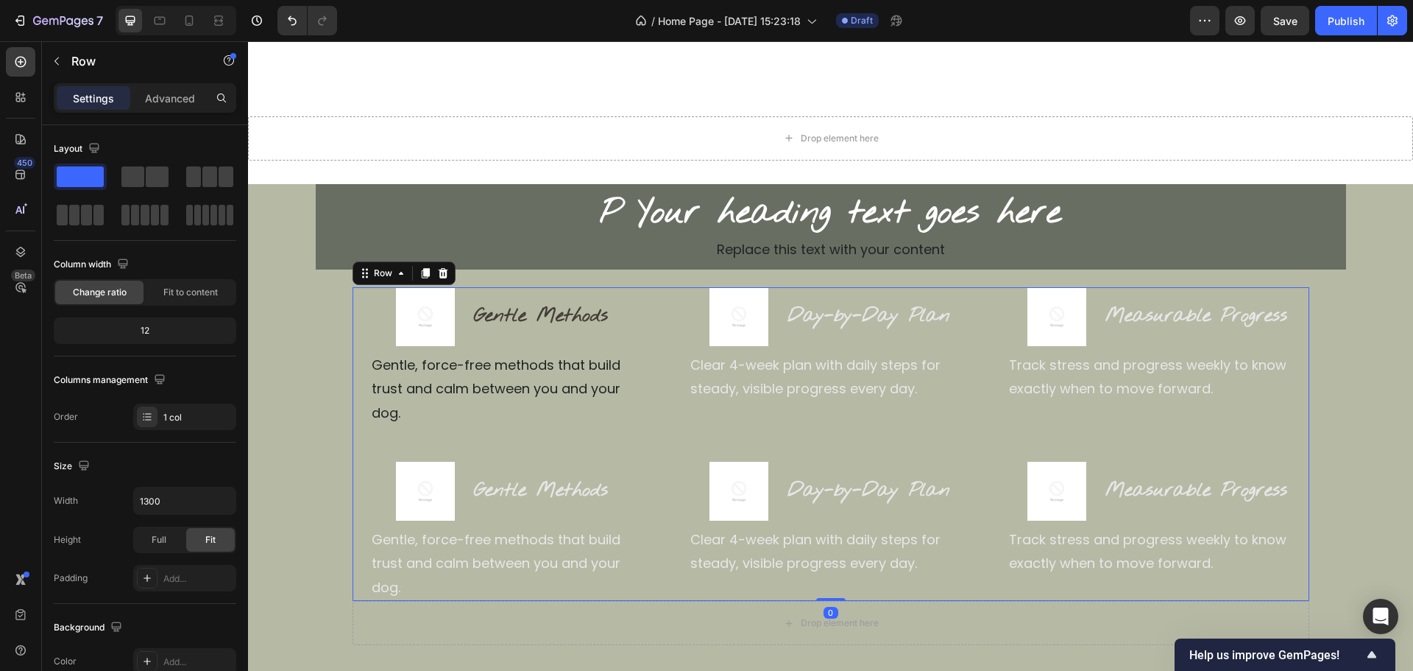
click at [660, 420] on div "Image Gentle Methods Heading Row Gentle, force-free methods that build trust an…" at bounding box center [831, 444] width 957 height 314
click at [712, 274] on div "P Your heading text goes here Heading Replace this text with your content Text …" at bounding box center [831, 235] width 1031 height 103
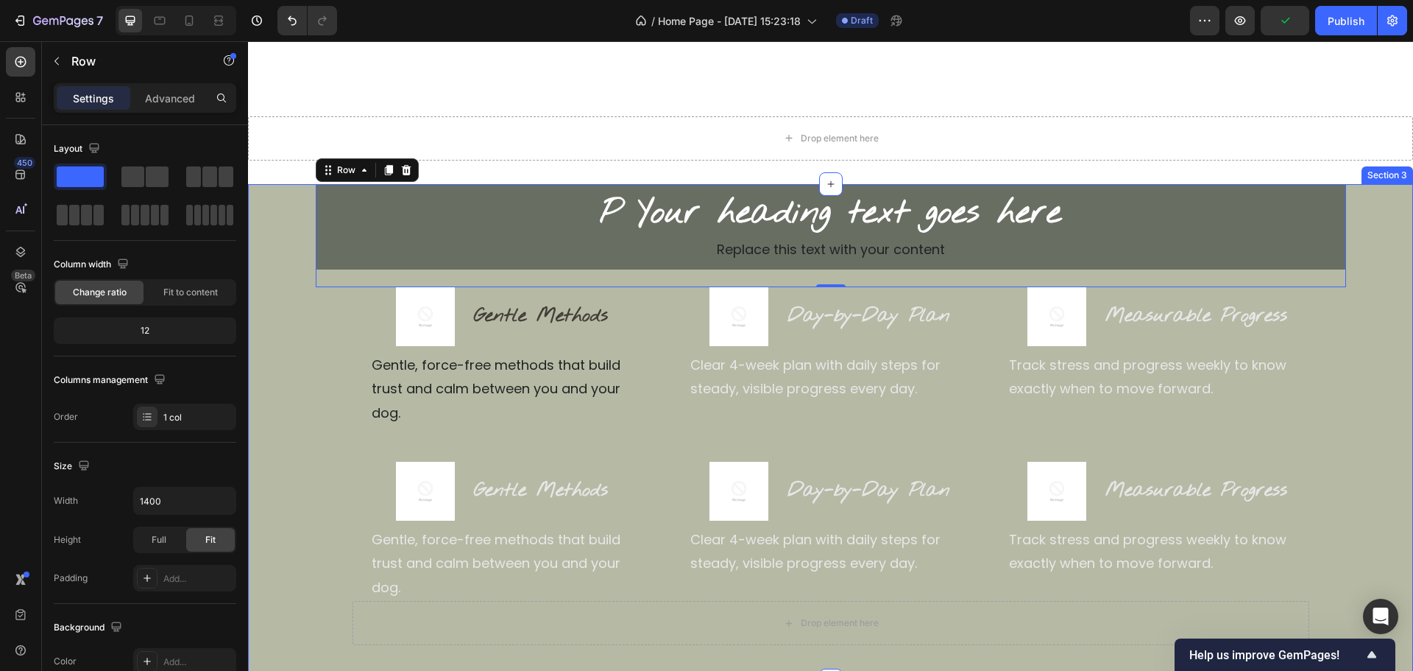
click at [278, 323] on div "P Your heading text goes here Heading Replace this text with your content Text …" at bounding box center [830, 415] width 1165 height 462
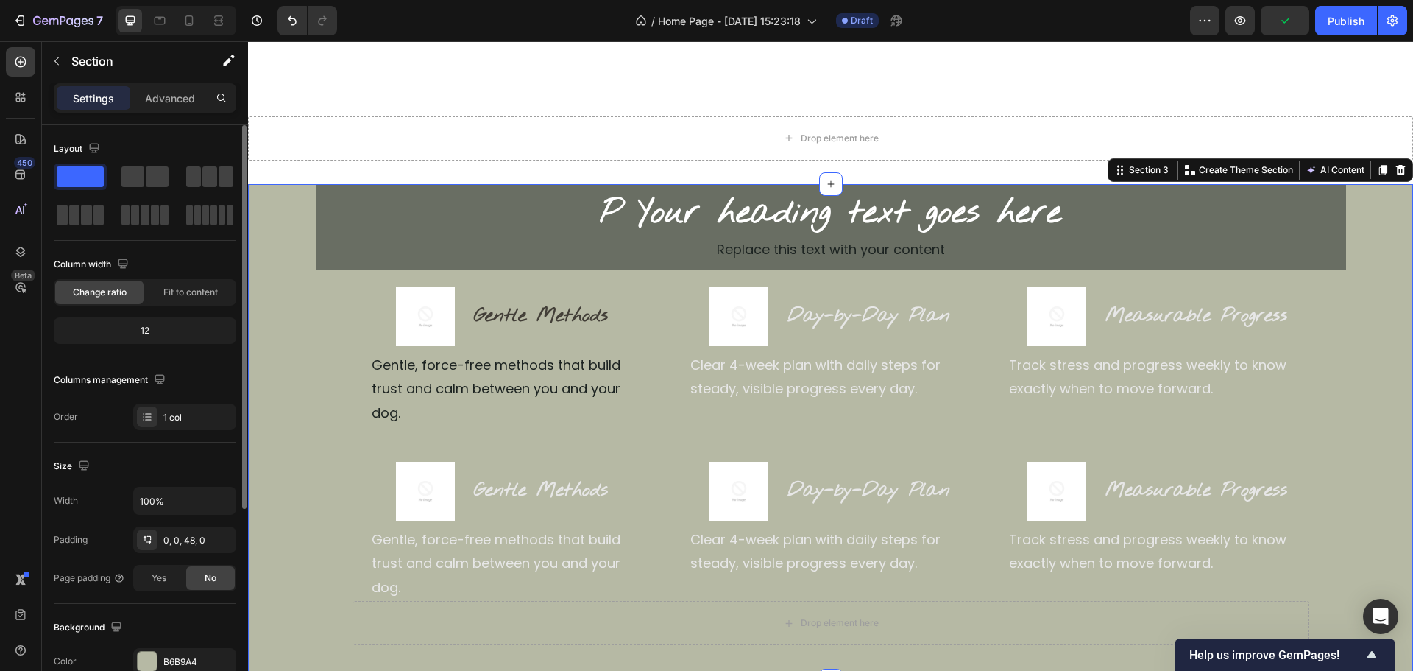
scroll to position [147, 0]
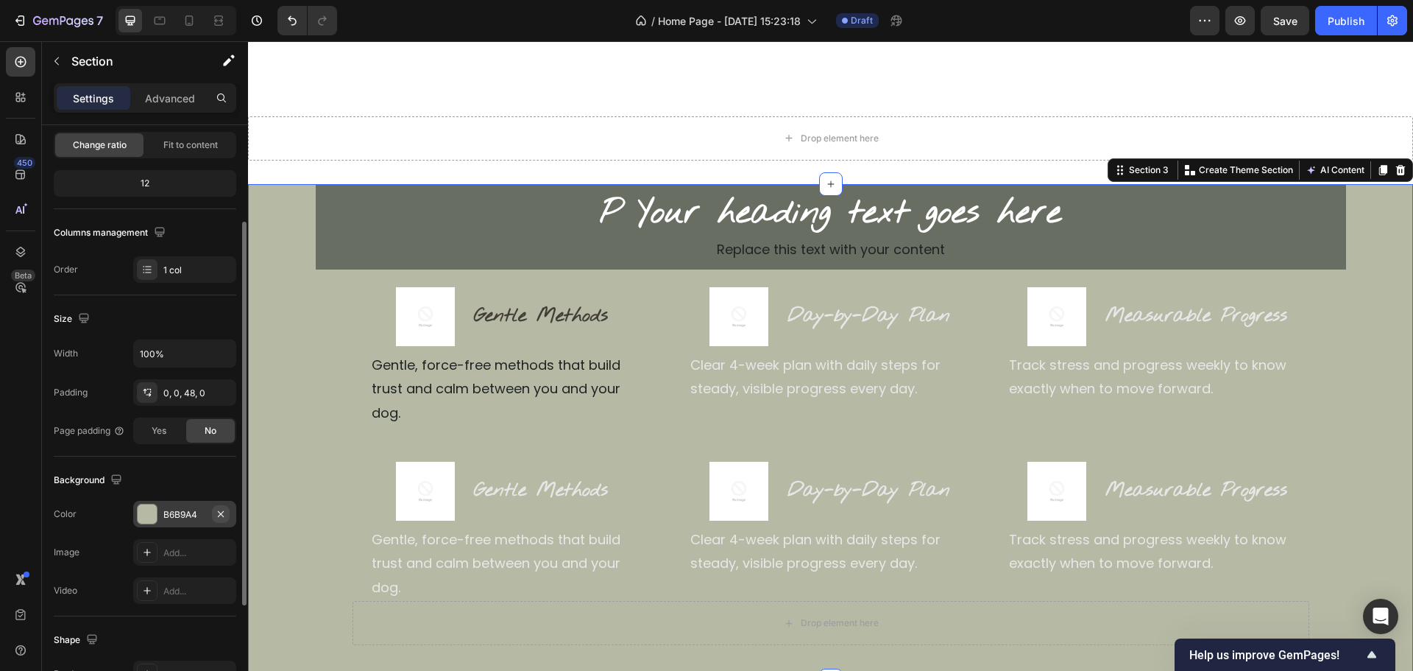
click at [224, 513] on icon "button" at bounding box center [221, 514] width 12 height 12
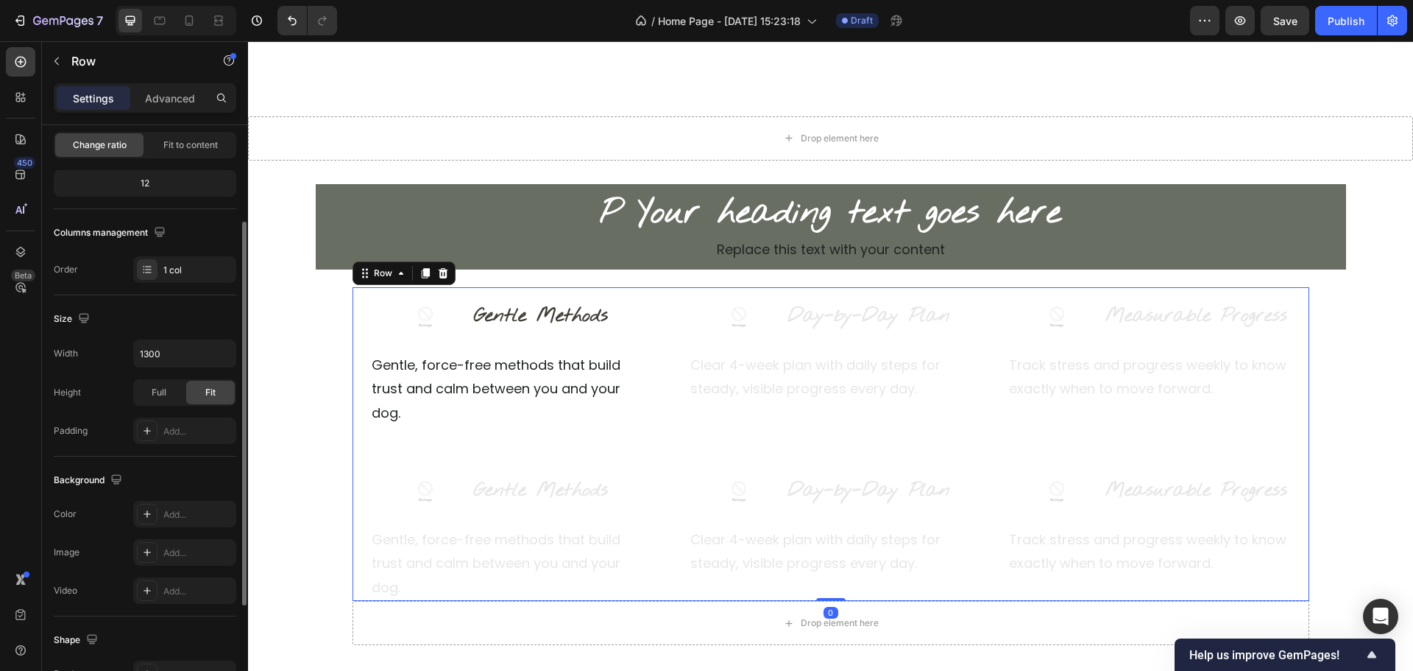
click at [663, 425] on div "Image Gentle Methods Heading Row Gentle, force-free methods that build trust an…" at bounding box center [831, 444] width 957 height 314
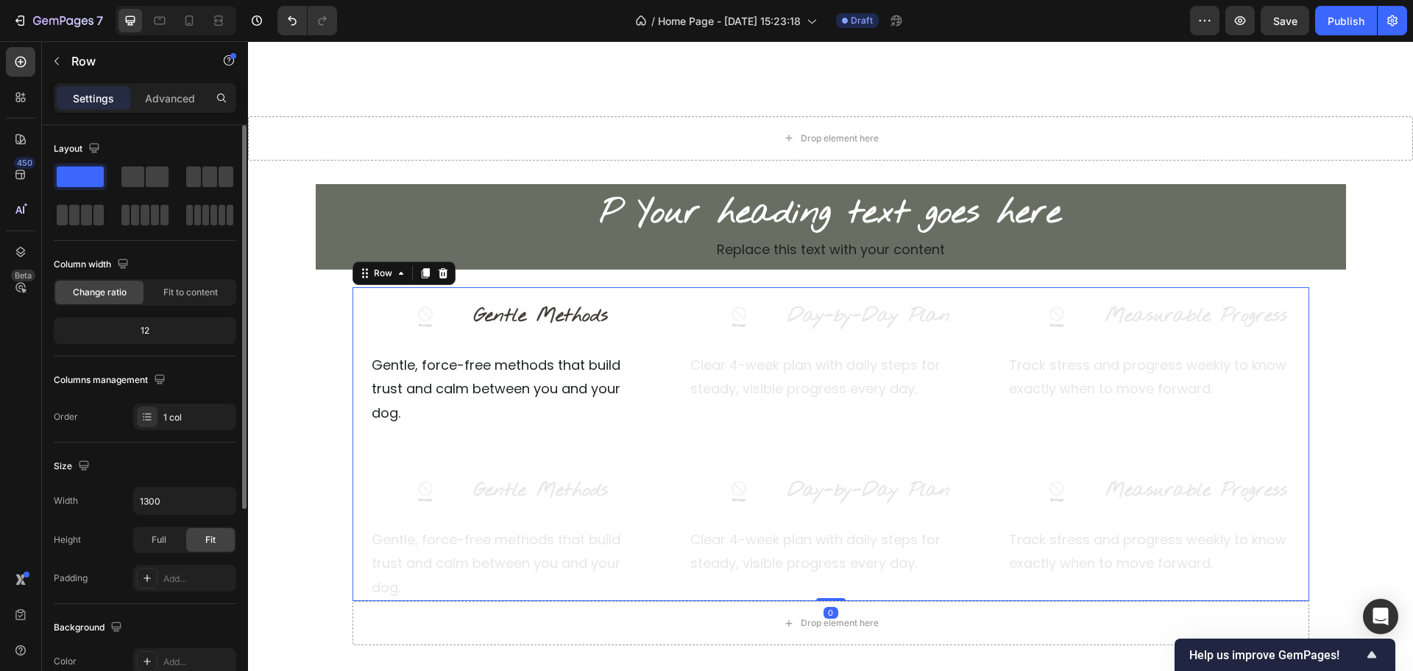
scroll to position [221, 0]
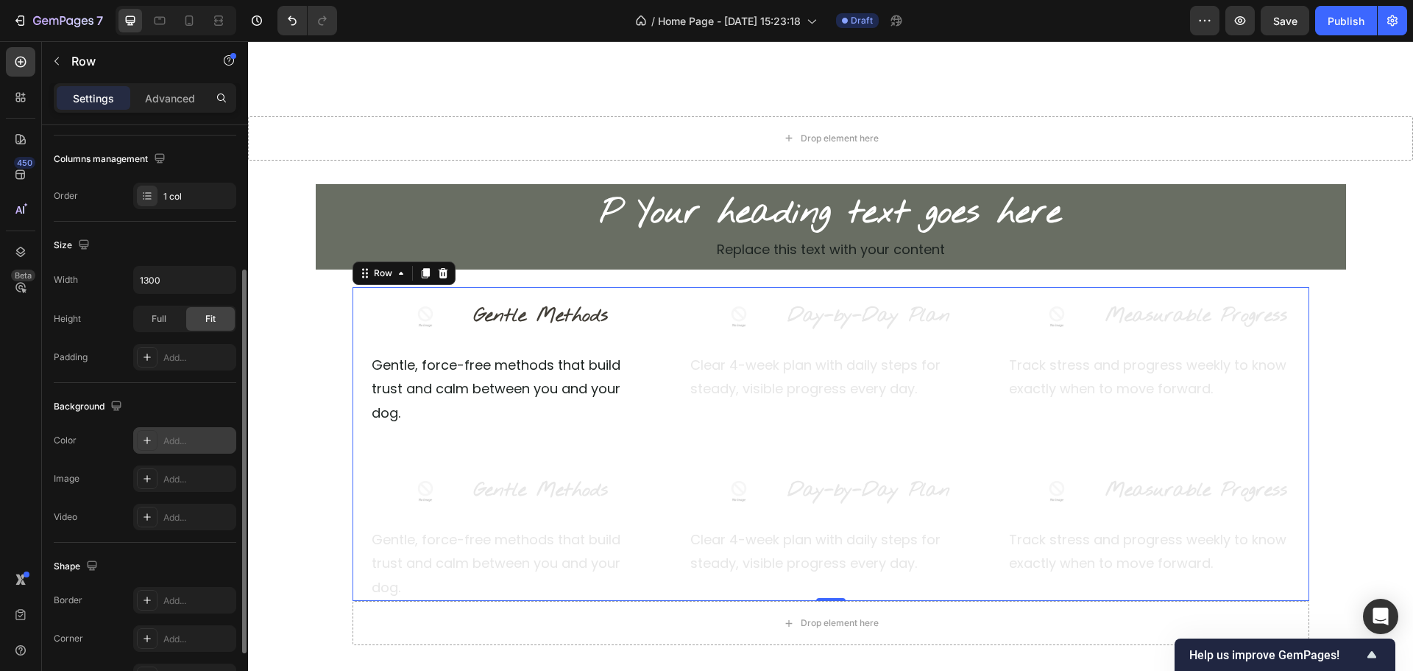
click at [174, 440] on div "Add..." at bounding box center [197, 440] width 69 height 13
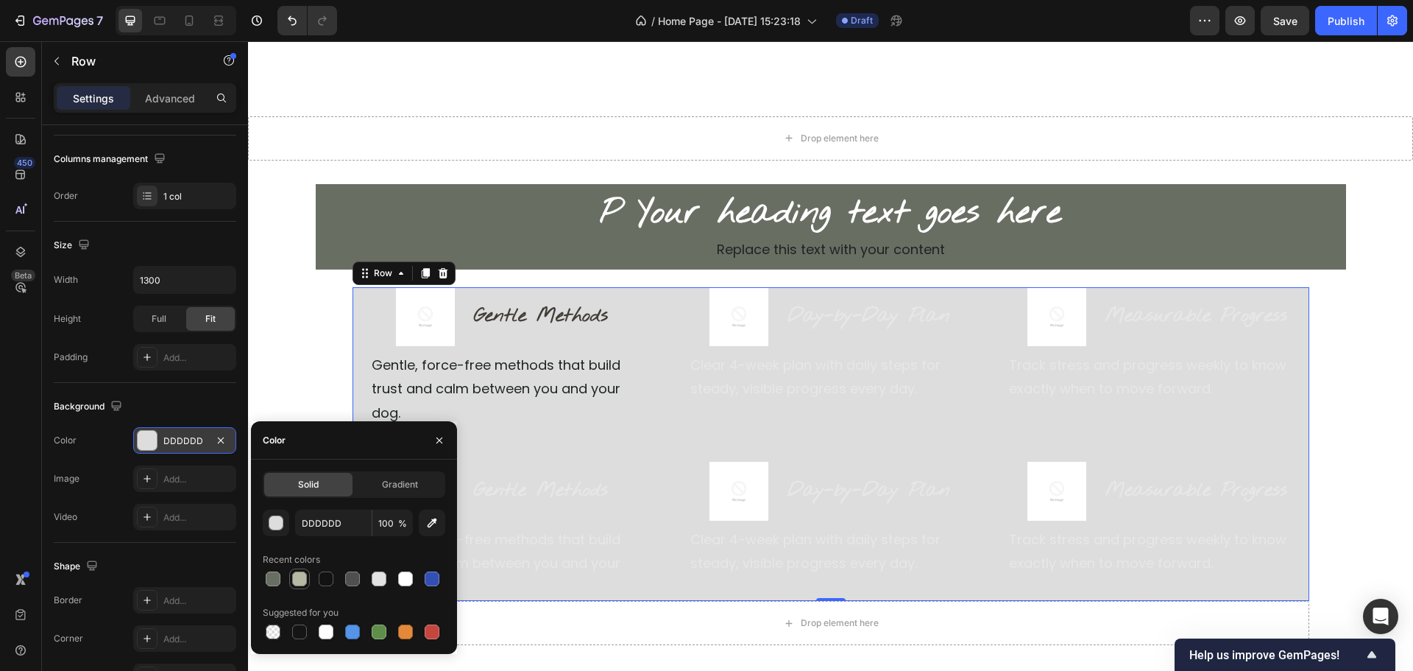
click at [300, 577] on div at bounding box center [299, 578] width 15 height 15
type input "B6B9A4"
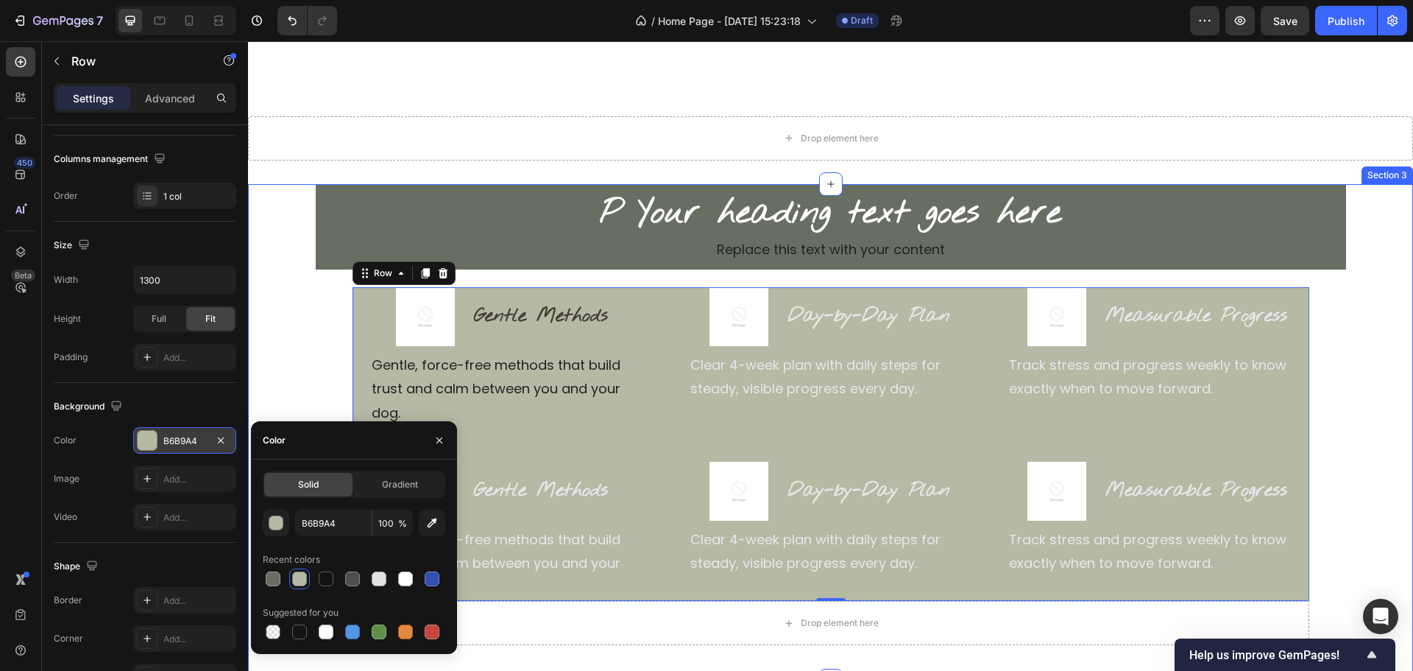
click at [1369, 331] on div "P Your heading text goes here Heading Replace this text with your content Text …" at bounding box center [830, 415] width 1165 height 462
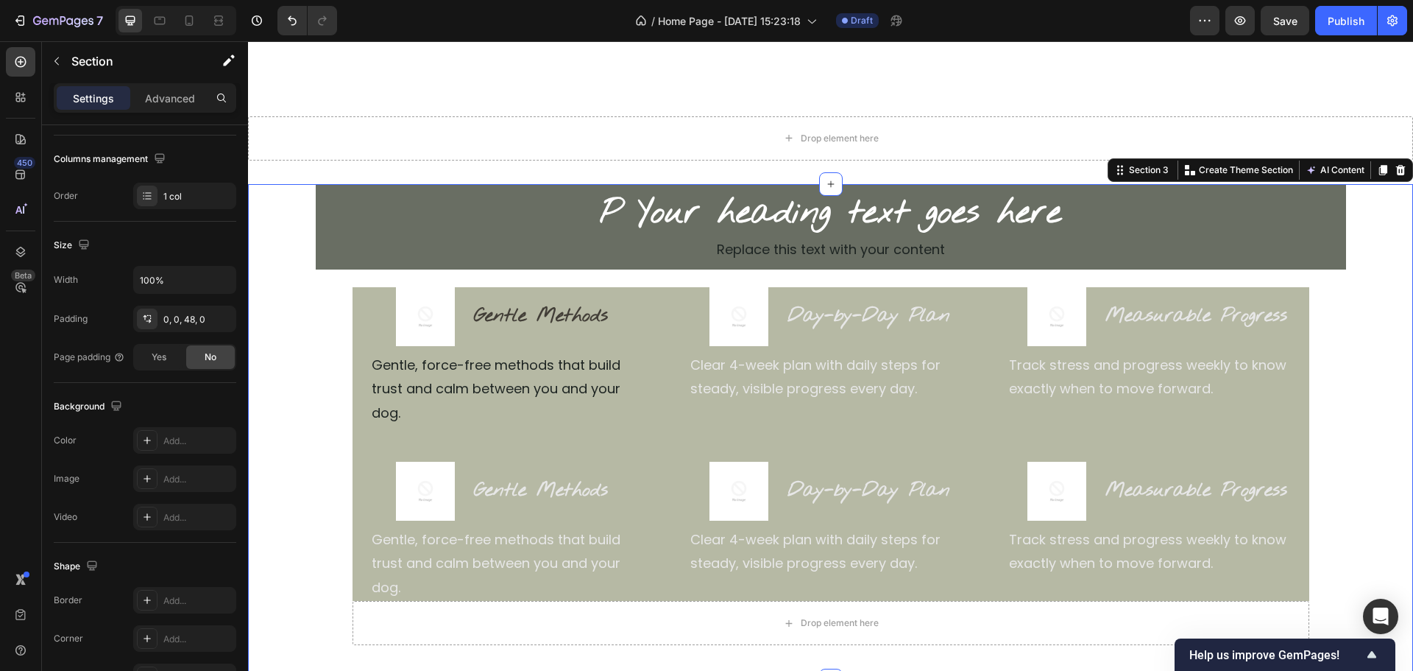
scroll to position [0, 0]
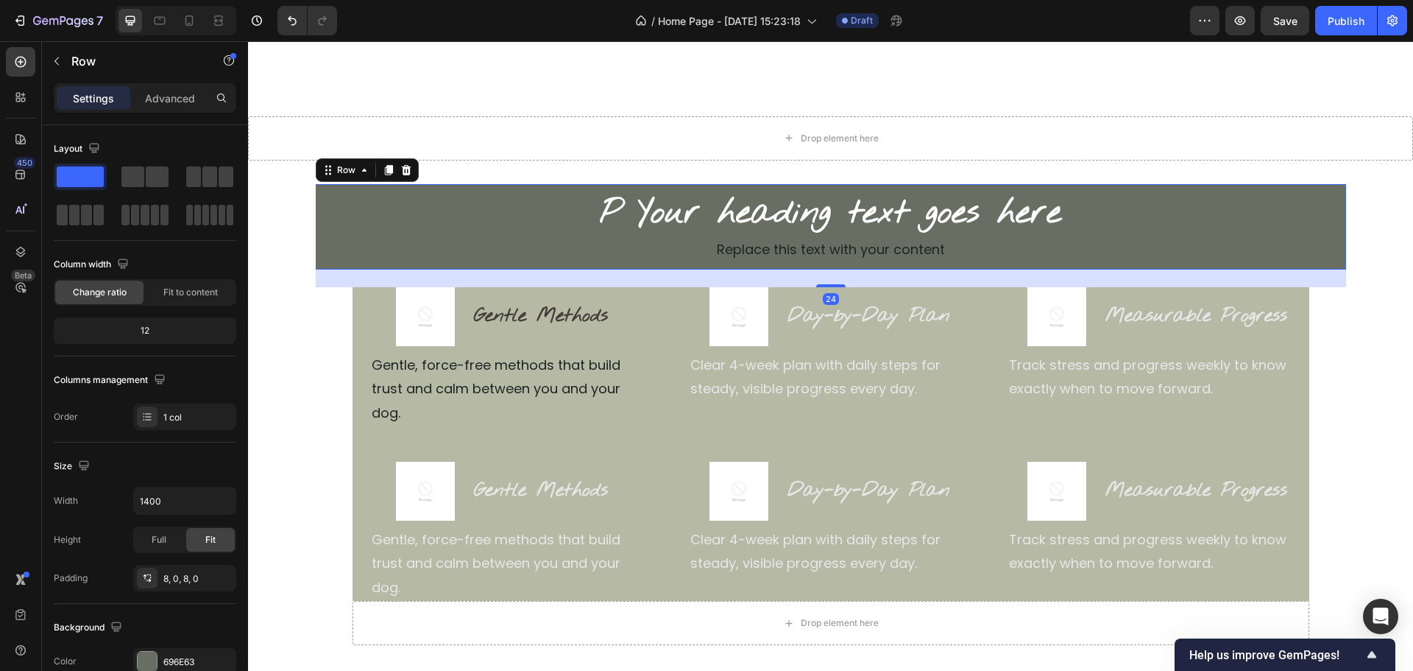
click at [713, 264] on div "P Your heading text goes here Heading Replace this text with your content Text …" at bounding box center [831, 226] width 1031 height 85
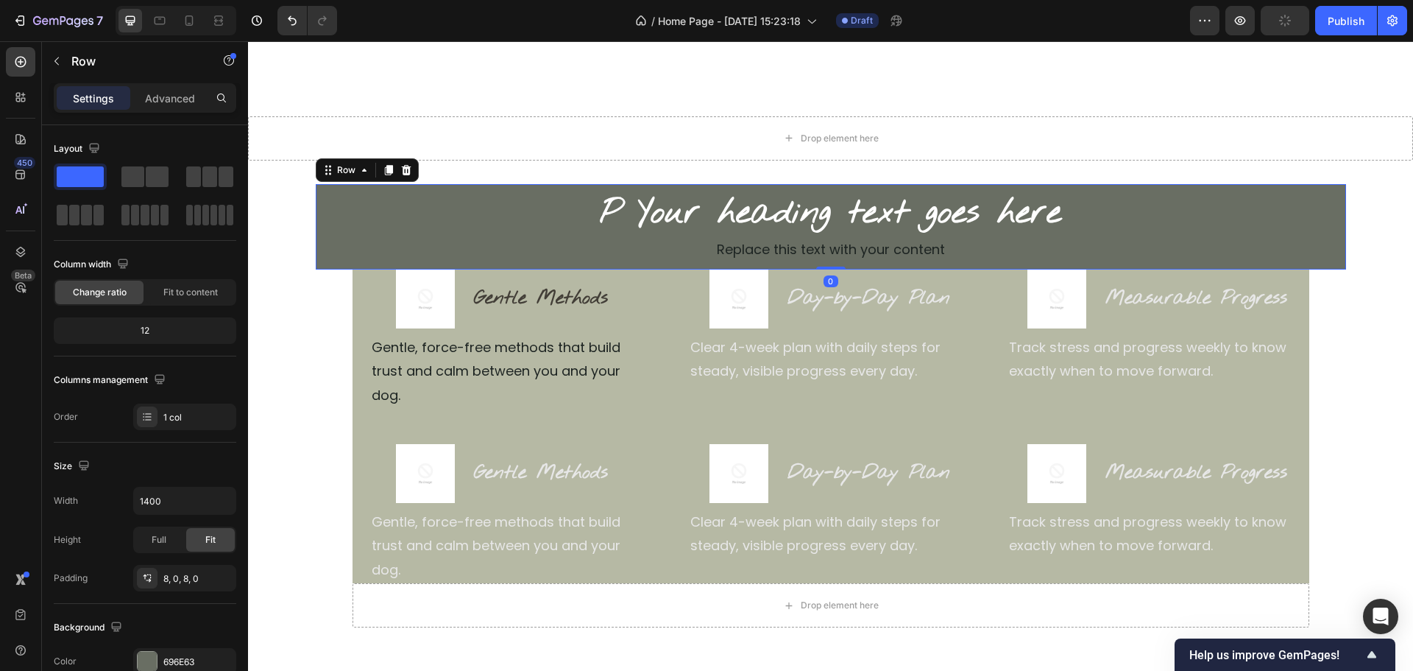
drag, startPoint x: 831, startPoint y: 285, endPoint x: 838, endPoint y: 246, distance: 39.6
click at [844, 248] on div "P Your heading text goes here Heading Replace this text with your content Text …" at bounding box center [831, 226] width 1031 height 85
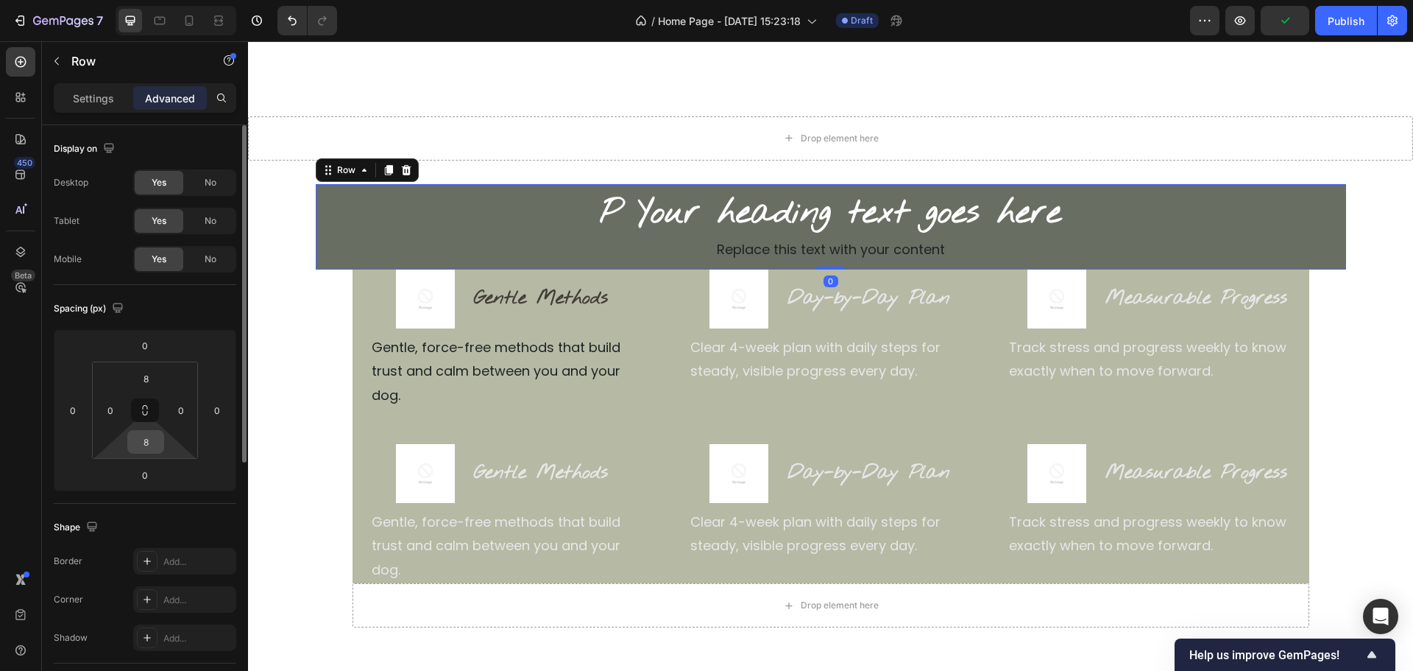
click at [144, 436] on input "8" at bounding box center [145, 442] width 29 height 22
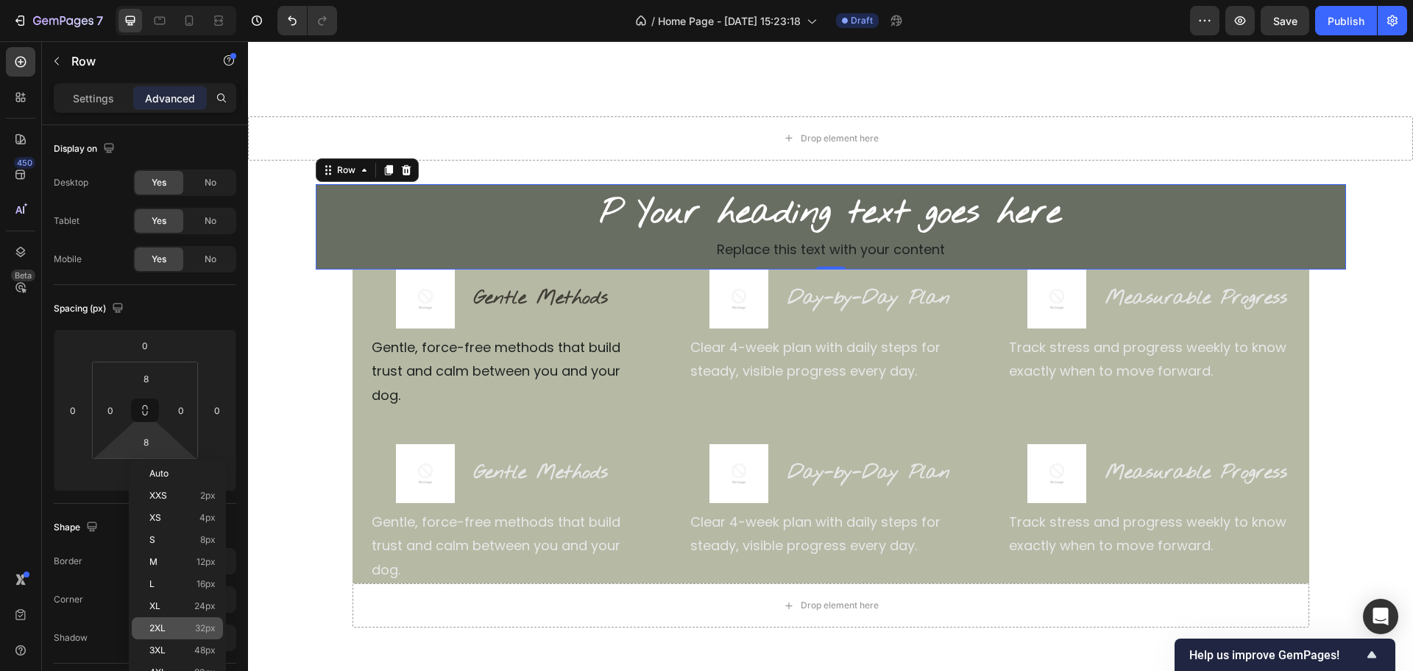
click at [161, 624] on span "2XL" at bounding box center [157, 628] width 16 height 10
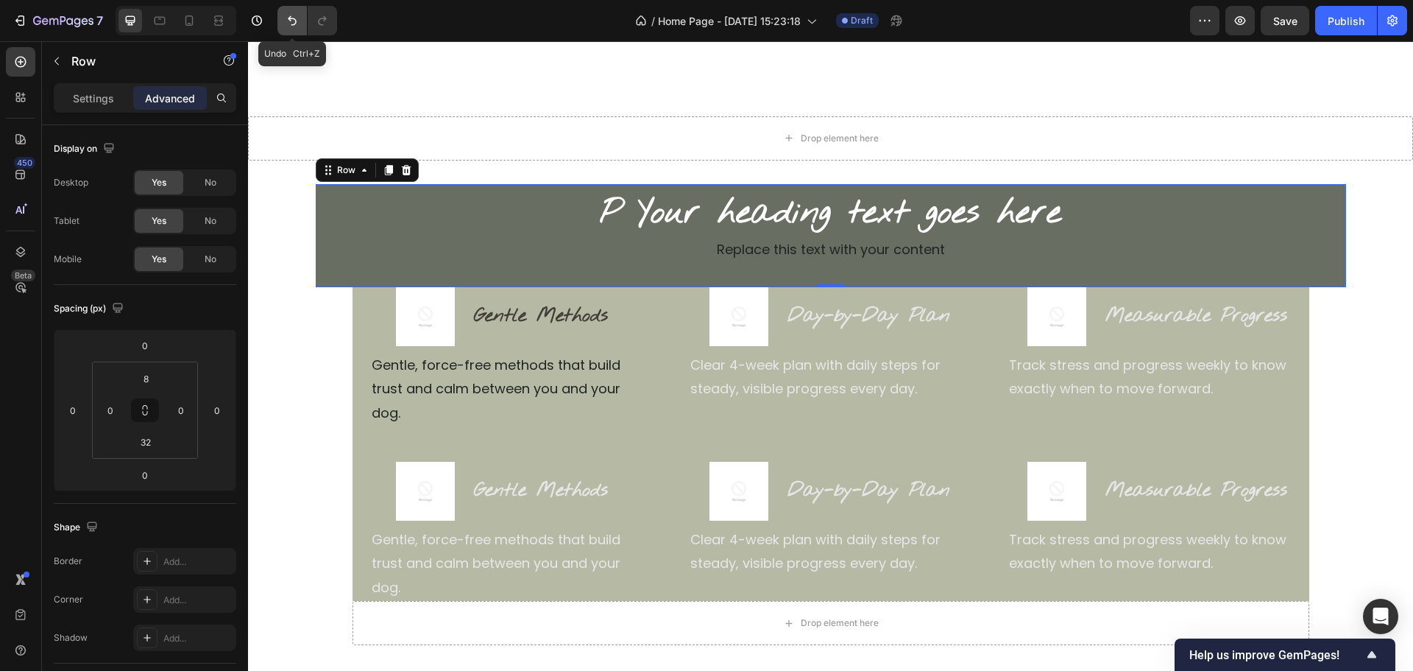
click at [293, 24] on icon "Undo/Redo" at bounding box center [292, 21] width 9 height 10
type input "8"
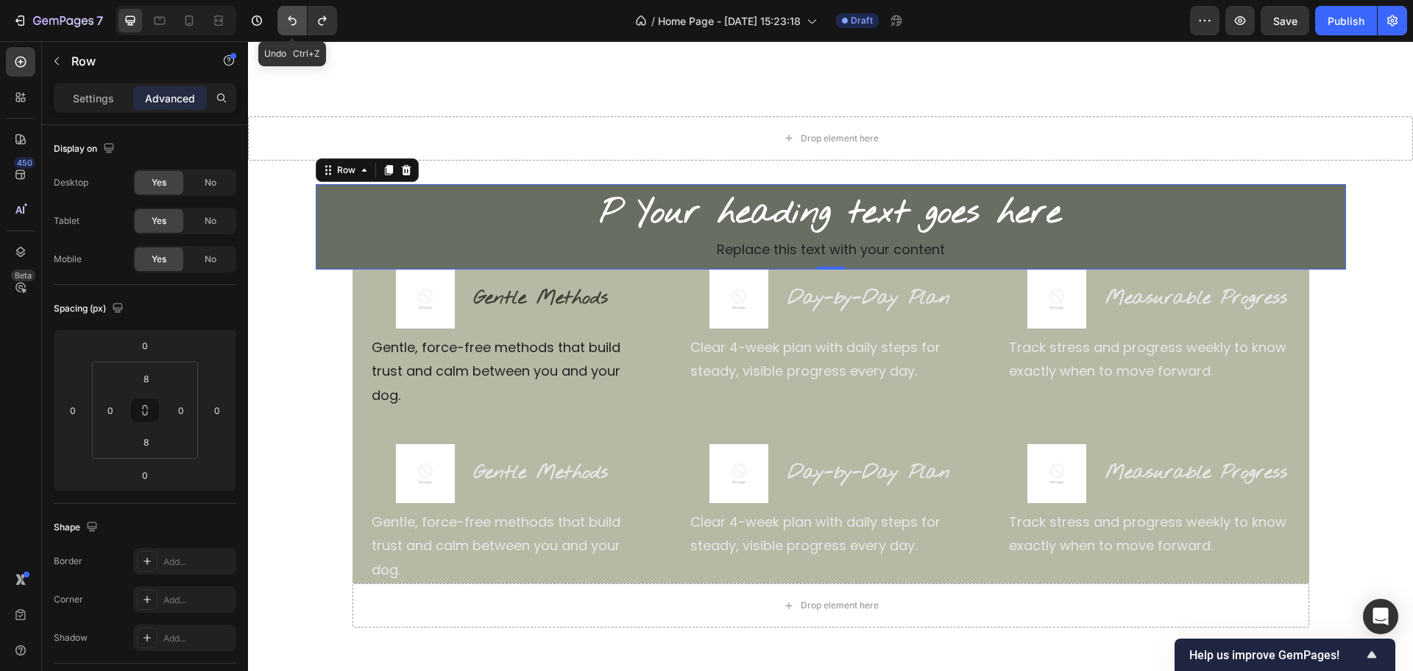
click at [293, 24] on icon "Undo/Redo" at bounding box center [292, 21] width 9 height 10
click at [657, 400] on div "Image Gentle Methods Heading Row Gentle, force-free methods that build trust an…" at bounding box center [831, 426] width 957 height 314
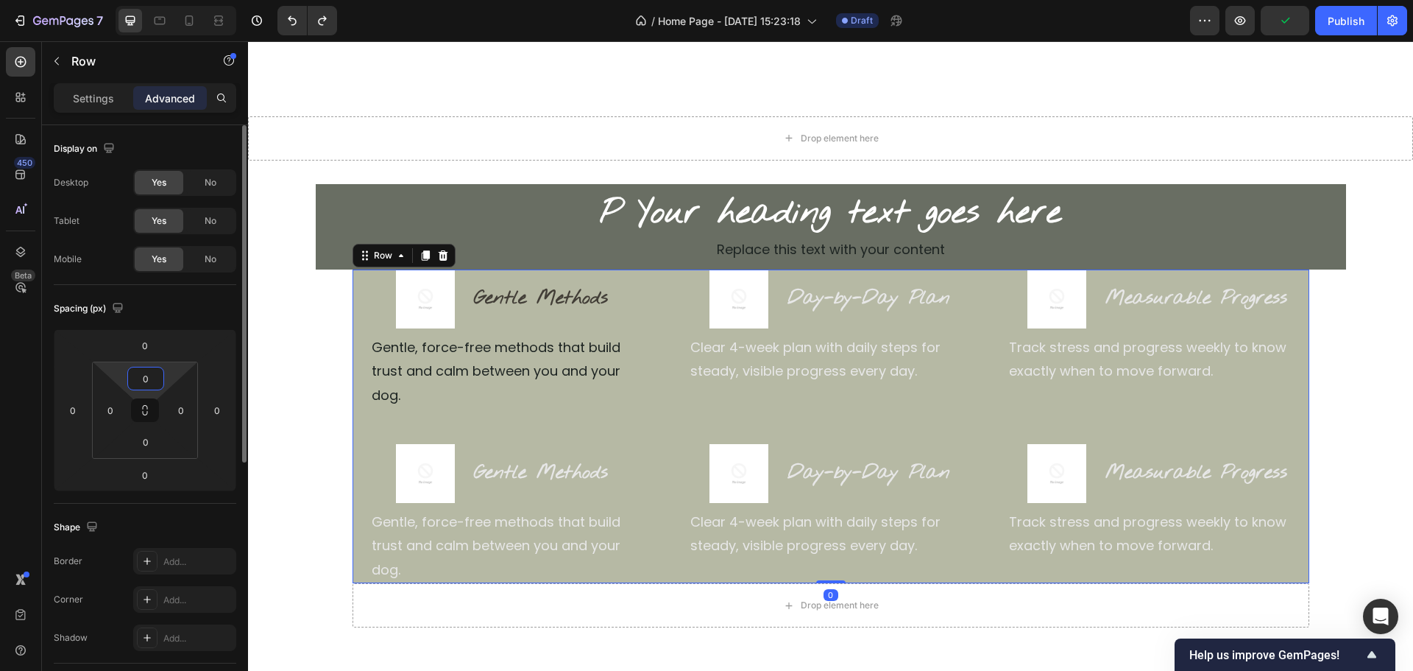
click at [155, 377] on input "0" at bounding box center [145, 378] width 29 height 22
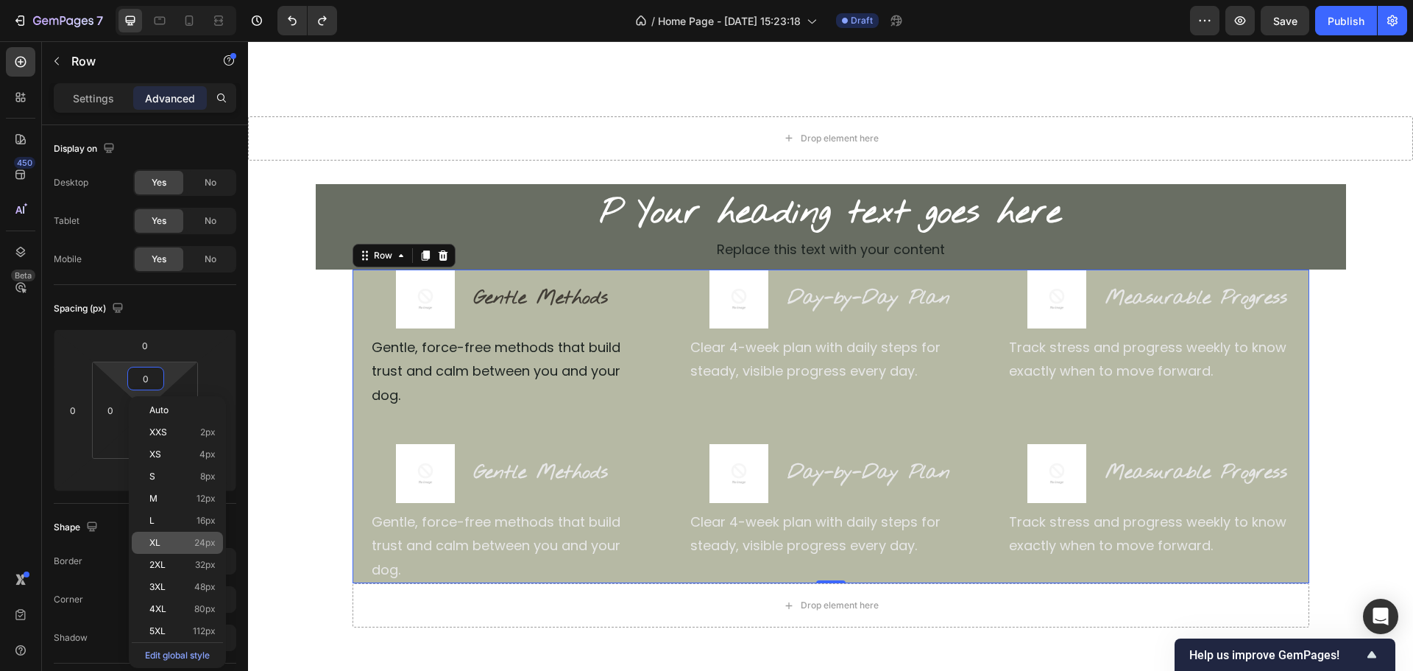
click at [171, 547] on p "XL 24px" at bounding box center [182, 542] width 66 height 10
type input "24"
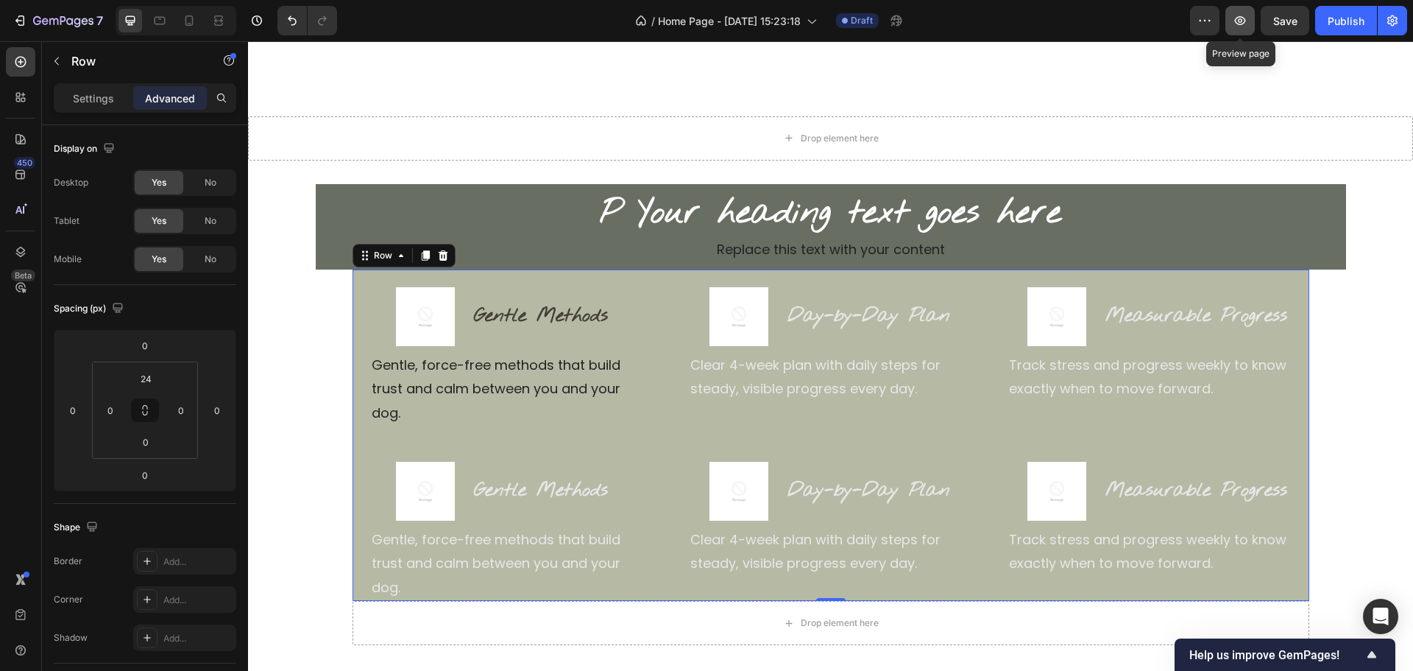
click at [1247, 30] on button "button" at bounding box center [1240, 20] width 29 height 29
click at [320, 265] on div "P Your heading text goes here Heading Replace this text with your content Text …" at bounding box center [831, 226] width 1031 height 85
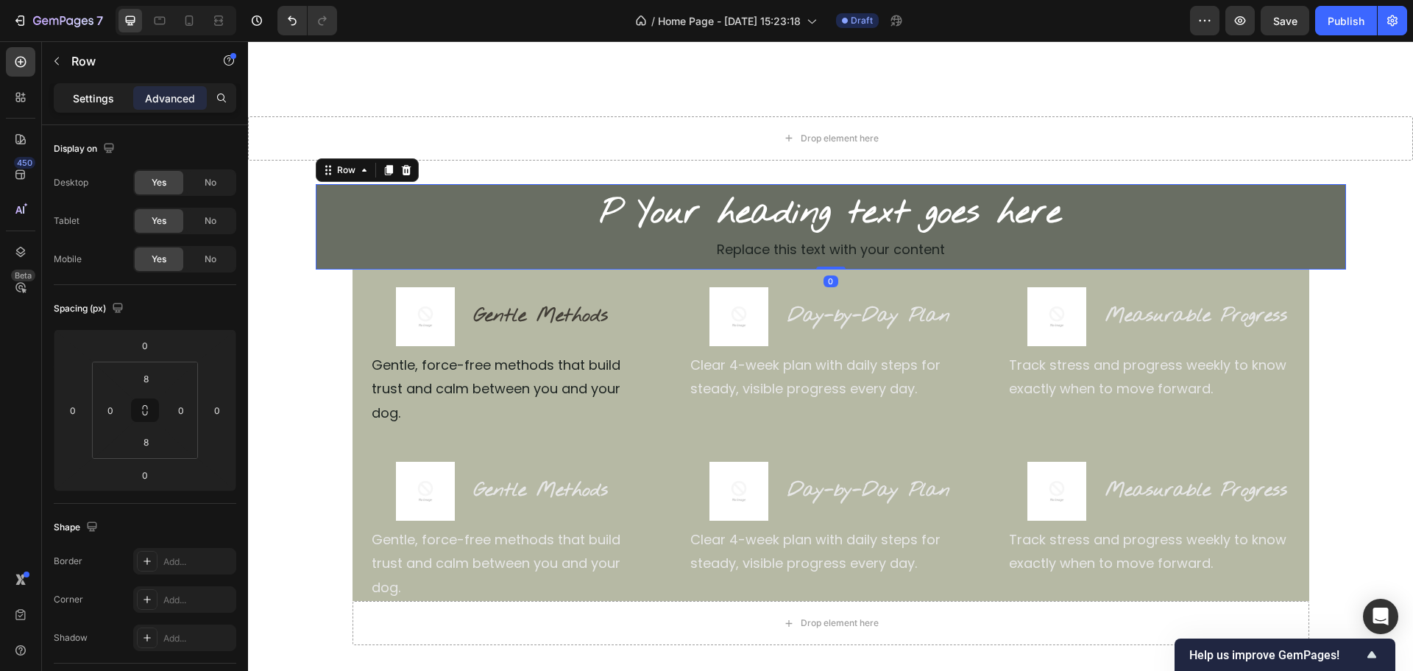
click at [93, 93] on p "Settings" at bounding box center [93, 98] width 41 height 15
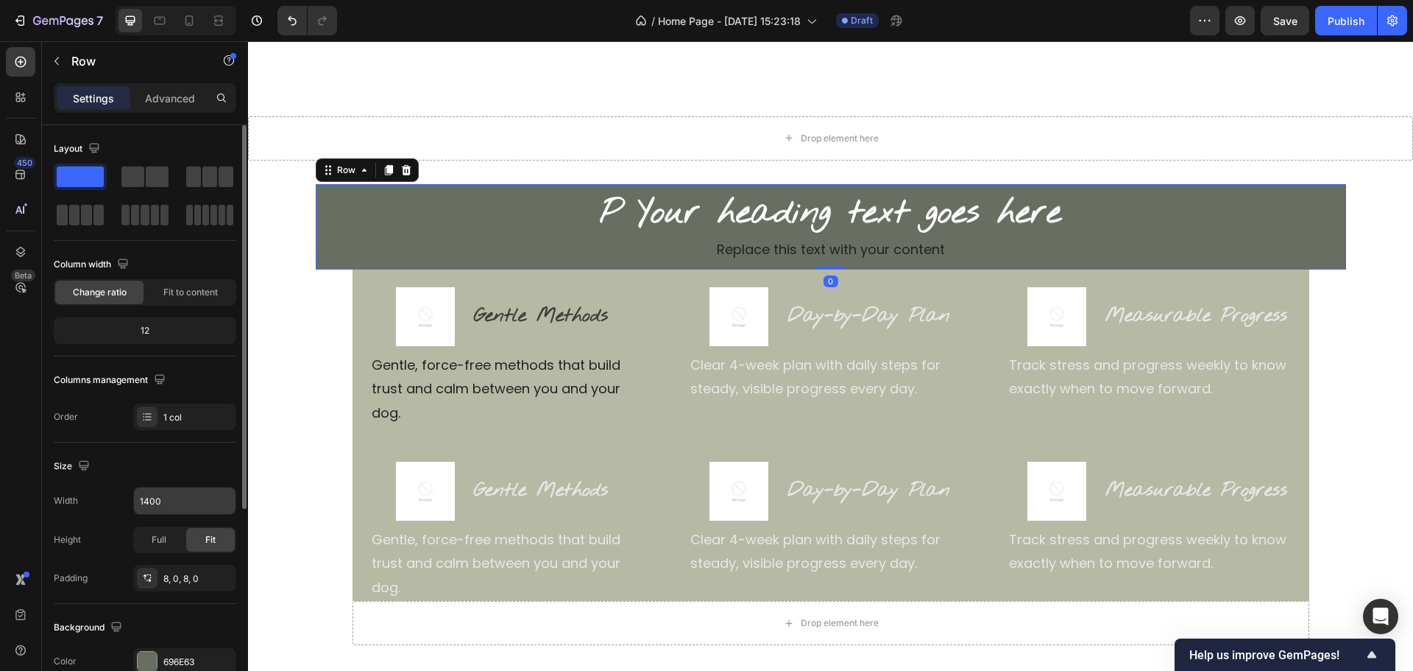
click at [156, 510] on input "1400" at bounding box center [185, 500] width 102 height 27
drag, startPoint x: 149, startPoint y: 501, endPoint x: 181, endPoint y: 565, distance: 72.4
click at [148, 500] on input "1400" at bounding box center [185, 500] width 102 height 27
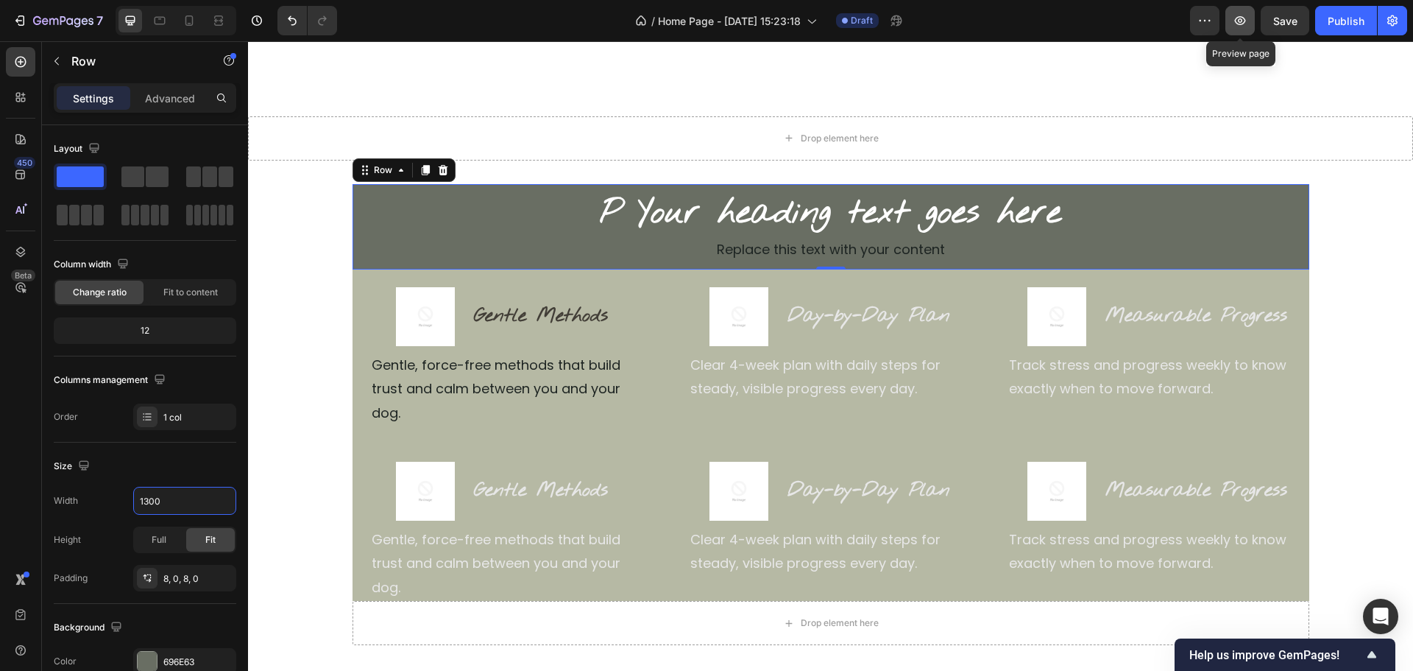
type input "1300"
click at [1238, 27] on icon "button" at bounding box center [1240, 20] width 15 height 15
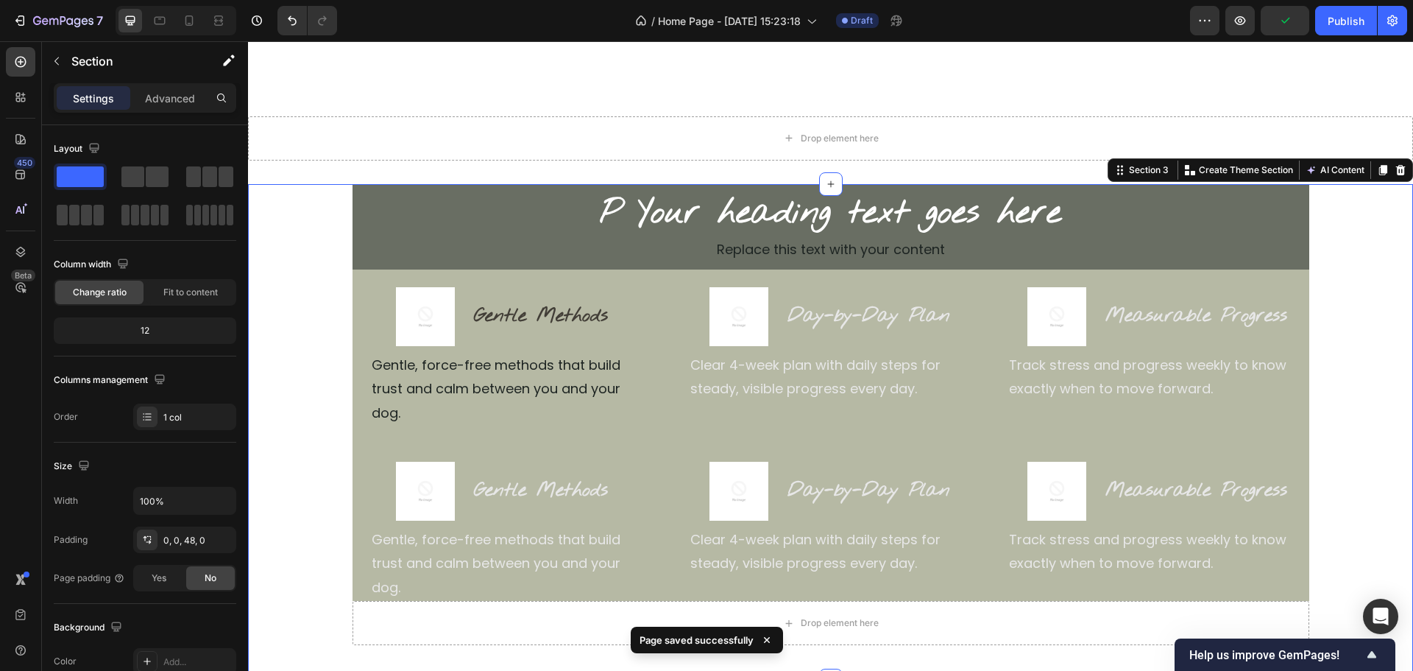
click at [1345, 414] on div "P Your heading text goes here Heading Replace this text with your content Text …" at bounding box center [830, 415] width 1165 height 462
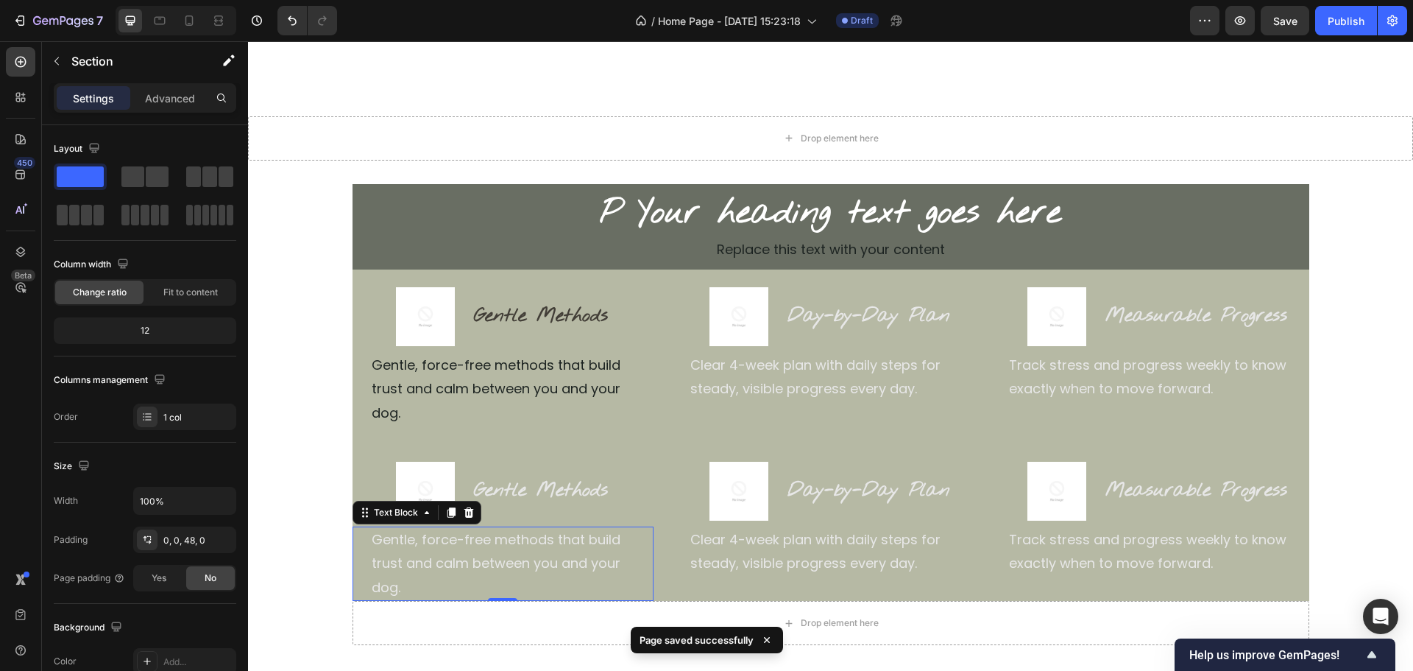
click at [354, 543] on div "Gentle, force-free methods that build trust and calm between you and your dog. …" at bounding box center [503, 563] width 301 height 74
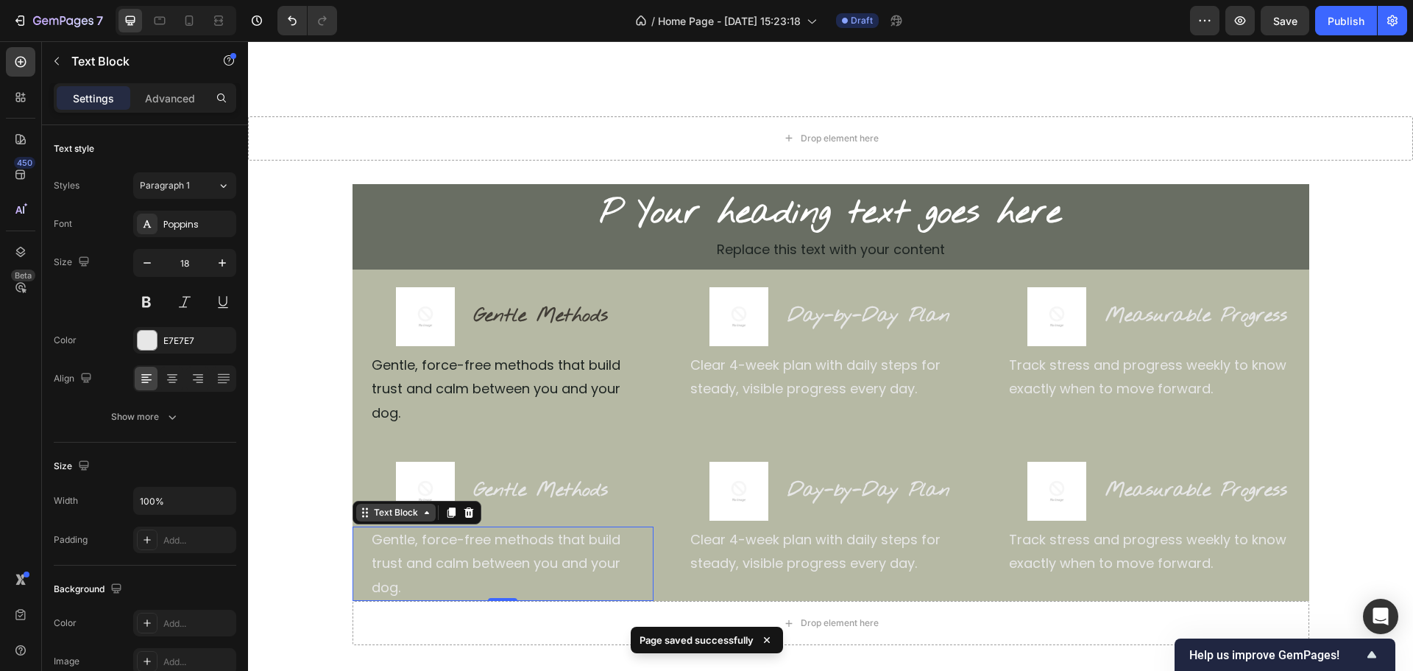
click at [371, 506] on div "Text Block" at bounding box center [396, 512] width 50 height 13
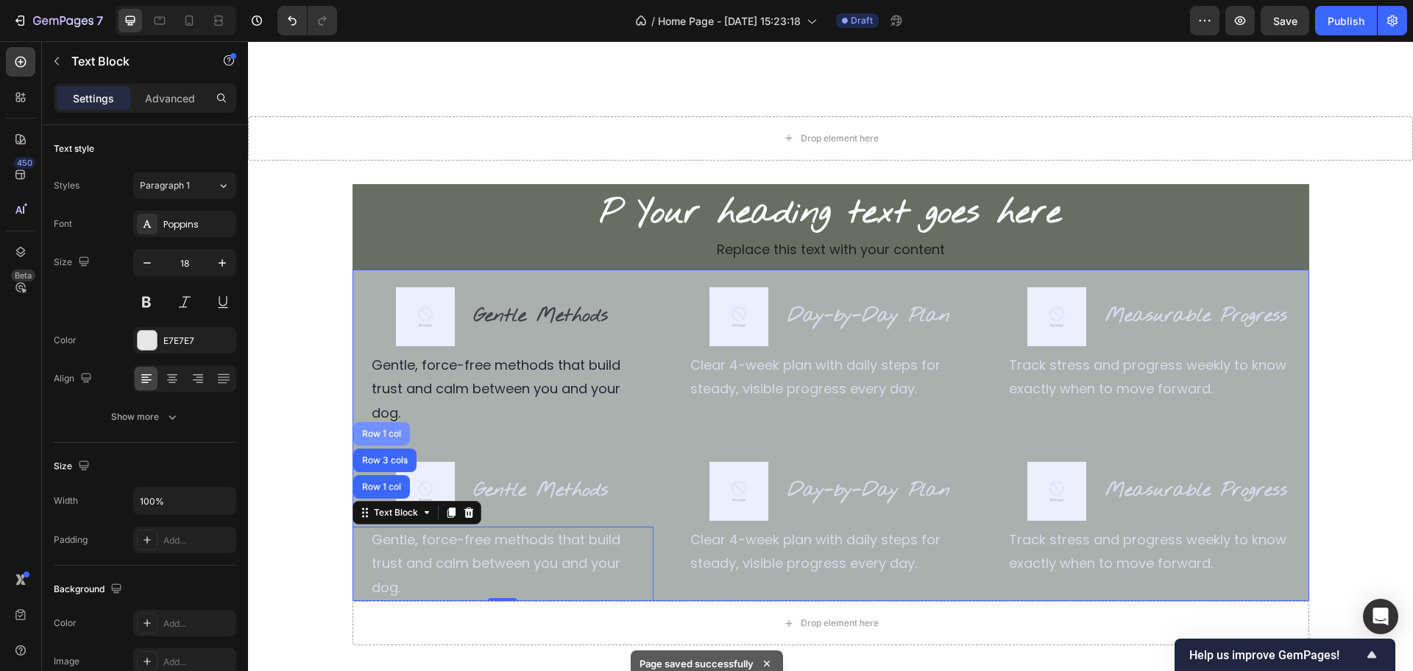
click at [386, 429] on div "Row 1 col" at bounding box center [381, 433] width 45 height 9
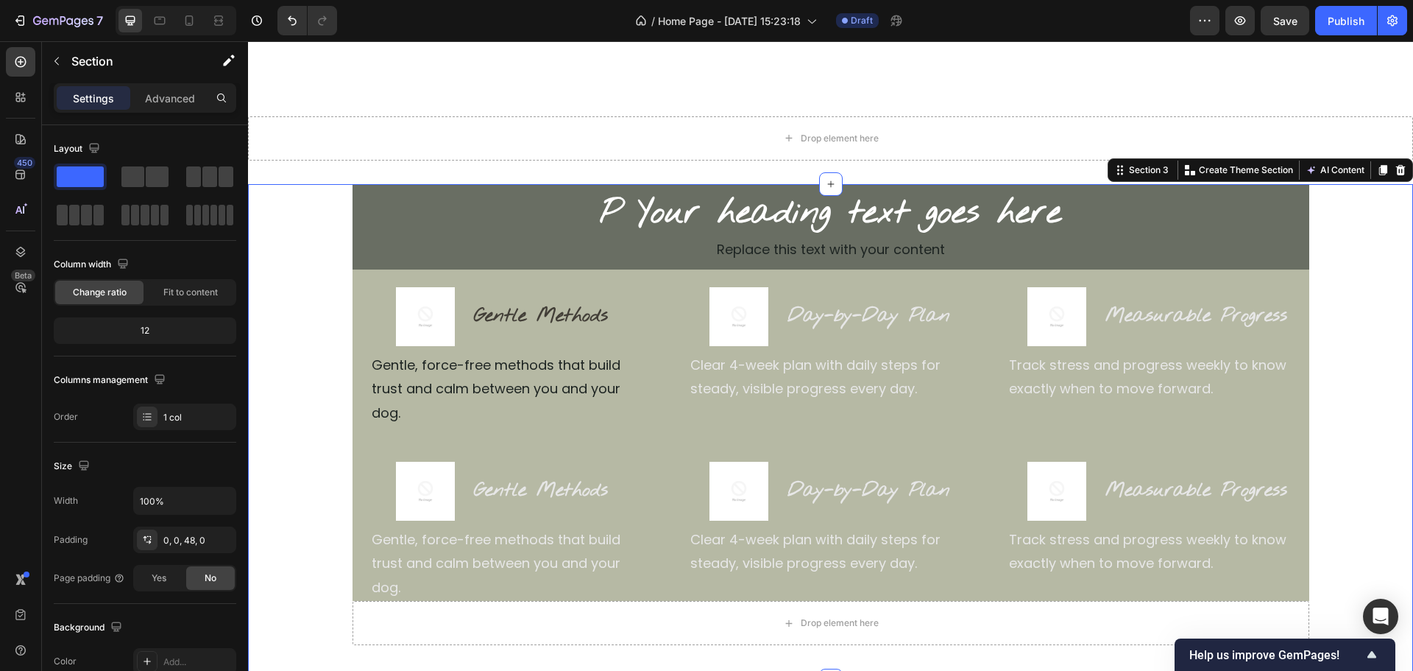
click at [283, 294] on div "P Your heading text goes here Heading Replace this text with your content Text …" at bounding box center [830, 415] width 1165 height 462
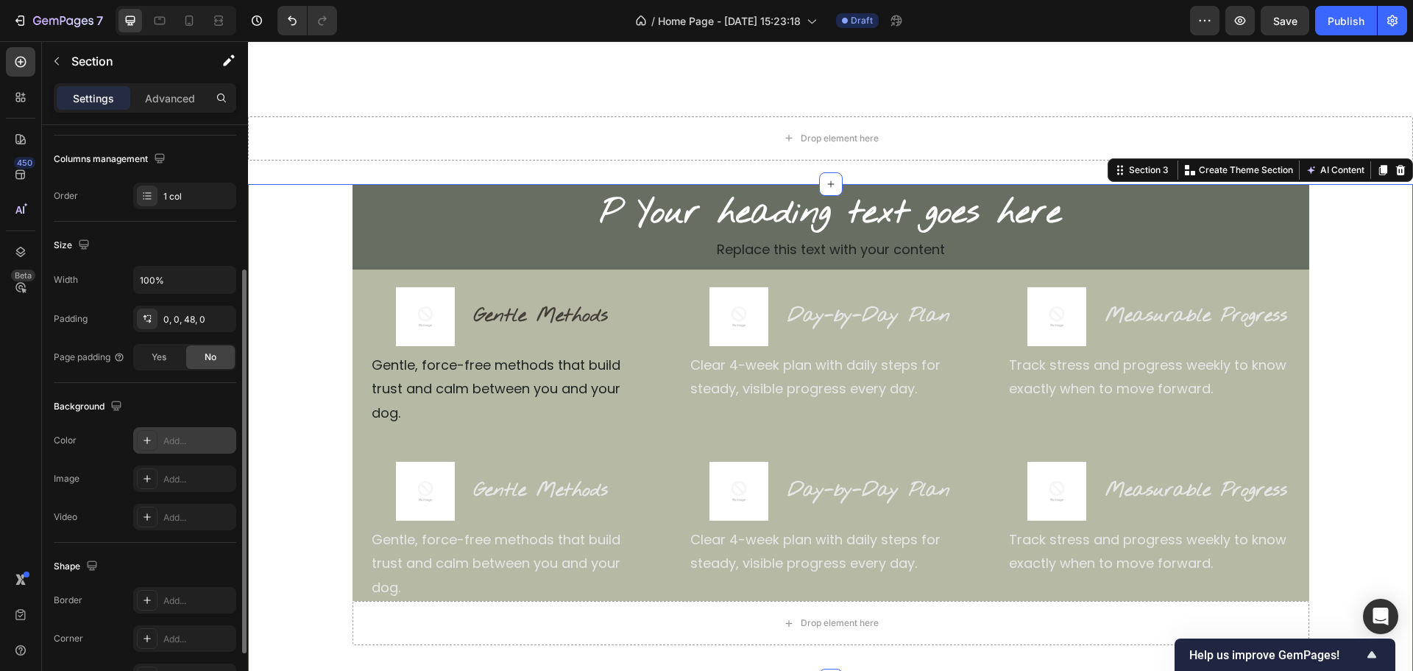
click at [193, 442] on div "Add..." at bounding box center [197, 440] width 69 height 13
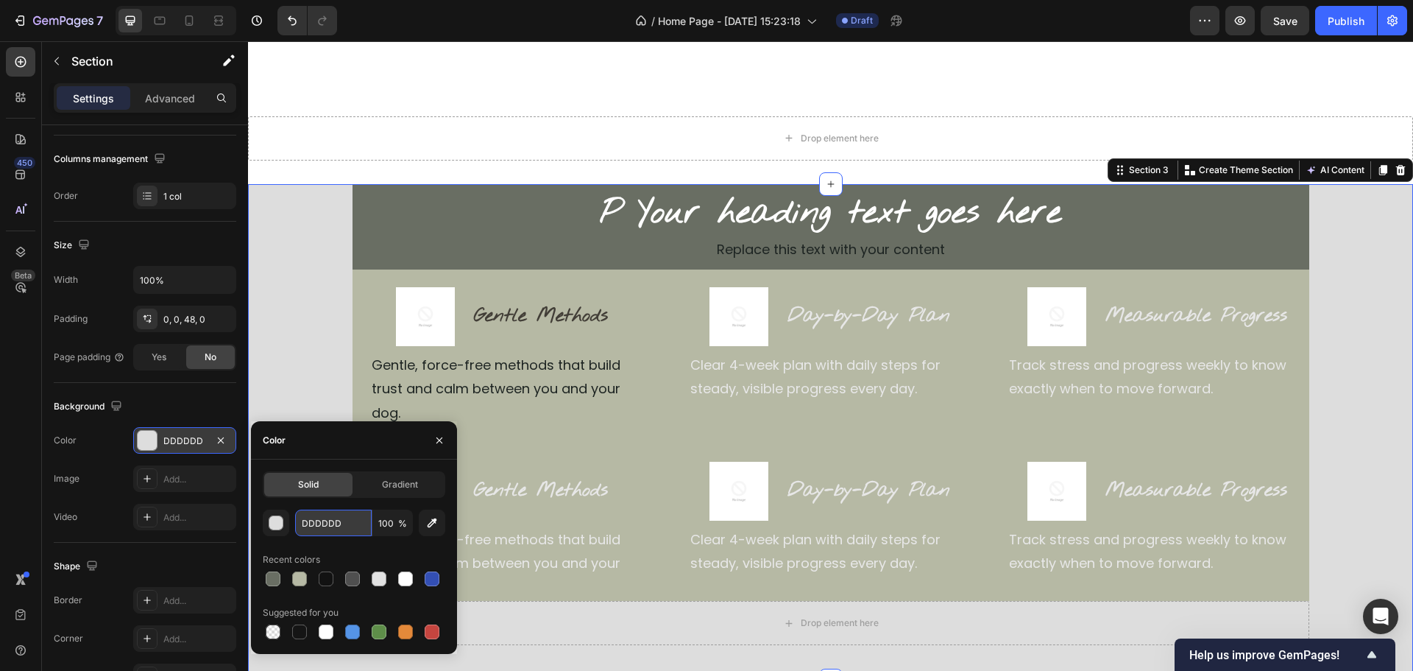
click at [350, 531] on input "DDDDDD" at bounding box center [333, 522] width 77 height 27
paste input "FDBD0"
type input "DFDBD0"
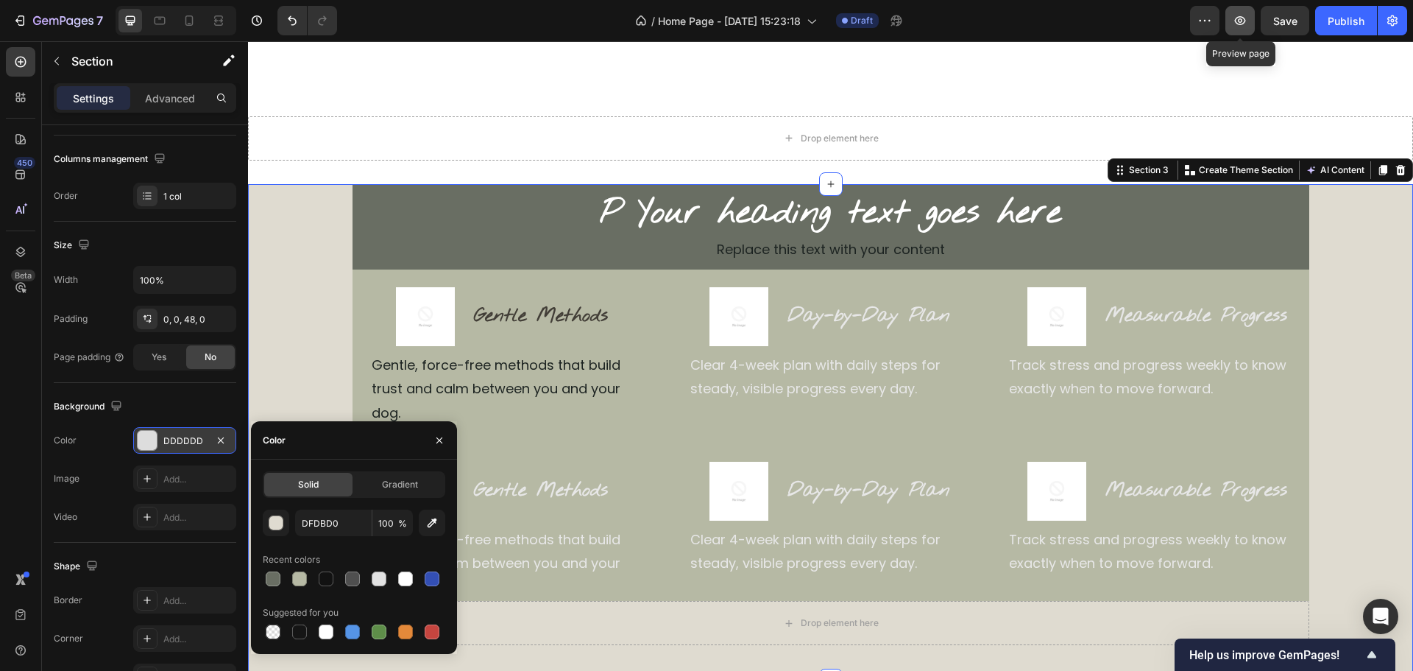
click at [1246, 22] on icon "button" at bounding box center [1240, 20] width 11 height 9
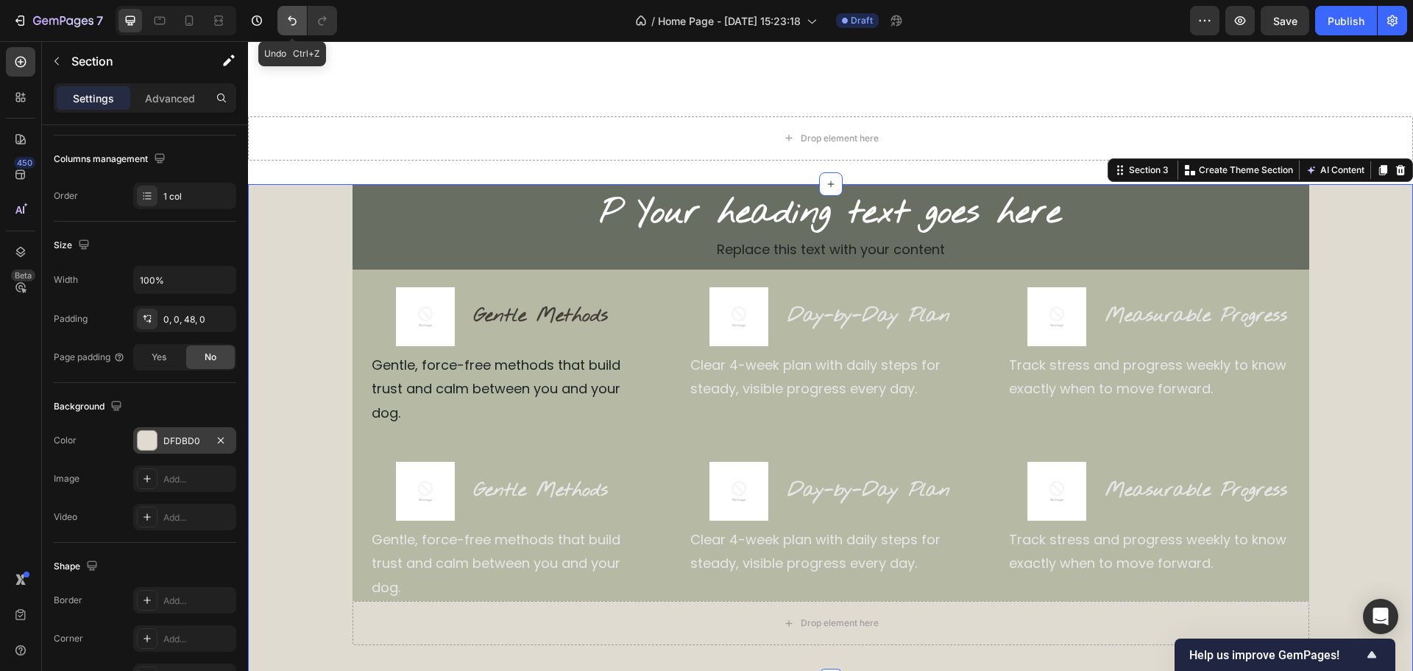
click at [282, 21] on button "Undo/Redo" at bounding box center [292, 20] width 29 height 29
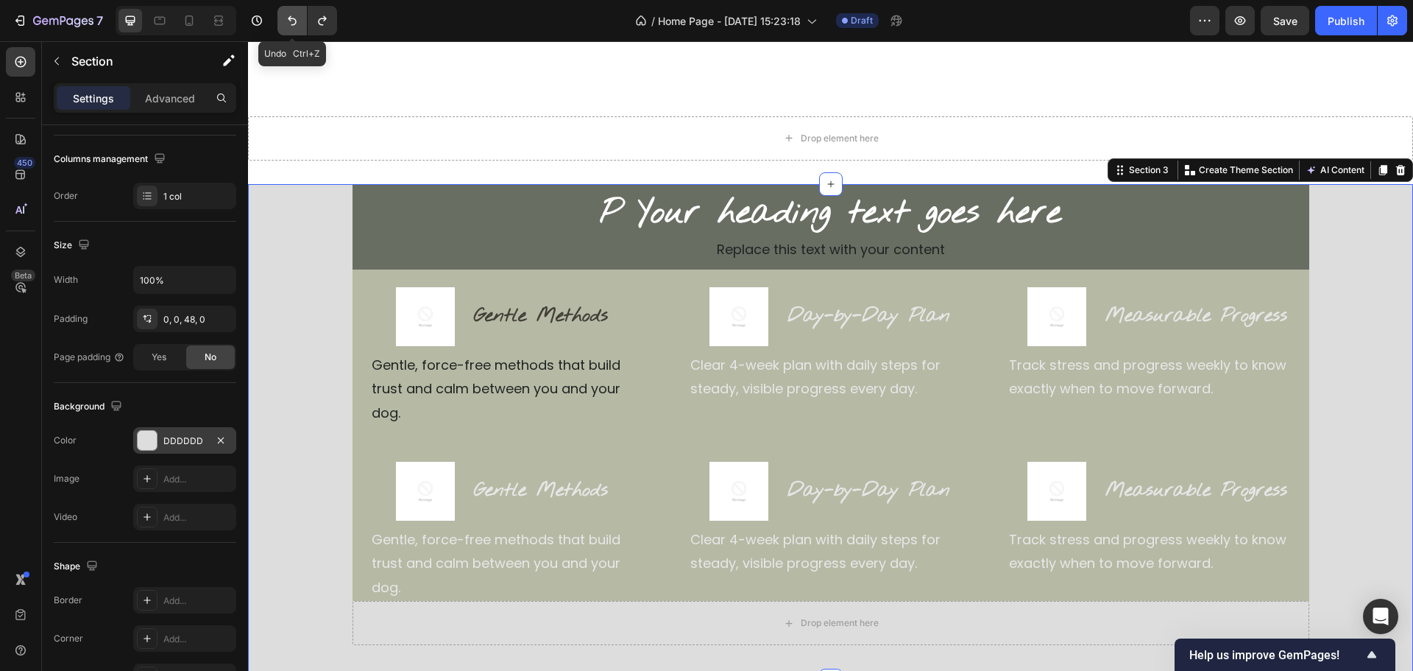
click at [282, 21] on button "Undo/Redo" at bounding box center [292, 20] width 29 height 29
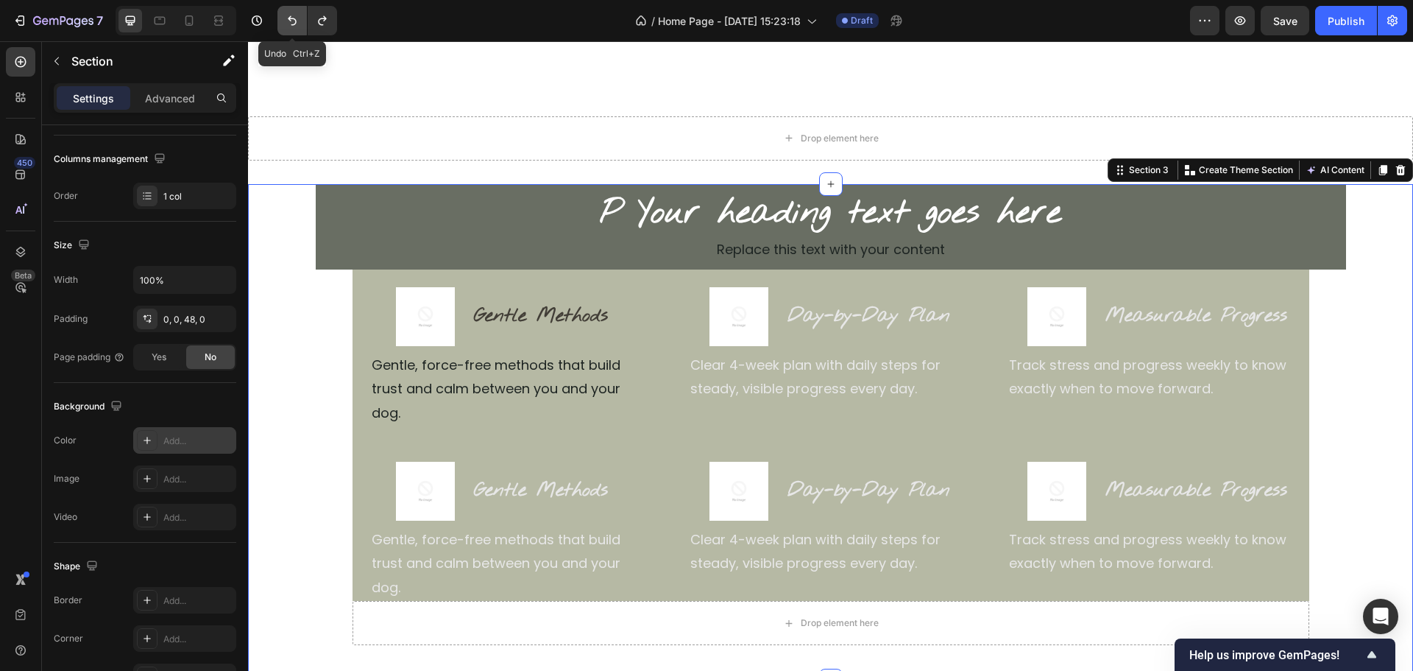
click at [282, 21] on button "Undo/Redo" at bounding box center [292, 20] width 29 height 29
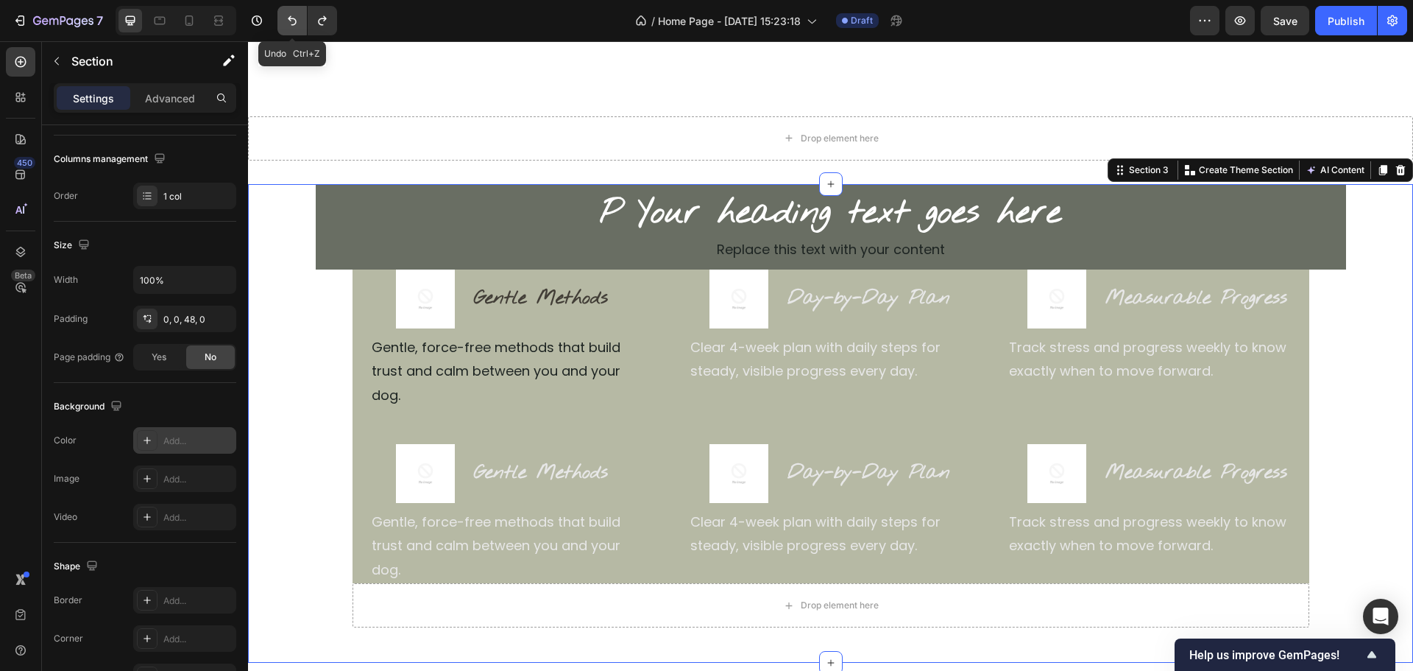
click at [282, 21] on button "Undo/Redo" at bounding box center [292, 20] width 29 height 29
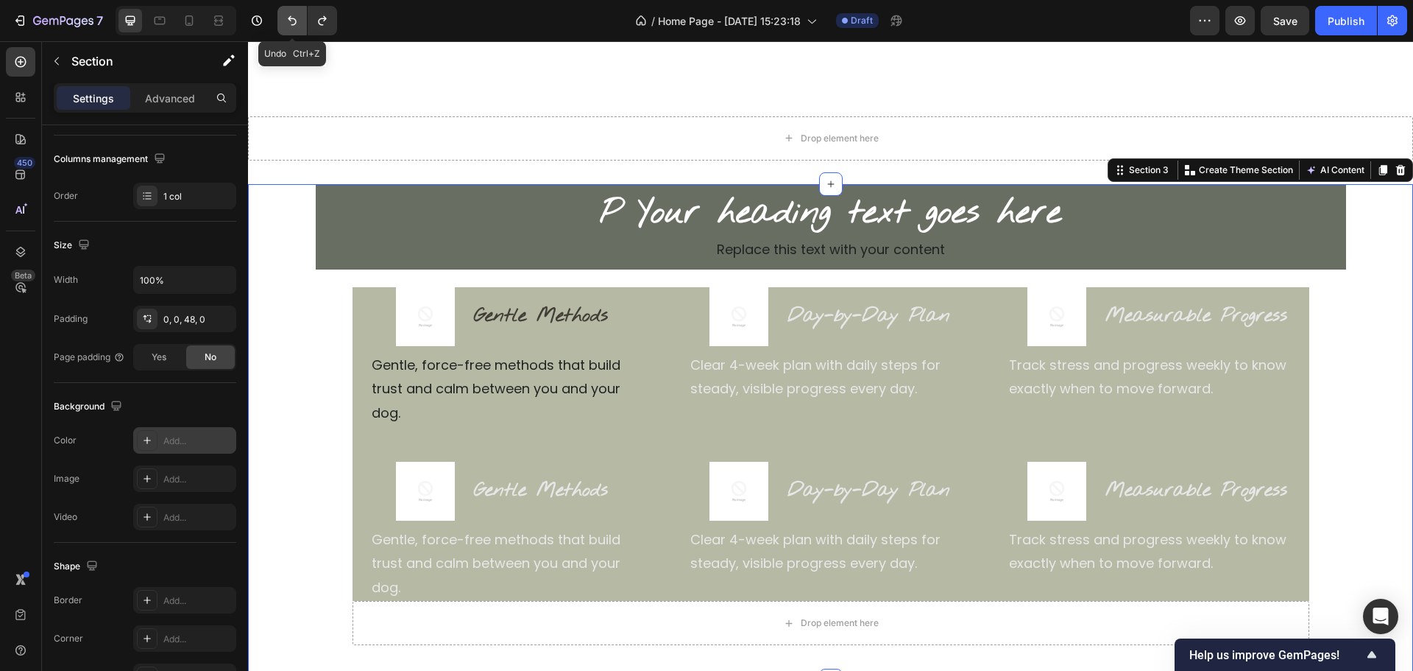
click at [282, 21] on button "Undo/Redo" at bounding box center [292, 20] width 29 height 29
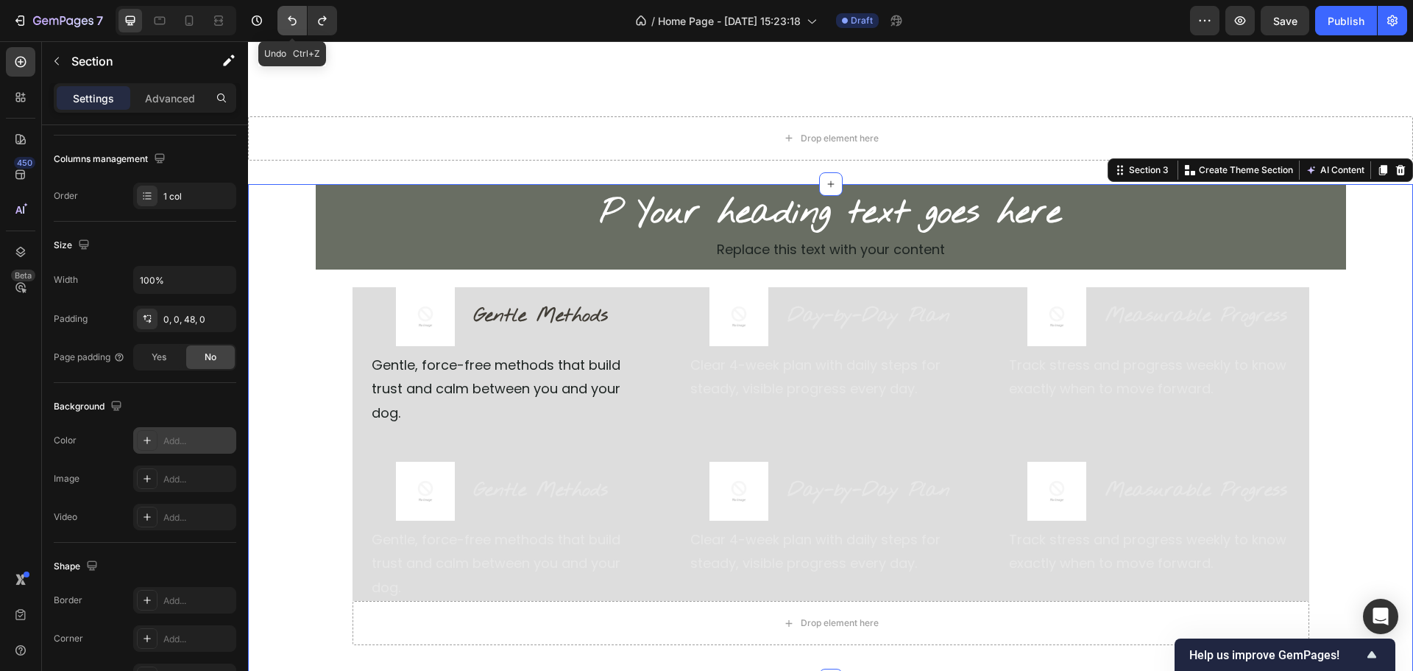
click at [290, 22] on icon "Undo/Redo" at bounding box center [292, 20] width 15 height 15
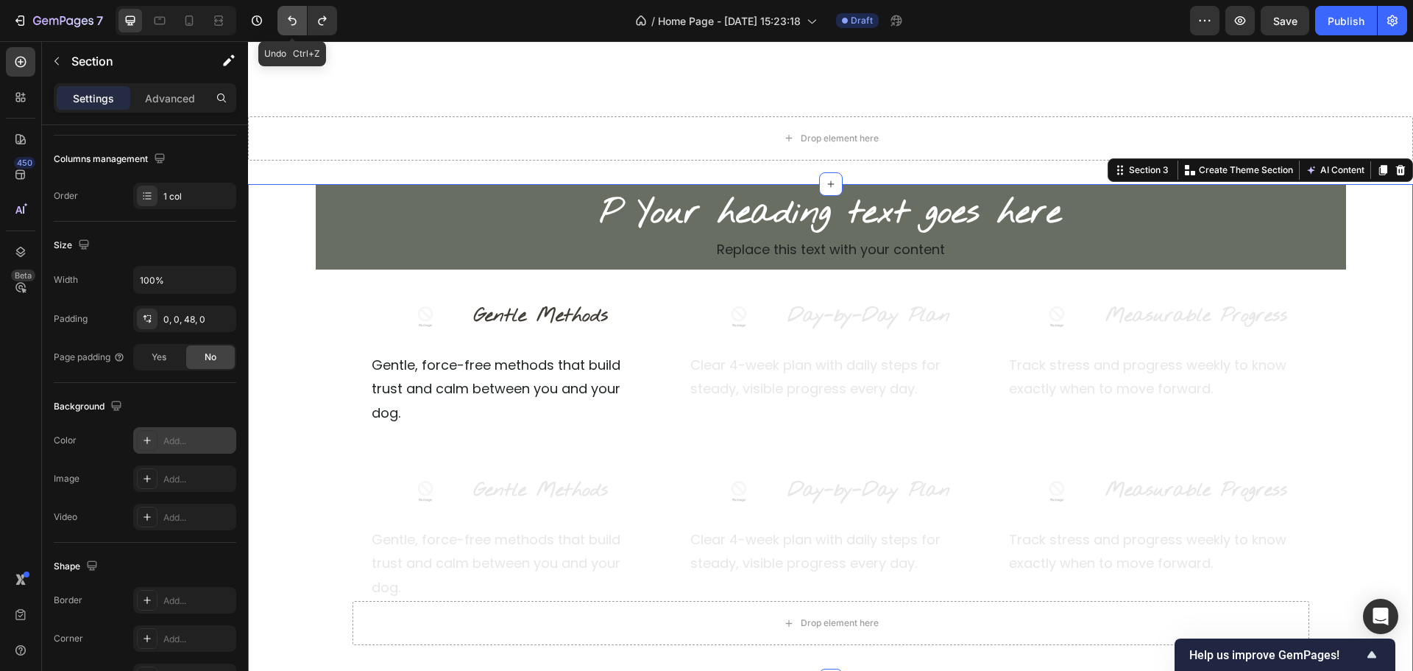
click at [290, 22] on icon "Undo/Redo" at bounding box center [292, 20] width 15 height 15
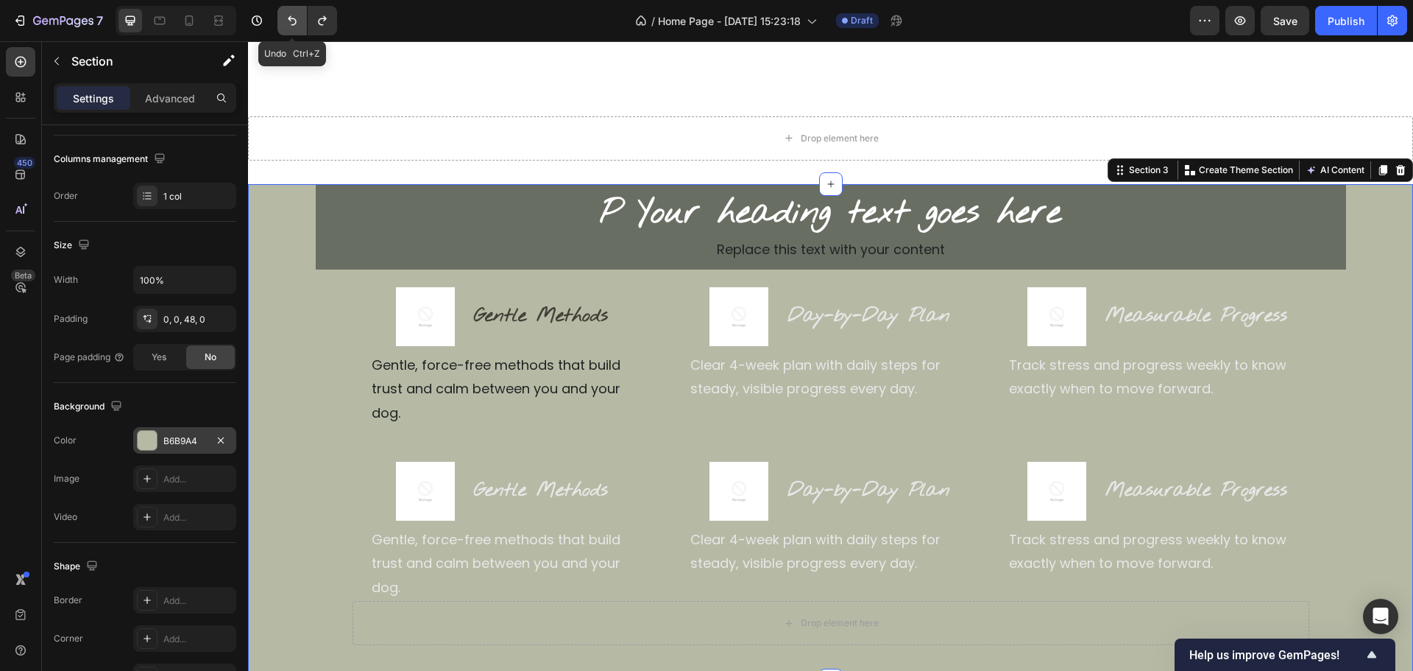
click at [290, 22] on icon "Undo/Redo" at bounding box center [292, 20] width 15 height 15
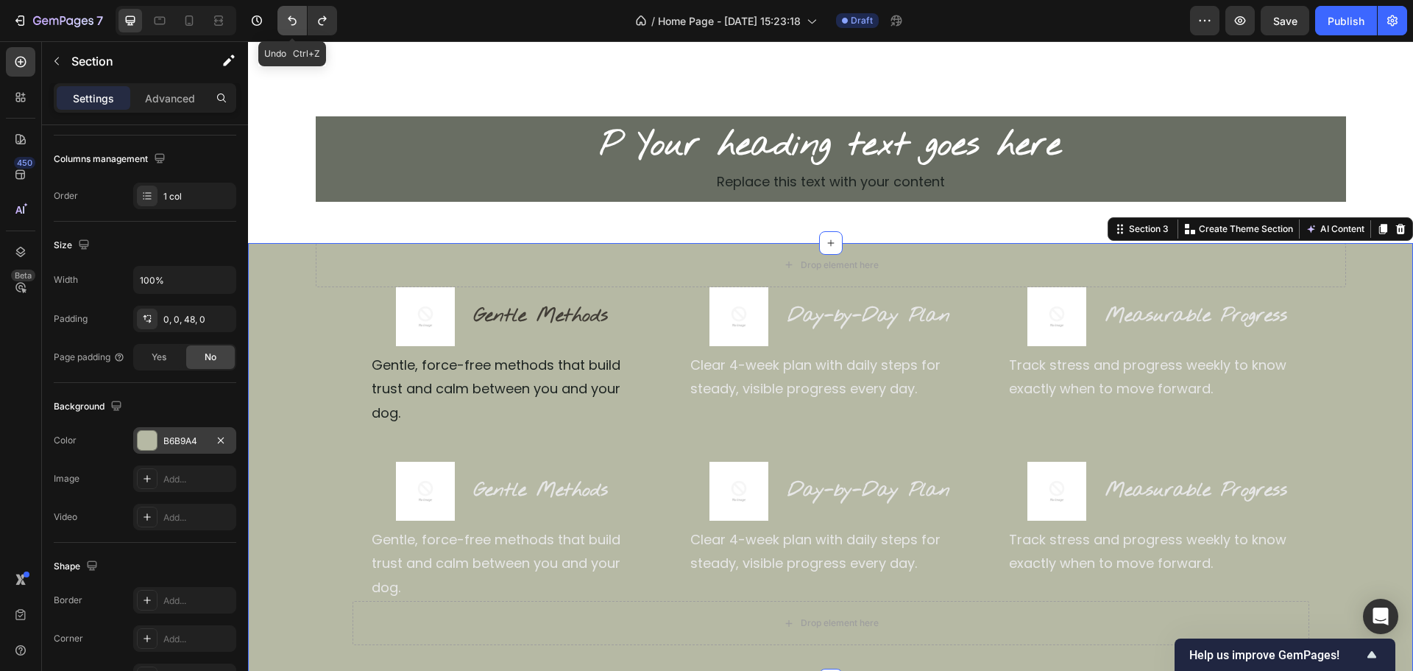
click at [290, 22] on icon "Undo/Redo" at bounding box center [292, 20] width 15 height 15
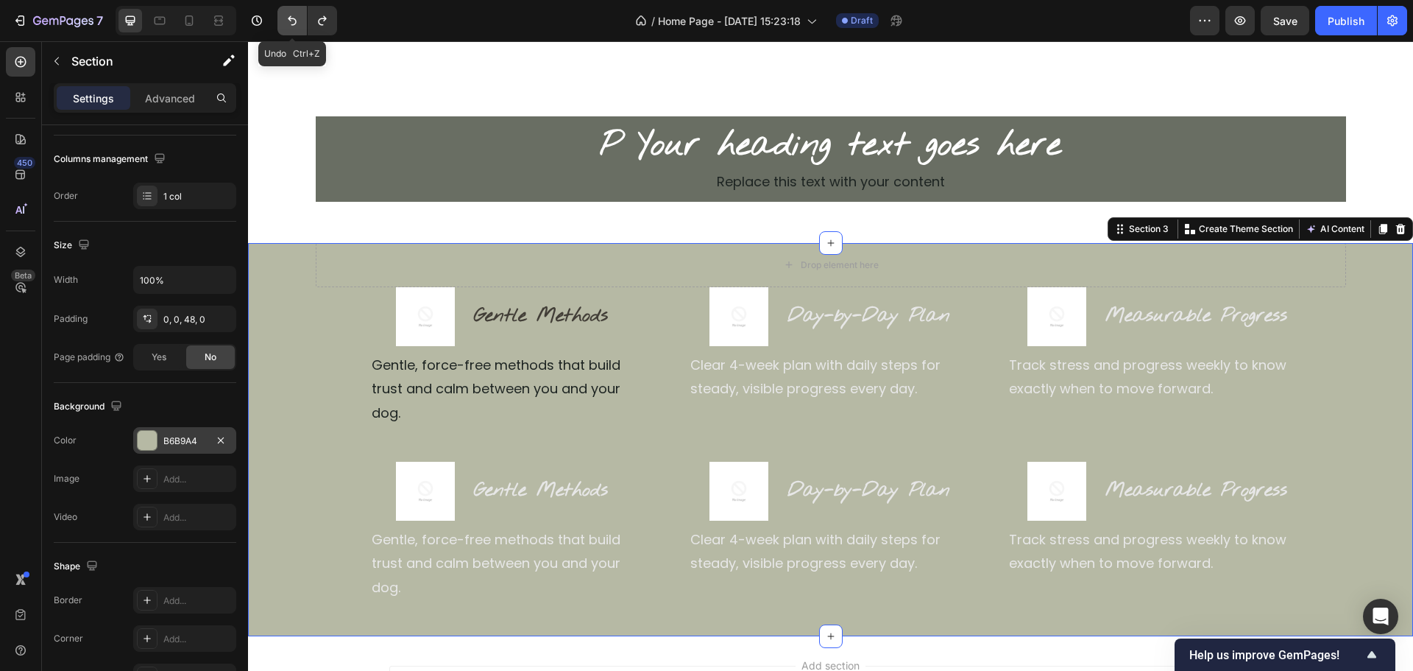
click at [290, 22] on icon "Undo/Redo" at bounding box center [292, 20] width 15 height 15
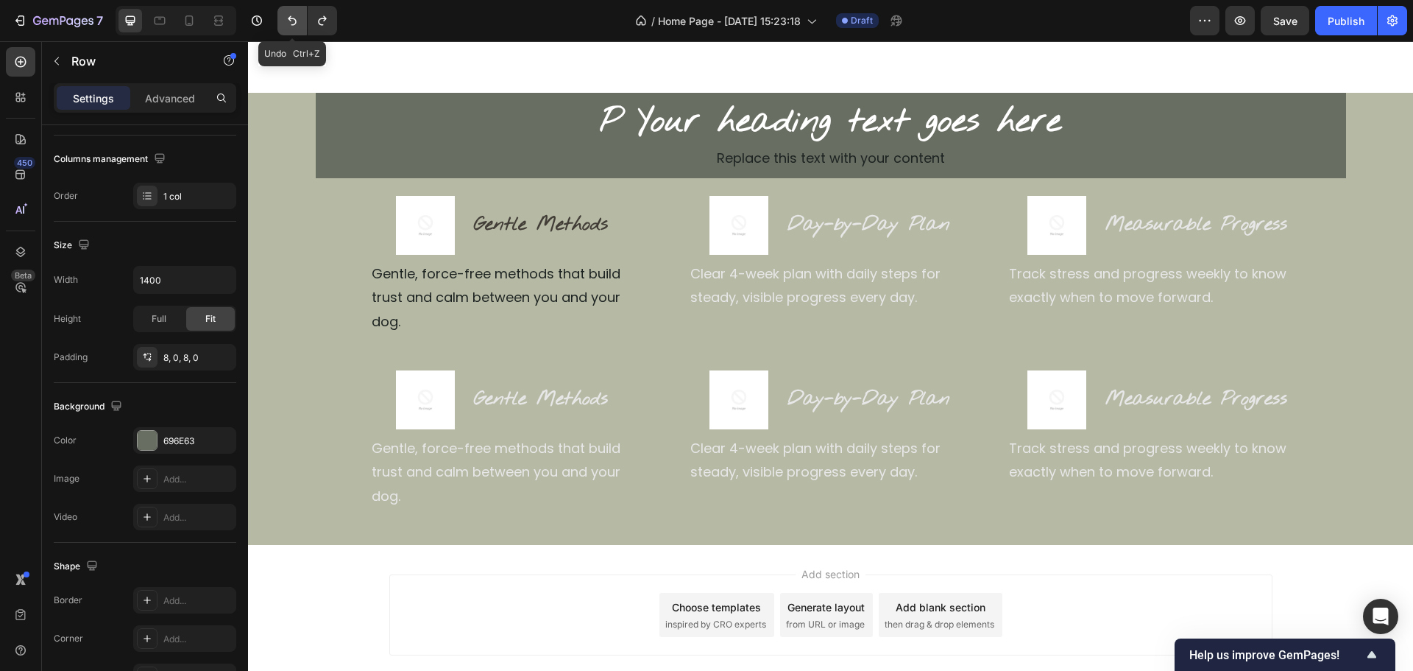
scroll to position [0, 0]
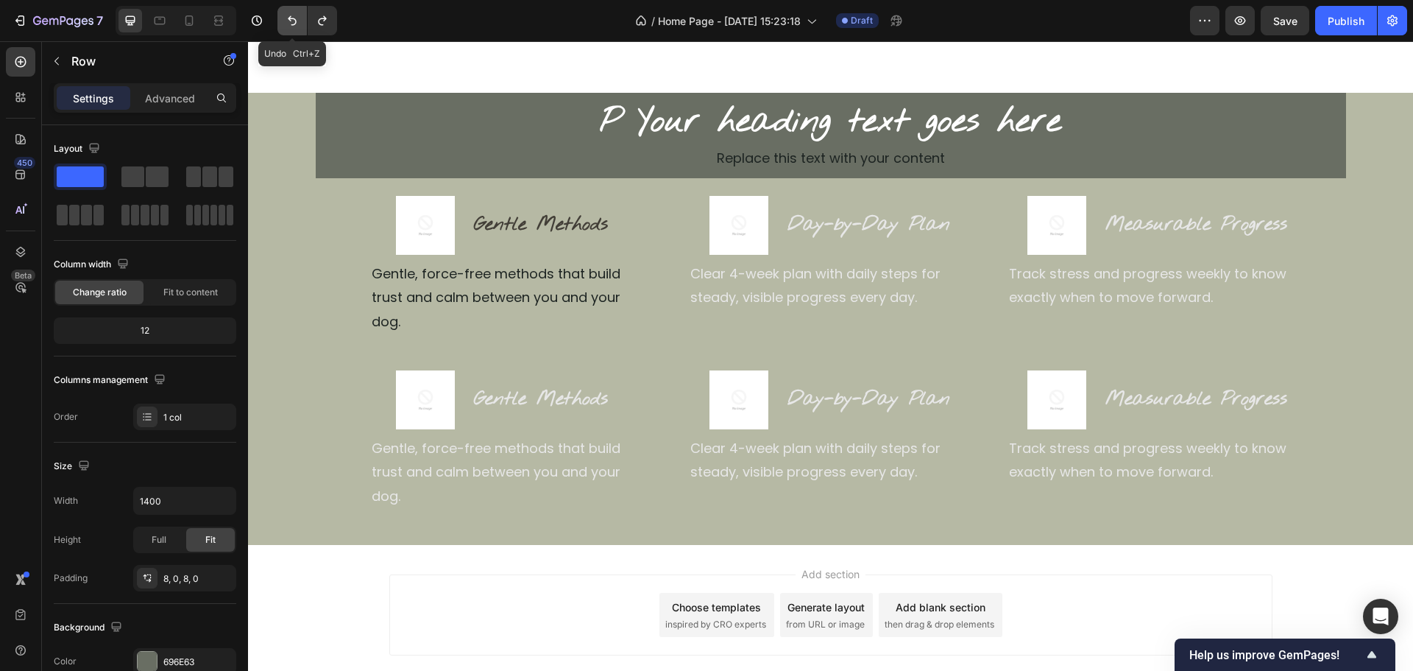
click at [286, 18] on icon "Undo/Redo" at bounding box center [292, 20] width 15 height 15
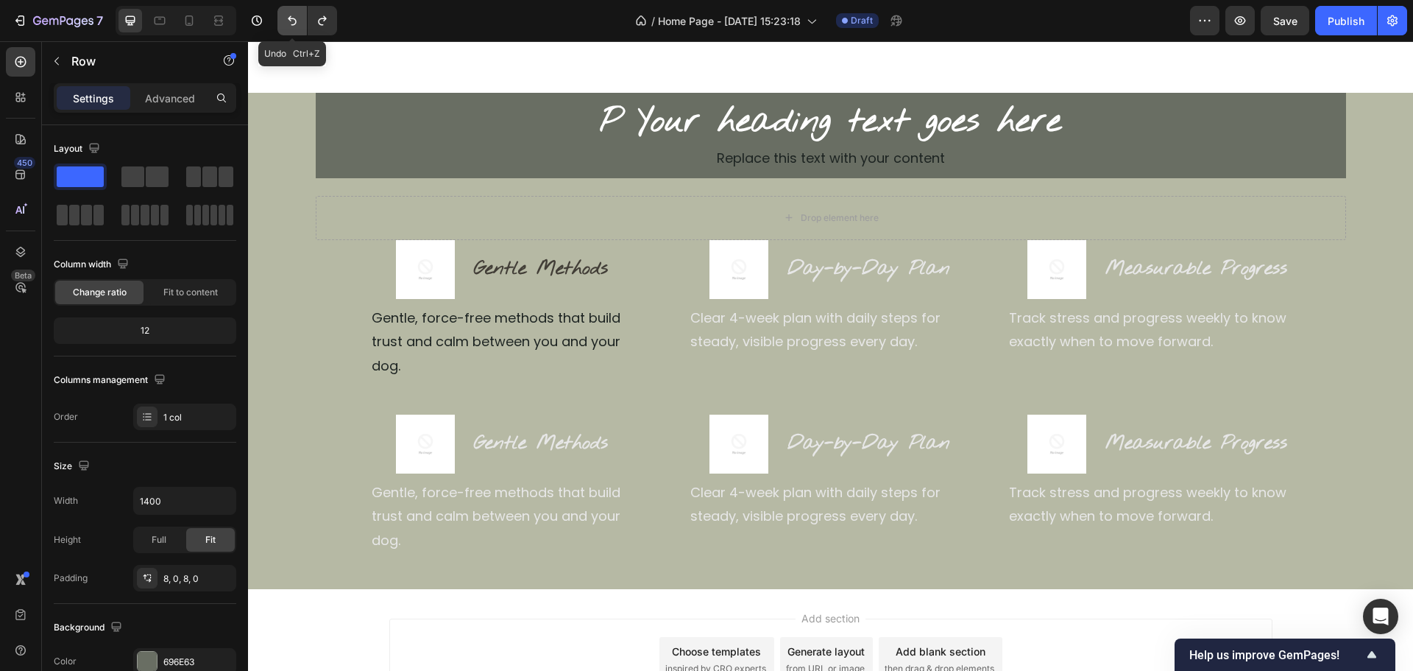
click at [286, 18] on icon "Undo/Redo" at bounding box center [292, 20] width 15 height 15
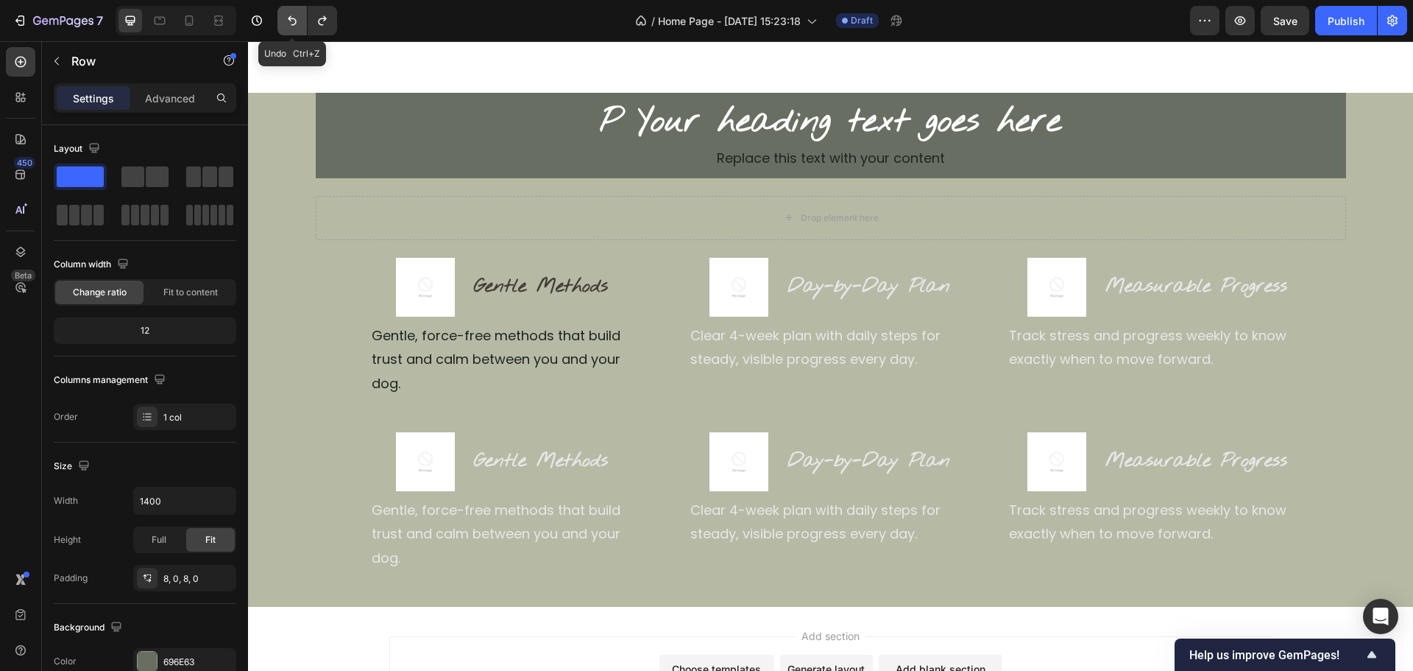
click at [286, 18] on icon "Undo/Redo" at bounding box center [292, 20] width 15 height 15
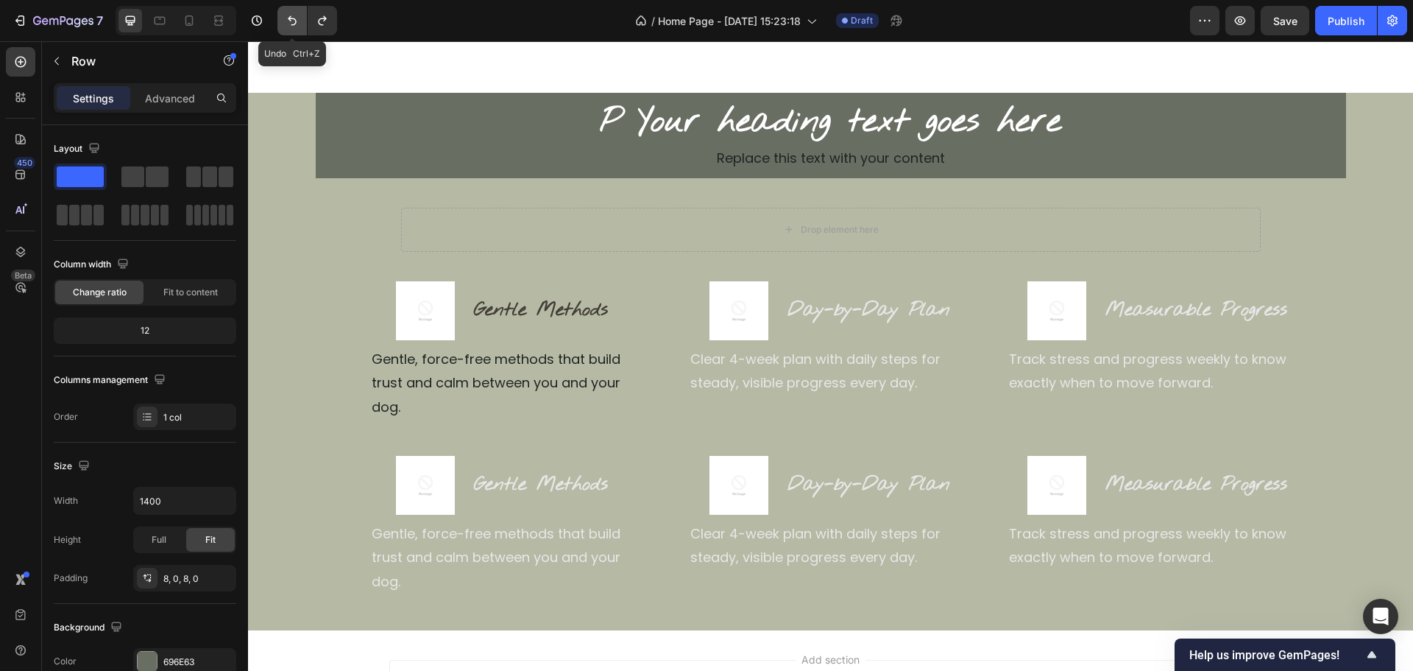
click at [286, 18] on icon "Undo/Redo" at bounding box center [292, 20] width 15 height 15
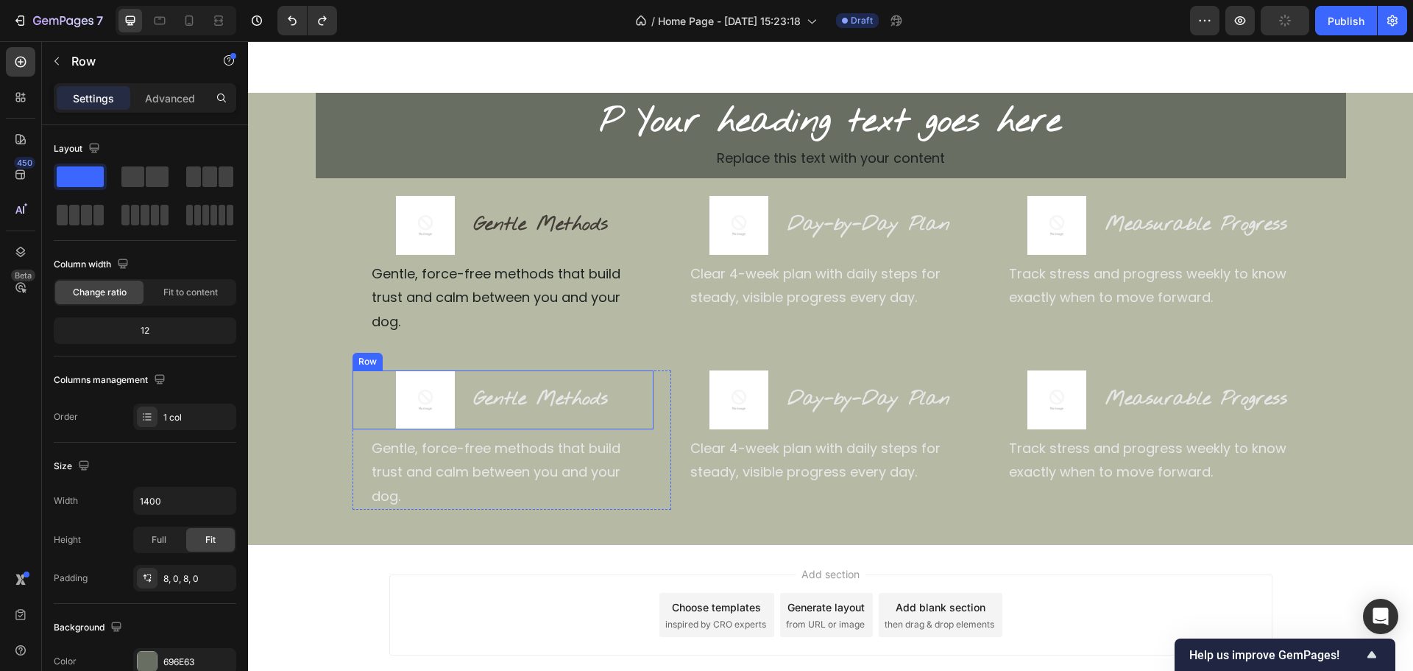
click at [359, 370] on div "Image Gentle Methods Heading Row" at bounding box center [503, 399] width 301 height 59
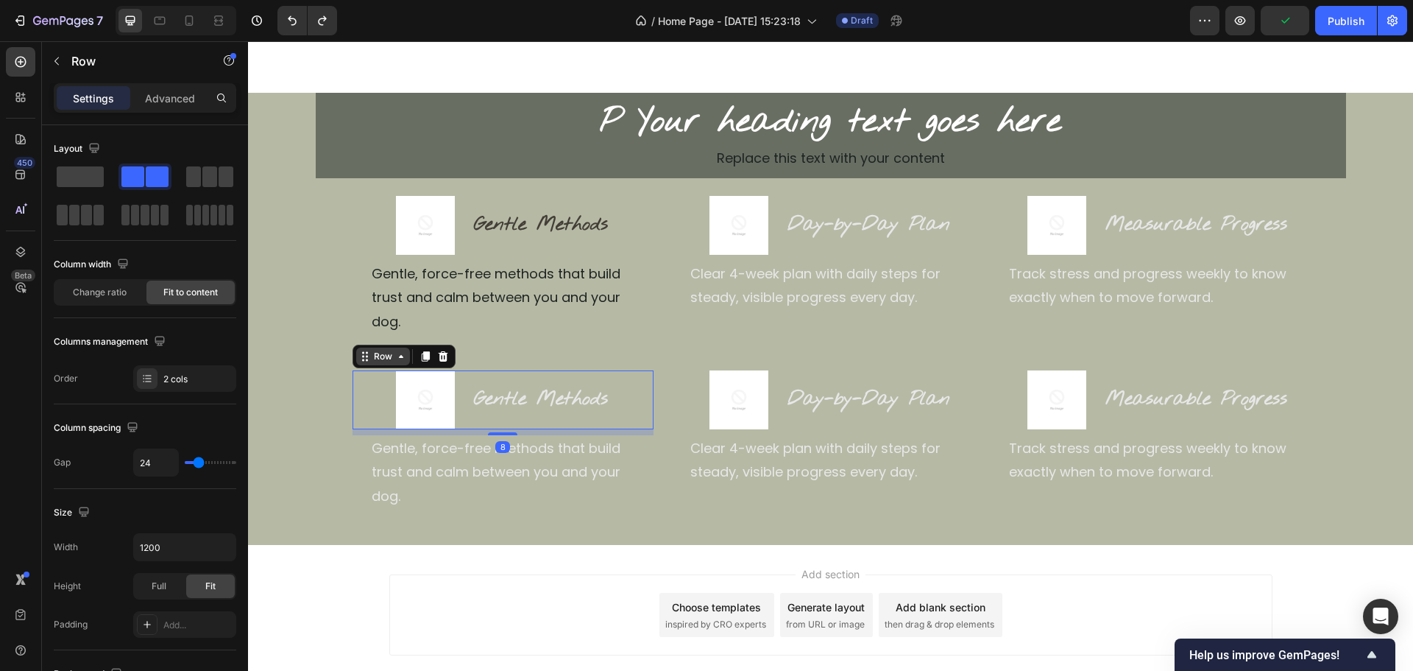
click at [379, 350] on div "Row" at bounding box center [383, 356] width 24 height 13
click at [665, 304] on div "Image Gentle Methods Heading Row Gentle, force-free methods that build trust an…" at bounding box center [512, 265] width 319 height 139
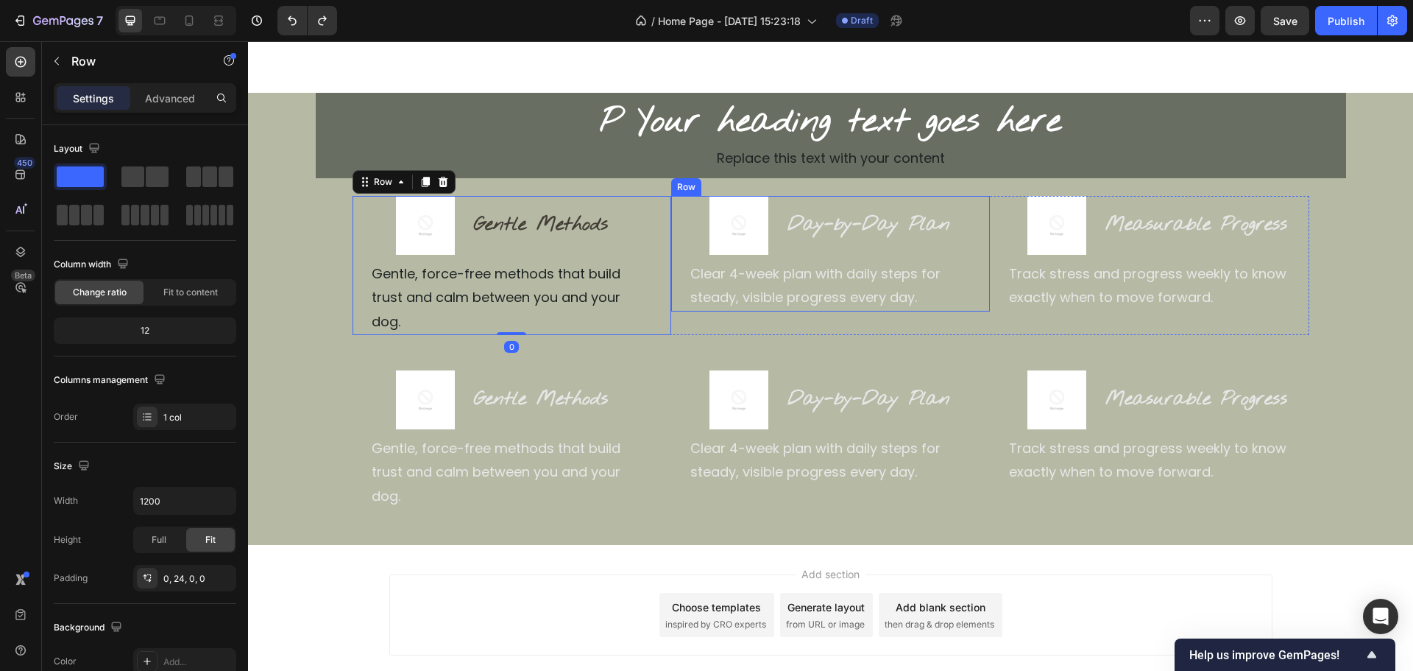
click at [676, 310] on div "Image Day-by-Day Plan Heading Row Clear 4-week plan with daily steps for steady…" at bounding box center [830, 254] width 319 height 116
click at [714, 186] on icon at bounding box center [720, 182] width 12 height 12
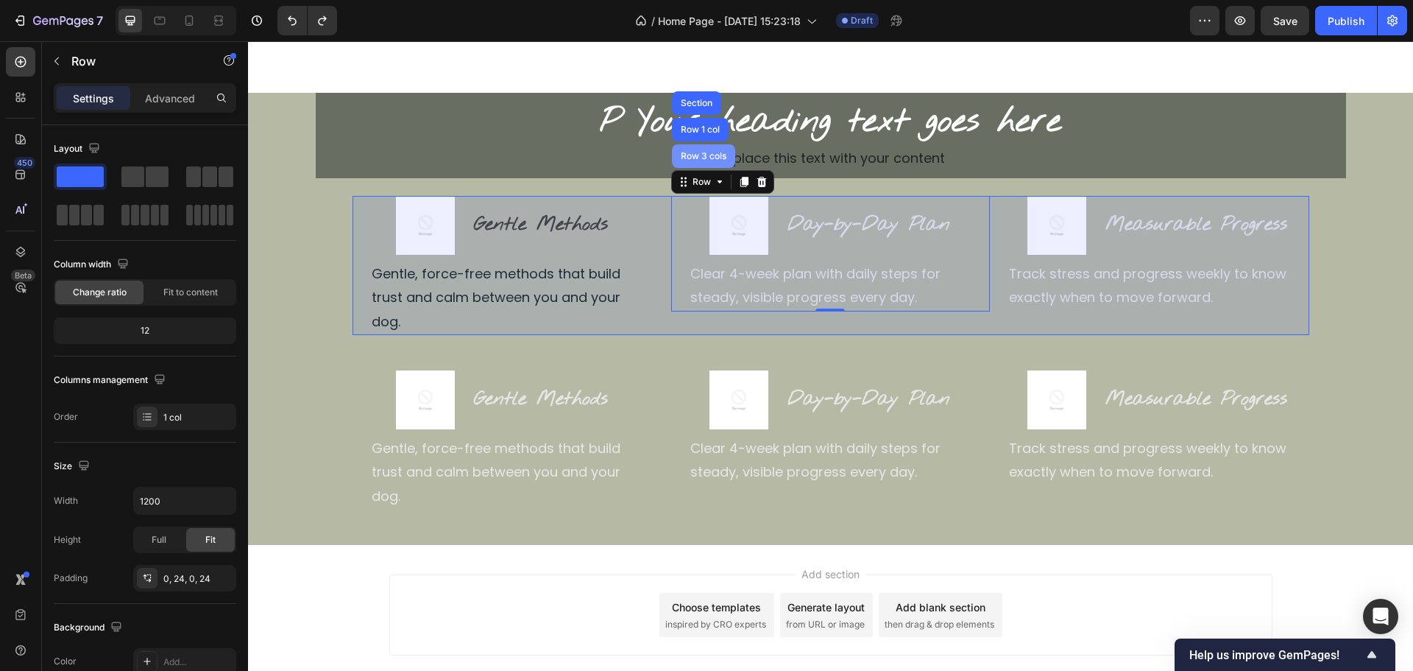
click at [703, 159] on div "Row 3 cols" at bounding box center [704, 156] width 52 height 9
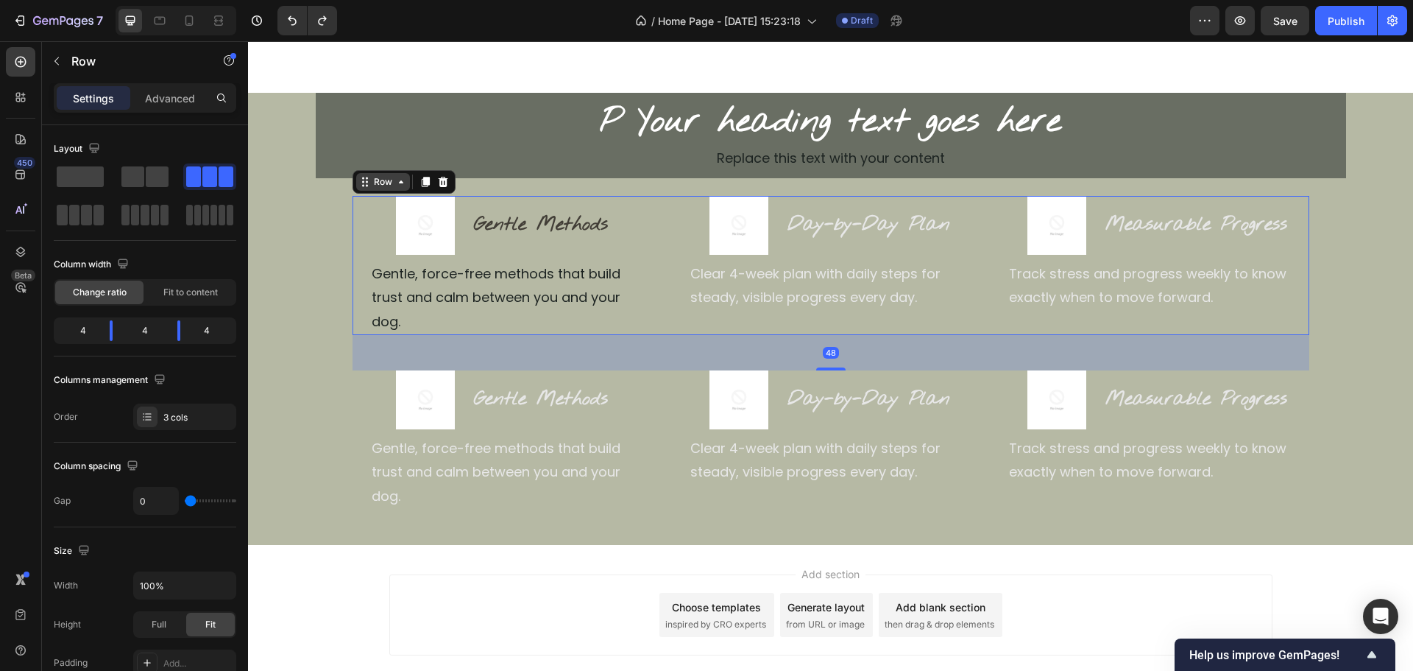
click at [391, 190] on div "Row" at bounding box center [383, 182] width 54 height 18
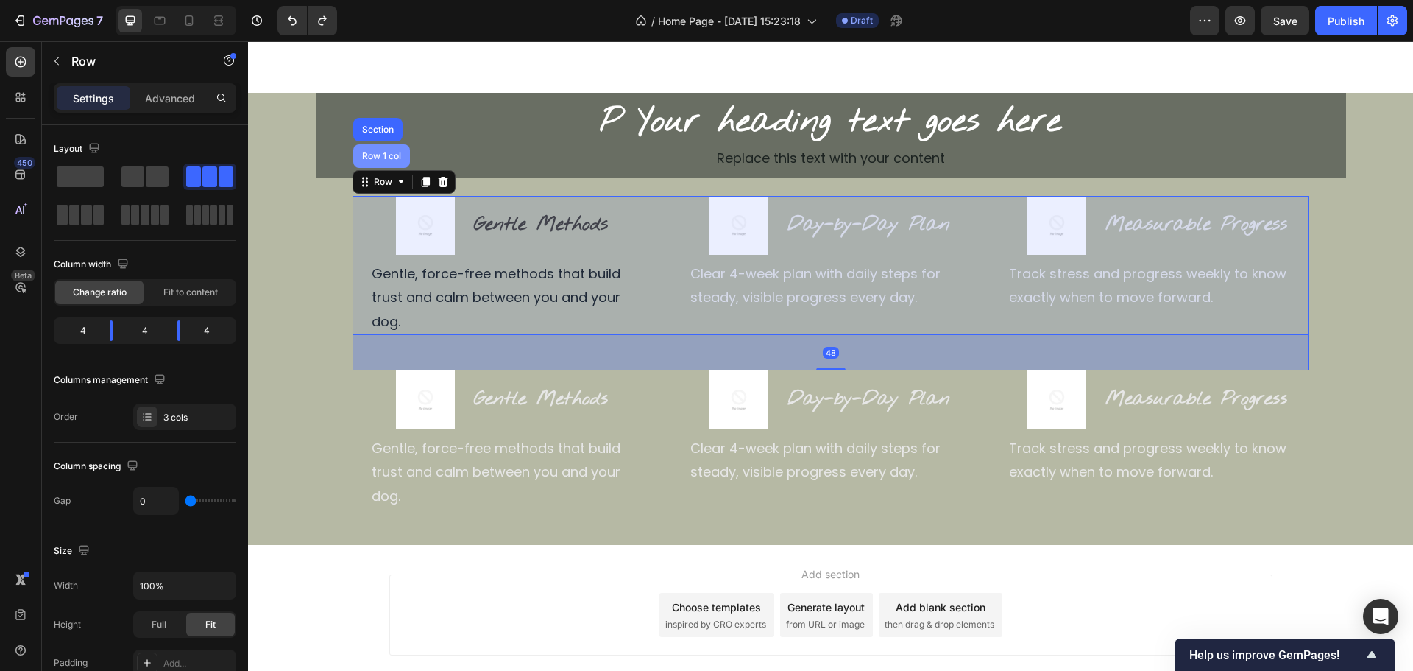
click at [387, 160] on div "Row 1 col" at bounding box center [381, 156] width 45 height 9
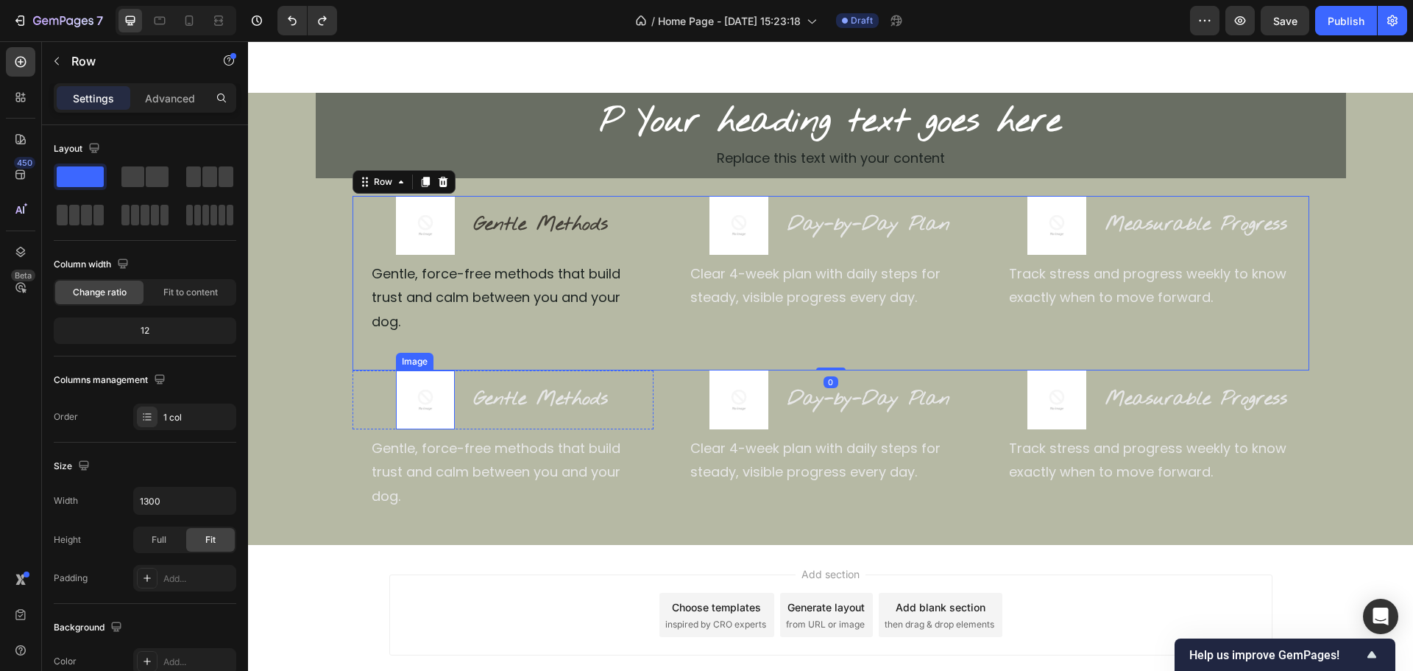
click at [435, 370] on img at bounding box center [425, 399] width 59 height 59
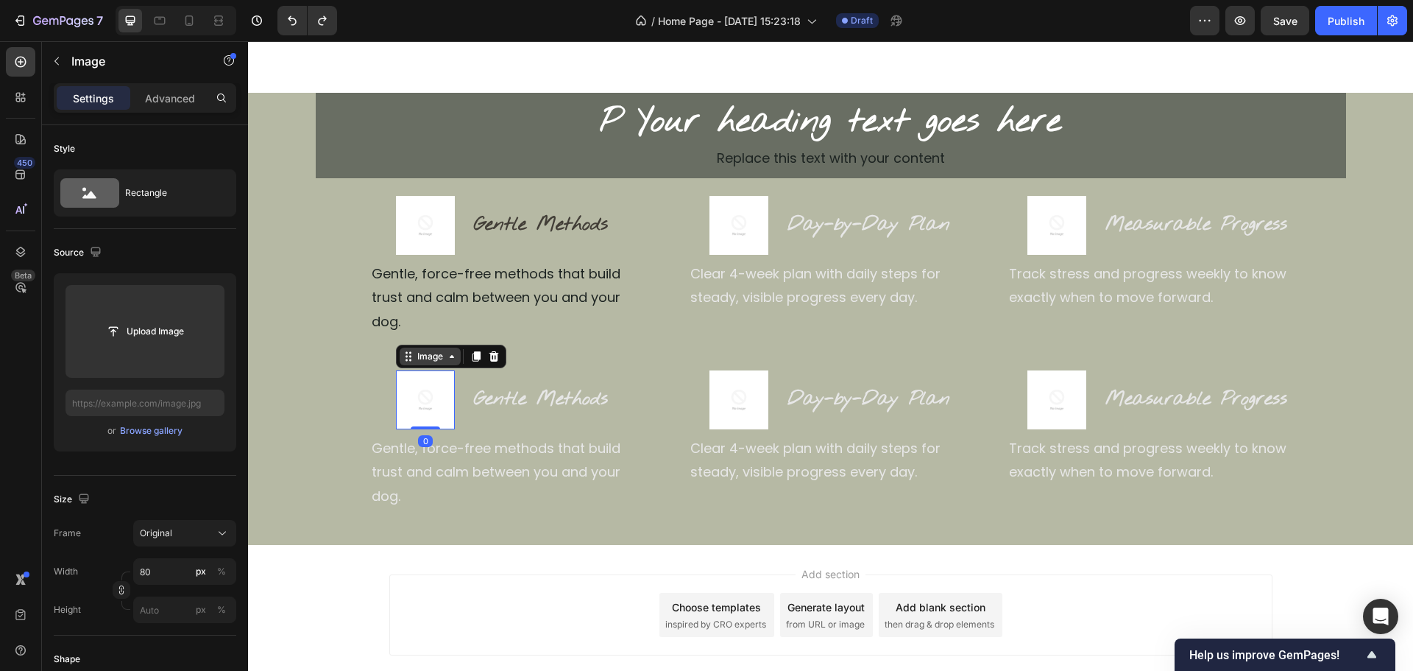
click at [423, 350] on div "Image" at bounding box center [430, 356] width 32 height 13
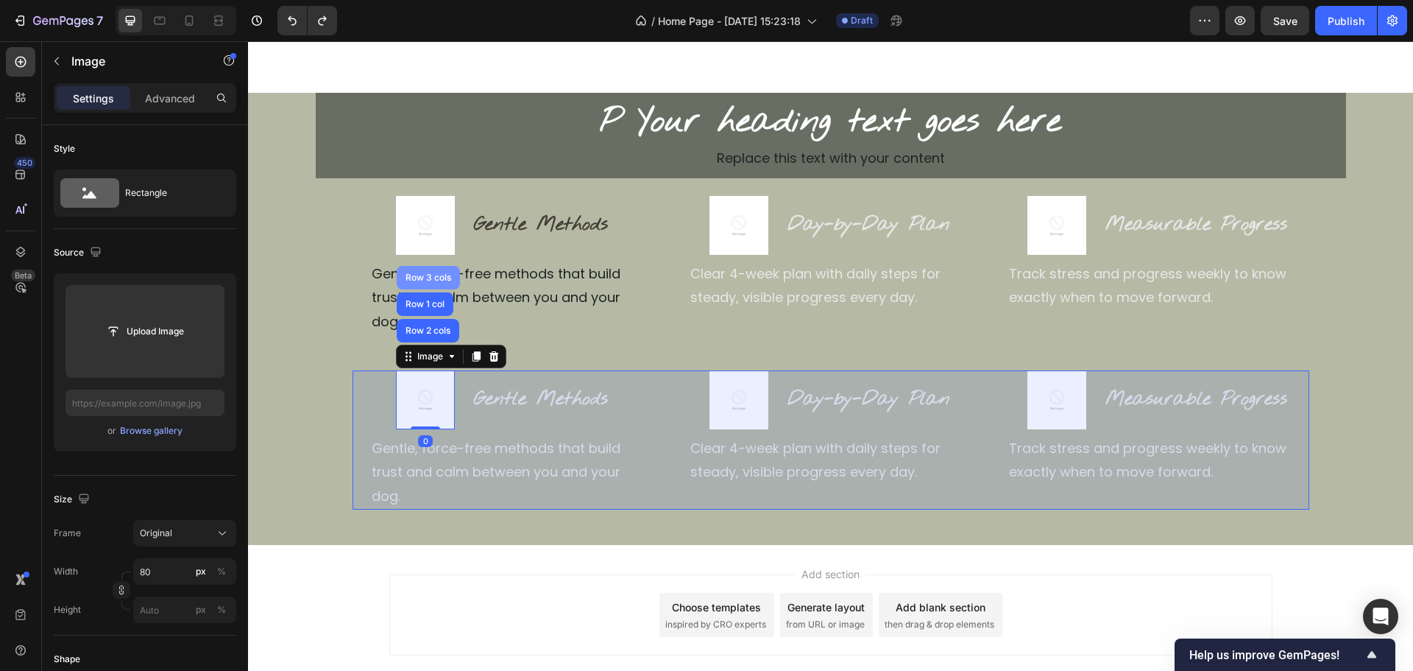
click at [434, 266] on div "Row 3 cols" at bounding box center [428, 278] width 63 height 24
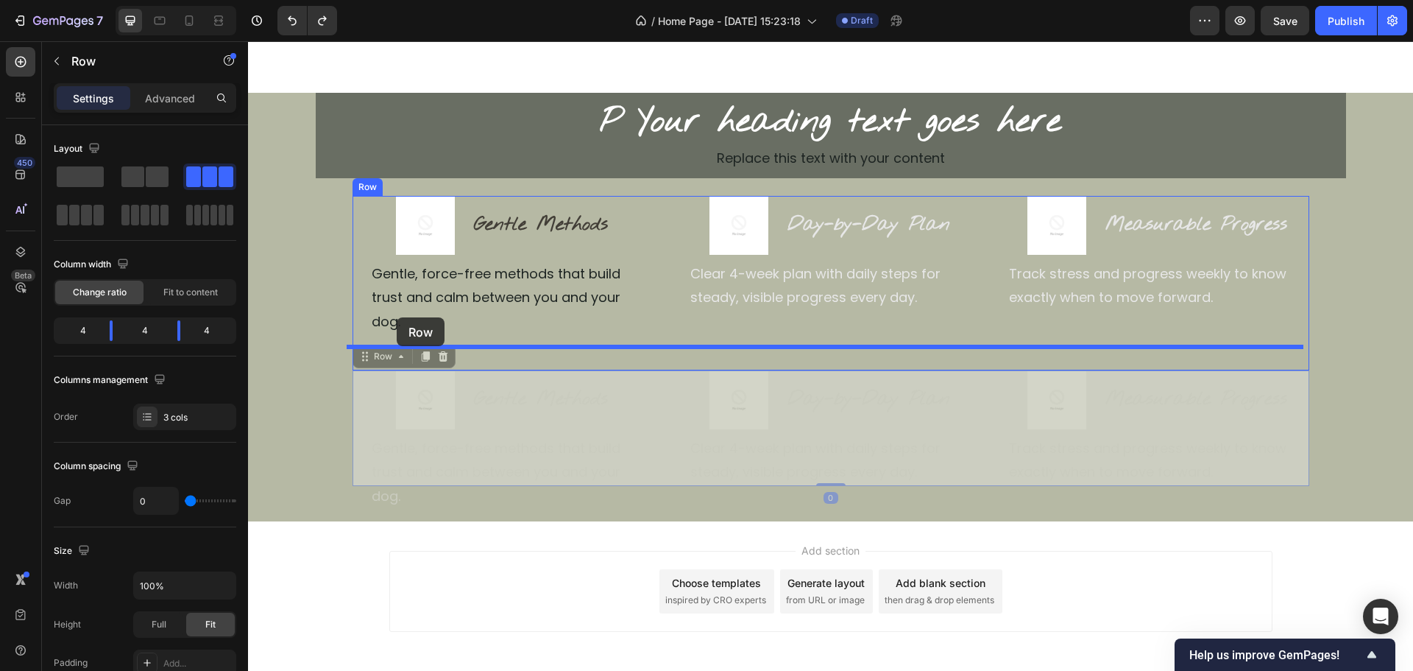
drag, startPoint x: 373, startPoint y: 342, endPoint x: 397, endPoint y: 317, distance: 34.4
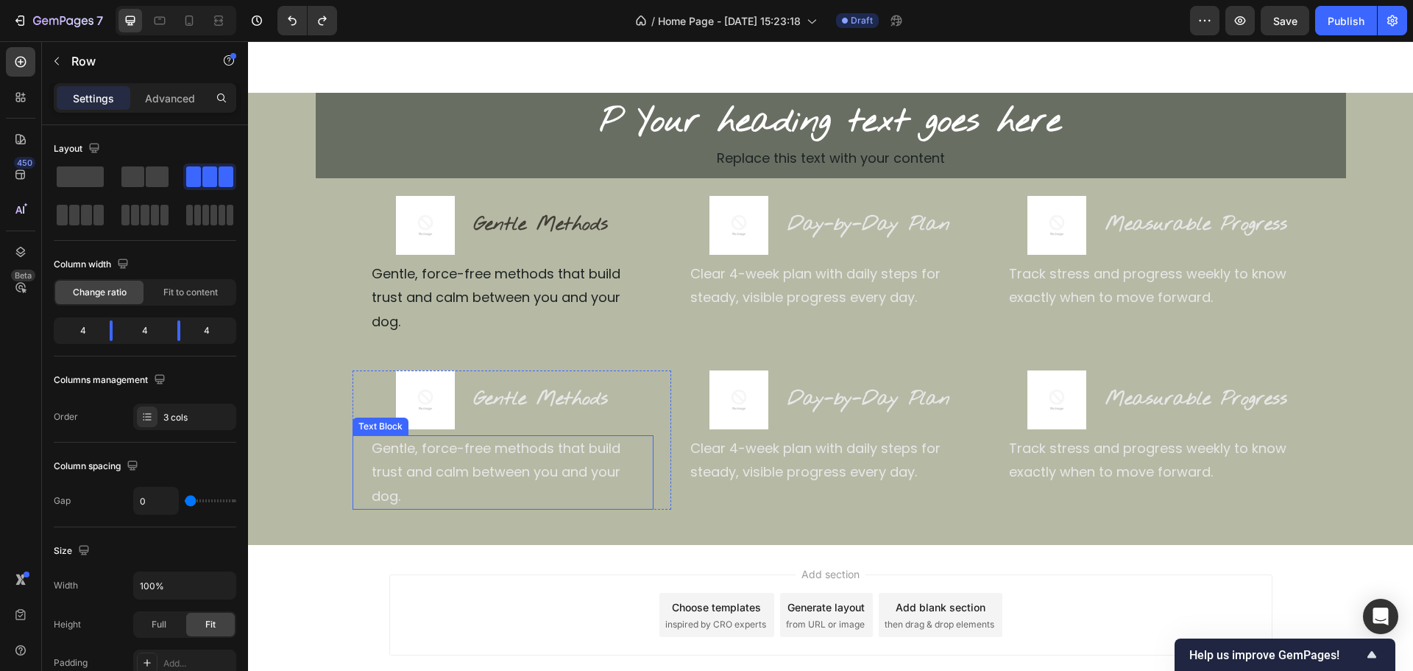
click at [456, 448] on p "Gentle, force-free methods that build trust and calm between you and your dog." at bounding box center [512, 472] width 280 height 71
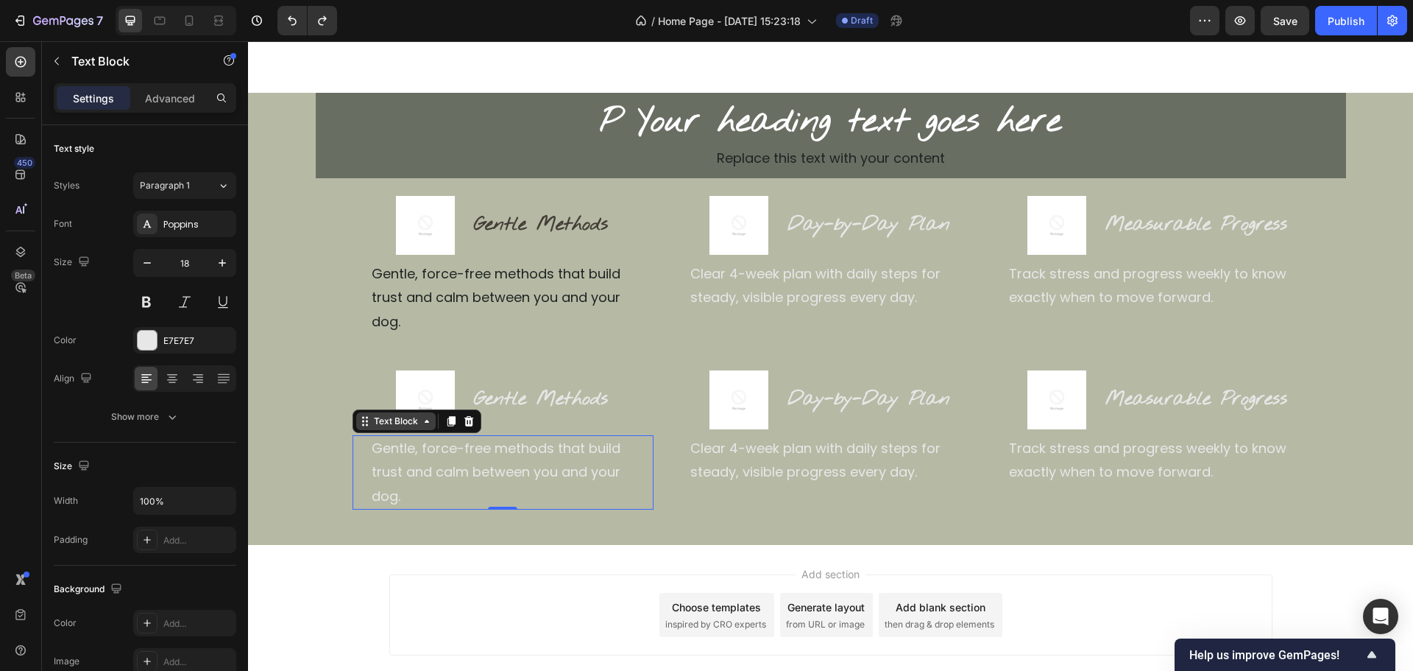
click at [408, 414] on div "Text Block" at bounding box center [396, 420] width 50 height 13
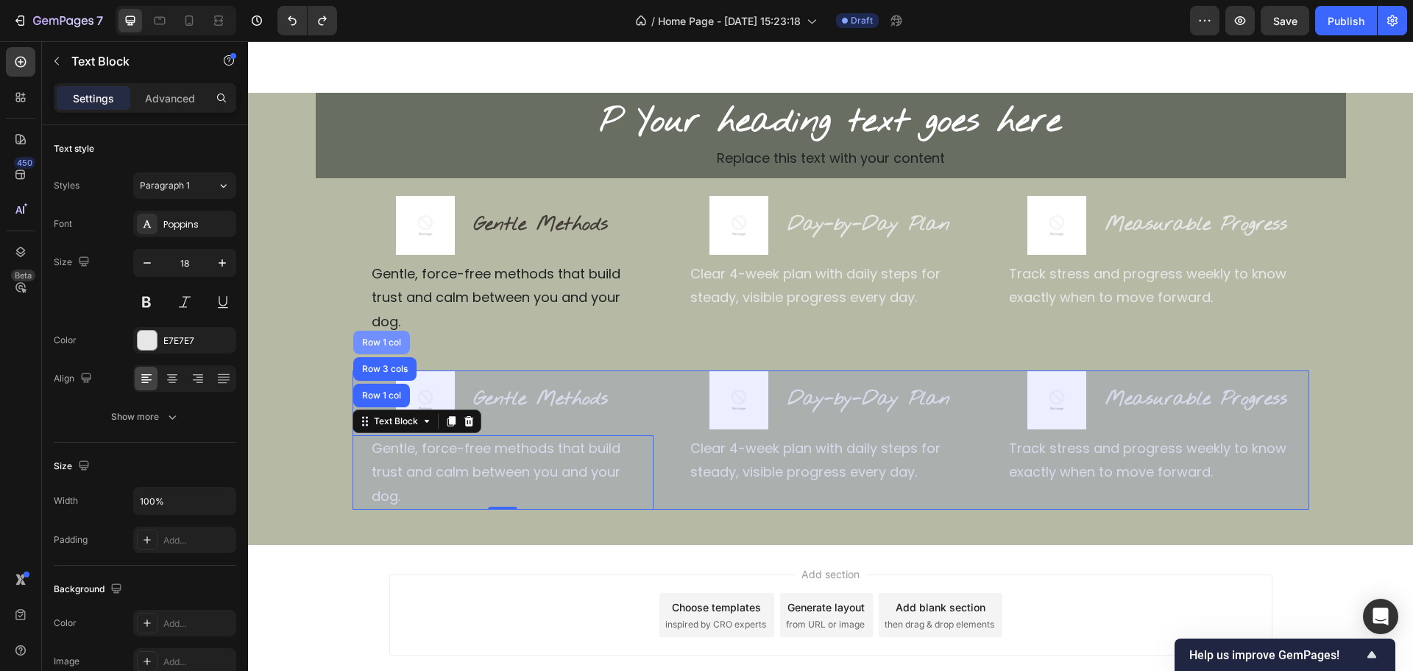
click at [392, 338] on div "Row 1 col" at bounding box center [381, 342] width 45 height 9
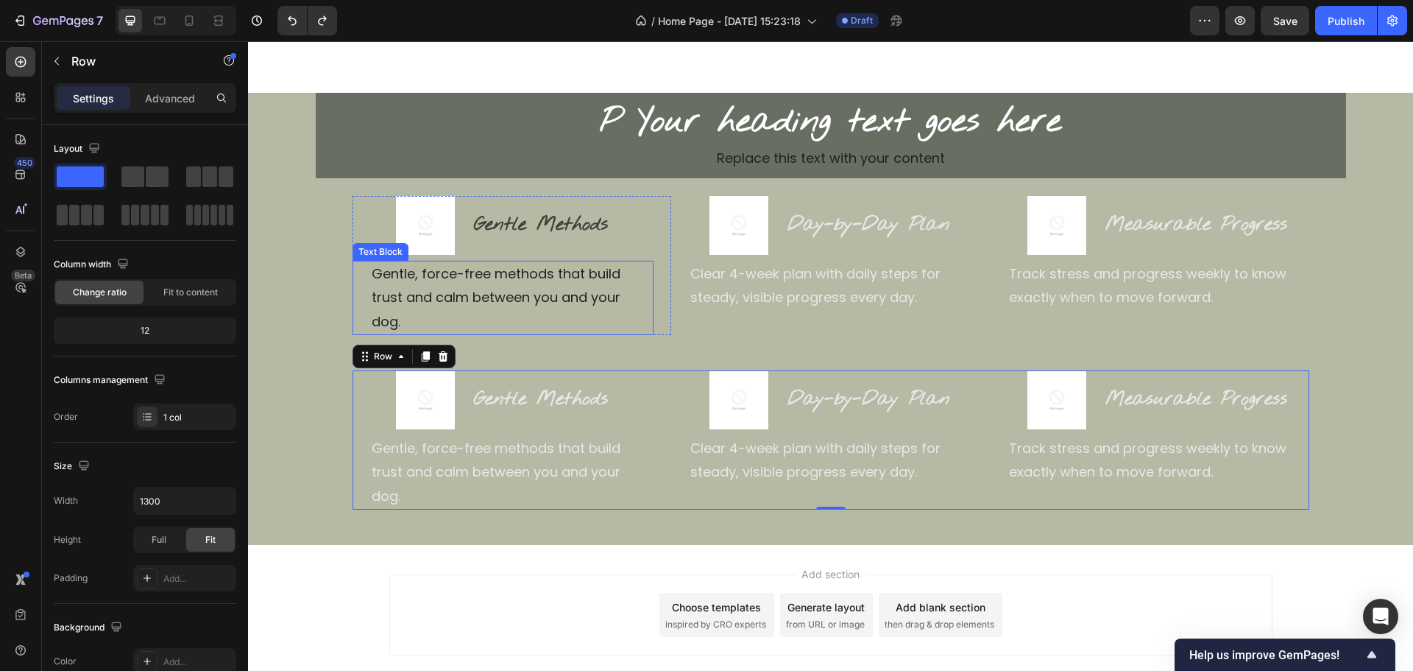
click at [481, 303] on p "Gentle, force-free methods that build trust and calm between you and your dog." at bounding box center [512, 297] width 280 height 71
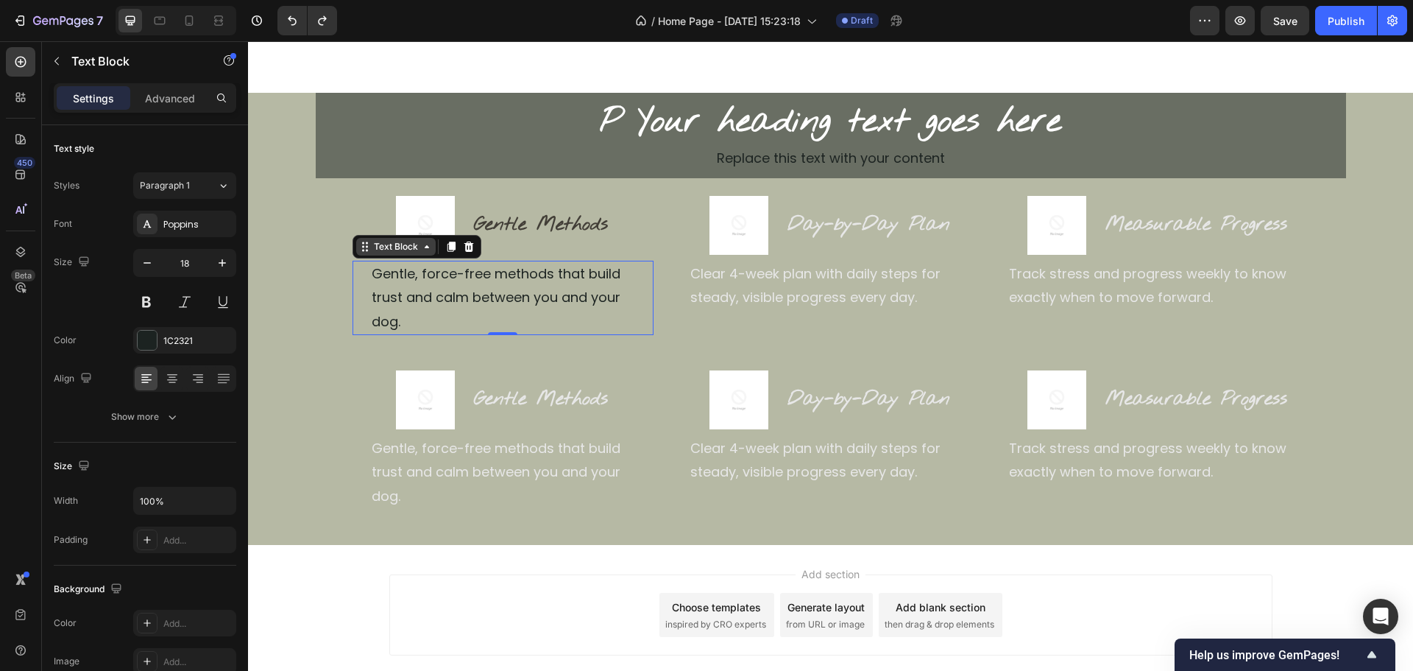
click at [409, 254] on div "Text Block" at bounding box center [396, 247] width 80 height 18
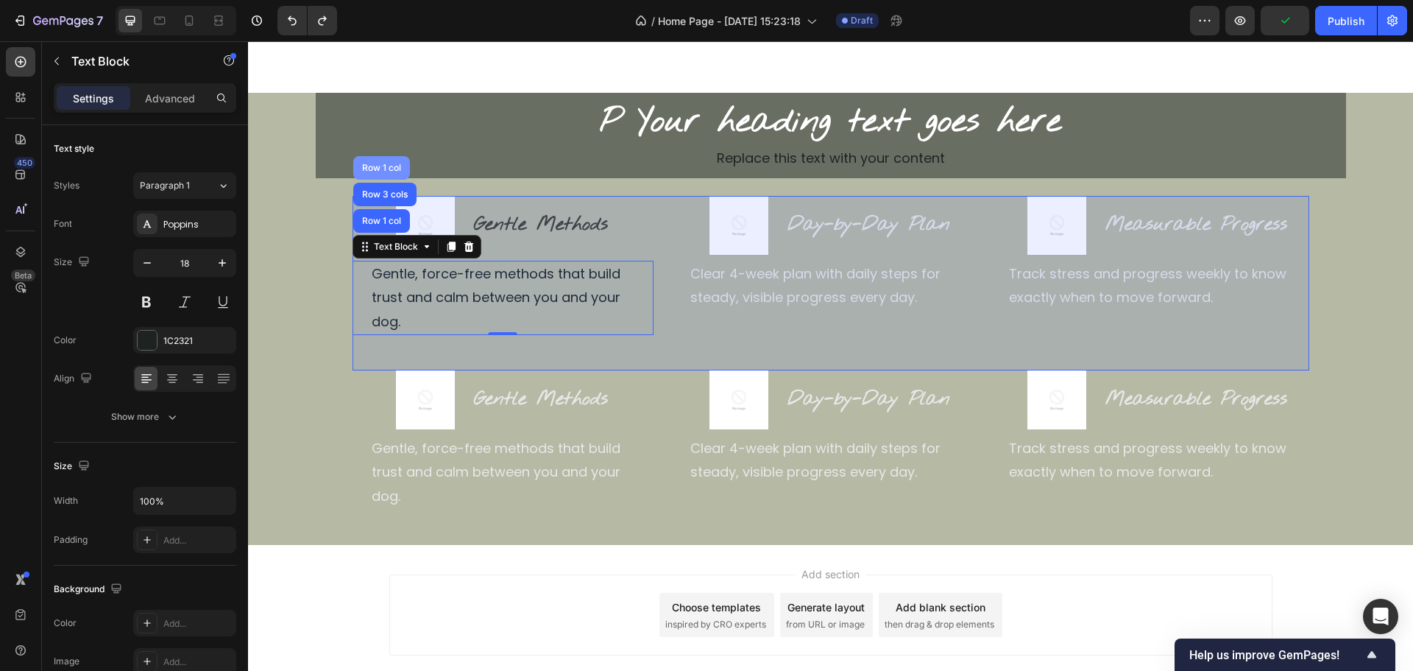
click at [385, 169] on div "Row 1 col" at bounding box center [381, 167] width 45 height 9
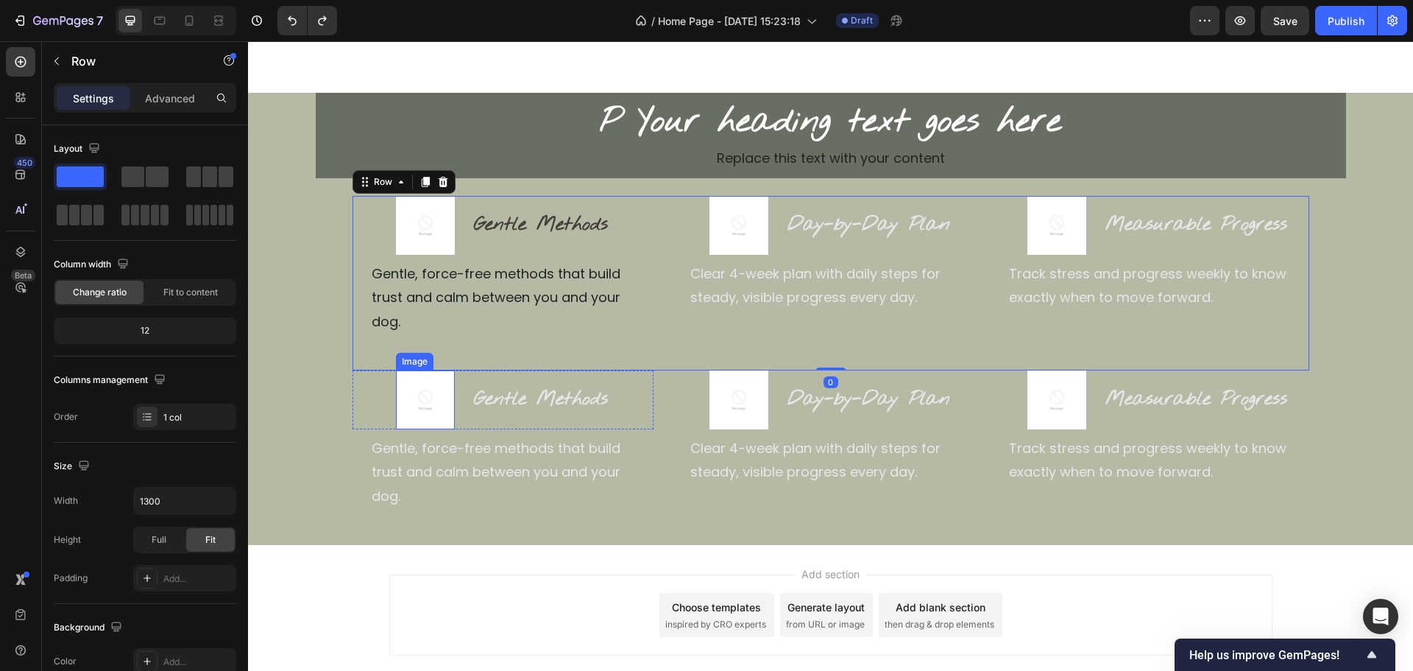
click at [417, 403] on div "Image" at bounding box center [425, 399] width 59 height 59
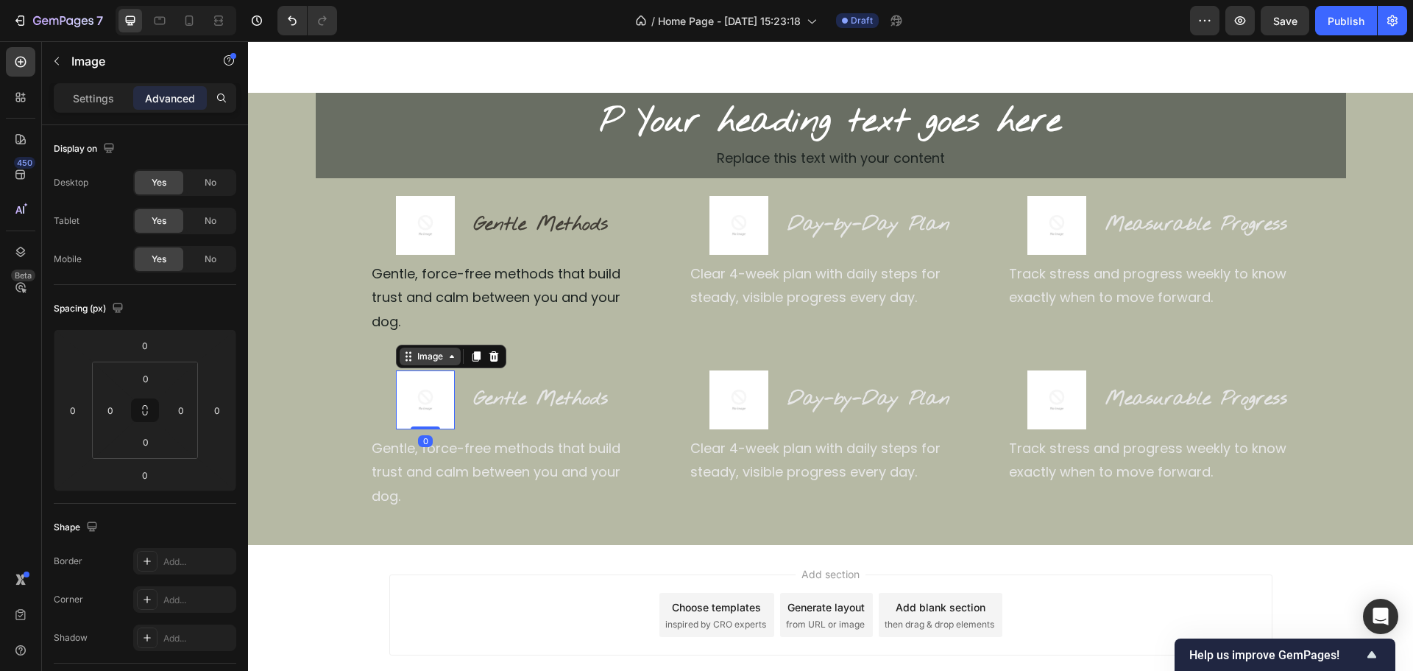
click at [423, 350] on div "Image" at bounding box center [430, 356] width 32 height 13
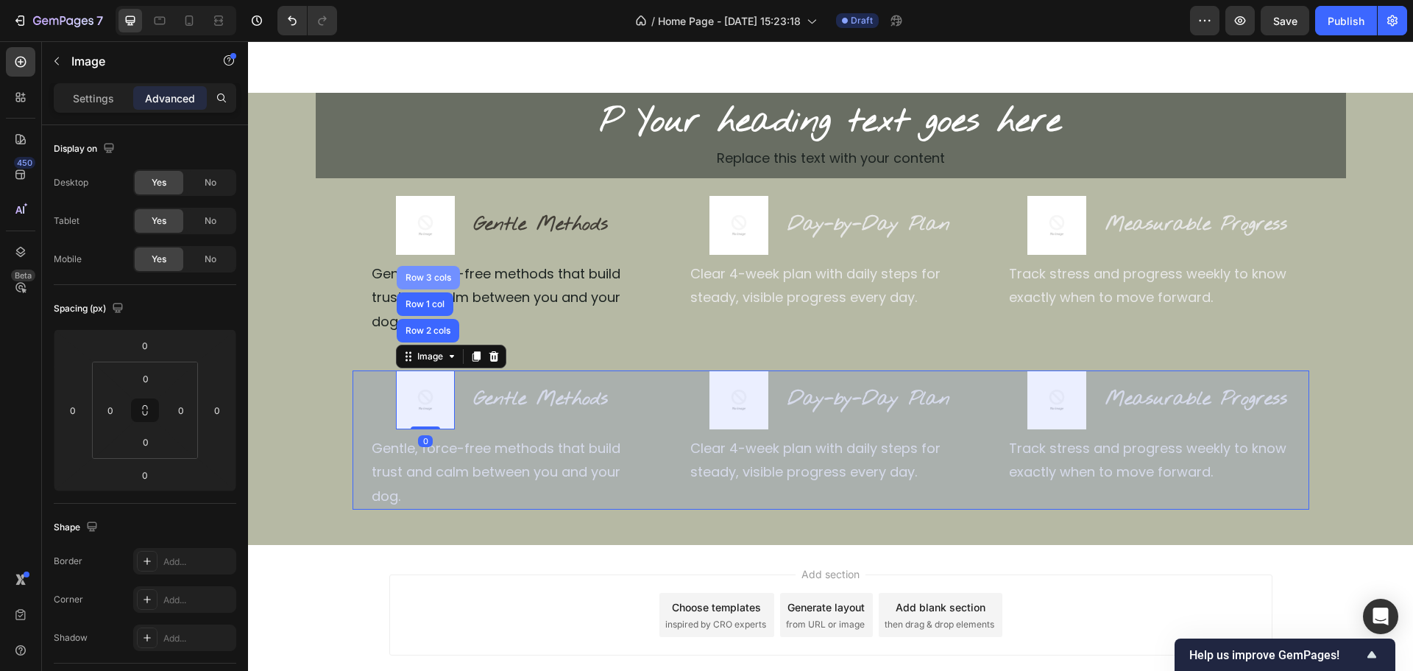
click at [436, 273] on div "Row 3 cols" at bounding box center [429, 277] width 52 height 9
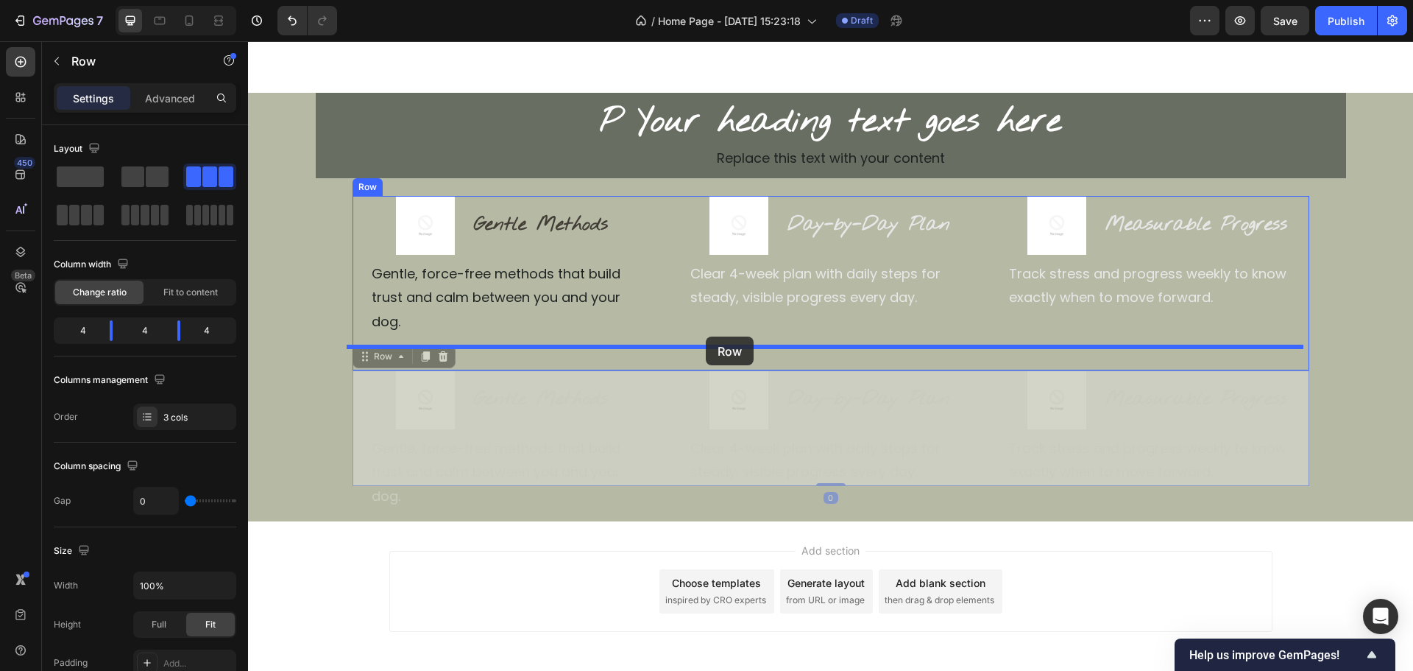
drag, startPoint x: 401, startPoint y: 328, endPoint x: 706, endPoint y: 336, distance: 304.9
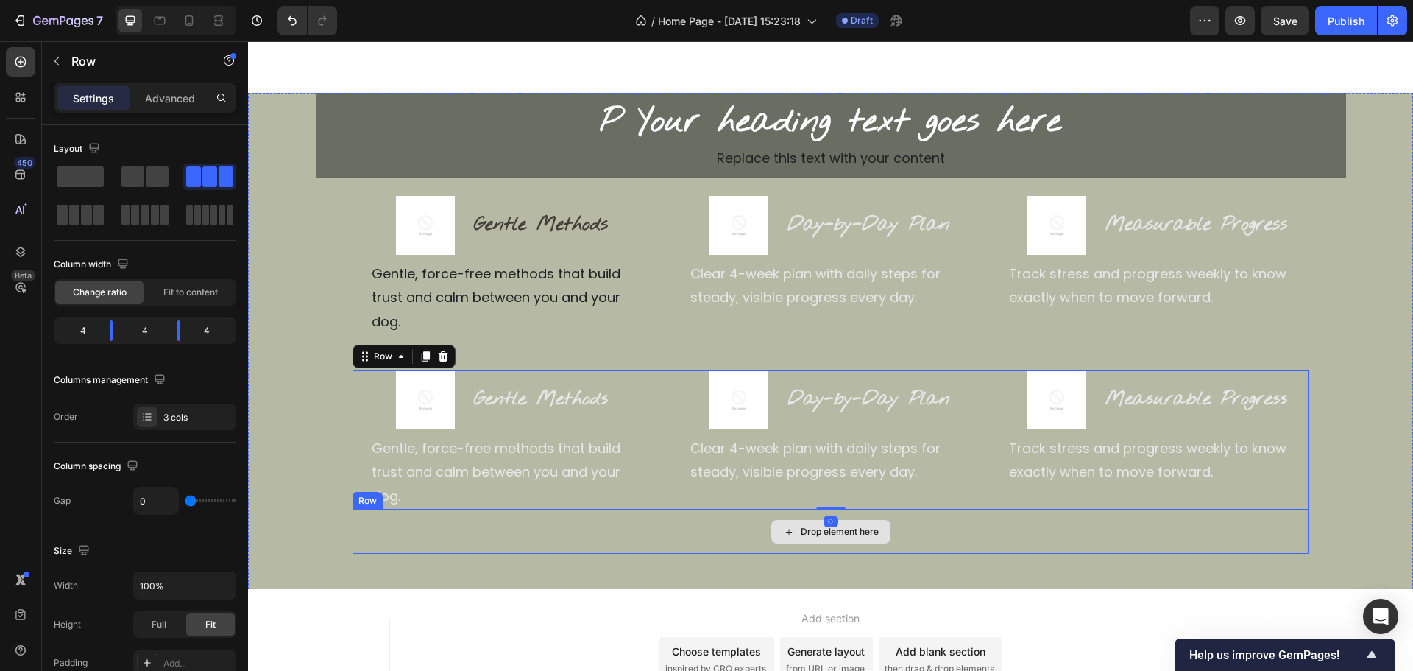
click at [595, 509] on div "Drop element here" at bounding box center [831, 531] width 957 height 44
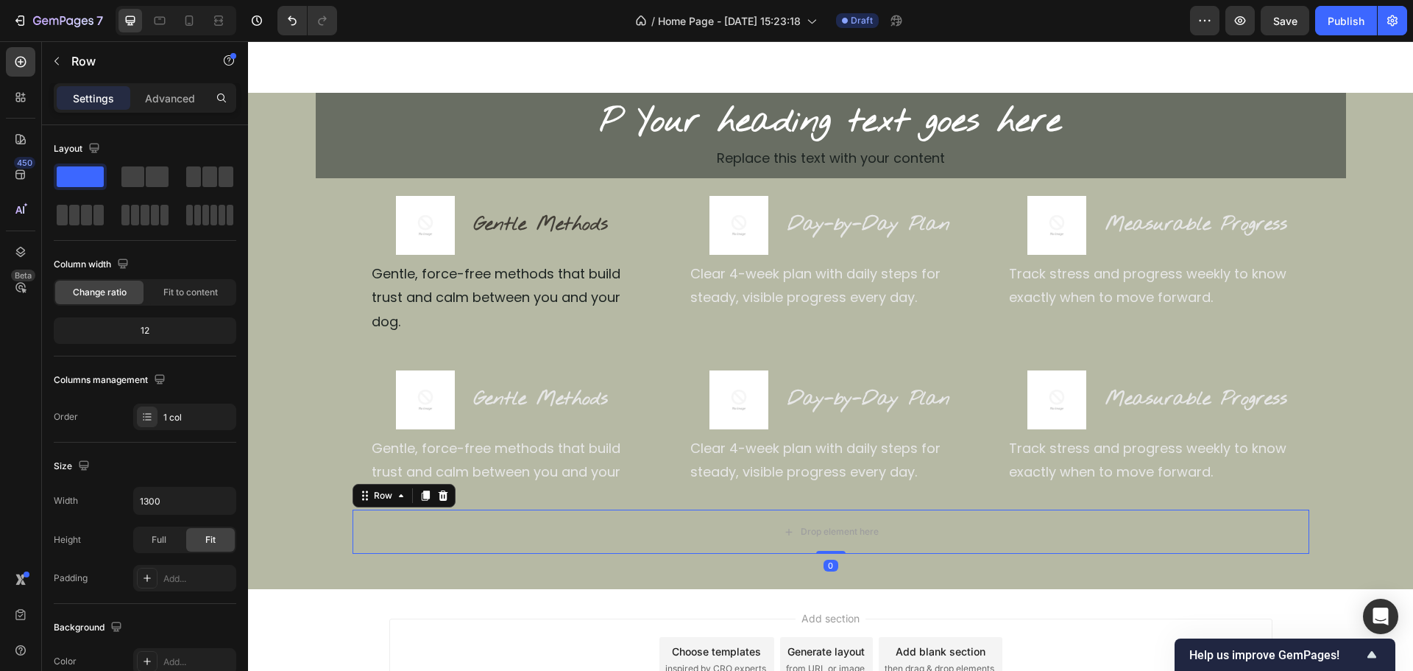
click at [440, 490] on icon at bounding box center [443, 495] width 10 height 10
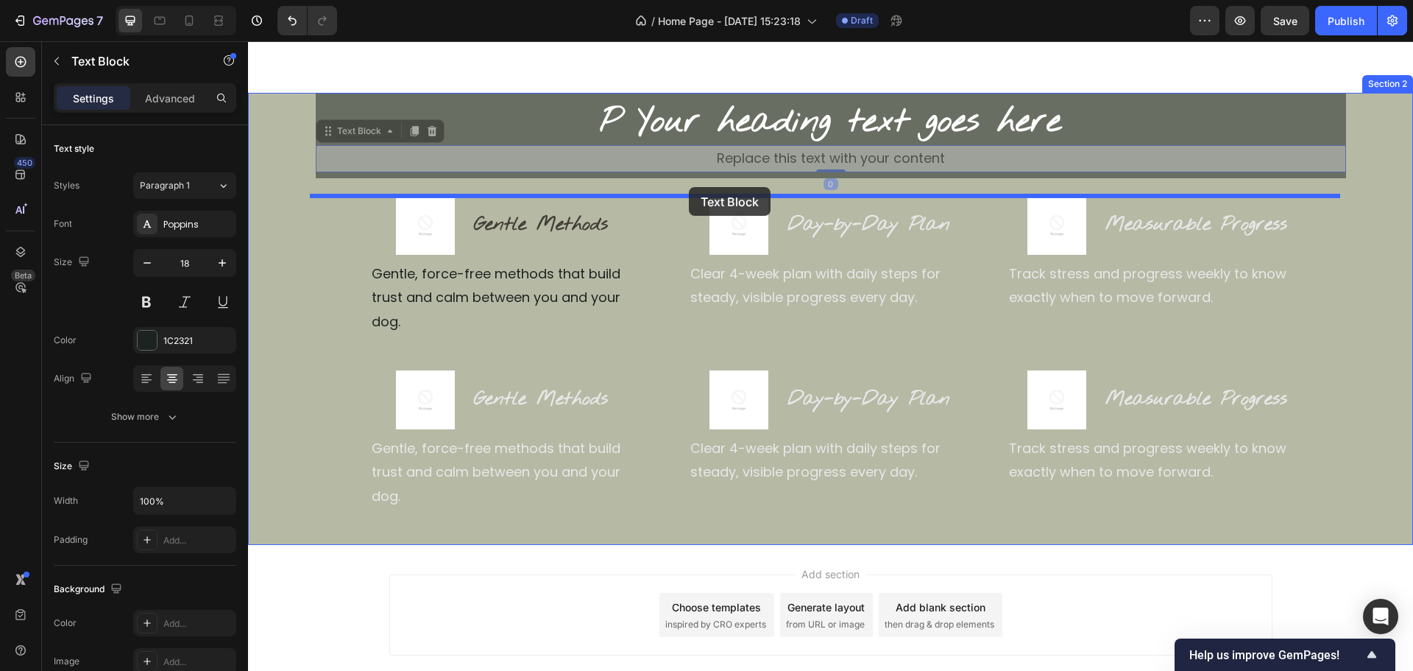
drag, startPoint x: 808, startPoint y: 159, endPoint x: 689, endPoint y: 187, distance: 122.5
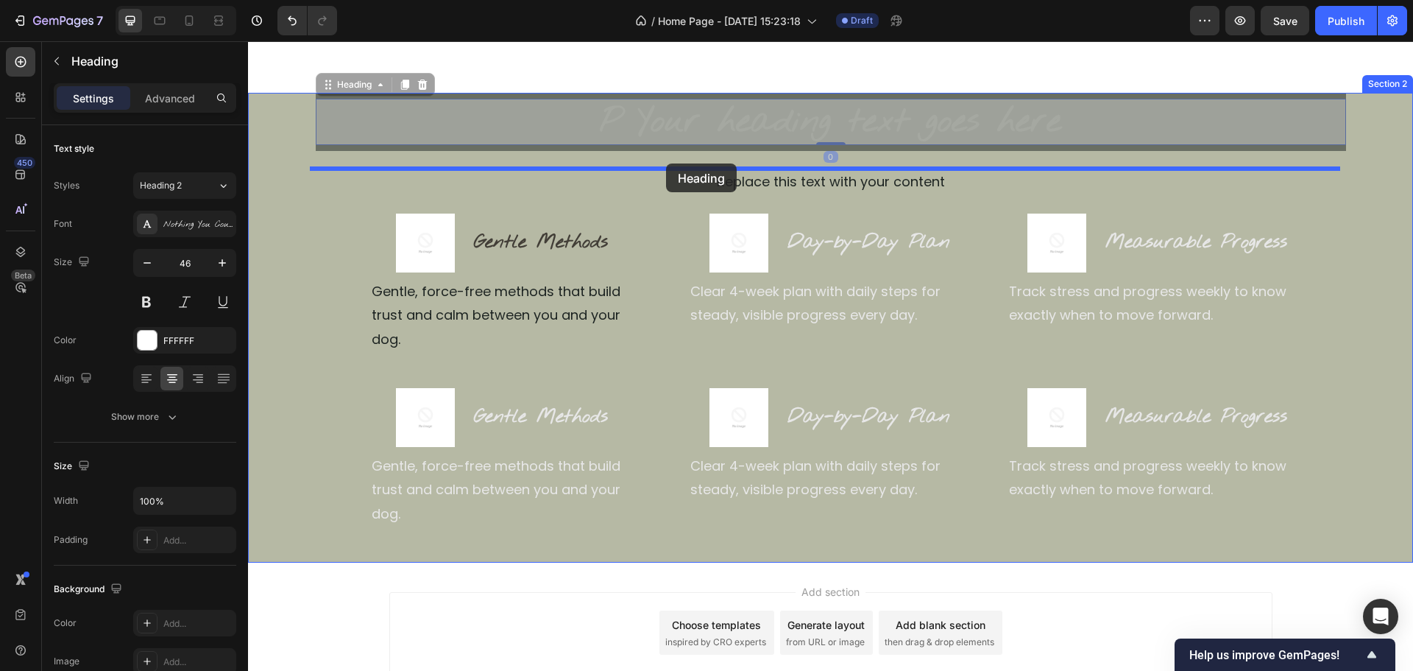
drag, startPoint x: 665, startPoint y: 102, endPoint x: 666, endPoint y: 163, distance: 61.1
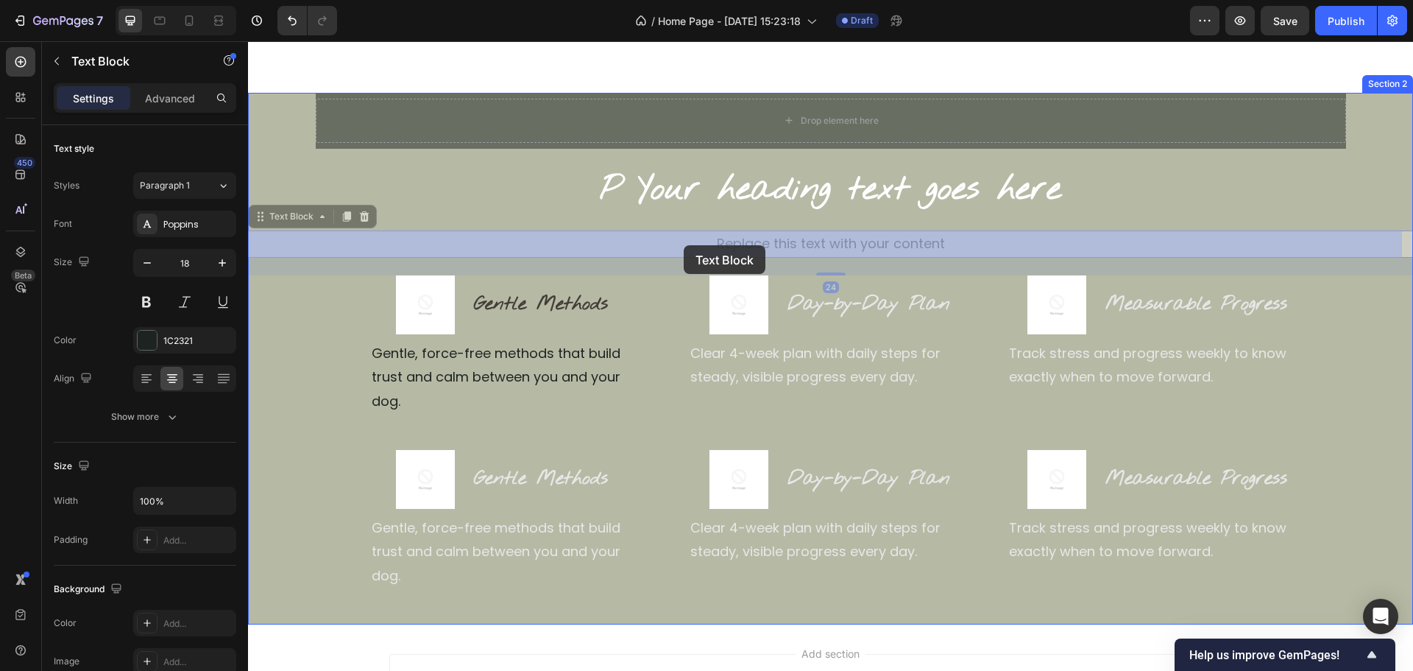
drag, startPoint x: 708, startPoint y: 243, endPoint x: 684, endPoint y: 245, distance: 24.4
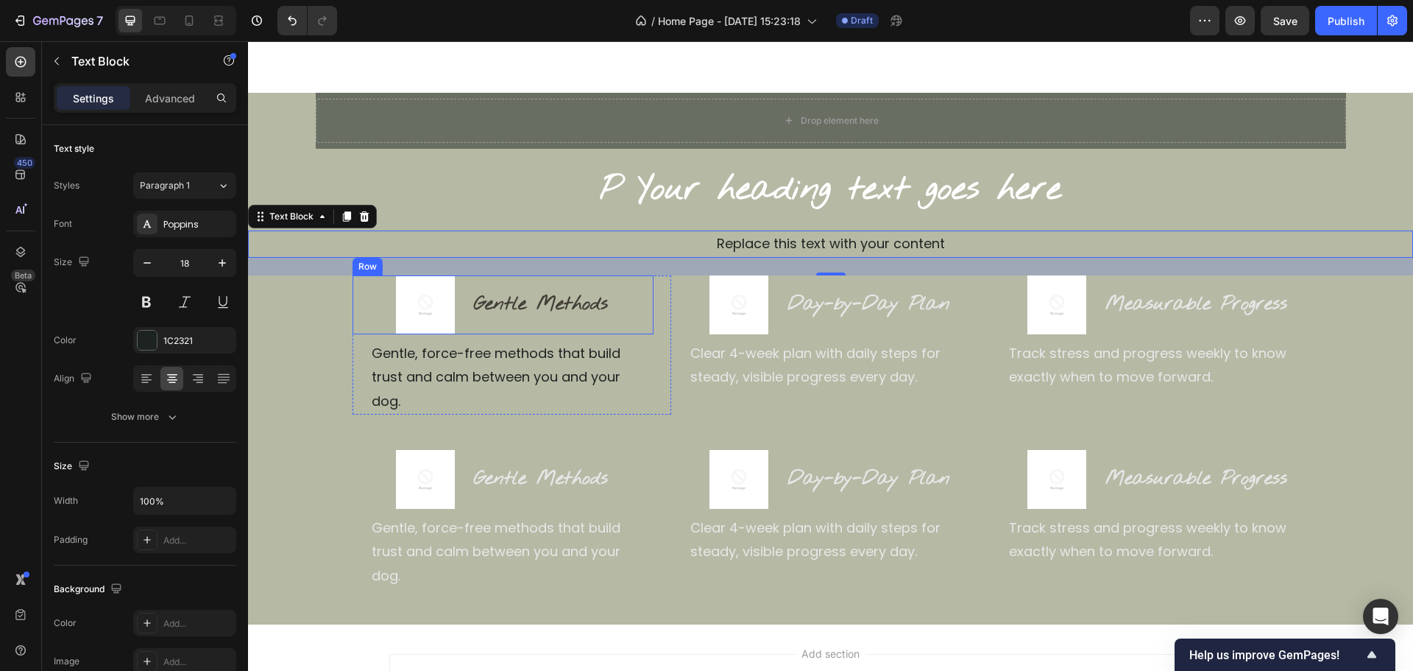
click at [378, 299] on div "Image Gentle Methods Heading Row" at bounding box center [503, 304] width 301 height 59
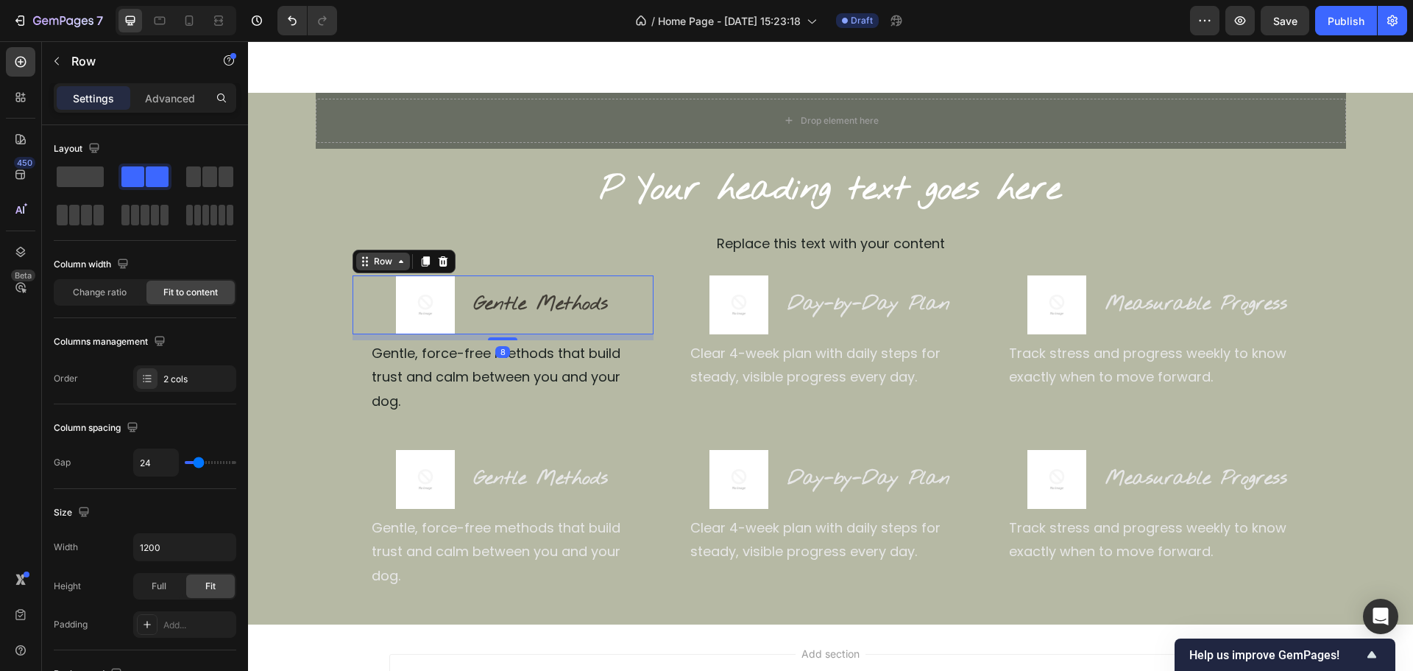
drag, startPoint x: 383, startPoint y: 265, endPoint x: 384, endPoint y: 258, distance: 7.4
click at [384, 264] on div "Row" at bounding box center [383, 261] width 24 height 13
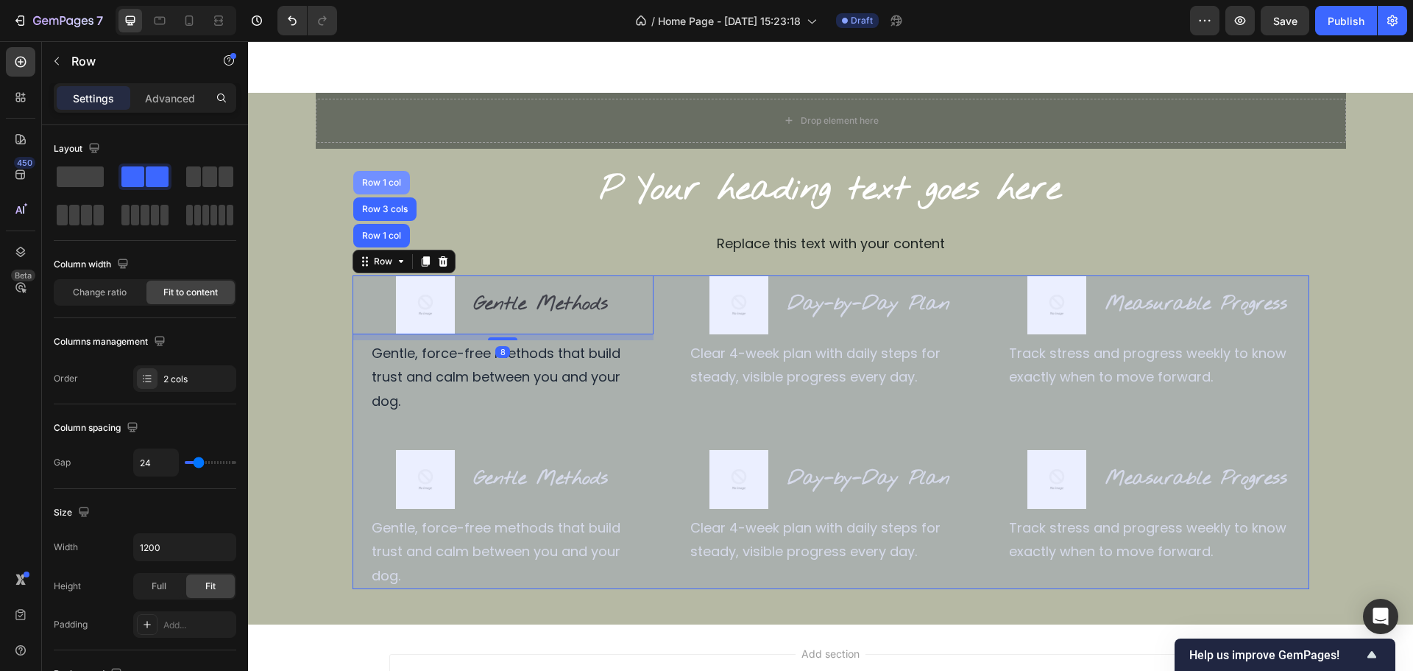
click at [386, 181] on div "Row 1 col" at bounding box center [381, 182] width 45 height 9
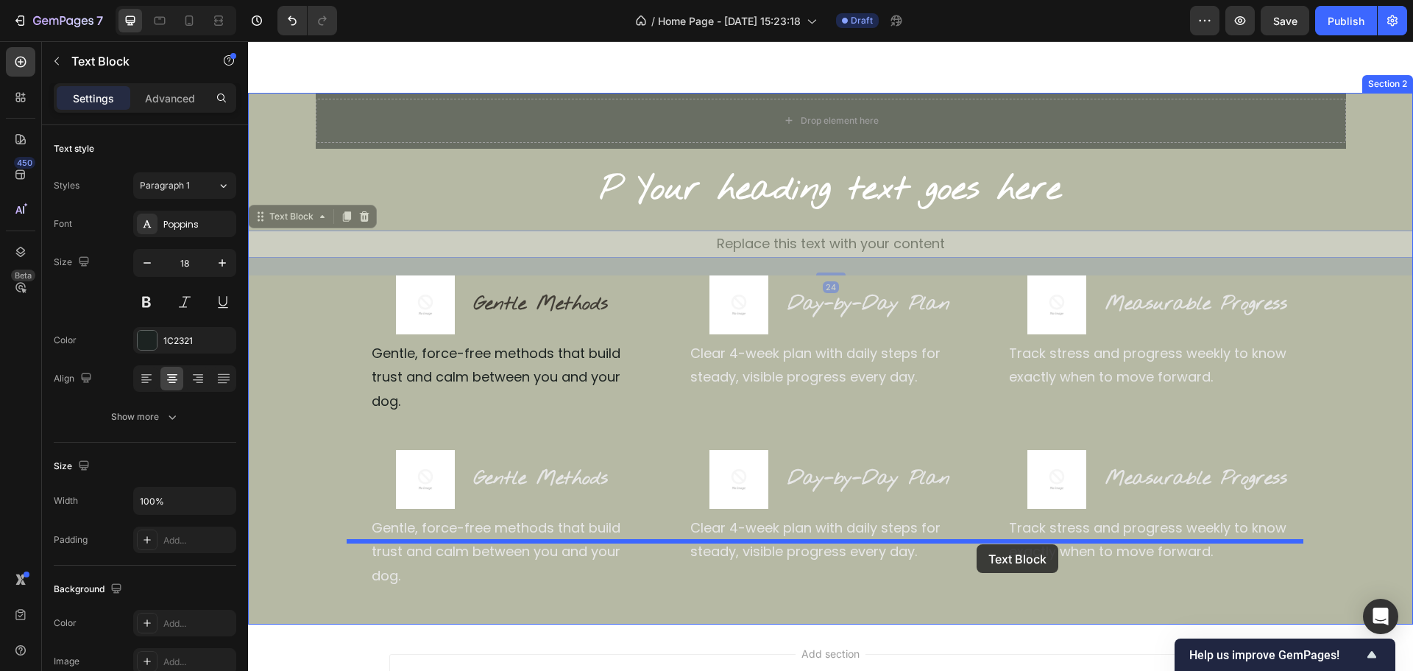
drag, startPoint x: 805, startPoint y: 242, endPoint x: 978, endPoint y: 543, distance: 347.2
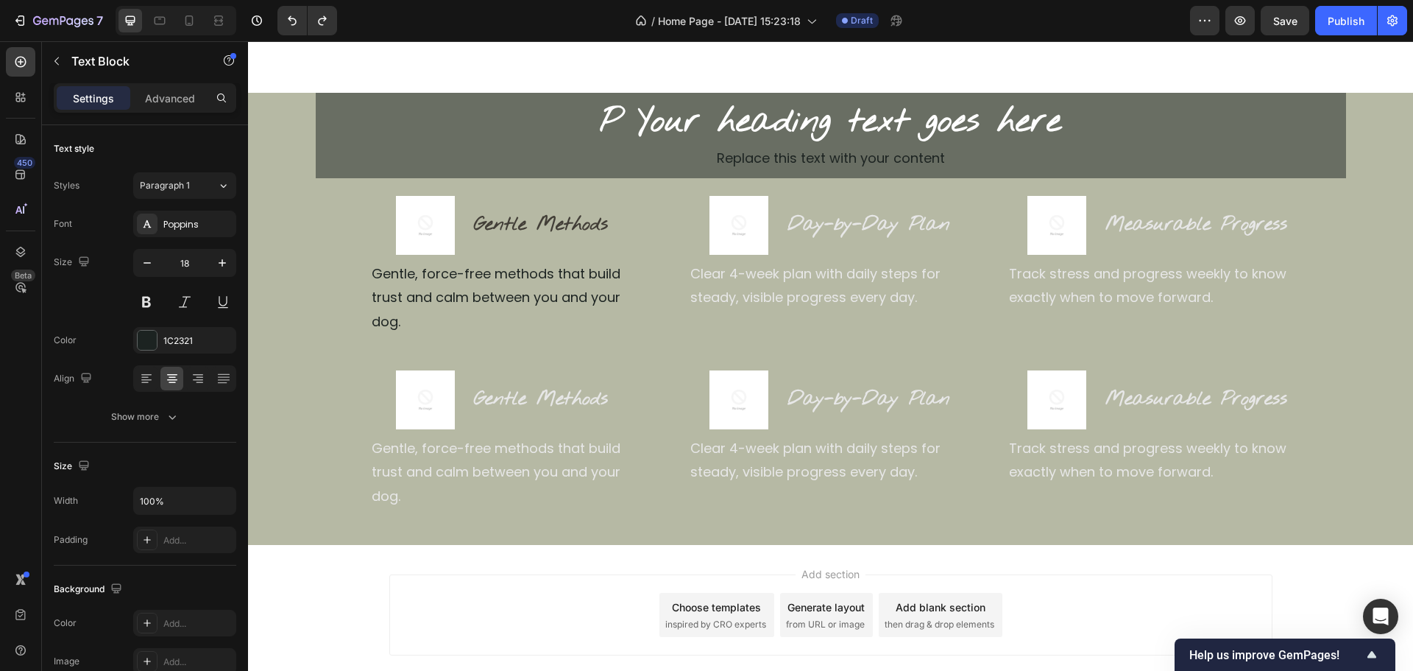
click at [321, 160] on div "Replace this text with your content" at bounding box center [831, 158] width 1031 height 27
click at [536, 110] on h2 "P Your heading text goes here" at bounding box center [831, 122] width 1031 height 47
click at [355, 93] on div "Heading" at bounding box center [354, 85] width 70 height 18
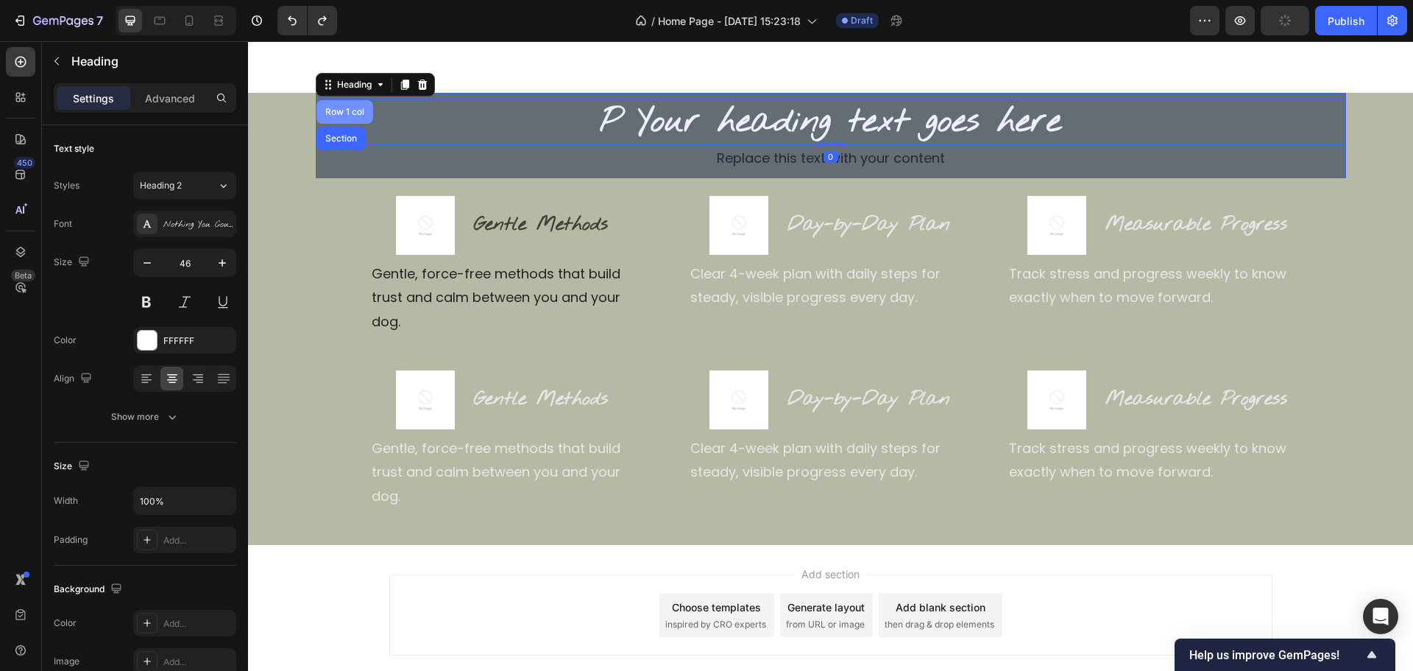
click at [331, 113] on div "Row 1 col" at bounding box center [344, 111] width 45 height 9
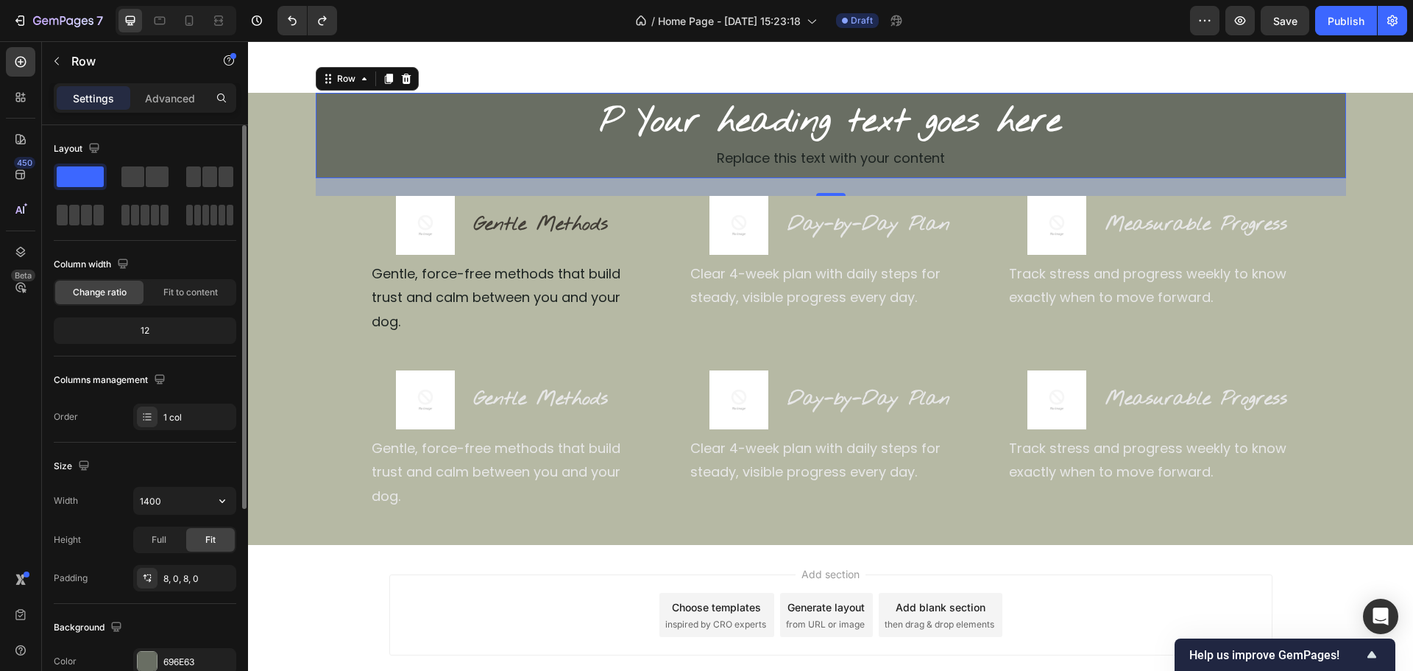
drag, startPoint x: 154, startPoint y: 501, endPoint x: 155, endPoint y: 554, distance: 52.3
click at [154, 503] on input "1400" at bounding box center [185, 500] width 102 height 27
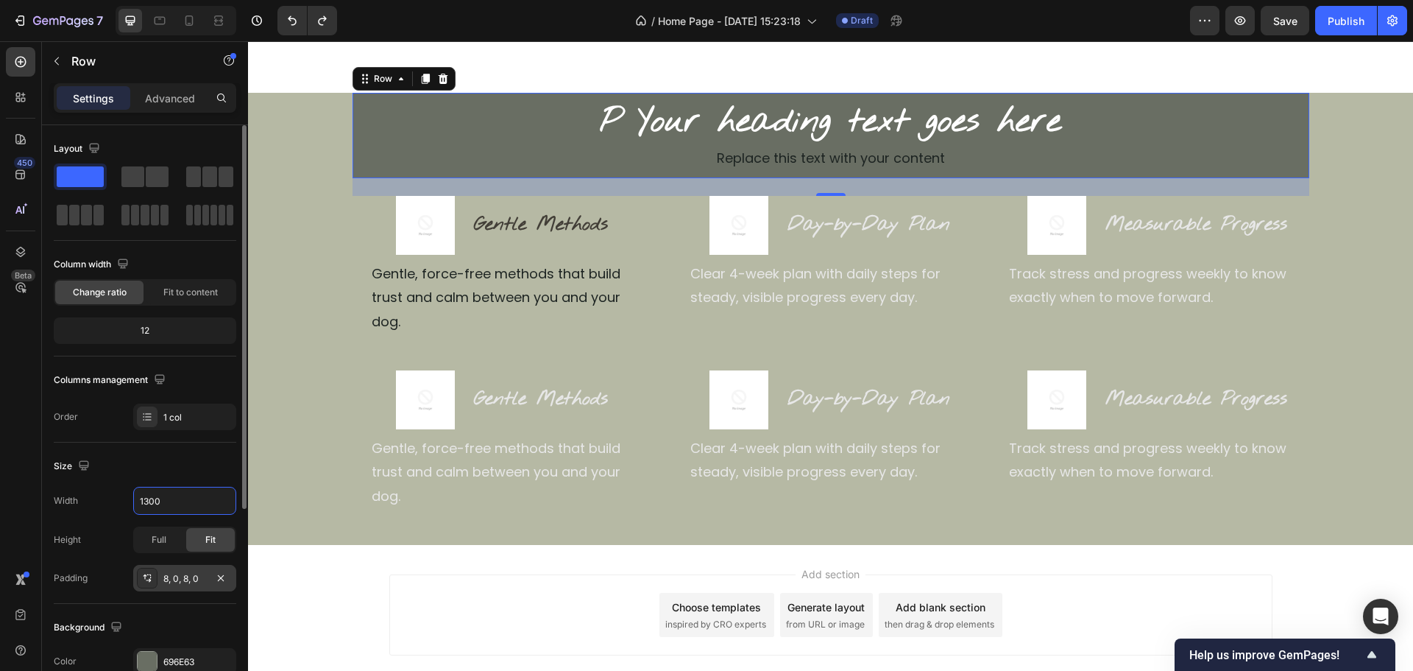
type input "1300"
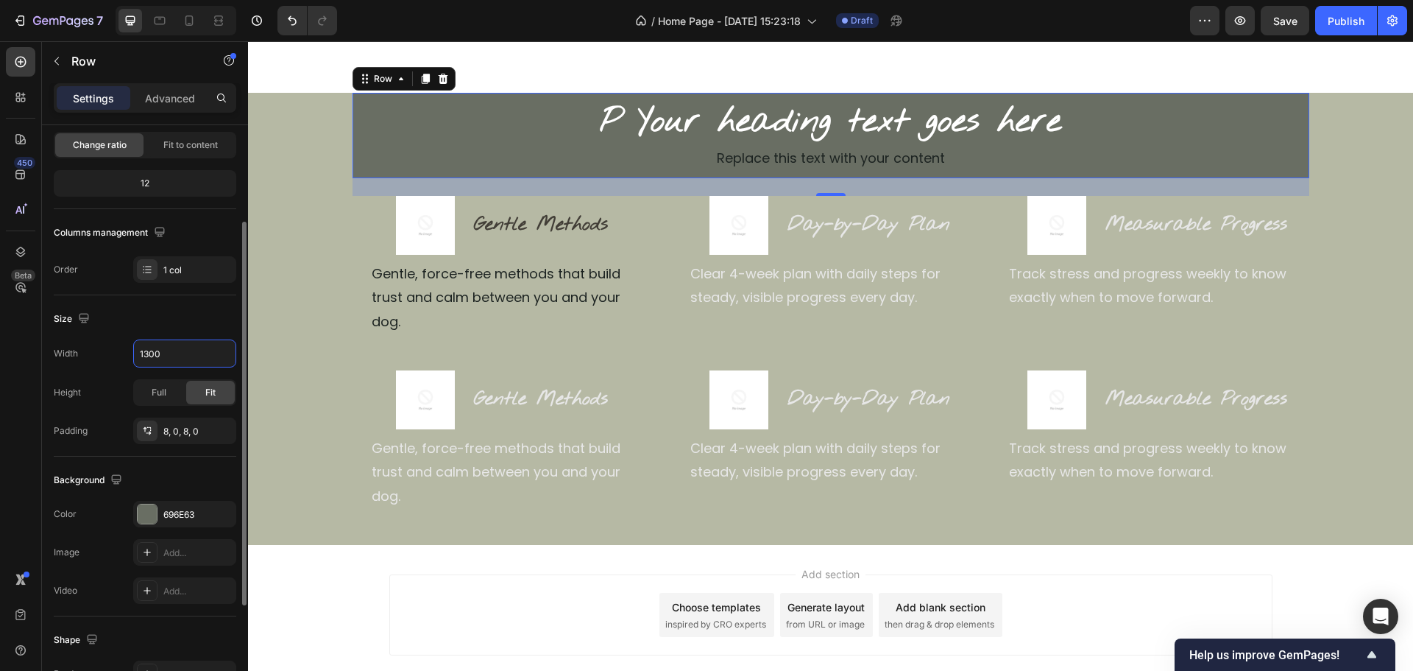
scroll to position [221, 0]
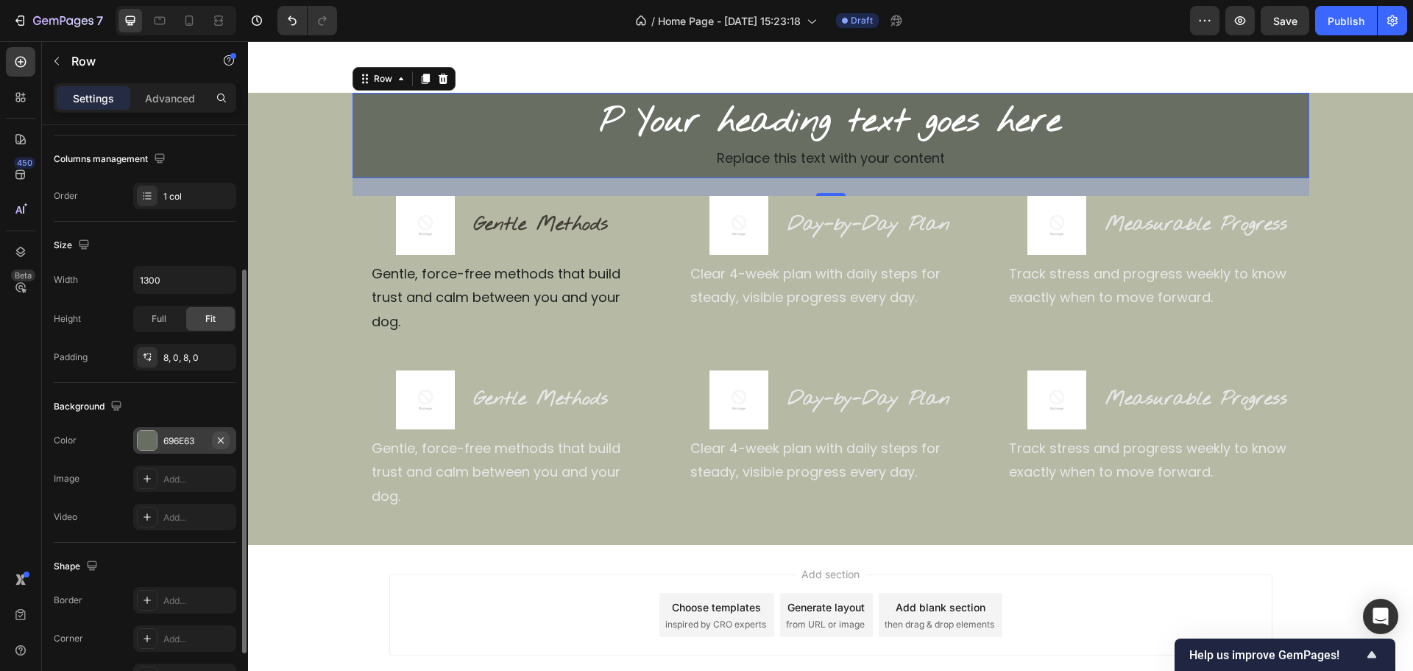
click at [223, 445] on icon "button" at bounding box center [221, 440] width 12 height 12
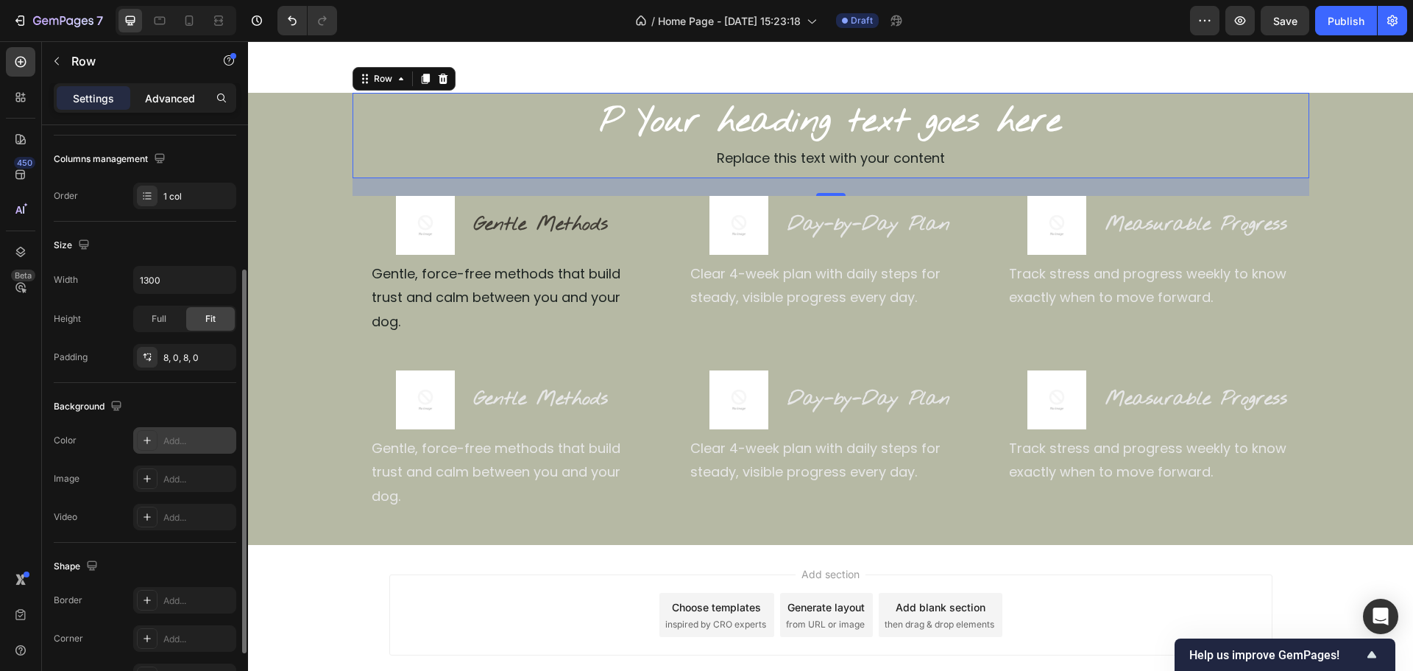
click at [180, 107] on div "Advanced" at bounding box center [170, 98] width 74 height 24
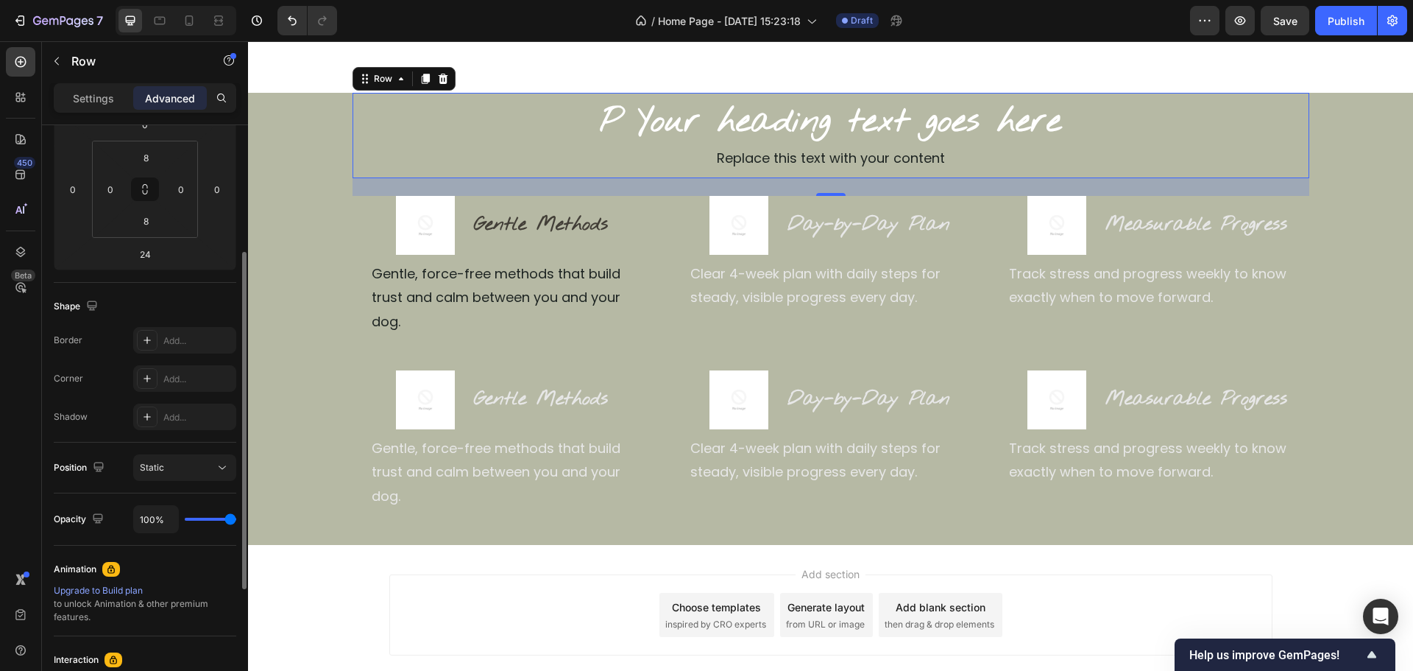
drag, startPoint x: 82, startPoint y: 92, endPoint x: 152, endPoint y: 122, distance: 76.8
click at [81, 92] on p "Settings" at bounding box center [93, 98] width 41 height 15
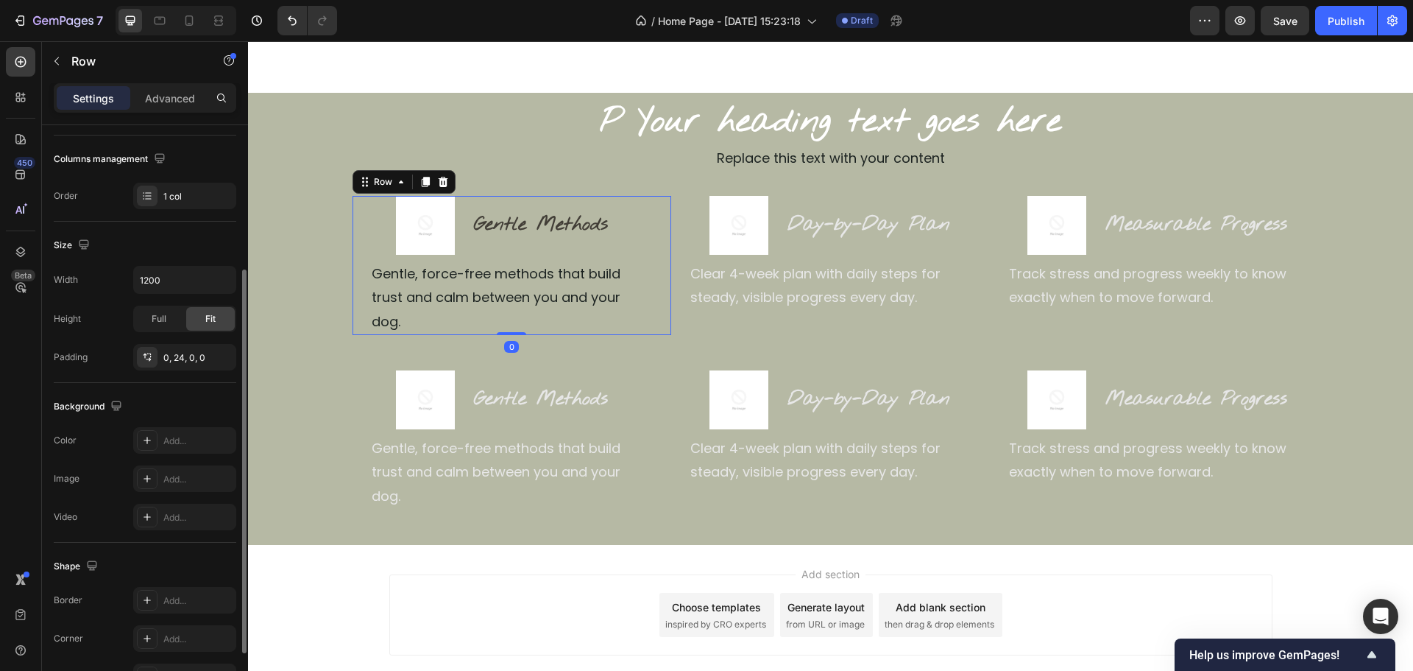
click at [657, 308] on div "Image Gentle Methods Heading Row Gentle, force-free methods that build trust an…" at bounding box center [512, 265] width 319 height 139
click at [361, 182] on icon at bounding box center [365, 182] width 12 height 12
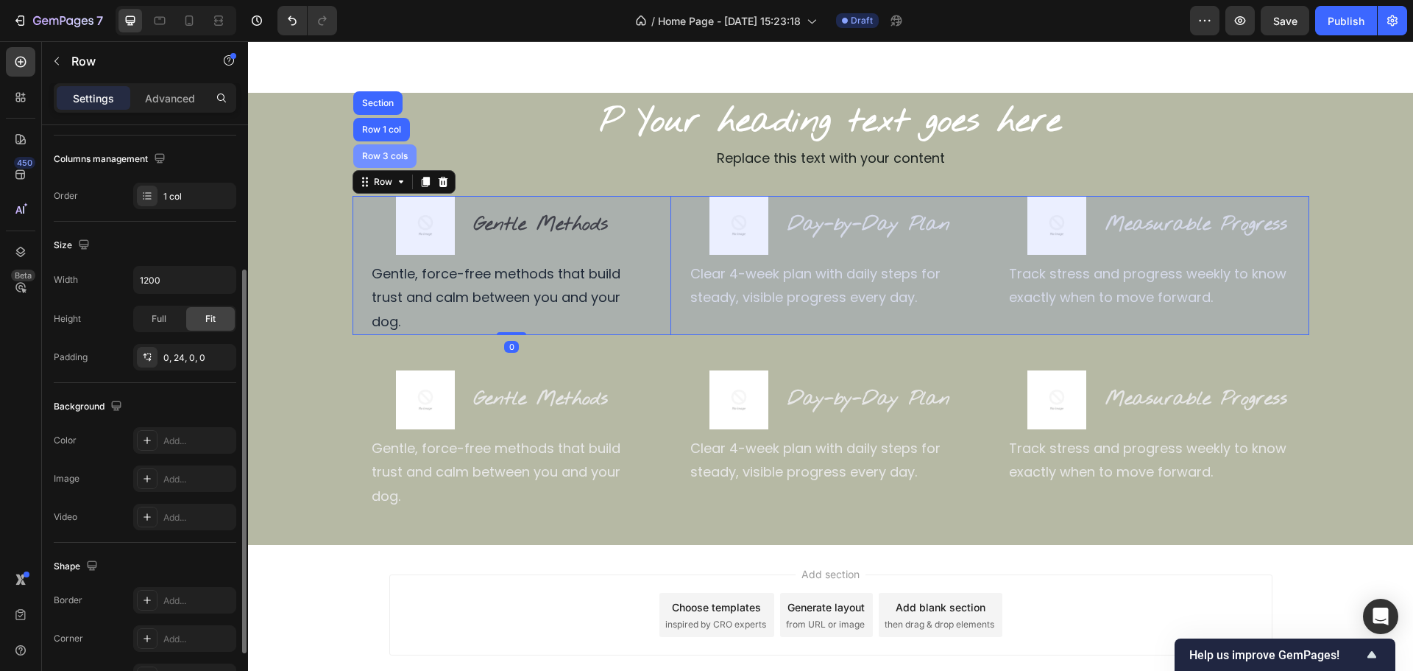
click at [372, 163] on div "Row 3 cols" at bounding box center [384, 156] width 63 height 24
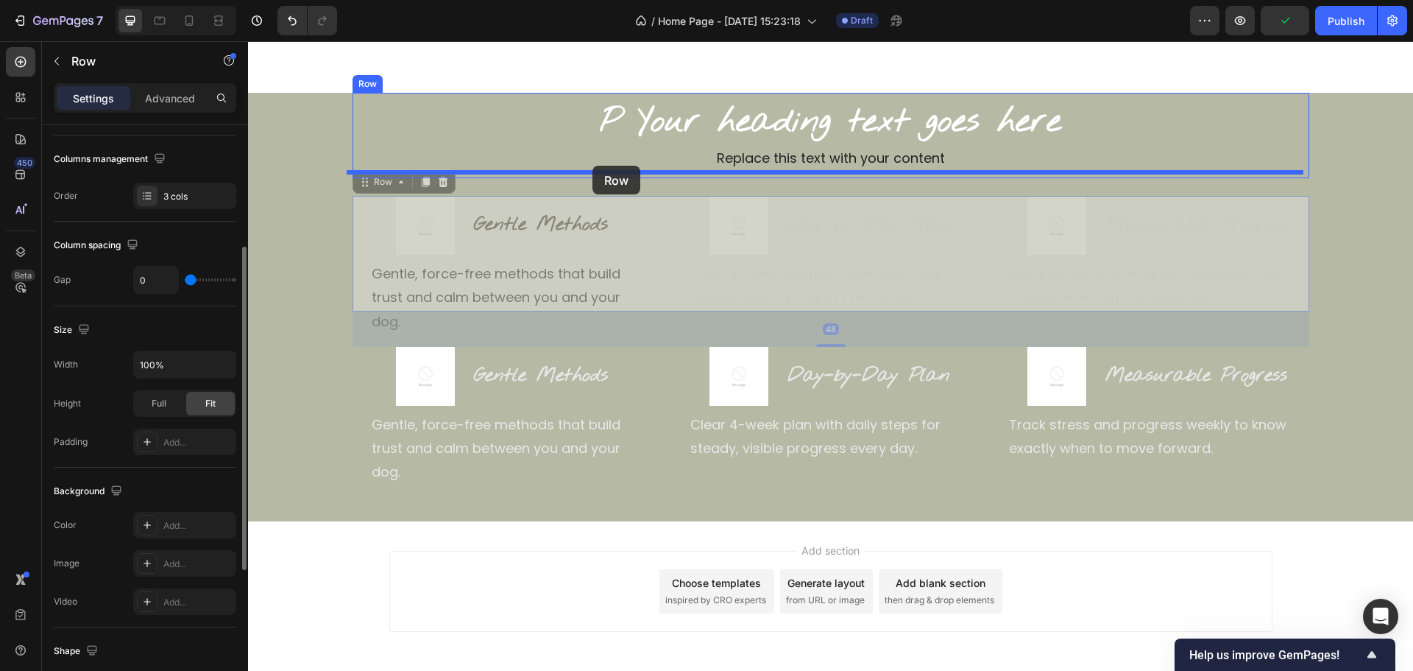
drag, startPoint x: 376, startPoint y: 185, endPoint x: 593, endPoint y: 166, distance: 217.3
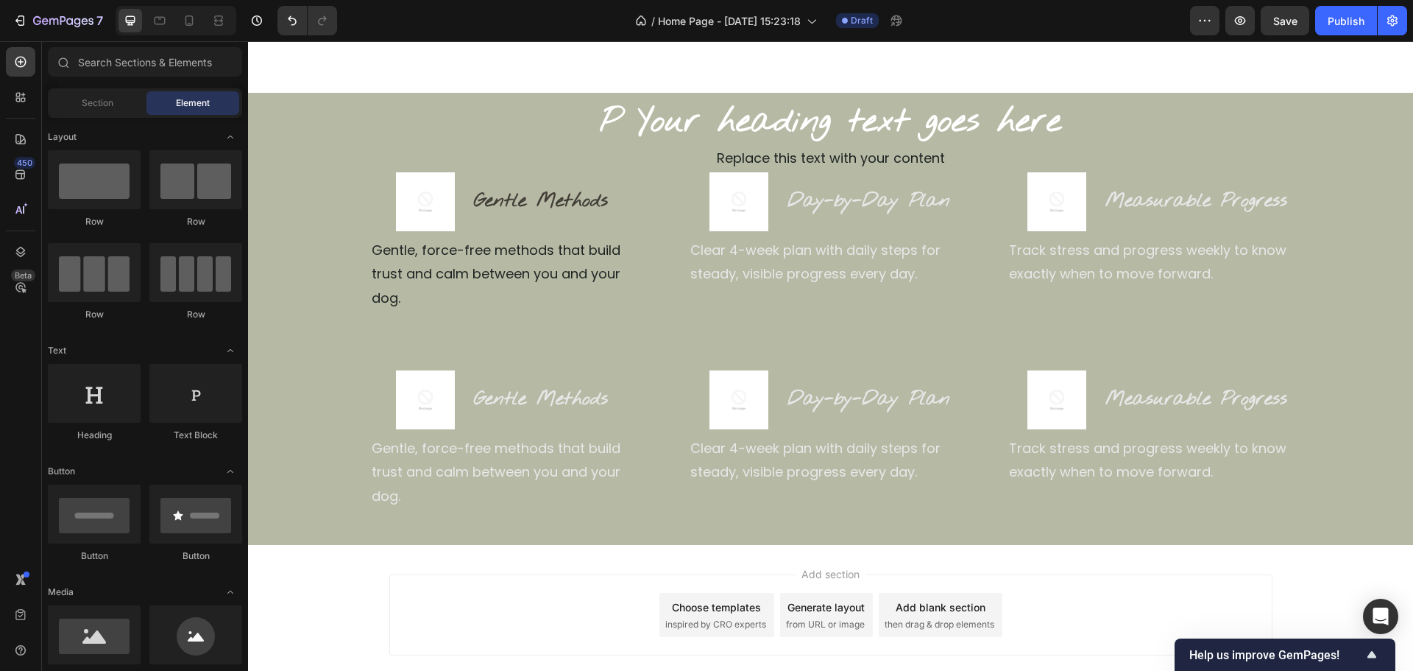
click at [645, 574] on div "Add section Choose templates inspired by CRO experts Generate layout from URL o…" at bounding box center [830, 614] width 883 height 81
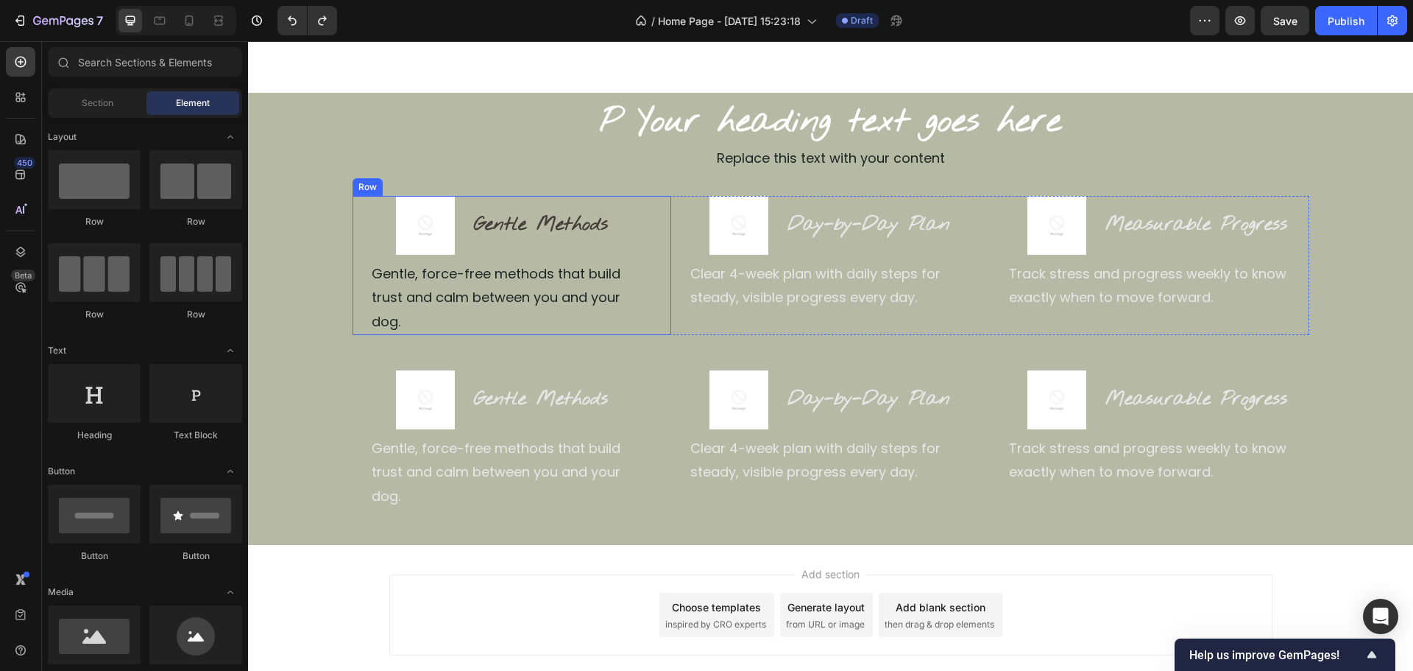
click at [578, 255] on div "Image Gentle Methods Heading Row Gentle, force-free methods that build trust an…" at bounding box center [503, 265] width 301 height 139
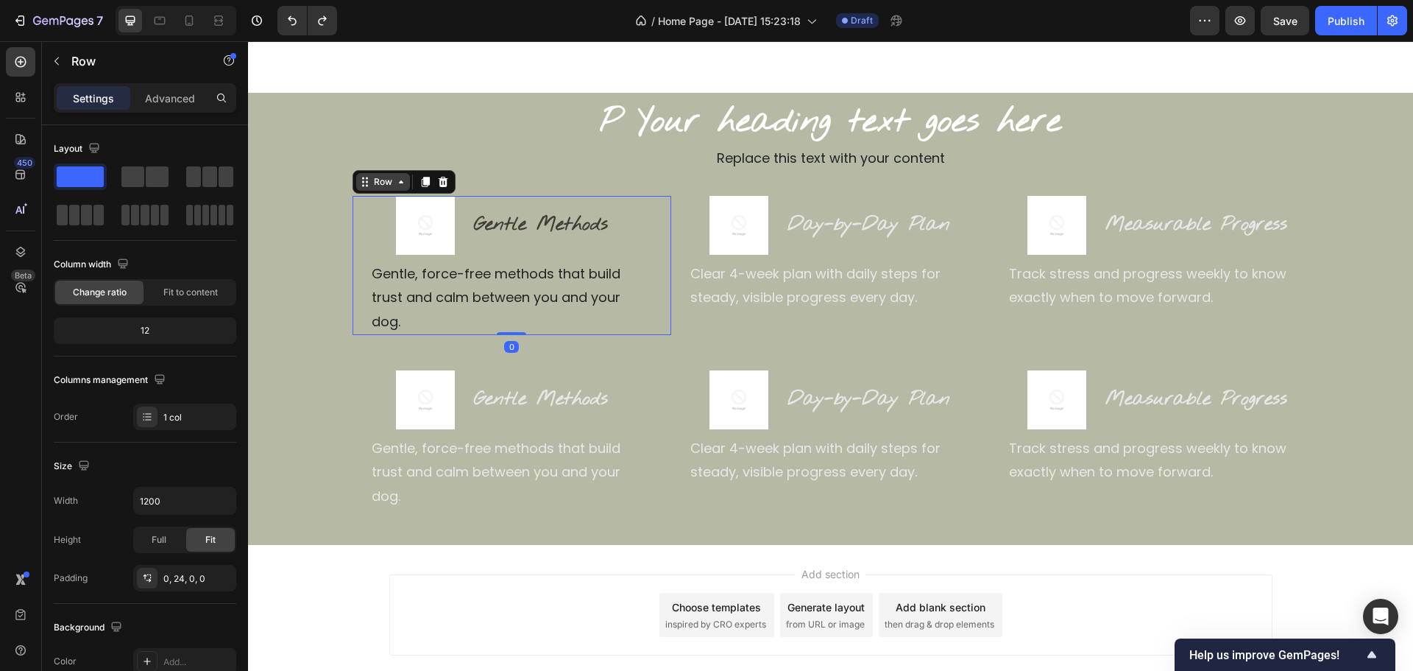
click at [385, 183] on div "Row" at bounding box center [383, 181] width 24 height 13
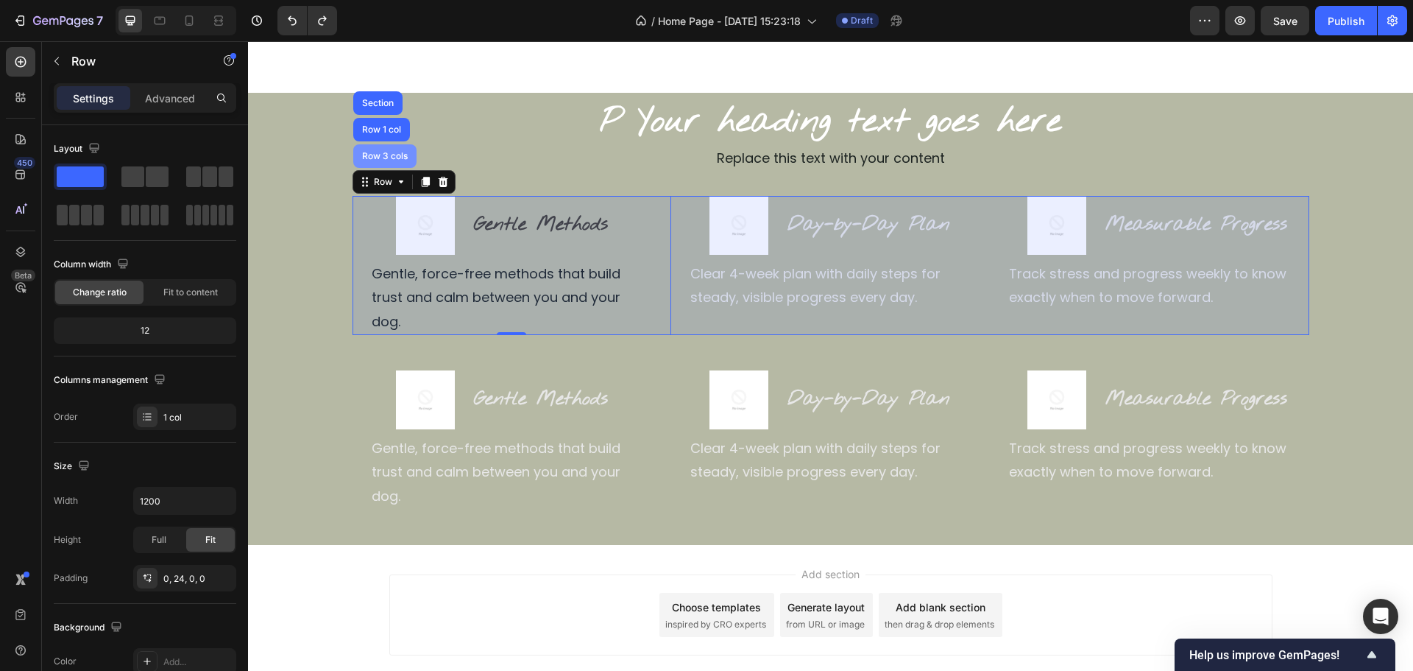
click at [384, 148] on div "Row 3 cols" at bounding box center [384, 156] width 63 height 24
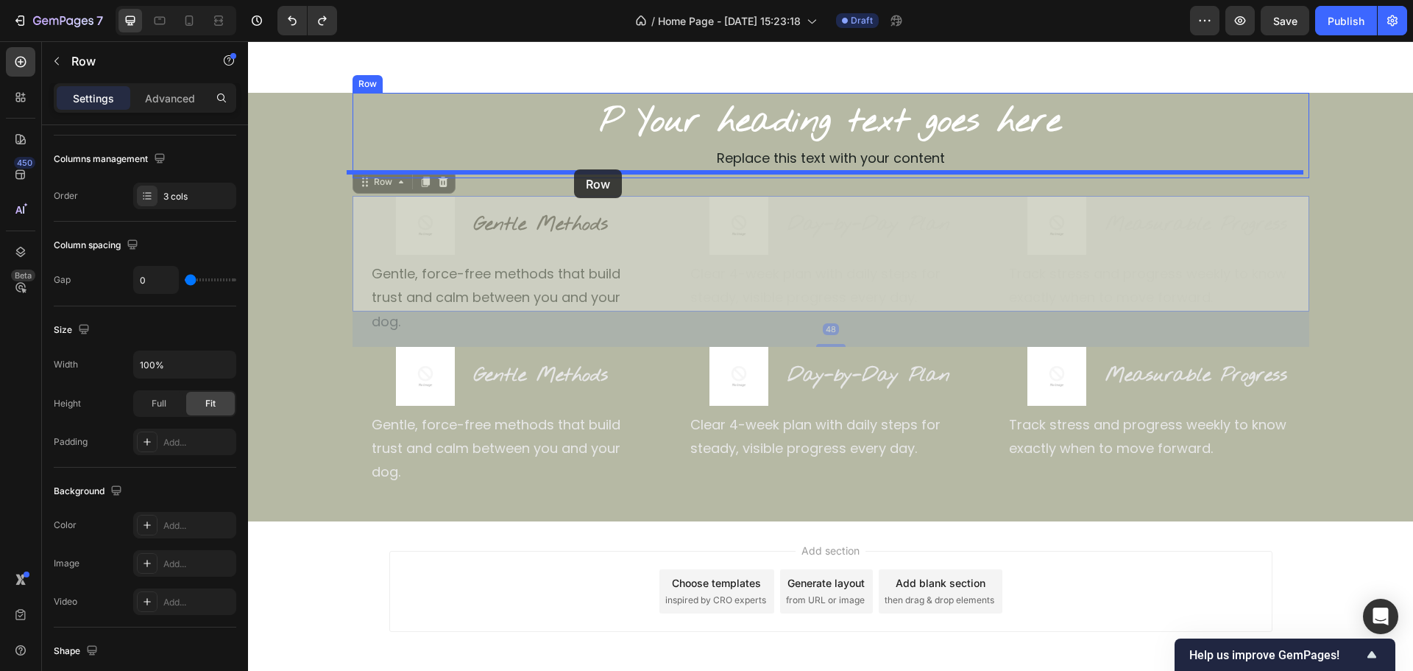
drag, startPoint x: 369, startPoint y: 188, endPoint x: 573, endPoint y: 169, distance: 205.5
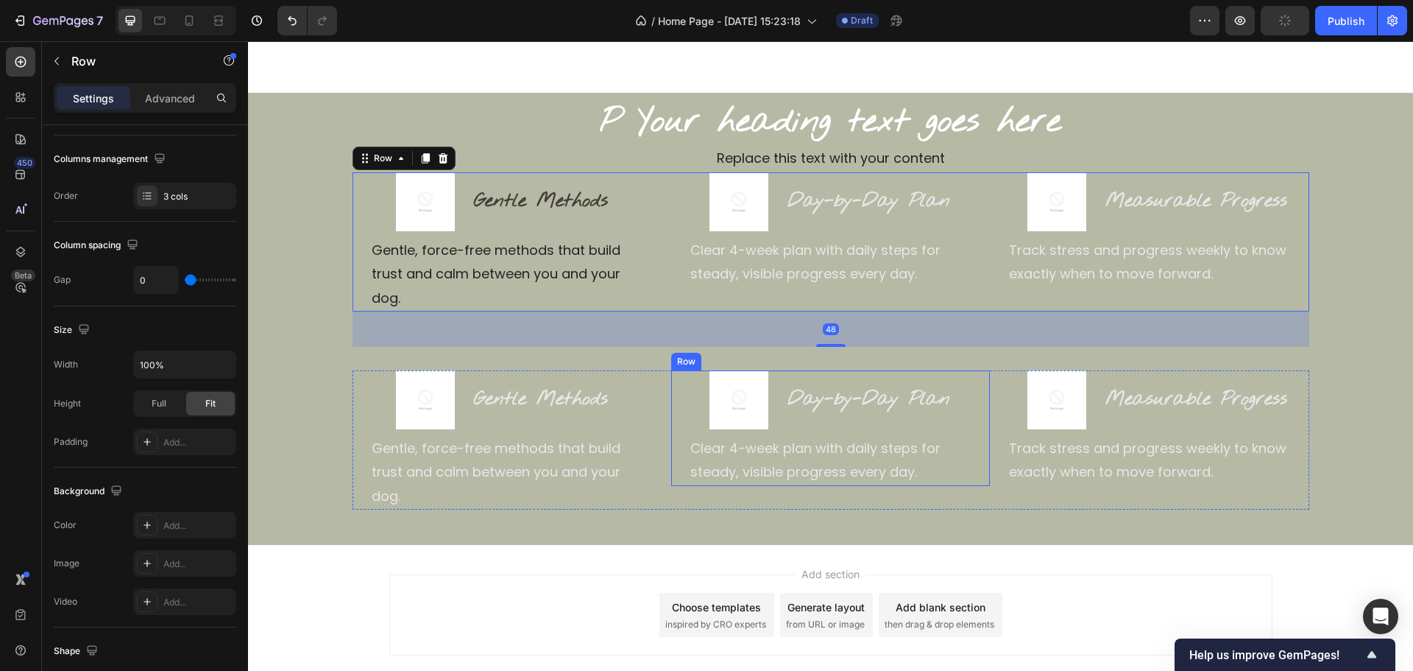
click at [673, 378] on div "Image Day-by-Day Plan Heading Row Clear 4-week plan with daily steps for steady…" at bounding box center [830, 428] width 319 height 116
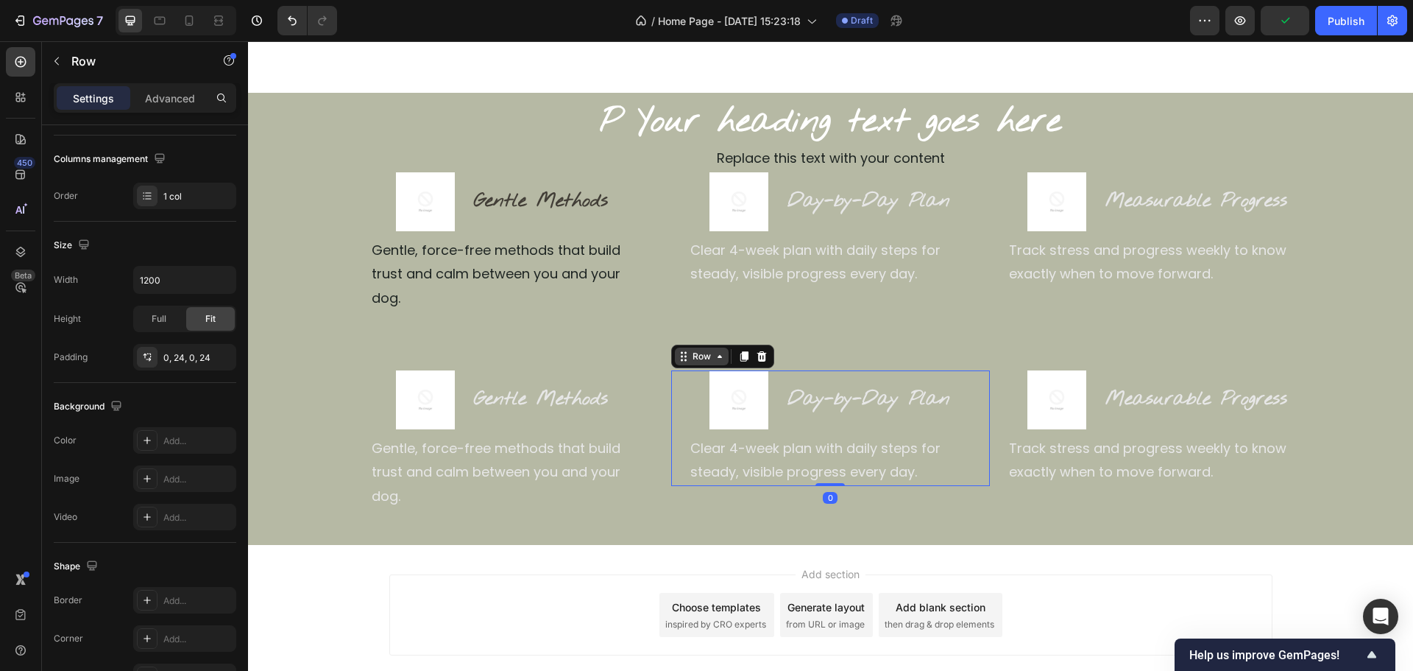
click at [691, 350] on div "Row" at bounding box center [702, 356] width 24 height 13
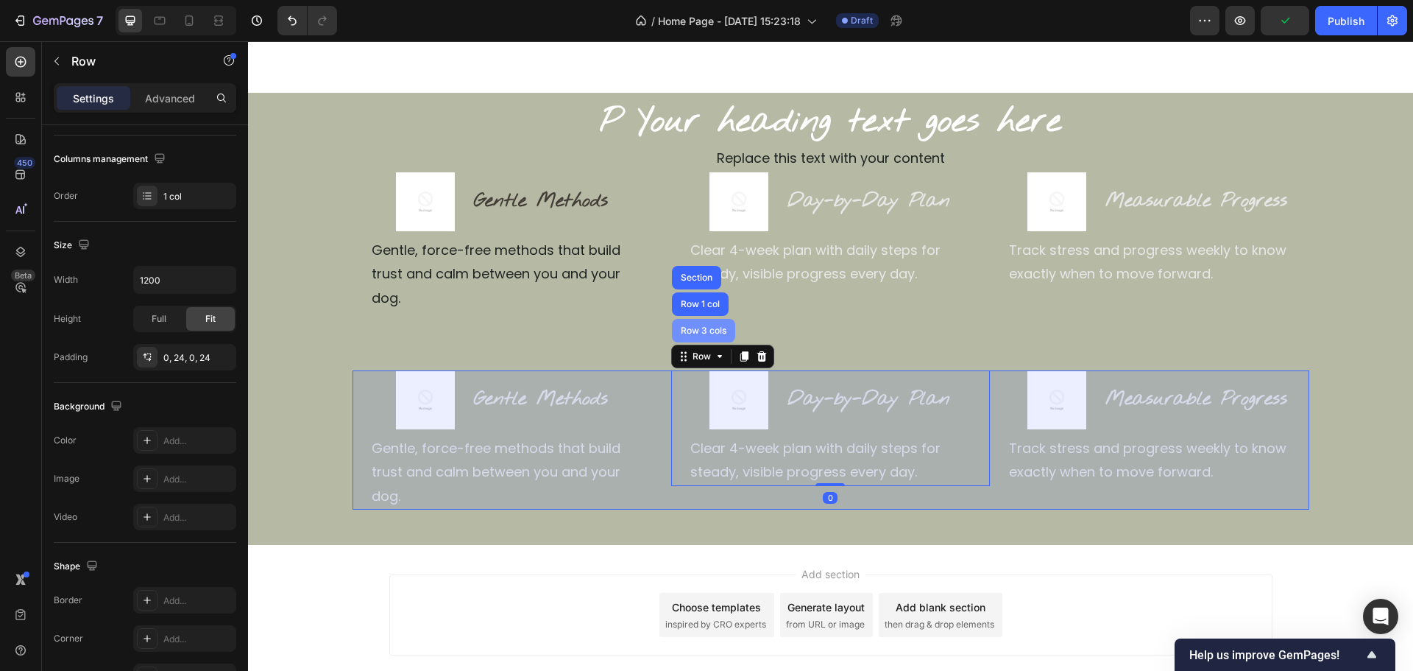
click at [697, 326] on div "Row 3 cols" at bounding box center [704, 330] width 52 height 9
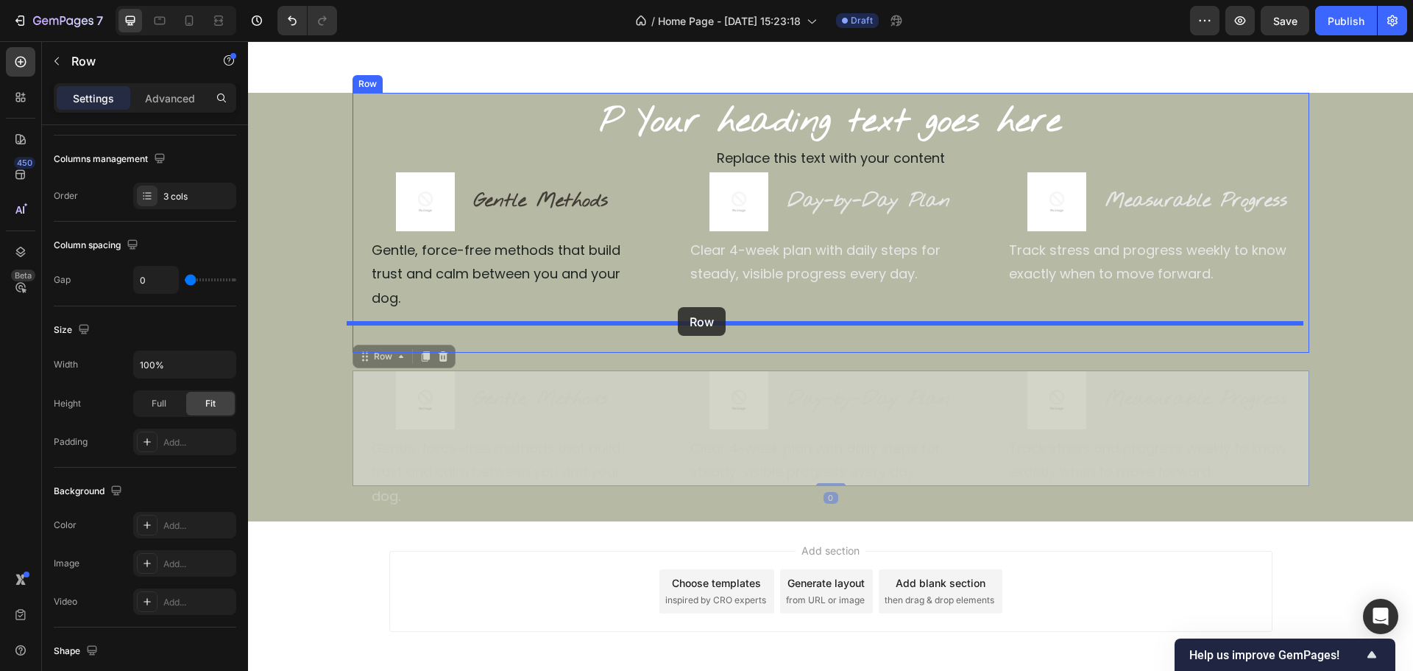
drag, startPoint x: 376, startPoint y: 336, endPoint x: 678, endPoint y: 307, distance: 303.2
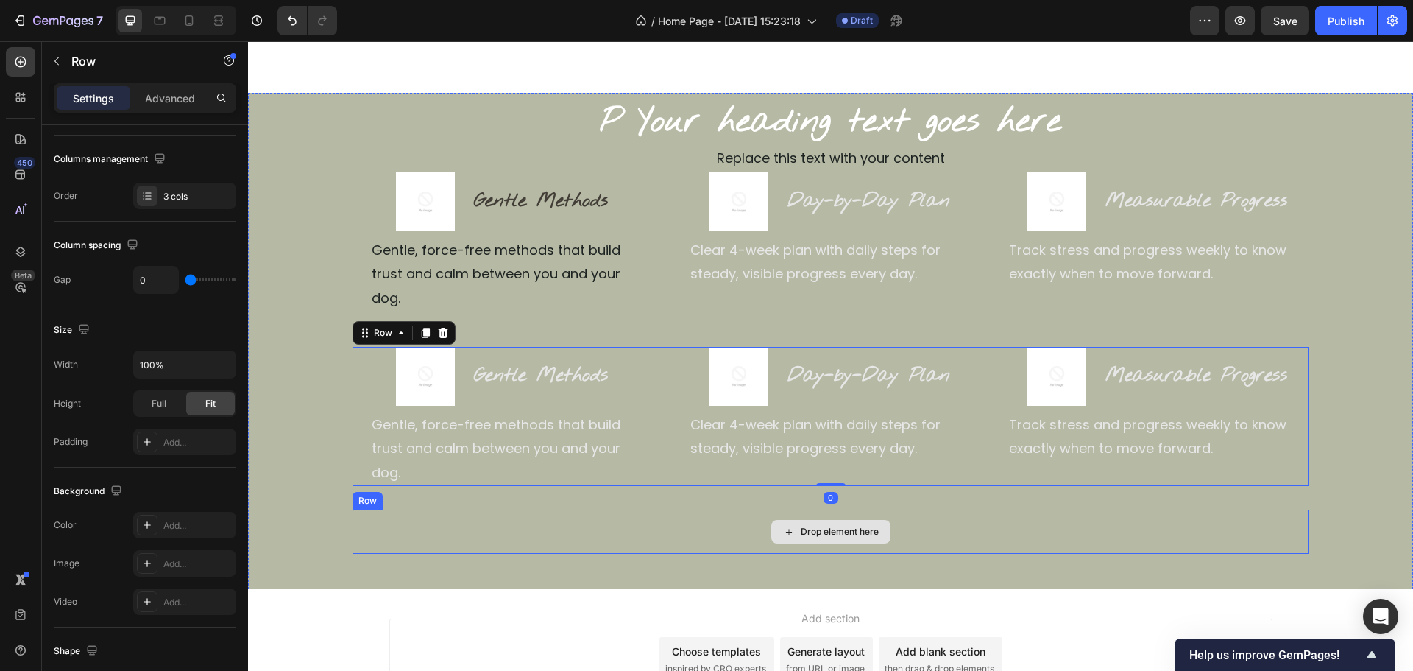
click at [691, 509] on div "Drop element here" at bounding box center [831, 531] width 957 height 44
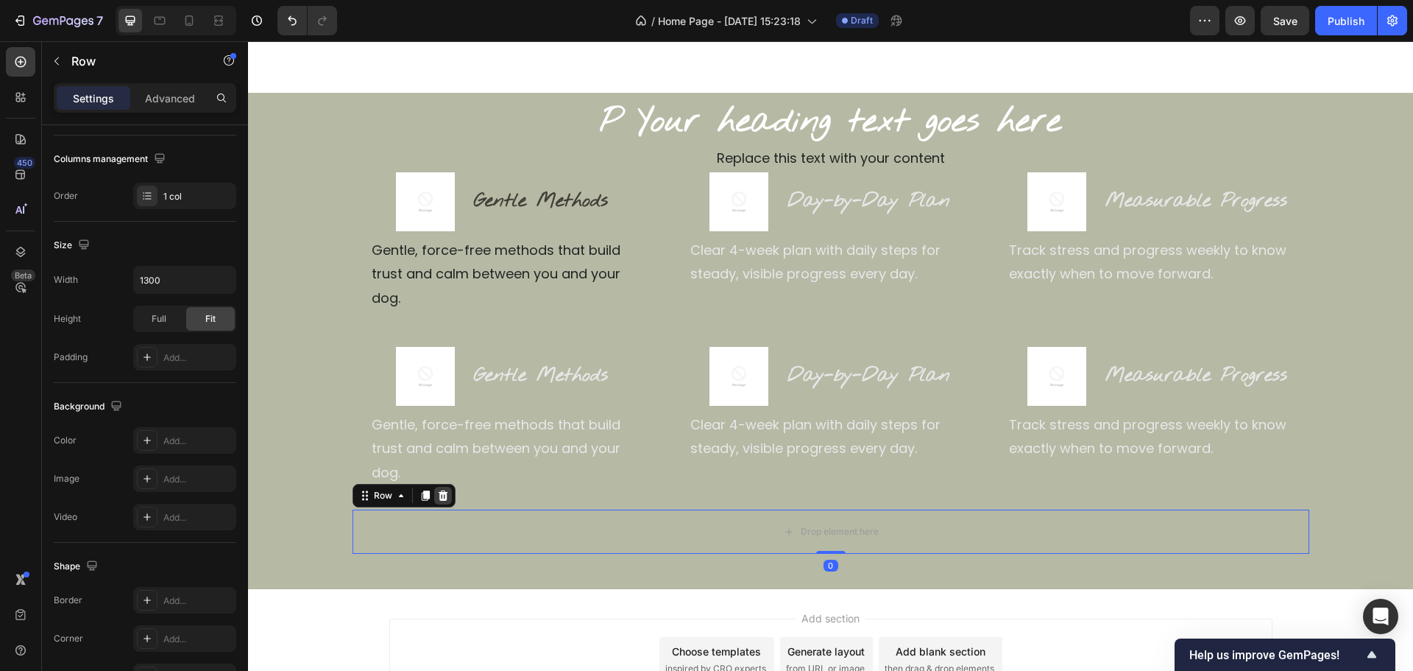
click at [437, 490] on icon at bounding box center [443, 496] width 12 height 12
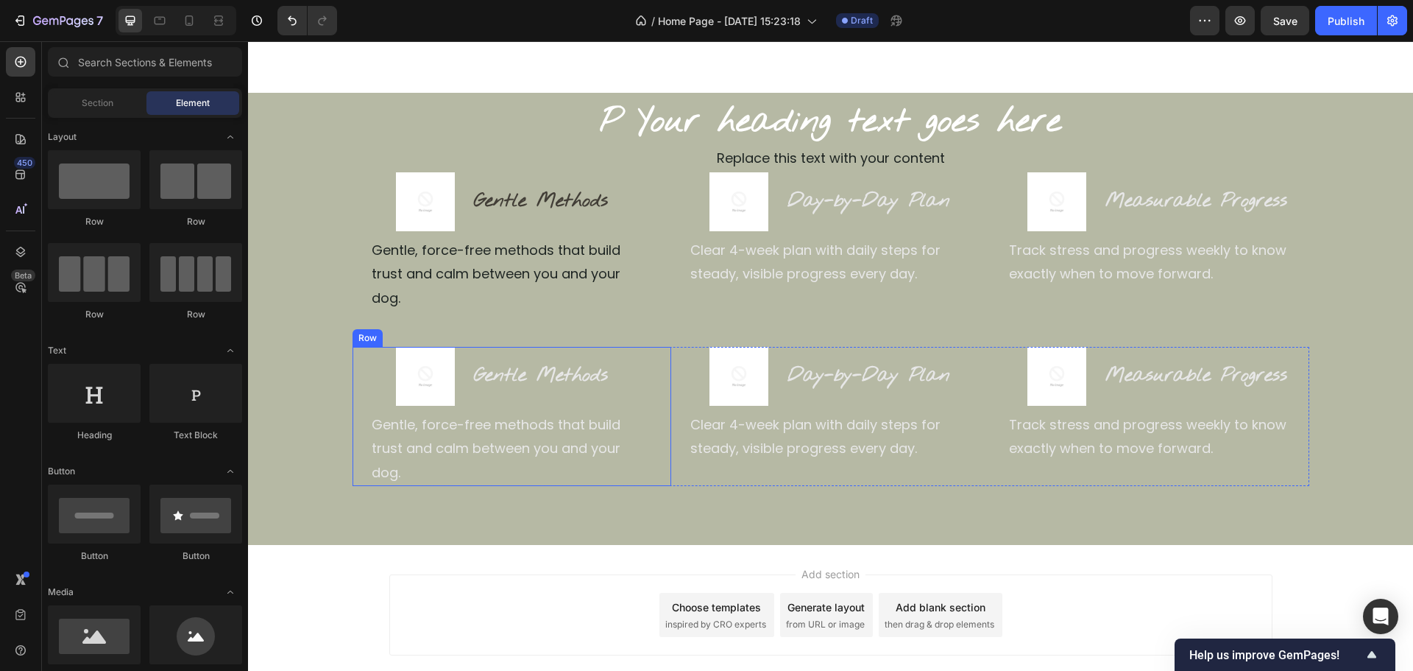
click at [663, 415] on div "Image Gentle Methods Heading Row Gentle, force-free methods that build trust an…" at bounding box center [512, 416] width 319 height 139
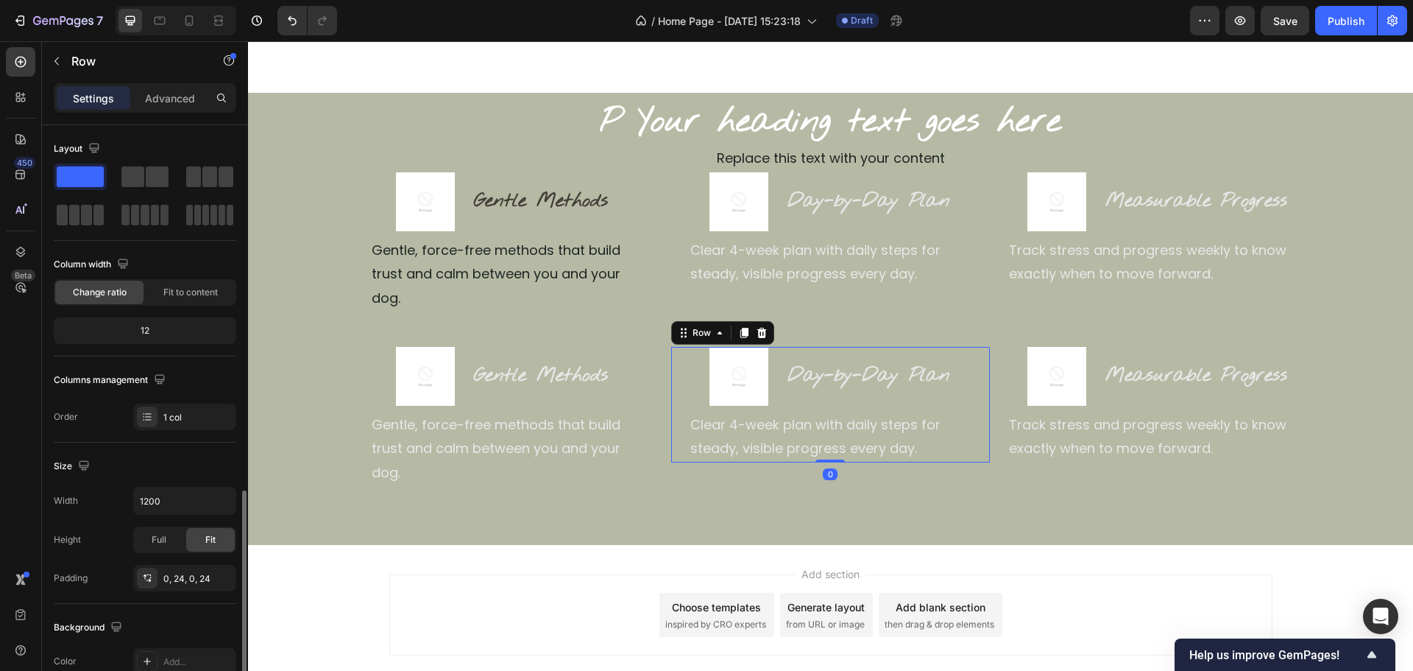
click at [671, 425] on div "Image Day-by-Day Plan Heading Row Clear 4-week plan with daily steps for steady…" at bounding box center [830, 405] width 319 height 116
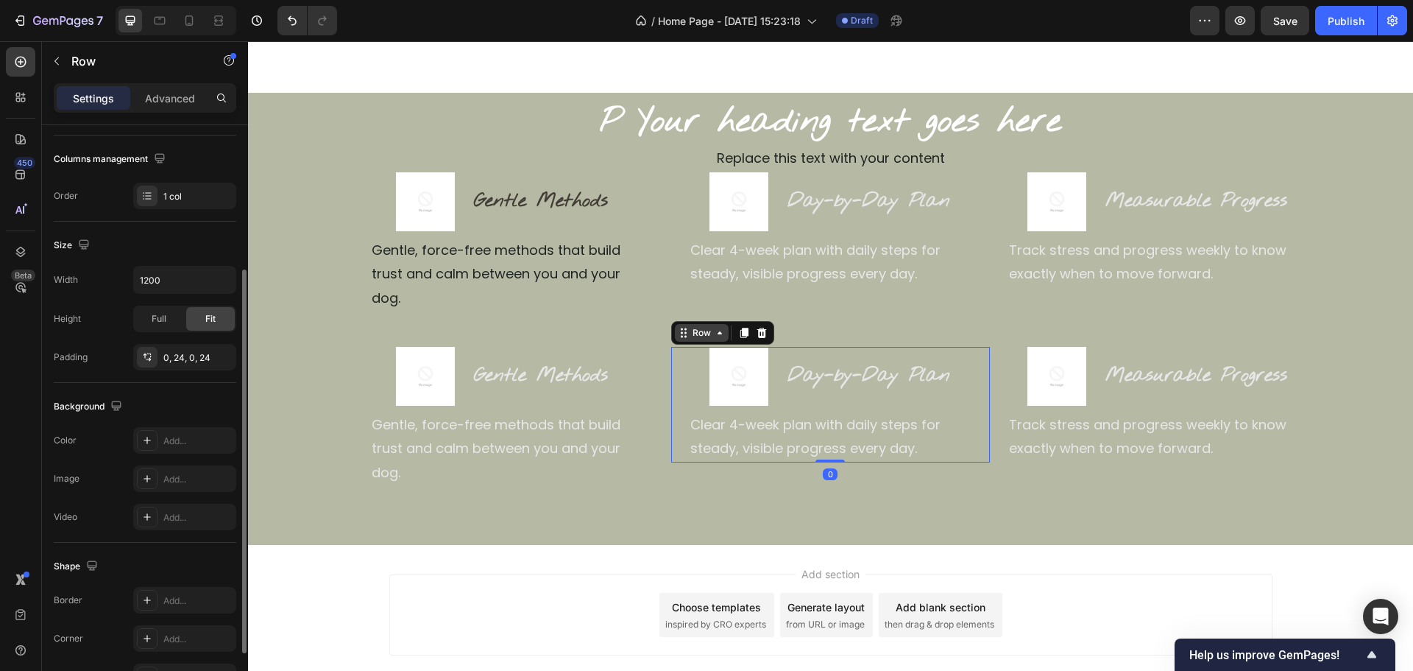
click at [690, 326] on div "Row" at bounding box center [702, 332] width 24 height 13
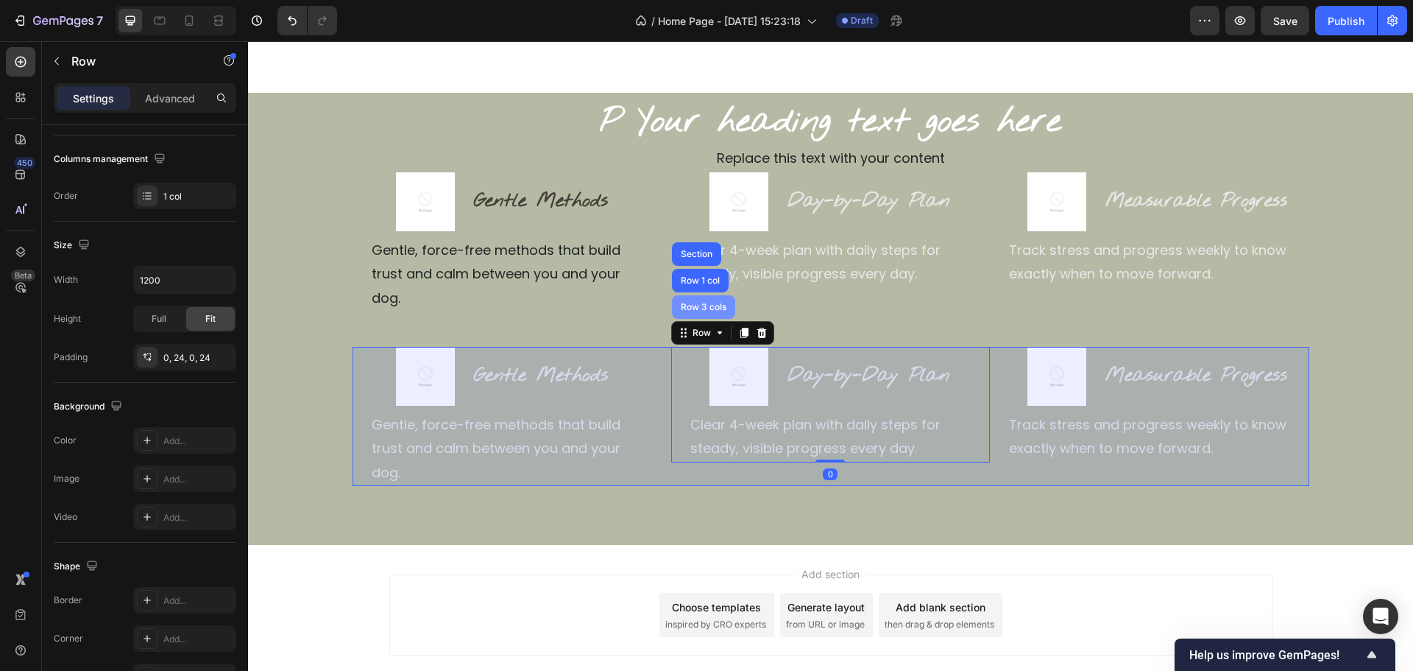
click at [697, 303] on div "Row 3 cols" at bounding box center [704, 307] width 52 height 9
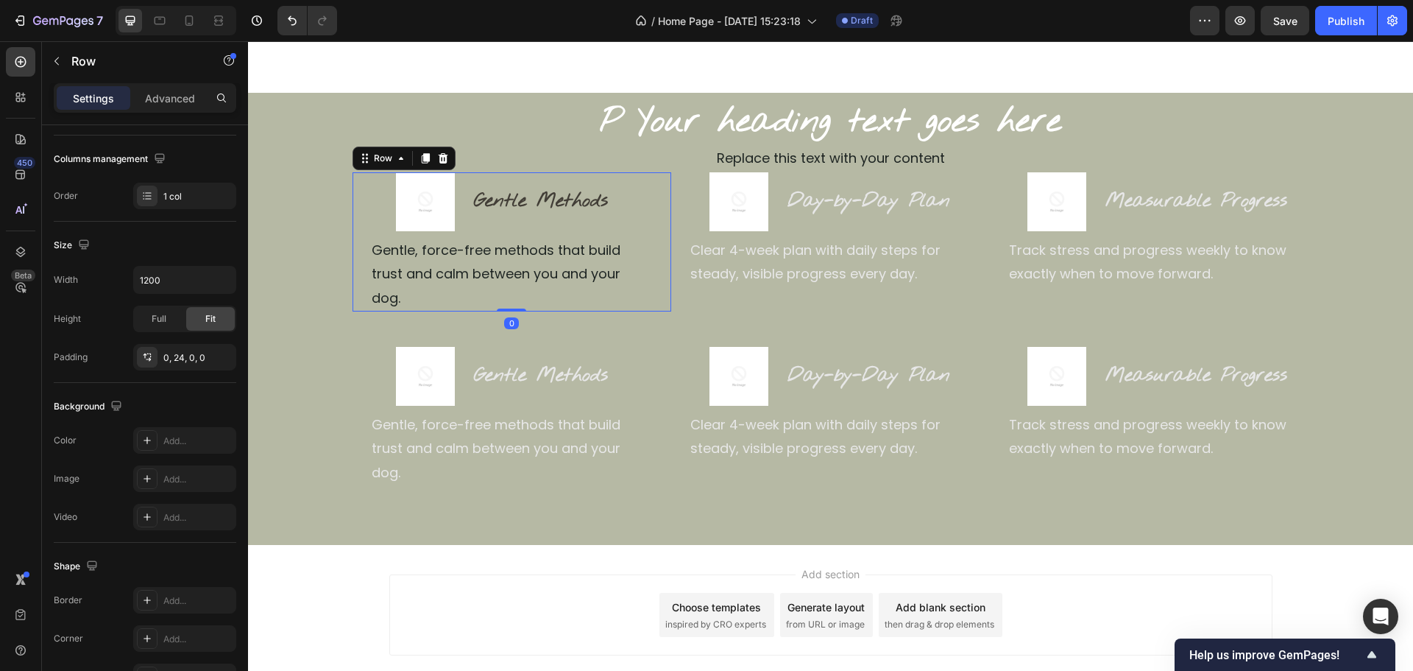
click at [652, 263] on div "Image Gentle Methods Heading Row Gentle, force-free methods that build trust an…" at bounding box center [512, 241] width 319 height 139
click at [380, 158] on div "Row" at bounding box center [383, 158] width 24 height 13
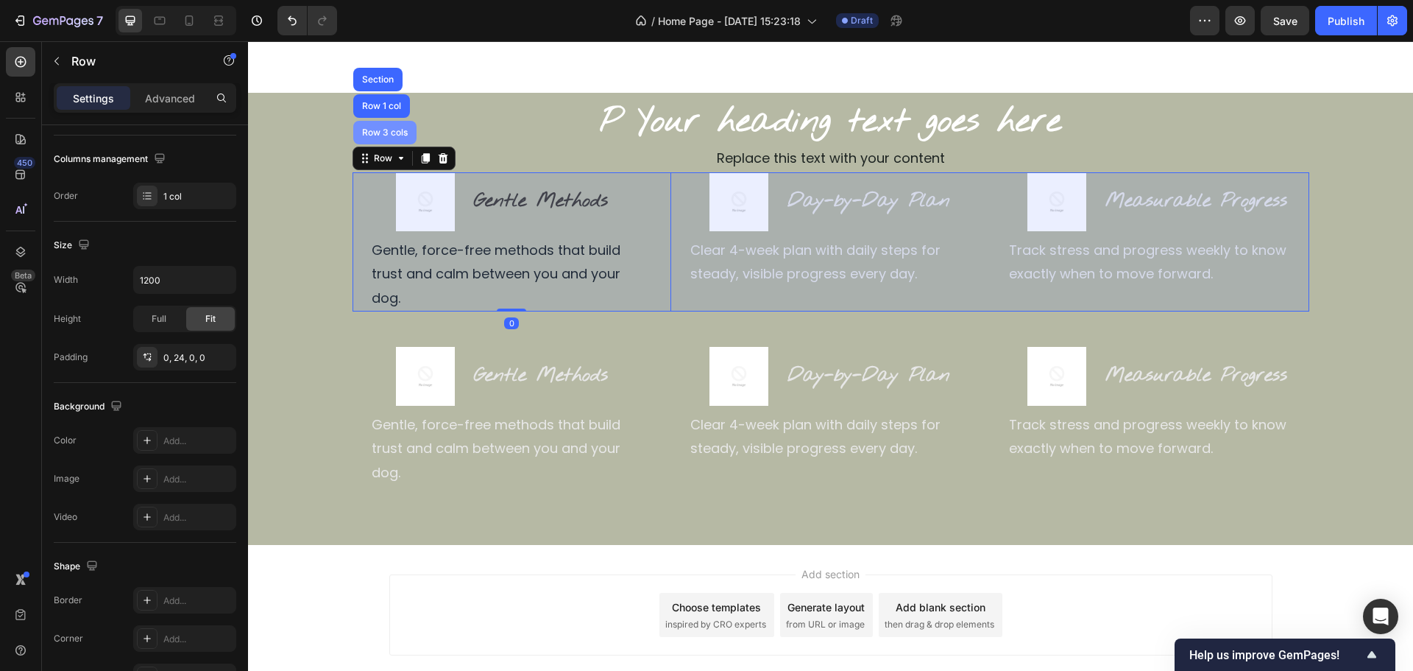
click at [386, 137] on div "Row 3 cols" at bounding box center [384, 133] width 63 height 24
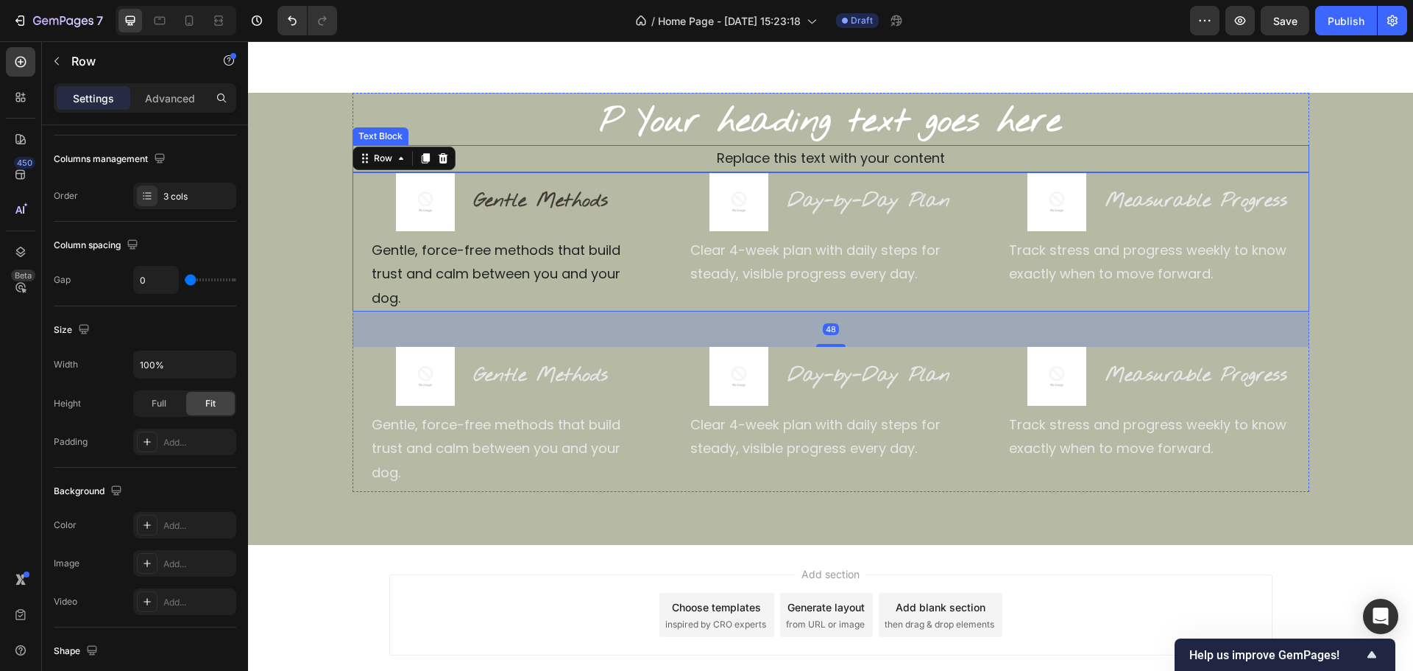
click at [751, 152] on p "Replace this text with your content" at bounding box center [831, 158] width 954 height 24
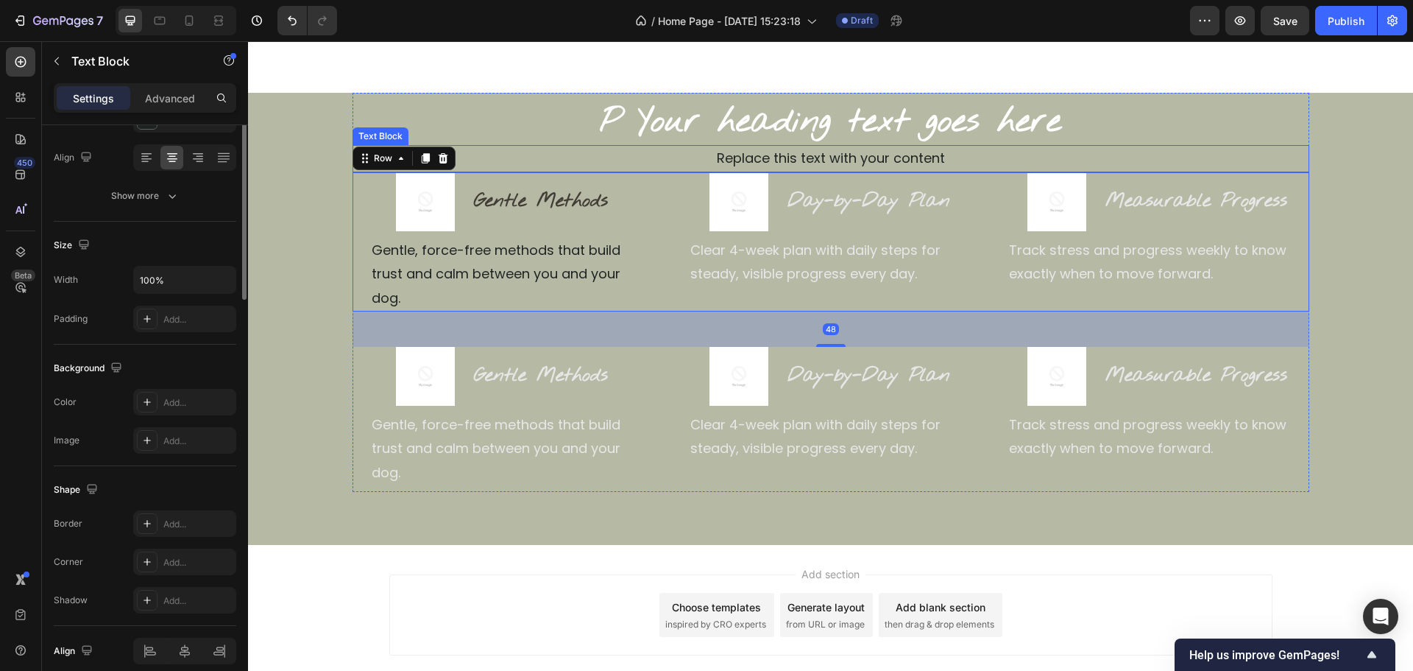
scroll to position [0, 0]
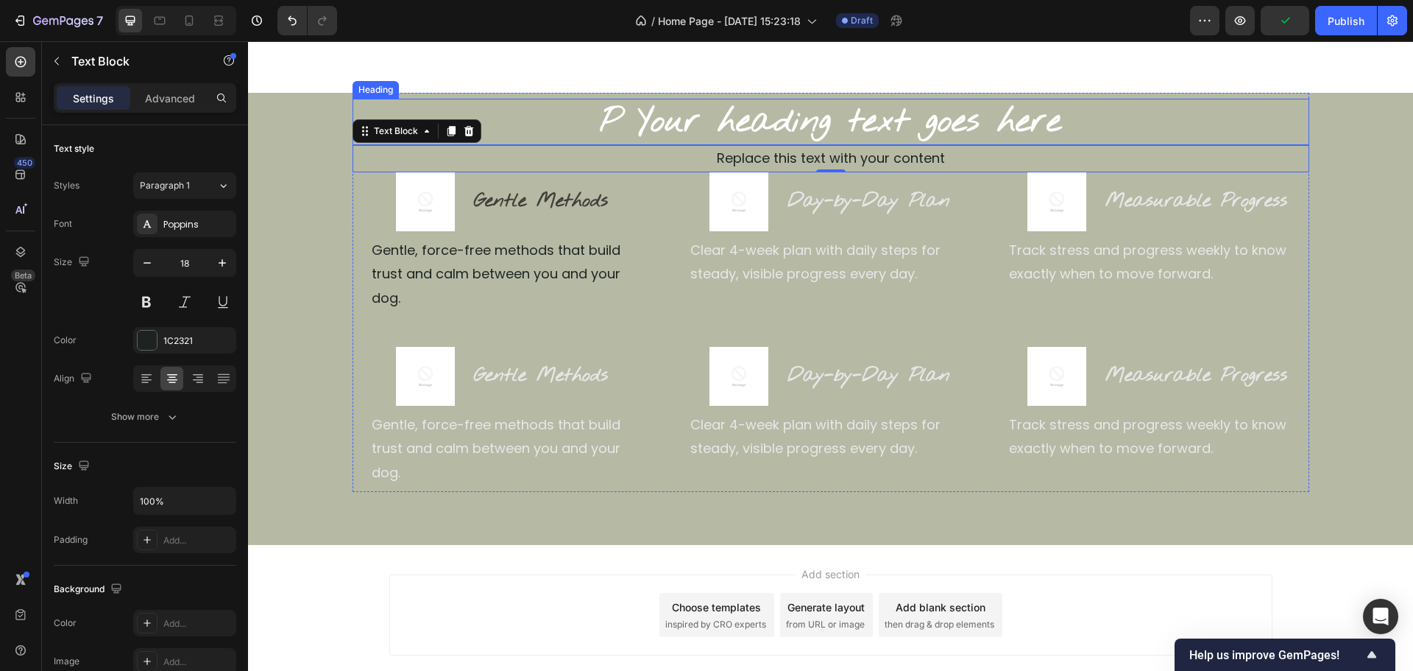
click at [759, 127] on h2 "P Your heading text goes here" at bounding box center [831, 122] width 957 height 47
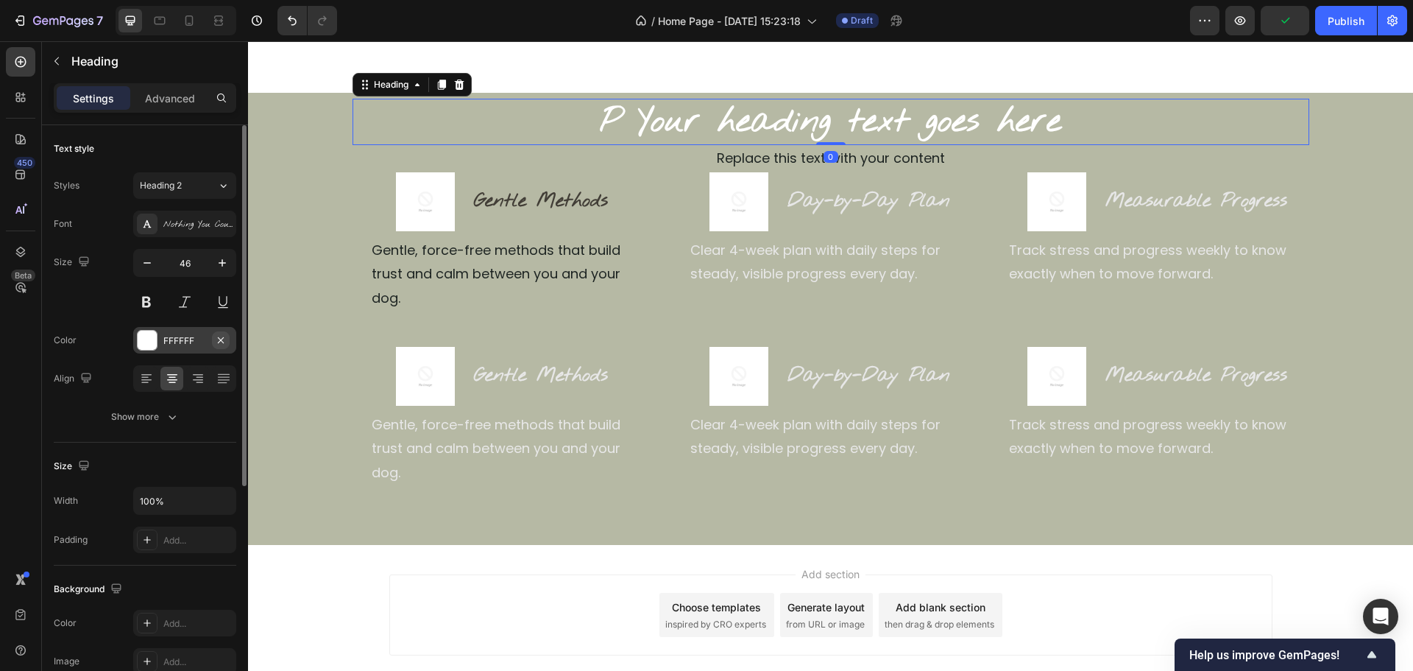
click at [216, 340] on icon "button" at bounding box center [221, 340] width 12 height 12
click at [190, 344] on div "Add..." at bounding box center [197, 340] width 69 height 13
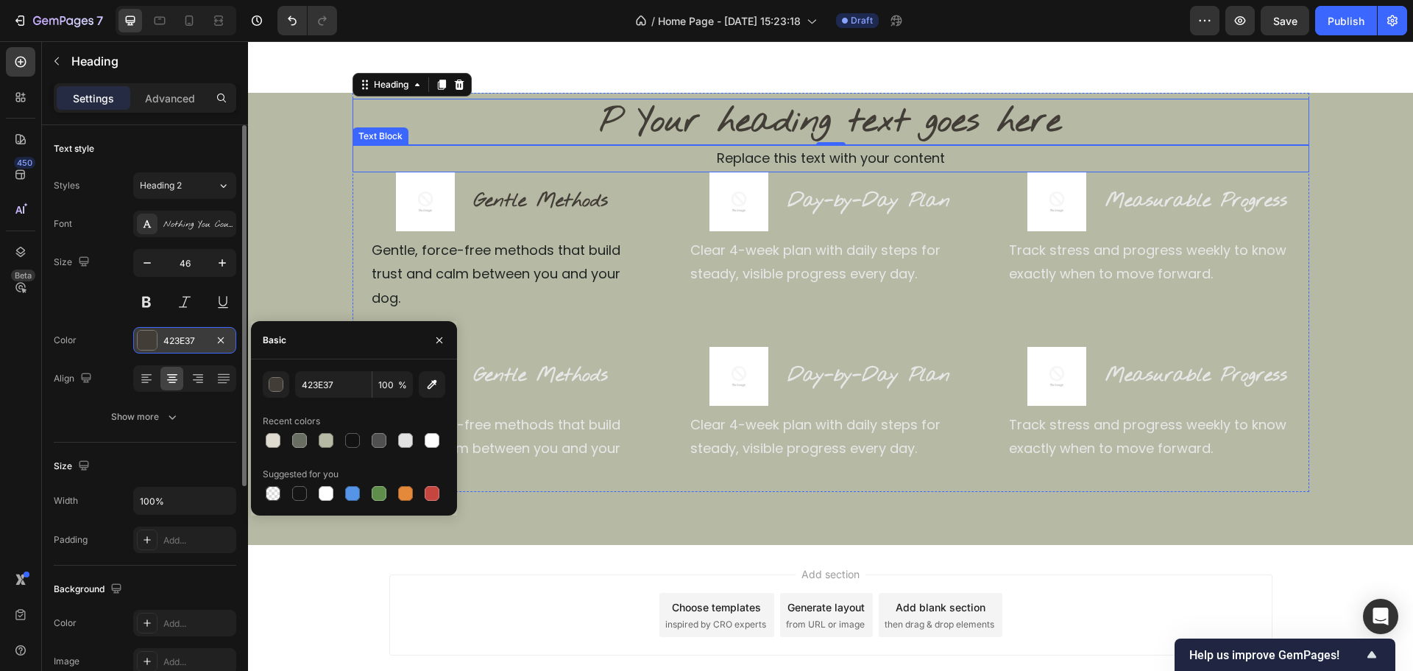
click at [792, 164] on p "Replace this text with your content" at bounding box center [831, 158] width 954 height 24
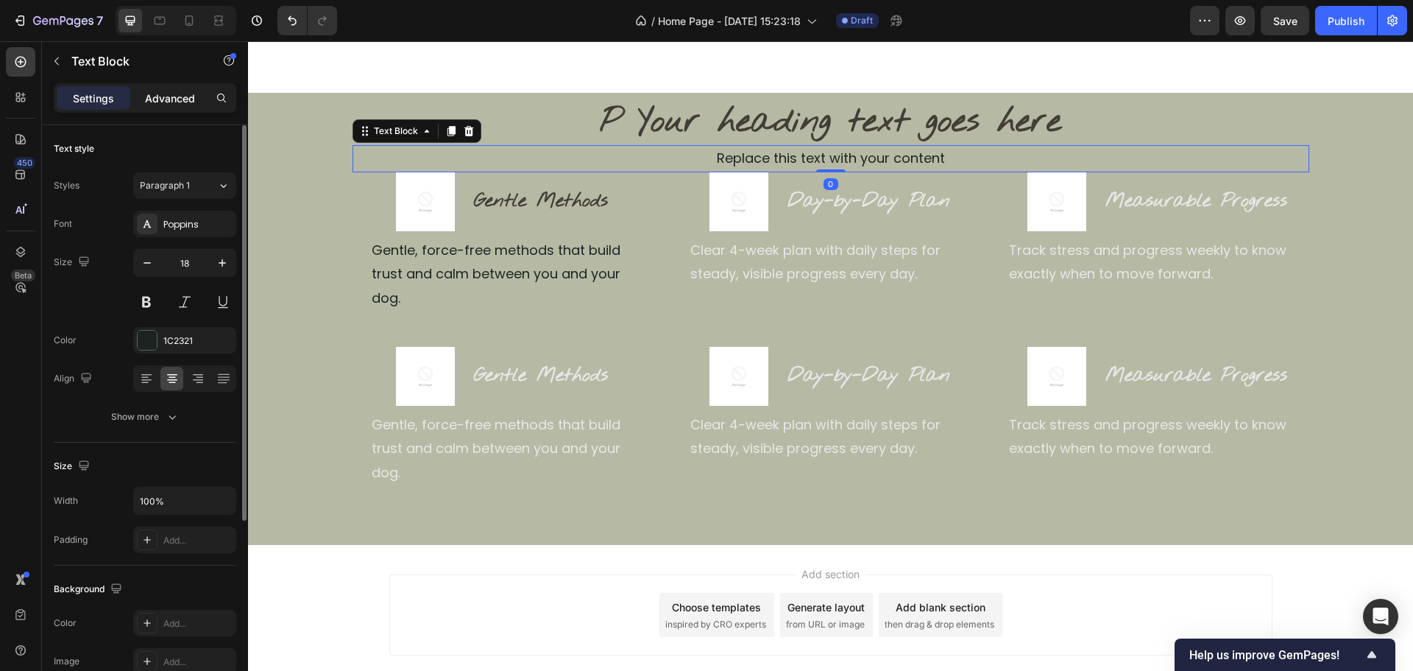
click at [180, 106] on div "Advanced" at bounding box center [170, 98] width 74 height 24
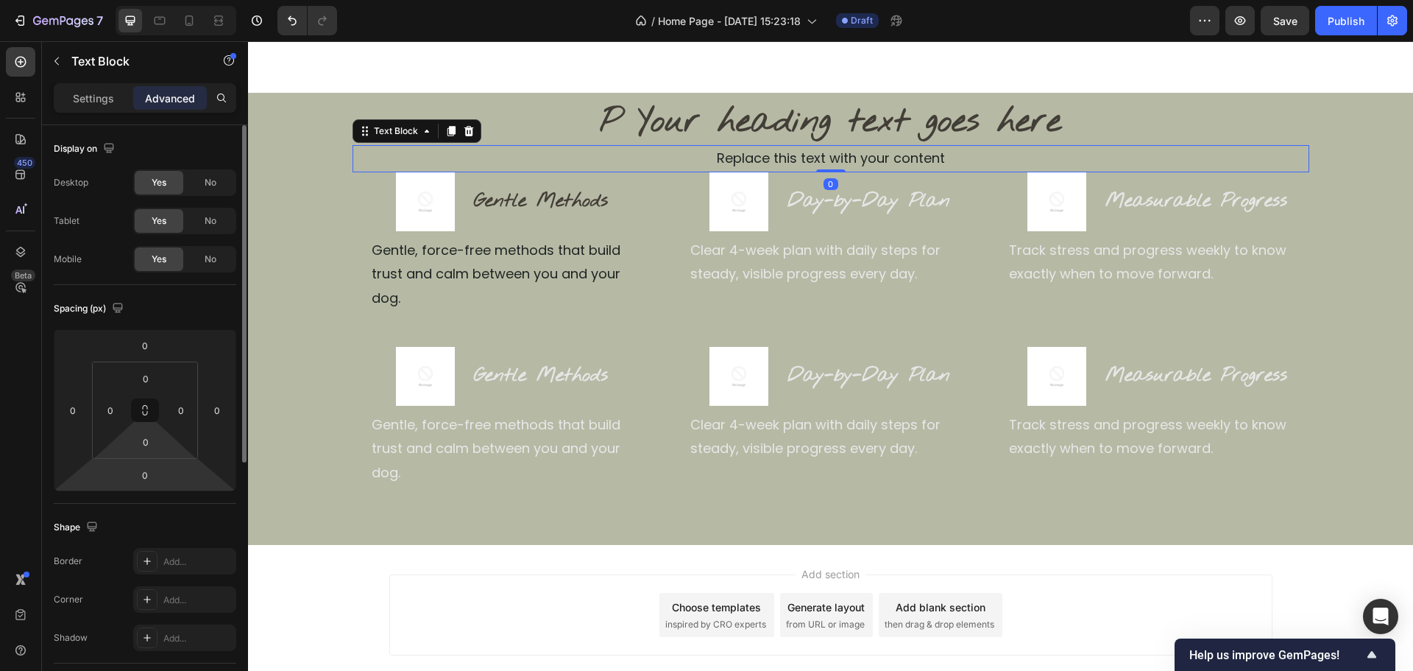
click at [144, 0] on html "7 / Home Page - [DATE] 15:23:18 Draft Preview Save Publish 450 Beta Sections(18…" at bounding box center [706, 0] width 1413 height 0
click at [141, 476] on input "0" at bounding box center [144, 475] width 29 height 22
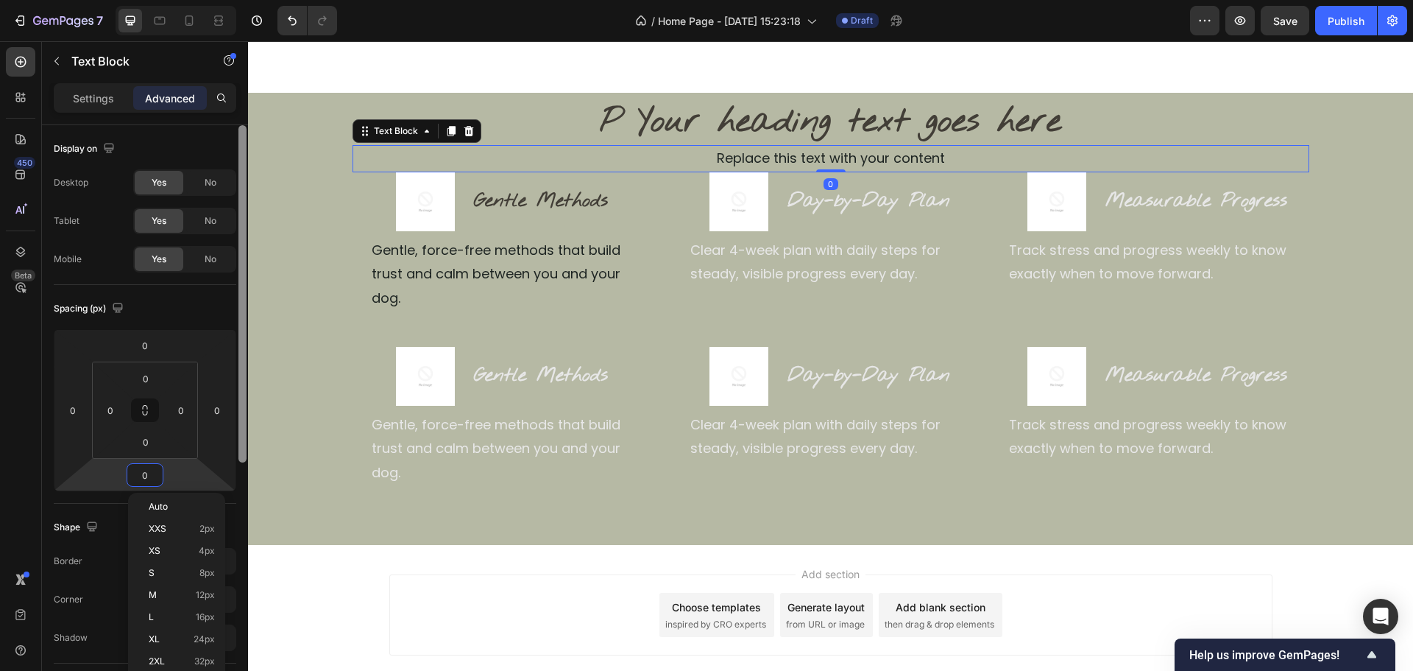
drag, startPoint x: 177, startPoint y: 632, endPoint x: 247, endPoint y: 614, distance: 71.4
click at [179, 631] on div "XL 24px" at bounding box center [176, 639] width 91 height 22
type input "24"
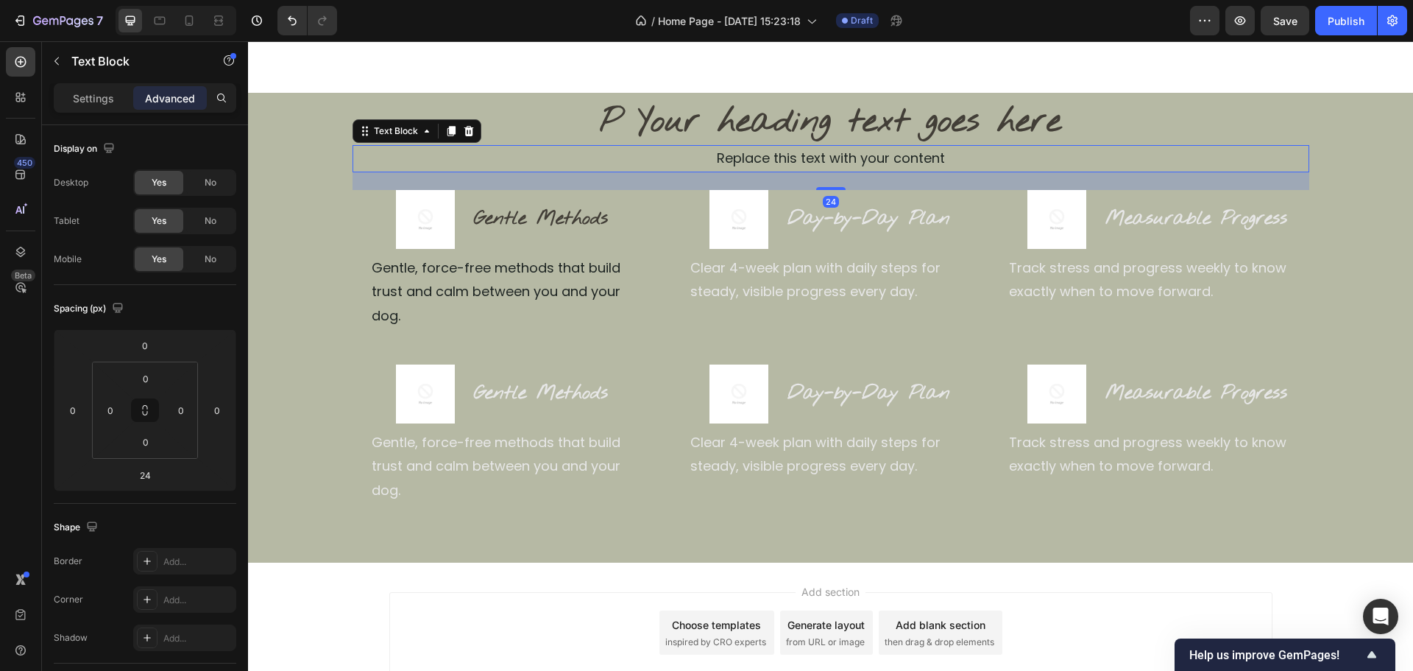
click at [582, 562] on div "Add section Choose templates inspired by CRO experts Generate layout from URL o…" at bounding box center [830, 652] width 1165 height 181
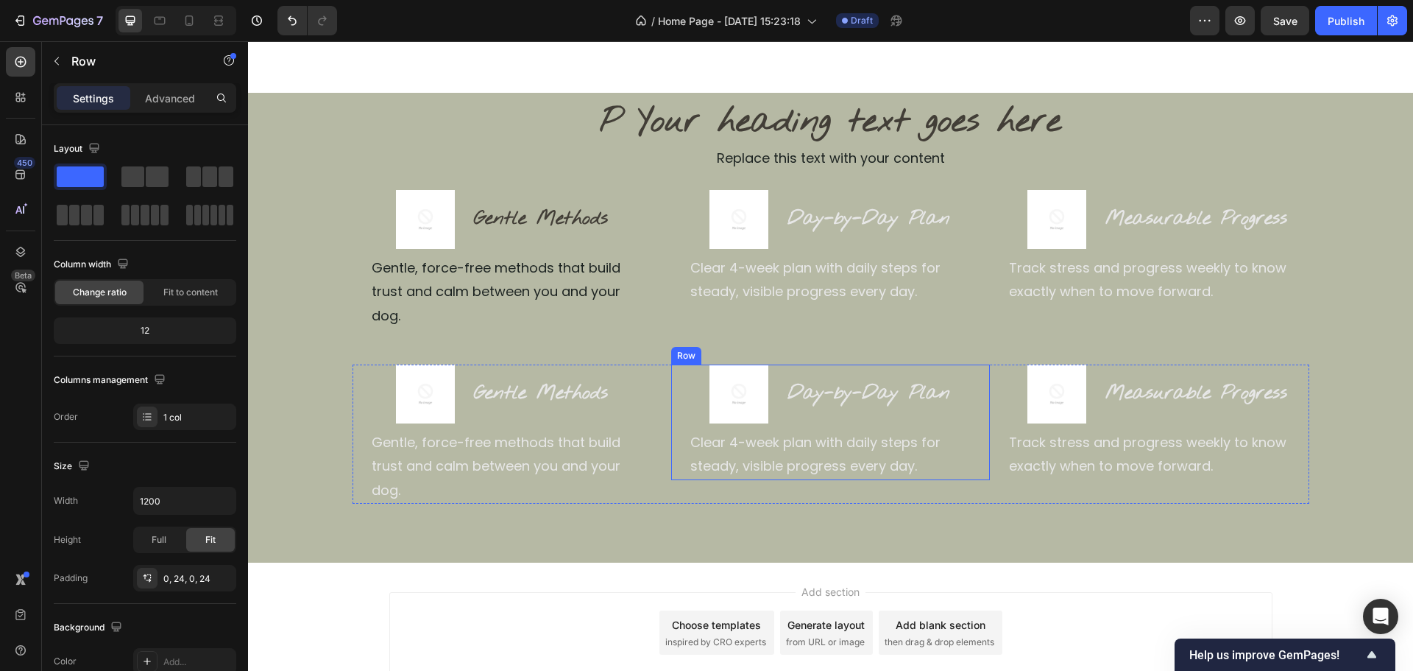
click at [671, 448] on div "Image Day-by-Day Plan Heading Row Clear 4-week plan with daily steps for steady…" at bounding box center [830, 422] width 319 height 116
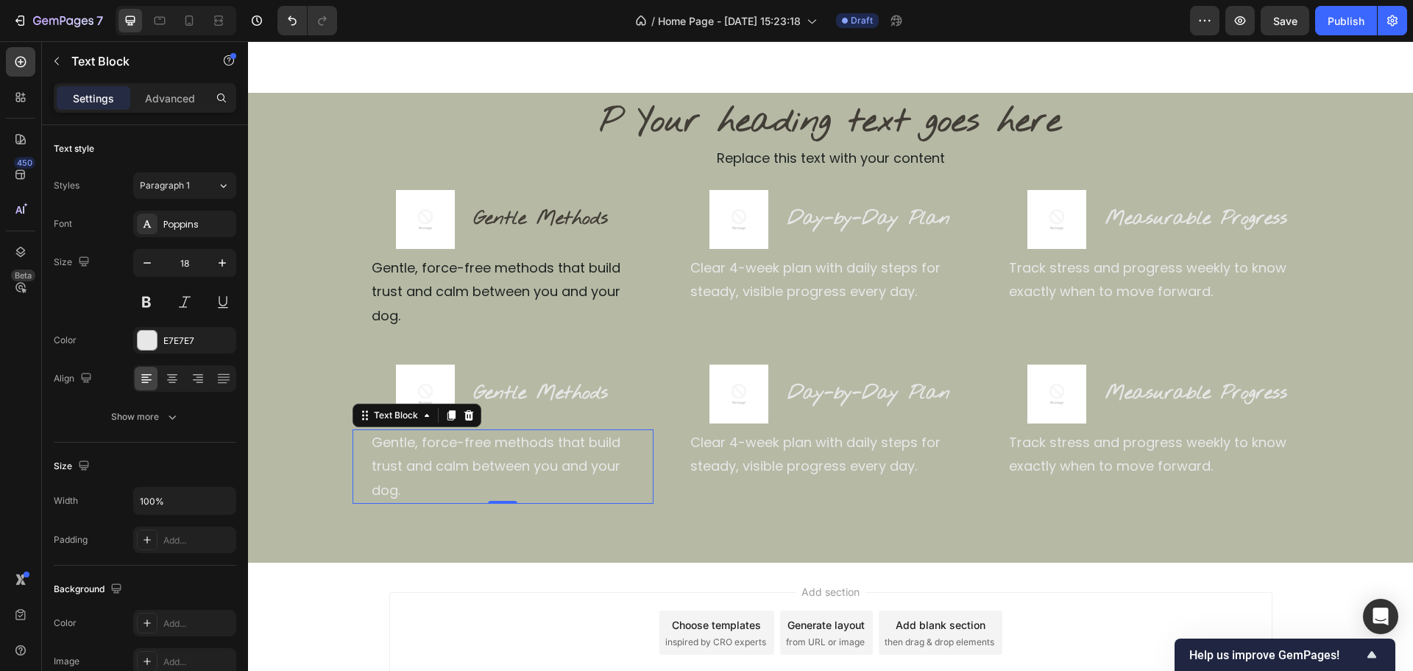
click at [643, 453] on p "Gentle, force-free methods that build trust and calm between you and your dog." at bounding box center [512, 466] width 280 height 71
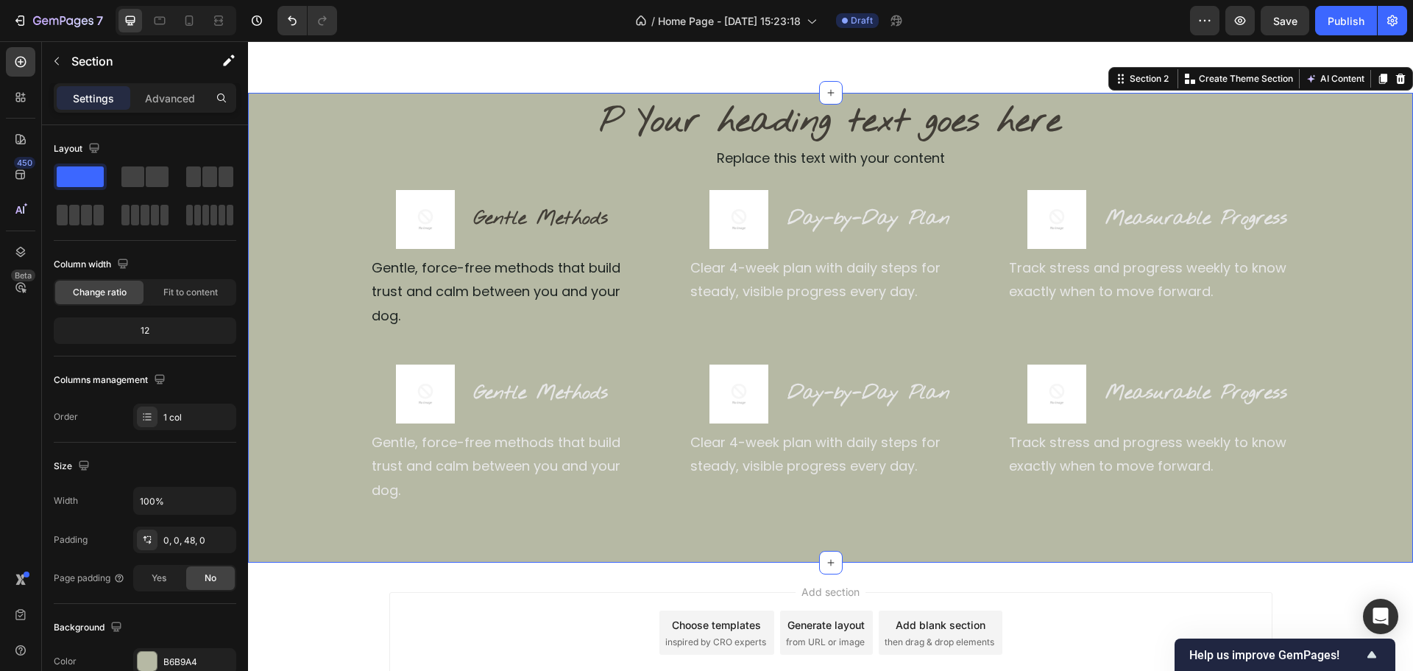
click at [389, 478] on div "P Your heading text goes here Heading Replace this text with your content Text …" at bounding box center [830, 310] width 1165 height 435
click at [188, 541] on div "0, 0, 48, 0" at bounding box center [184, 540] width 43 height 13
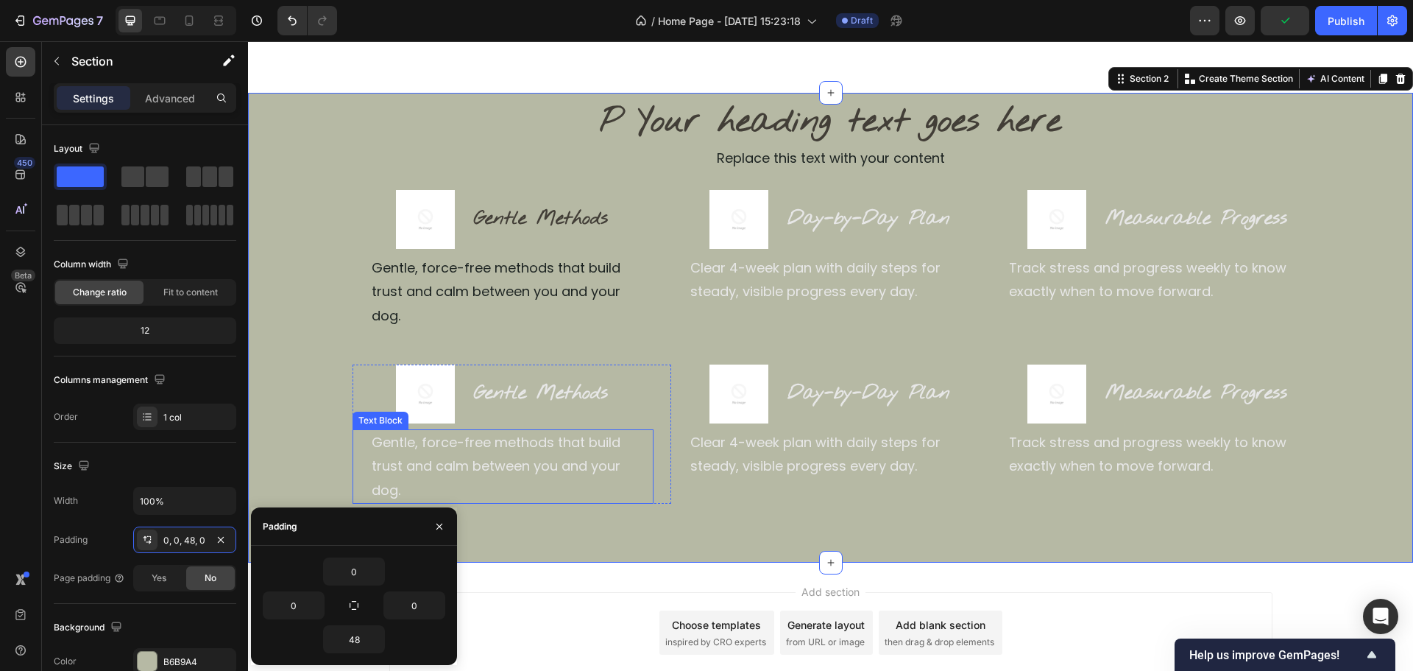
click at [401, 451] on p "Gentle, force-free methods that build trust and calm between you and your dog." at bounding box center [512, 466] width 280 height 71
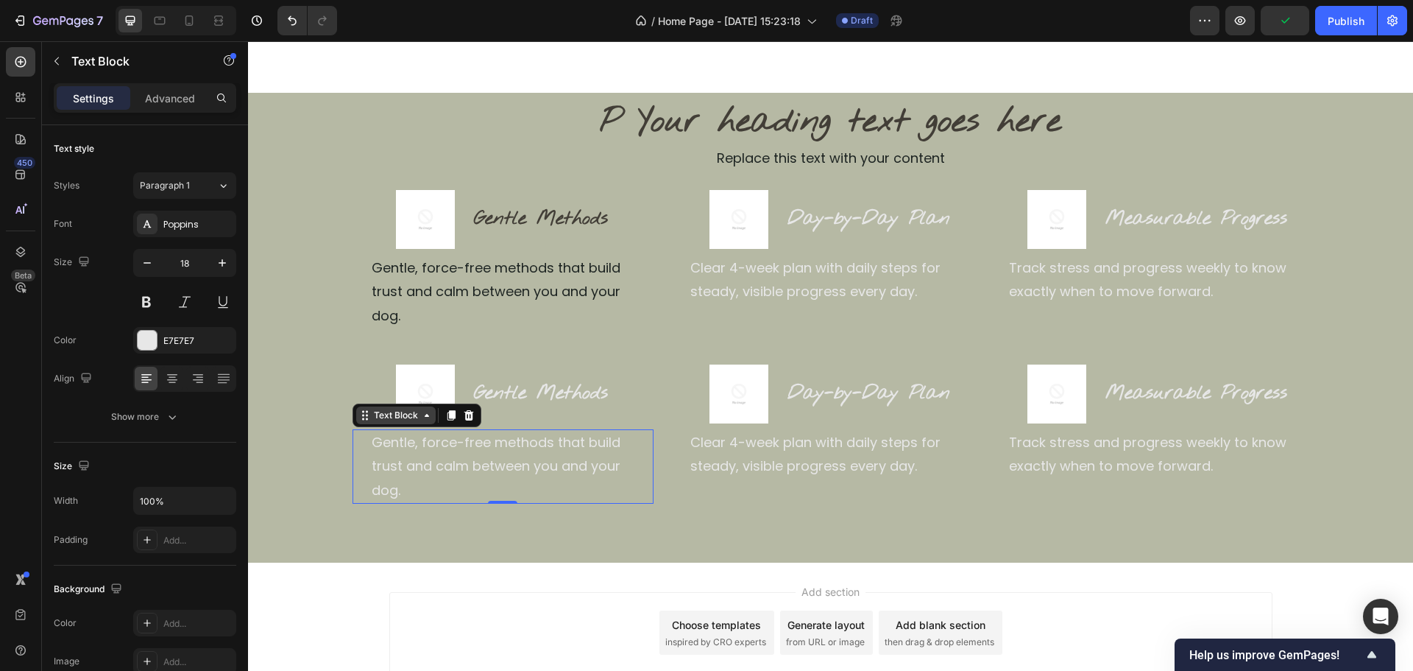
click at [400, 409] on div "Text Block" at bounding box center [396, 415] width 50 height 13
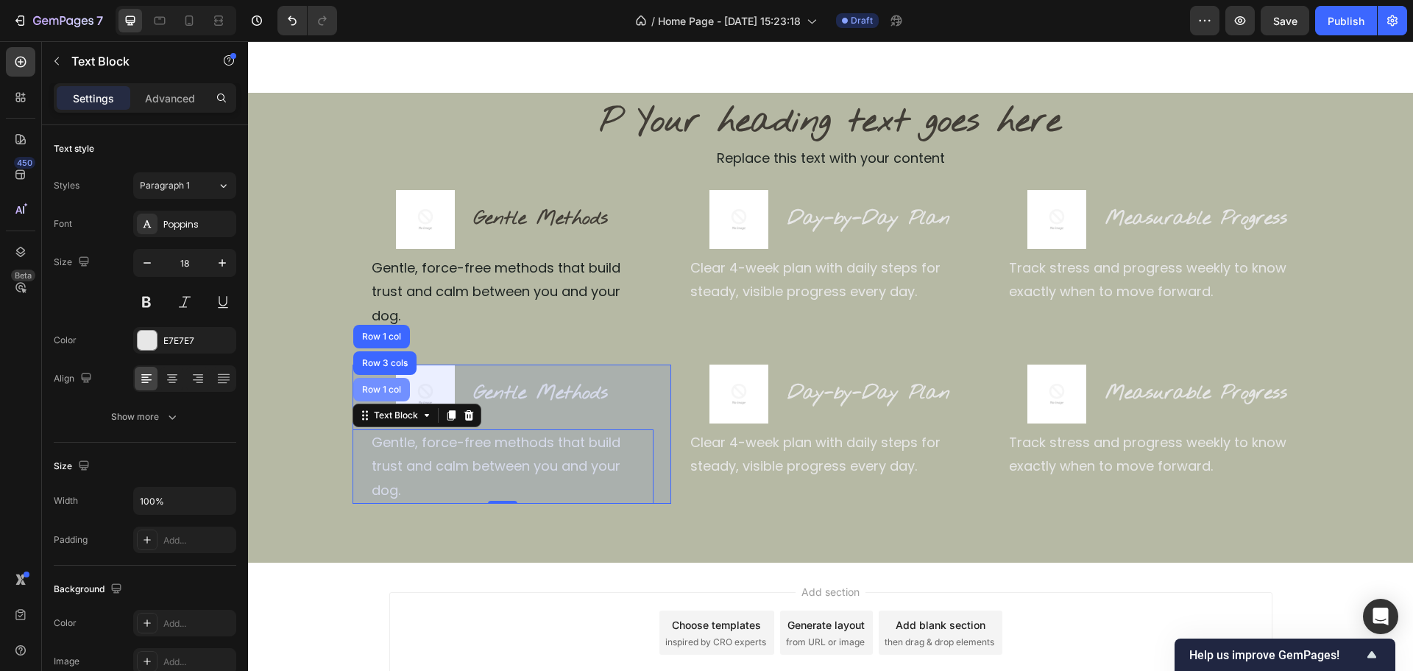
click at [392, 385] on div "Row 1 col" at bounding box center [381, 389] width 45 height 9
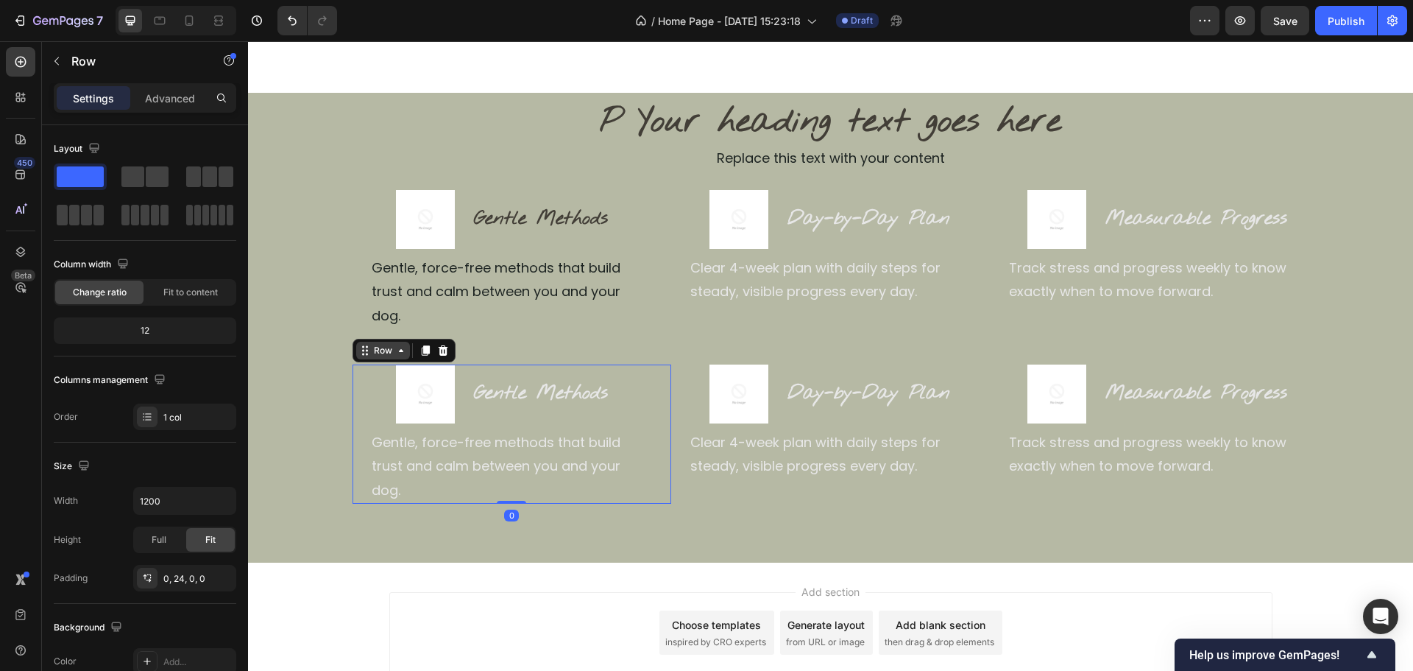
click at [375, 344] on div "Row" at bounding box center [383, 350] width 24 height 13
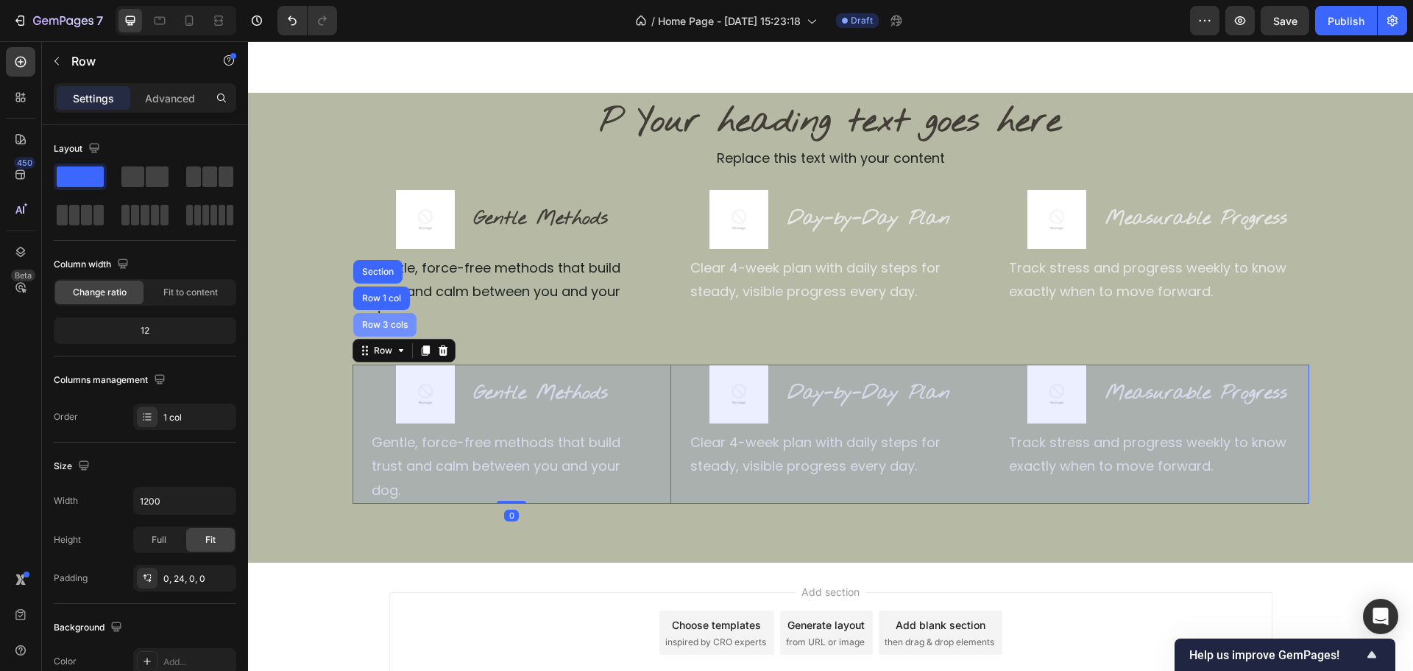
click at [382, 320] on div "Row 3 cols" at bounding box center [385, 324] width 52 height 9
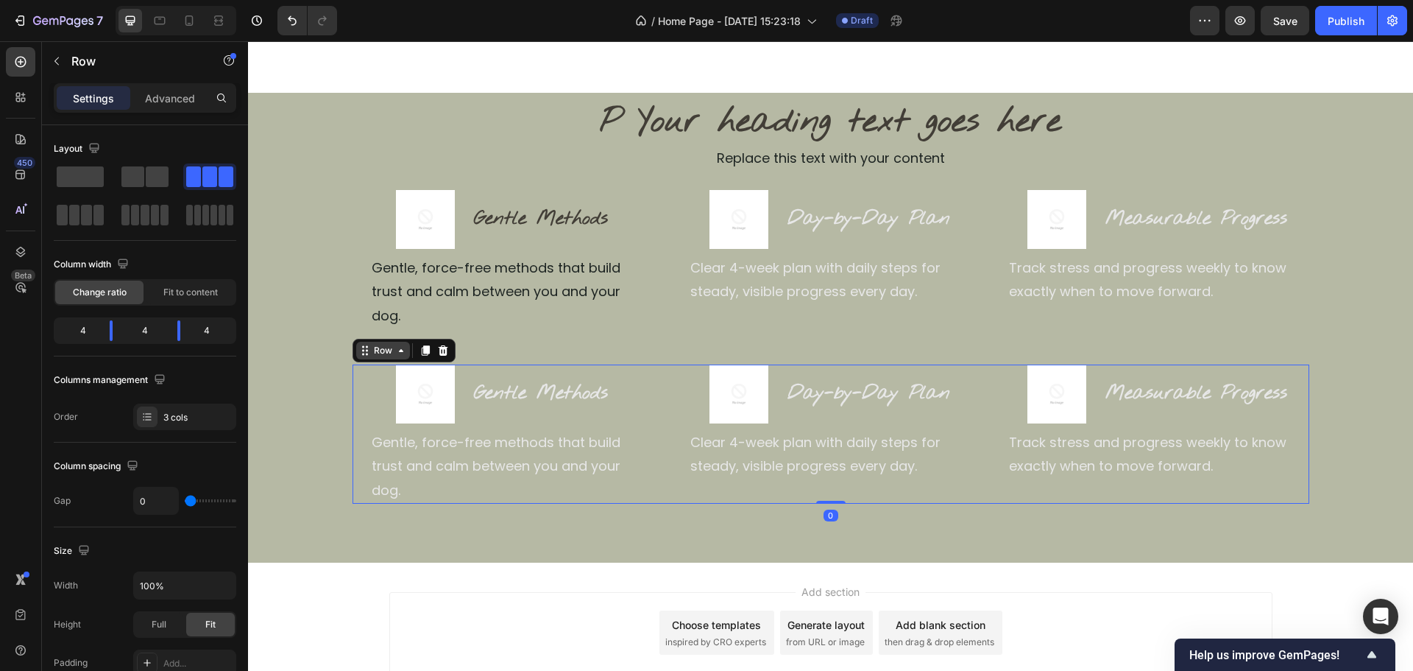
click at [382, 344] on div "Row" at bounding box center [383, 350] width 24 height 13
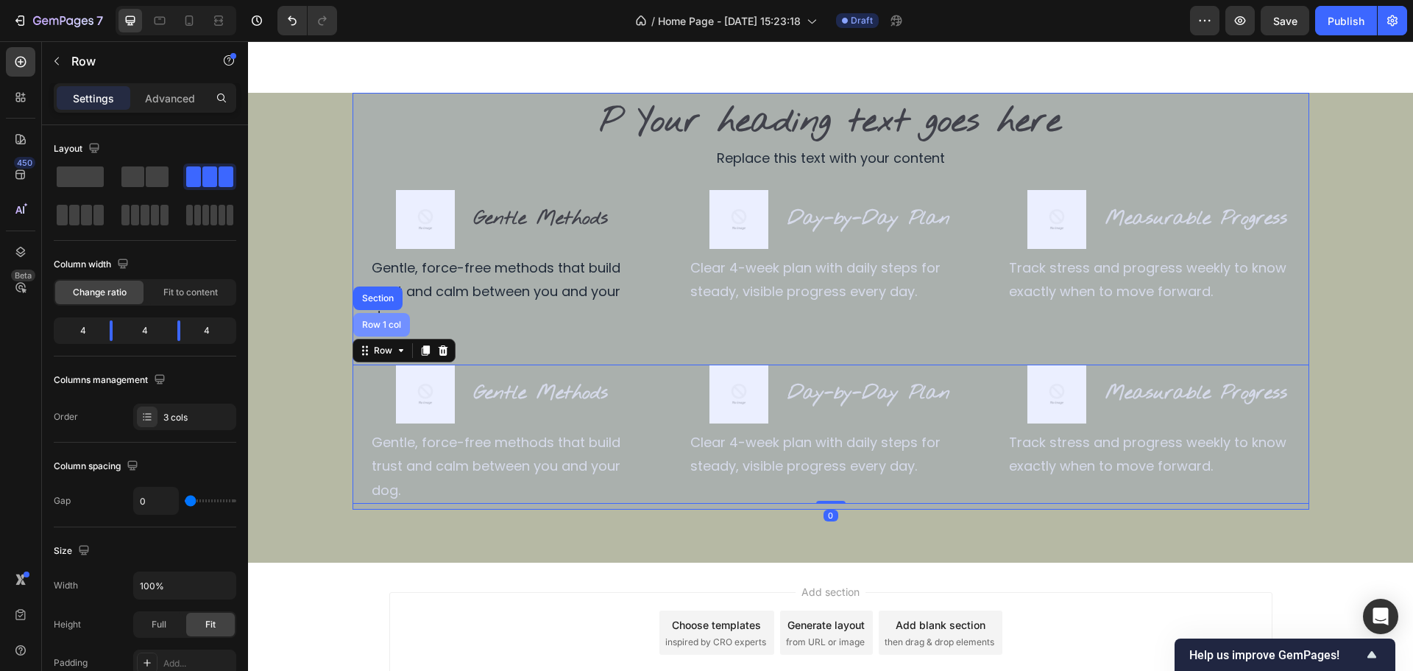
click at [392, 320] on div "Row 1 col" at bounding box center [381, 324] width 45 height 9
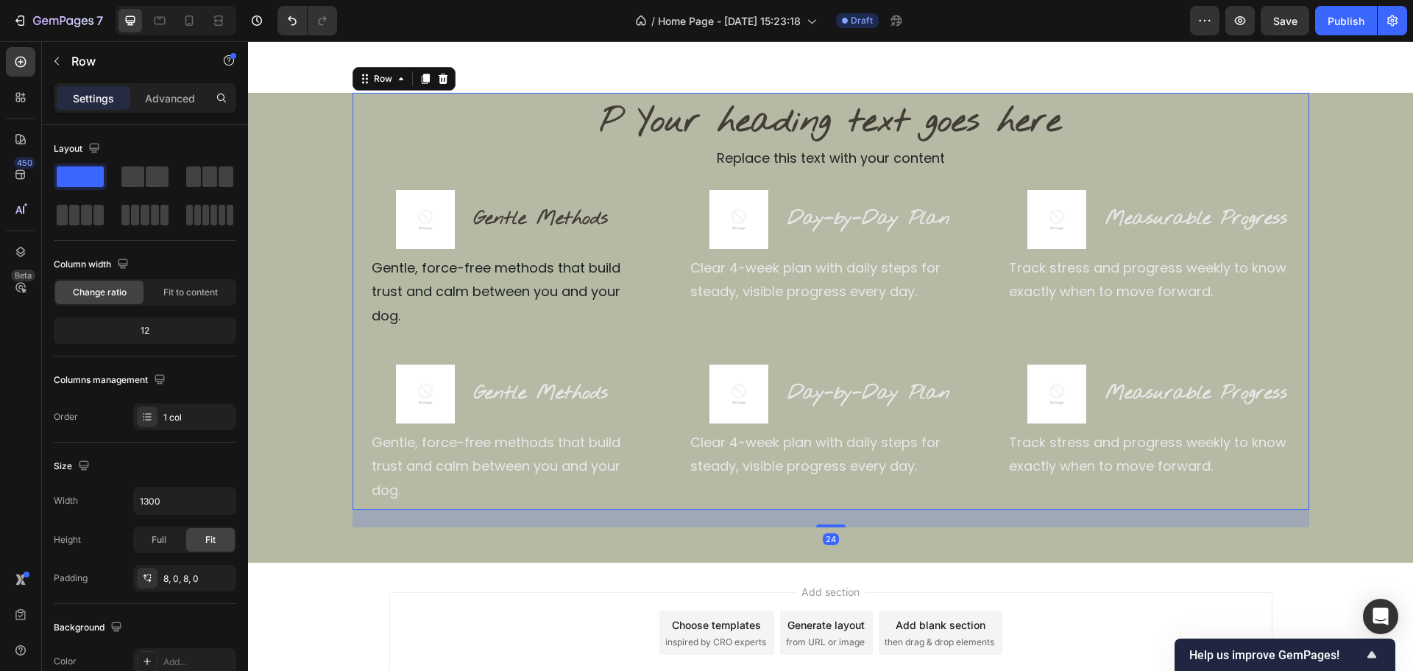
drag, startPoint x: 830, startPoint y: 478, endPoint x: 842, endPoint y: 432, distance: 48.0
click at [862, 426] on div "P Your heading text goes here Heading Replace this text with your content Text …" at bounding box center [831, 301] width 957 height 417
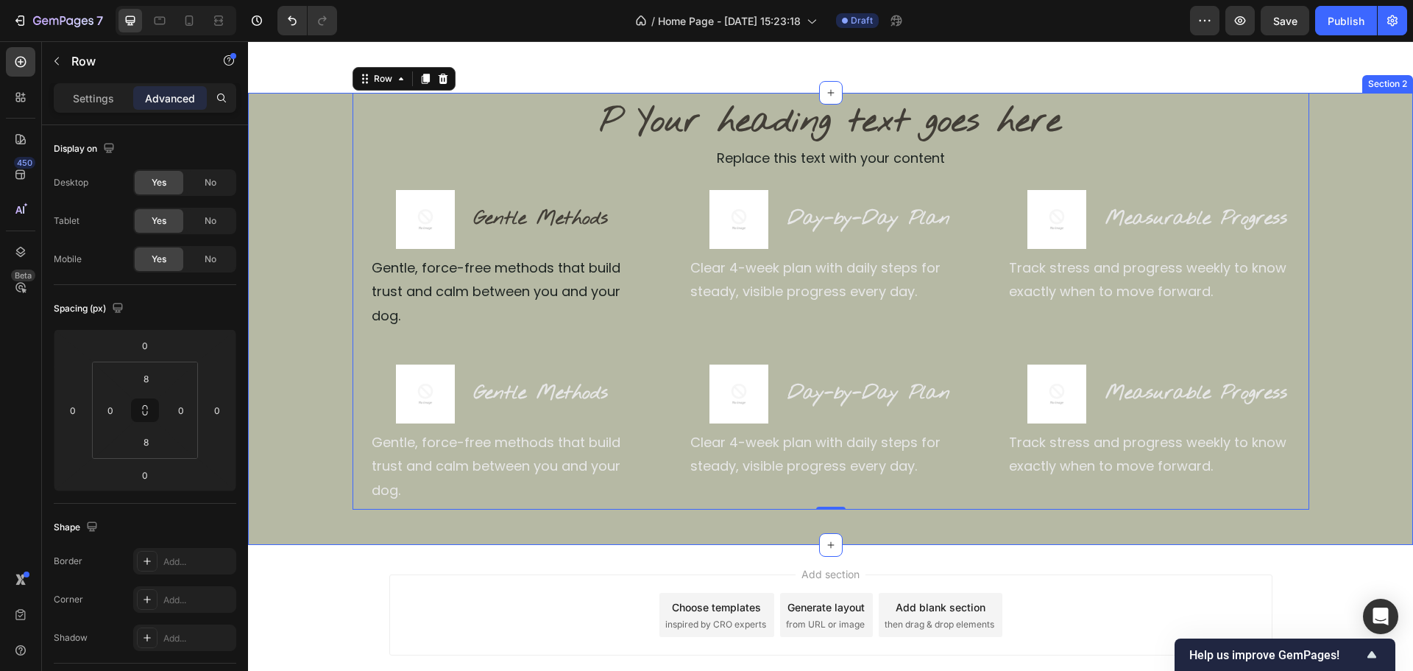
click at [1332, 130] on div "P Your heading text goes here Heading Replace this text with your content Text …" at bounding box center [830, 301] width 1165 height 417
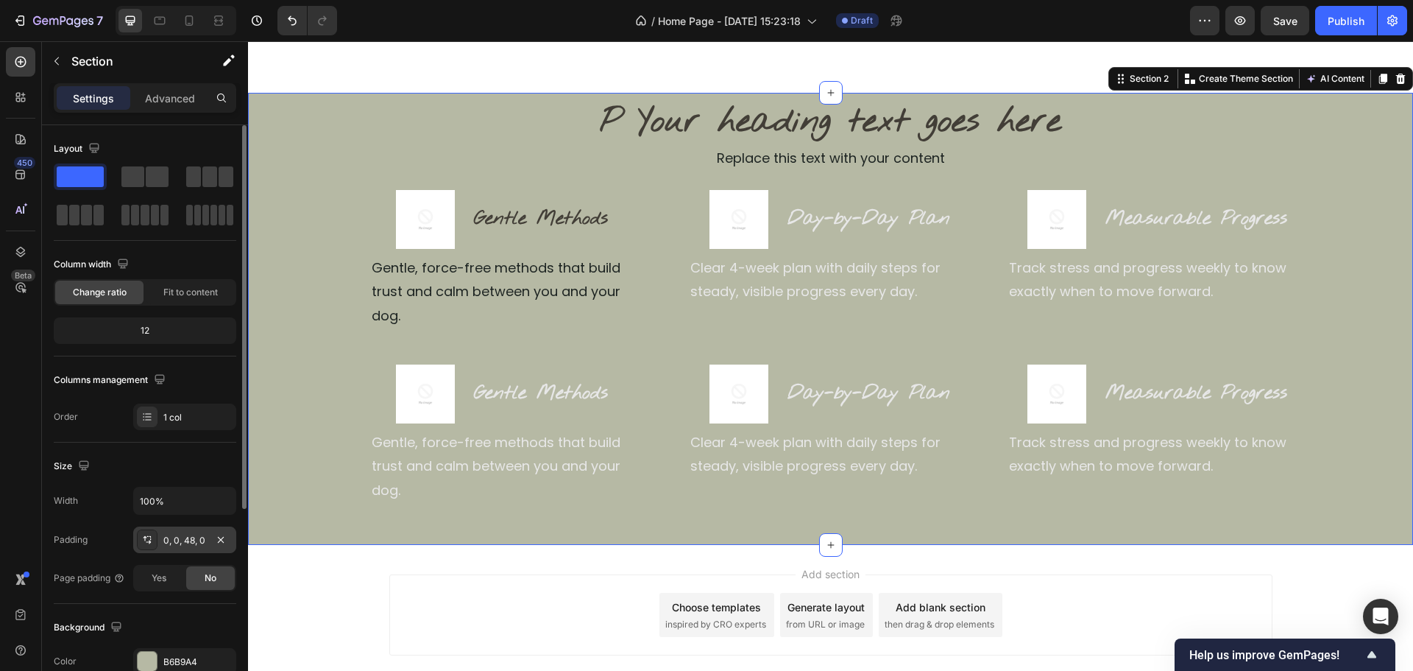
click at [178, 548] on div "0, 0, 48, 0" at bounding box center [184, 539] width 103 height 27
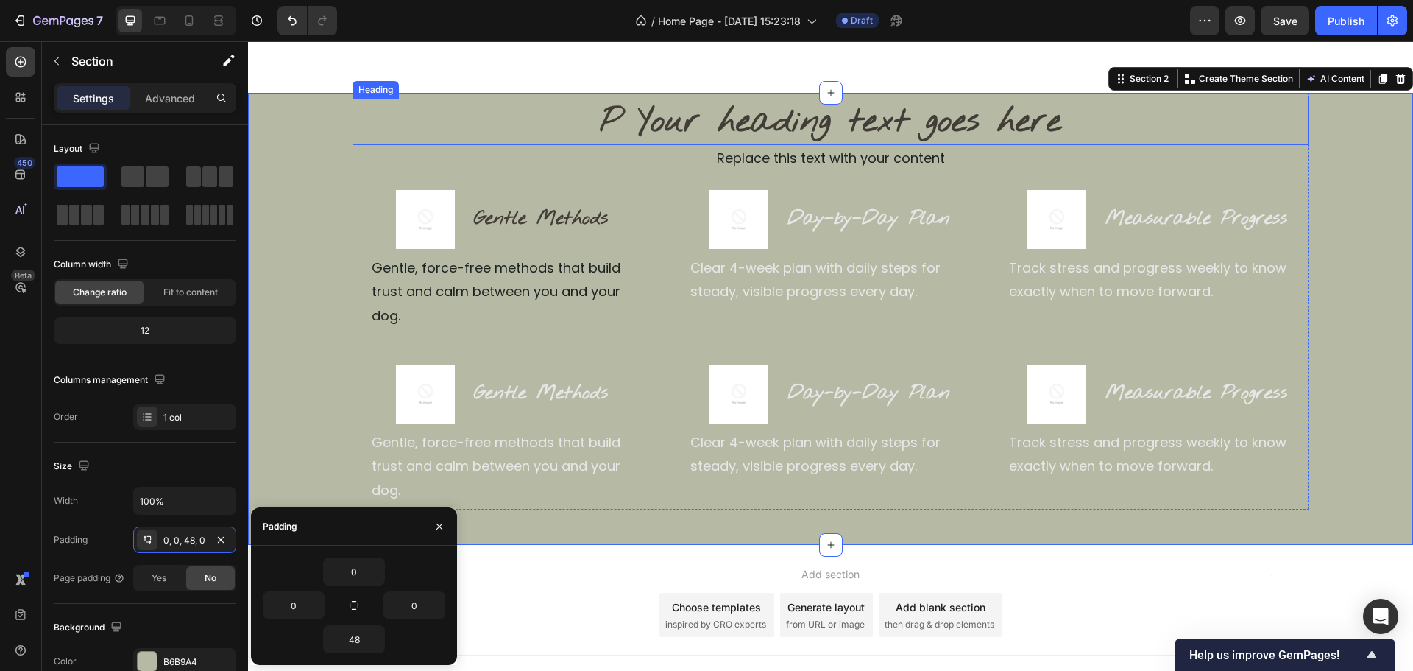
drag, startPoint x: 595, startPoint y: 140, endPoint x: 601, endPoint y: 130, distance: 11.9
click at [598, 133] on h2 "P Your heading text goes here" at bounding box center [831, 122] width 957 height 47
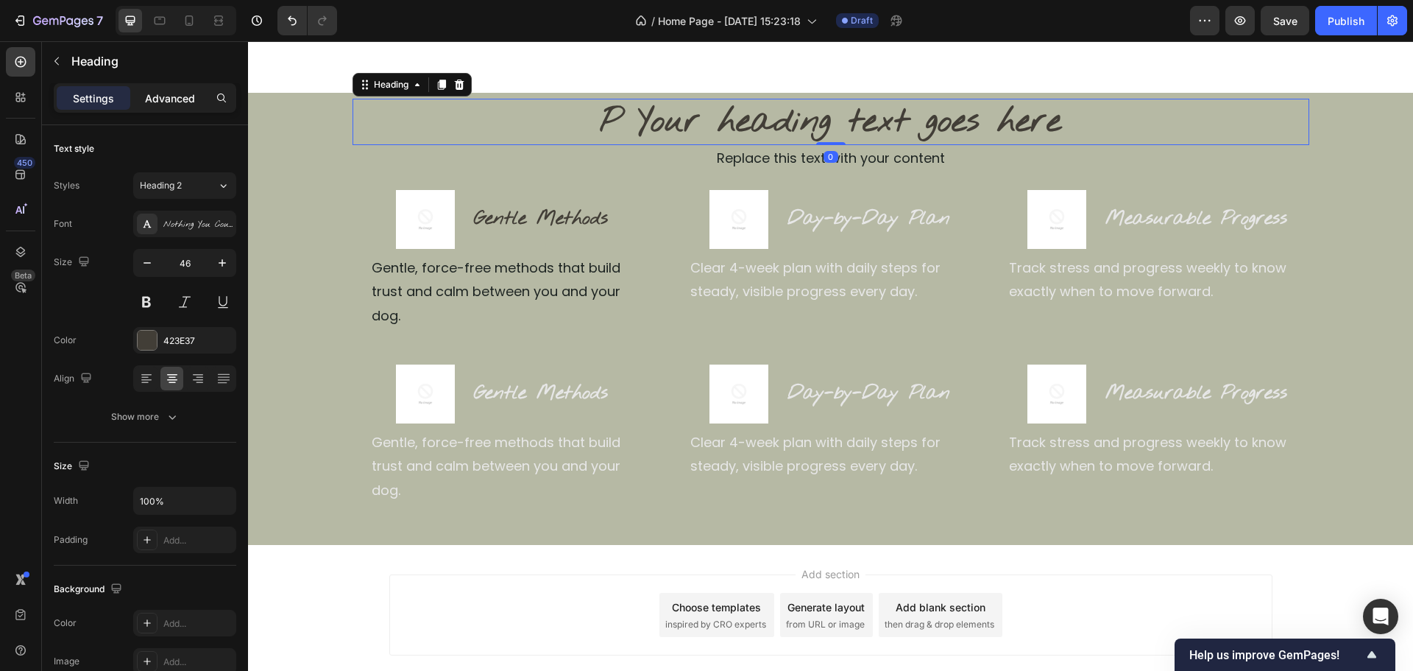
click at [152, 91] on p "Advanced" at bounding box center [170, 98] width 50 height 15
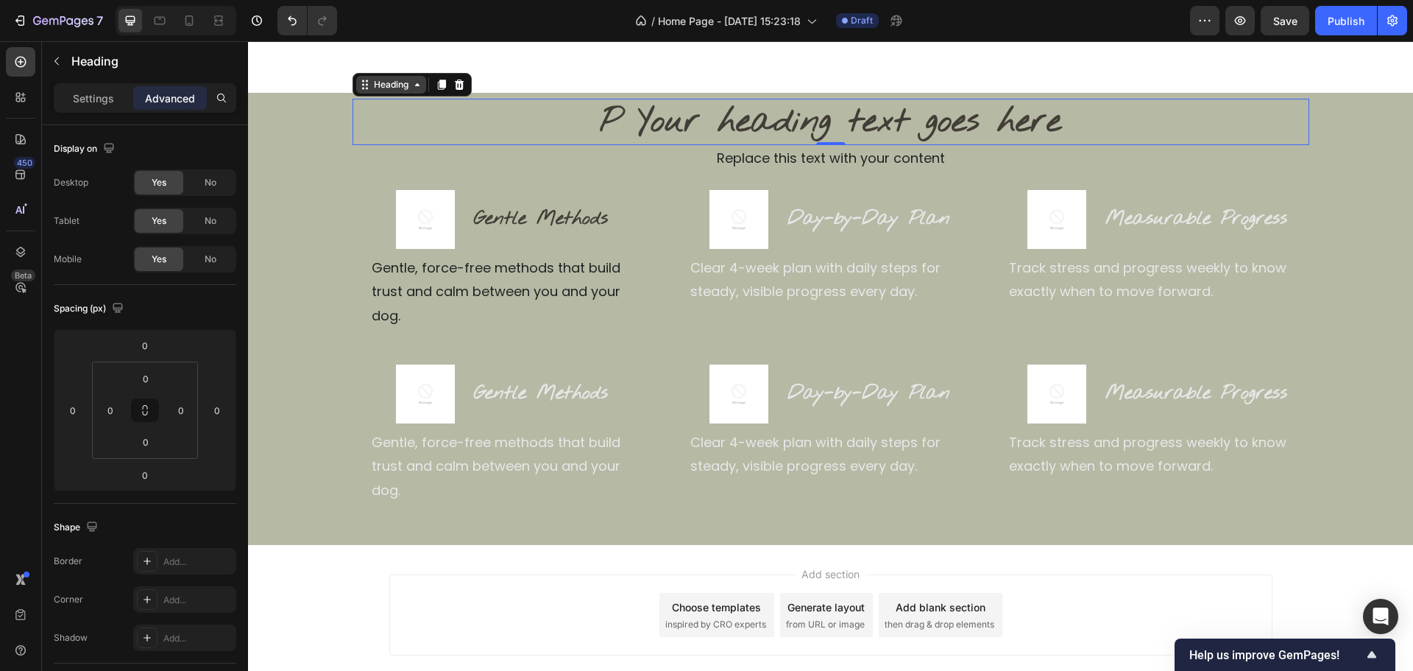
click at [398, 85] on div "Heading" at bounding box center [391, 84] width 40 height 13
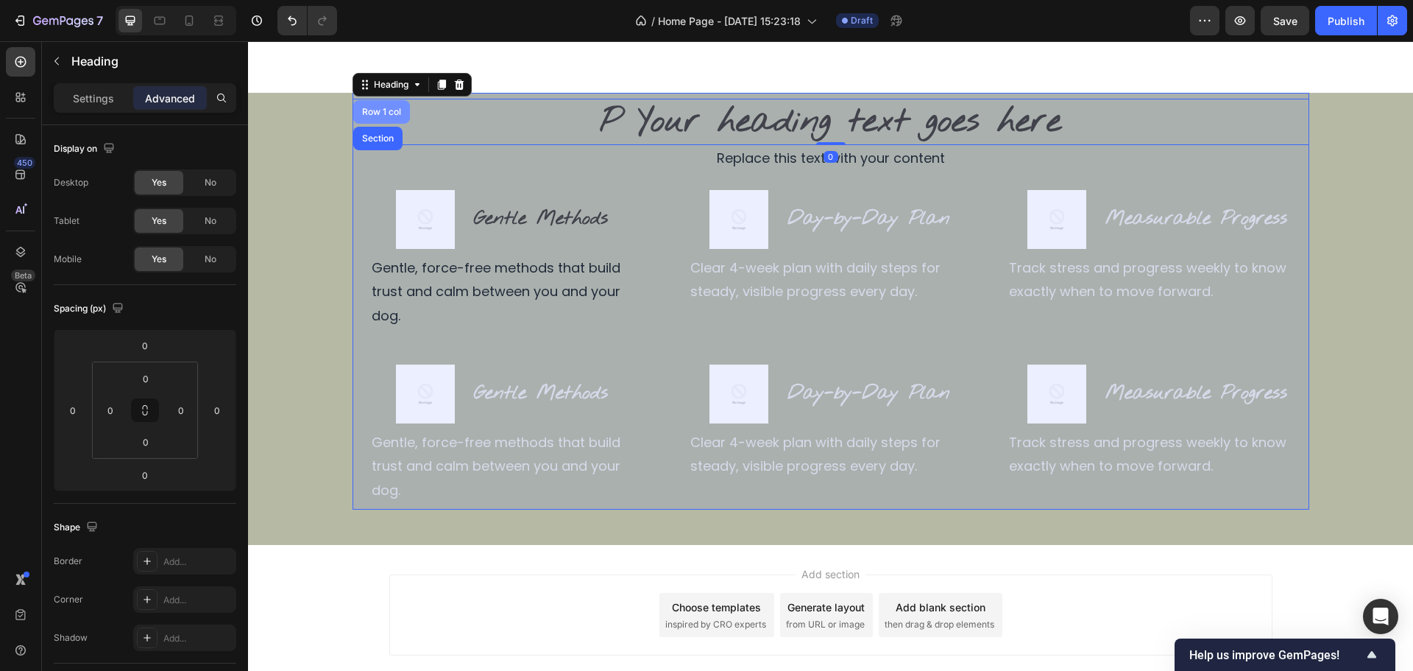
click at [385, 113] on div "Row 1 col" at bounding box center [381, 111] width 45 height 9
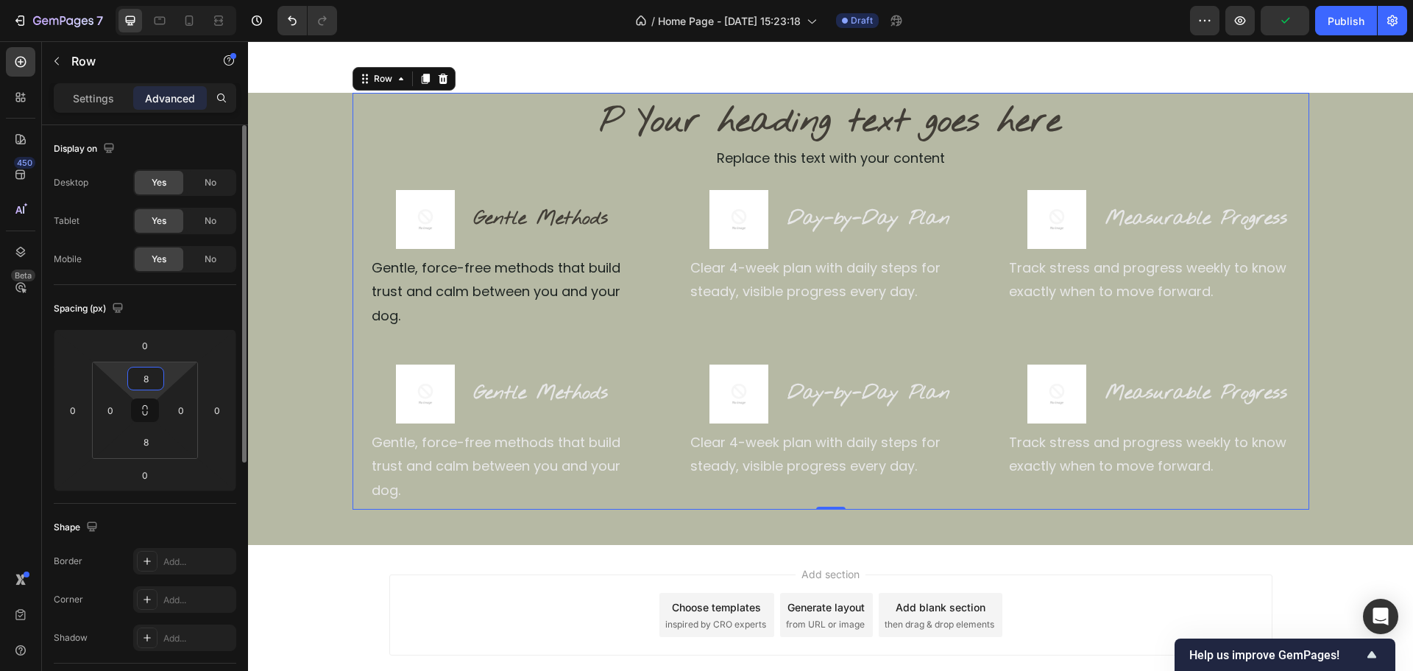
click at [152, 387] on input "8" at bounding box center [145, 378] width 29 height 22
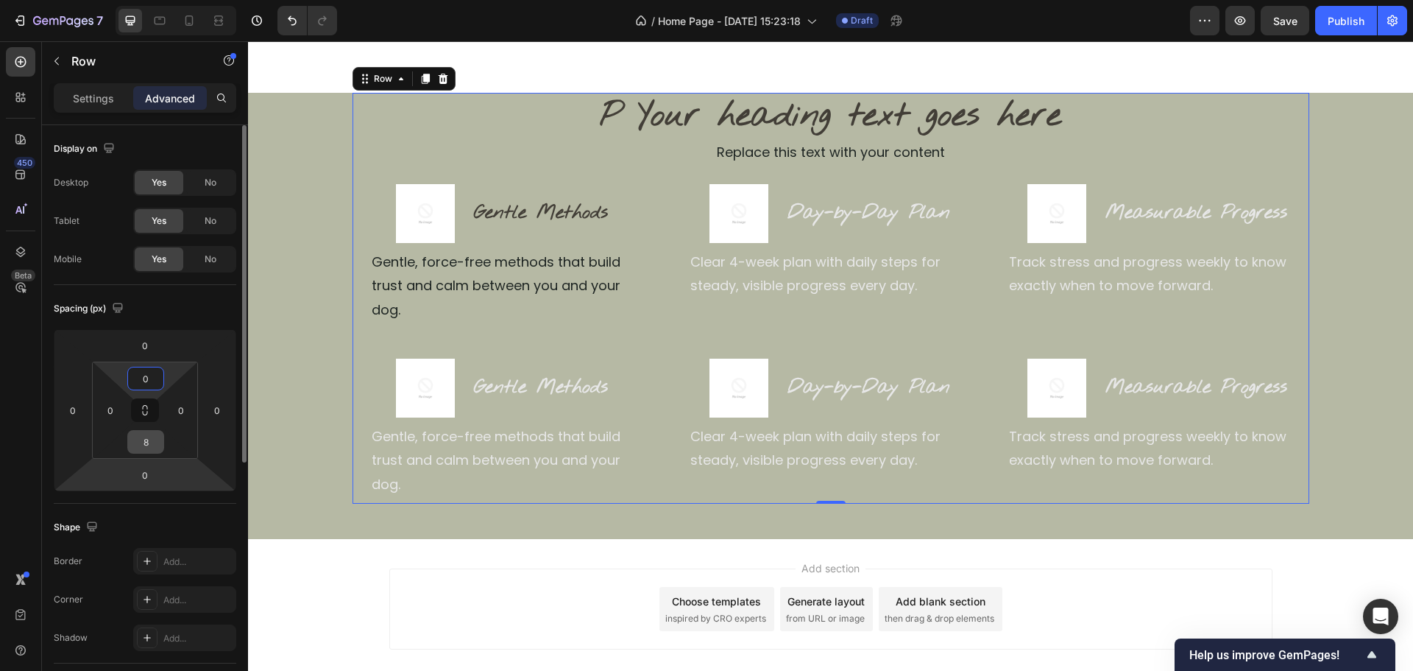
type input "0"
click at [133, 438] on input "8" at bounding box center [145, 442] width 29 height 22
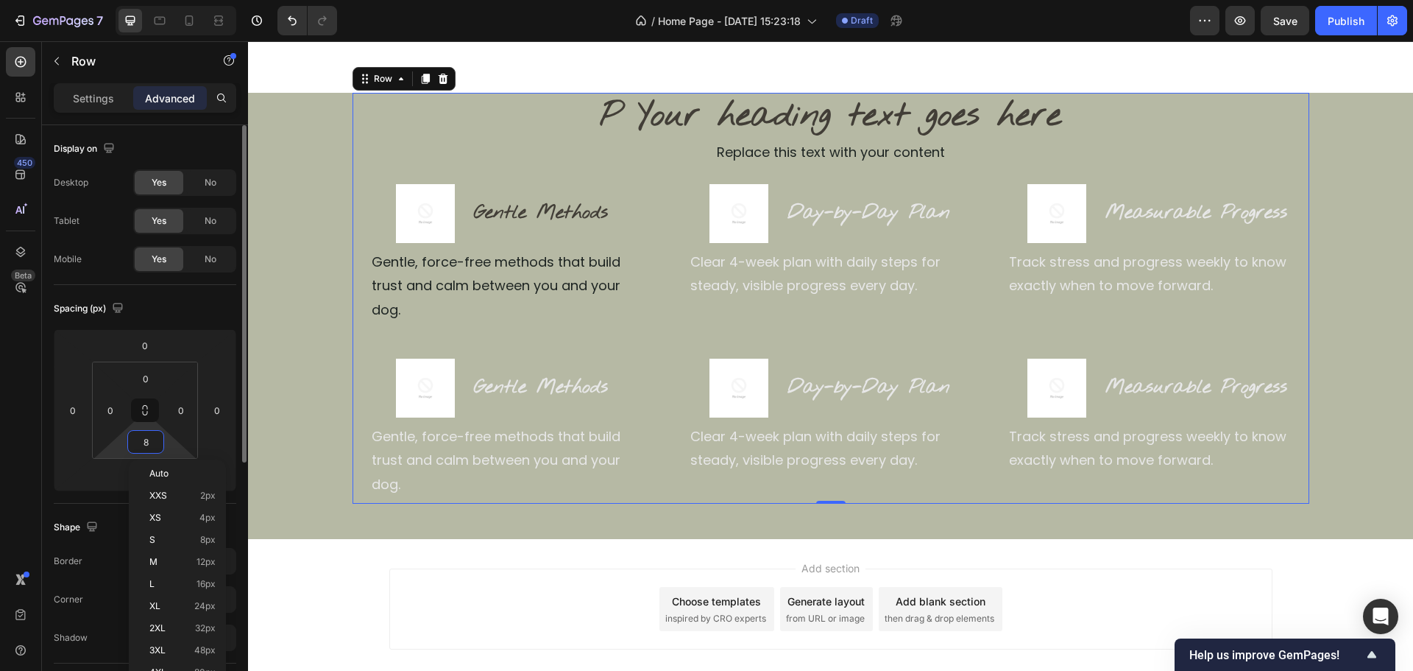
type input "0"
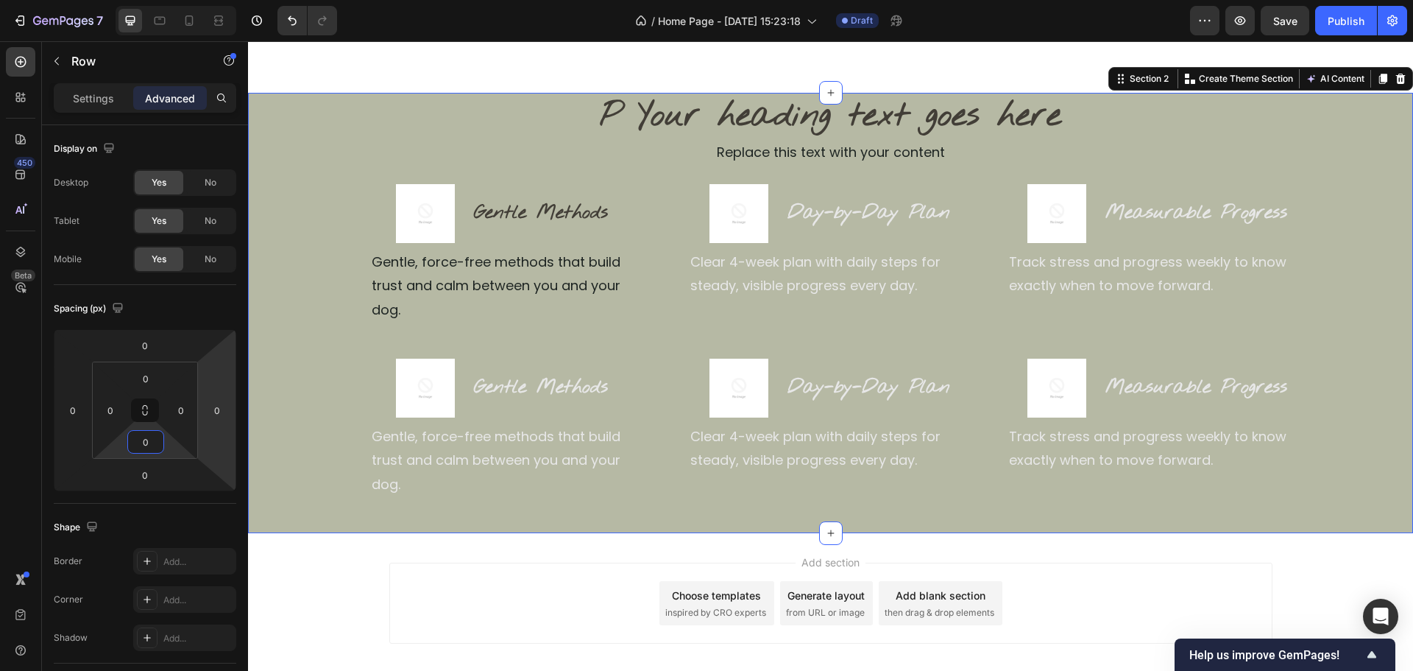
click at [305, 225] on div "P Your heading text goes here Heading Replace this text with your content Text …" at bounding box center [830, 296] width 1165 height 406
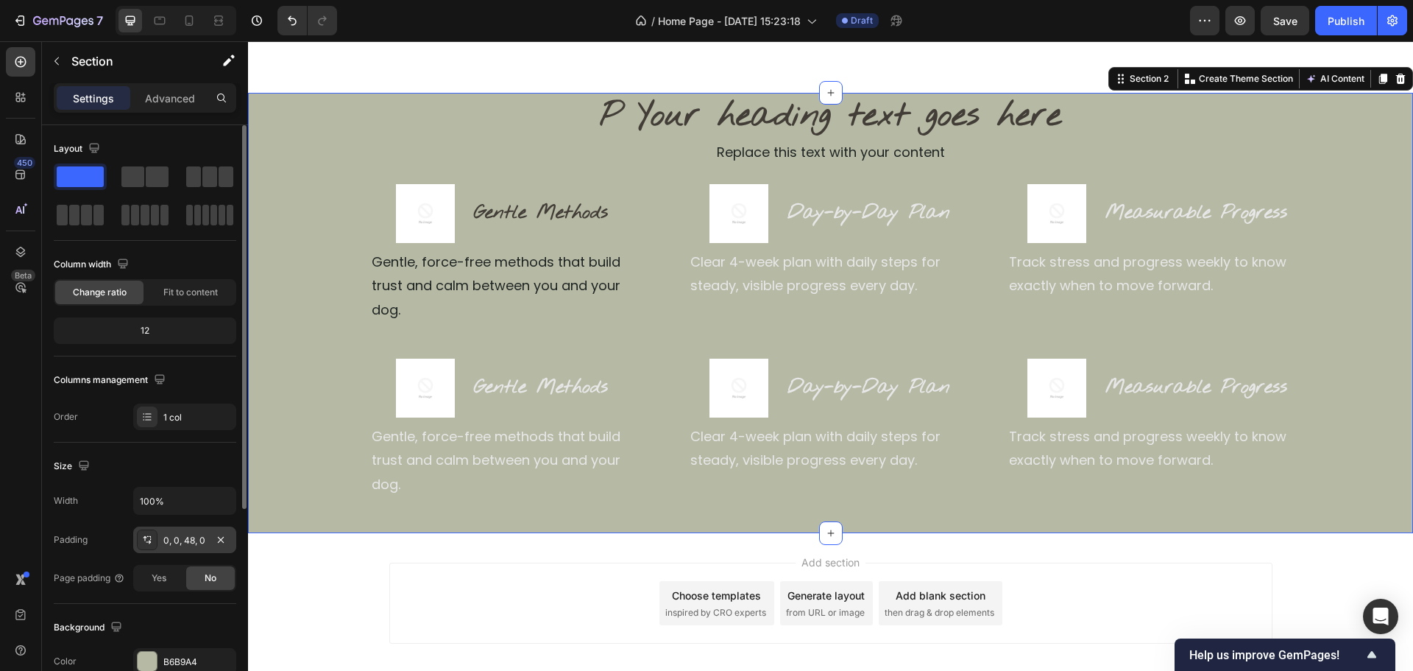
click at [164, 539] on div "0, 0, 48, 0" at bounding box center [184, 540] width 43 height 13
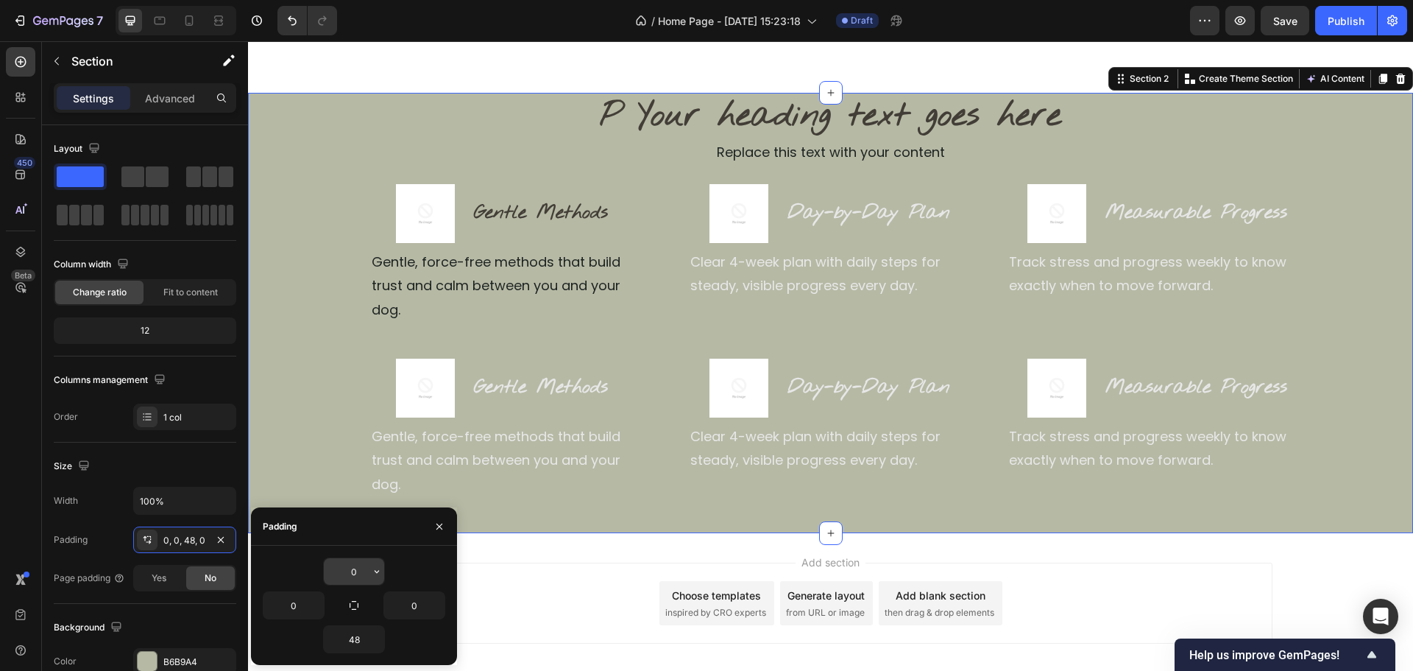
click at [345, 567] on input "0" at bounding box center [354, 571] width 60 height 27
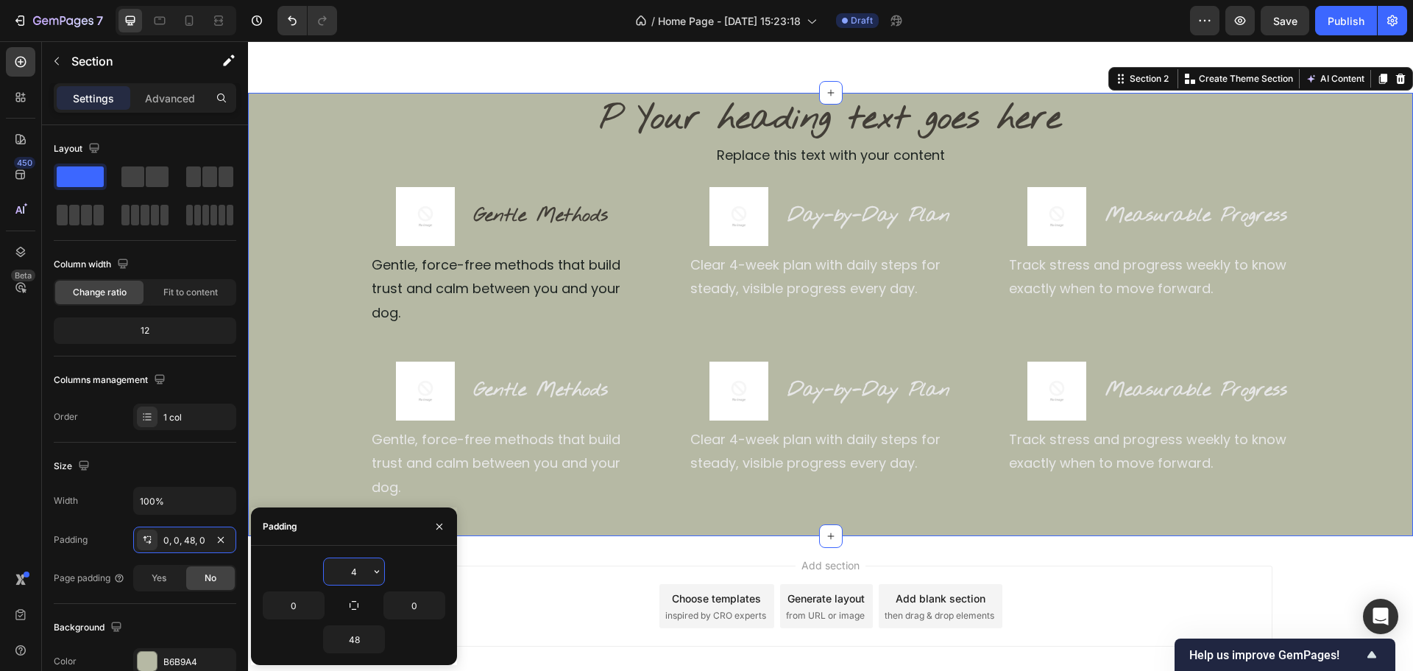
type input "48"
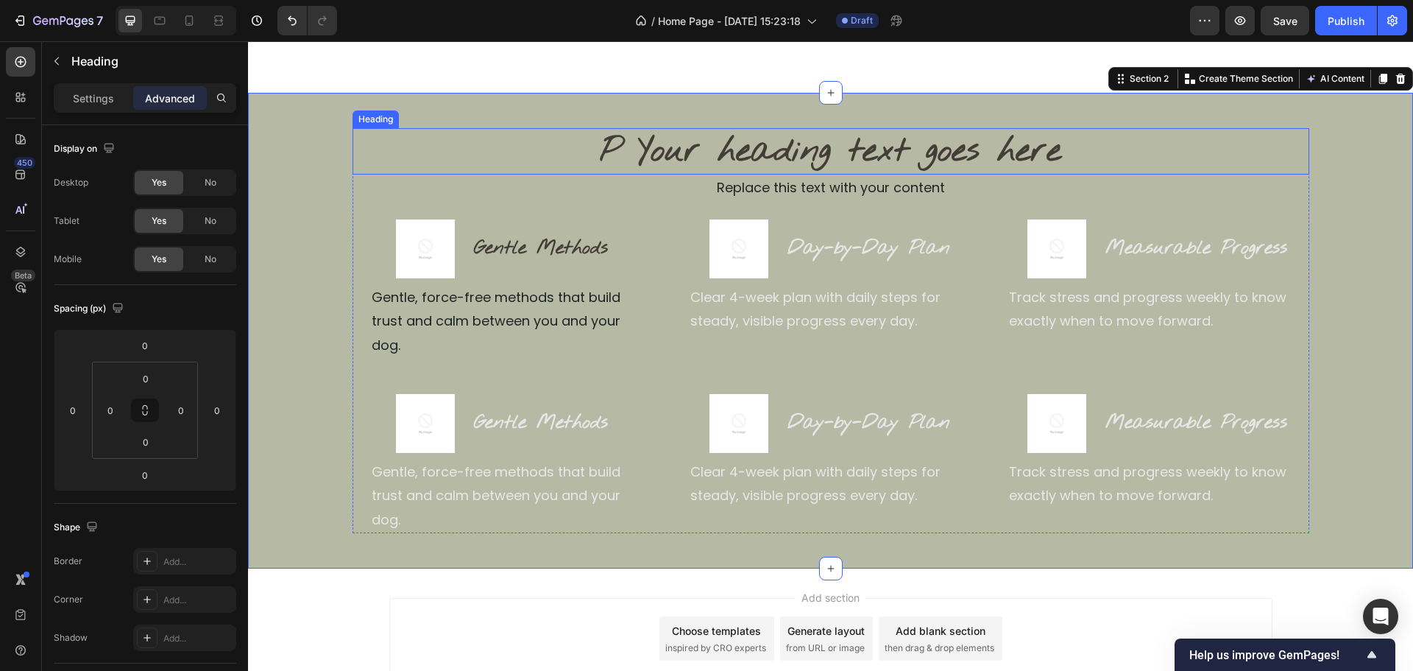
click at [795, 134] on h2 "P Your heading text goes here" at bounding box center [831, 151] width 957 height 47
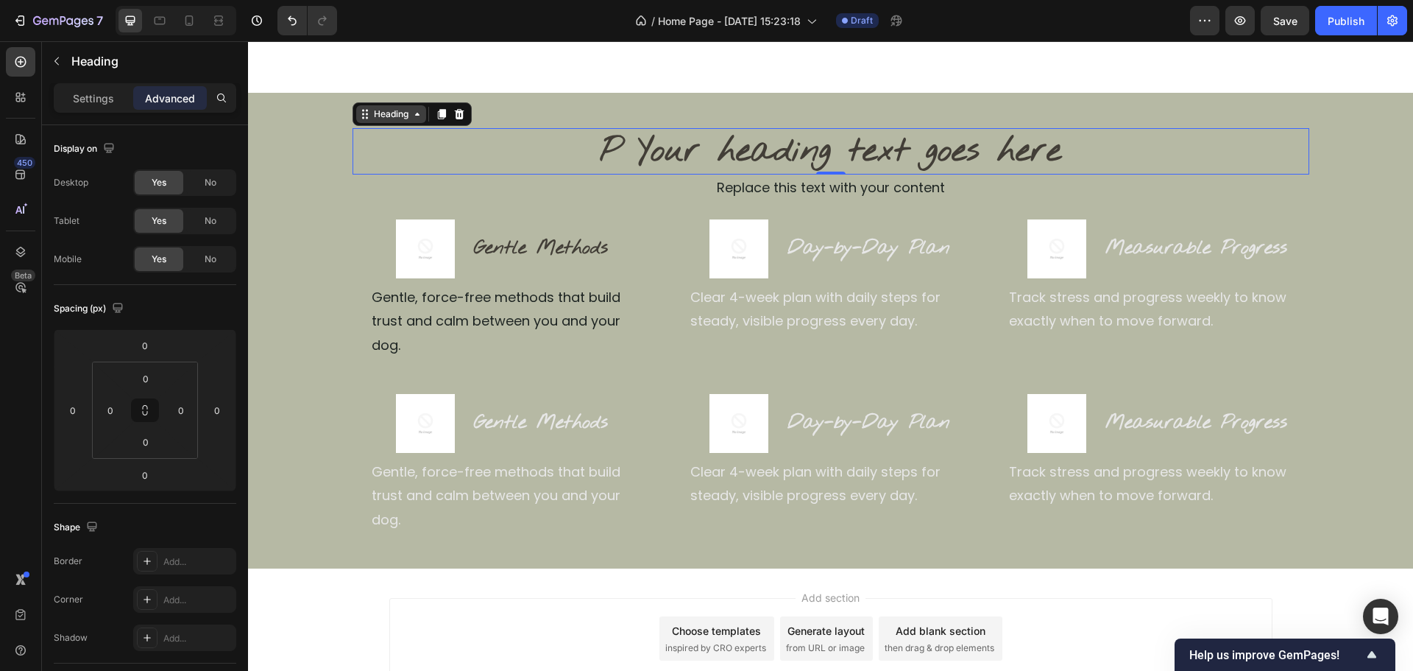
click at [386, 113] on div "Heading" at bounding box center [391, 113] width 40 height 13
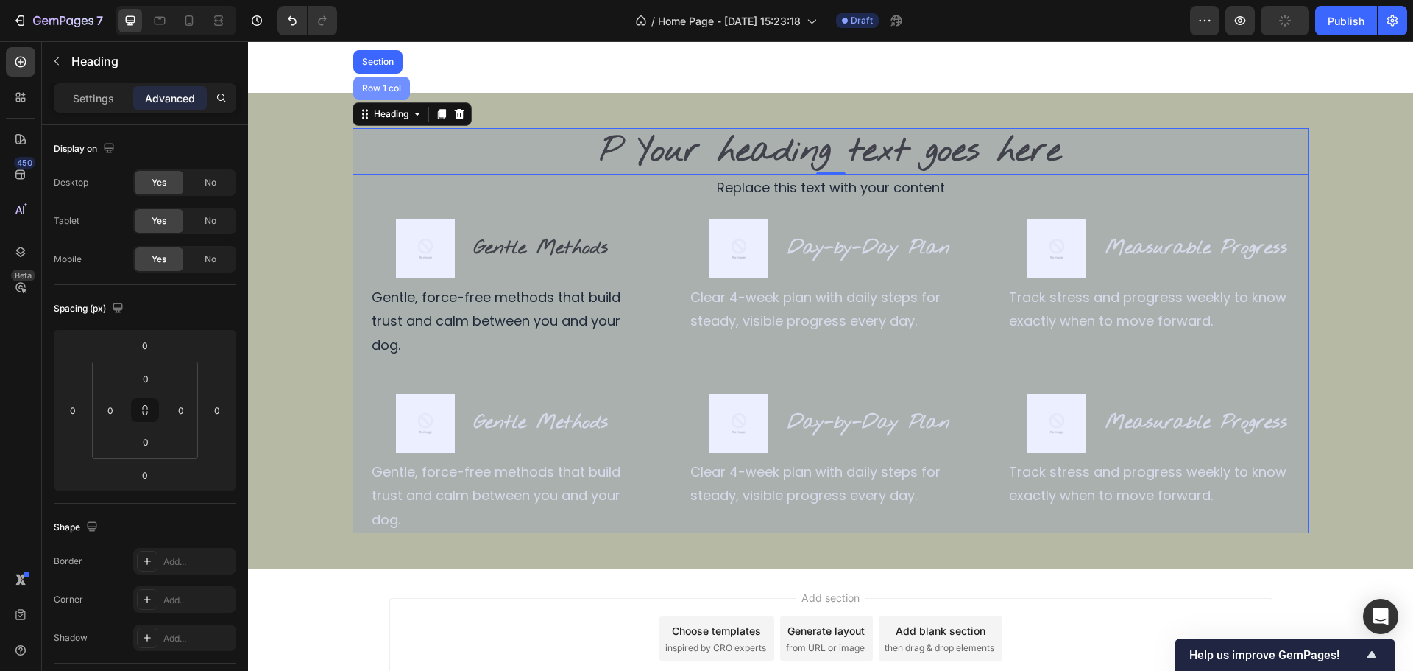
click at [391, 93] on div "Row 1 col" at bounding box center [381, 89] width 57 height 24
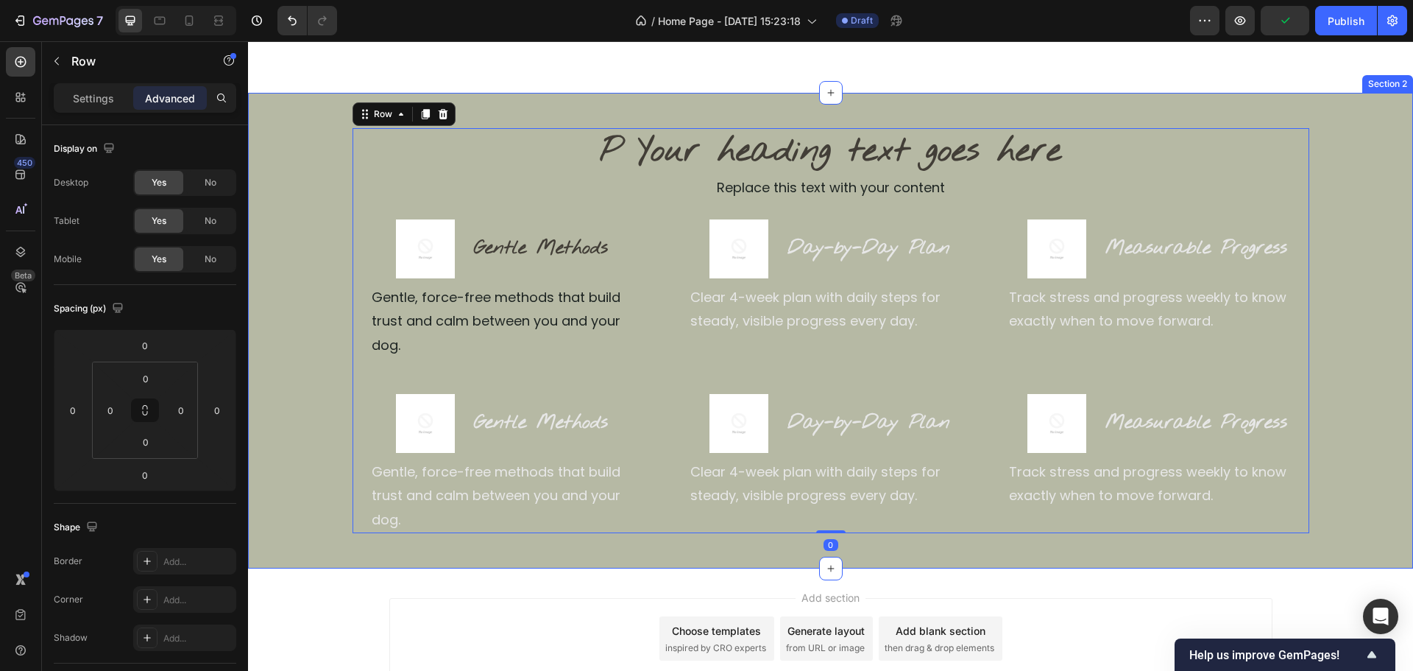
click at [1342, 435] on div "P Your heading text goes here Heading Replace this text with your content Text …" at bounding box center [830, 331] width 1165 height 406
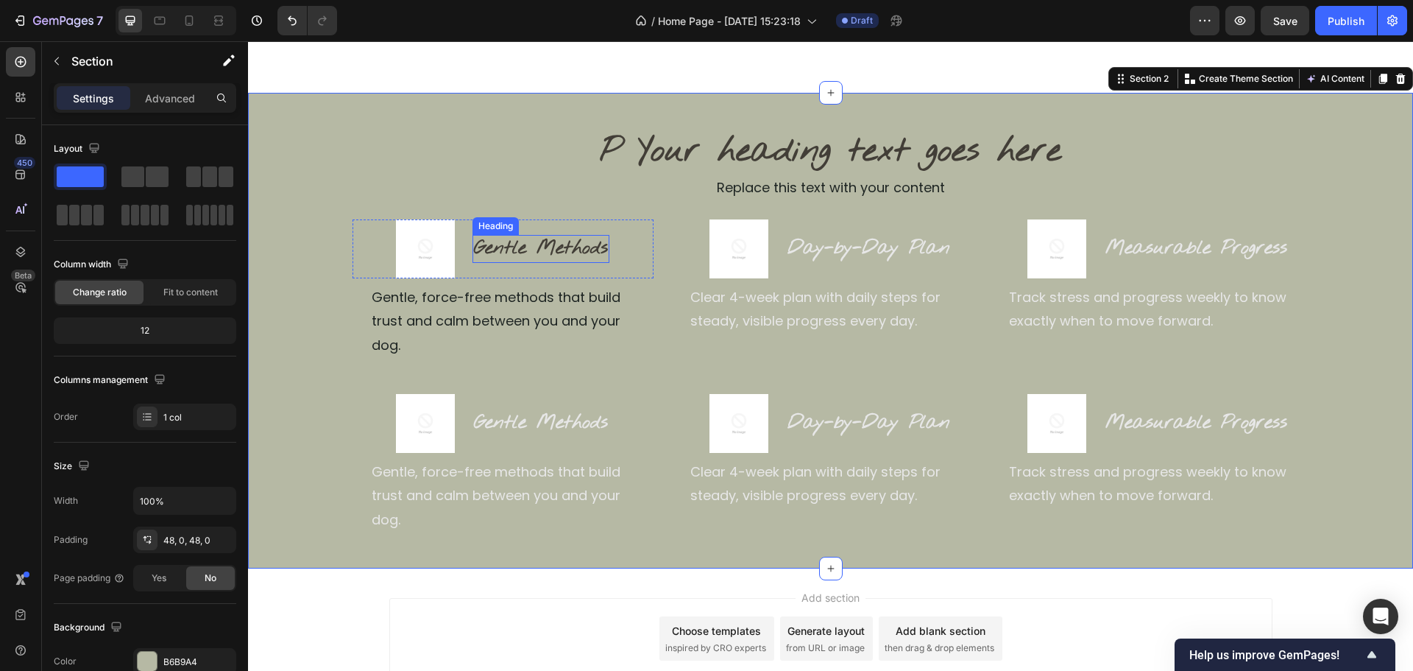
click at [557, 254] on h2 "Gentle Methods" at bounding box center [541, 249] width 137 height 28
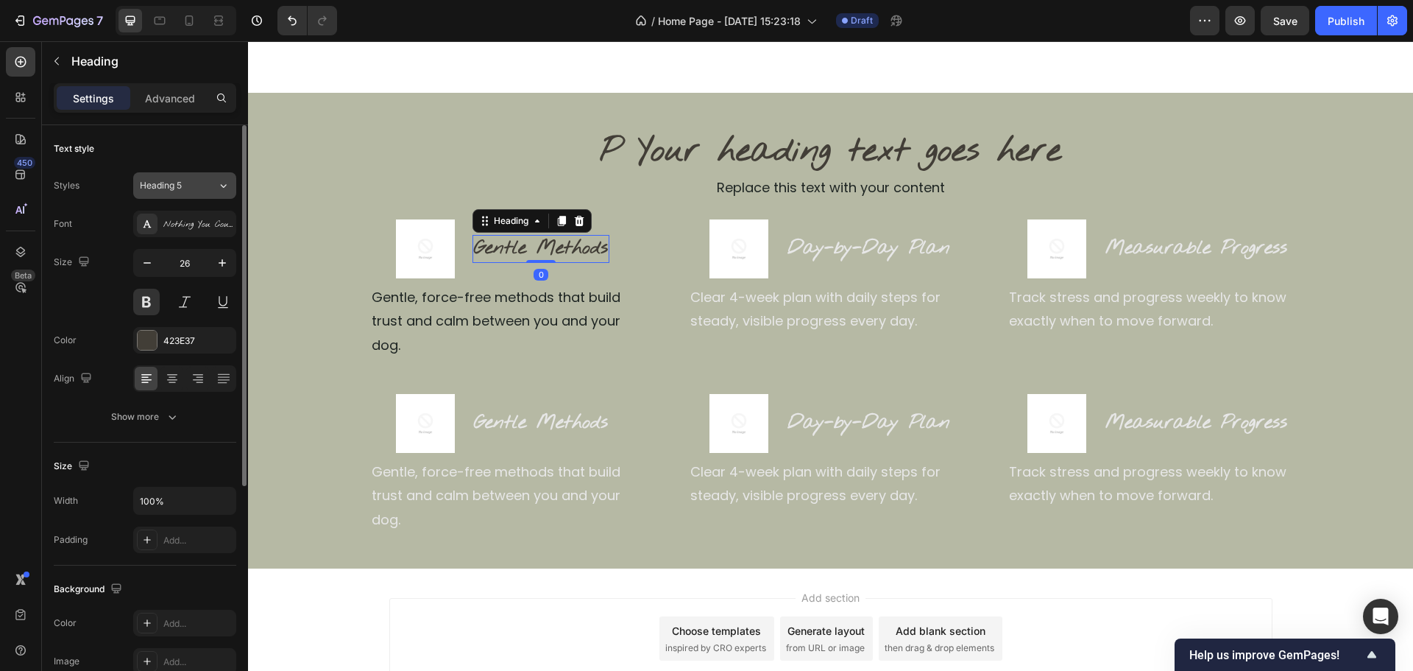
click at [177, 180] on span "Heading 5" at bounding box center [161, 185] width 42 height 13
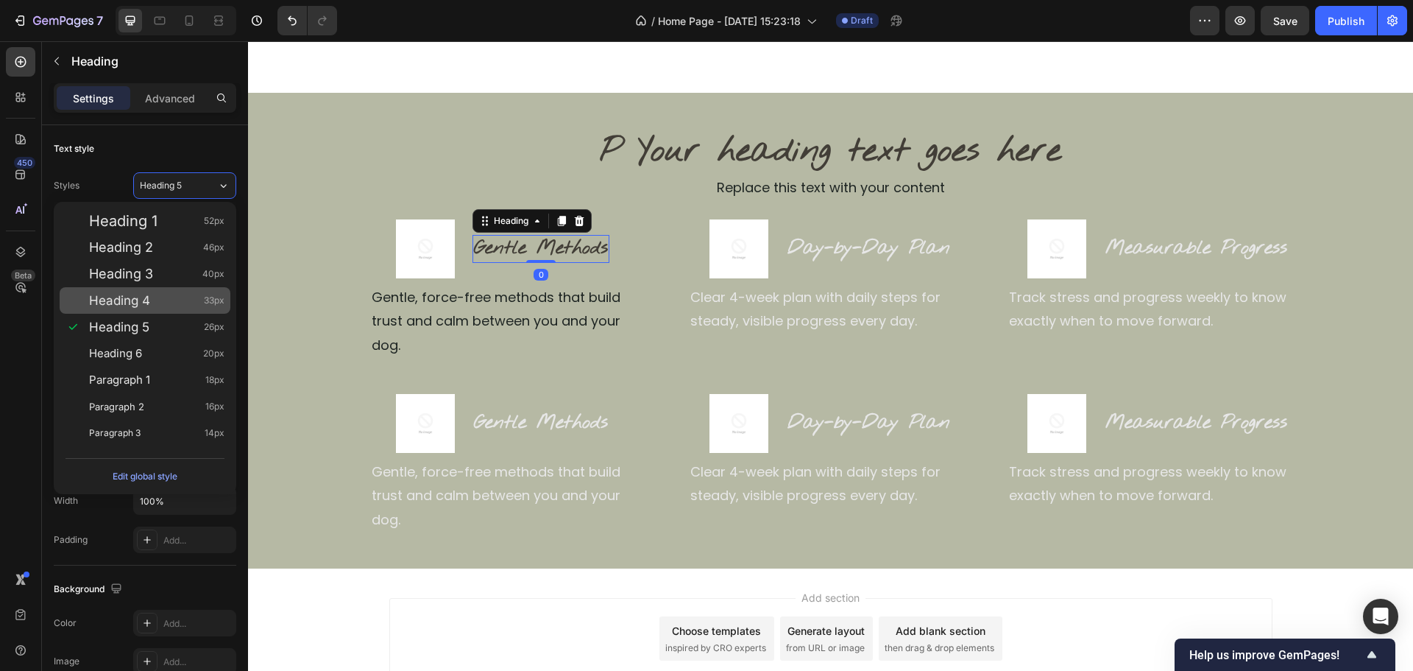
click at [168, 292] on div "Heading 4 33px" at bounding box center [145, 300] width 171 height 27
type input "33"
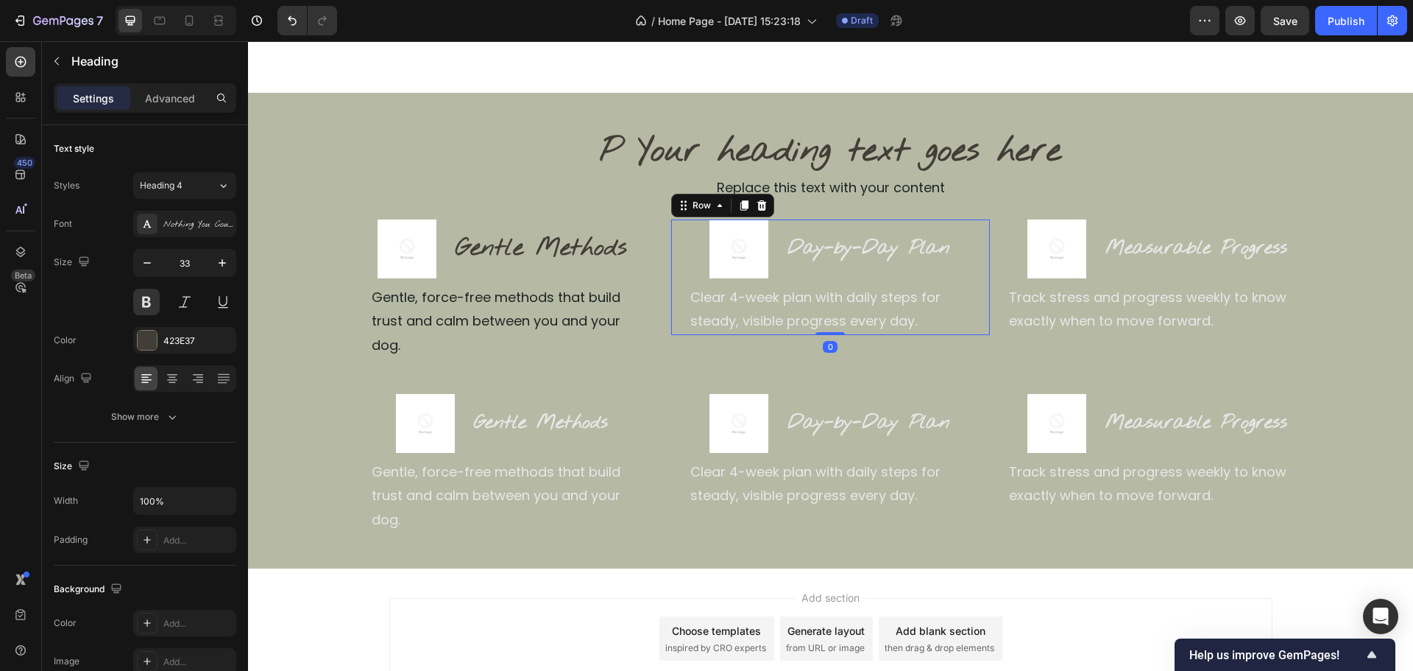
click at [671, 330] on div "Image Day-by-Day Plan Heading Row Clear 4-week plan with daily steps for steady…" at bounding box center [830, 277] width 319 height 116
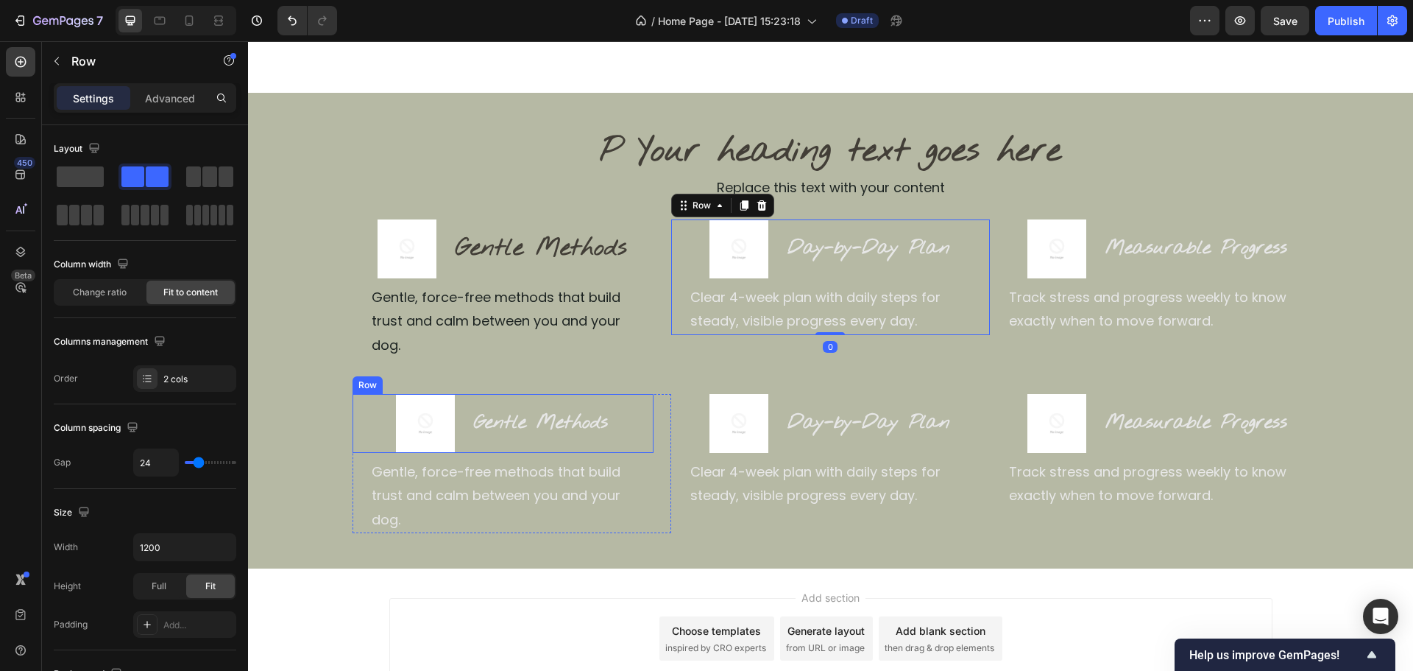
click at [612, 401] on div "Image Gentle Methods Heading Row" at bounding box center [503, 423] width 301 height 59
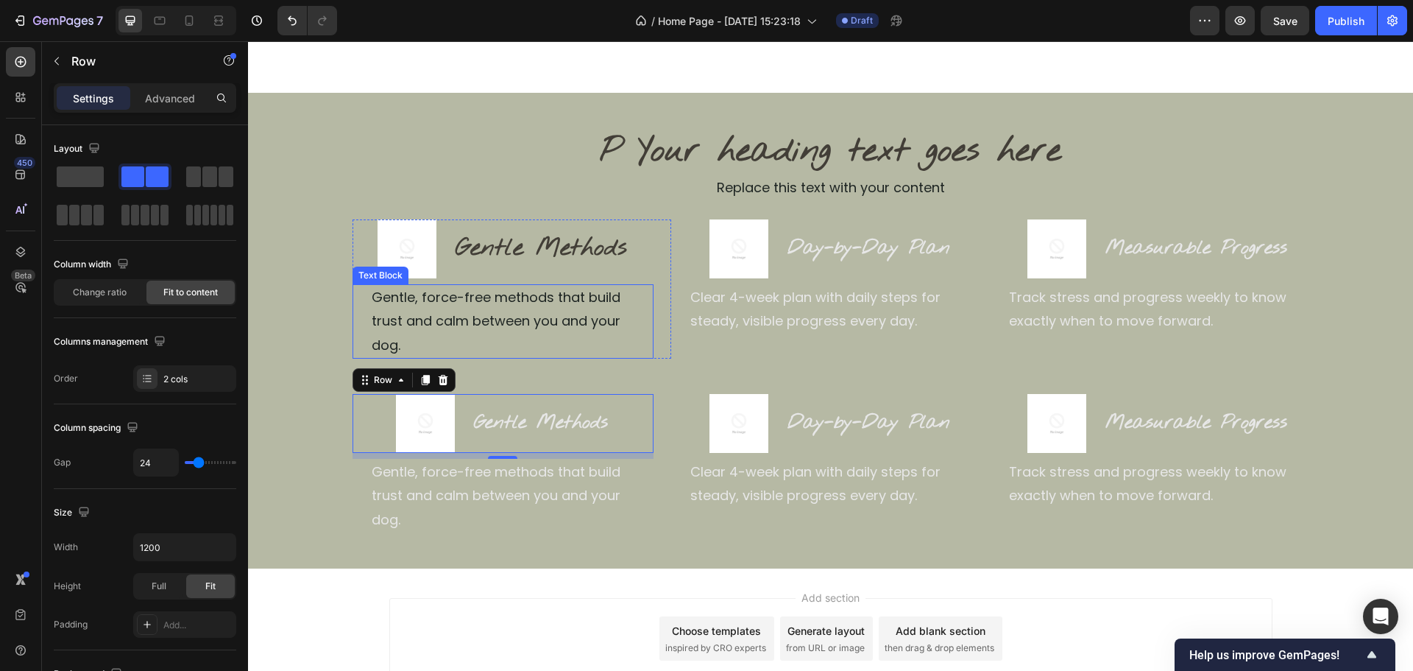
click at [590, 296] on p "Gentle, force-free methods that build trust and calm between you and your dog." at bounding box center [512, 321] width 280 height 71
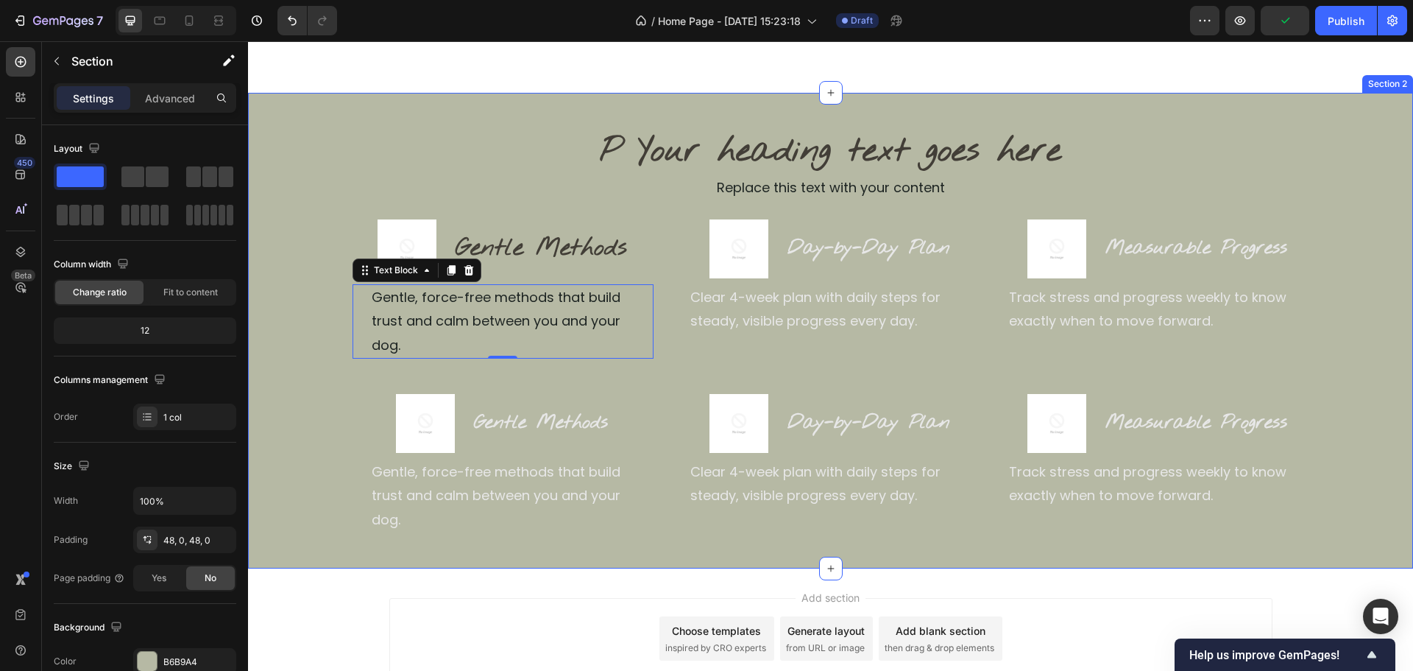
click at [448, 97] on div "P Your heading text goes here Heading Replace this text with your content Text …" at bounding box center [830, 331] width 1165 height 476
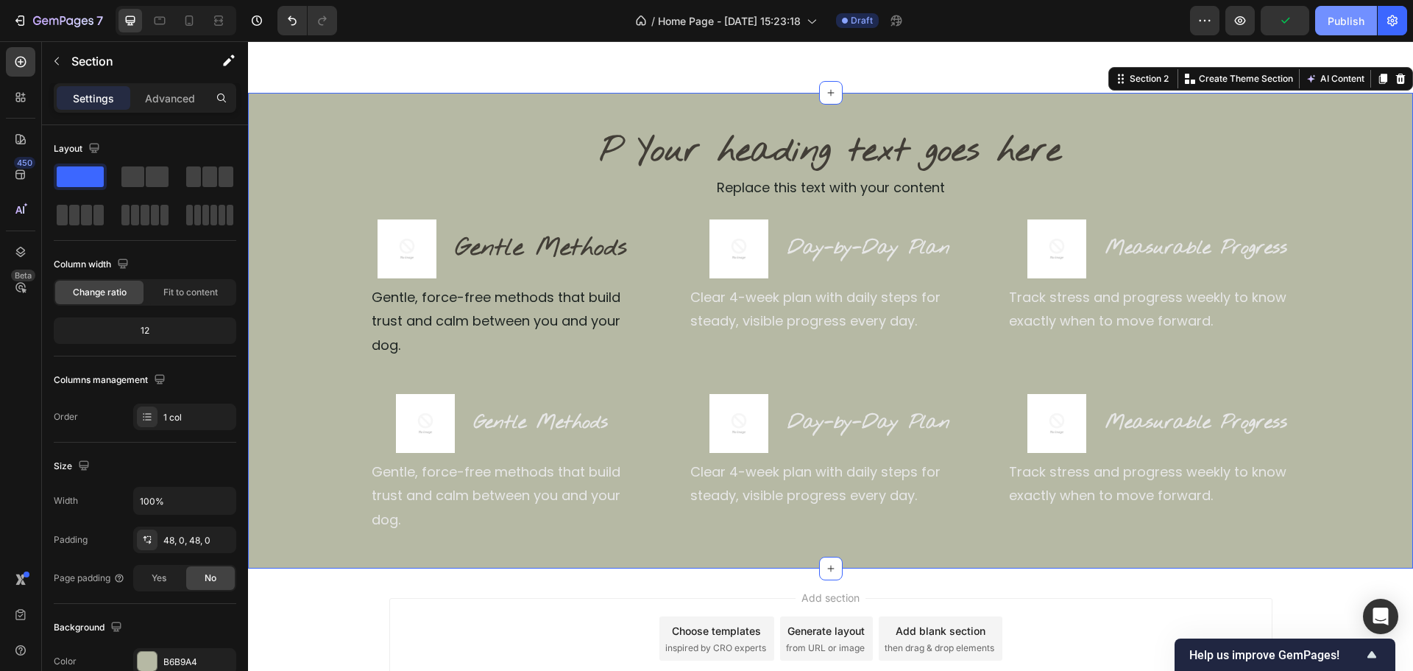
click at [1324, 27] on button "Publish" at bounding box center [1346, 20] width 62 height 29
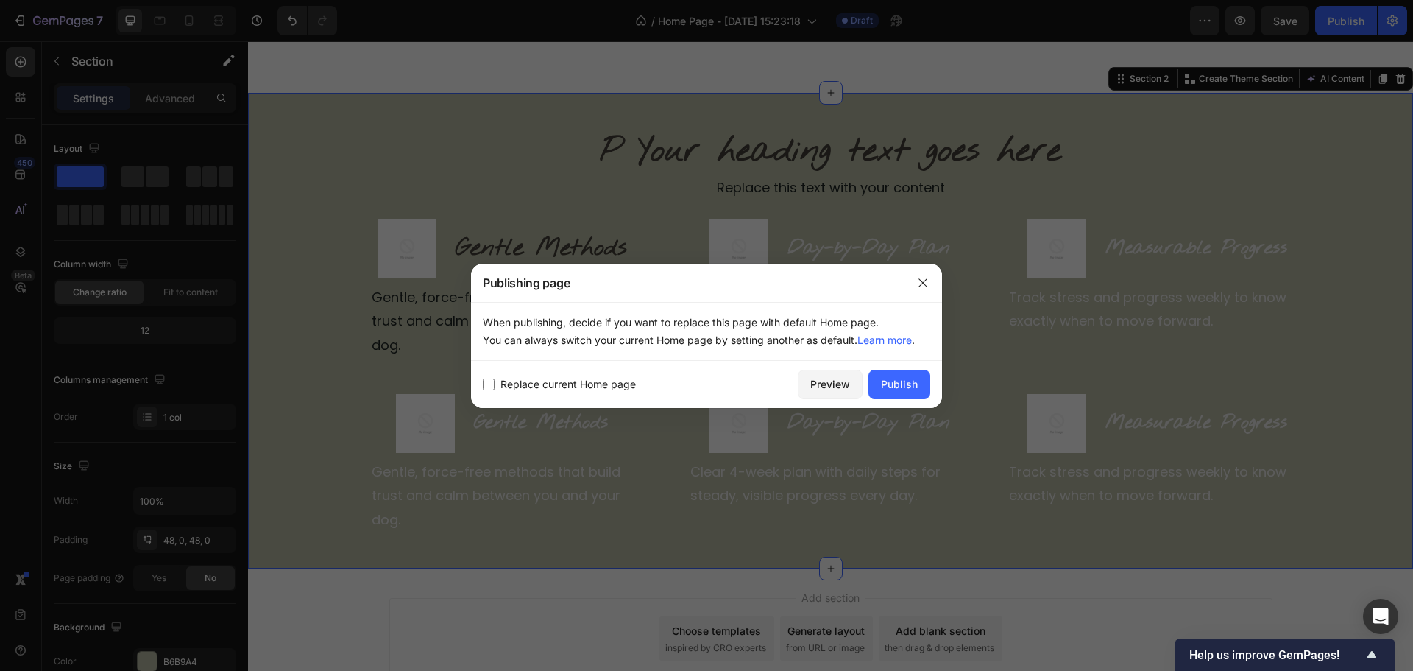
click at [520, 384] on span "Replace current Home page" at bounding box center [568, 384] width 135 height 18
checkbox input "true"
click at [909, 385] on div "Publish" at bounding box center [899, 383] width 37 height 15
